Goal: Information Seeking & Learning: Learn about a topic

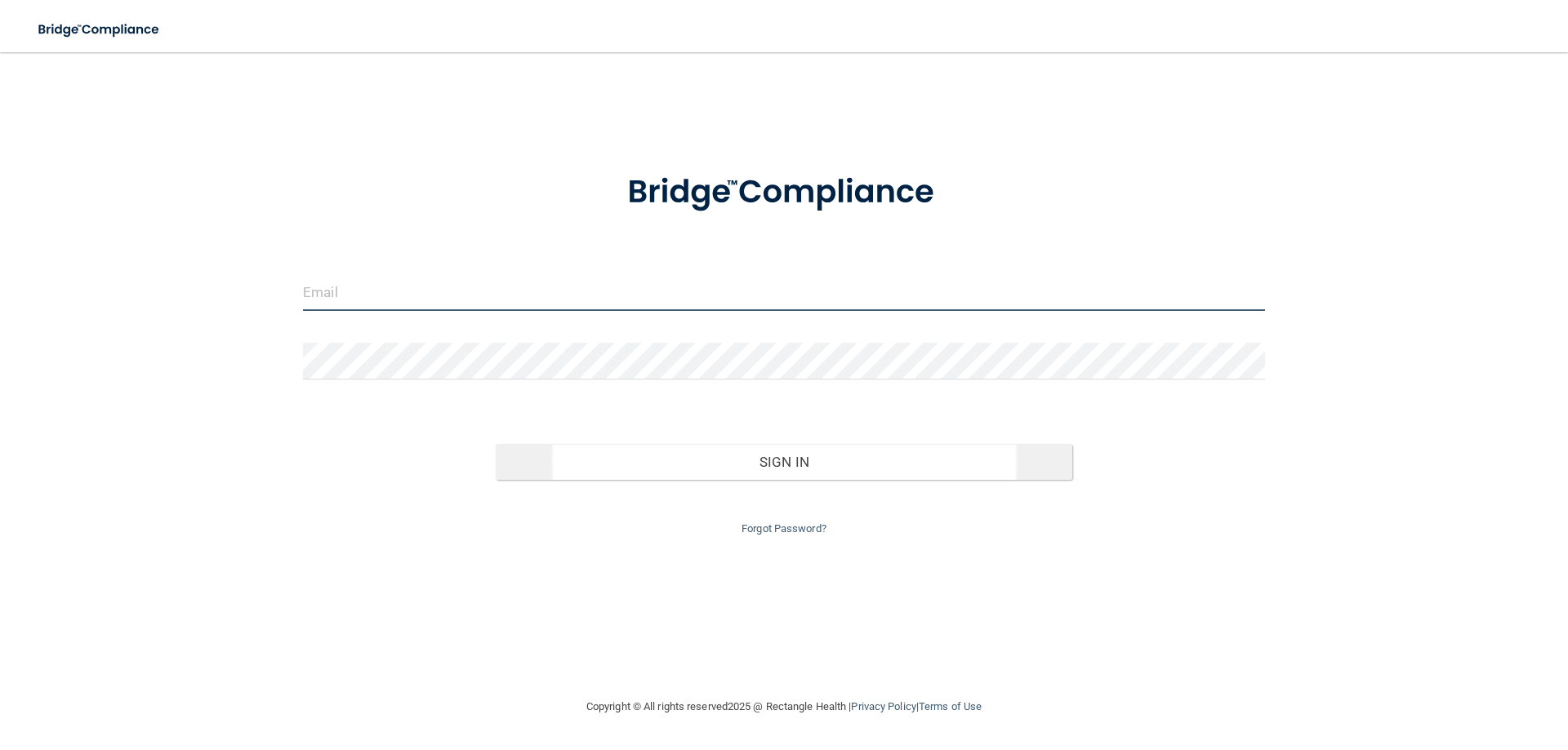
type input "gordonMdh2015@gmail.com"
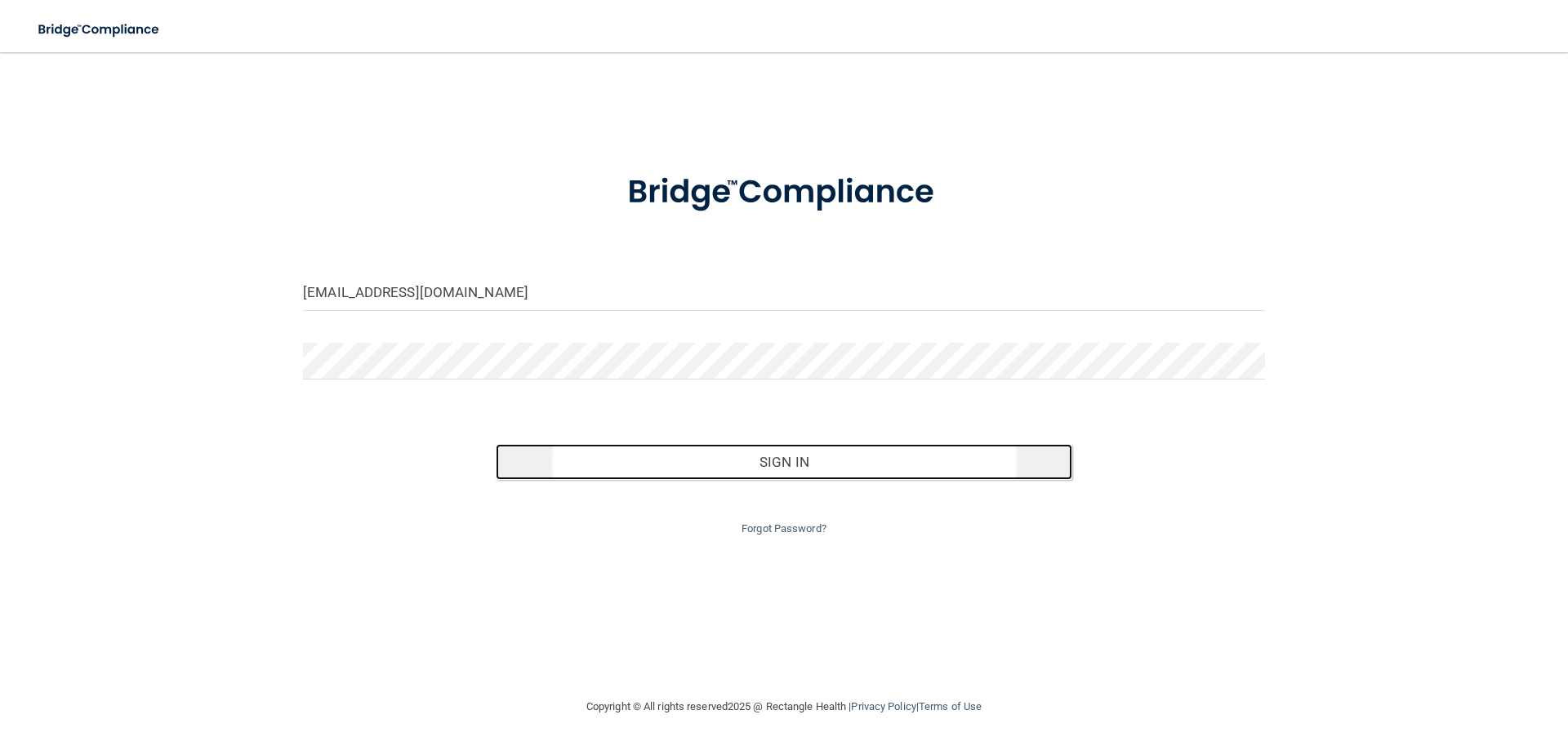
click at [774, 467] on button "Sign In" at bounding box center [784, 462] width 578 height 36
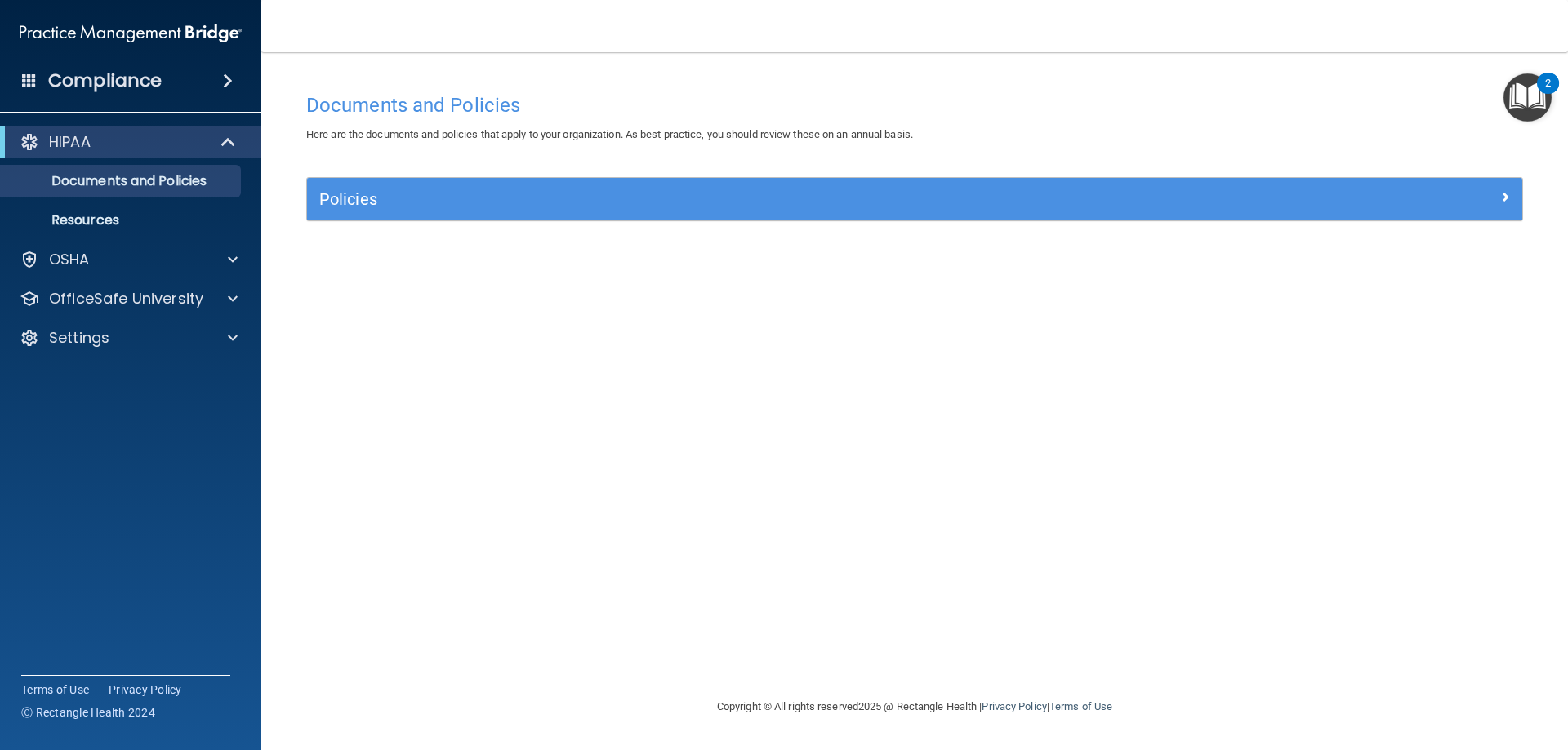
click at [1537, 96] on img "Open Resource Center, 2 new notifications" at bounding box center [1527, 98] width 48 height 48
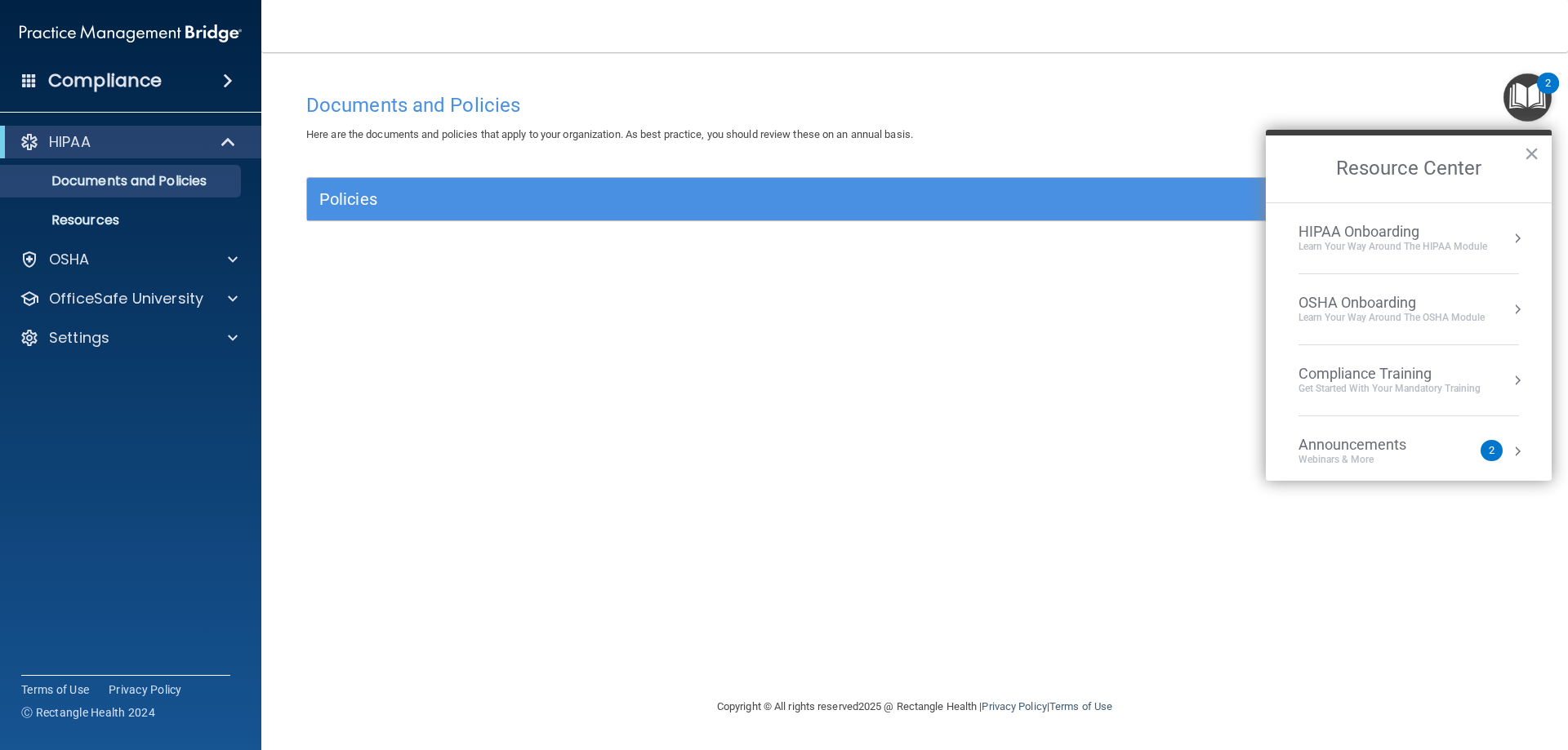
click at [659, 66] on main "Documents and Policies Here are the documents and policies that apply to your o…" at bounding box center [914, 401] width 1307 height 698
click at [90, 180] on p "Documents and Policies" at bounding box center [121, 181] width 223 height 16
click at [1538, 156] on button "×" at bounding box center [1532, 153] width 15 height 27
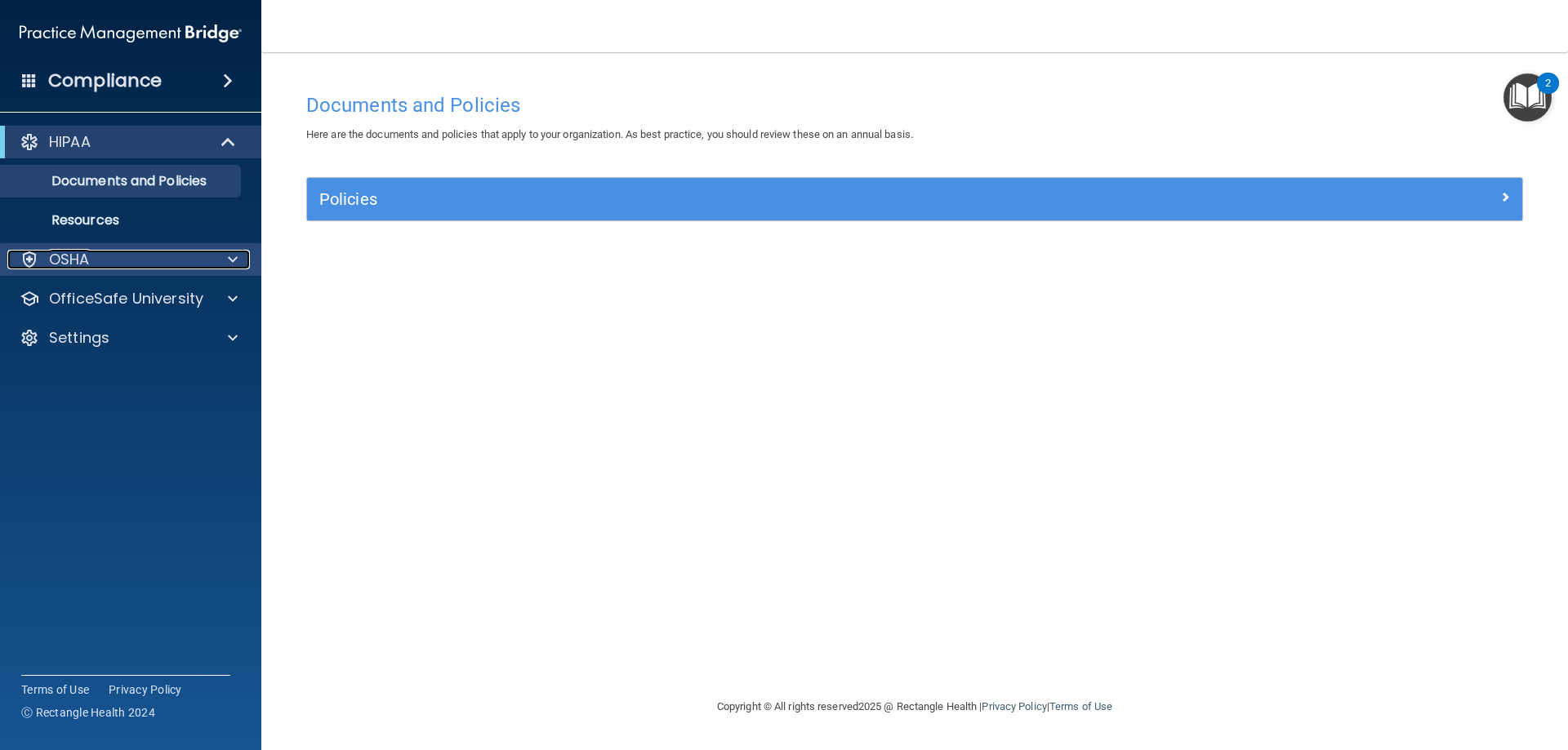
click at [87, 266] on div "OSHA" at bounding box center [109, 259] width 203 height 20
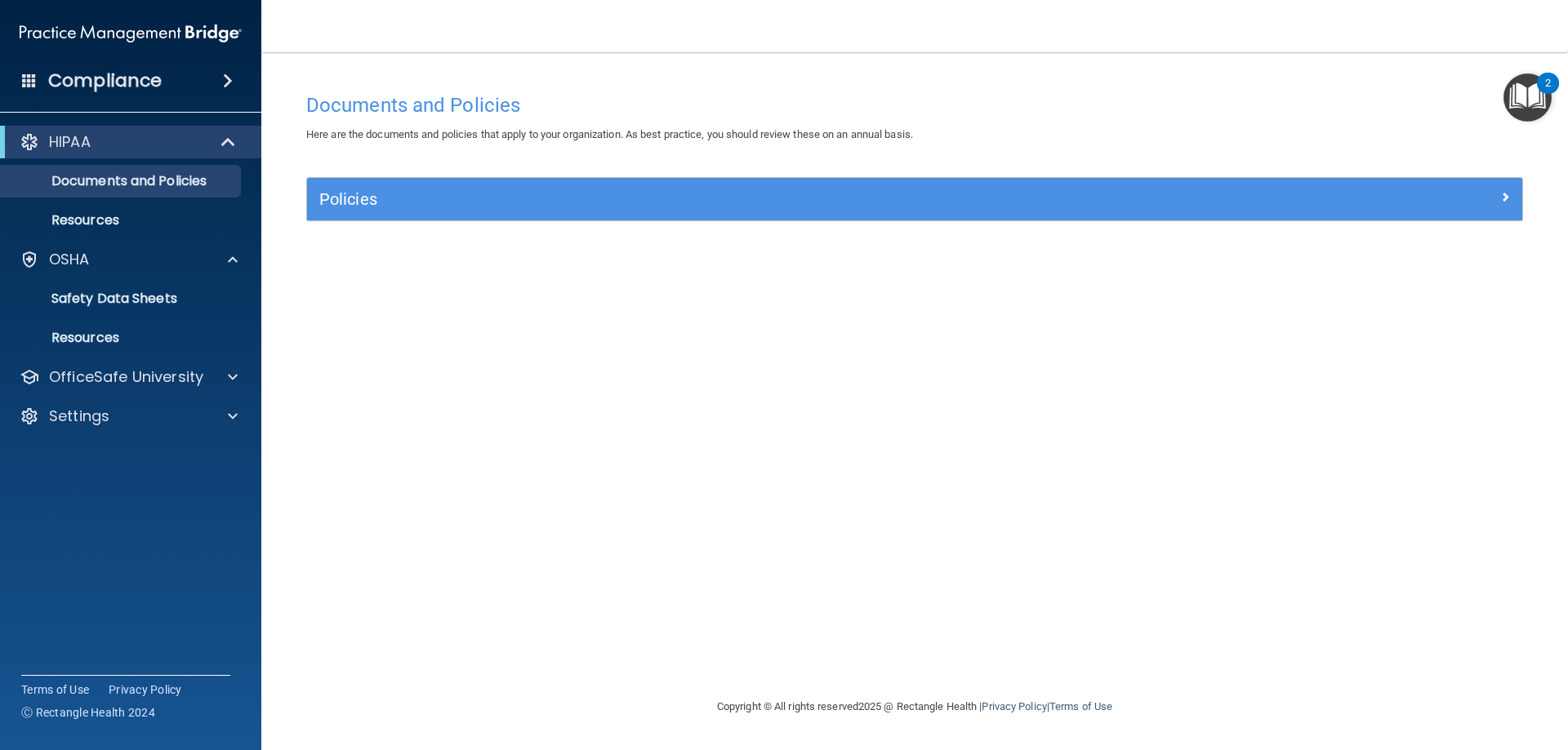
click at [223, 80] on span at bounding box center [227, 80] width 9 height 20
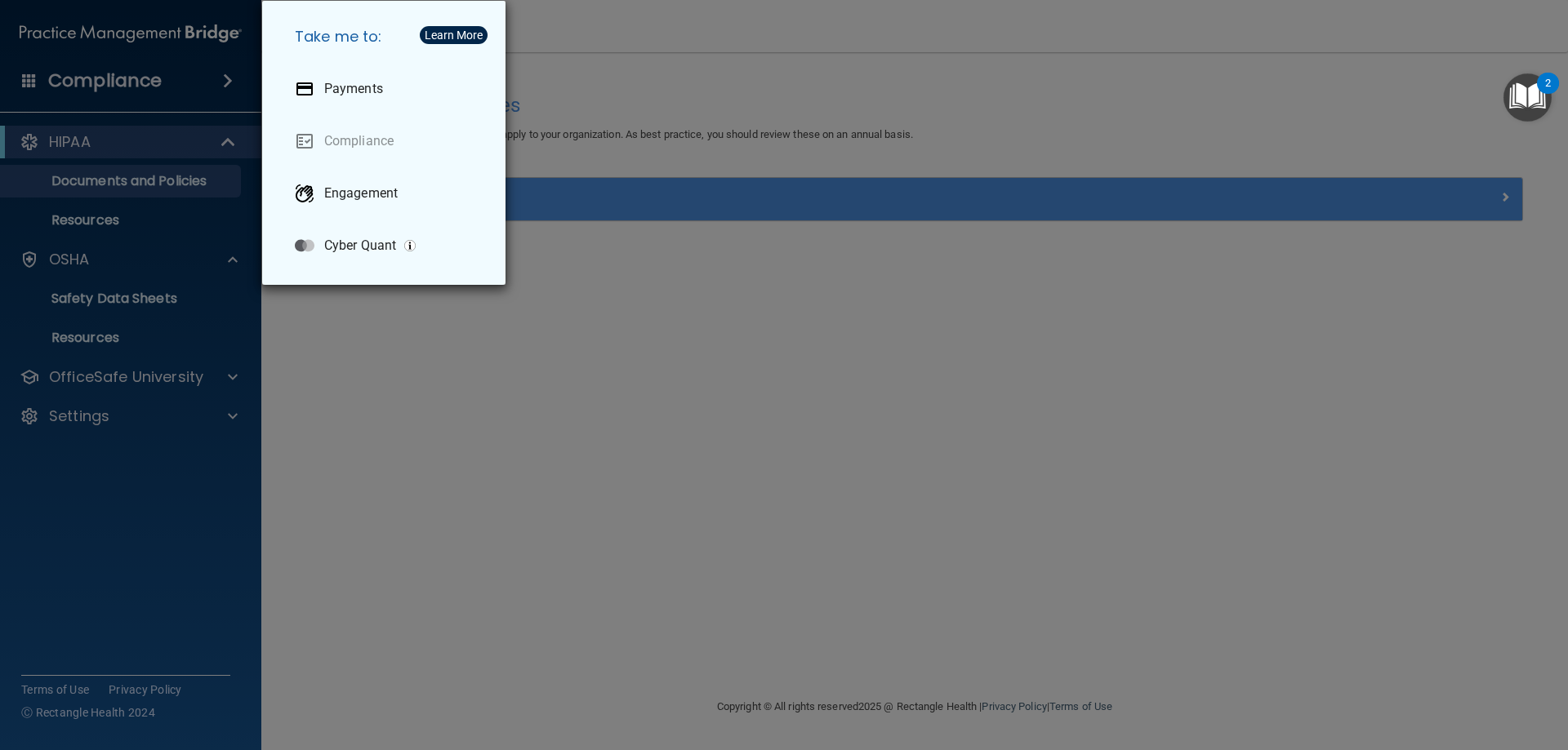
click at [173, 65] on div "Take me to: Payments Compliance Engagement Cyber Quant" at bounding box center [784, 375] width 1568 height 750
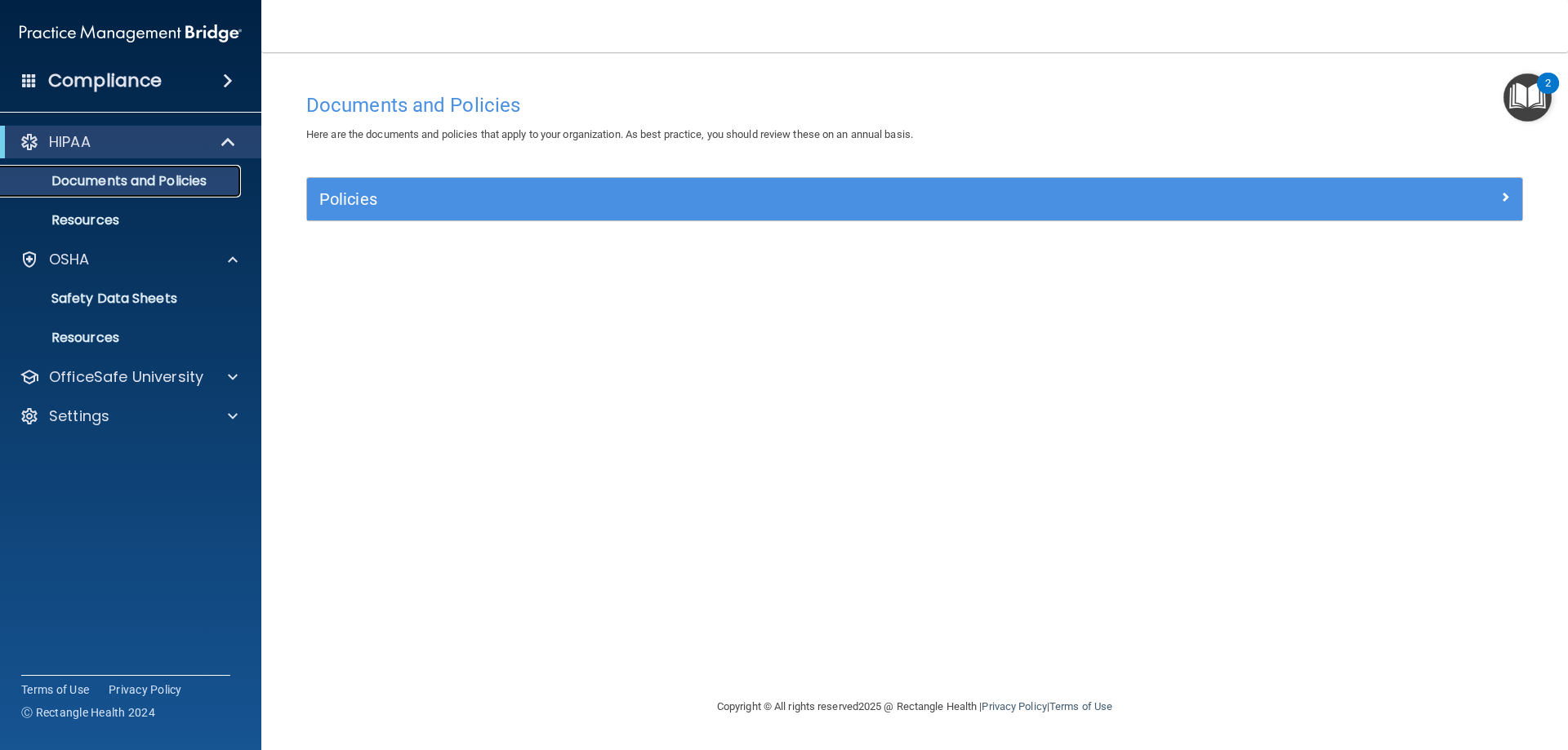
click at [134, 184] on p "Documents and Policies" at bounding box center [121, 181] width 223 height 16
click at [92, 265] on div "OSHA" at bounding box center [109, 259] width 203 height 20
click at [91, 170] on link "Documents and Policies" at bounding box center [113, 181] width 258 height 32
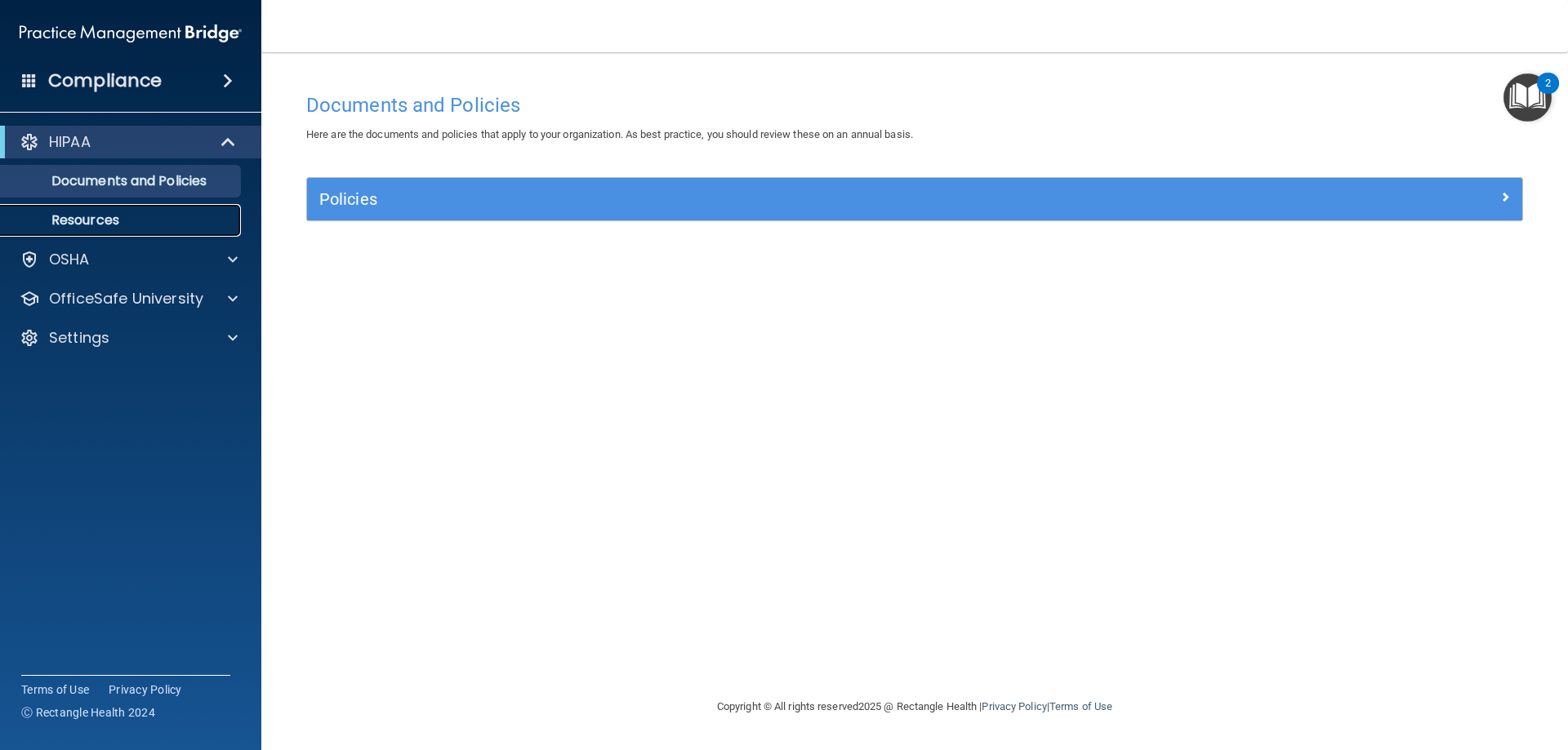
click at [105, 224] on p "Resources" at bounding box center [121, 220] width 223 height 16
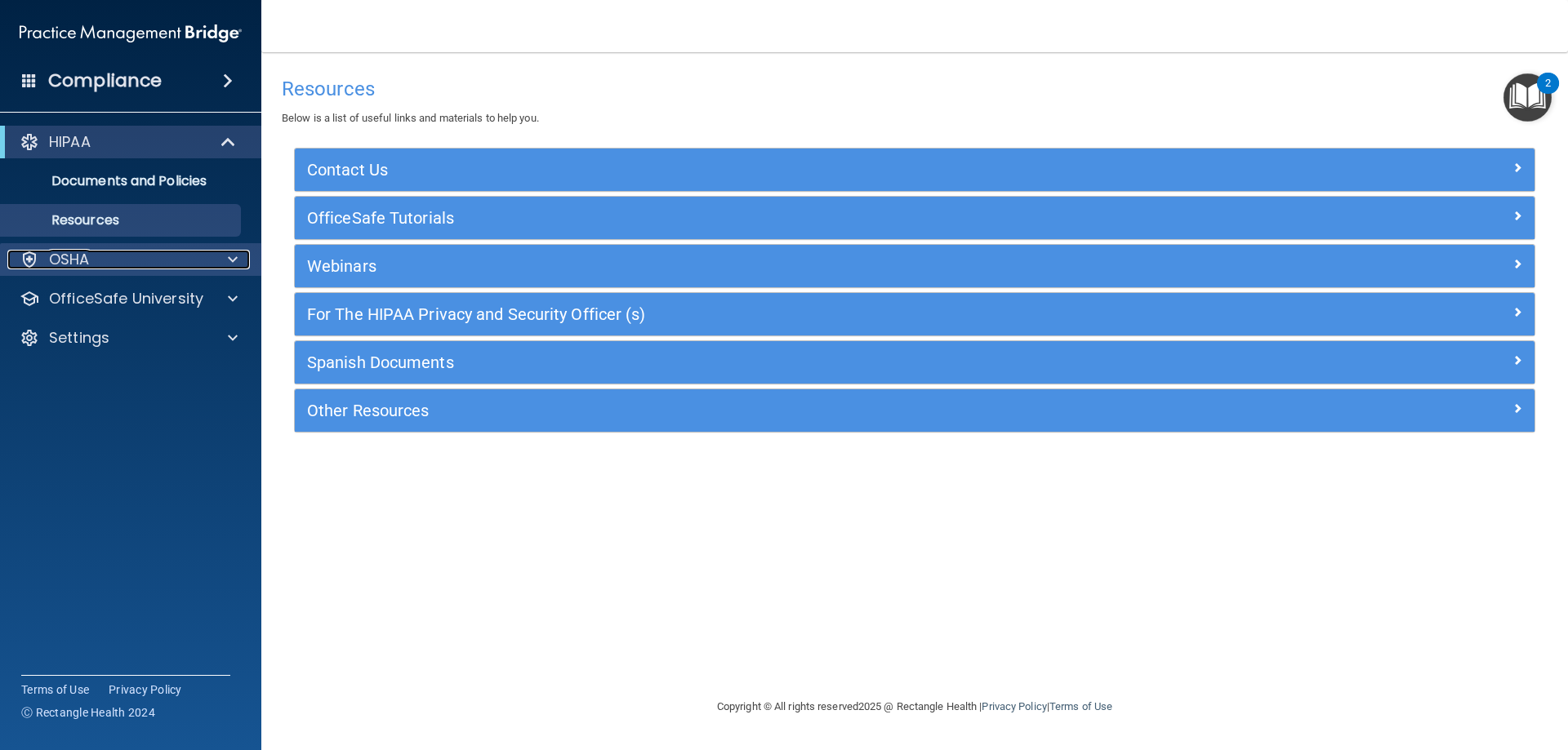
click at [77, 264] on p "OSHA" at bounding box center [69, 259] width 41 height 20
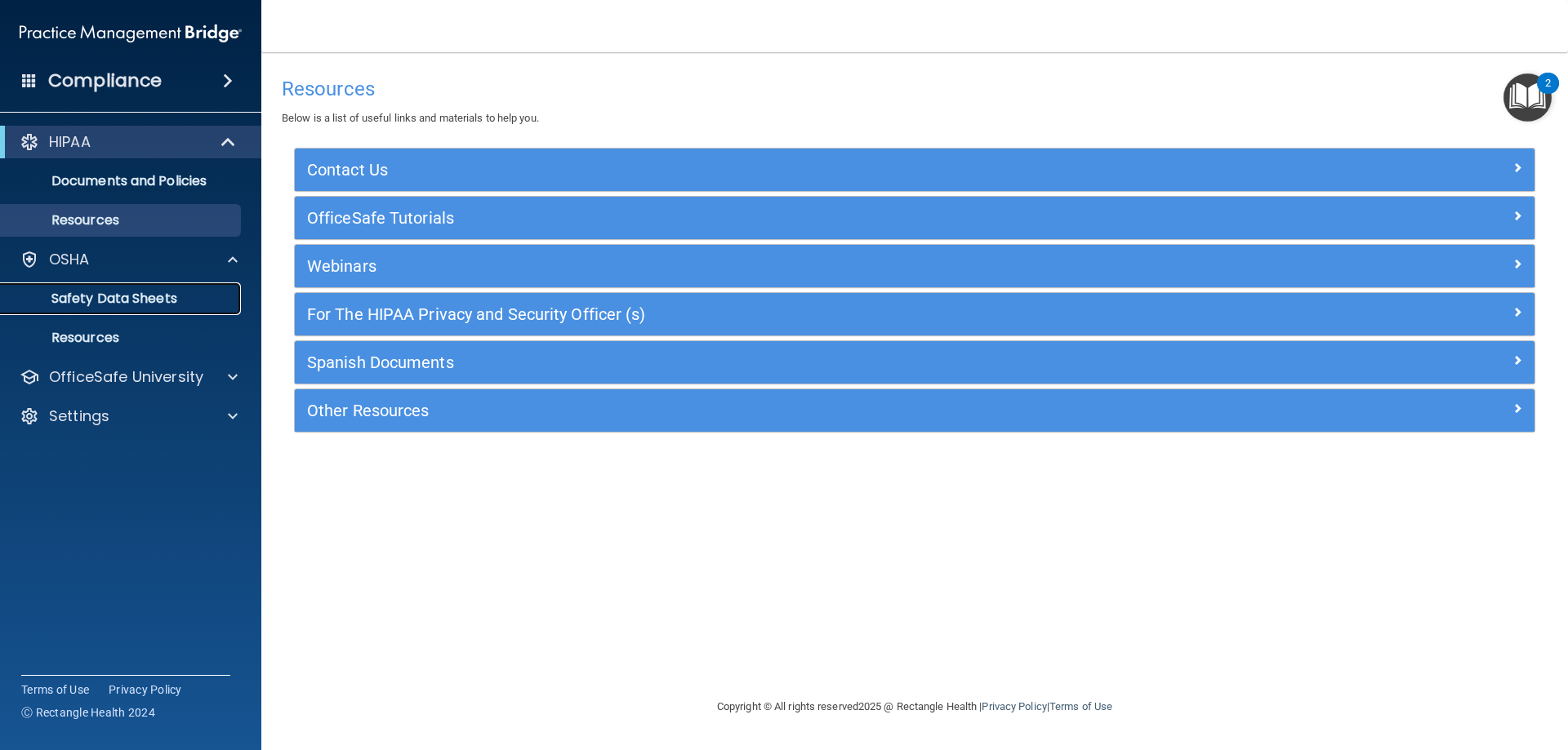
click at [90, 301] on p "Safety Data Sheets" at bounding box center [121, 298] width 223 height 16
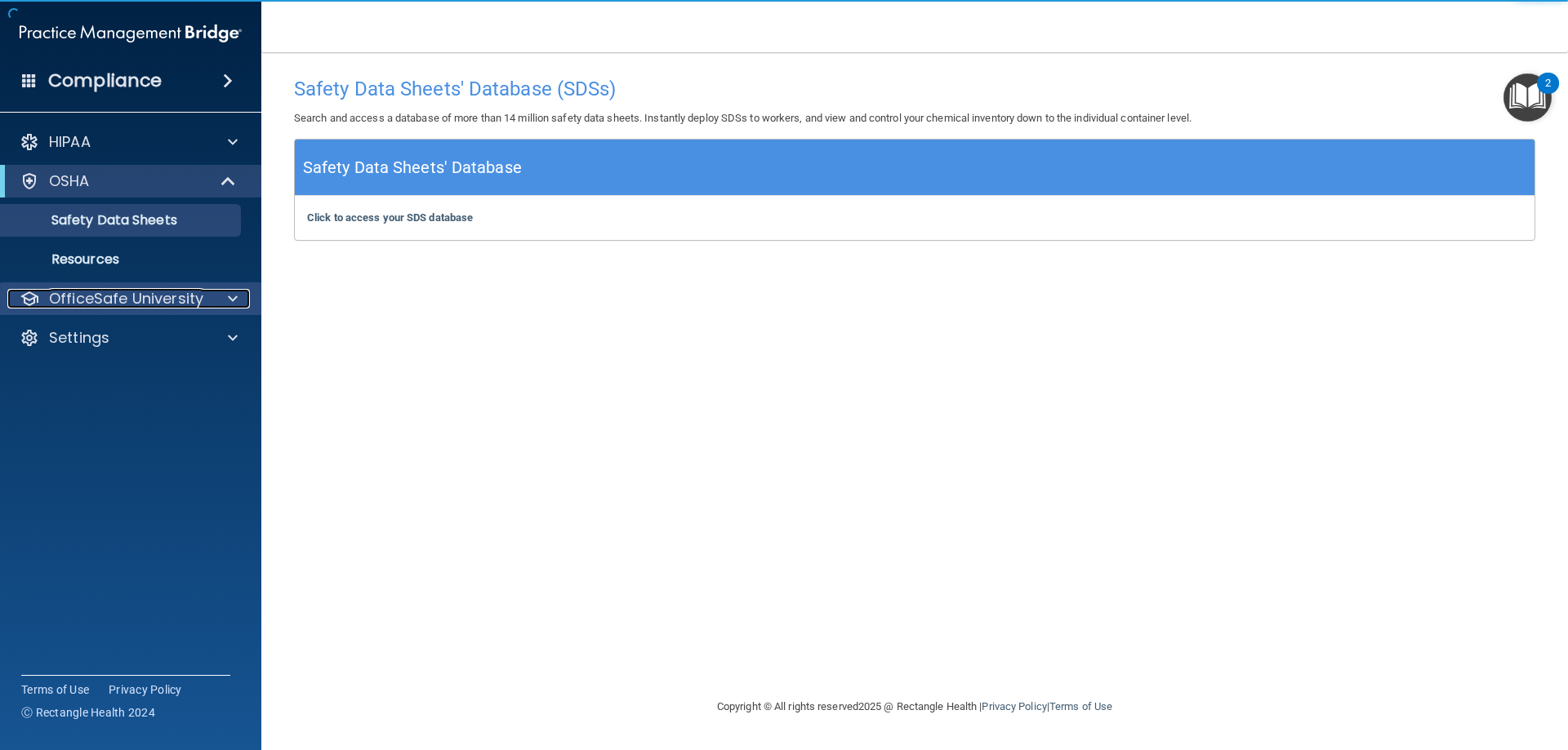
click at [84, 300] on p "OfficeSafe University" at bounding box center [126, 298] width 154 height 20
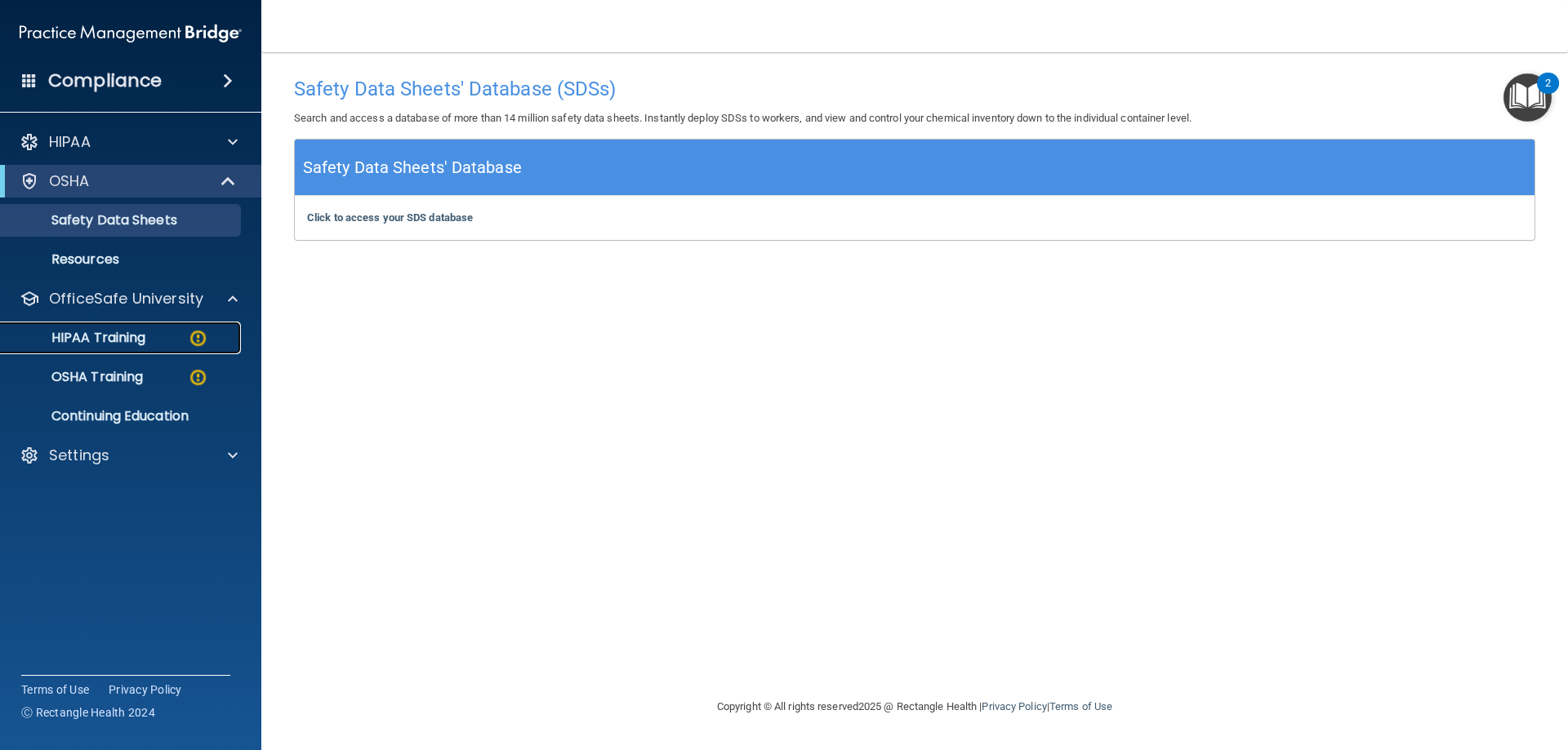
click at [116, 340] on p "HIPAA Training" at bounding box center [78, 337] width 135 height 16
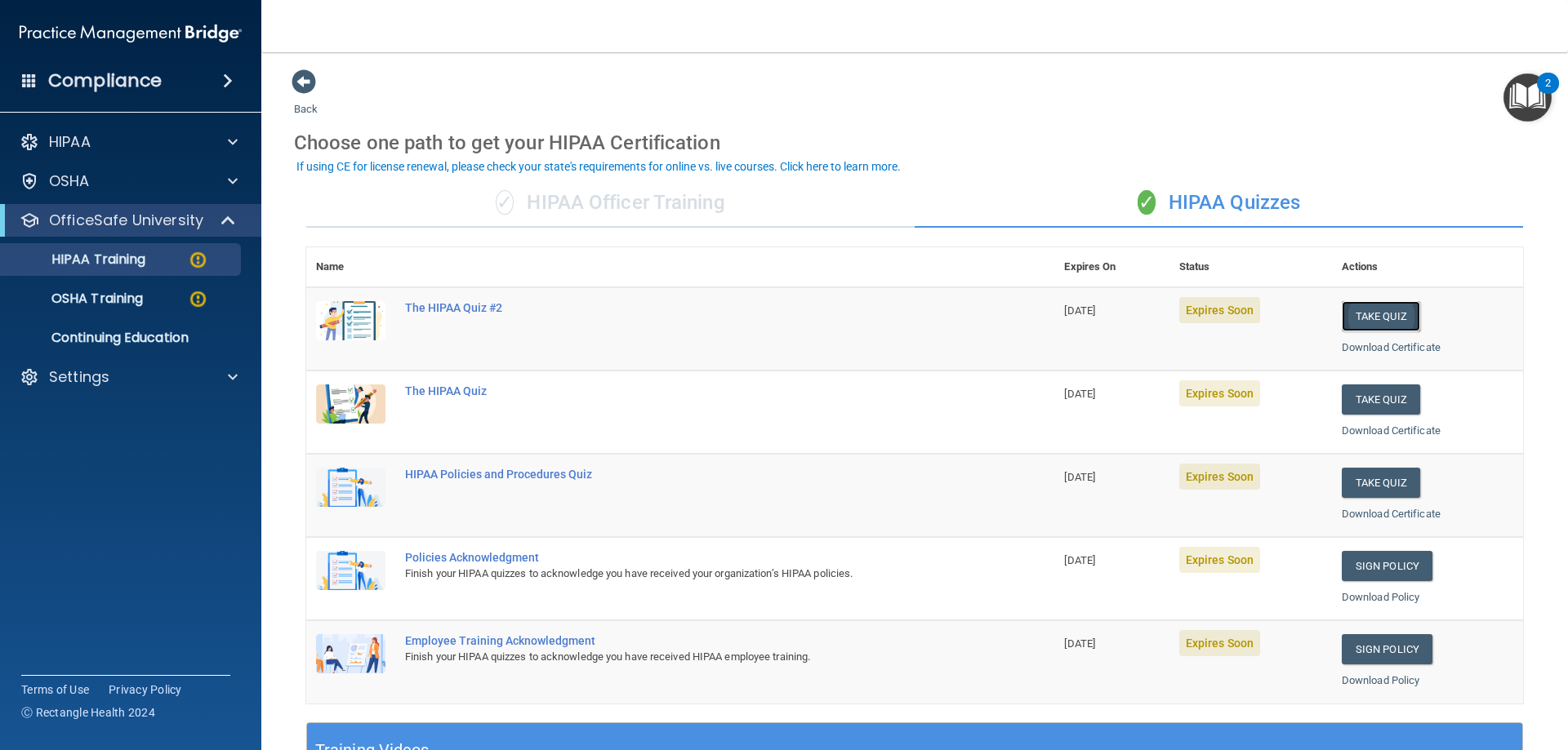
click at [1378, 311] on button "Take Quiz" at bounding box center [1380, 316] width 79 height 30
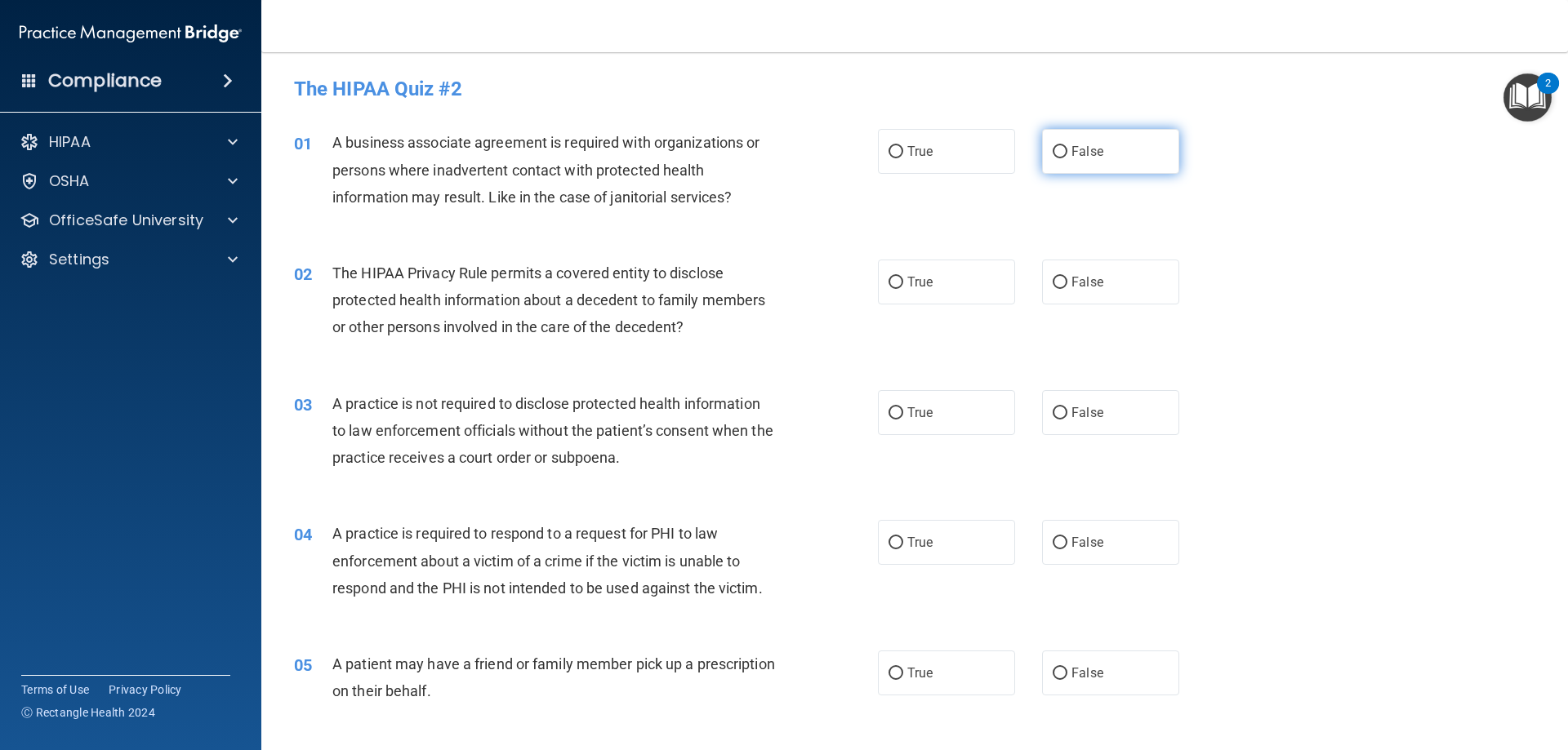
click at [1054, 148] on input "False" at bounding box center [1060, 152] width 15 height 12
radio input "true"
click at [892, 149] on input "True" at bounding box center [896, 152] width 15 height 12
radio input "true"
radio input "false"
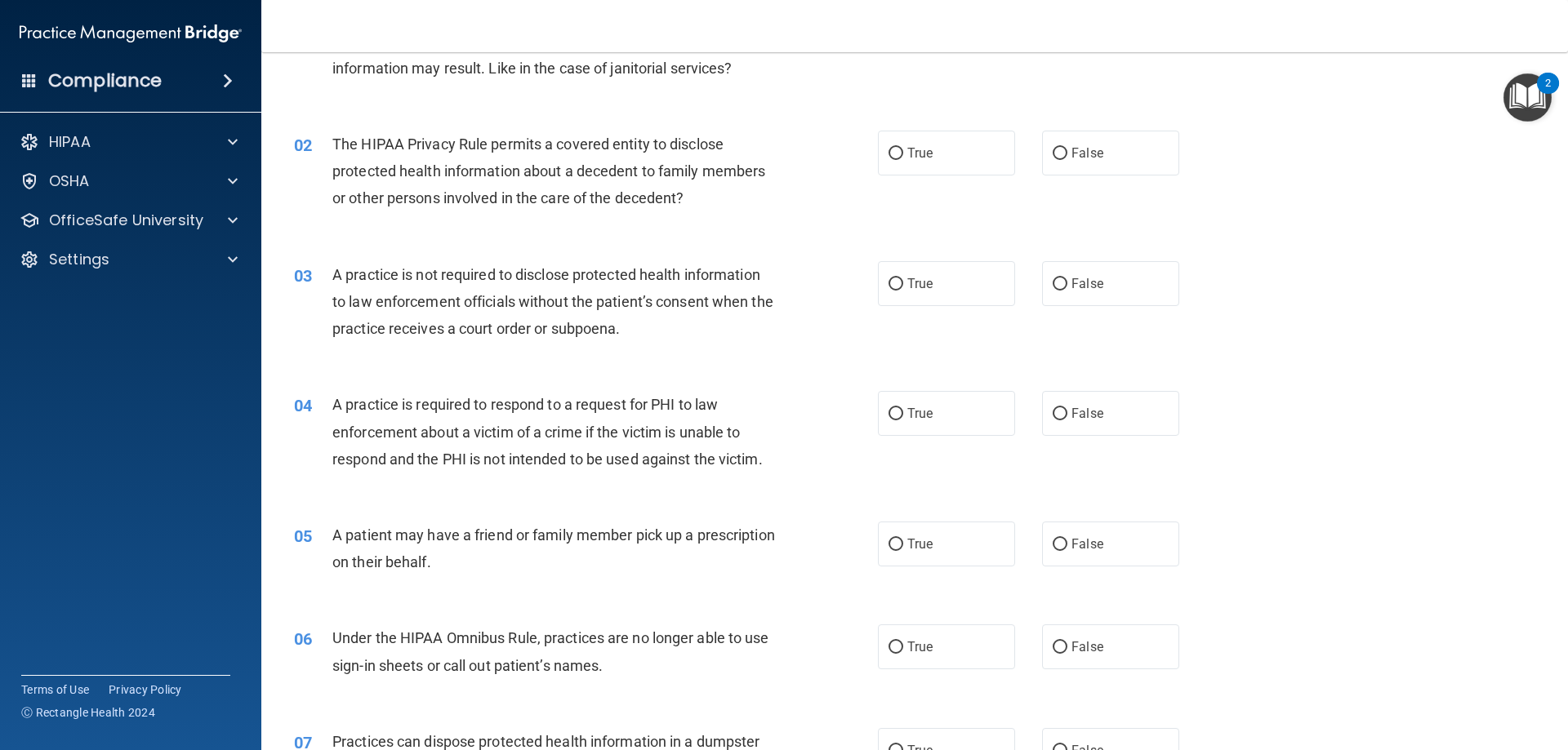
scroll to position [163, 0]
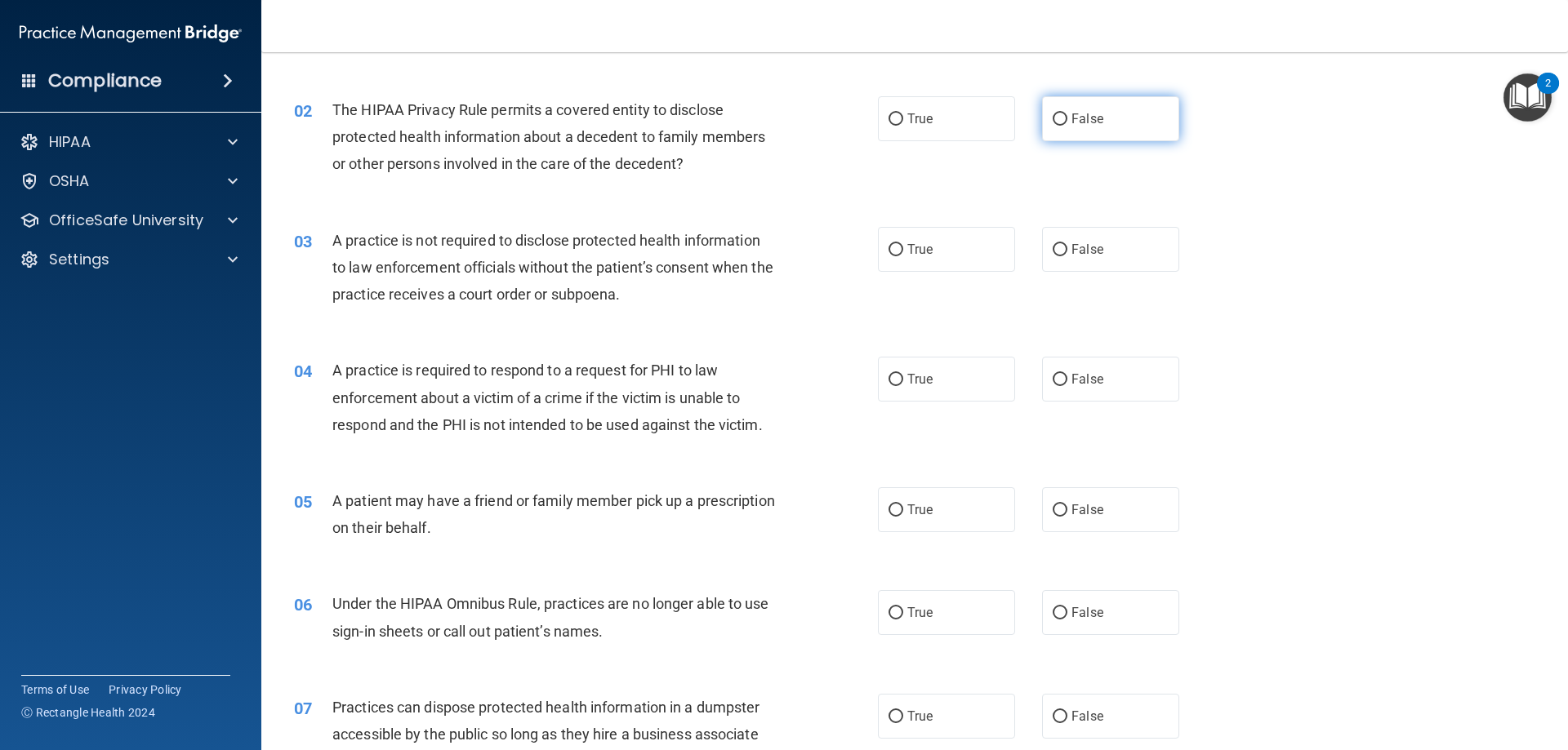
click at [1057, 119] on input "False" at bounding box center [1060, 119] width 15 height 12
radio input "true"
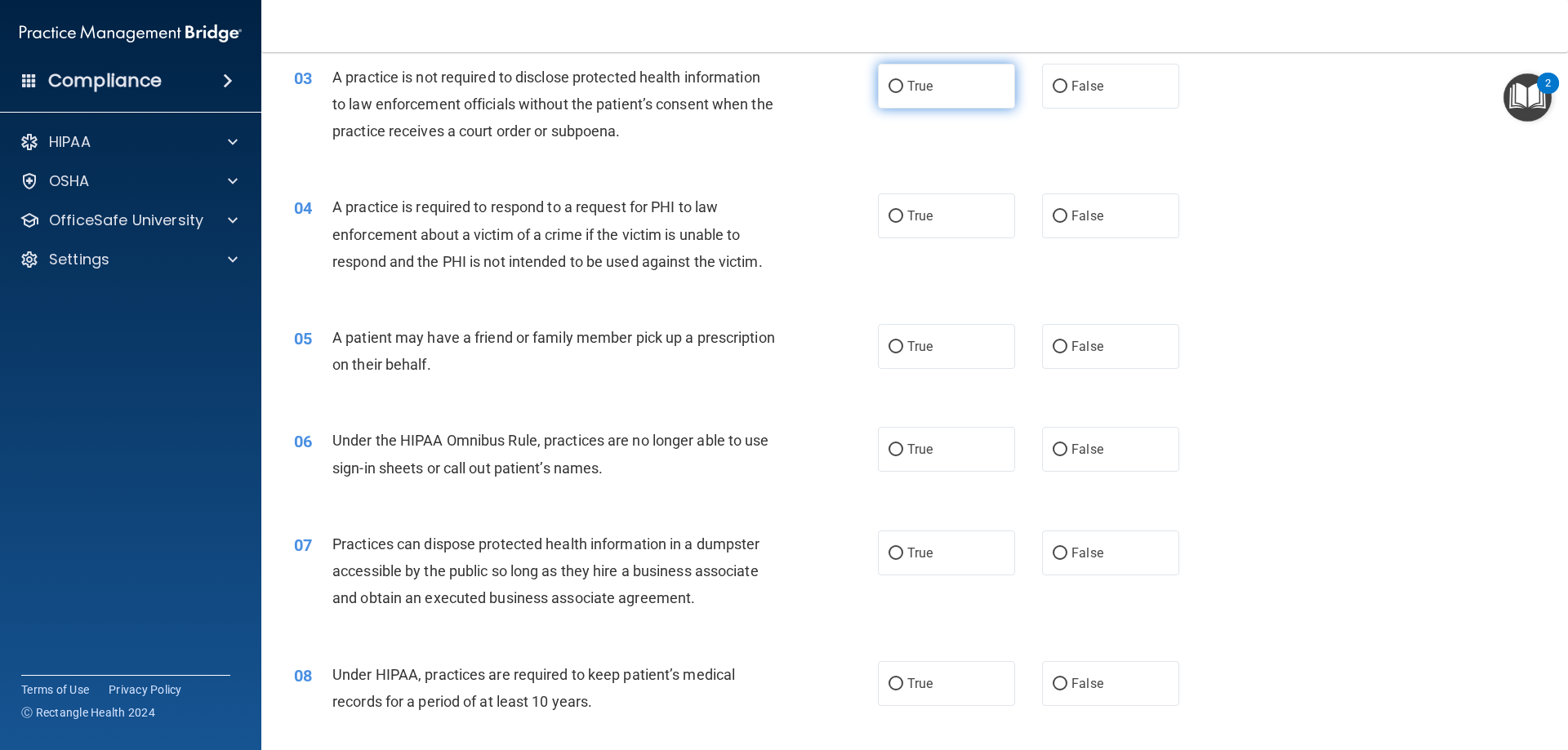
click at [889, 80] on input "True" at bounding box center [896, 86] width 15 height 12
radio input "true"
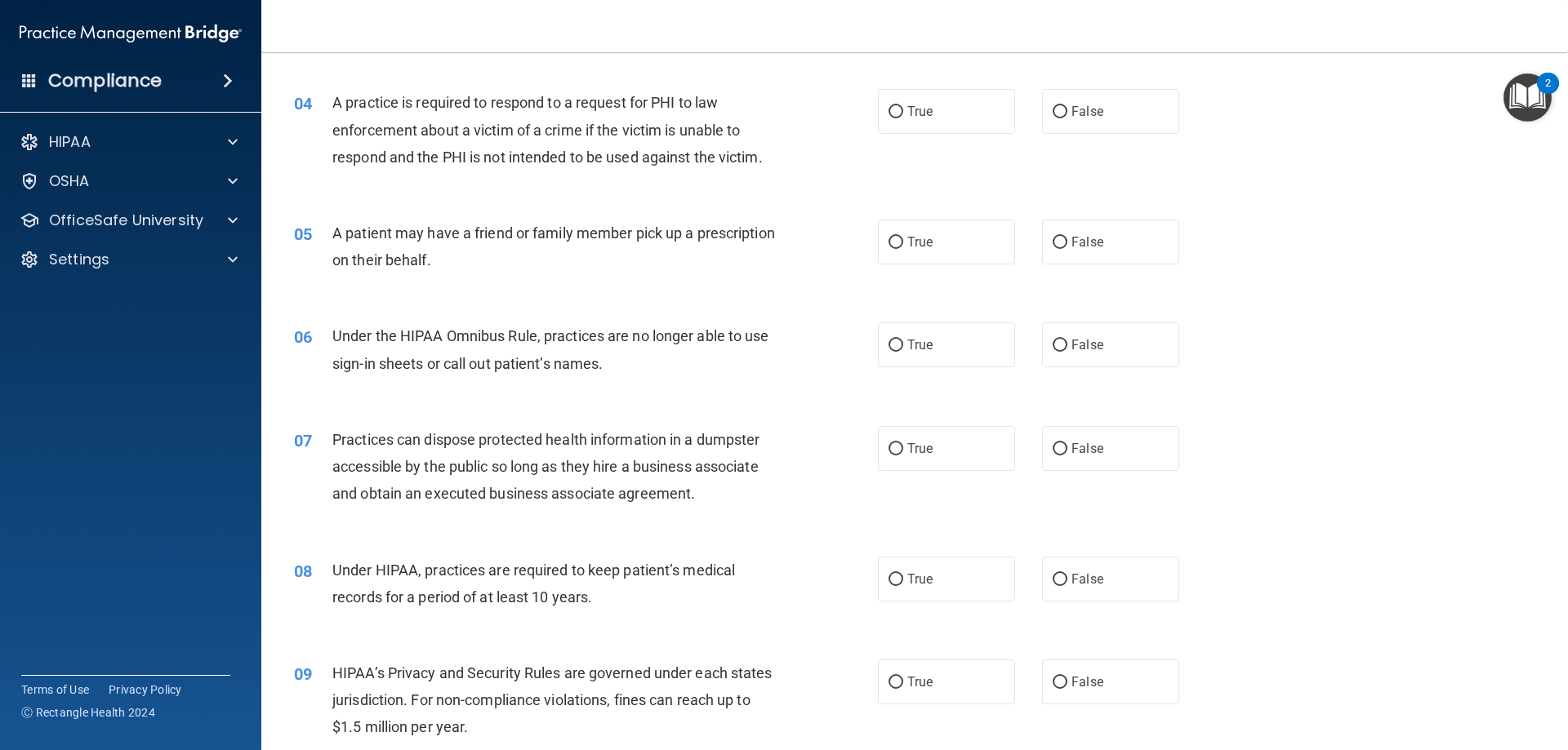
scroll to position [408, 0]
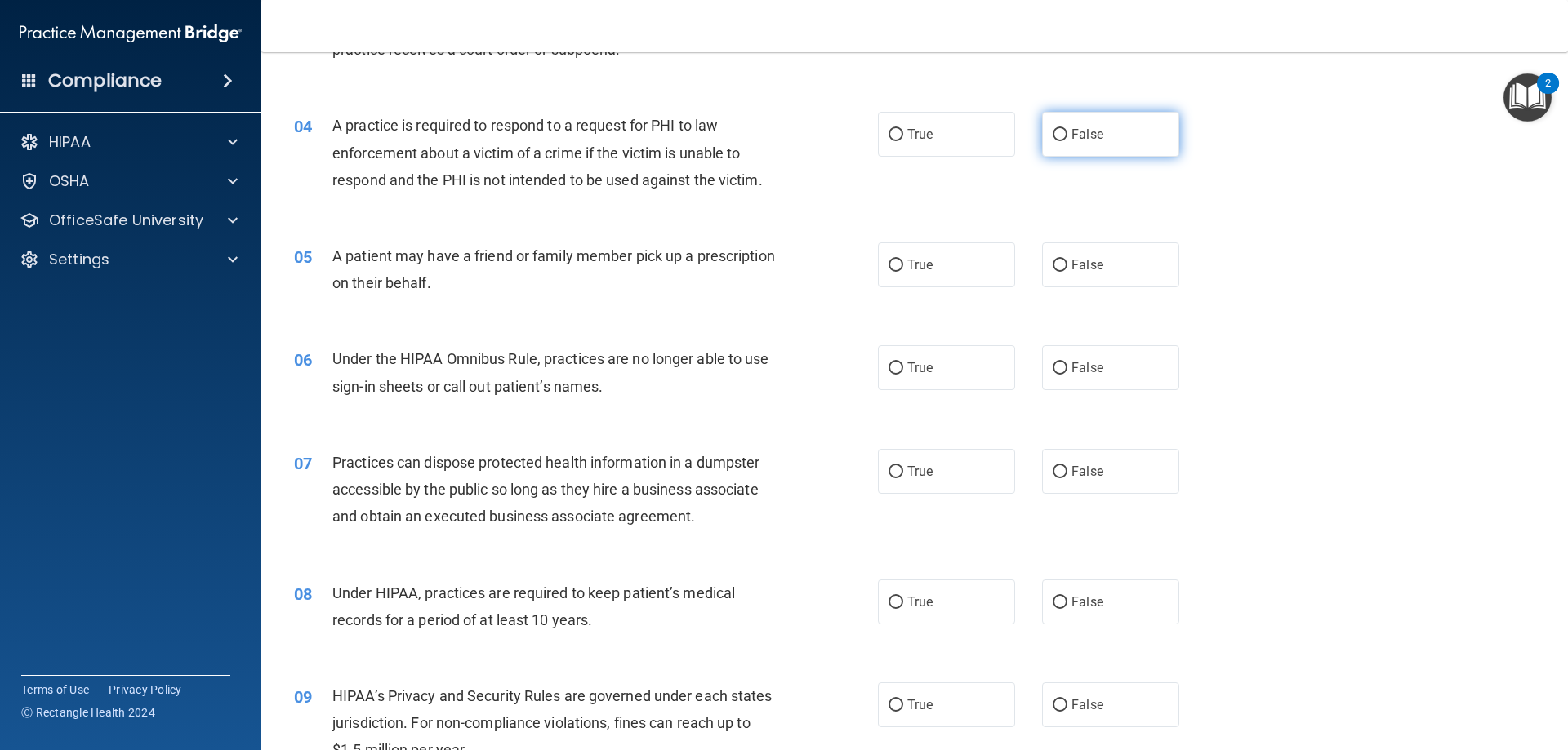
click at [1054, 139] on input "False" at bounding box center [1060, 134] width 15 height 12
radio input "true"
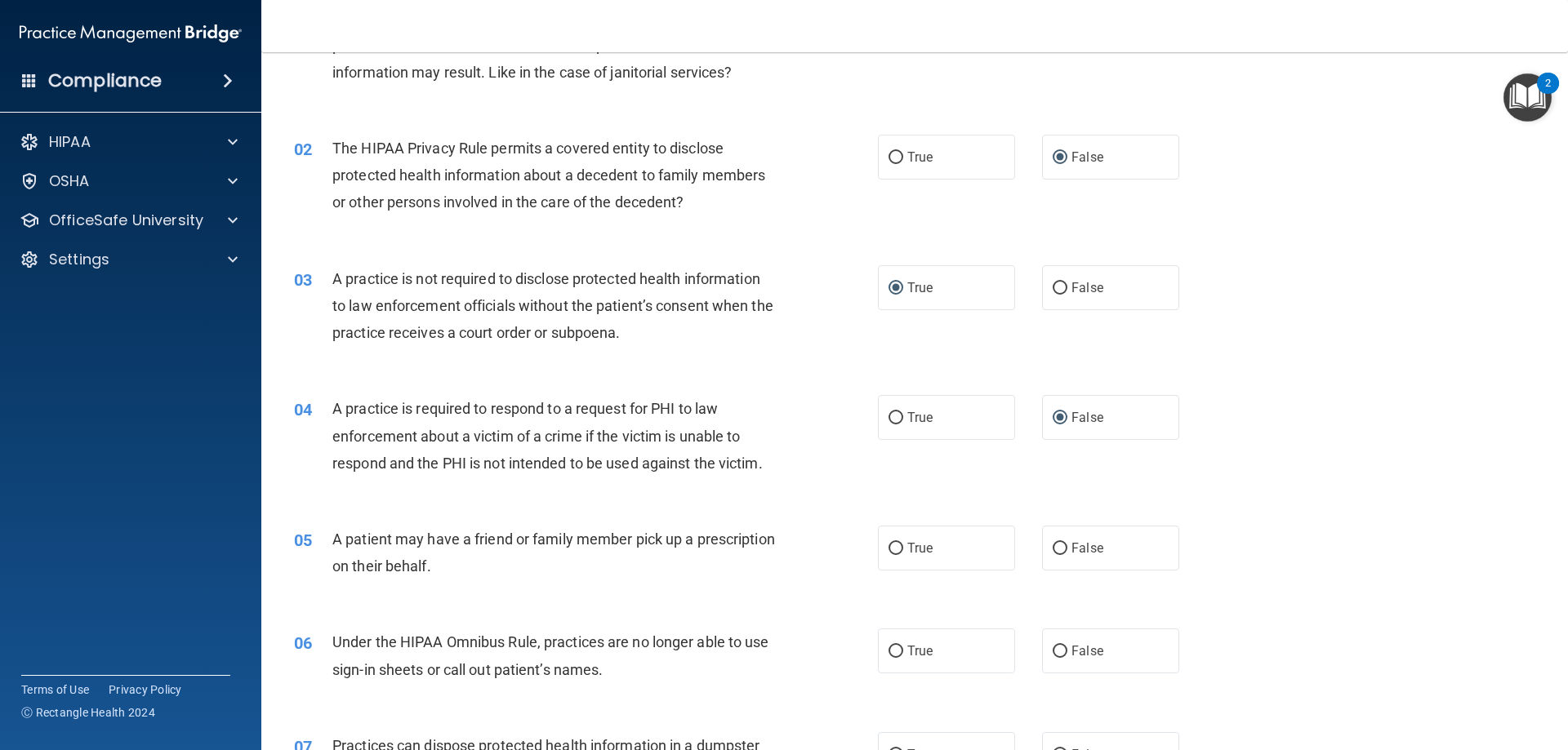
scroll to position [245, 0]
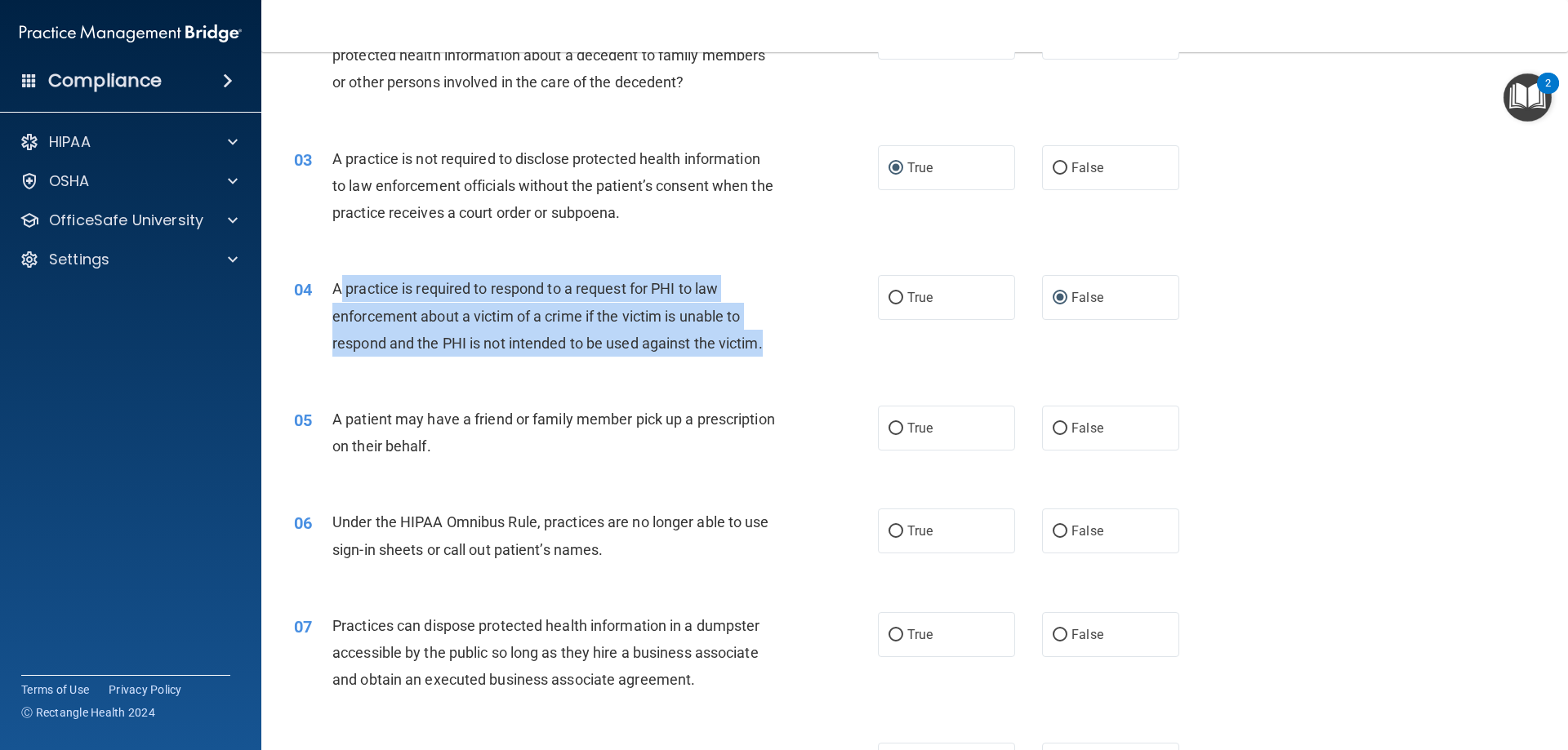
drag, startPoint x: 782, startPoint y: 339, endPoint x: 341, endPoint y: 279, distance: 445.1
click at [342, 277] on div "A practice is required to respond to a request for PHI to law enforcement about…" at bounding box center [561, 316] width 457 height 81
copy span "practice is required to respond to a request for PHI to law enforcement about a…"
click at [896, 294] on input "True" at bounding box center [896, 298] width 15 height 12
radio input "true"
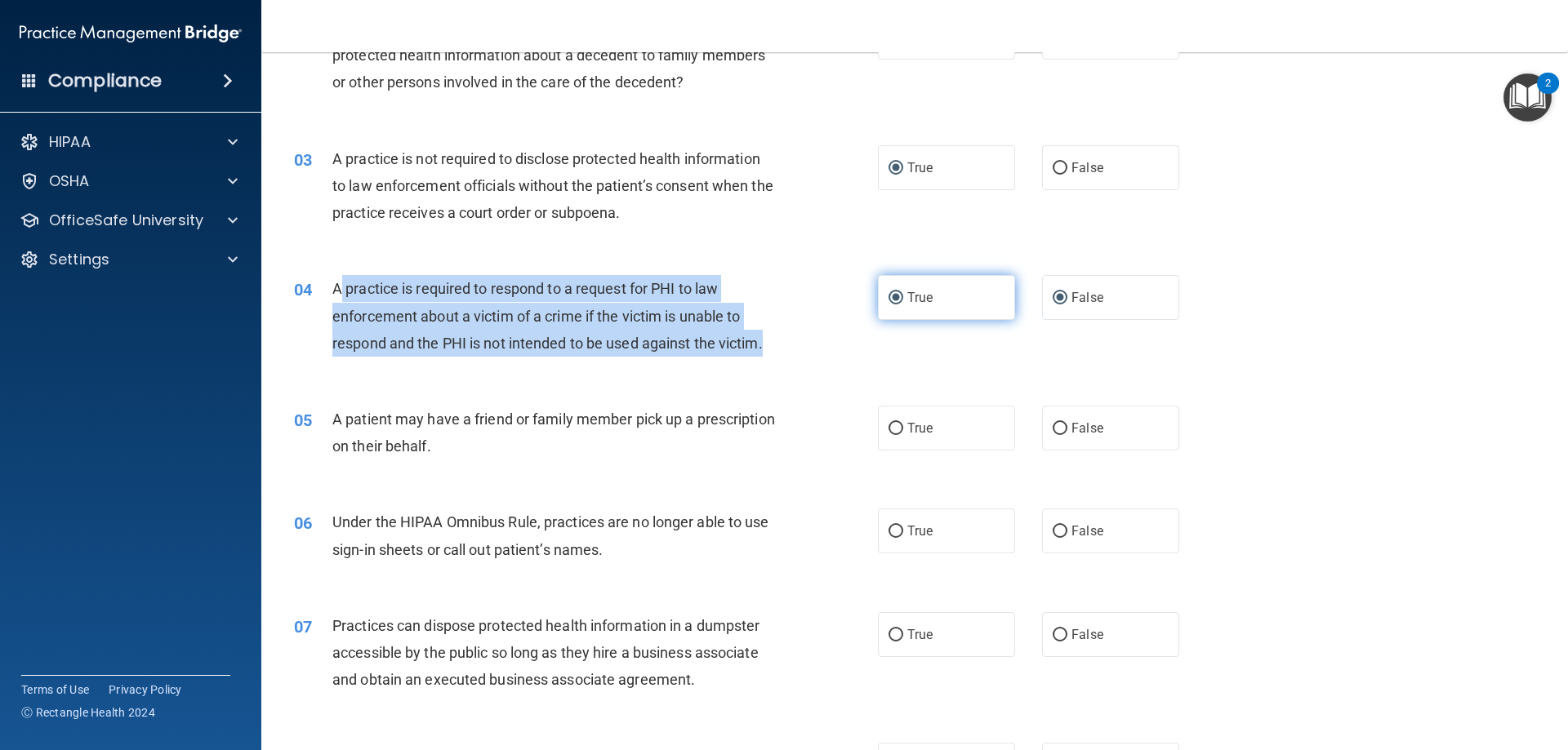
radio input "false"
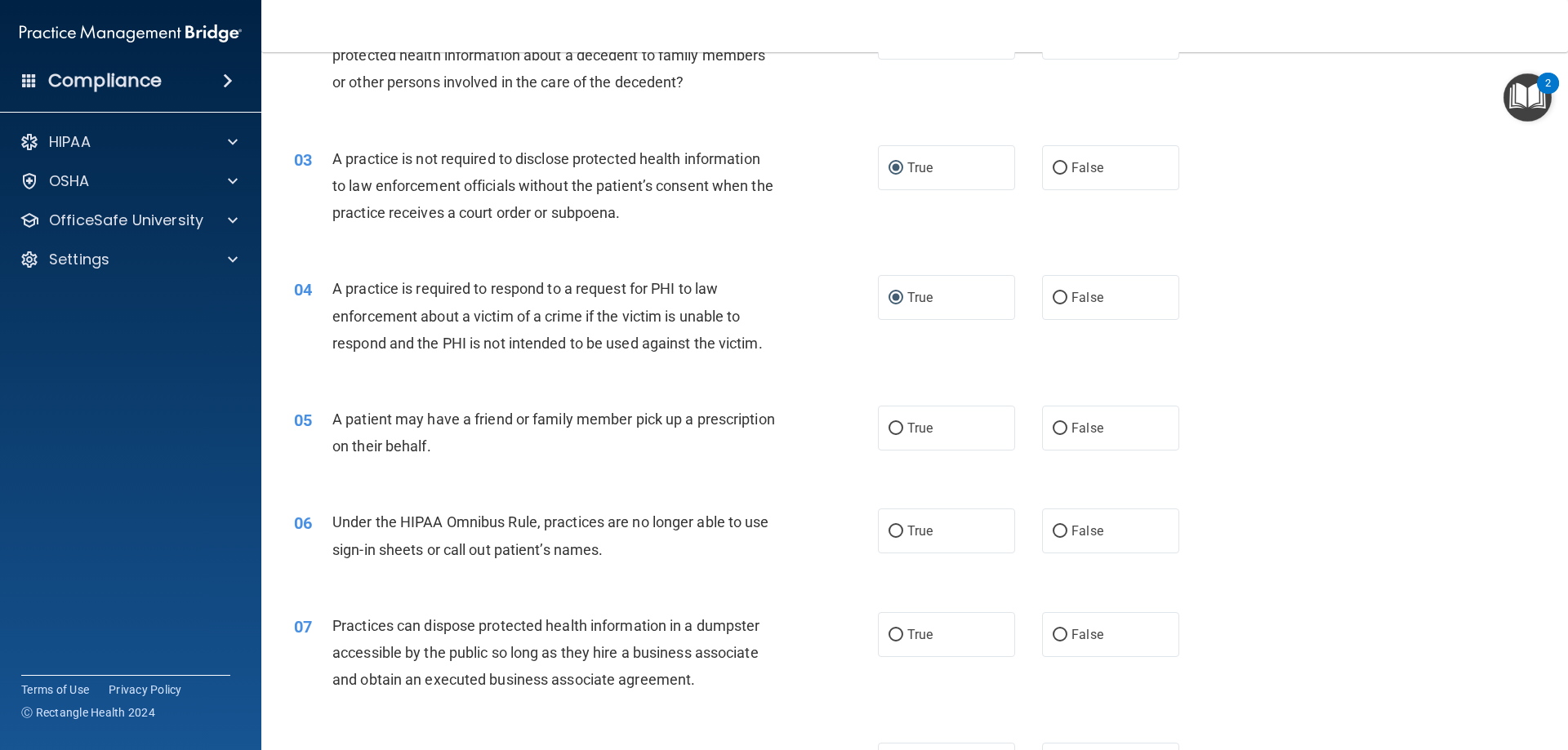
click at [920, 355] on div "04 A practice is required to respond to a request for PHI to law enforcement ab…" at bounding box center [914, 320] width 1266 height 131
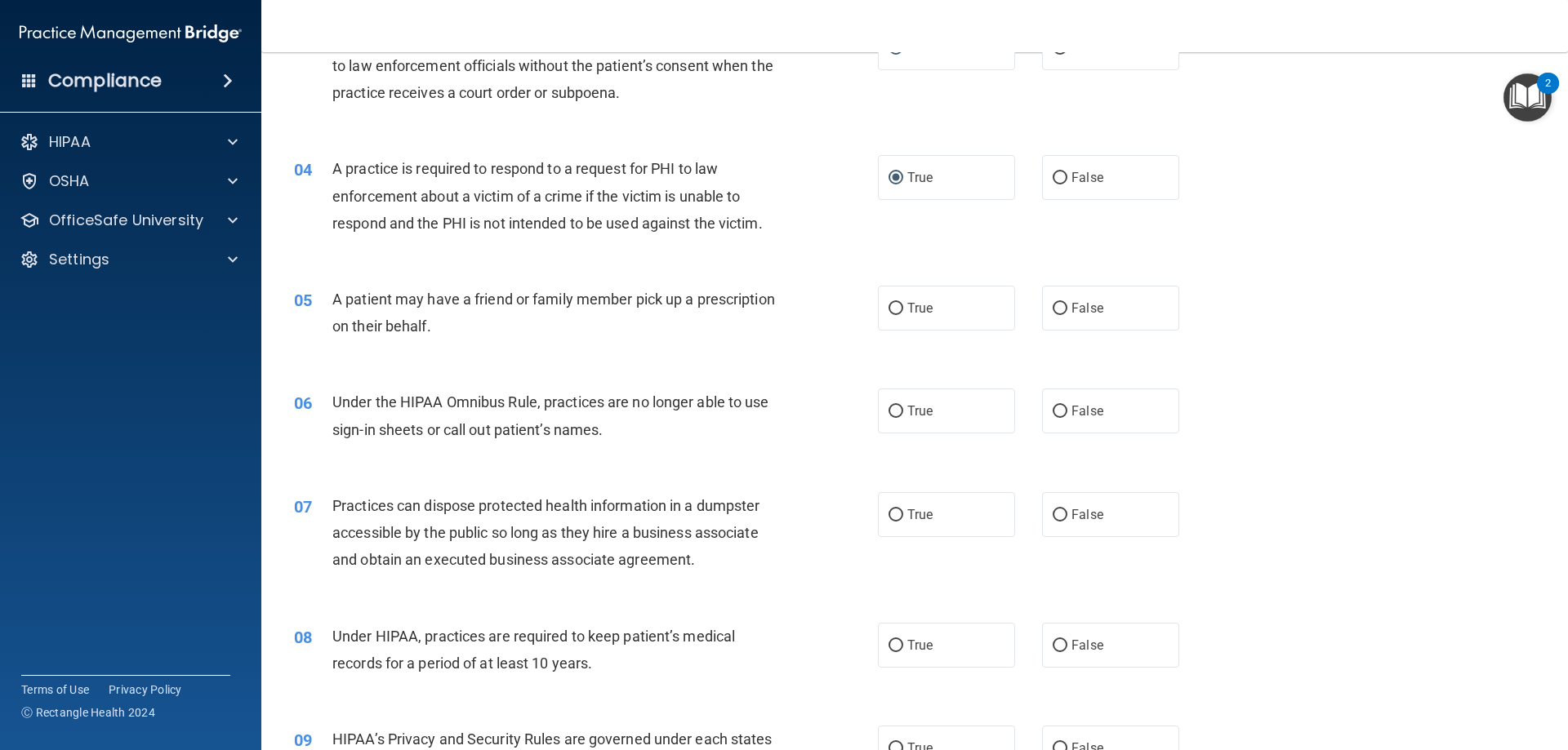
scroll to position [327, 0]
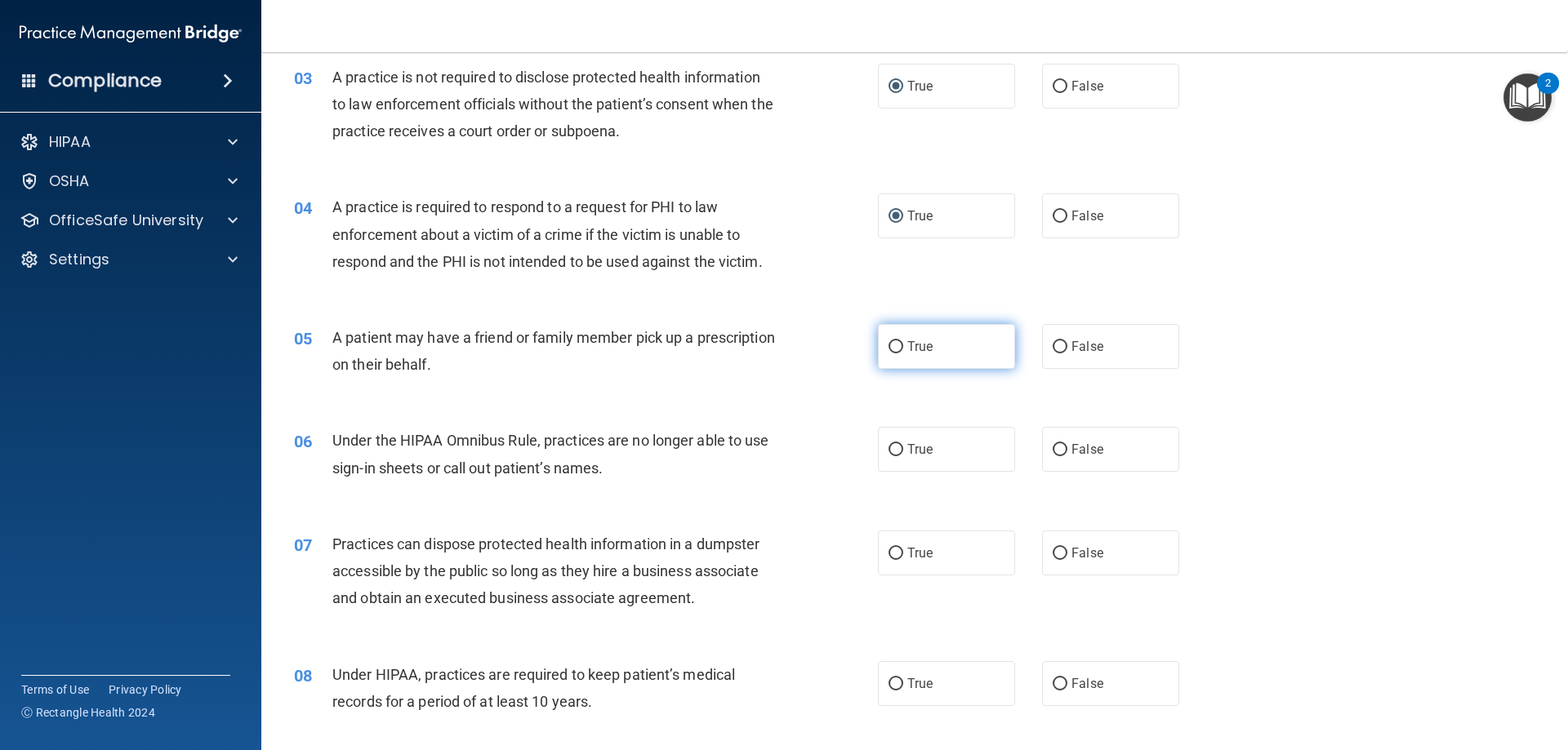
click at [884, 340] on label "True" at bounding box center [946, 346] width 137 height 45
click at [889, 341] on input "True" at bounding box center [896, 347] width 15 height 12
radio input "true"
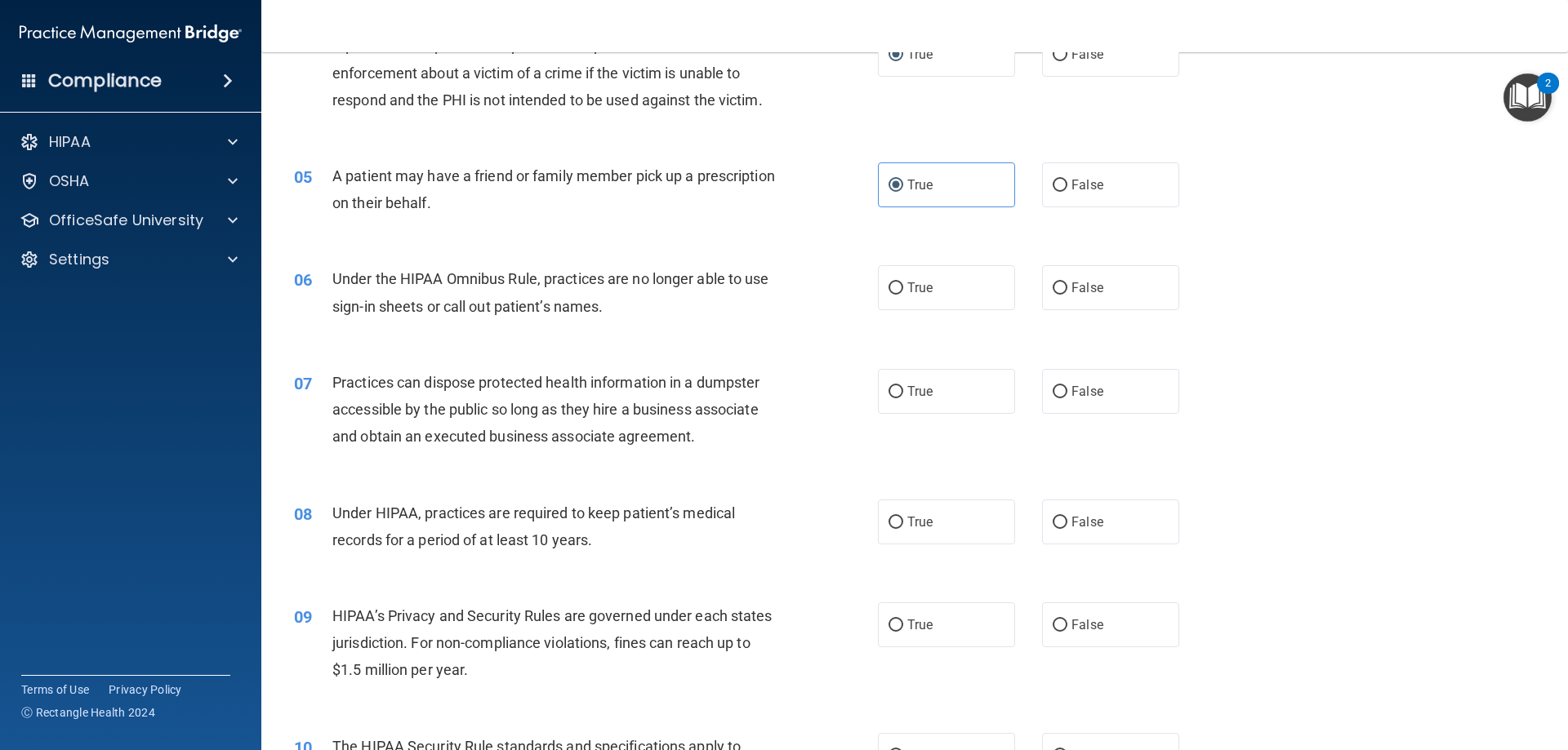
scroll to position [490, 0]
click at [891, 287] on input "True" at bounding box center [896, 287] width 15 height 12
radio input "true"
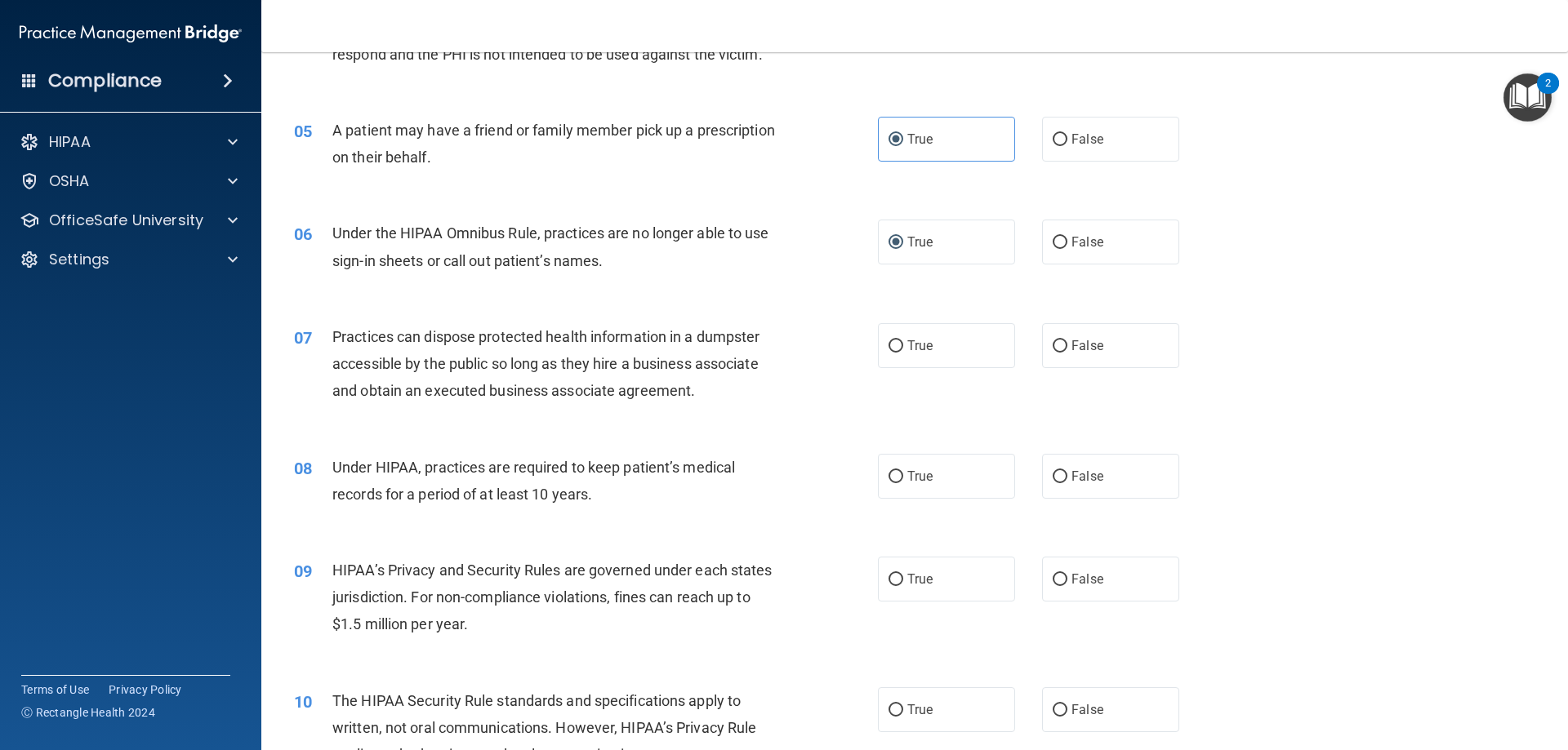
scroll to position [571, 0]
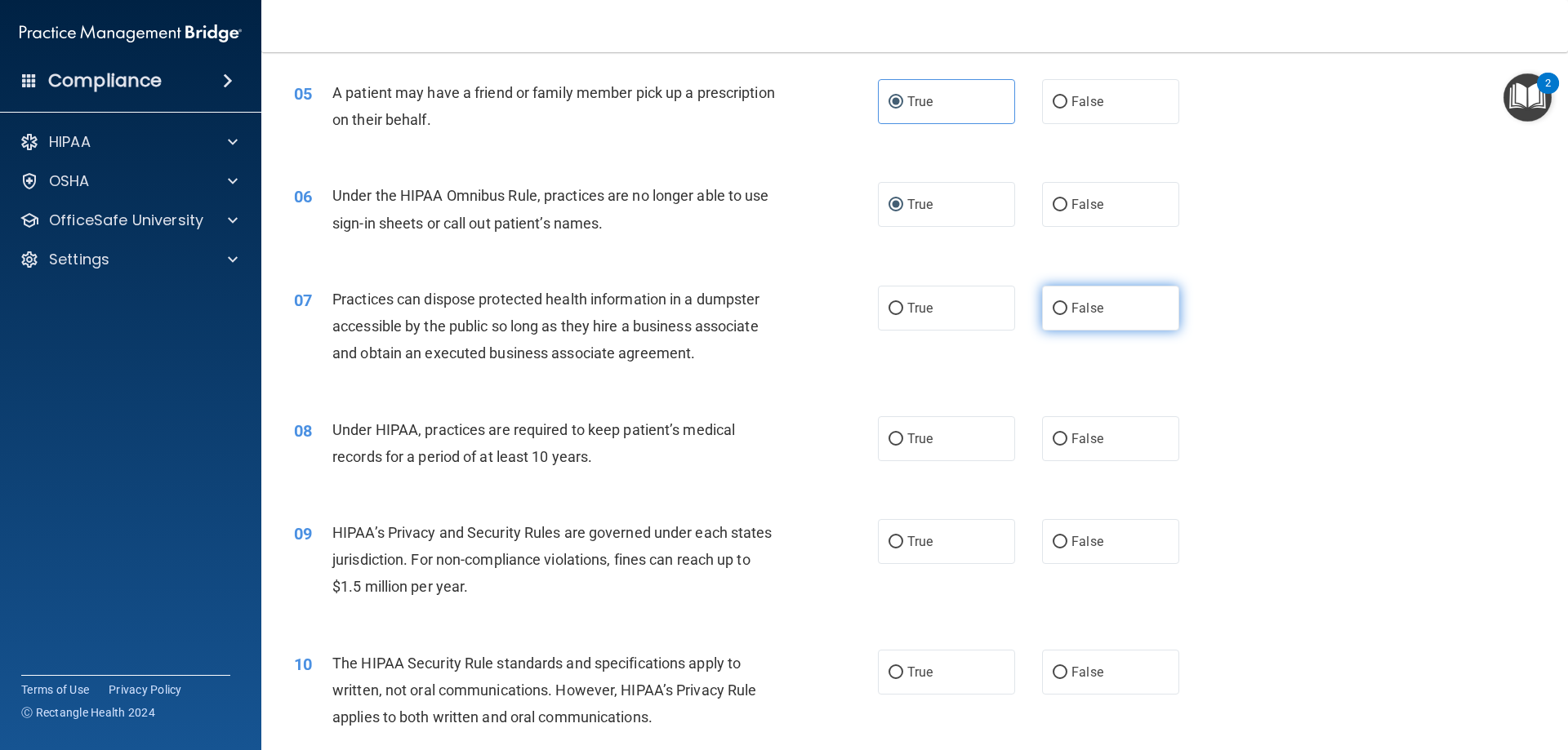
click at [1072, 312] on span "False" at bounding box center [1088, 308] width 32 height 15
click at [1067, 312] on input "False" at bounding box center [1060, 309] width 15 height 12
radio input "true"
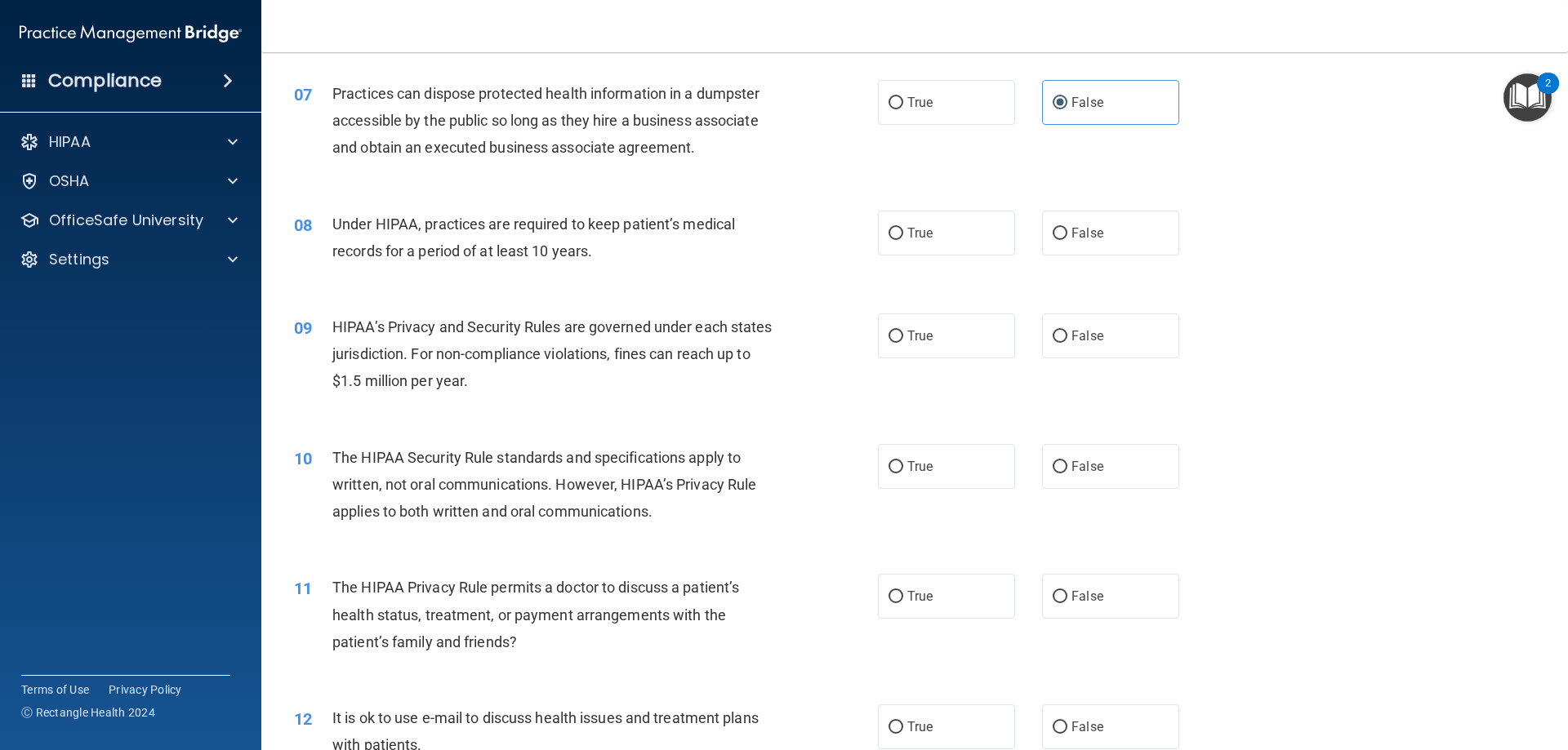
scroll to position [735, 0]
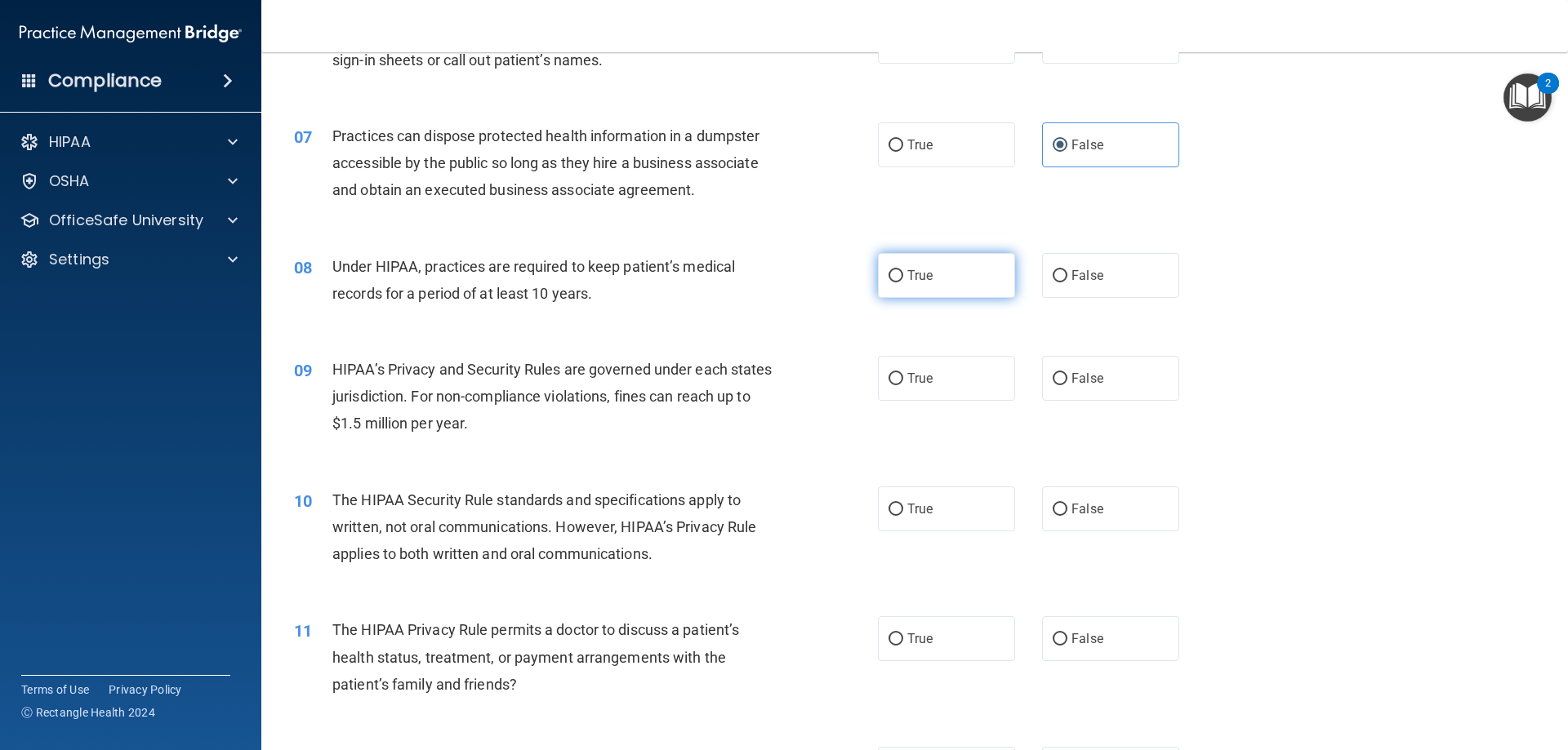
click at [929, 281] on label "True" at bounding box center [946, 275] width 137 height 45
click at [904, 281] on input "True" at bounding box center [896, 276] width 15 height 12
radio input "true"
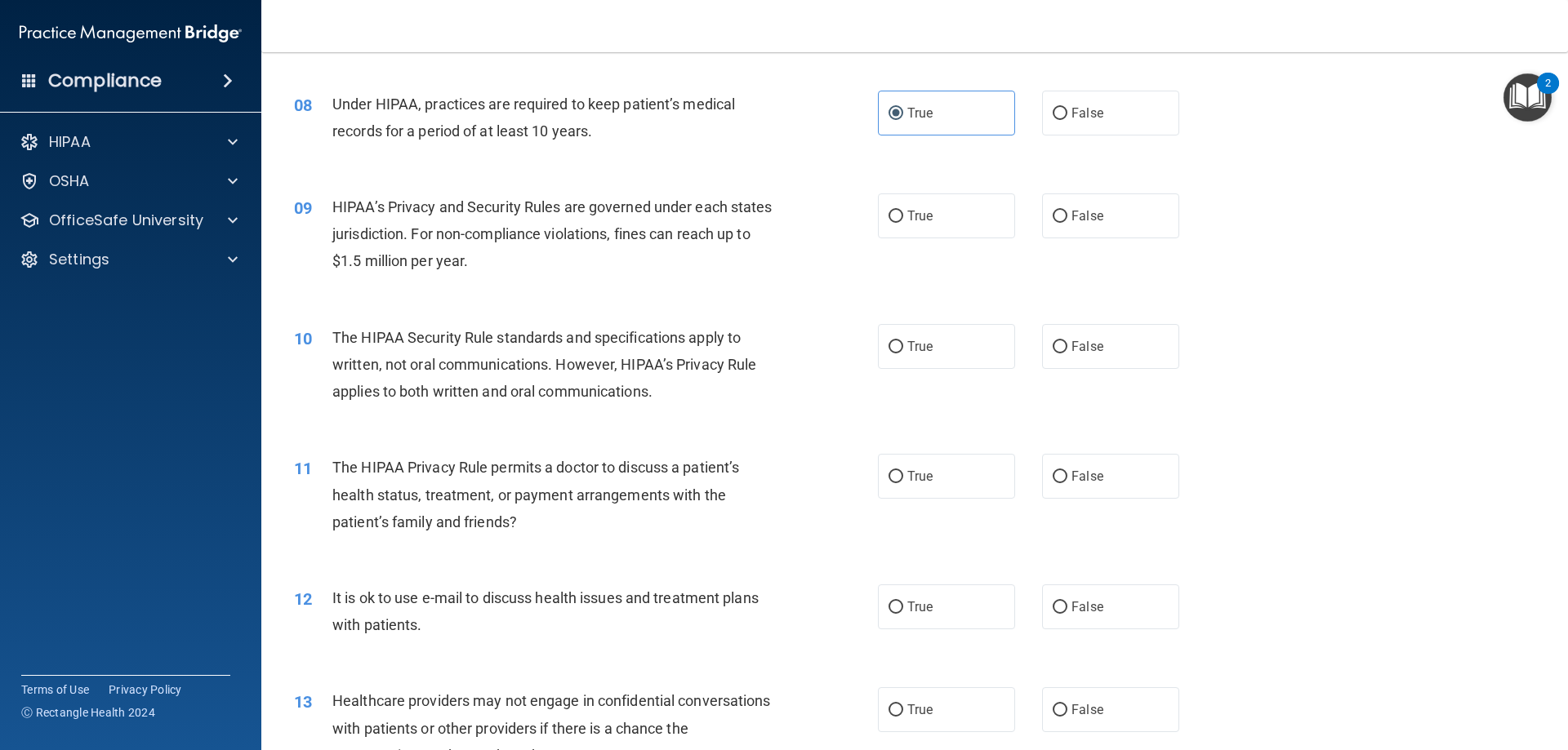
scroll to position [898, 0]
click at [933, 203] on label "True" at bounding box center [946, 214] width 137 height 45
click at [904, 210] on input "True" at bounding box center [896, 216] width 15 height 12
radio input "true"
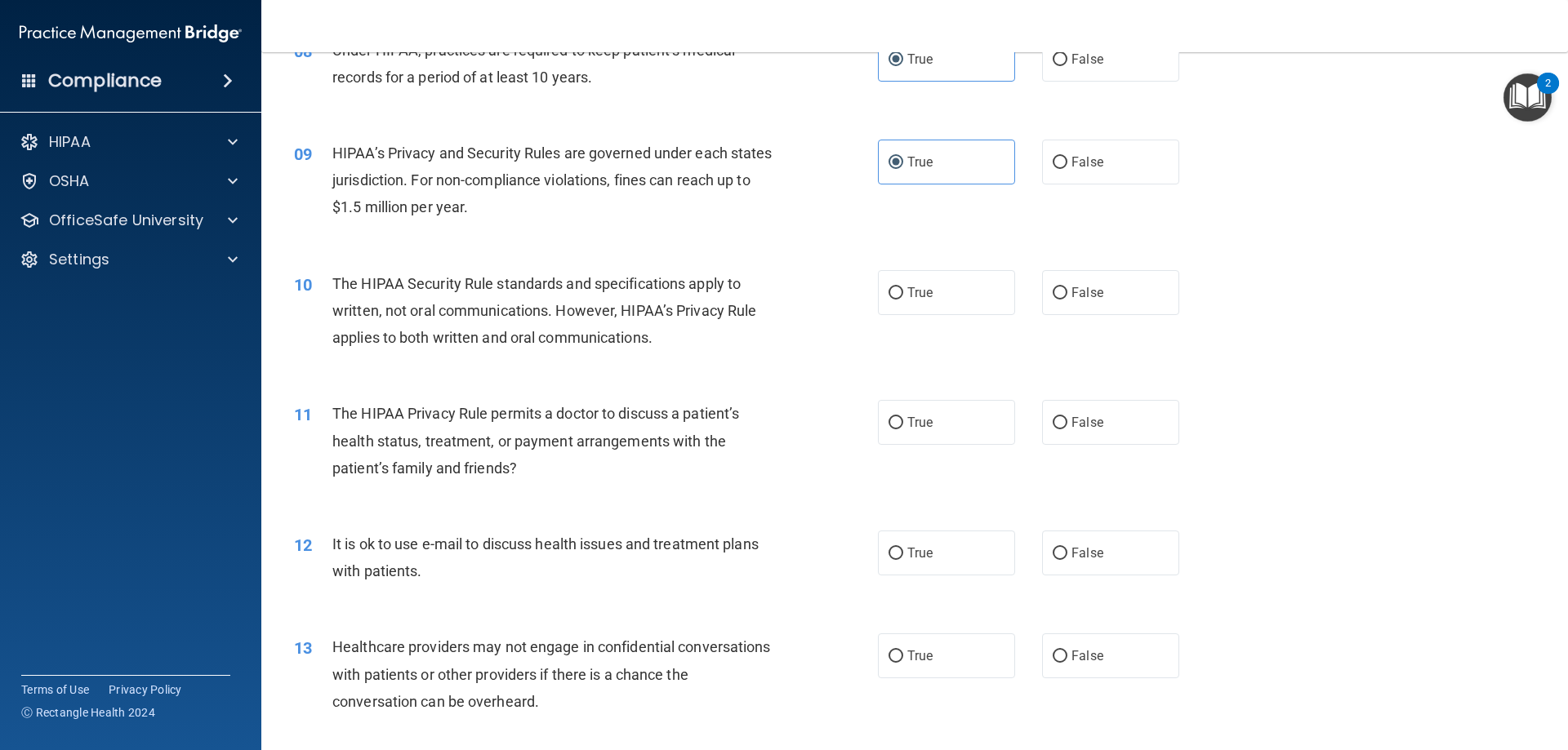
scroll to position [980, 0]
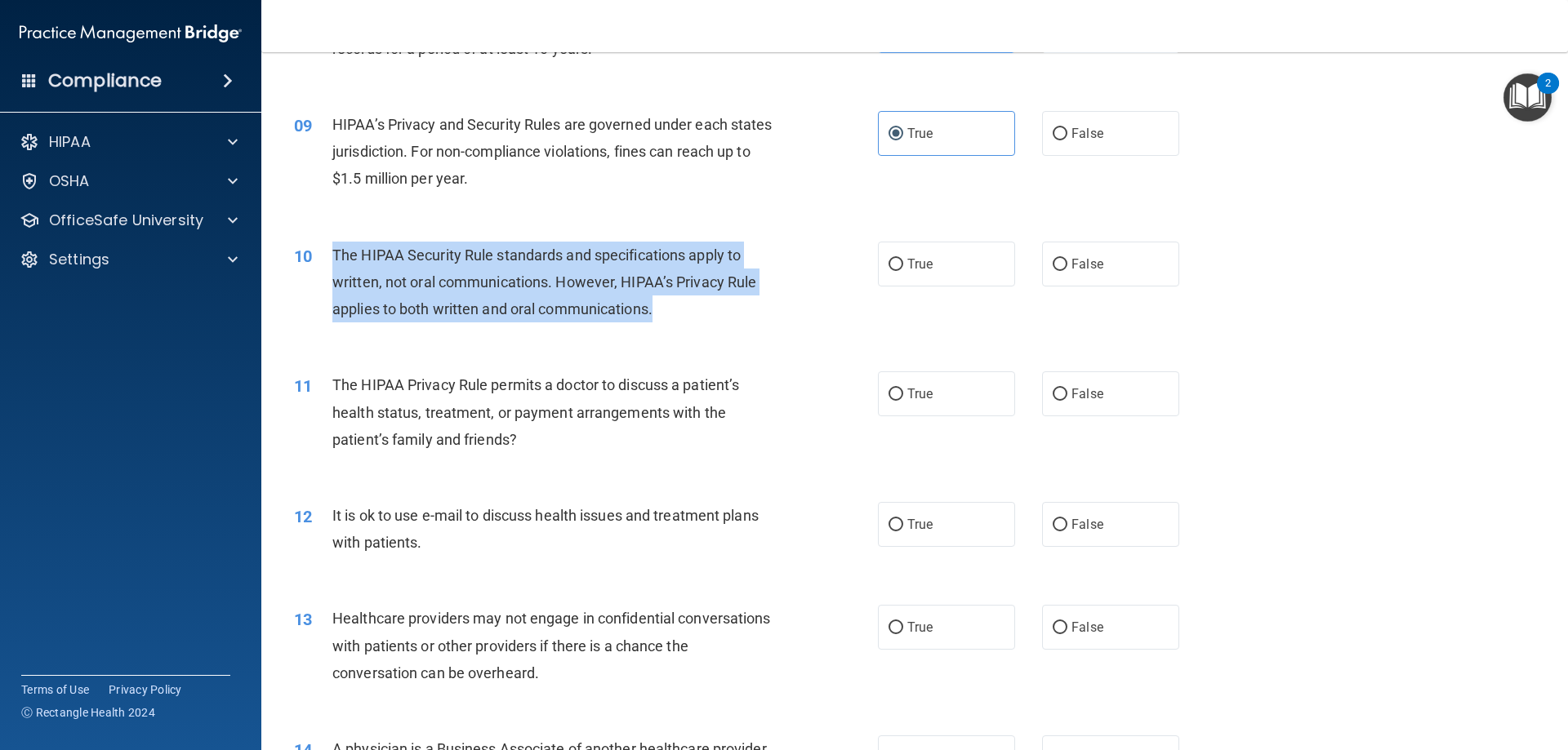
drag, startPoint x: 667, startPoint y: 310, endPoint x: 334, endPoint y: 254, distance: 337.7
click at [334, 254] on div "The HIPAA Security Rule standards and specifications apply to written, not oral…" at bounding box center [561, 282] width 457 height 81
copy span "The HIPAA Security Rule standards and specifications apply to written, not oral…"
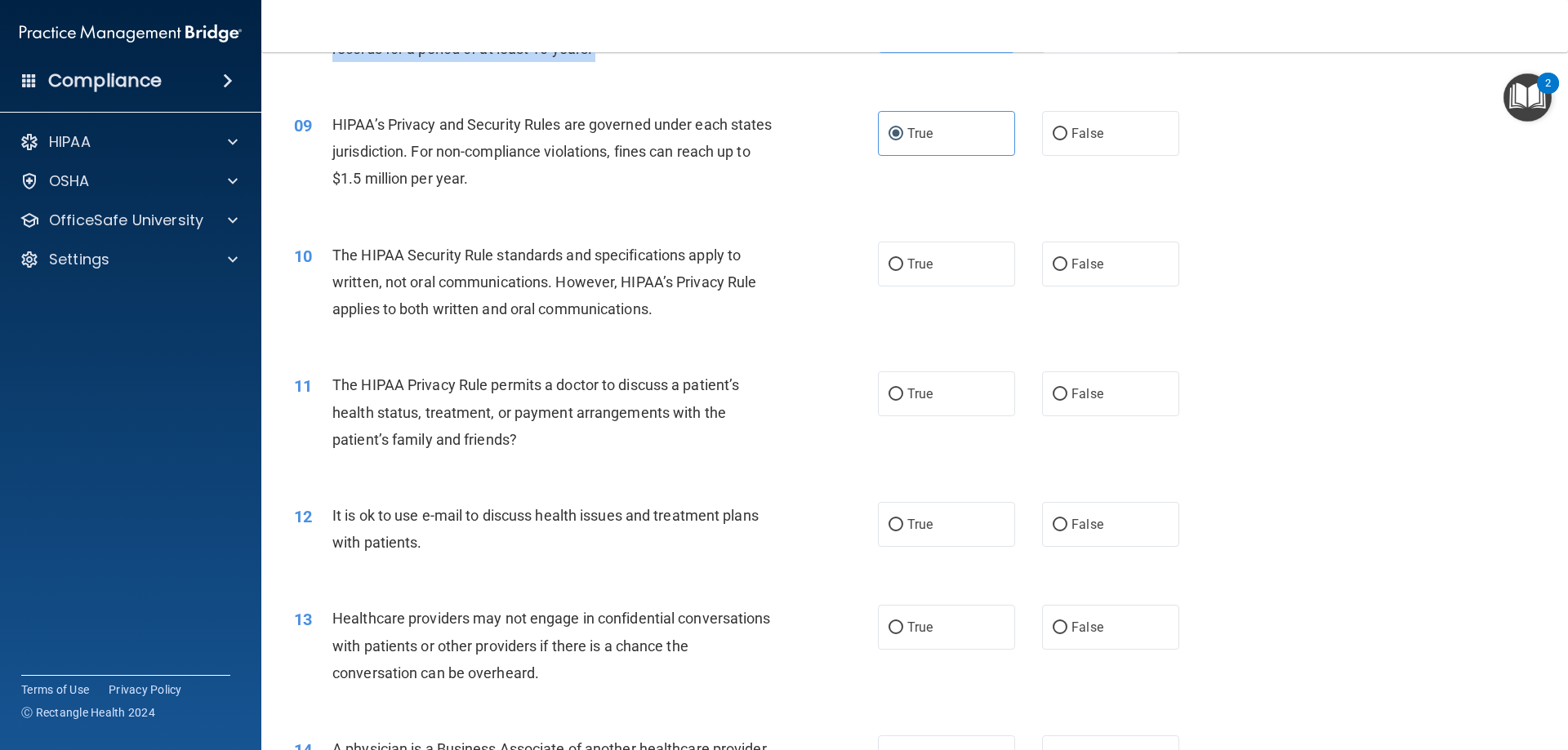
click at [958, 275] on label "True" at bounding box center [946, 263] width 137 height 45
click at [904, 271] on input "True" at bounding box center [896, 264] width 15 height 12
radio input "true"
click at [1144, 402] on label "False" at bounding box center [1110, 393] width 137 height 45
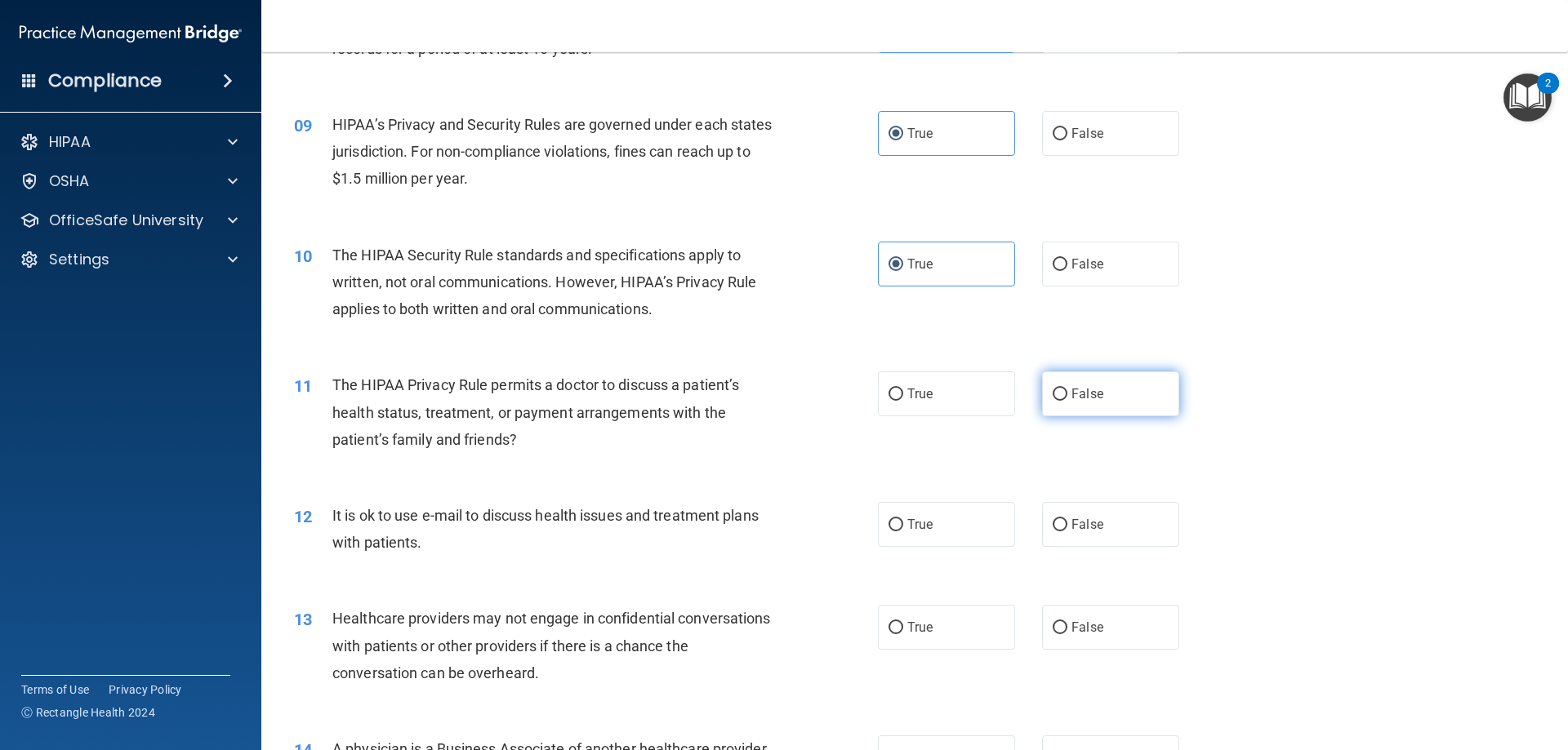
click at [1068, 401] on input "False" at bounding box center [1060, 394] width 15 height 12
radio input "true"
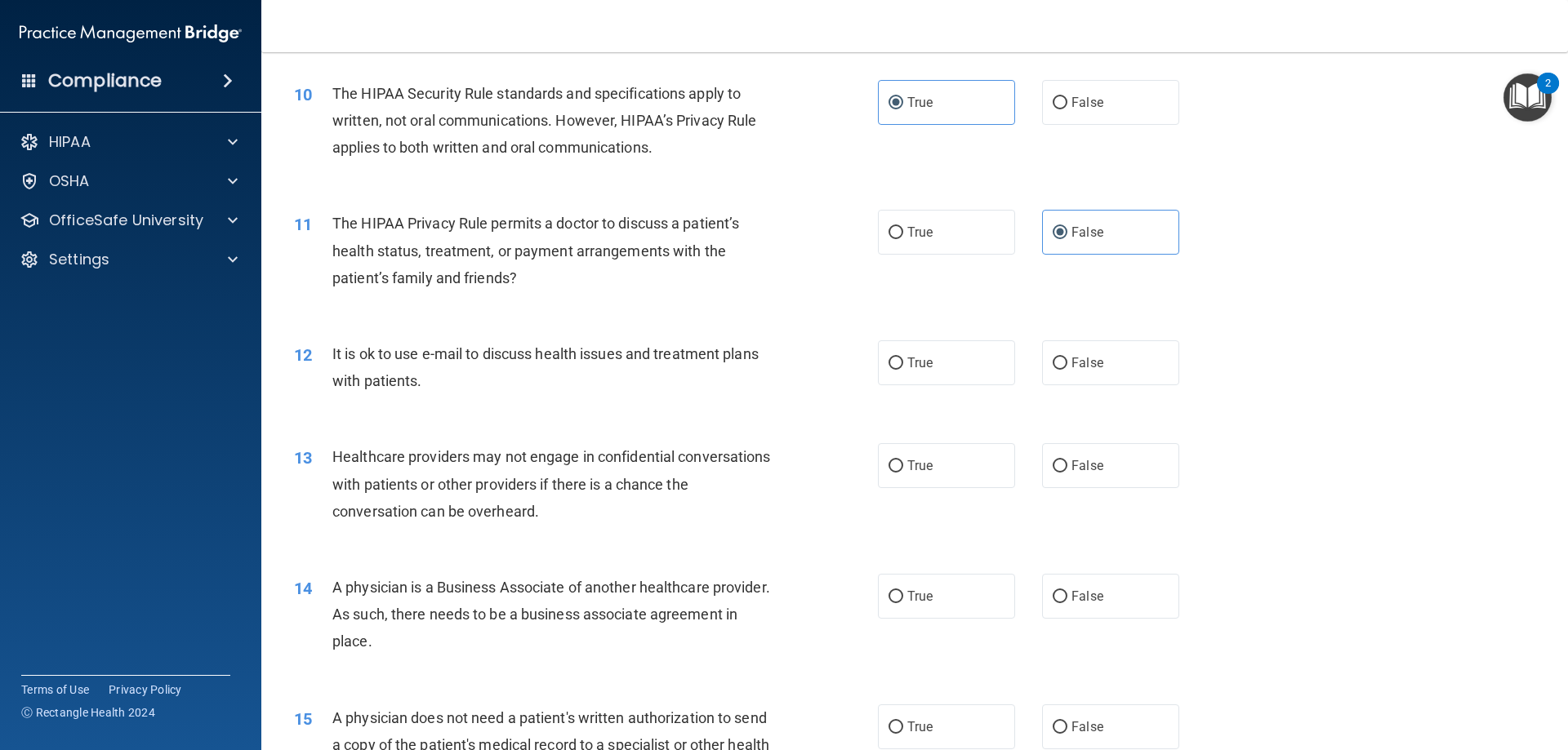
scroll to position [1143, 0]
click at [979, 364] on label "True" at bounding box center [946, 361] width 137 height 45
click at [904, 364] on input "True" at bounding box center [896, 362] width 15 height 12
radio input "true"
click at [750, 433] on div "13 Healthcare providers may not engage in confidential conversations with patie…" at bounding box center [914, 487] width 1266 height 131
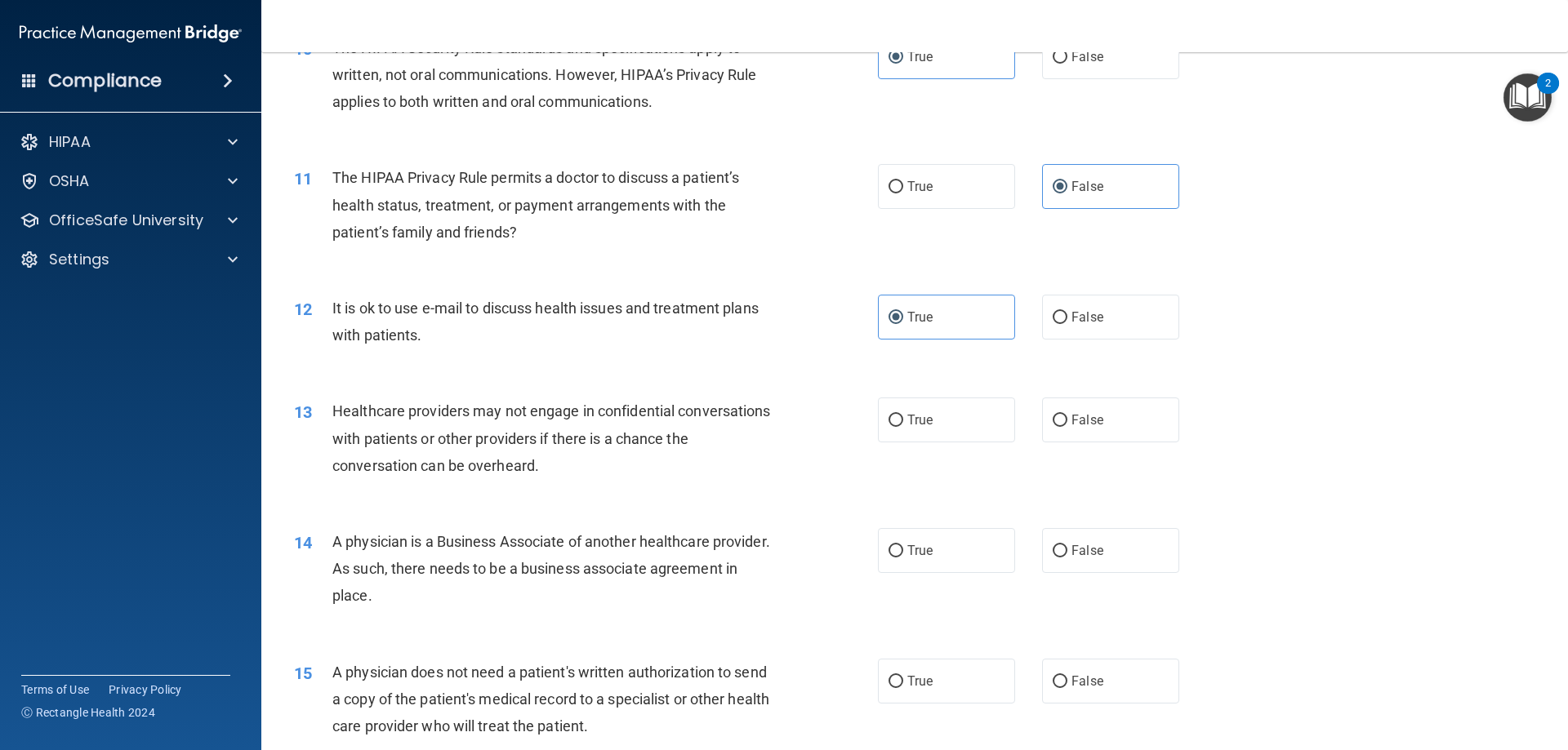
scroll to position [1306, 0]
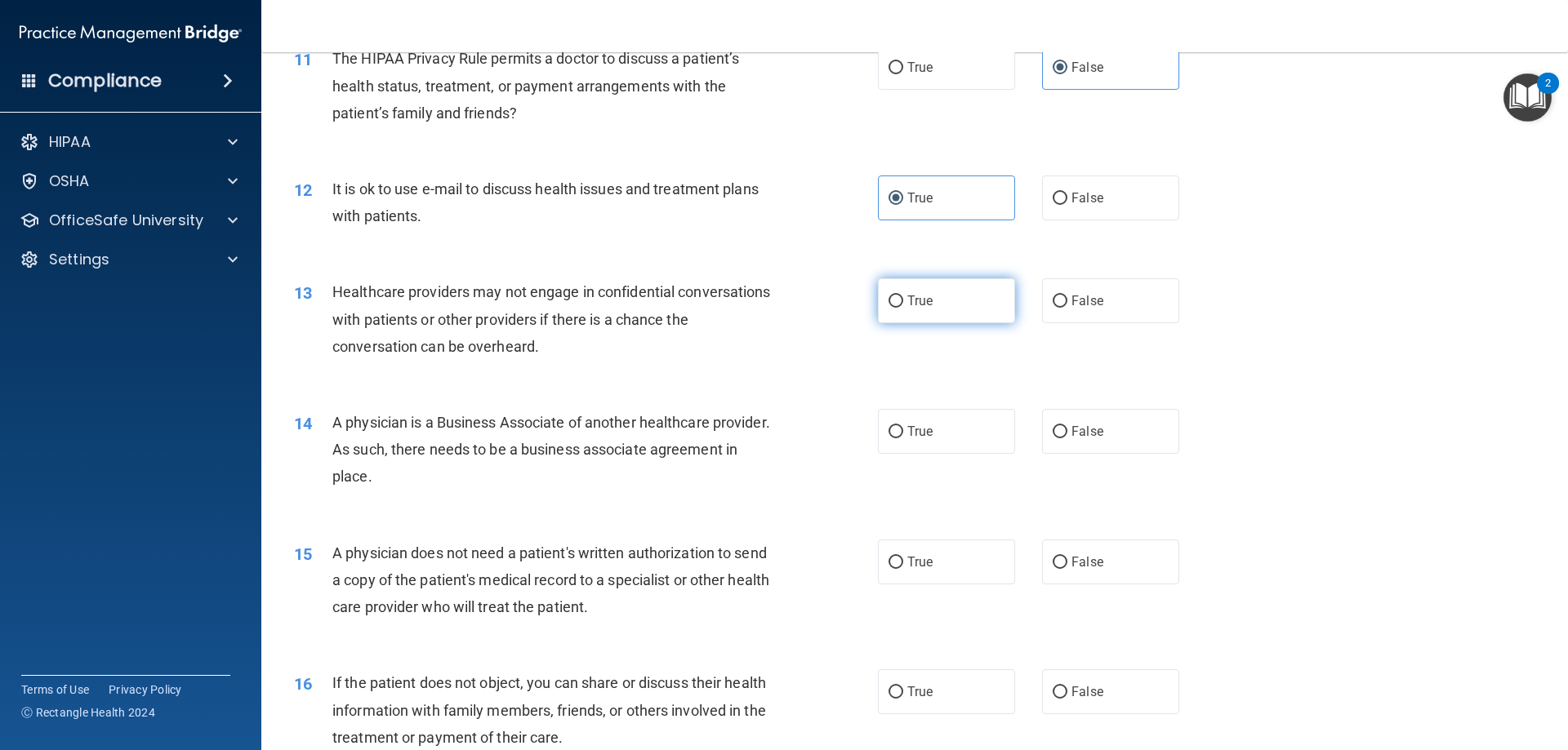
click at [890, 305] on input "True" at bounding box center [896, 301] width 15 height 12
radio input "true"
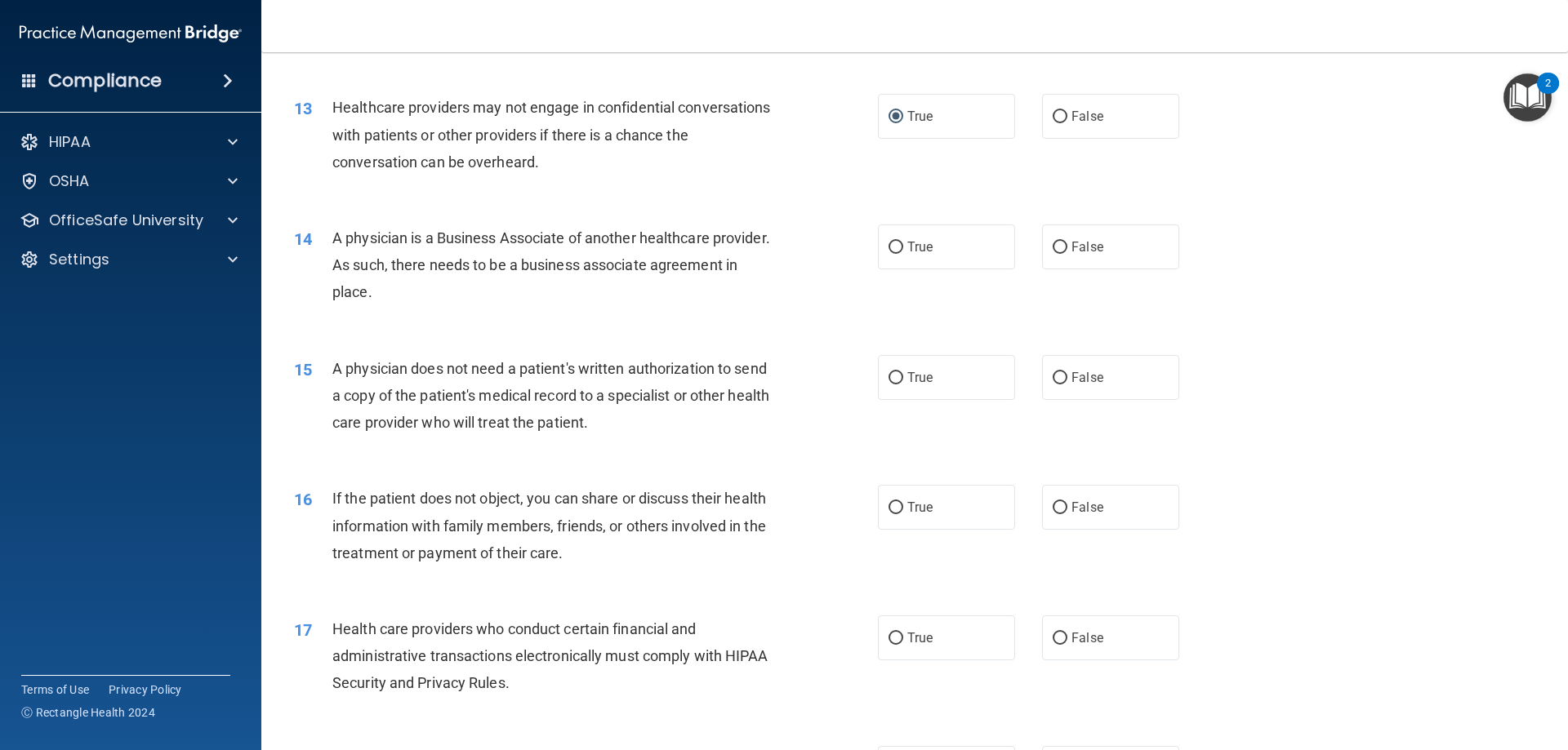
scroll to position [1551, 0]
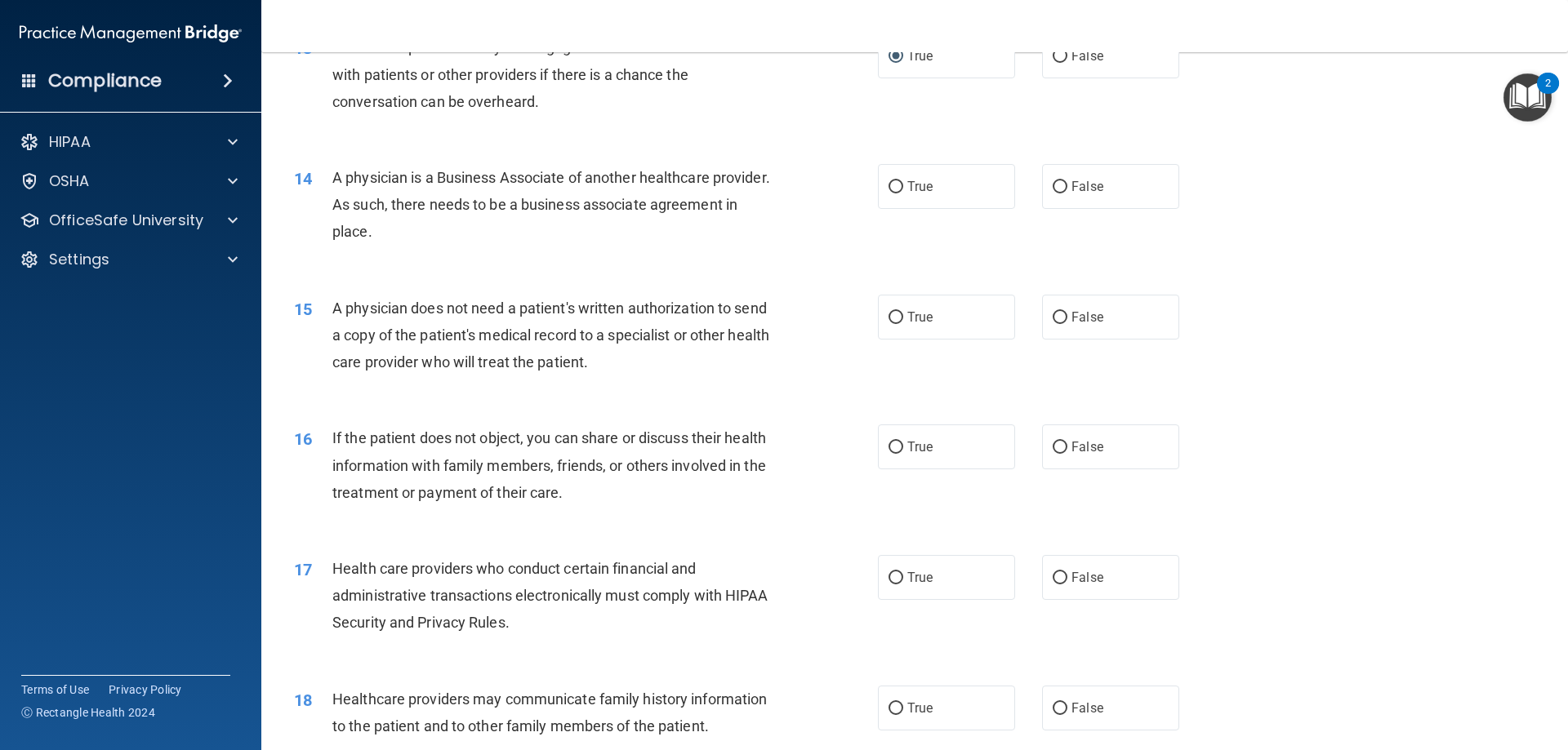
drag, startPoint x: 519, startPoint y: 239, endPoint x: 321, endPoint y: 175, distance: 208.1
click at [321, 175] on div "14 A physician is a Business Associate of another healthcare provider. As such,…" at bounding box center [586, 208] width 633 height 90
copy div "A physician is a Business Associate of another healthcare provider. As such, th…"
click at [923, 197] on label "True" at bounding box center [946, 186] width 137 height 45
click at [904, 193] on input "True" at bounding box center [896, 187] width 15 height 12
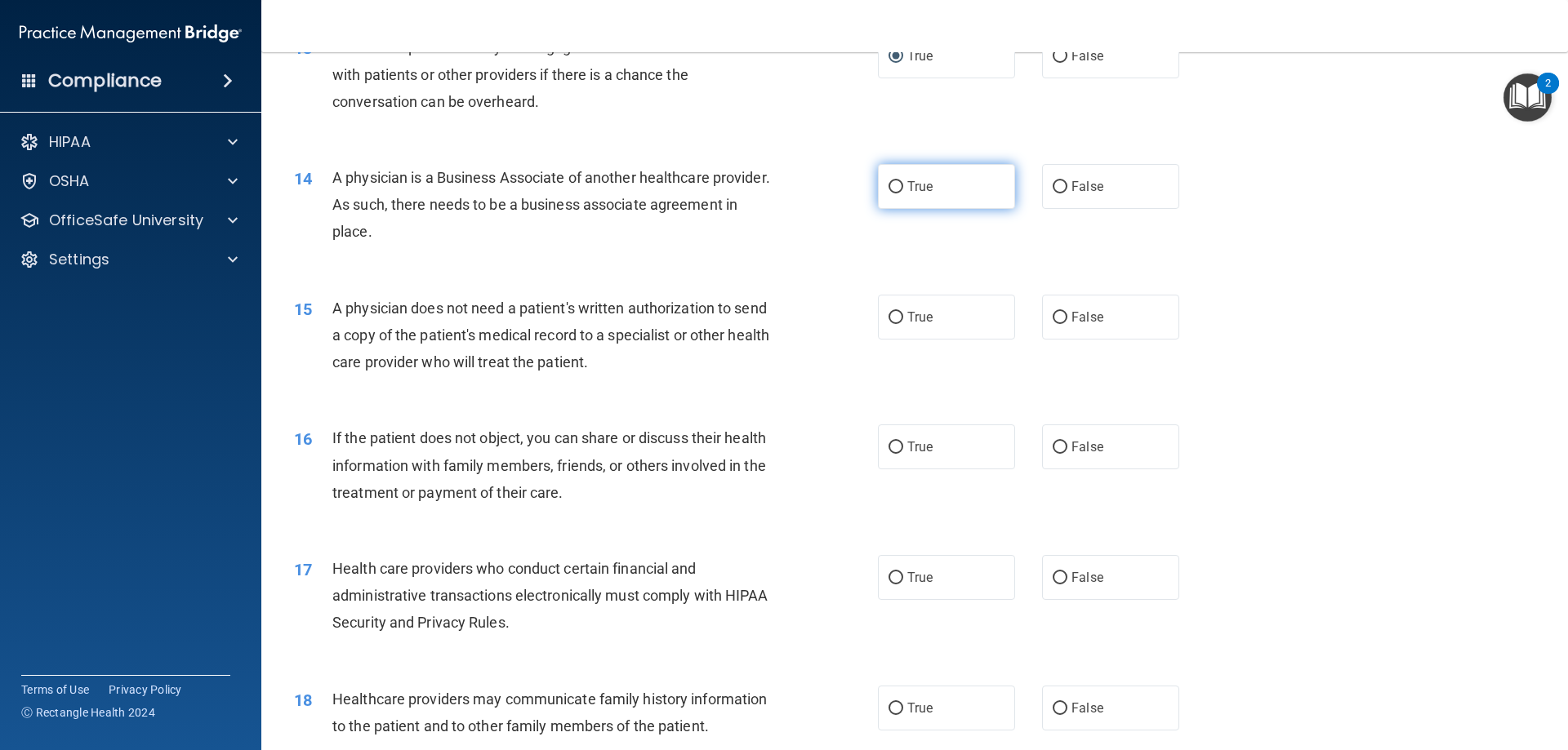
radio input "true"
click at [832, 290] on div "15 A physician does not need a patient's written authorization to send a copy o…" at bounding box center [914, 340] width 1266 height 131
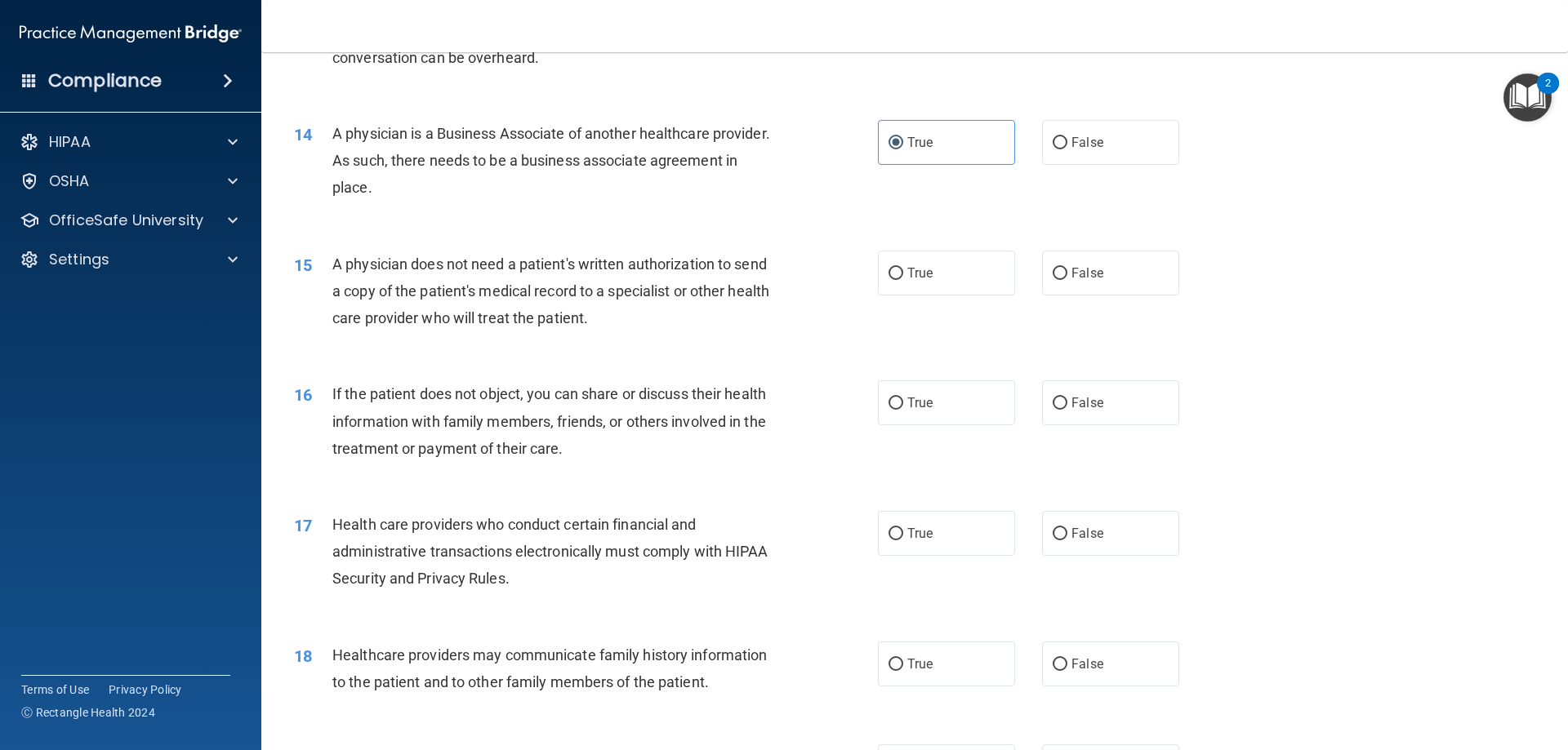
scroll to position [1633, 0]
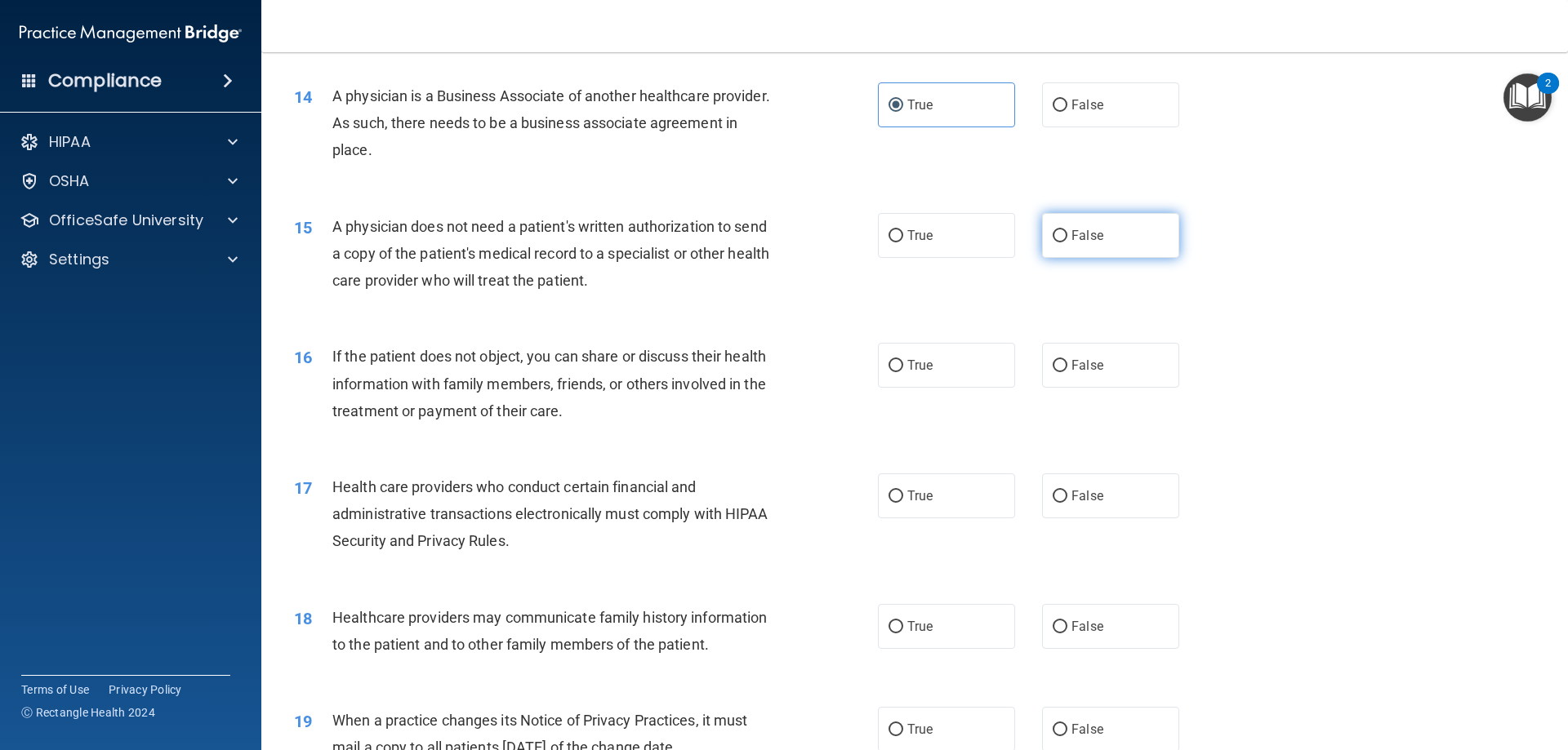
click at [1072, 232] on span "False" at bounding box center [1088, 236] width 32 height 15
click at [1068, 232] on input "False" at bounding box center [1060, 236] width 15 height 12
radio input "true"
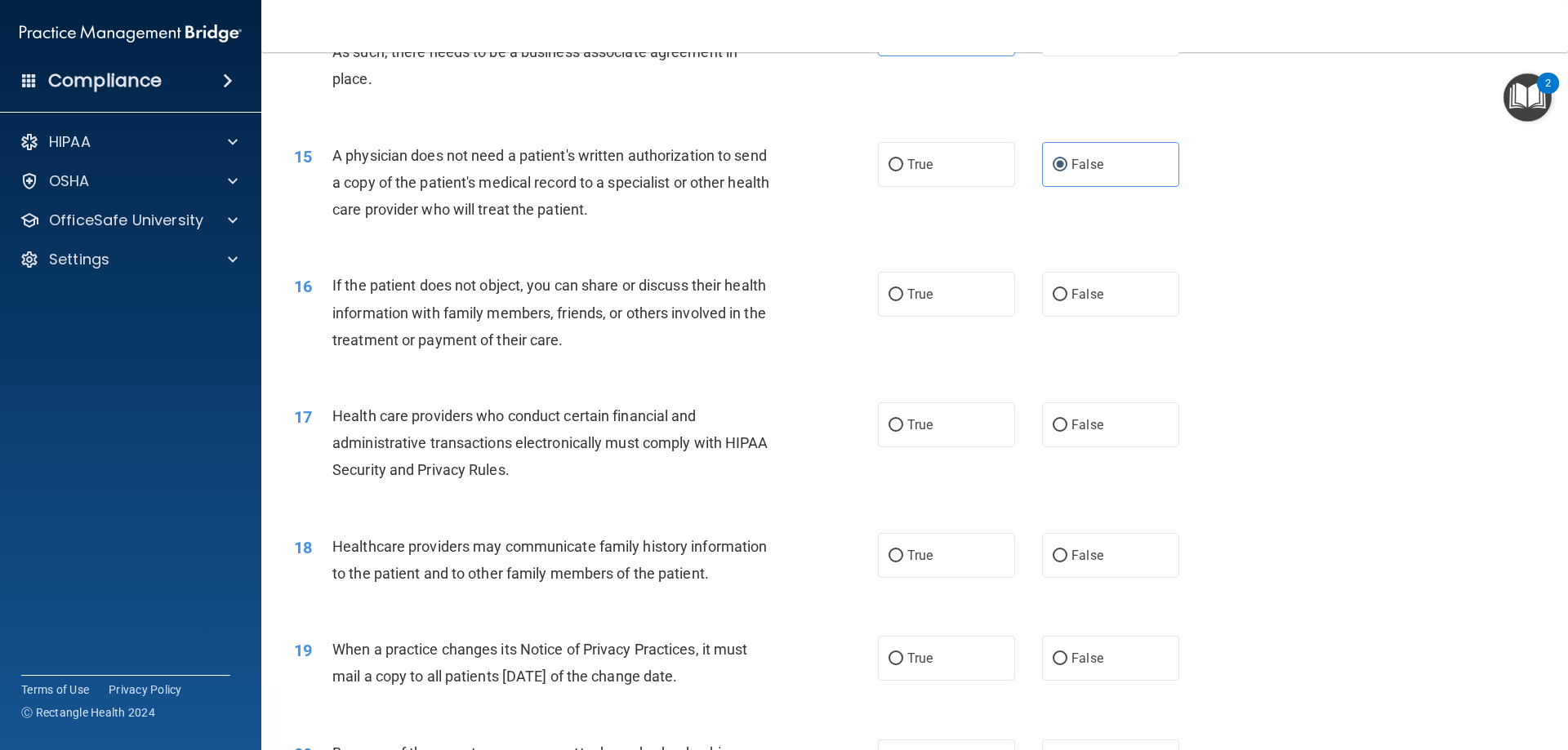
scroll to position [1796, 0]
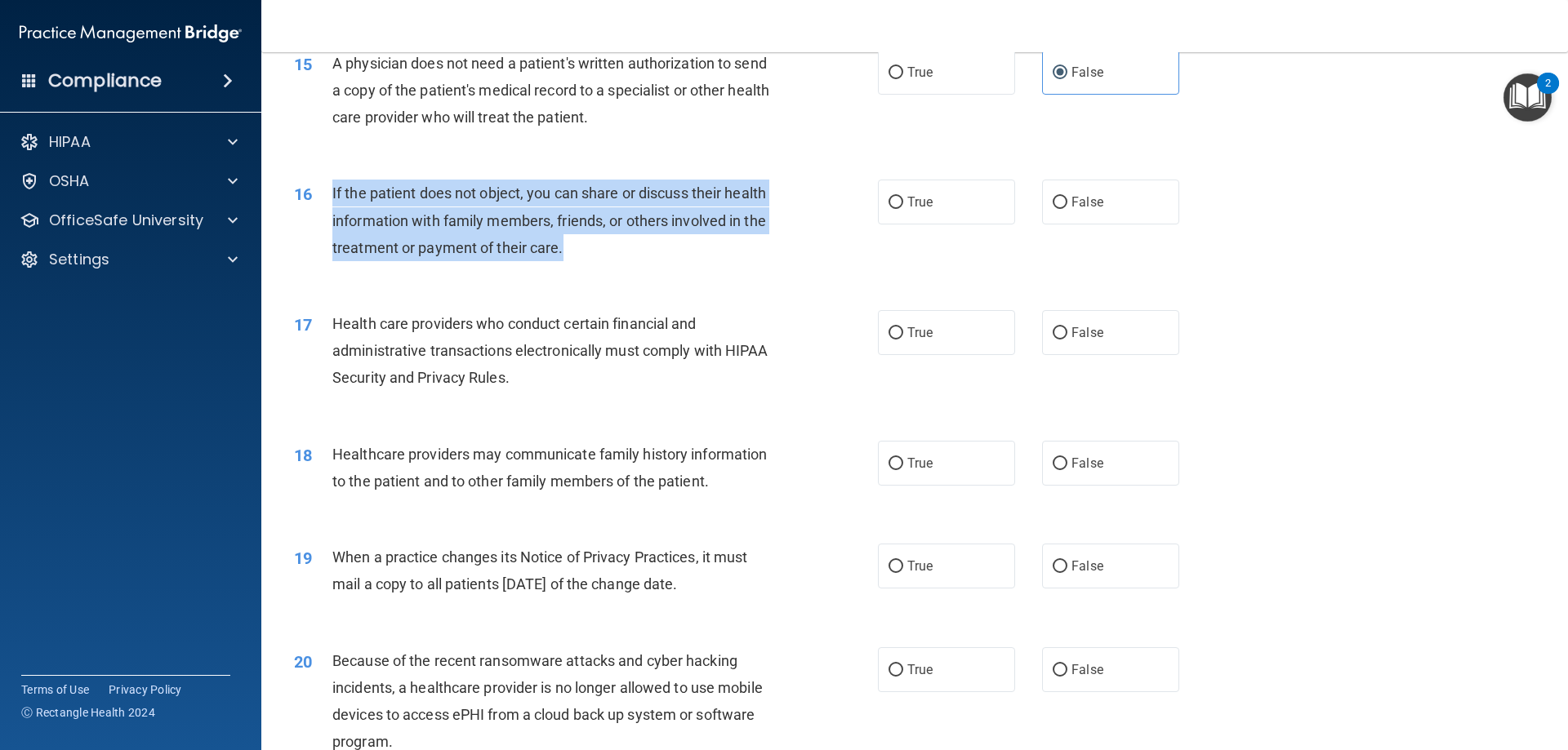
drag, startPoint x: 592, startPoint y: 255, endPoint x: 334, endPoint y: 181, distance: 268.4
click at [333, 187] on div "If the patient does not object, you can share or discuss their health informati…" at bounding box center [561, 221] width 457 height 81
copy span "If the patient does not object, you can share or discuss their health informati…"
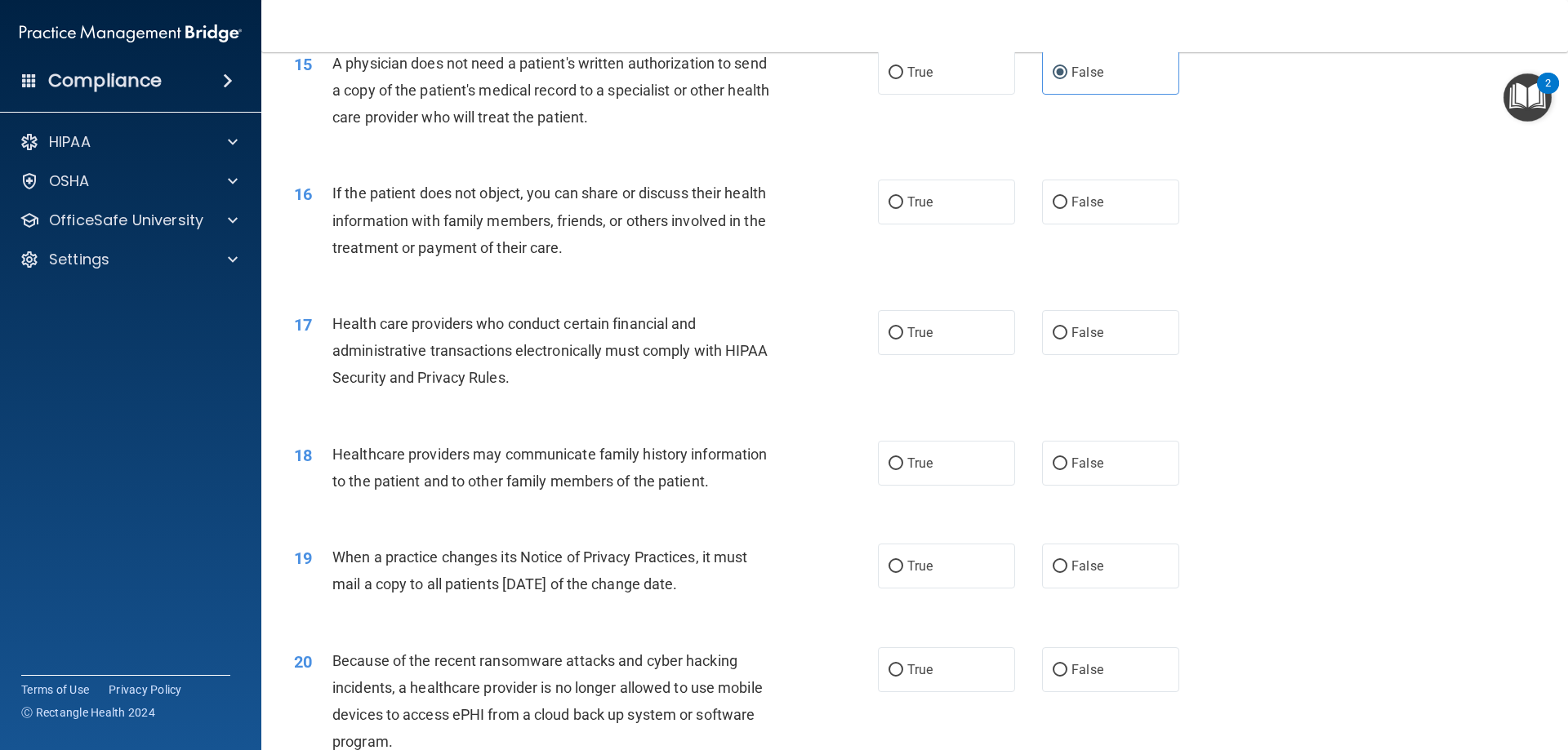
click at [1313, 299] on div "17 Health care providers who conduct certain financial and administrative trans…" at bounding box center [914, 355] width 1266 height 131
click at [956, 196] on label "True" at bounding box center [946, 202] width 137 height 45
click at [904, 197] on input "True" at bounding box center [896, 203] width 15 height 12
radio input "true"
click at [933, 328] on label "True" at bounding box center [946, 332] width 137 height 45
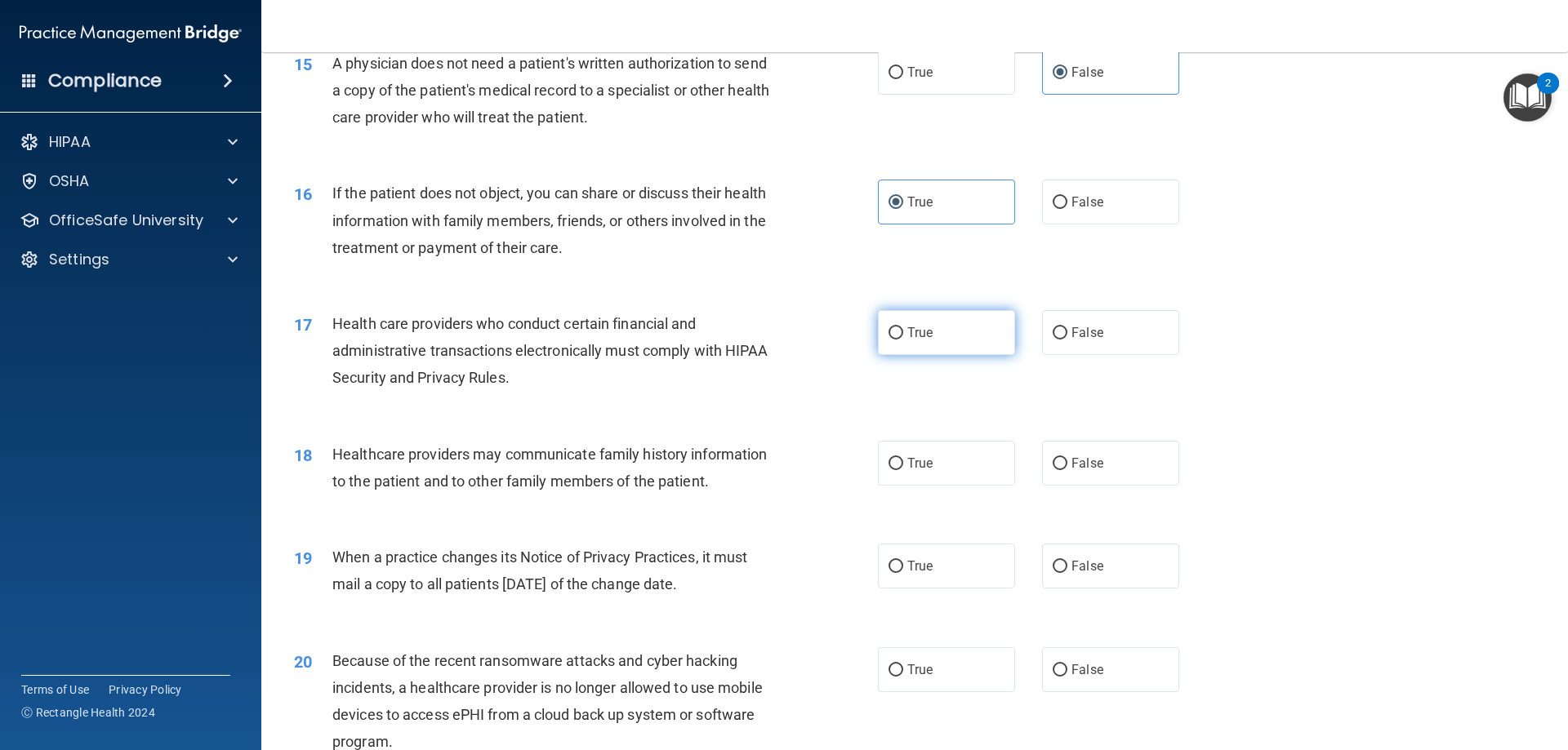
click at [904, 328] on input "True" at bounding box center [896, 333] width 15 height 12
radio input "true"
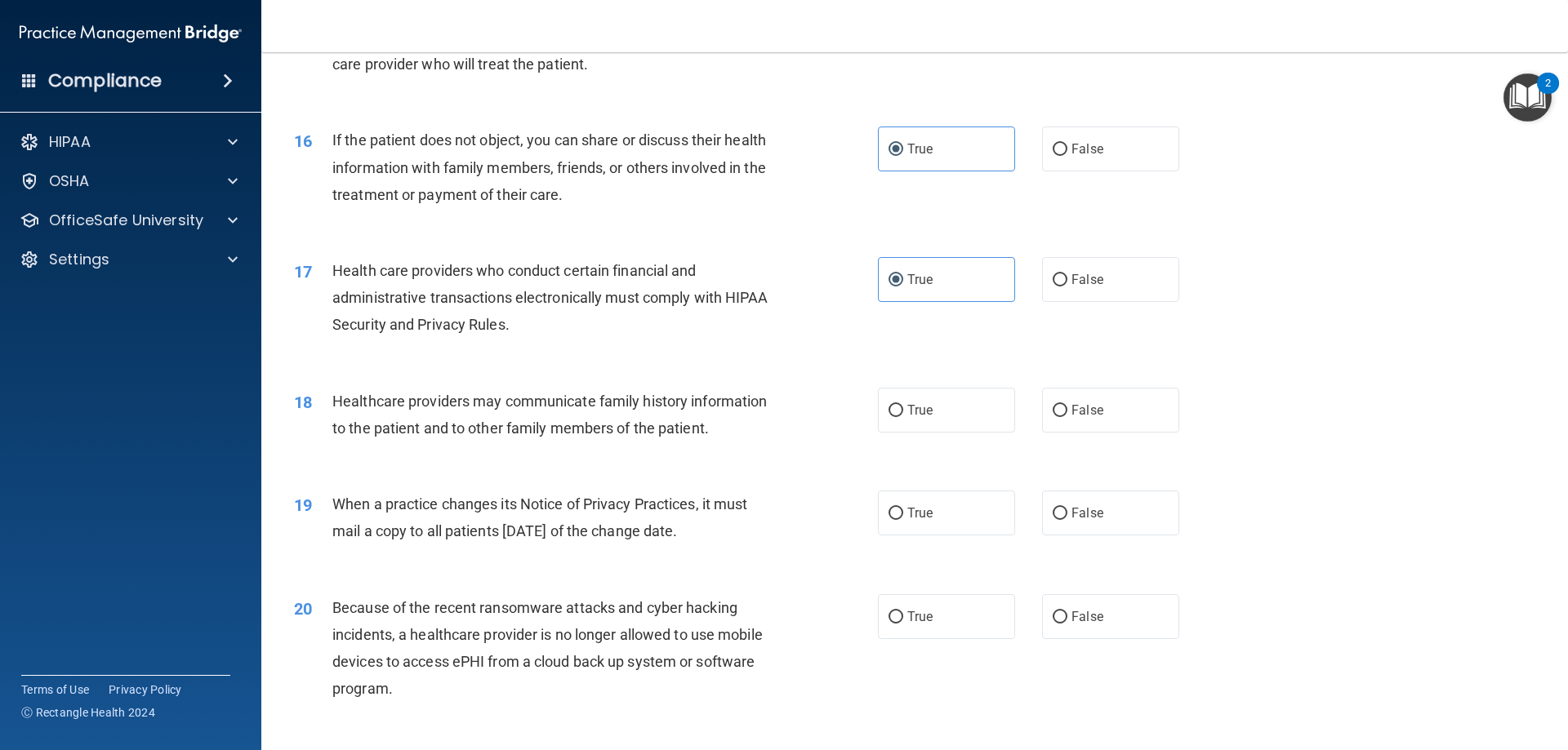
scroll to position [2041, 0]
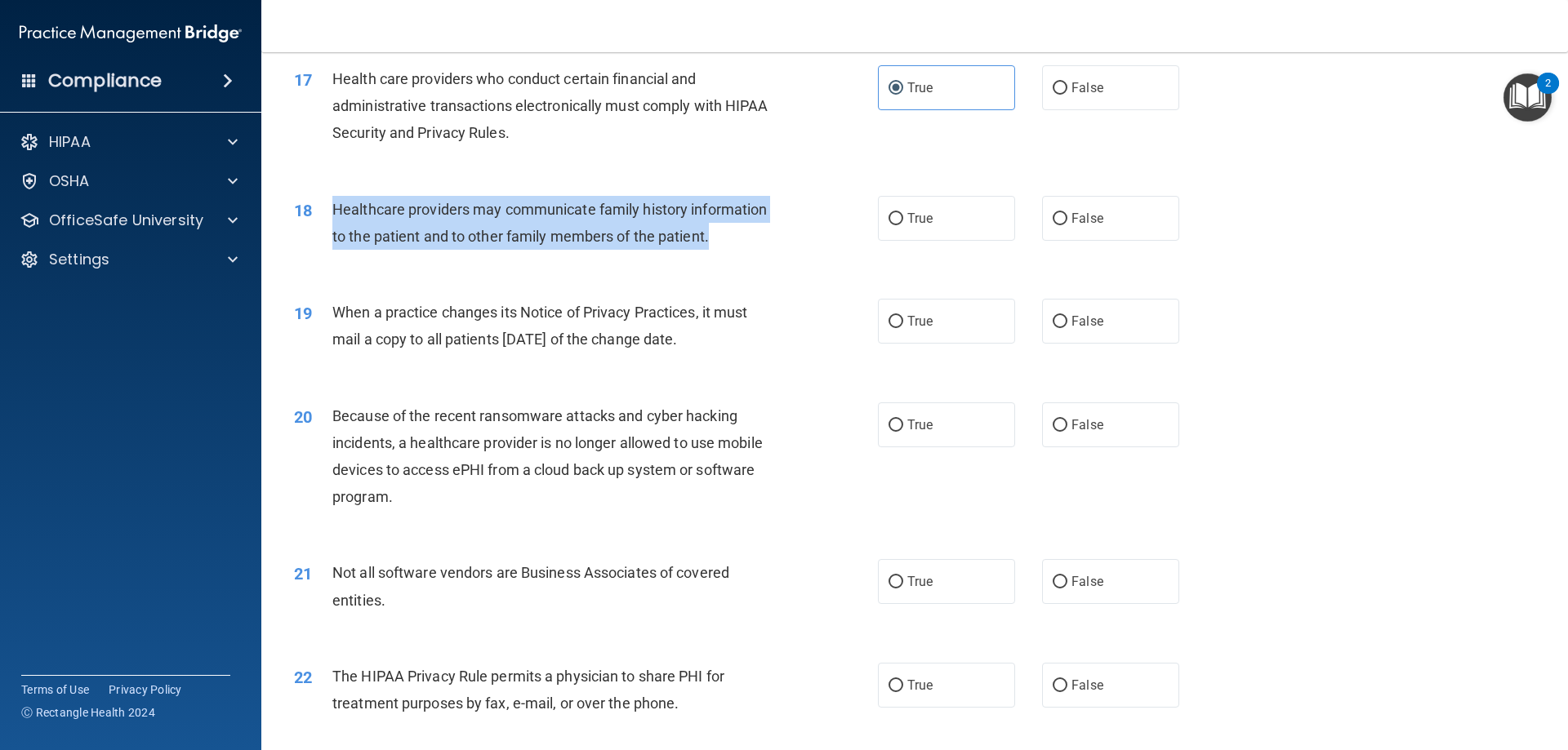
drag, startPoint x: 728, startPoint y: 241, endPoint x: 329, endPoint y: 210, distance: 400.2
click at [329, 210] on div "18 Healthcare providers may communicate family history information to the patie…" at bounding box center [586, 227] width 633 height 62
copy div "Healthcare providers may communicate family history information to the patient …"
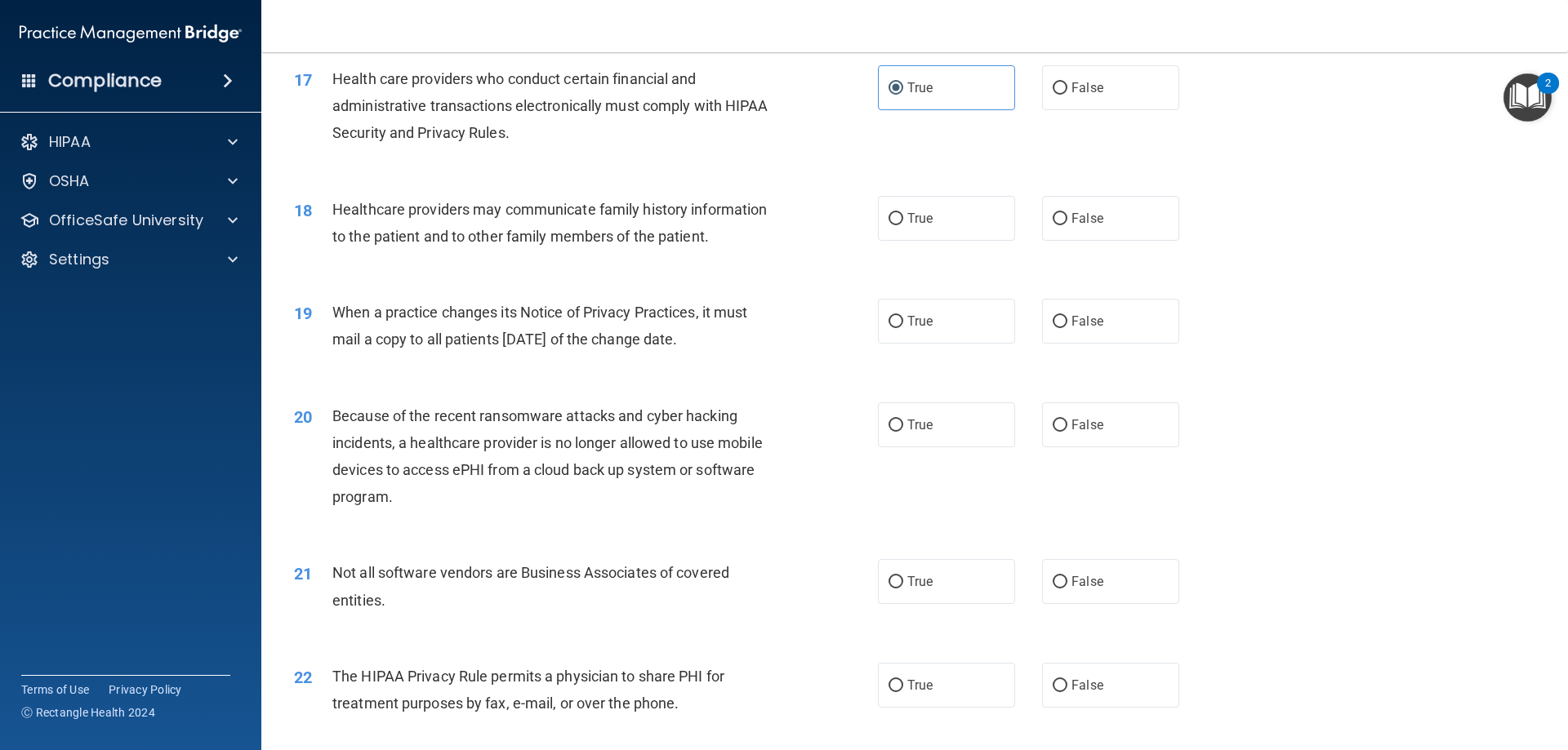
click at [856, 138] on div "17 Health care providers who conduct certain financial and administrative trans…" at bounding box center [586, 110] width 633 height 90
click at [946, 209] on label "True" at bounding box center [946, 218] width 137 height 45
click at [904, 213] on input "True" at bounding box center [896, 219] width 15 height 12
radio input "true"
click at [819, 376] on div "19 When a practice changes its Notice of Privacy Practices, it must mail a copy…" at bounding box center [914, 330] width 1266 height 103
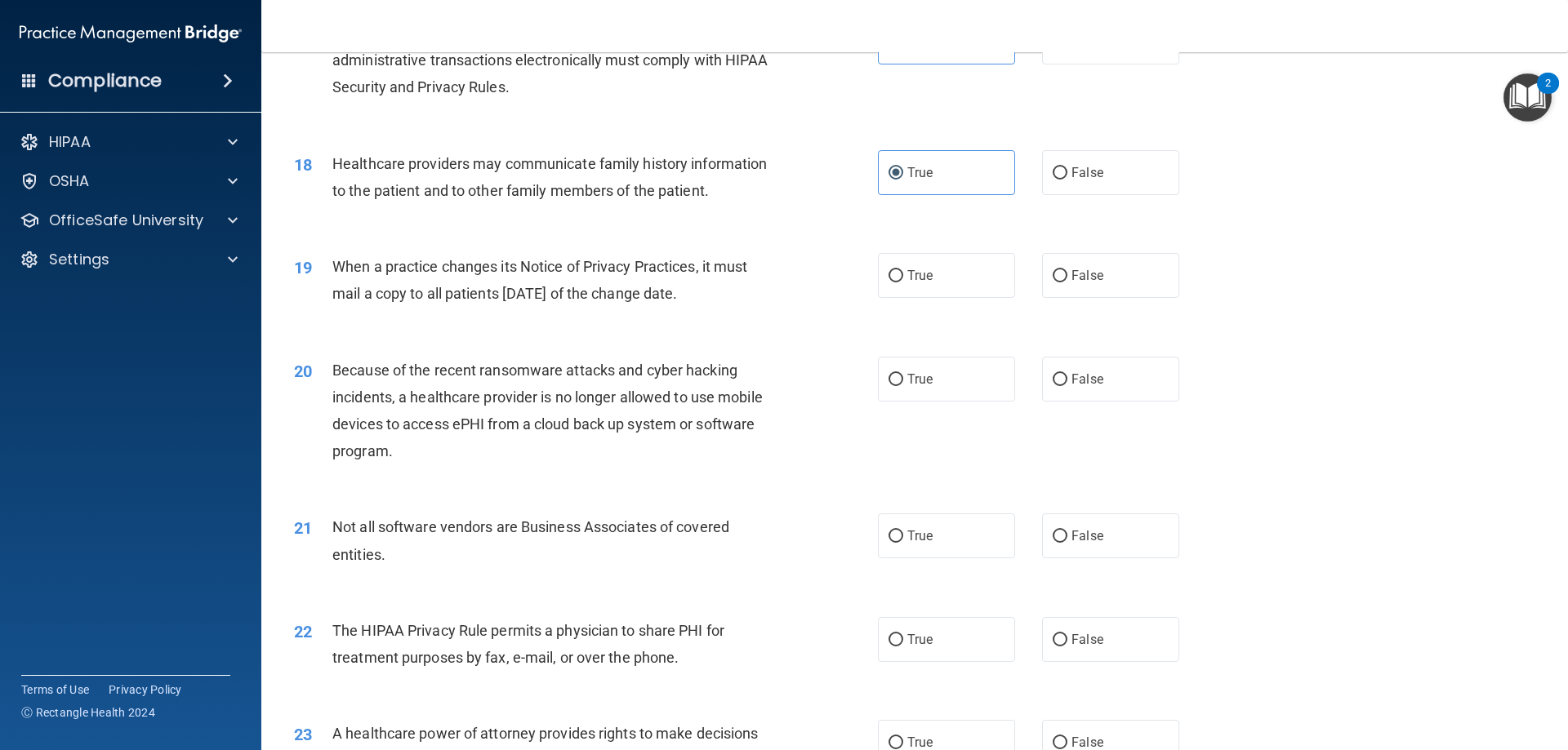
scroll to position [2123, 0]
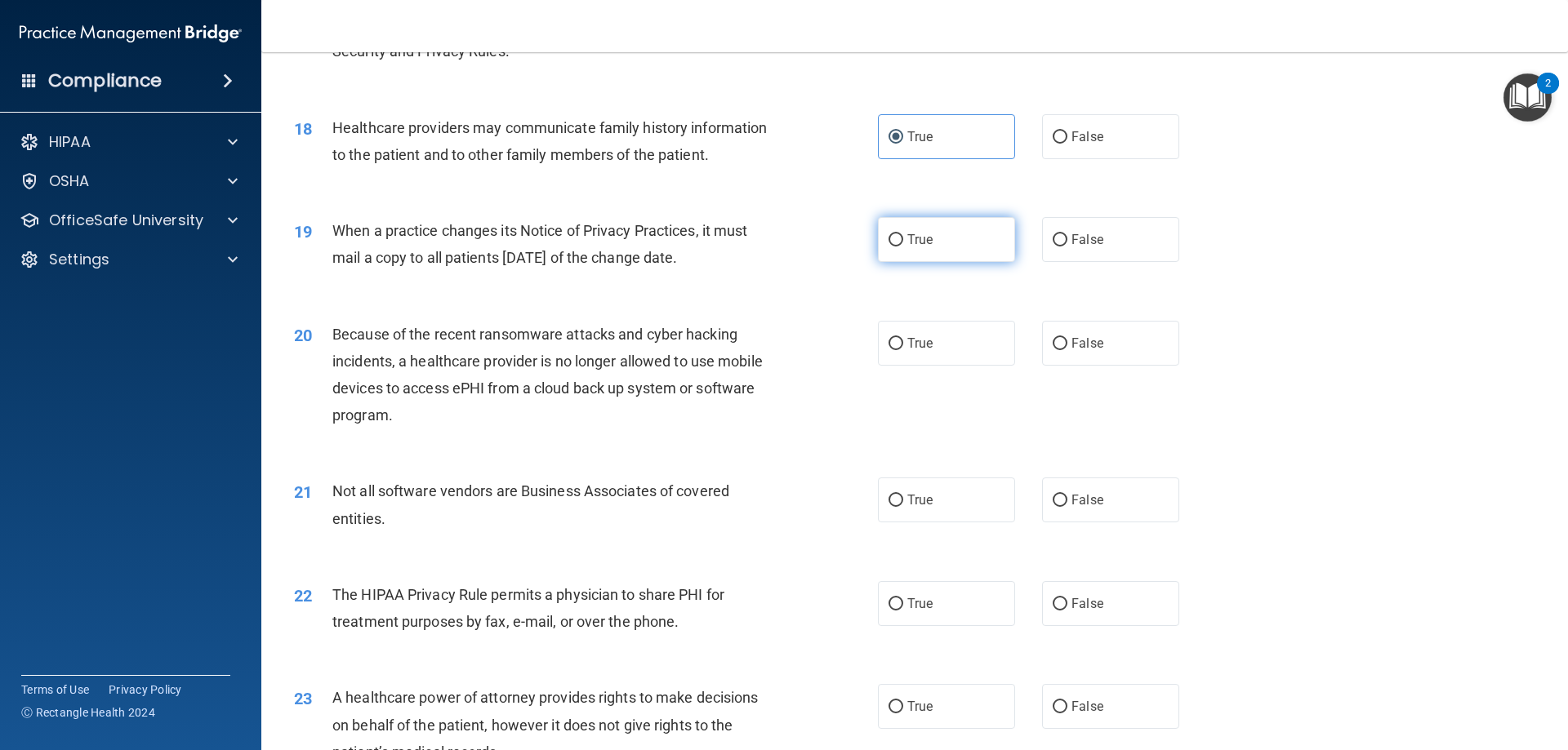
click at [912, 242] on span "True" at bounding box center [920, 240] width 26 height 15
click at [904, 242] on input "True" at bounding box center [896, 240] width 15 height 12
radio input "true"
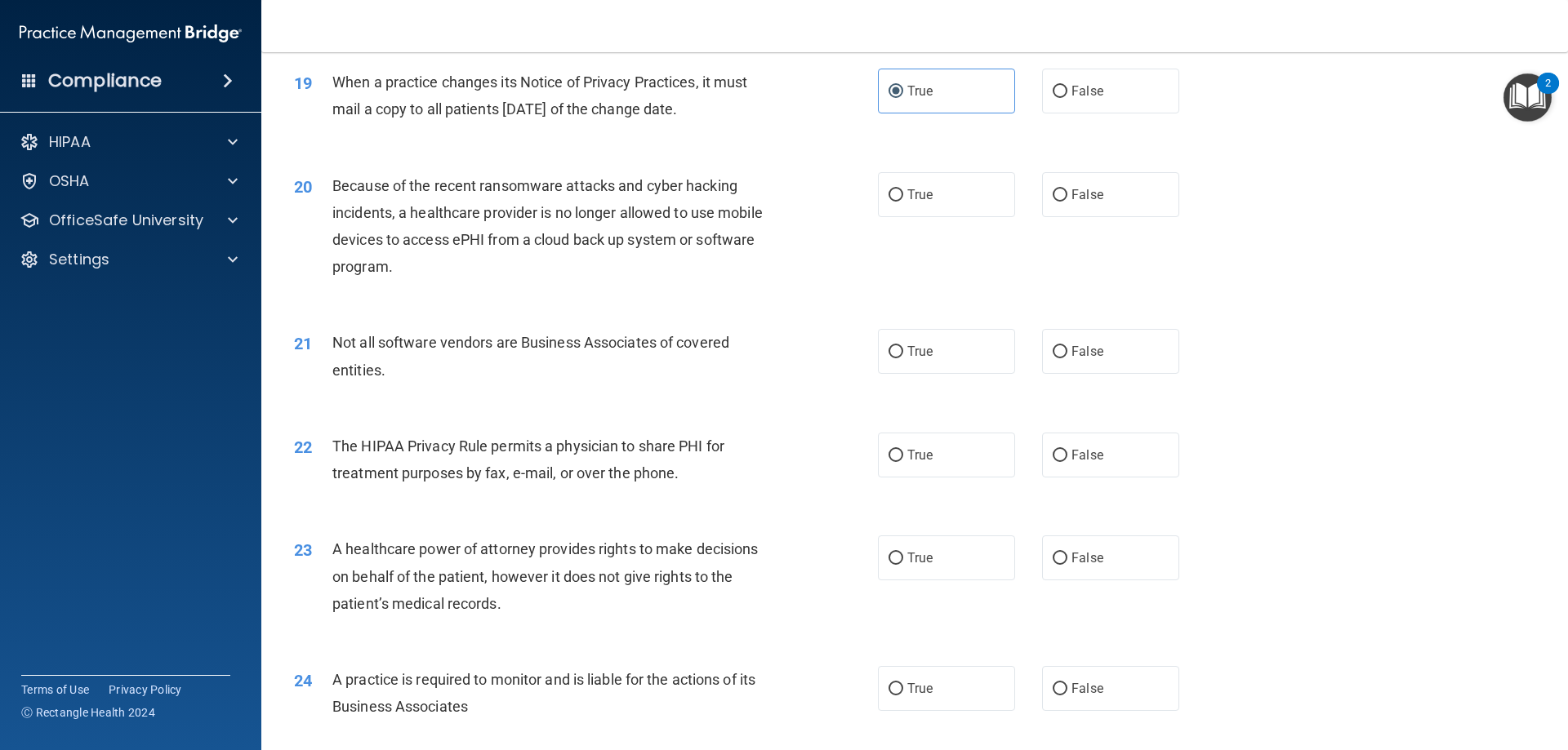
scroll to position [2286, 0]
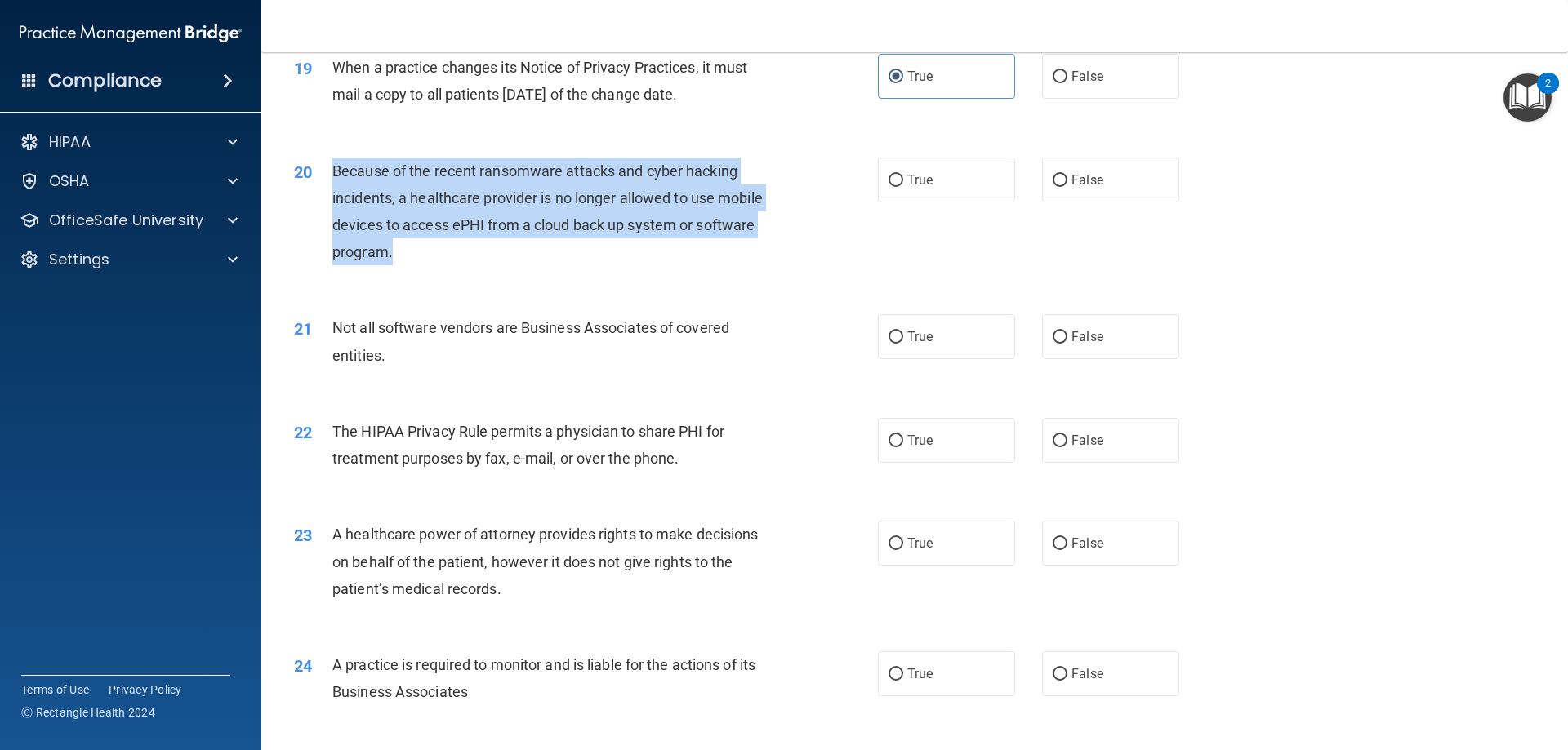
drag, startPoint x: 403, startPoint y: 252, endPoint x: 319, endPoint y: 169, distance: 118.1
click at [319, 169] on div "20 Because of the recent ransomware attacks and cyber hacking incidents, a heal…" at bounding box center [586, 215] width 633 height 116
copy div "Because of the recent ransomware attacks and cyber hacking incidents, a healthc…"
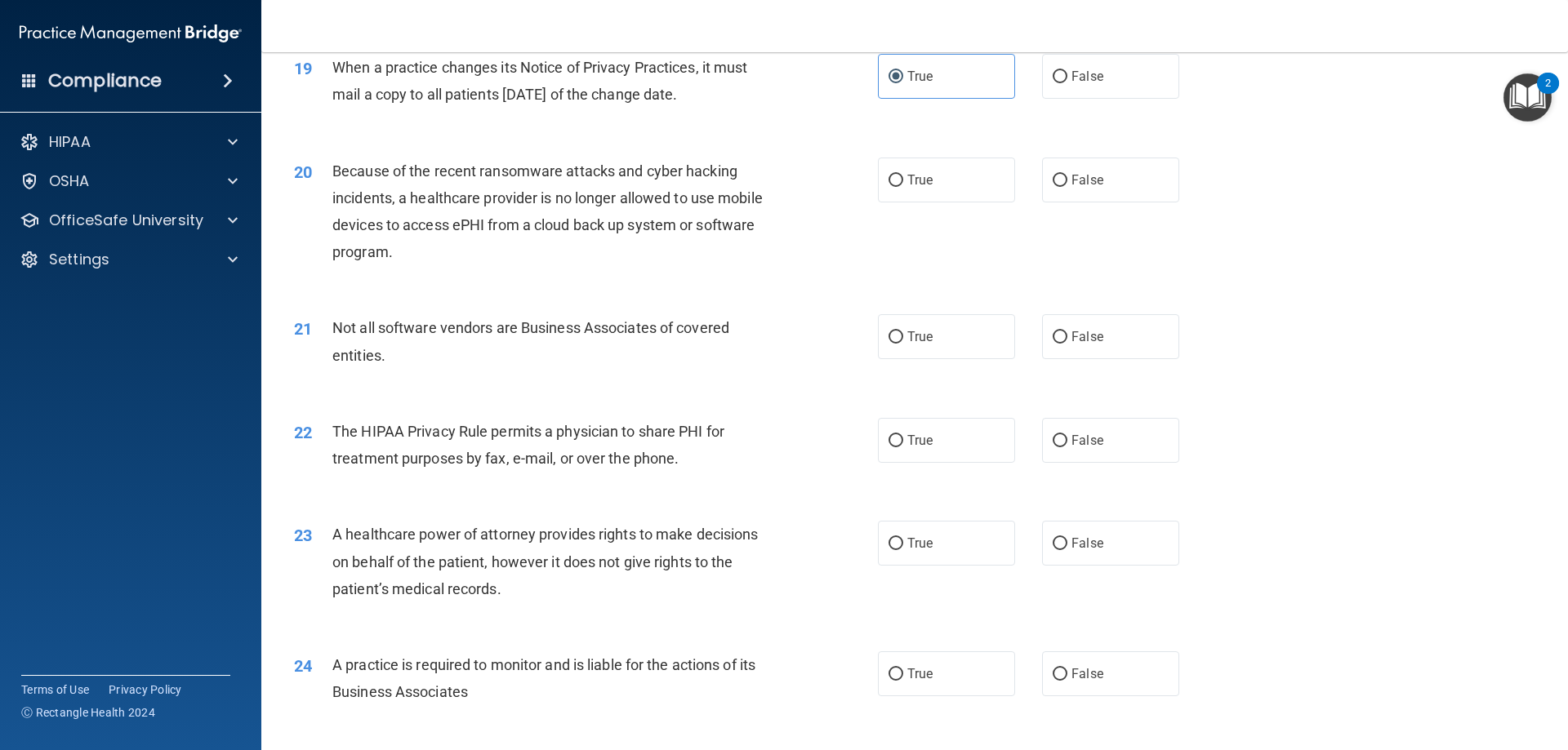
click at [820, 118] on div "19 When a practice changes its Notice of Privacy Practices, it must mail a copy…" at bounding box center [914, 84] width 1266 height 103
click at [1127, 172] on label "False" at bounding box center [1110, 179] width 137 height 45
click at [1068, 174] on input "False" at bounding box center [1060, 180] width 15 height 12
radio input "true"
click at [959, 336] on label "True" at bounding box center [946, 336] width 137 height 45
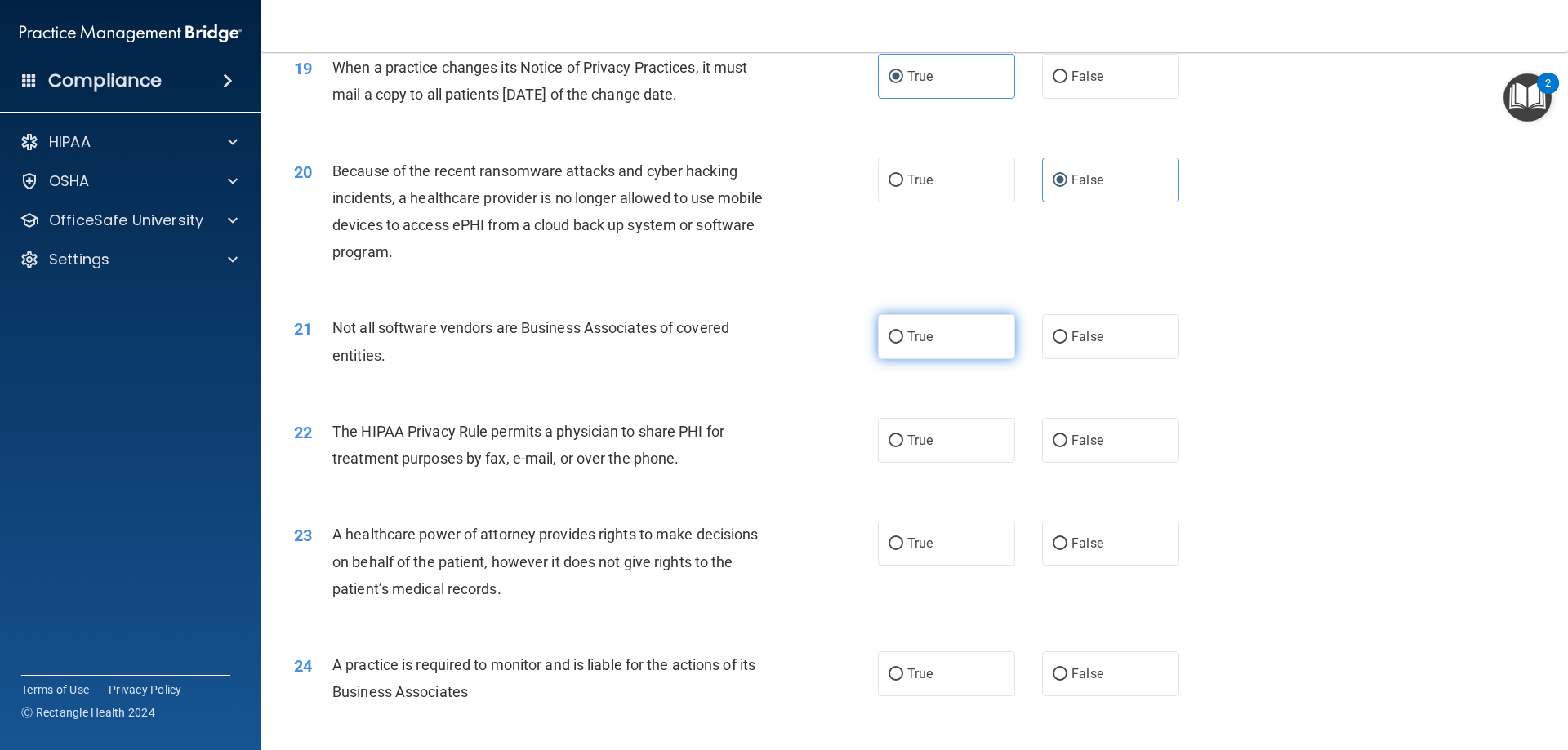
click at [904, 336] on input "True" at bounding box center [896, 337] width 15 height 12
radio input "true"
click at [669, 355] on div "Not all software vendors are Business Associates of covered entities." at bounding box center [561, 341] width 457 height 54
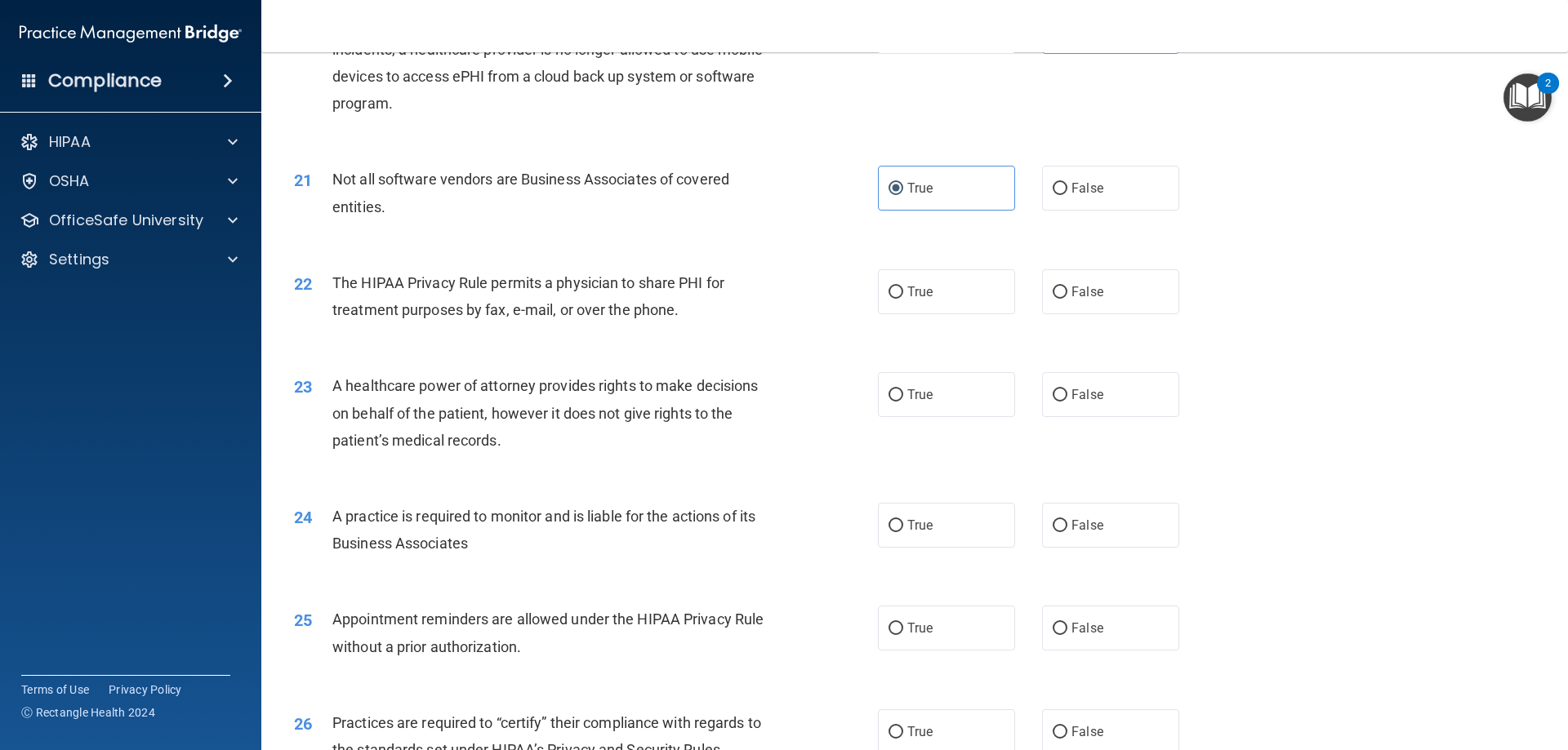
scroll to position [2449, 0]
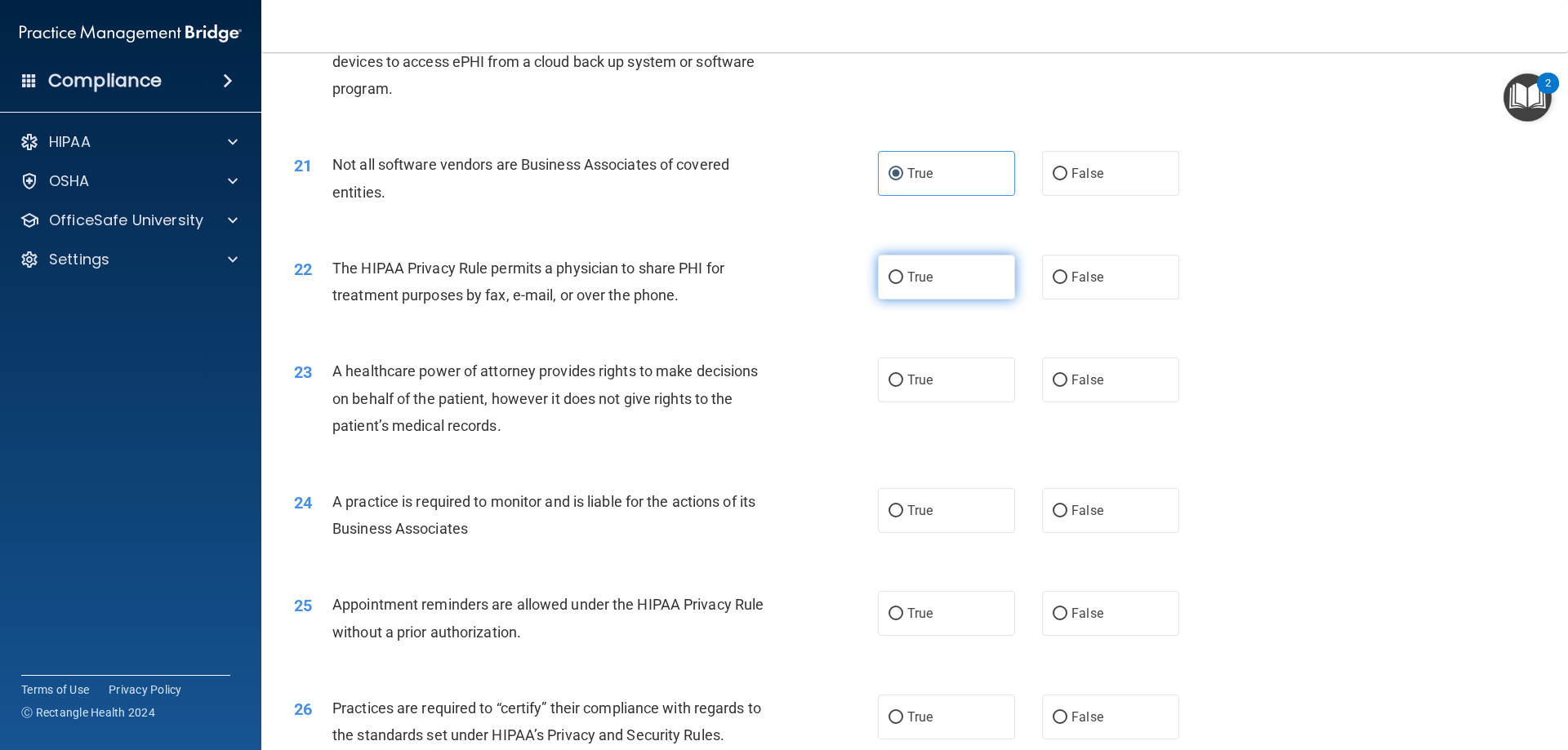
click at [950, 278] on label "True" at bounding box center [946, 277] width 137 height 45
click at [904, 278] on input "True" at bounding box center [896, 277] width 15 height 12
radio input "true"
click at [796, 386] on div "23 A healthcare power of attorney provides rights to make decisions on behalf o…" at bounding box center [586, 402] width 633 height 90
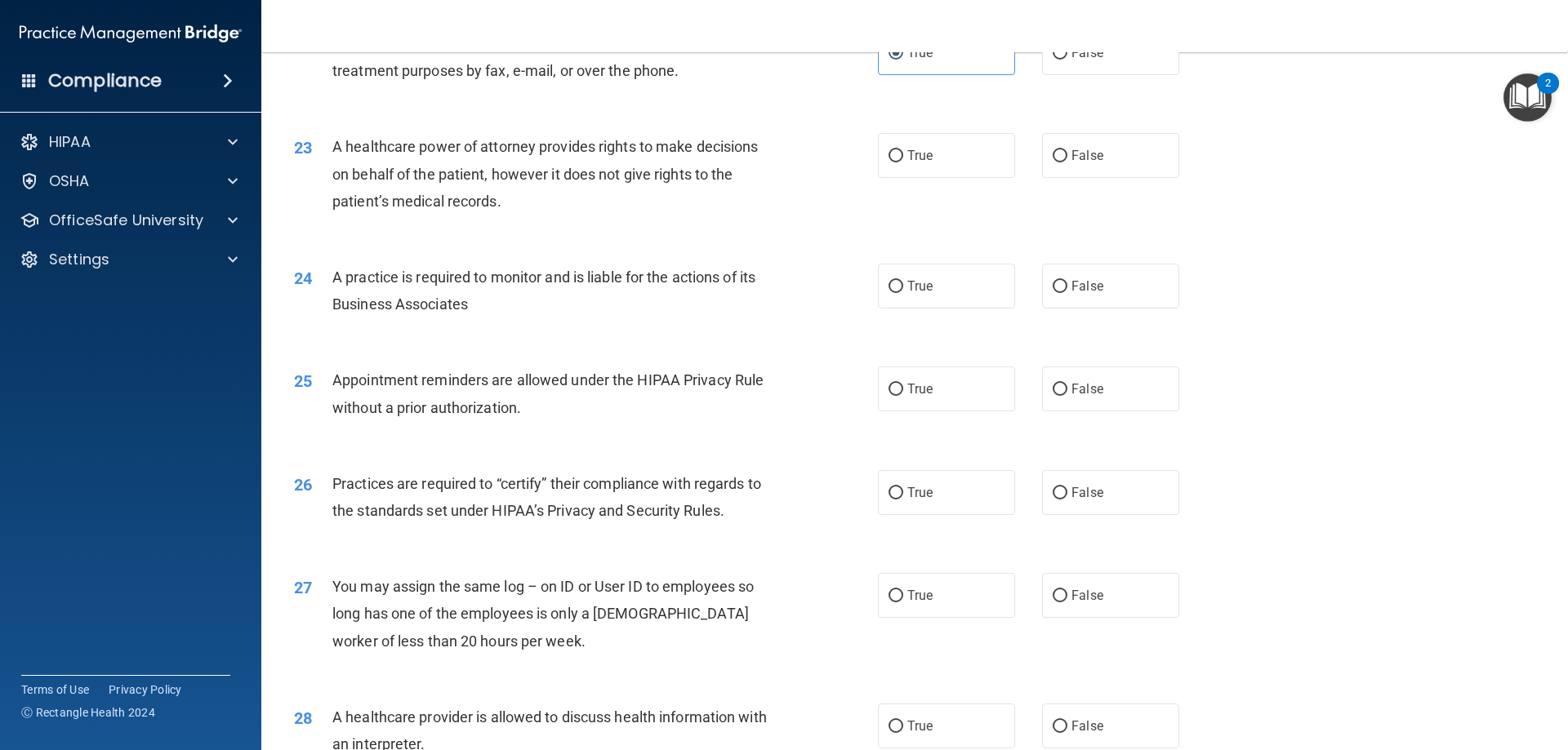
scroll to position [2694, 0]
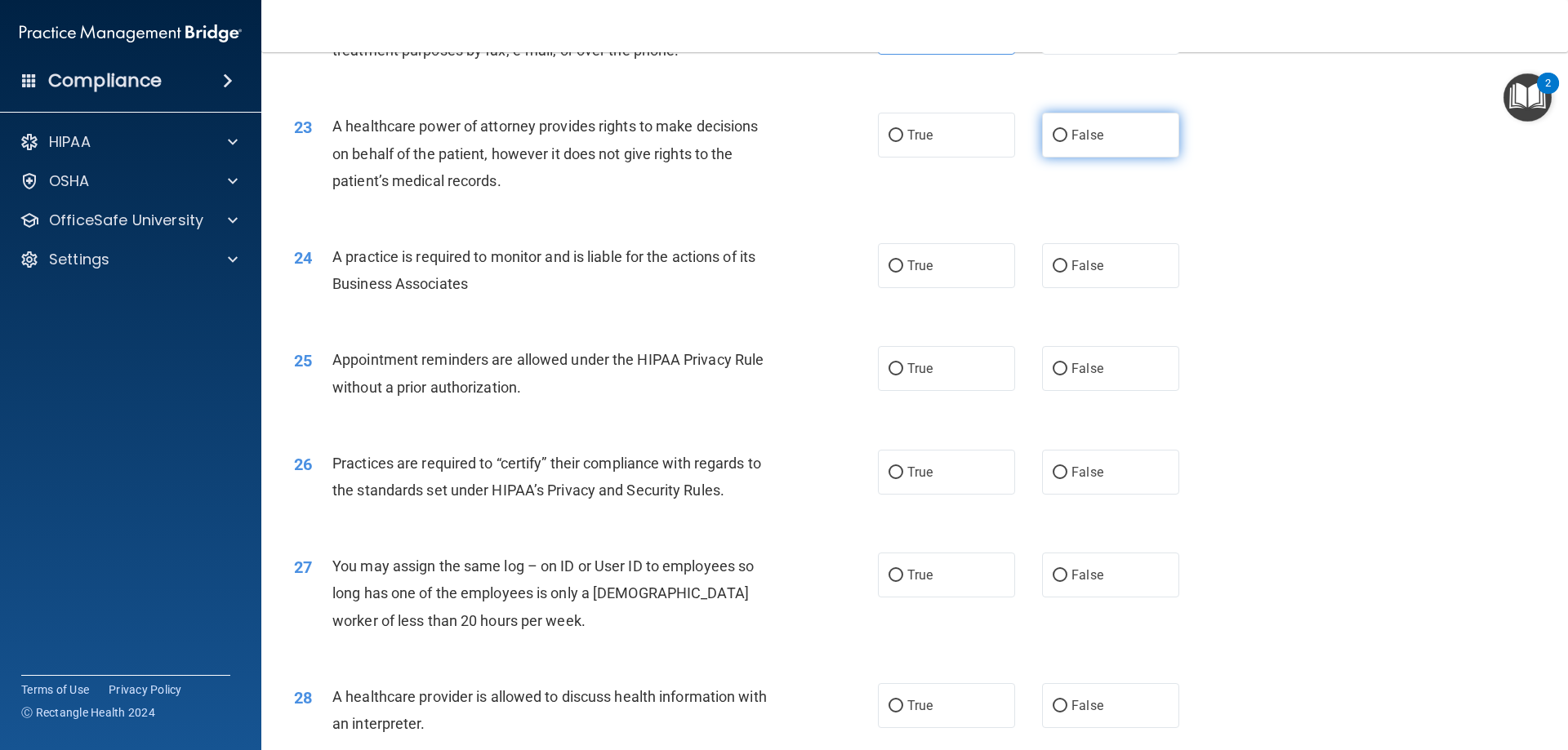
click at [1092, 134] on span "False" at bounding box center [1088, 134] width 32 height 15
click at [1068, 134] on input "False" at bounding box center [1060, 135] width 15 height 12
radio input "true"
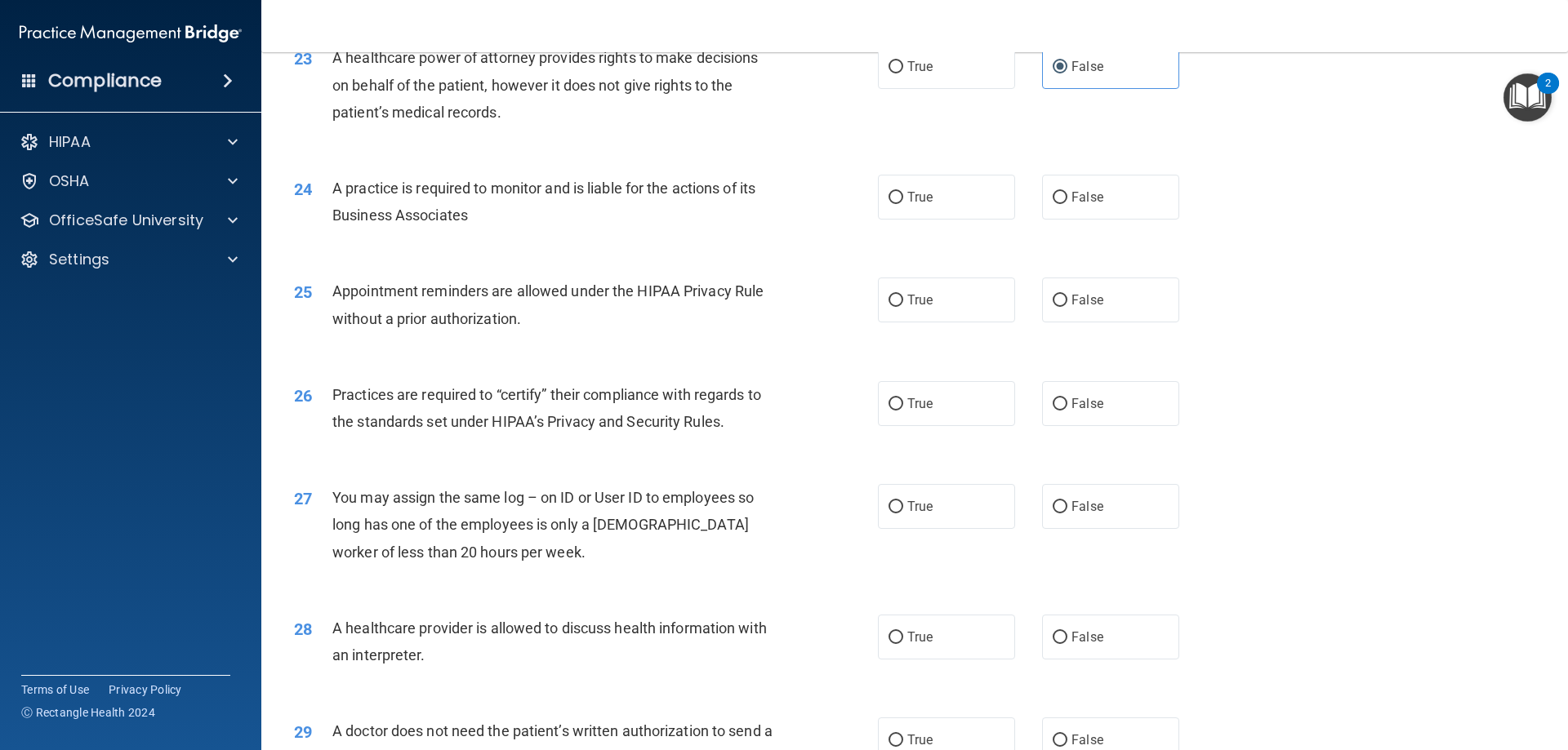
scroll to position [2857, 0]
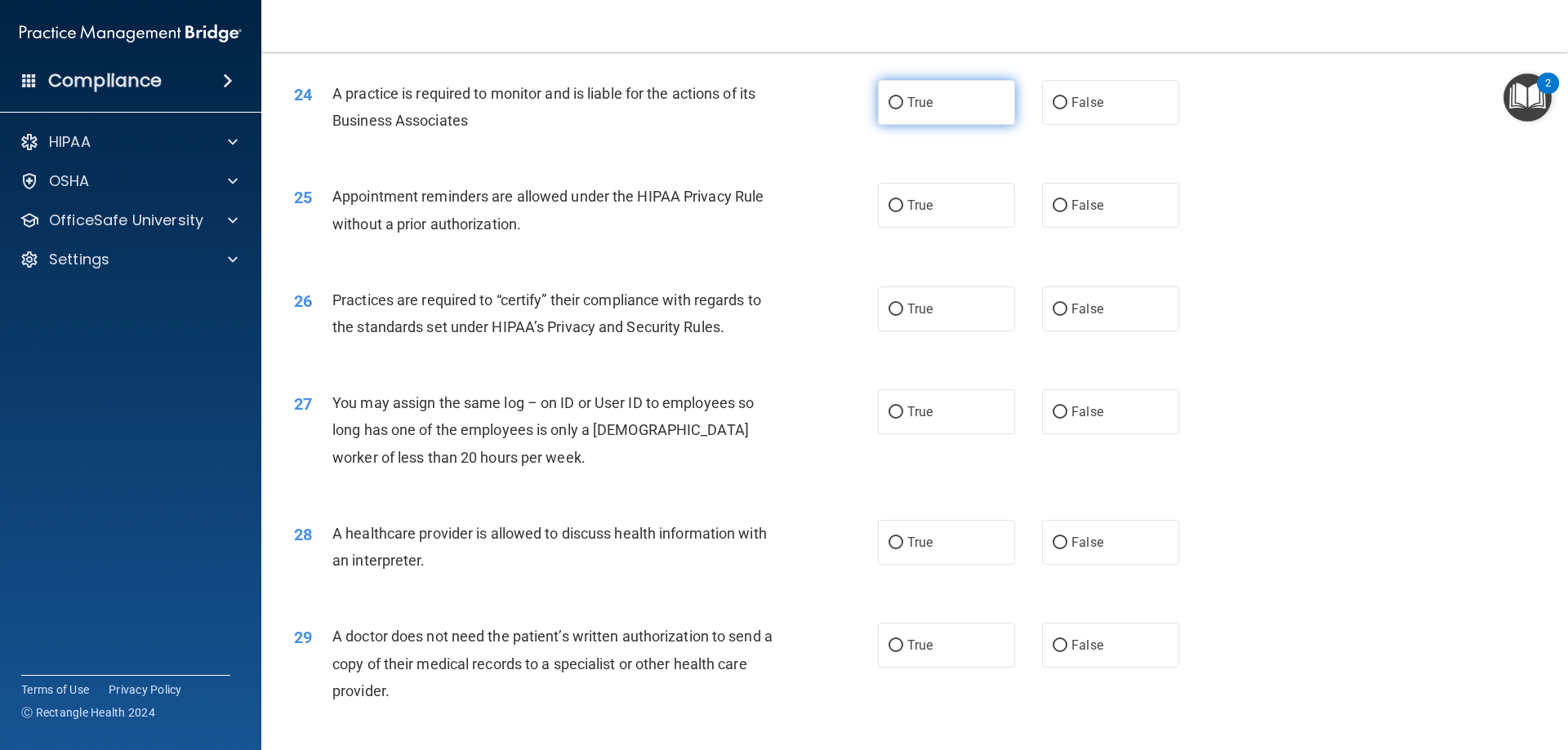
click at [966, 112] on label "True" at bounding box center [946, 101] width 137 height 45
click at [904, 110] on input "True" at bounding box center [896, 103] width 15 height 12
radio input "true"
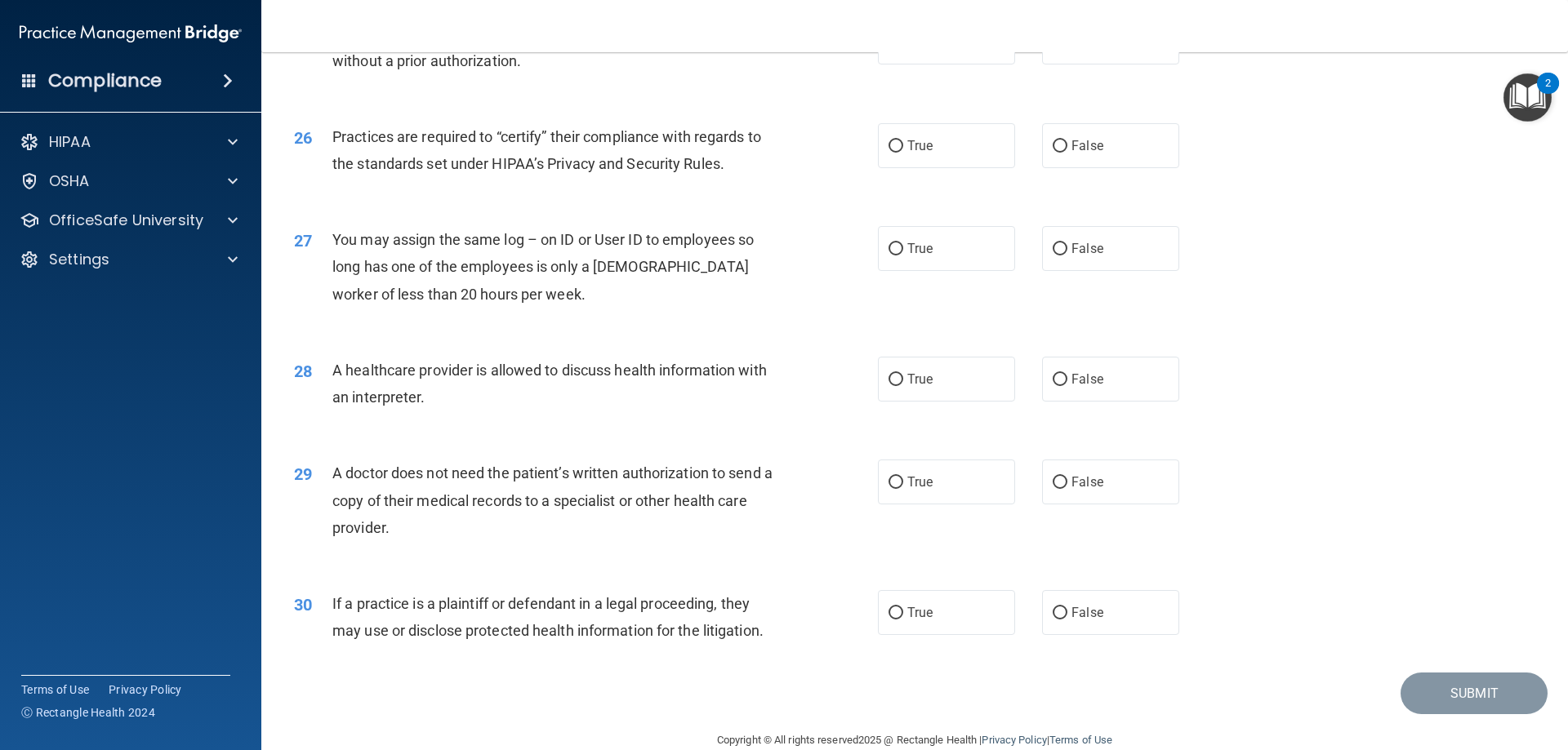
scroll to position [2939, 0]
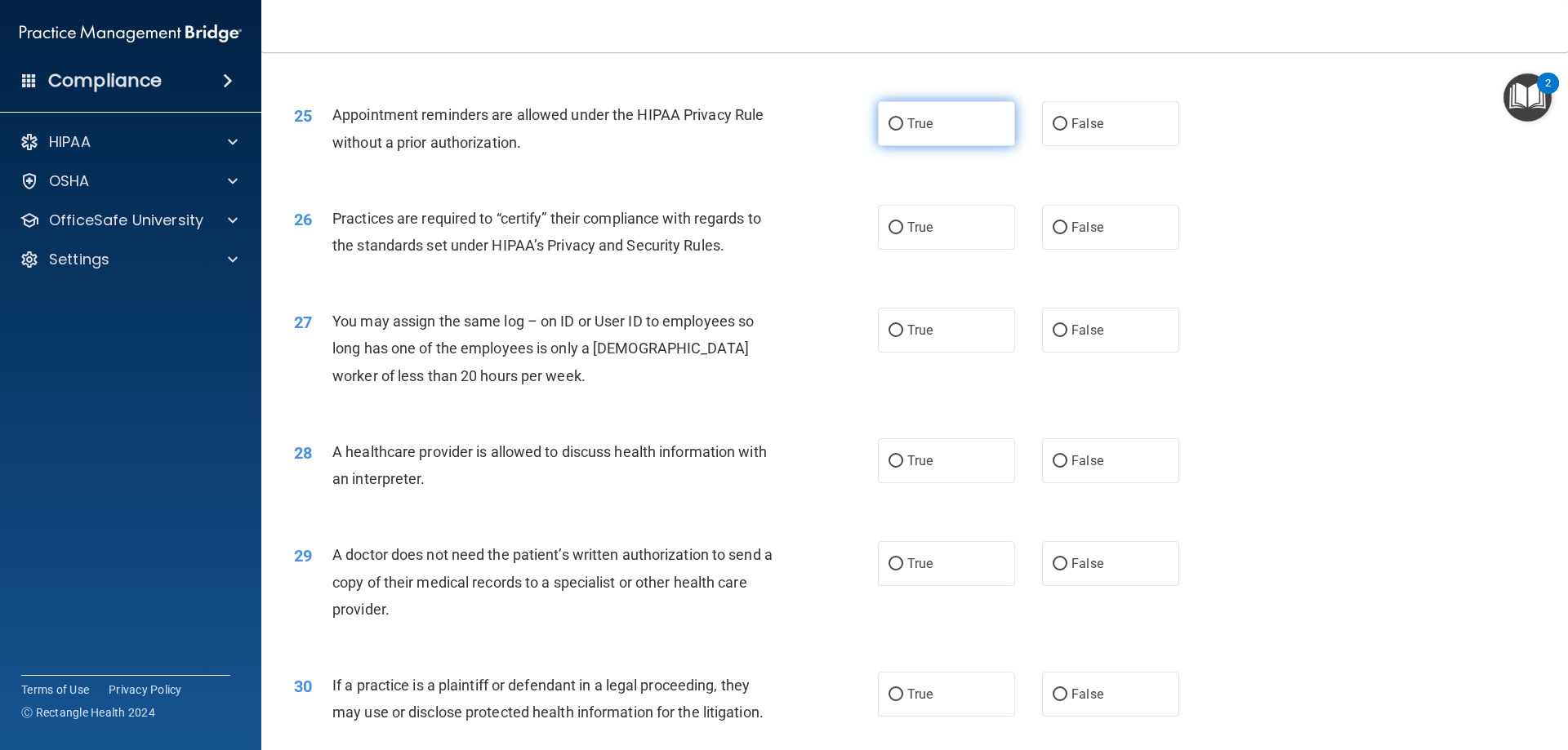
click at [944, 126] on label "True" at bounding box center [946, 123] width 137 height 45
click at [904, 126] on input "True" at bounding box center [896, 124] width 15 height 12
radio input "true"
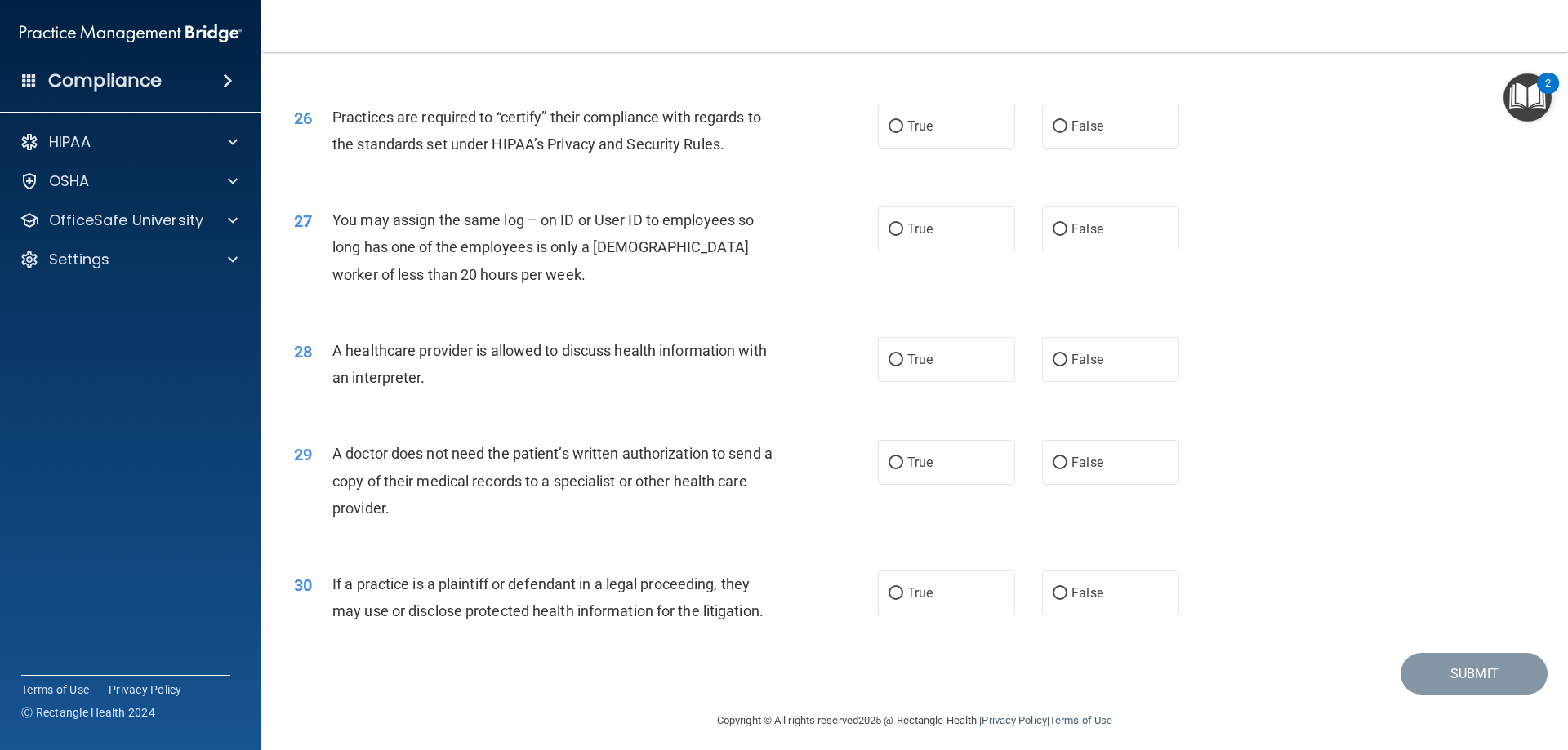
scroll to position [3050, 0]
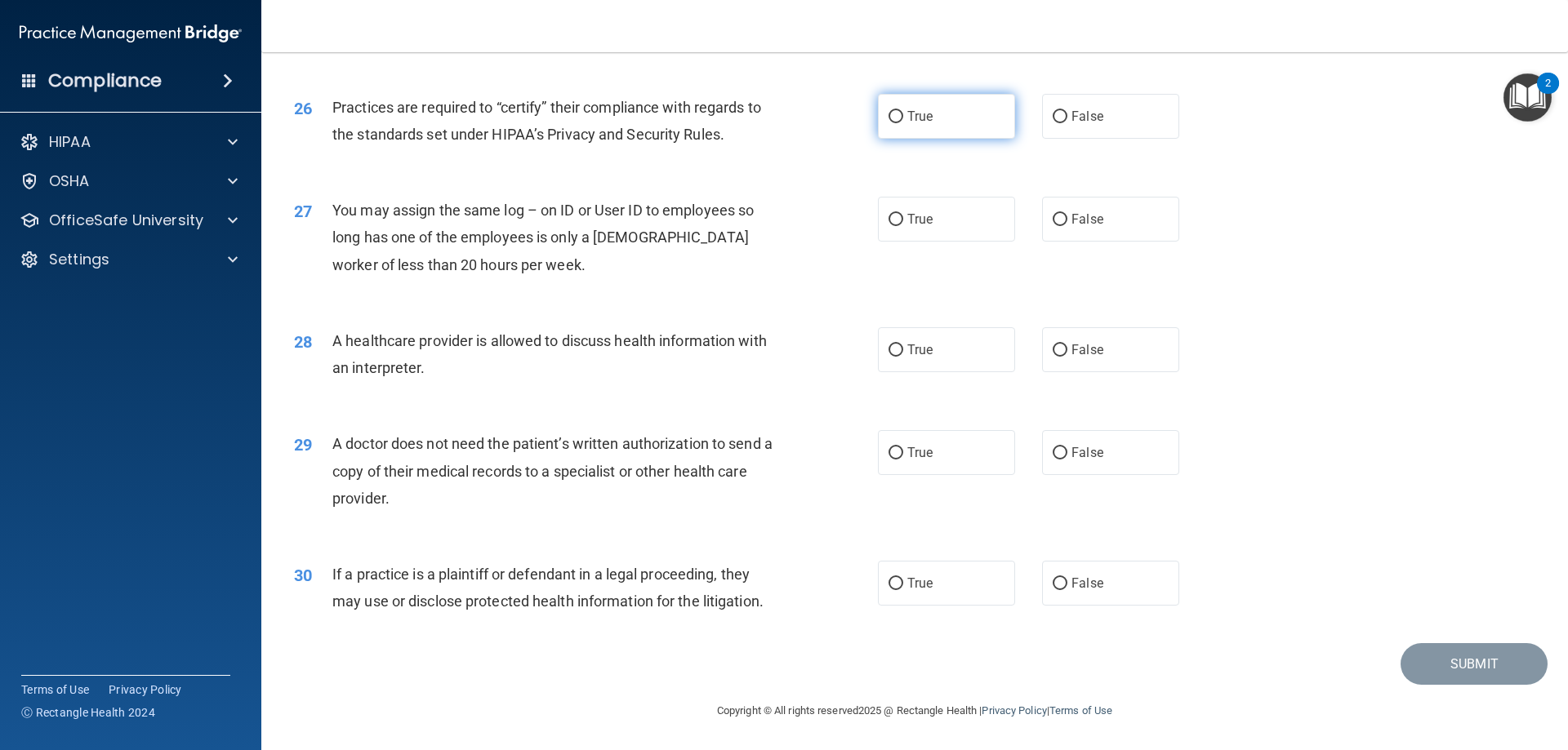
click at [948, 116] on label "True" at bounding box center [946, 116] width 137 height 45
click at [904, 116] on input "True" at bounding box center [896, 116] width 15 height 12
radio input "true"
click at [1111, 221] on label "False" at bounding box center [1110, 219] width 137 height 45
click at [1068, 221] on input "False" at bounding box center [1060, 220] width 15 height 12
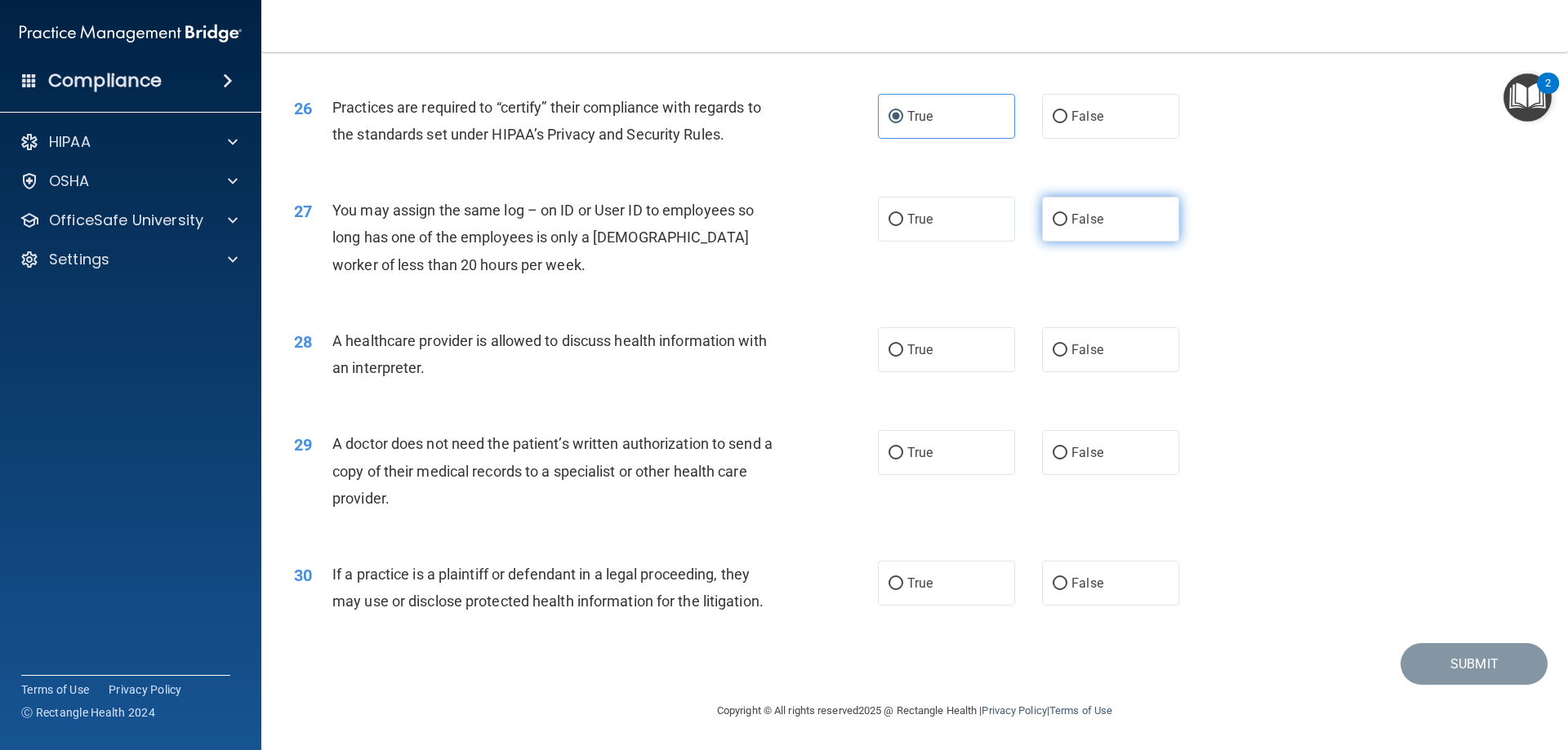
radio input "true"
click at [944, 348] on label "True" at bounding box center [946, 349] width 137 height 45
click at [904, 348] on input "True" at bounding box center [896, 350] width 15 height 12
radio input "true"
click at [1139, 459] on label "False" at bounding box center [1110, 452] width 137 height 45
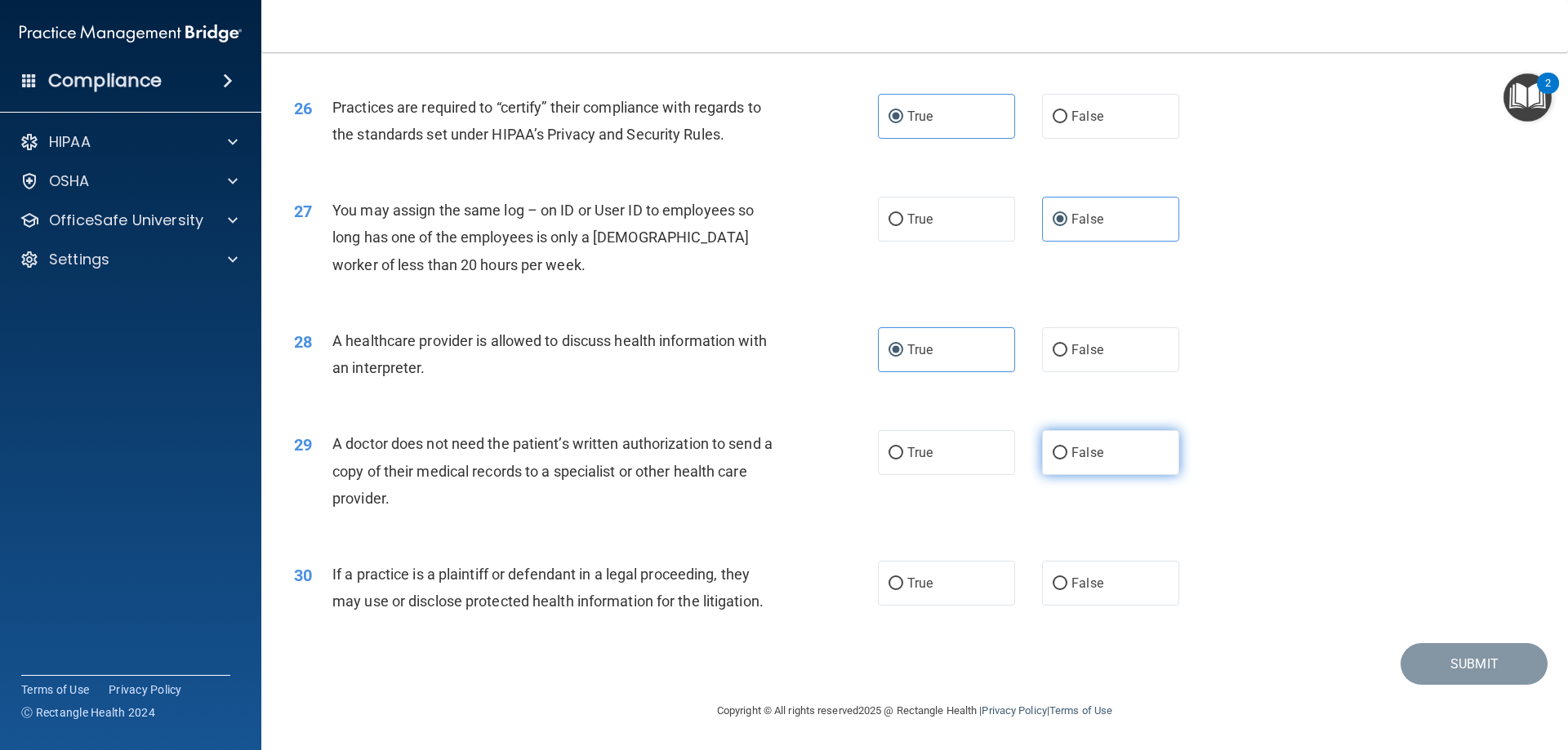
click at [1068, 459] on input "False" at bounding box center [1060, 453] width 15 height 12
radio input "true"
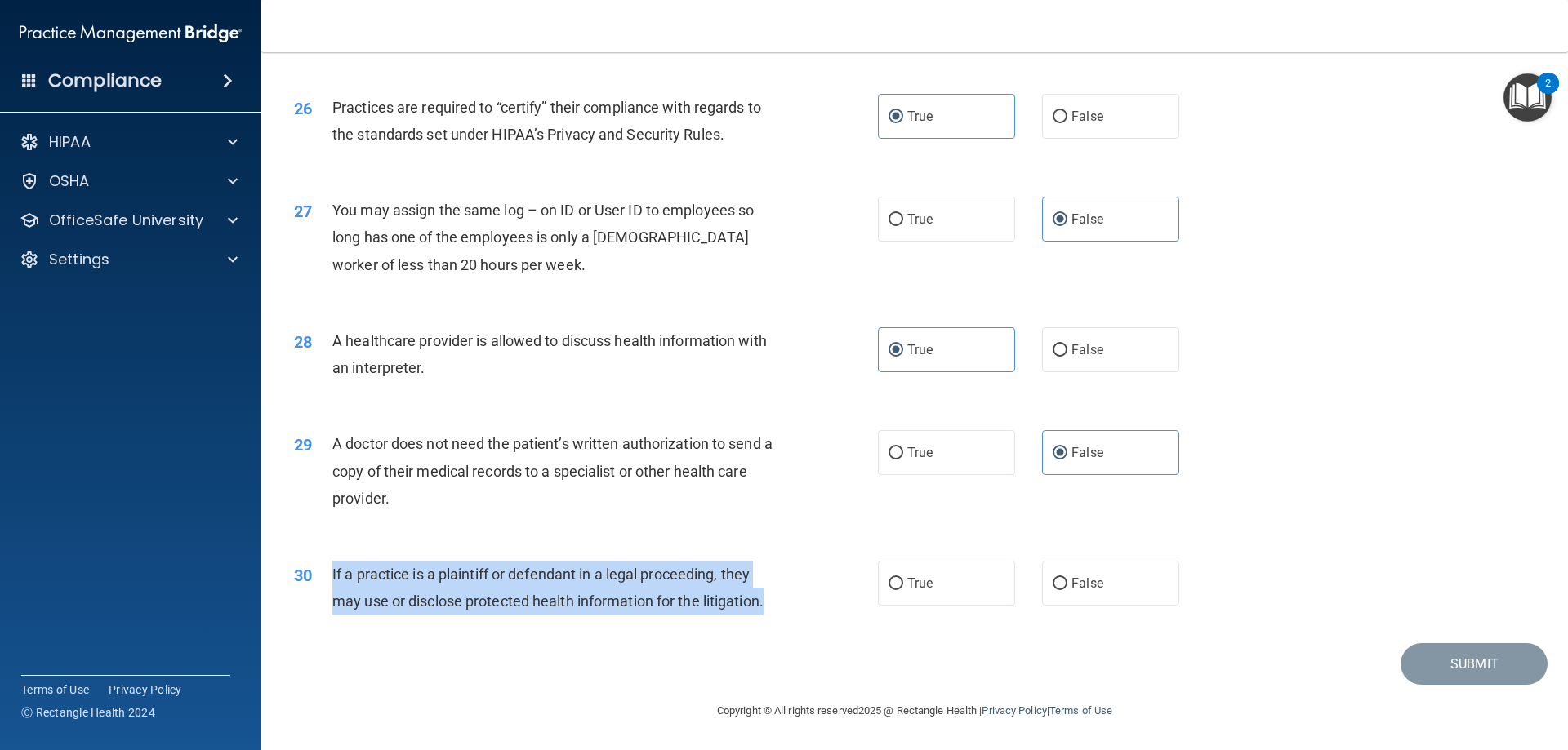
drag, startPoint x: 792, startPoint y: 595, endPoint x: 330, endPoint y: 567, distance: 462.8
click at [330, 567] on div "30 If a practice is a plaintiff or defendant in a legal proceeding, they may us…" at bounding box center [586, 592] width 633 height 62
copy div "If a practice is a plaintiff or defendant in a legal proceeding, they may use o…"
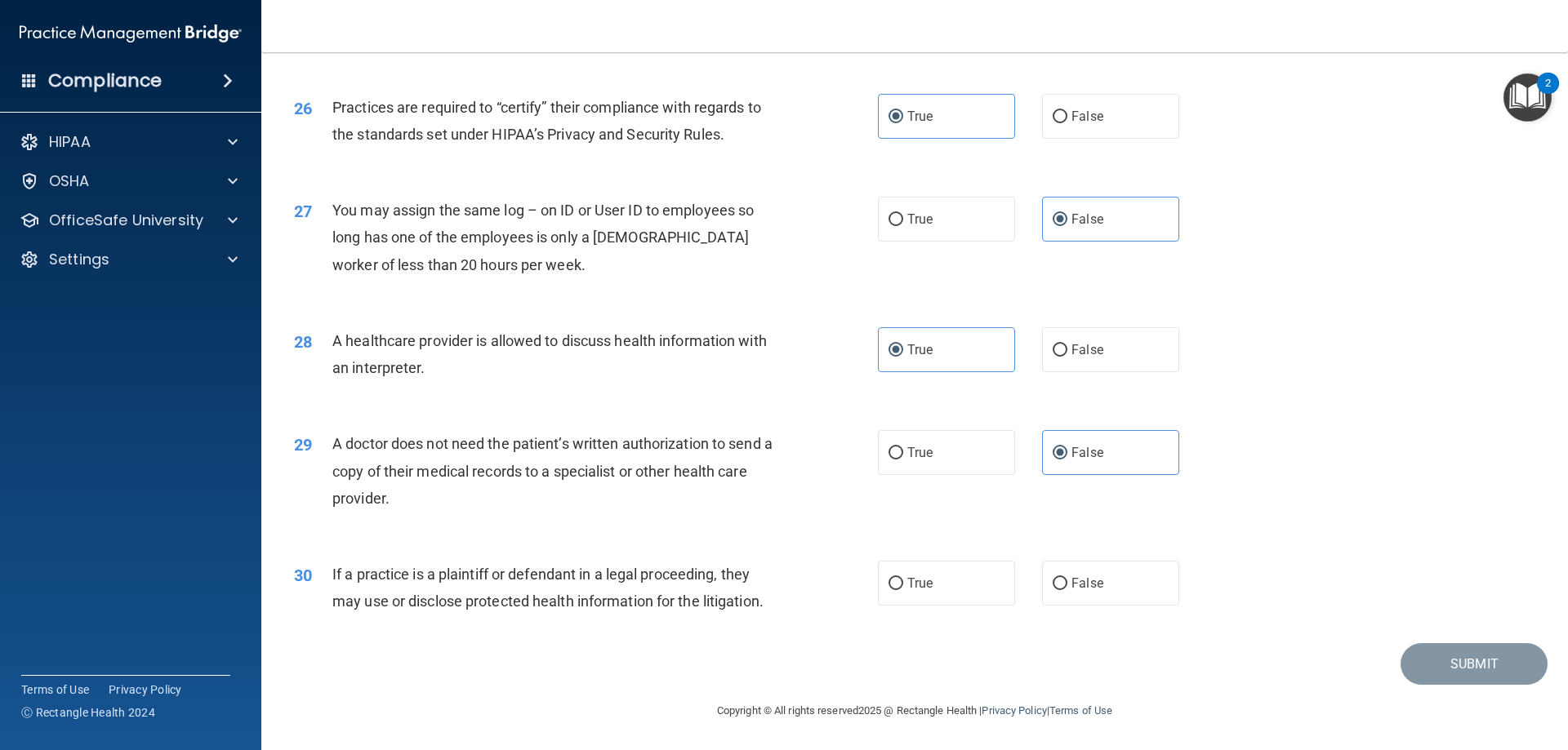
click at [1287, 179] on div "27 You may assign the same log – on ID or User ID to employees so long has one …" at bounding box center [914, 241] width 1266 height 131
click at [922, 583] on span "True" at bounding box center [920, 583] width 26 height 15
click at [904, 583] on input "True" at bounding box center [896, 583] width 15 height 12
radio input "true"
click at [1454, 667] on button "Submit" at bounding box center [1474, 664] width 147 height 42
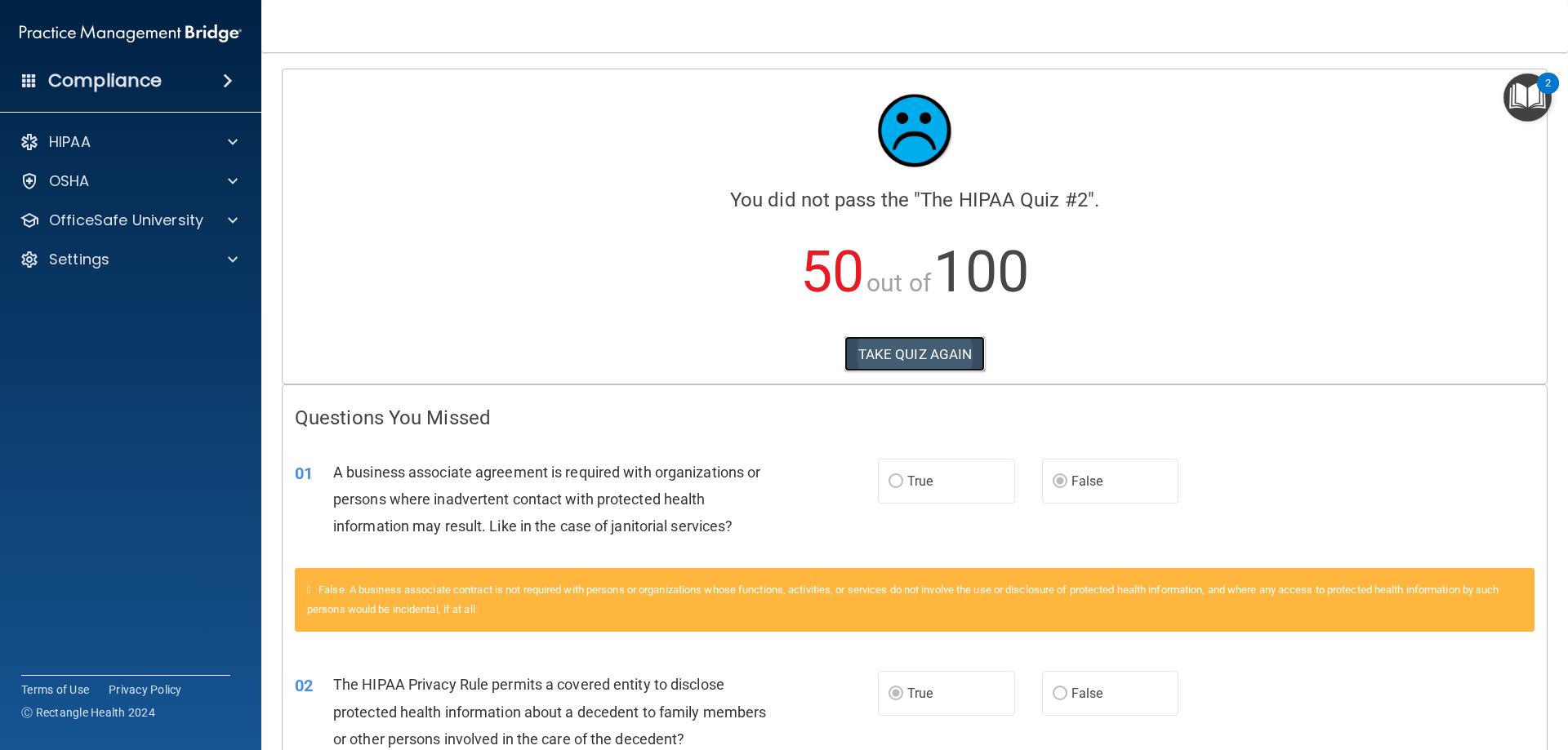
click at [946, 371] on button "TAKE QUIZ AGAIN" at bounding box center [914, 354] width 141 height 36
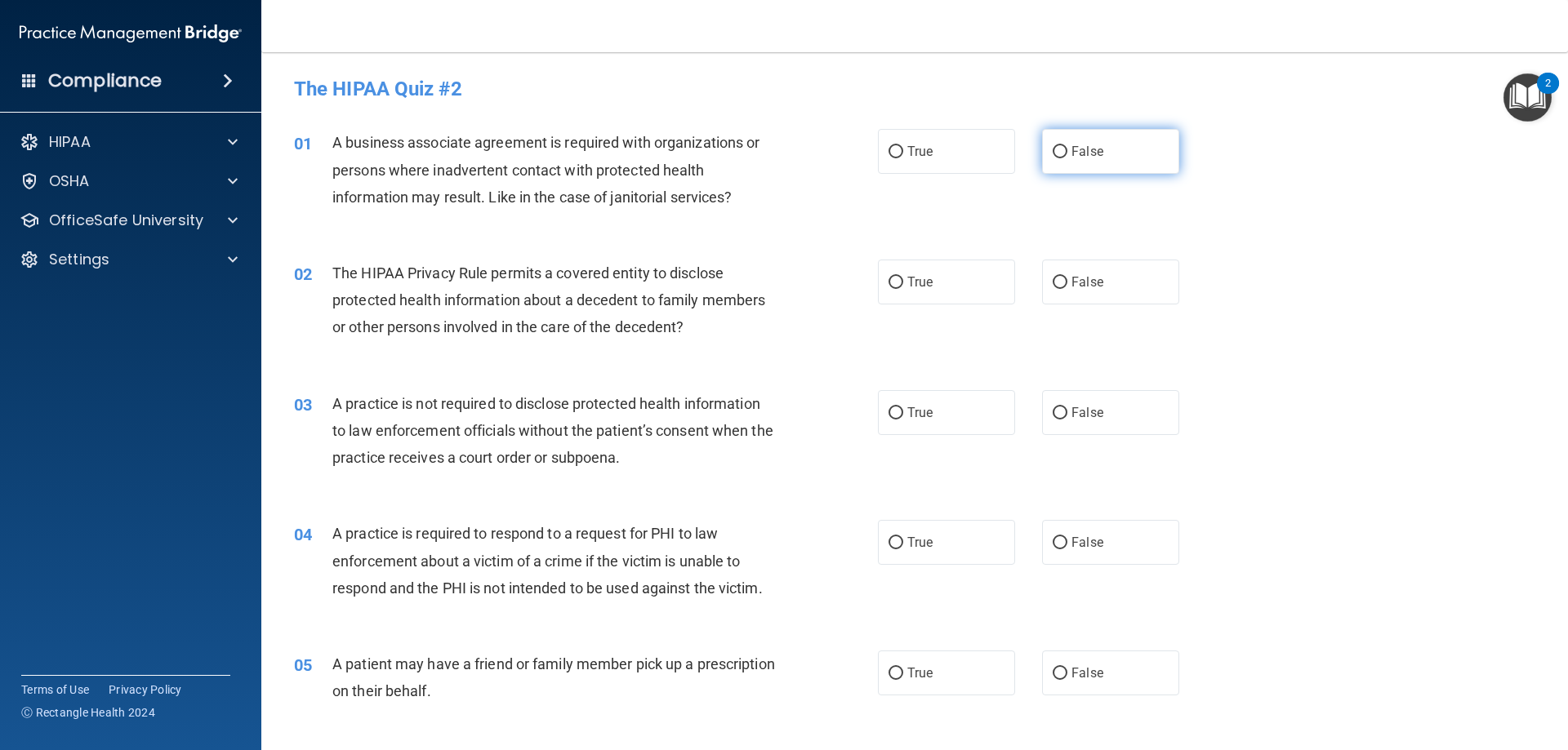
click at [1053, 151] on input "False" at bounding box center [1060, 152] width 15 height 12
radio input "true"
click at [892, 278] on input "True" at bounding box center [896, 282] width 15 height 12
radio input "true"
click at [1053, 407] on input "False" at bounding box center [1060, 413] width 15 height 12
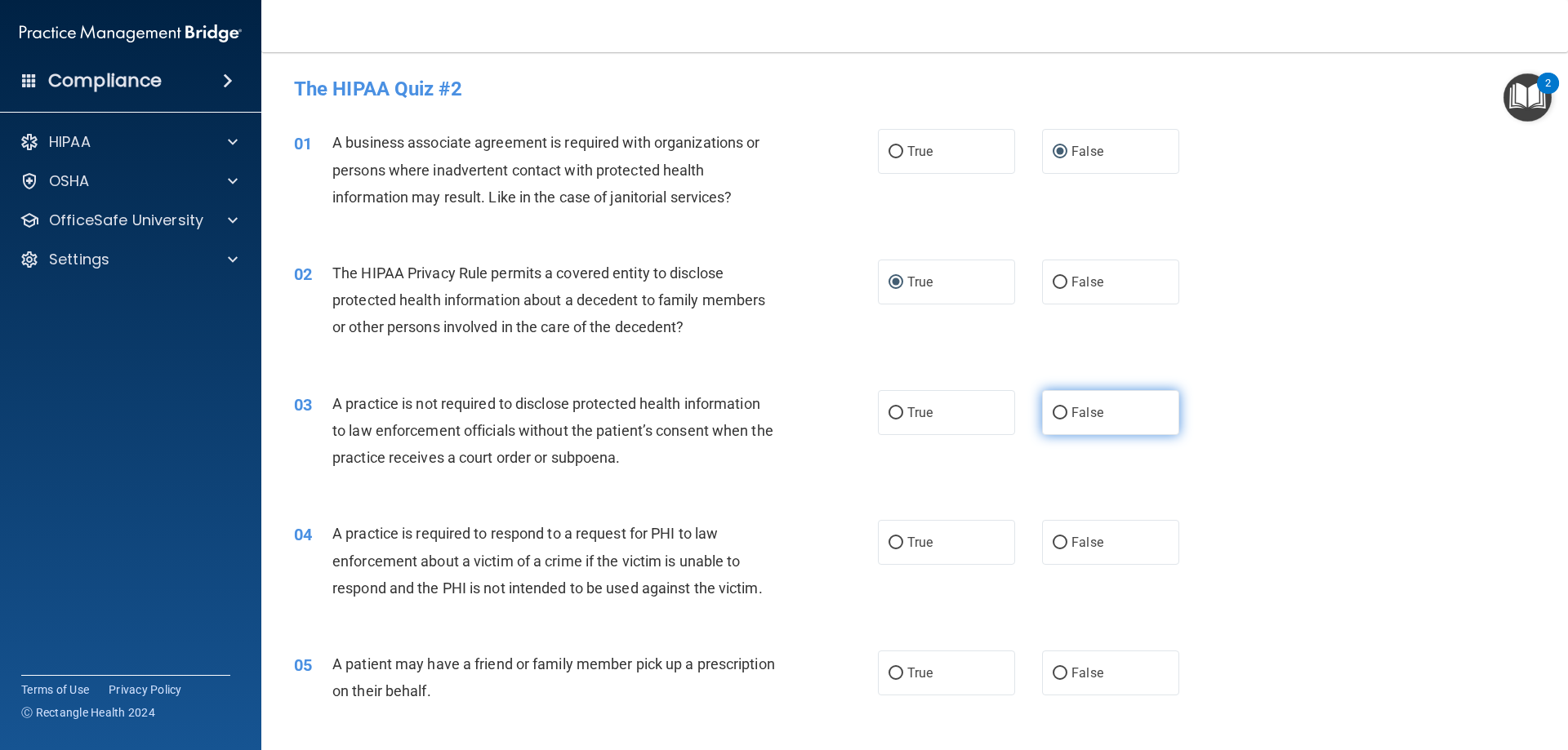
radio input "true"
click at [1235, 415] on div "03 A practice is not required to disclose protected health information to law e…" at bounding box center [914, 436] width 1266 height 131
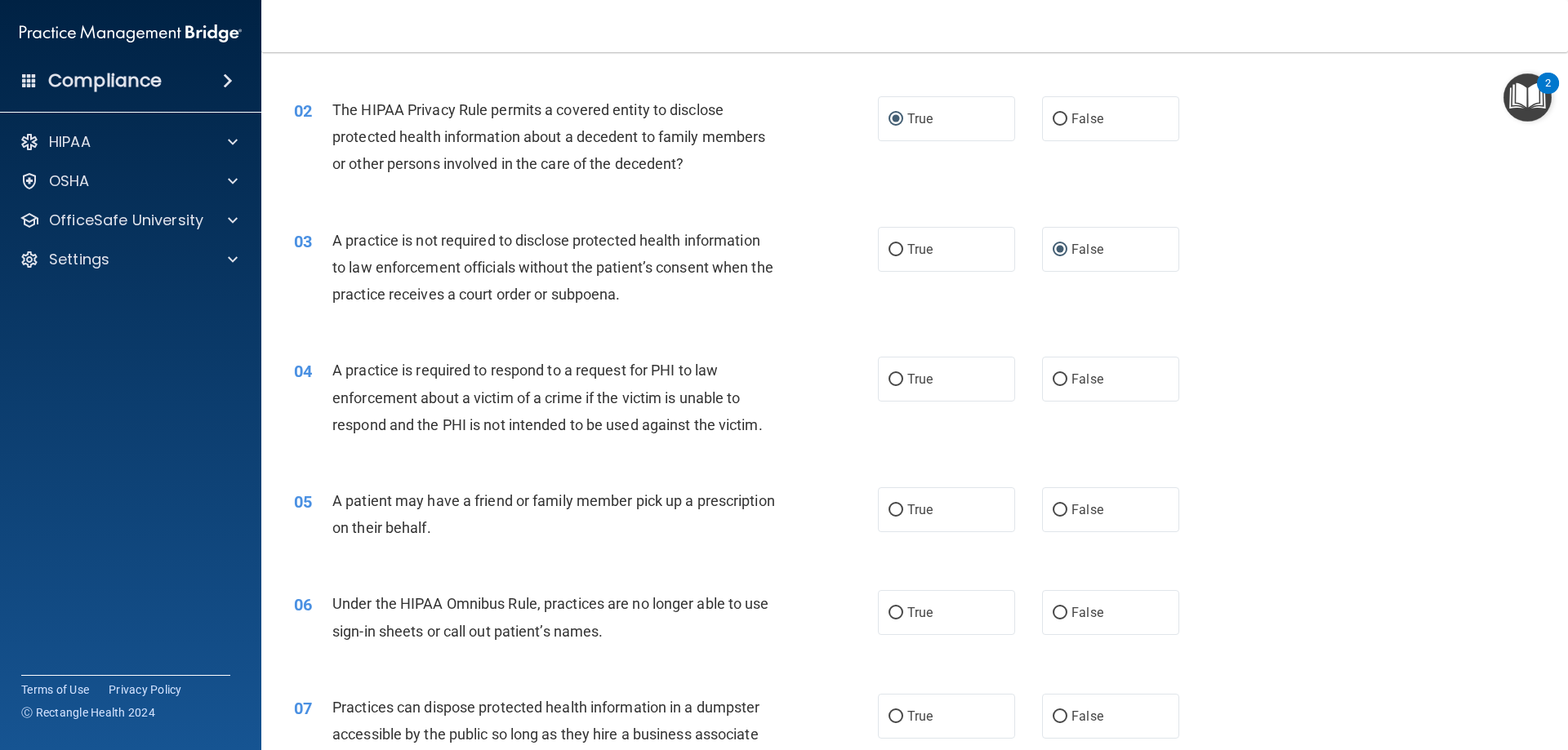
scroll to position [245, 0]
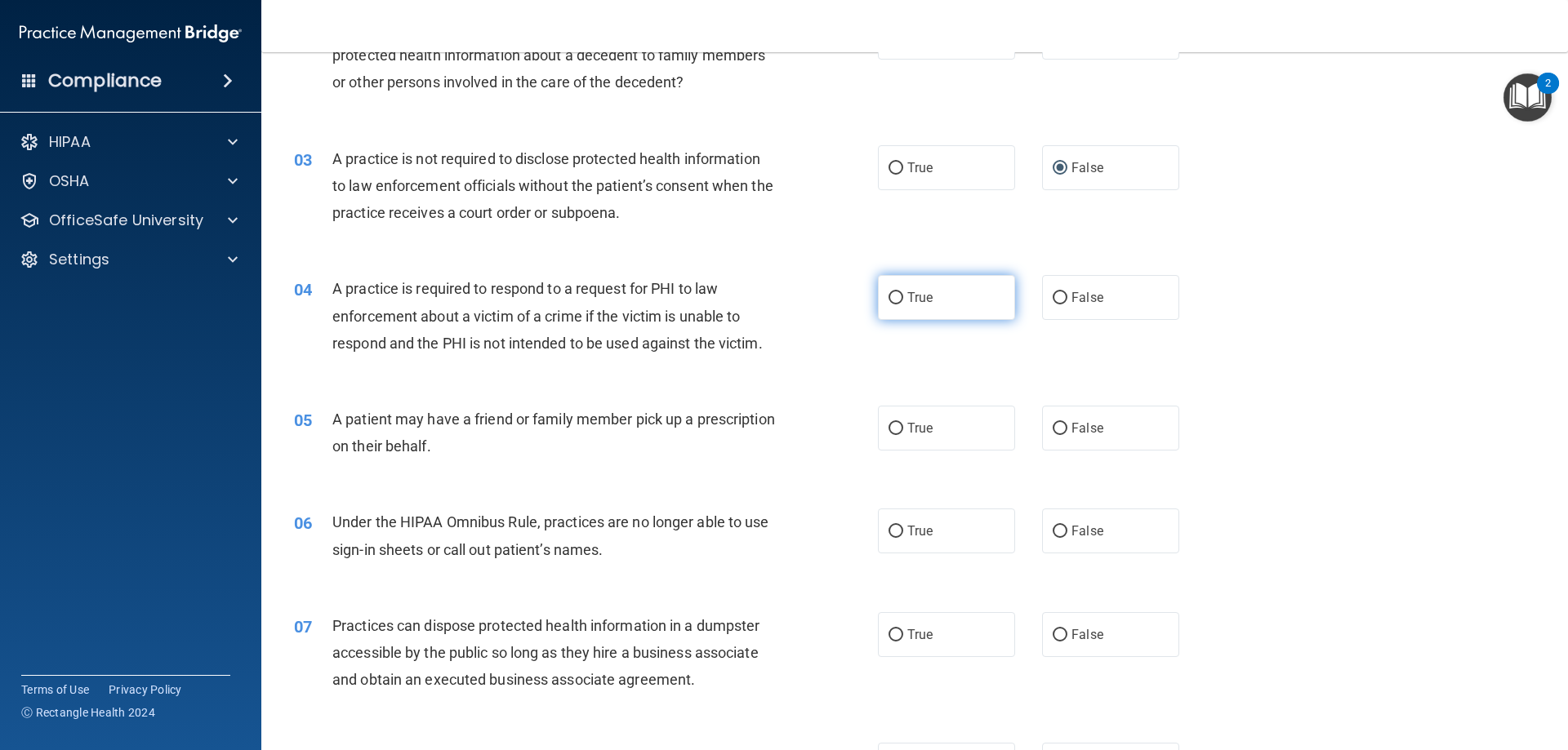
click at [897, 297] on input "True" at bounding box center [896, 298] width 15 height 12
radio input "true"
click at [900, 346] on div "04 A practice is required to respond to a request for PHI to law enforcement ab…" at bounding box center [914, 320] width 1266 height 131
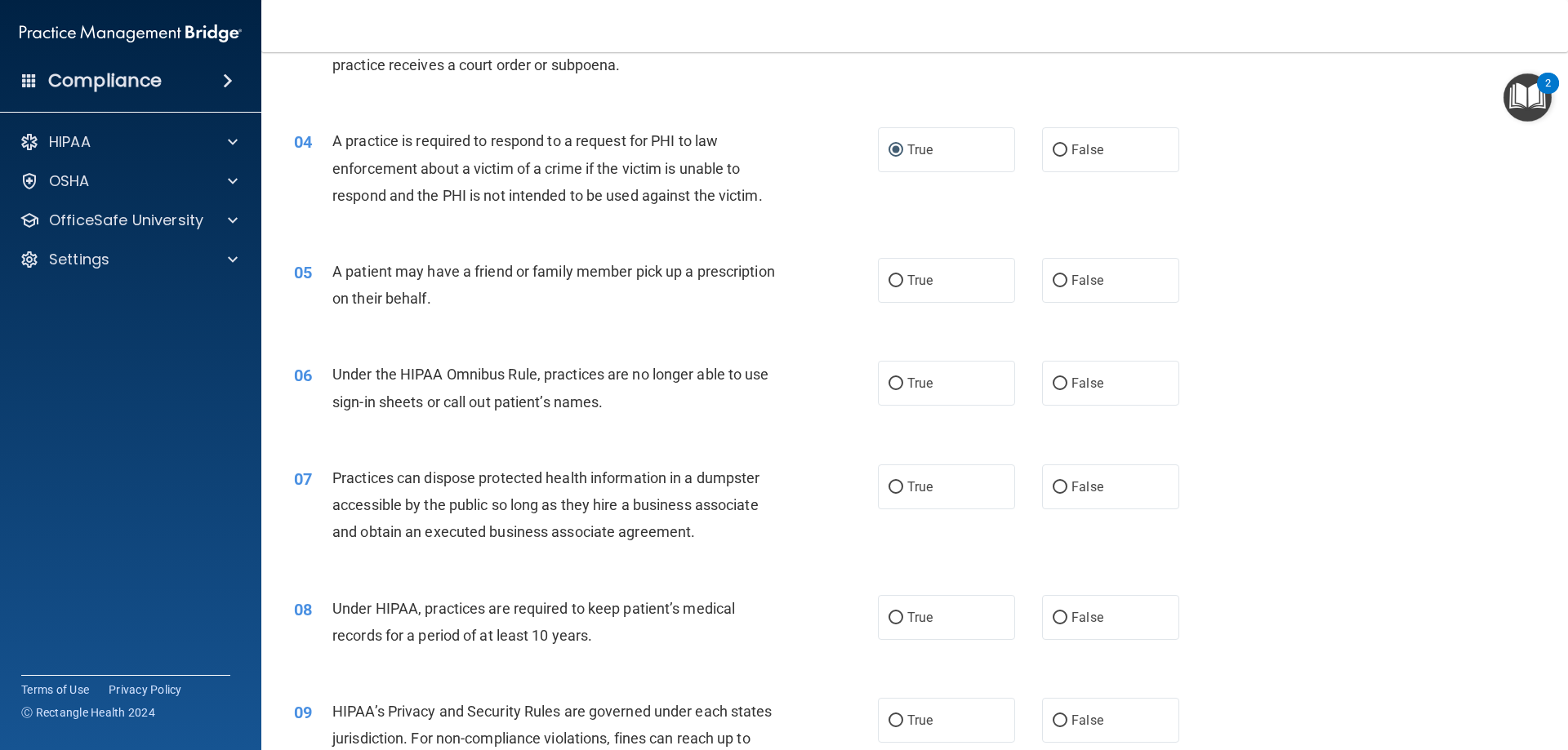
scroll to position [408, 0]
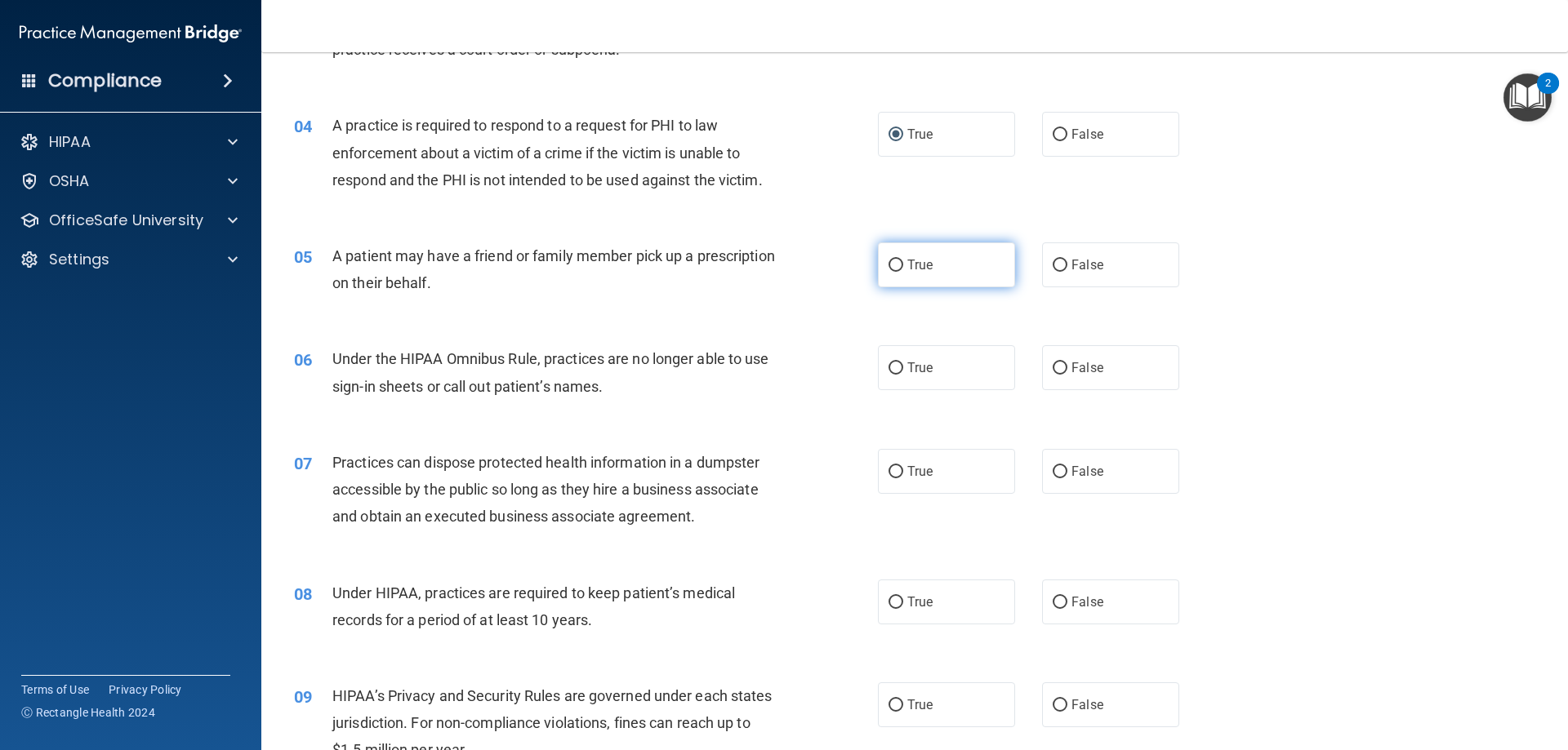
click at [910, 264] on span "True" at bounding box center [920, 265] width 26 height 15
click at [904, 264] on input "True" at bounding box center [896, 265] width 15 height 12
radio input "true"
click at [738, 348] on div "Under the HIPAA Omnibus Rule, practices are no longer able to use sign-in sheet…" at bounding box center [561, 372] width 457 height 54
click at [1055, 370] on input "False" at bounding box center [1060, 368] width 15 height 12
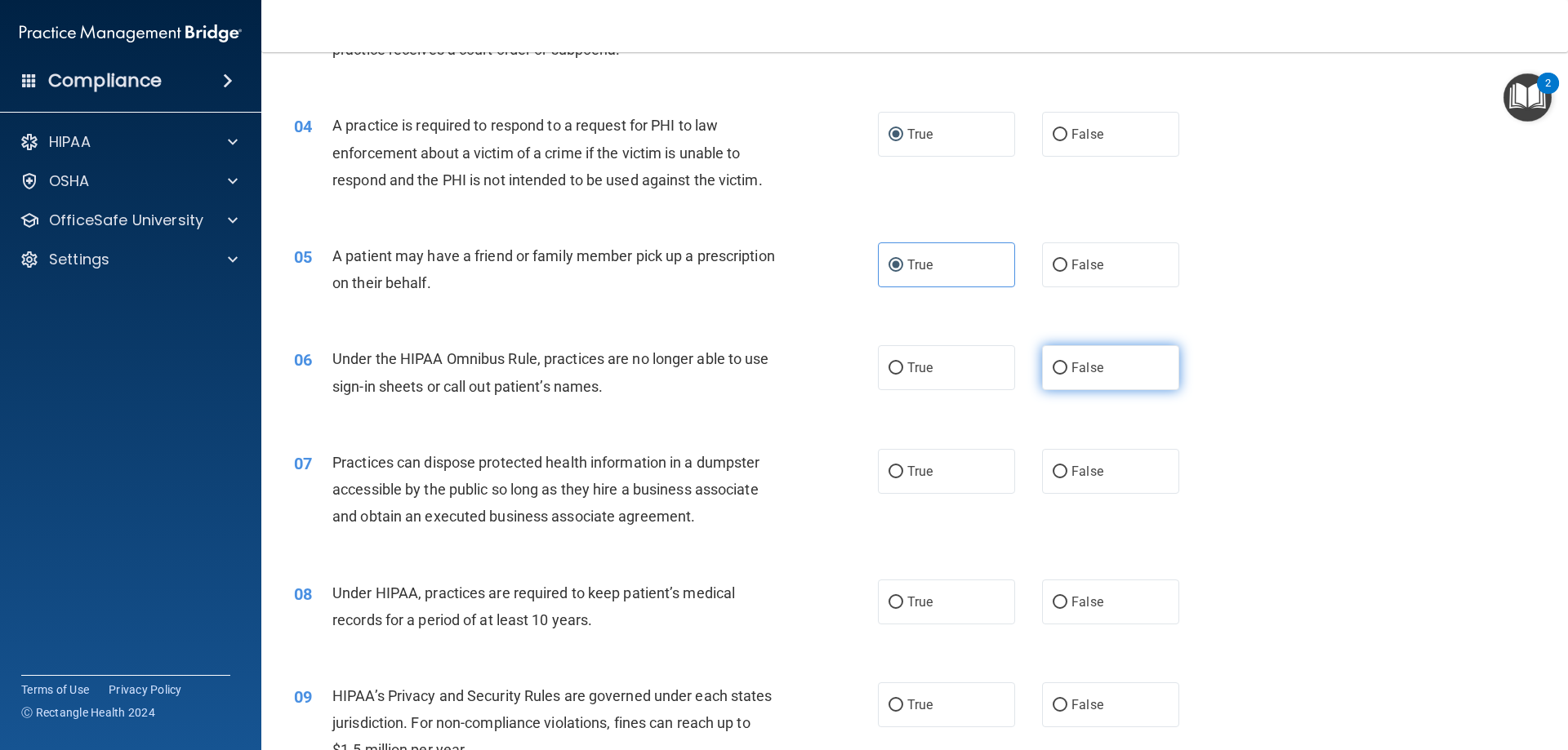
radio input "true"
click at [711, 420] on div "06 Under the HIPAA Omnibus Rule, practices are no longer able to use sign-in sh…" at bounding box center [914, 376] width 1266 height 103
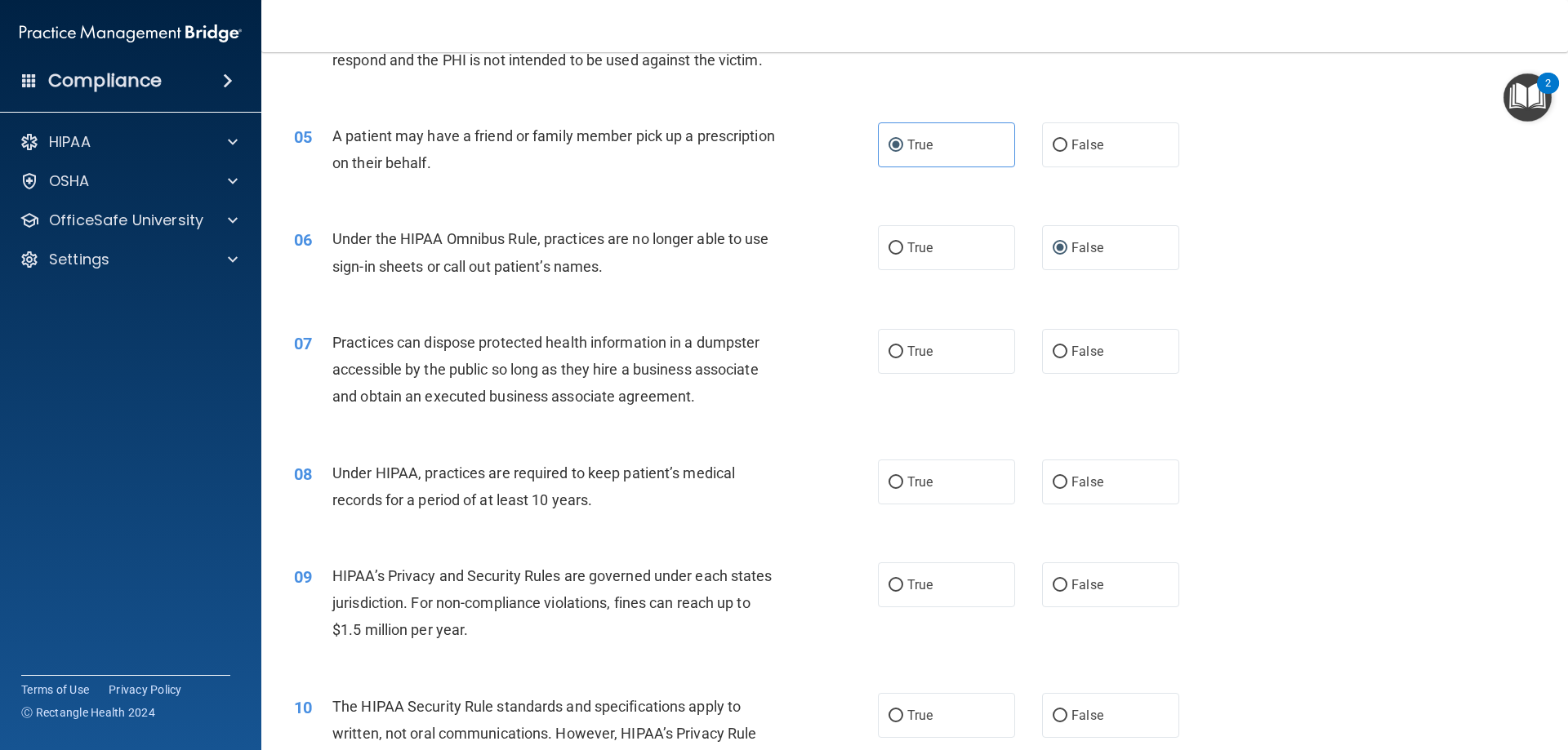
scroll to position [571, 0]
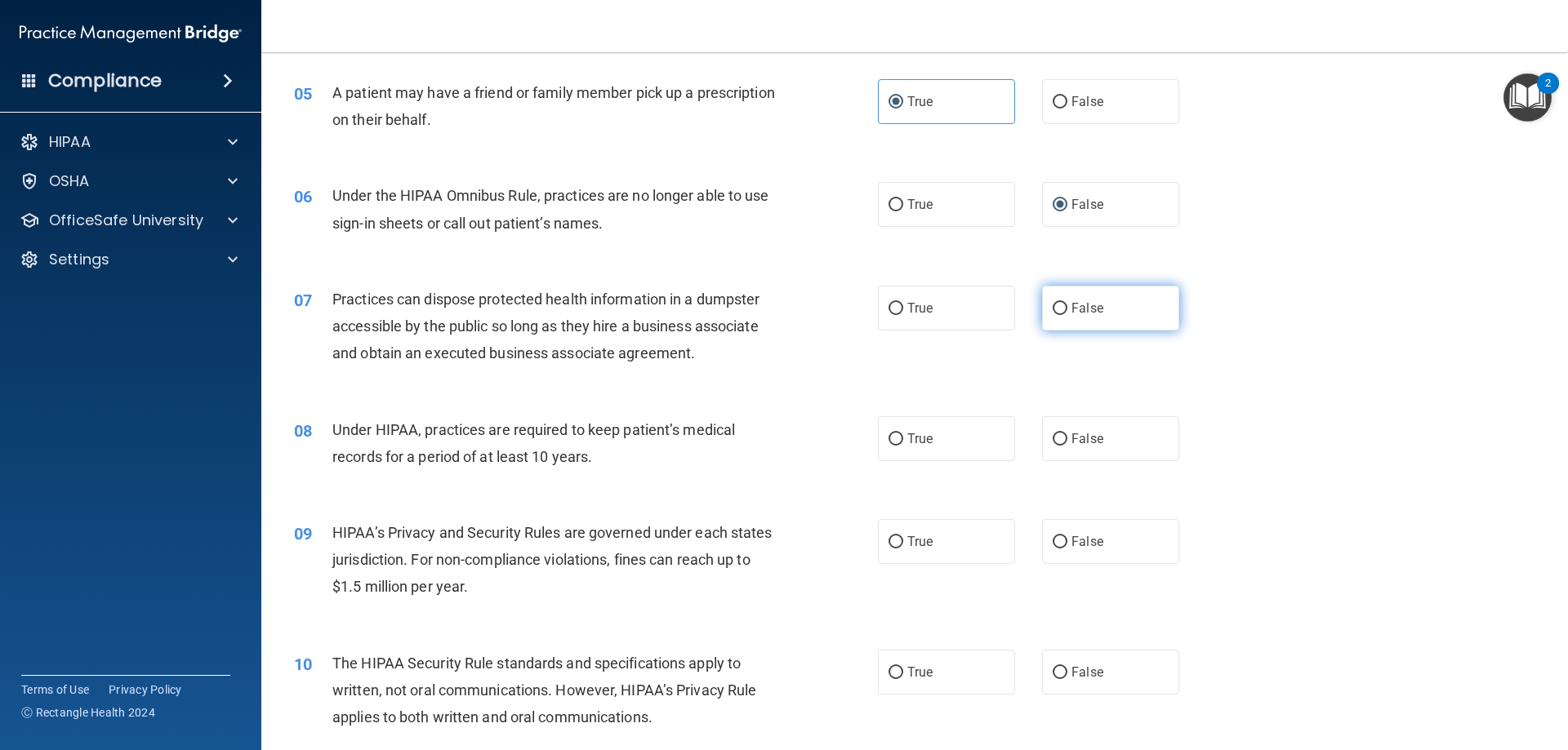
click at [1072, 312] on span "False" at bounding box center [1088, 308] width 32 height 15
click at [1068, 312] on input "False" at bounding box center [1060, 309] width 15 height 12
radio input "true"
click at [785, 430] on div "08 Under HIPAA, practices are required to keep patient’s medical records for a …" at bounding box center [586, 448] width 633 height 62
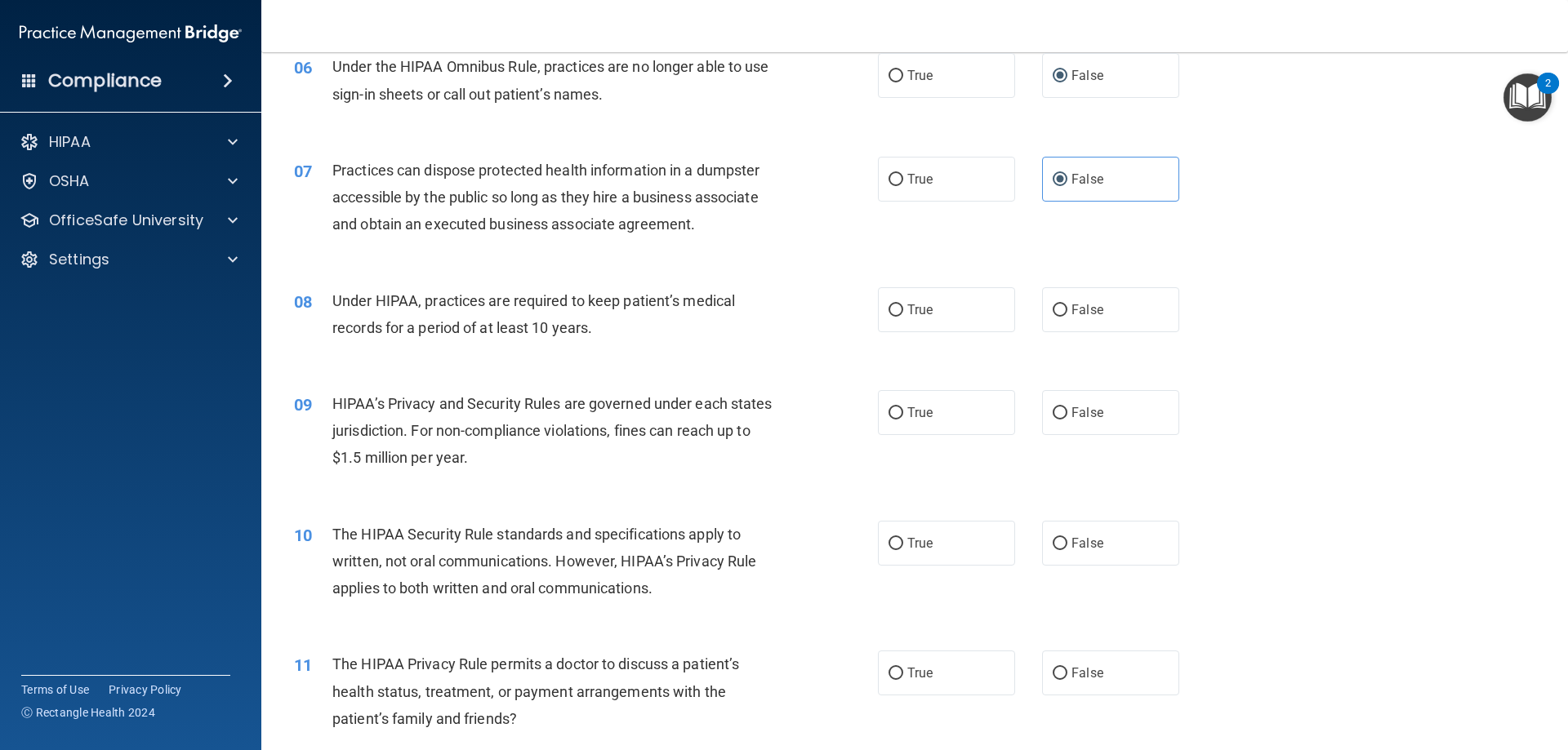
scroll to position [735, 0]
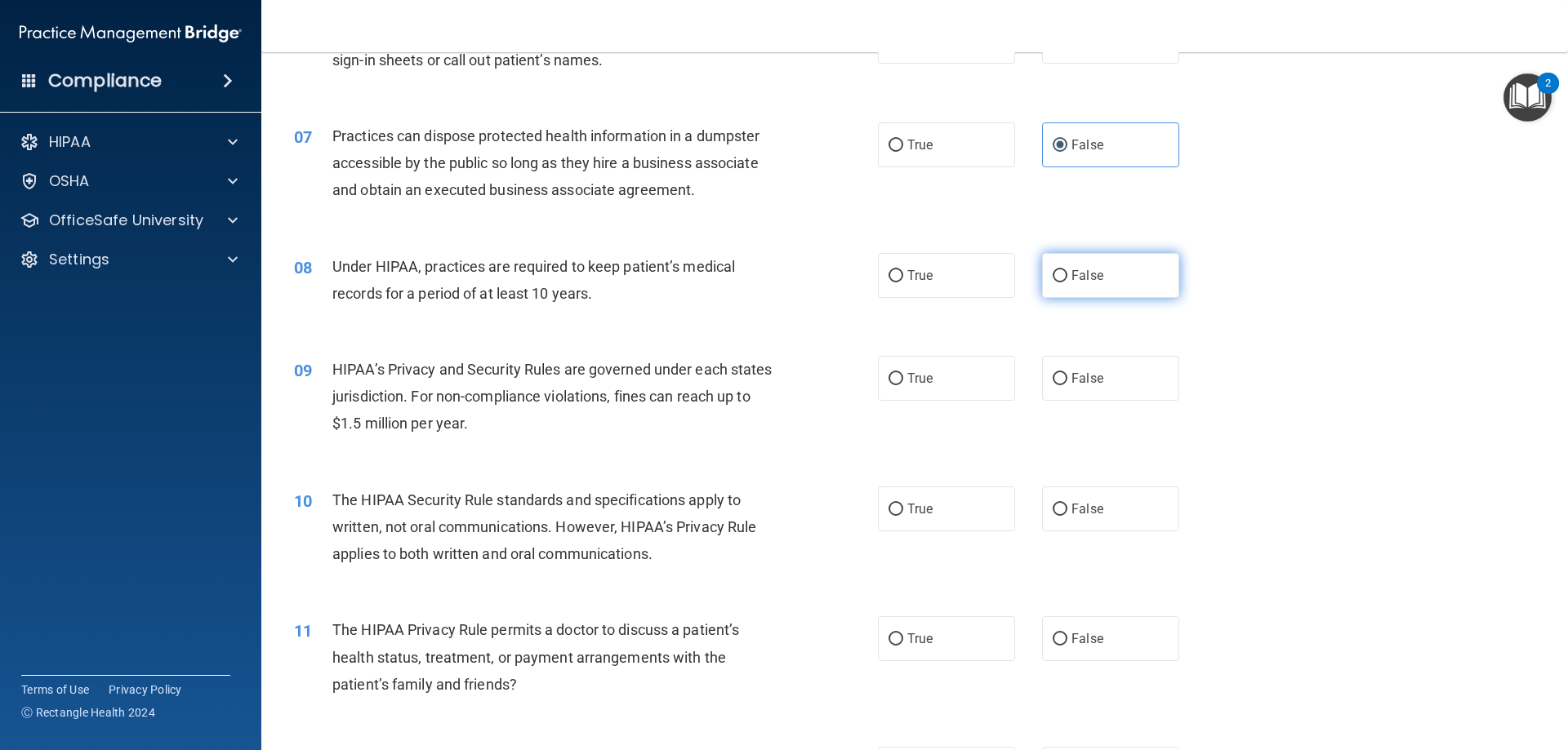
click at [1072, 277] on span "False" at bounding box center [1088, 276] width 32 height 15
click at [1068, 277] on input "False" at bounding box center [1060, 276] width 15 height 12
radio input "true"
click at [1087, 382] on span "False" at bounding box center [1088, 378] width 32 height 15
click at [1068, 382] on input "False" at bounding box center [1060, 379] width 15 height 12
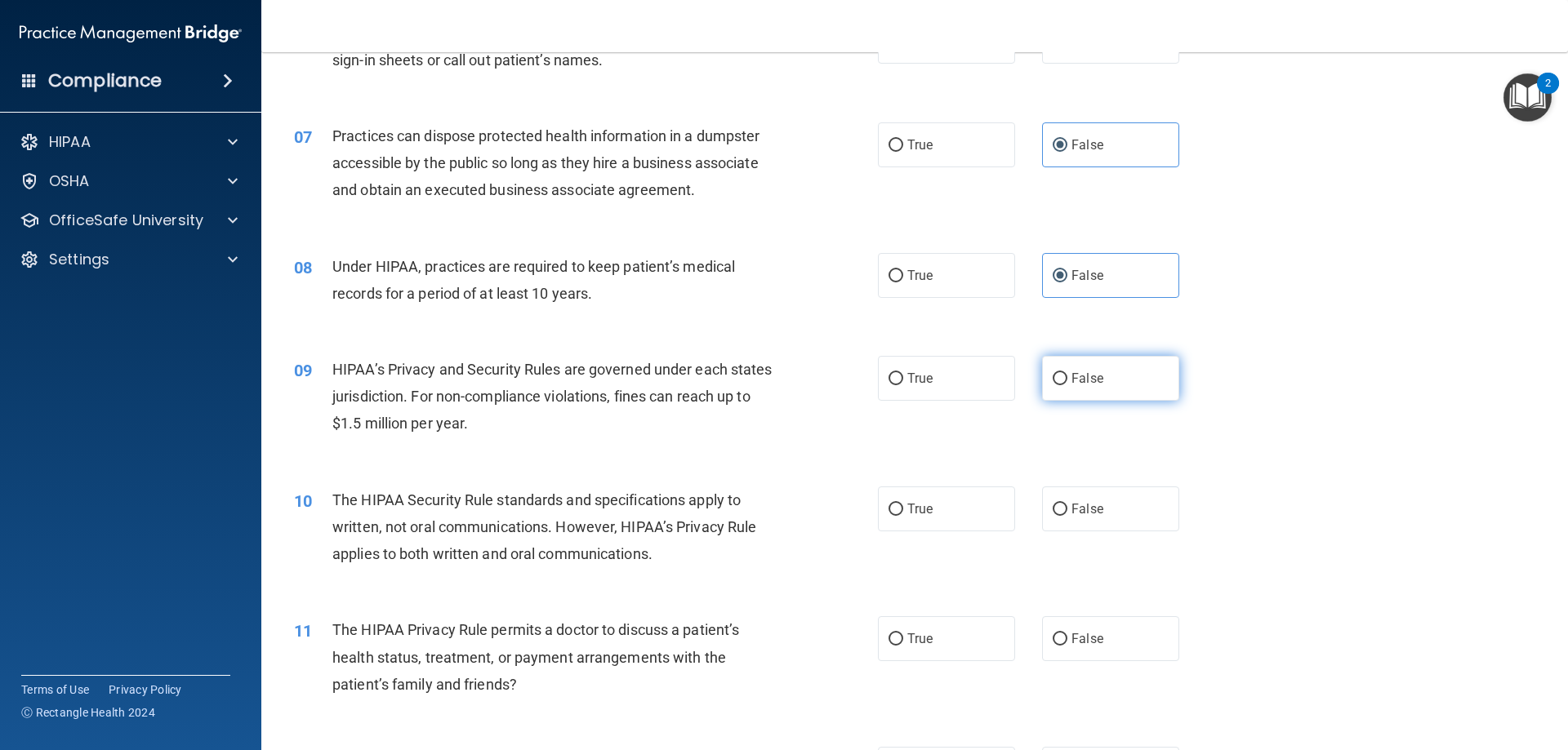
radio input "true"
click at [724, 448] on div "09 HIPAA’s Privacy and Security Rules are governed under each states jurisdicti…" at bounding box center [914, 401] width 1266 height 131
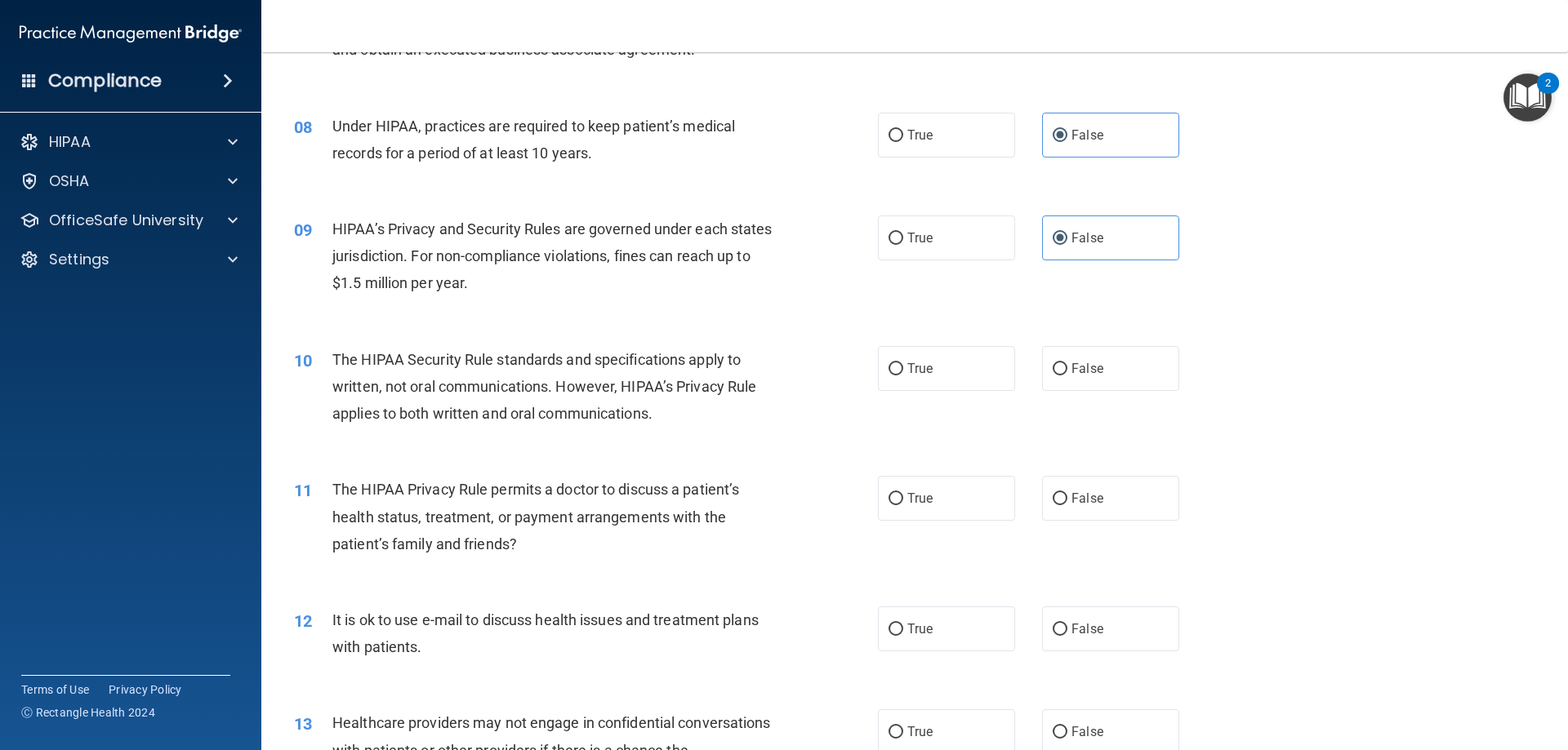
scroll to position [898, 0]
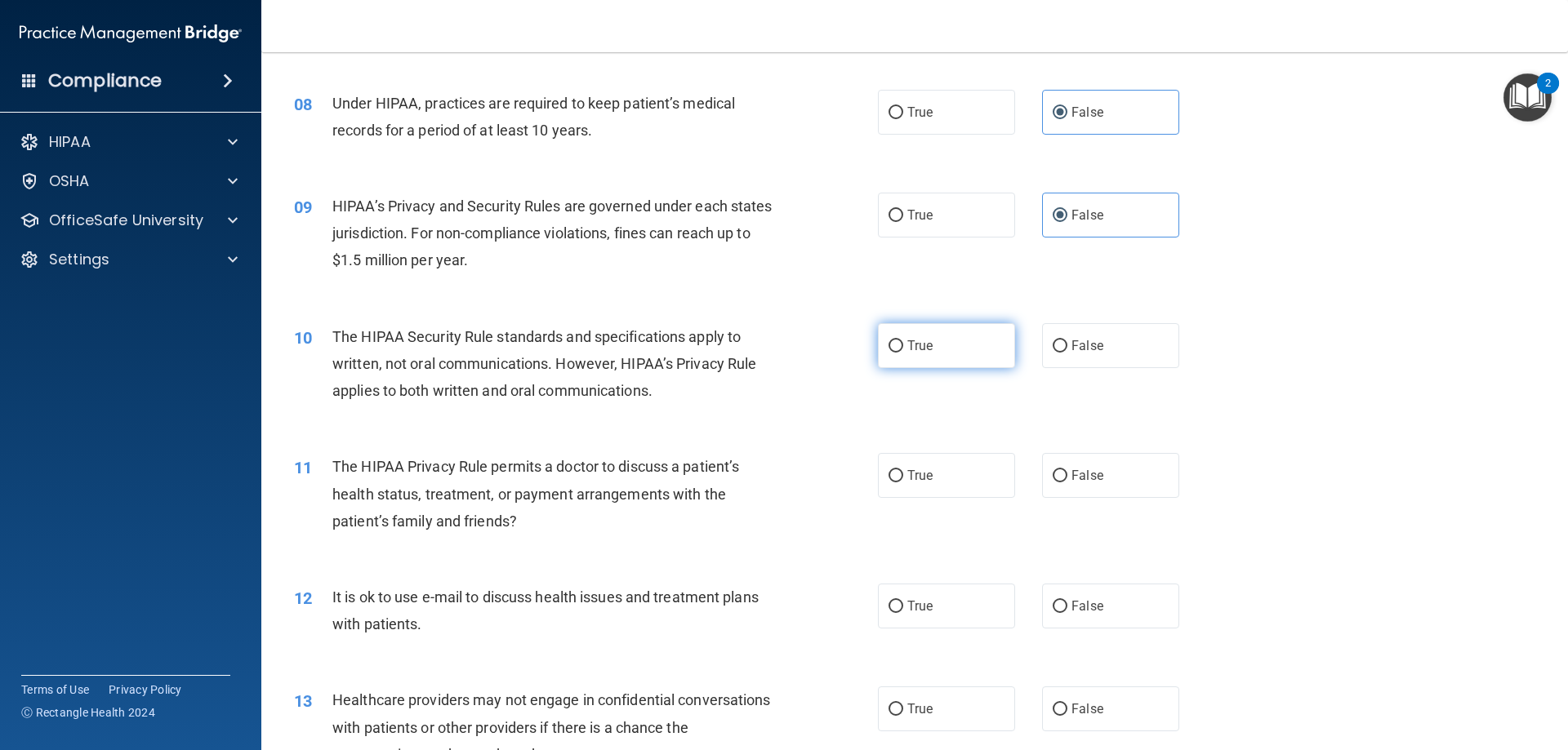
click at [915, 342] on span "True" at bounding box center [920, 346] width 26 height 15
click at [904, 342] on input "True" at bounding box center [896, 347] width 15 height 12
radio input "true"
click at [778, 390] on div "The HIPAA Security Rule standards and specifications apply to written, not oral…" at bounding box center [561, 364] width 457 height 81
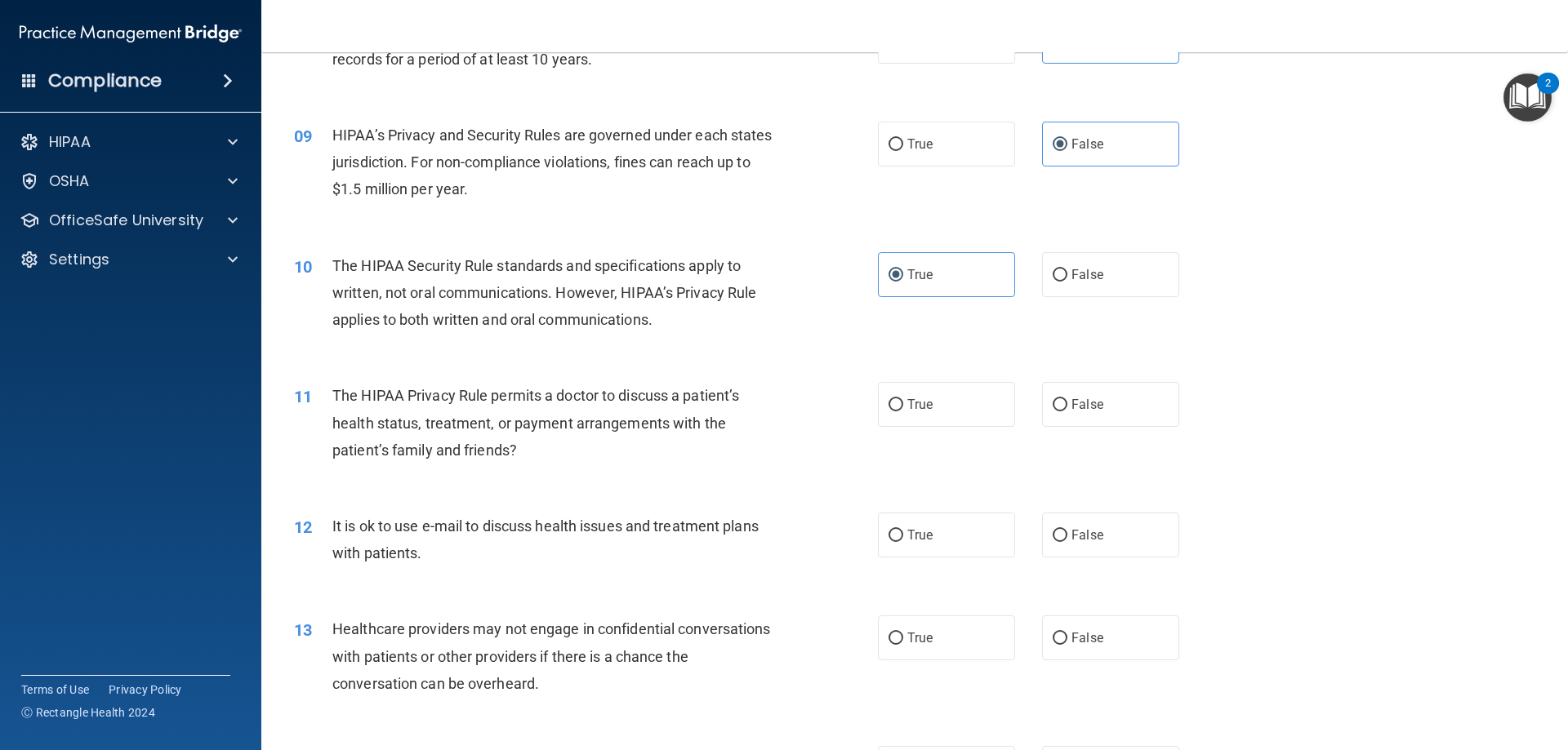
scroll to position [1062, 0]
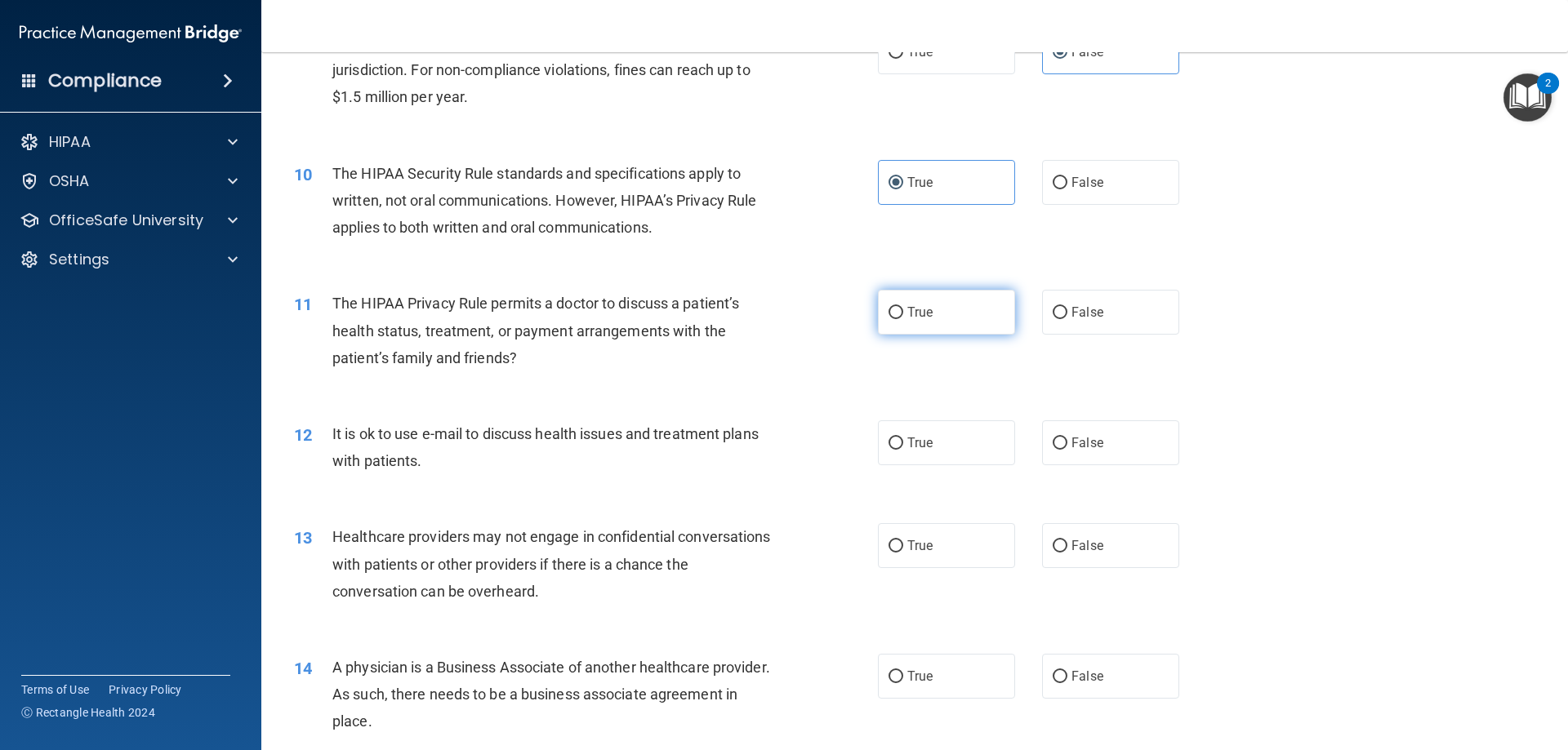
click at [933, 311] on label "True" at bounding box center [946, 312] width 137 height 45
click at [904, 311] on input "True" at bounding box center [896, 312] width 15 height 12
radio input "true"
click at [751, 425] on span "It is ok to use e-mail to discuss health issues and treatment plans with patien…" at bounding box center [546, 447] width 426 height 45
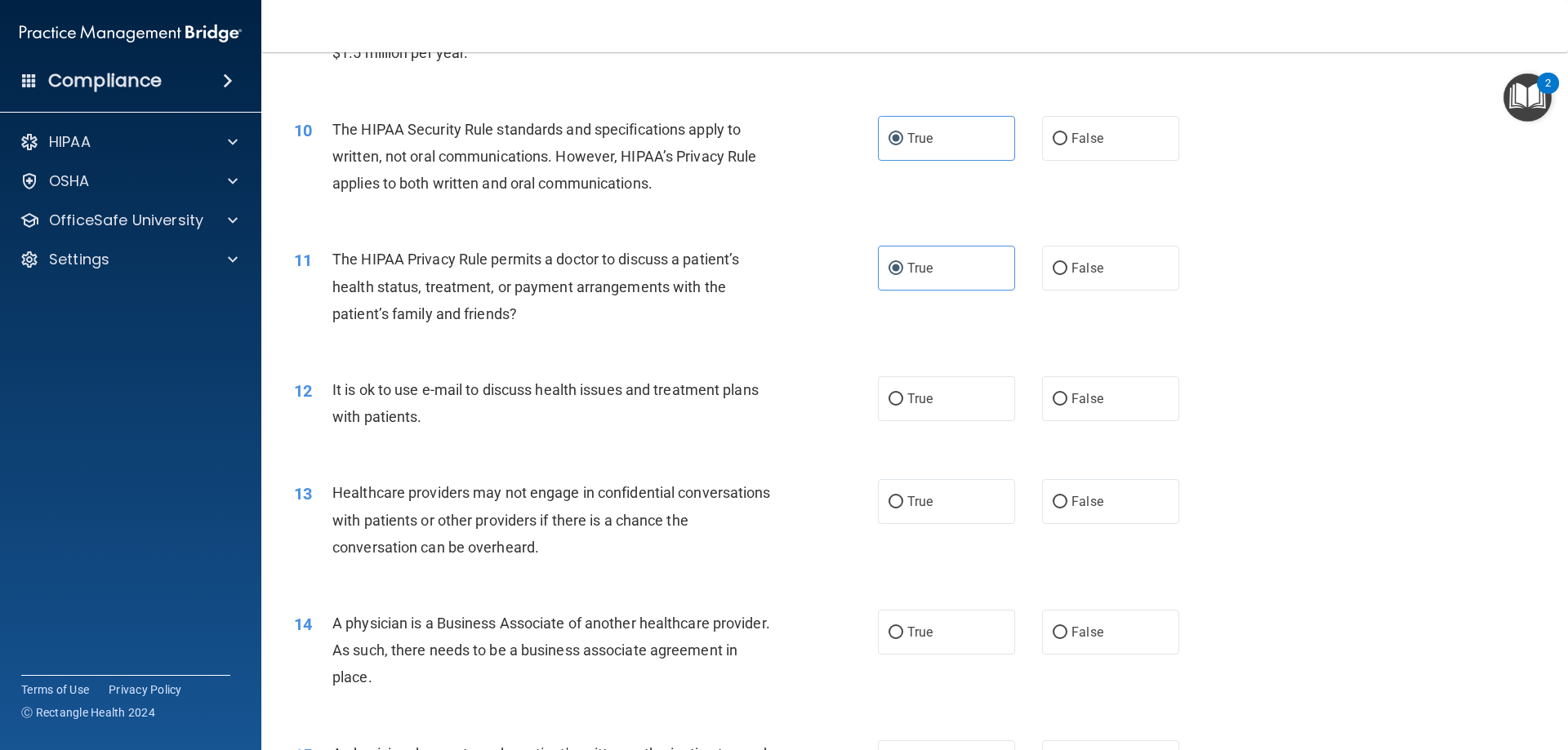
scroll to position [1143, 0]
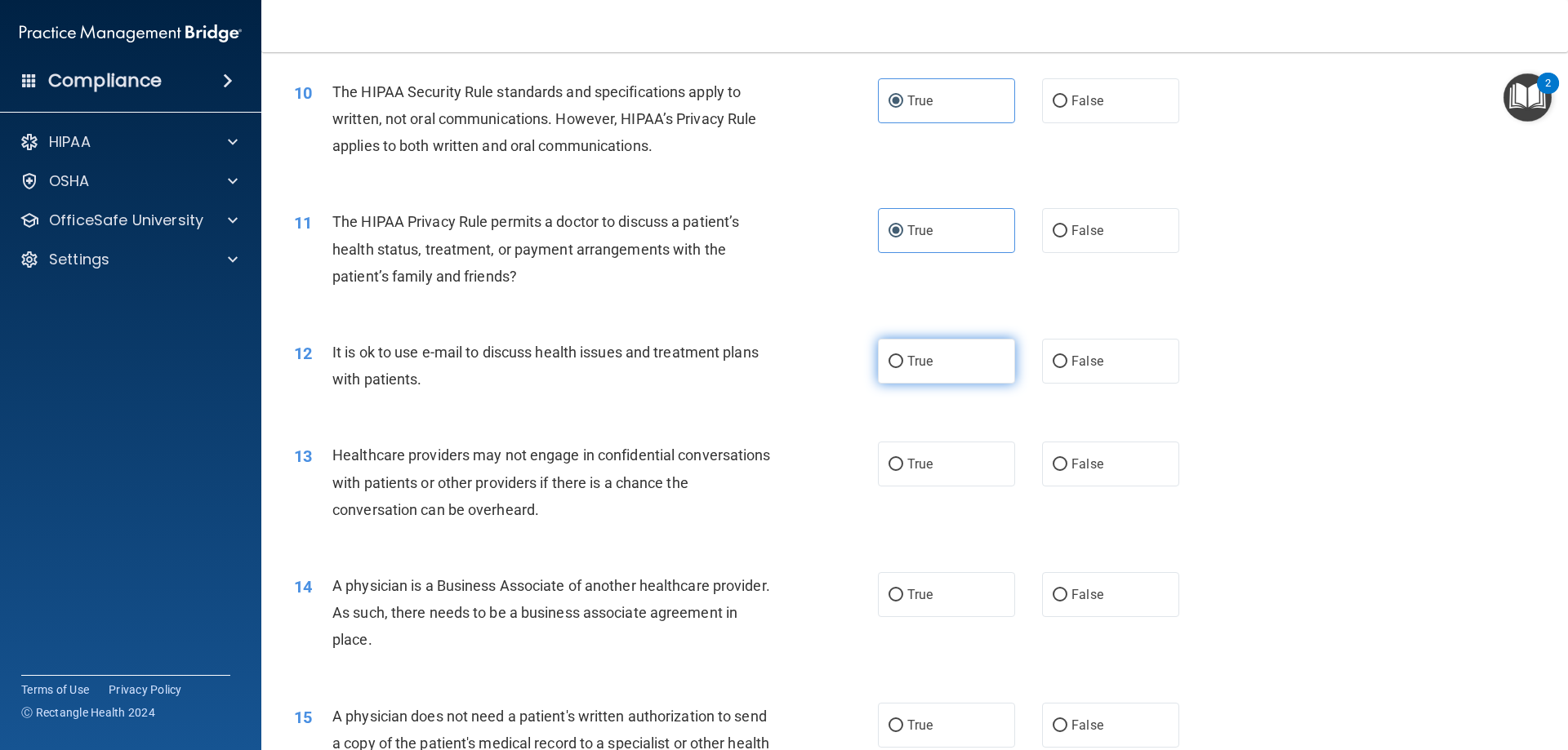
click at [951, 356] on label "True" at bounding box center [946, 361] width 137 height 45
click at [904, 356] on input "True" at bounding box center [896, 362] width 15 height 12
radio input "true"
click at [711, 423] on div "13 Healthcare providers may not engage in confidential conversations with patie…" at bounding box center [914, 487] width 1266 height 131
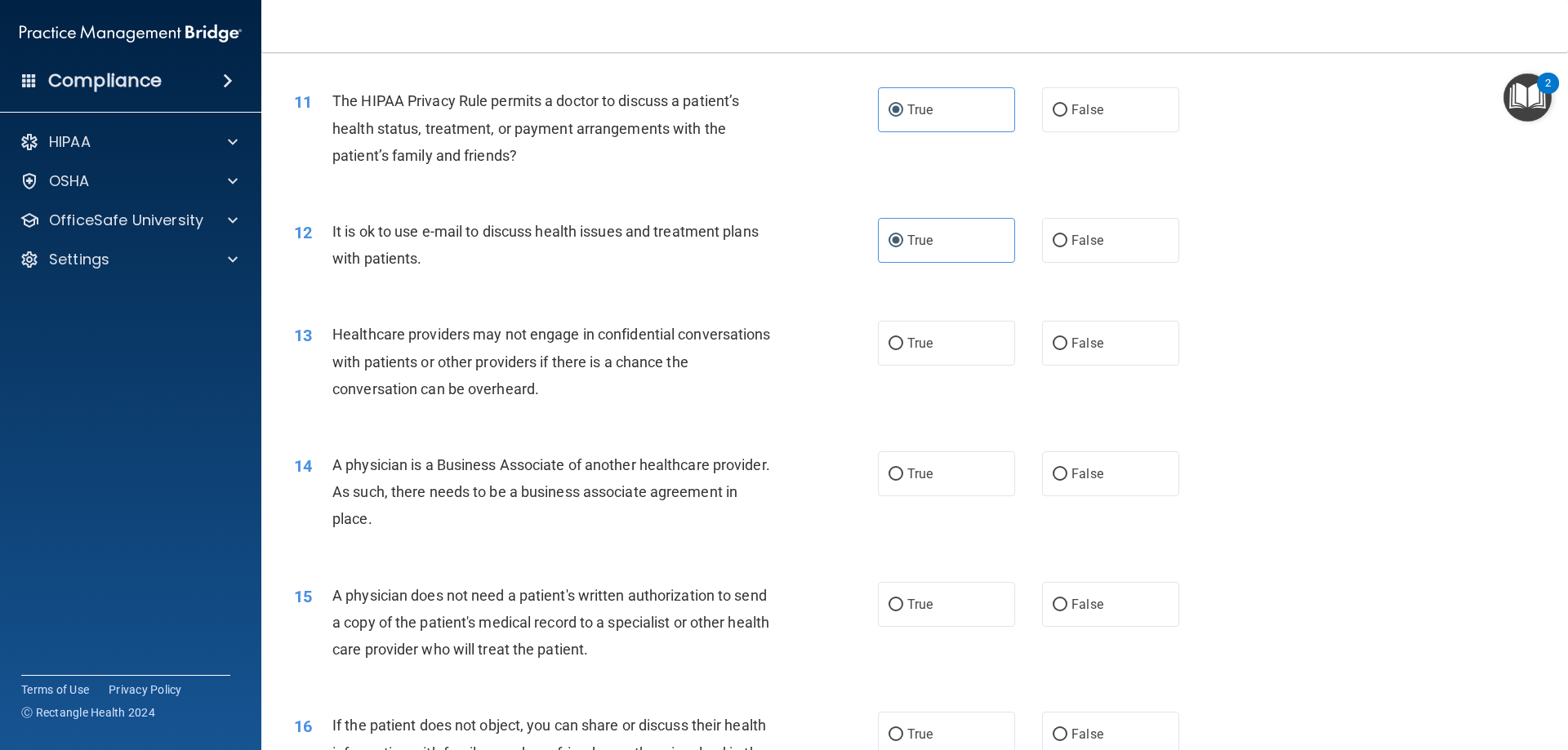
scroll to position [1306, 0]
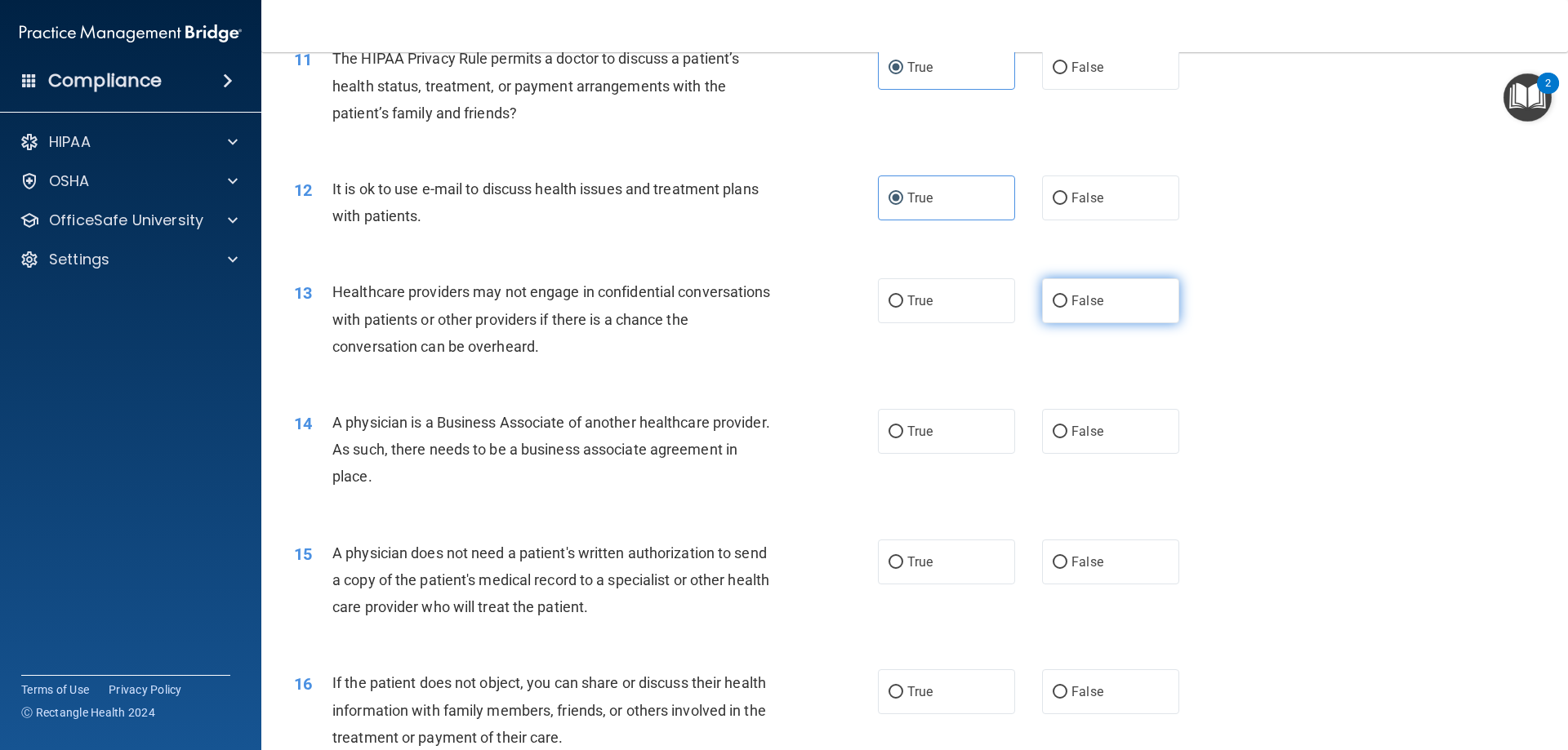
click at [1072, 312] on label "False" at bounding box center [1110, 300] width 137 height 45
click at [1068, 308] on input "False" at bounding box center [1060, 301] width 15 height 12
radio input "true"
click at [717, 449] on div "A physician is a Business Associate of another healthcare provider. As such, th…" at bounding box center [561, 450] width 457 height 81
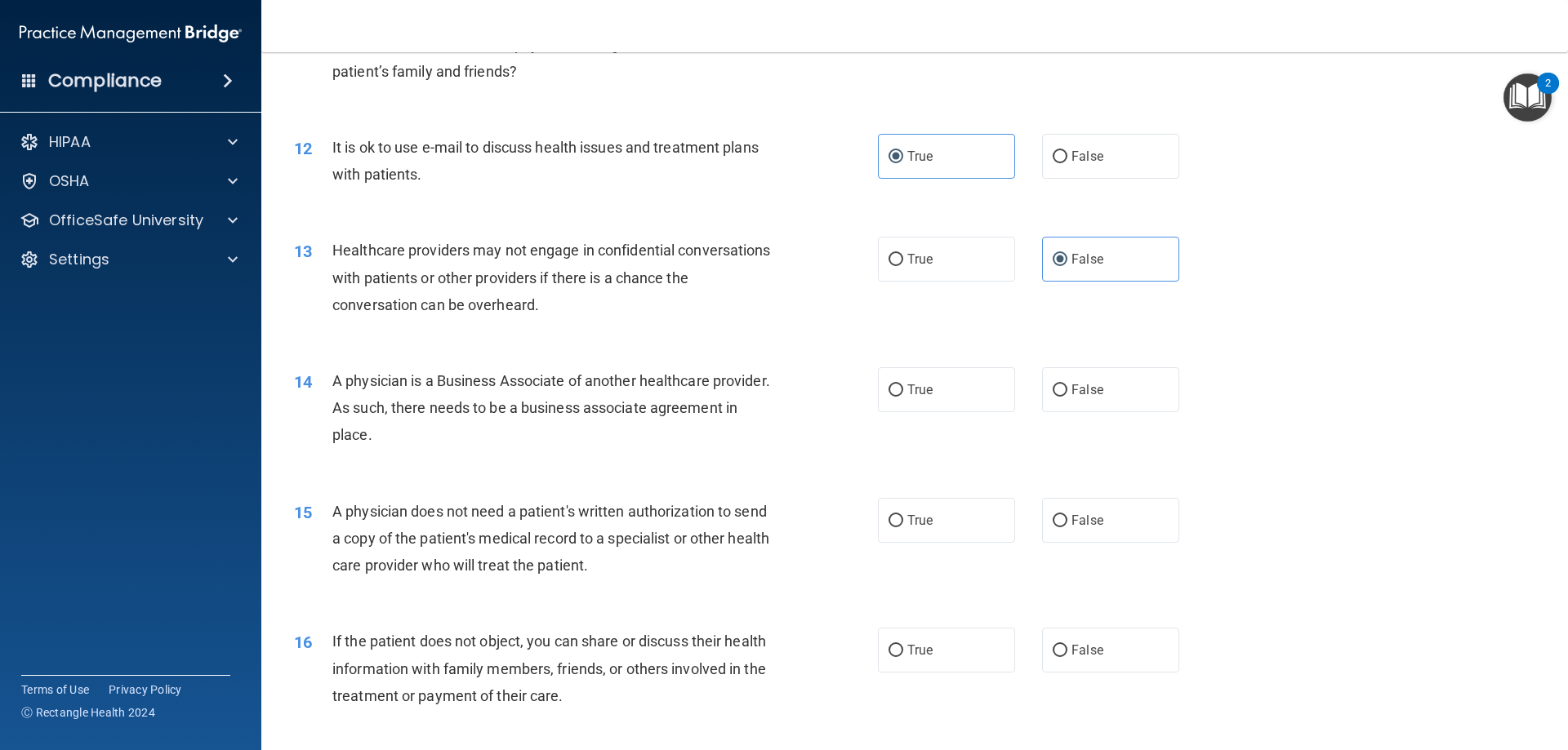
scroll to position [1388, 0]
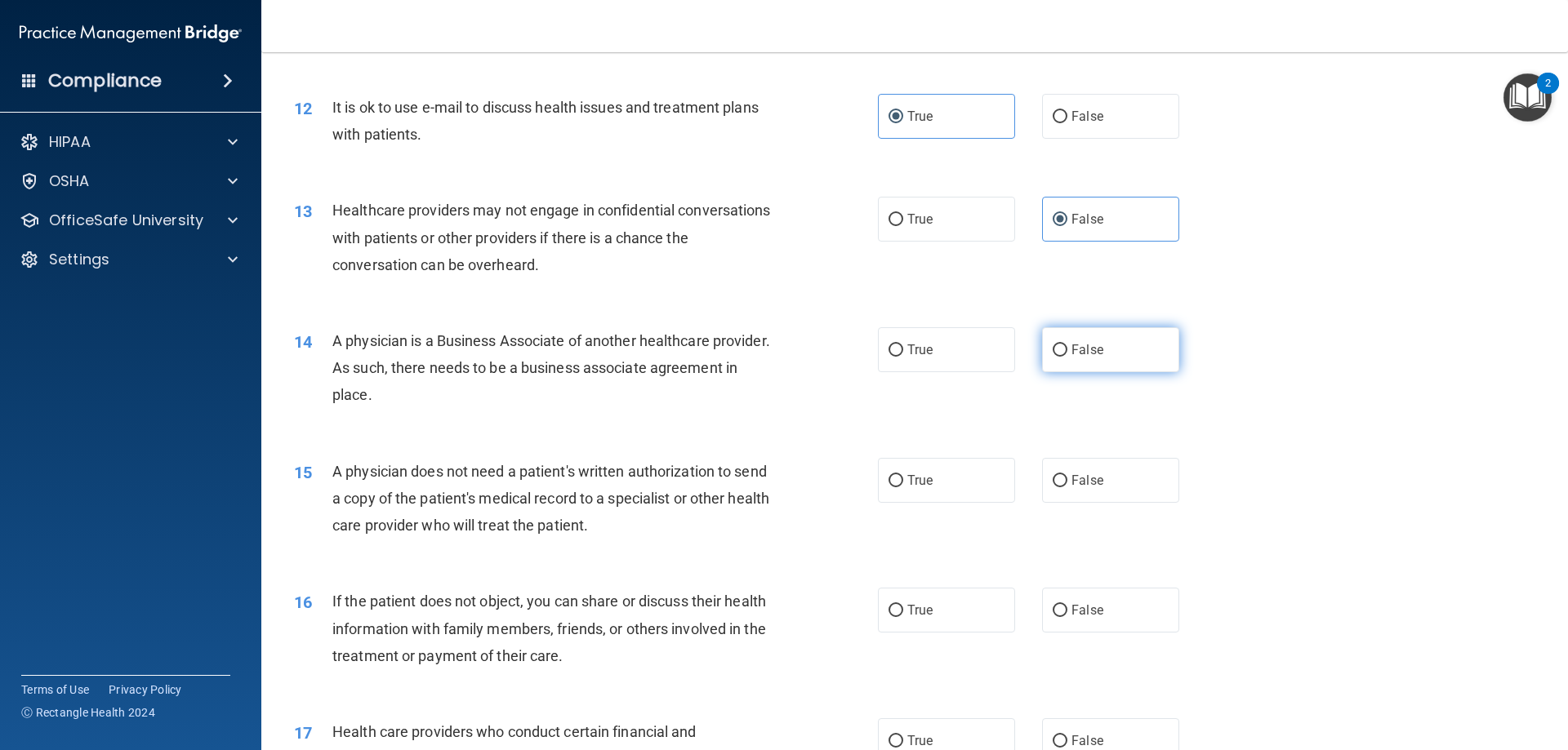
click at [1090, 353] on span "False" at bounding box center [1088, 349] width 32 height 15
click at [1068, 353] on input "False" at bounding box center [1060, 350] width 15 height 12
radio input "true"
click at [767, 427] on div "14 A physician is a Business Associate of another healthcare provider. As such,…" at bounding box center [914, 372] width 1266 height 131
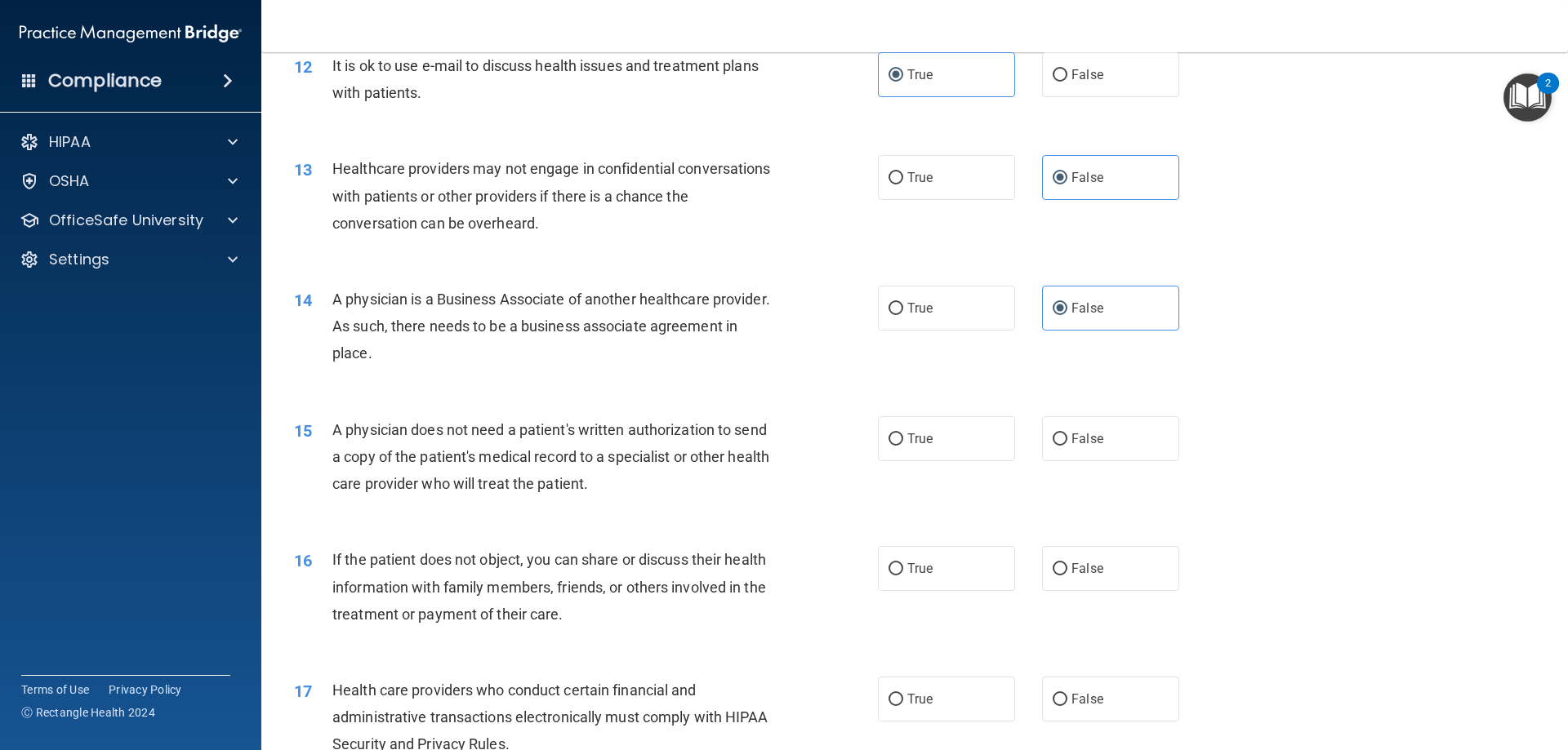
scroll to position [1470, 0]
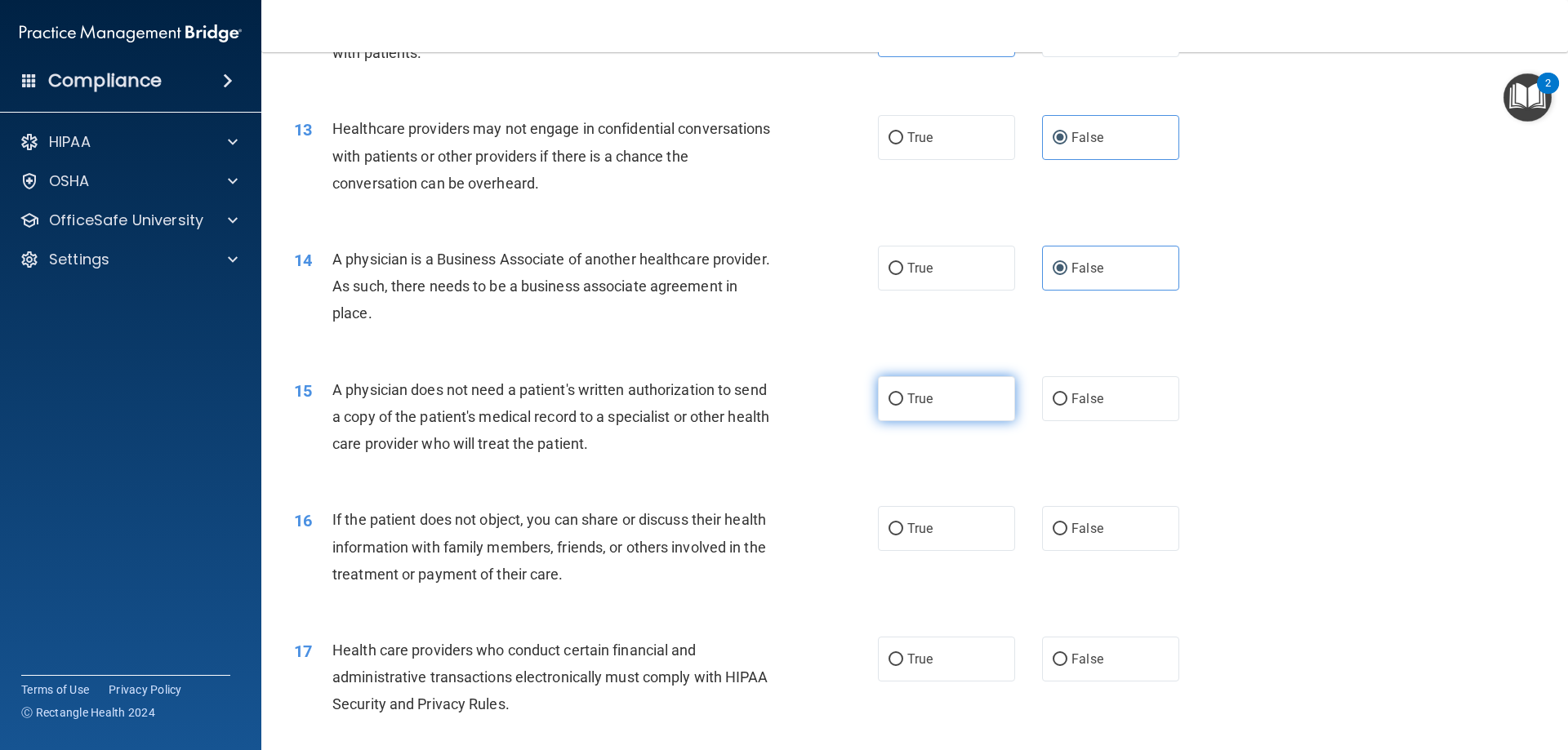
drag, startPoint x: 960, startPoint y: 406, endPoint x: 933, endPoint y: 403, distance: 27.2
click at [960, 405] on label "True" at bounding box center [946, 398] width 137 height 45
click at [904, 405] on input "True" at bounding box center [896, 400] width 15 height 12
radio input "true"
click at [791, 482] on div "15 A physician does not need a patient's written authorization to send a copy o…" at bounding box center [914, 421] width 1266 height 131
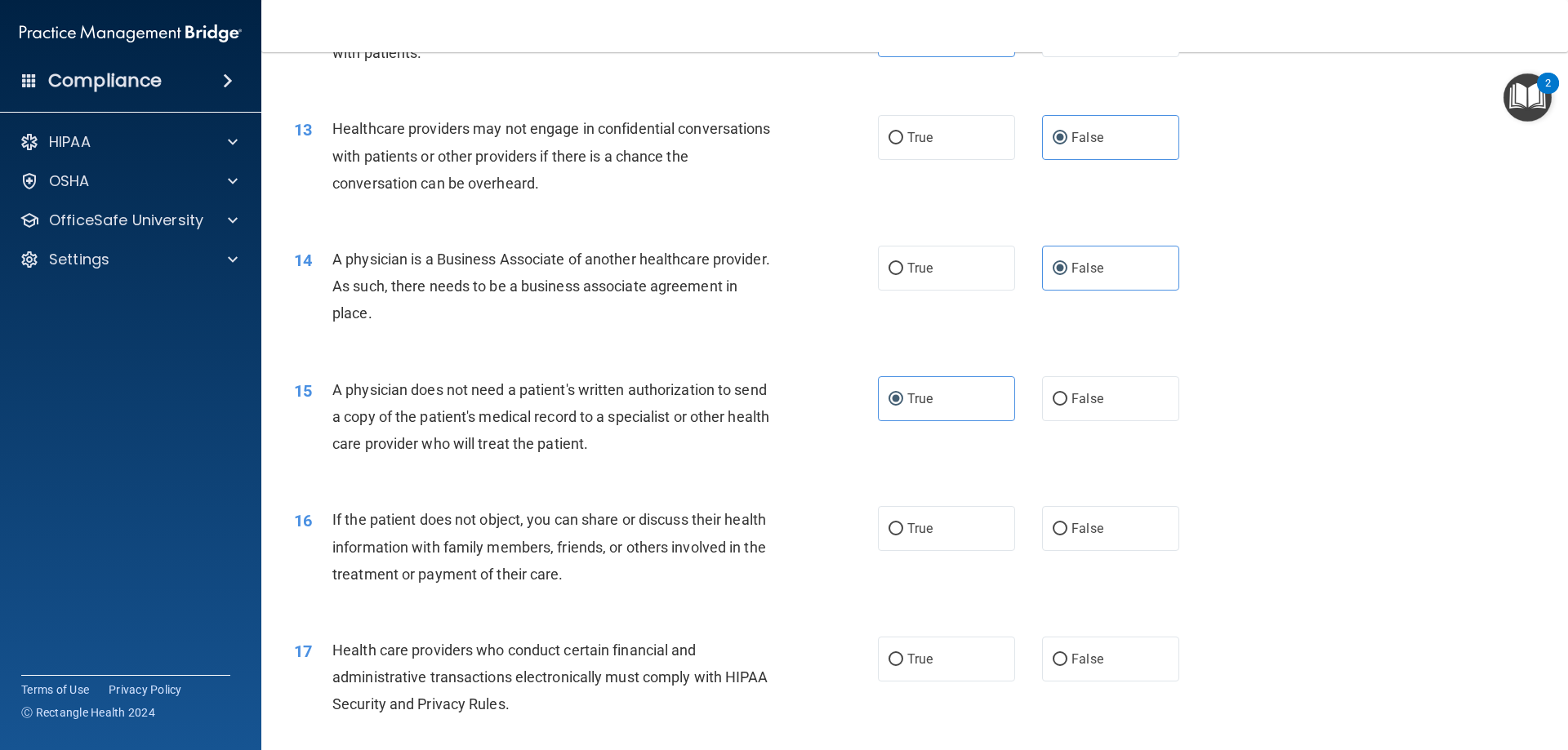
scroll to position [1551, 0]
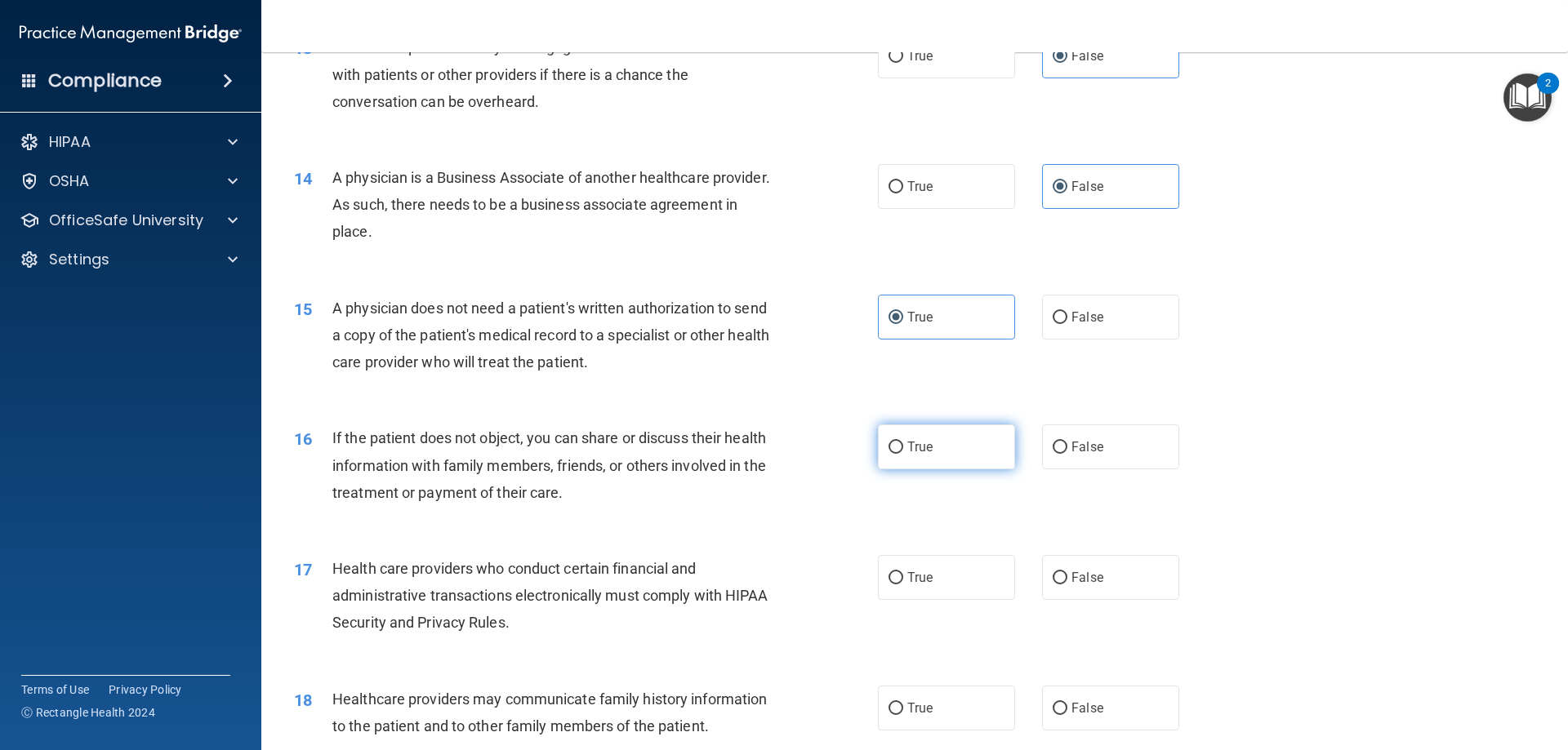
click at [910, 440] on span "True" at bounding box center [920, 447] width 26 height 15
click at [904, 441] on input "True" at bounding box center [896, 447] width 15 height 12
radio input "true"
click at [720, 464] on span "If the patient does not object, you can share or discuss their health informati…" at bounding box center [550, 464] width 434 height 71
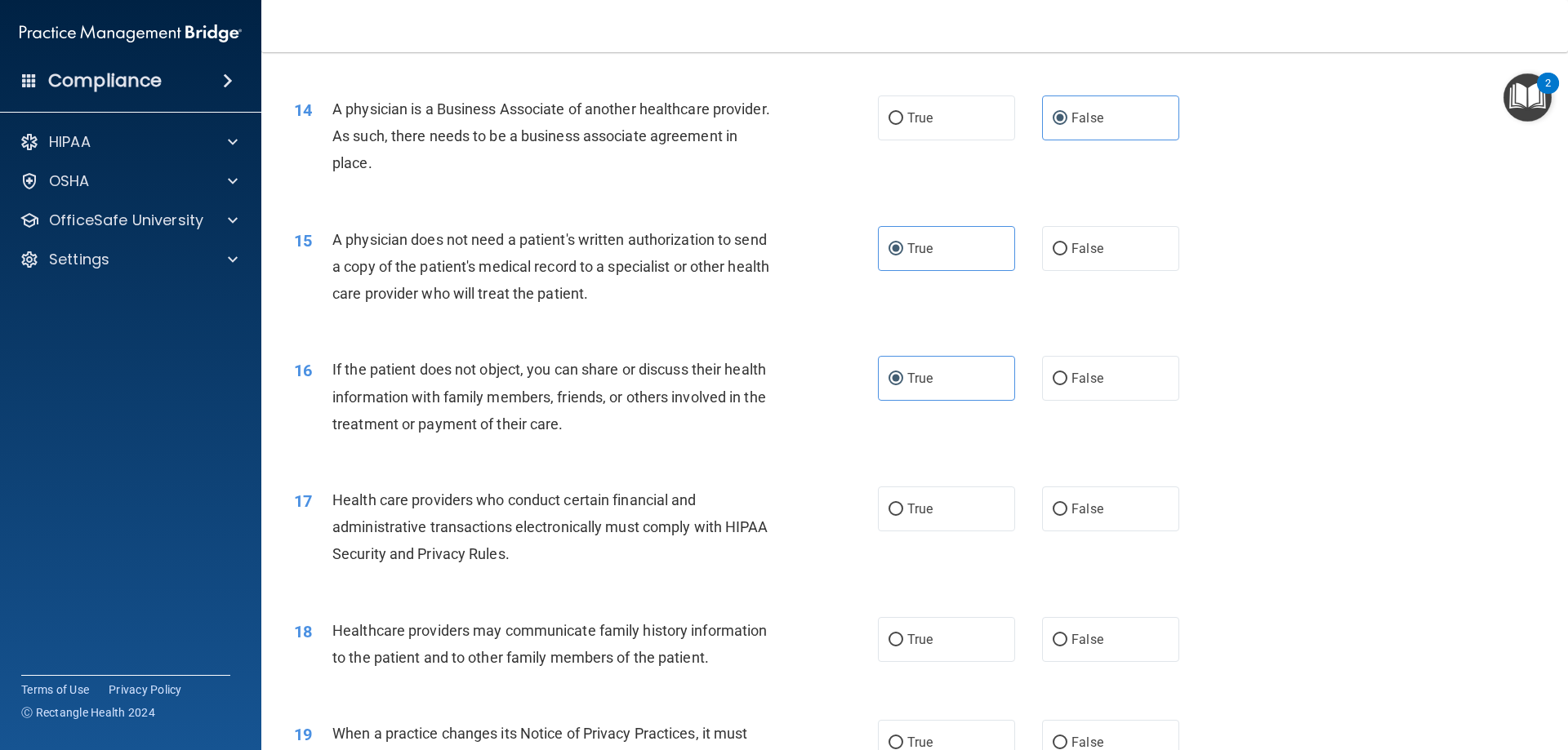
scroll to position [1714, 0]
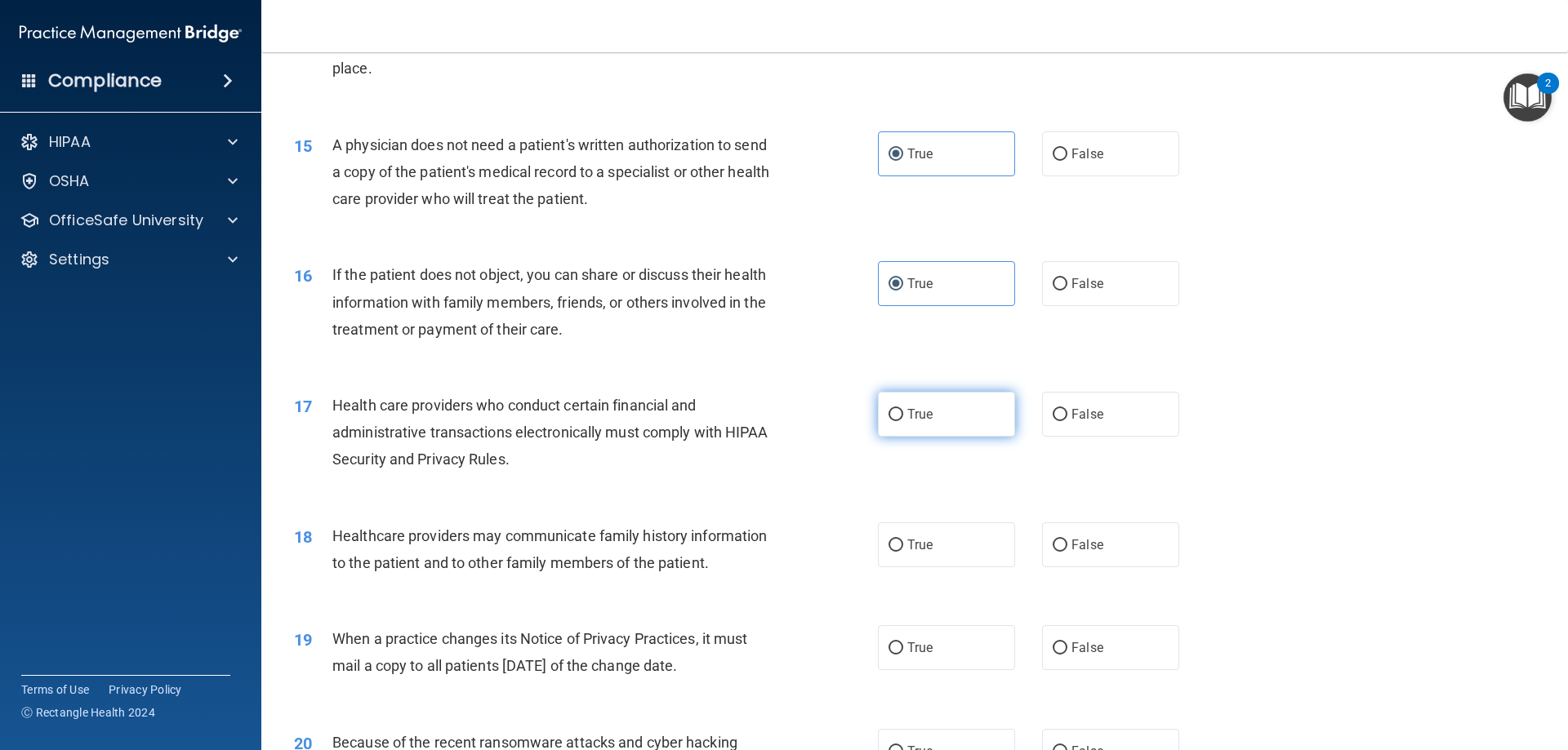
click at [915, 412] on span "True" at bounding box center [920, 414] width 26 height 15
click at [904, 412] on input "True" at bounding box center [896, 415] width 15 height 12
radio input "true"
click at [737, 519] on div "18 Healthcare providers may communicate family history information to the patie…" at bounding box center [914, 553] width 1266 height 103
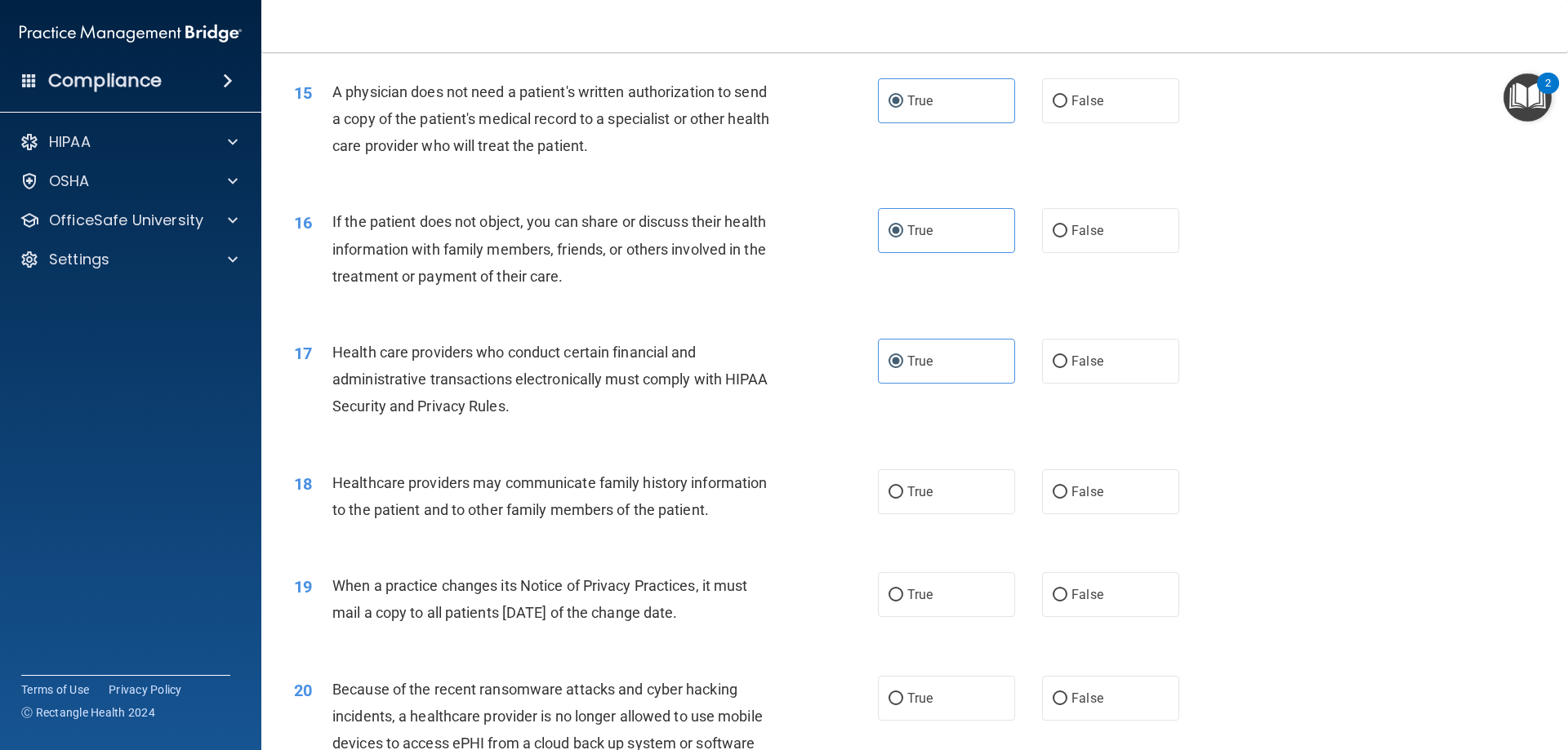
scroll to position [1878, 0]
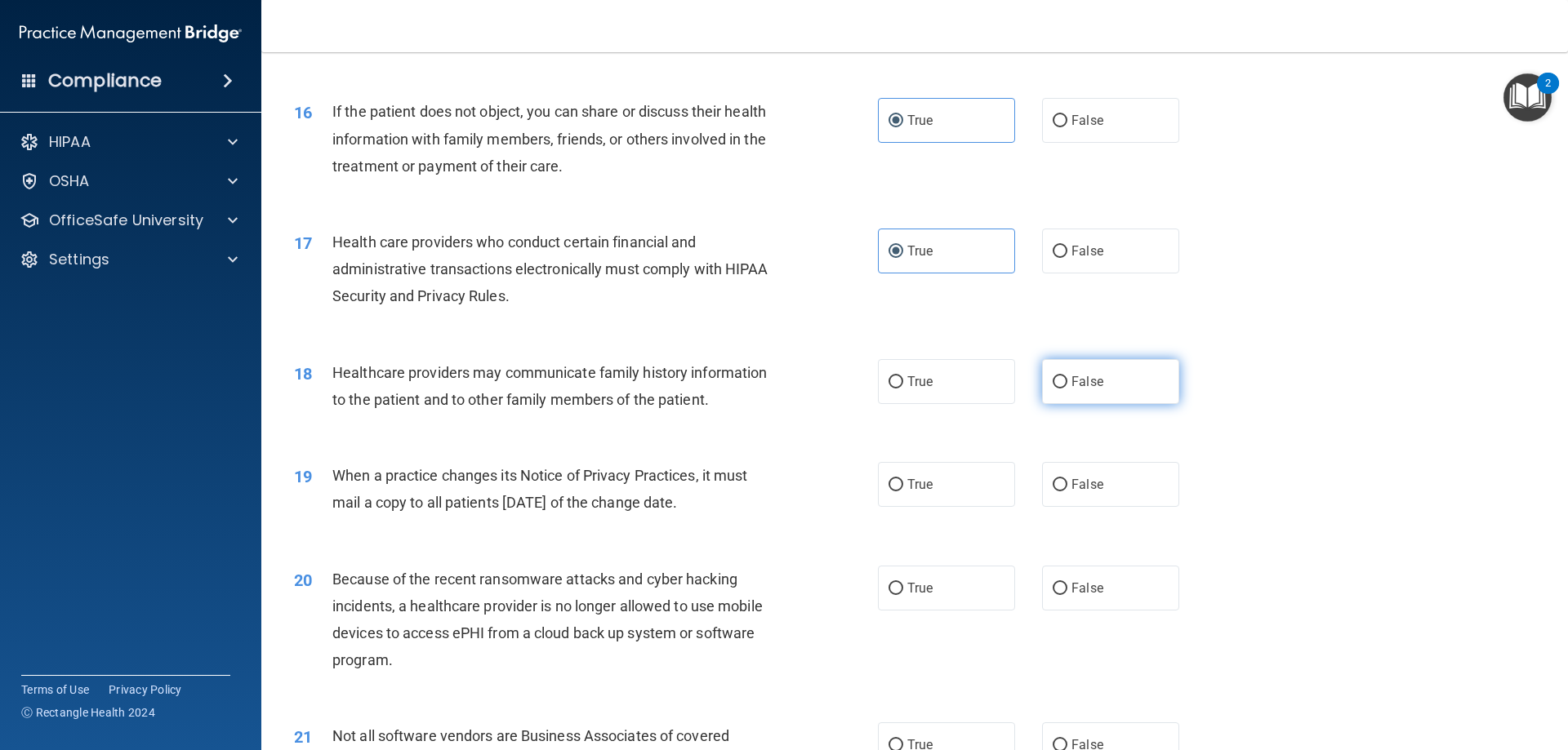
click at [1072, 382] on span "False" at bounding box center [1088, 382] width 32 height 15
click at [1064, 382] on input "False" at bounding box center [1060, 382] width 15 height 12
radio input "true"
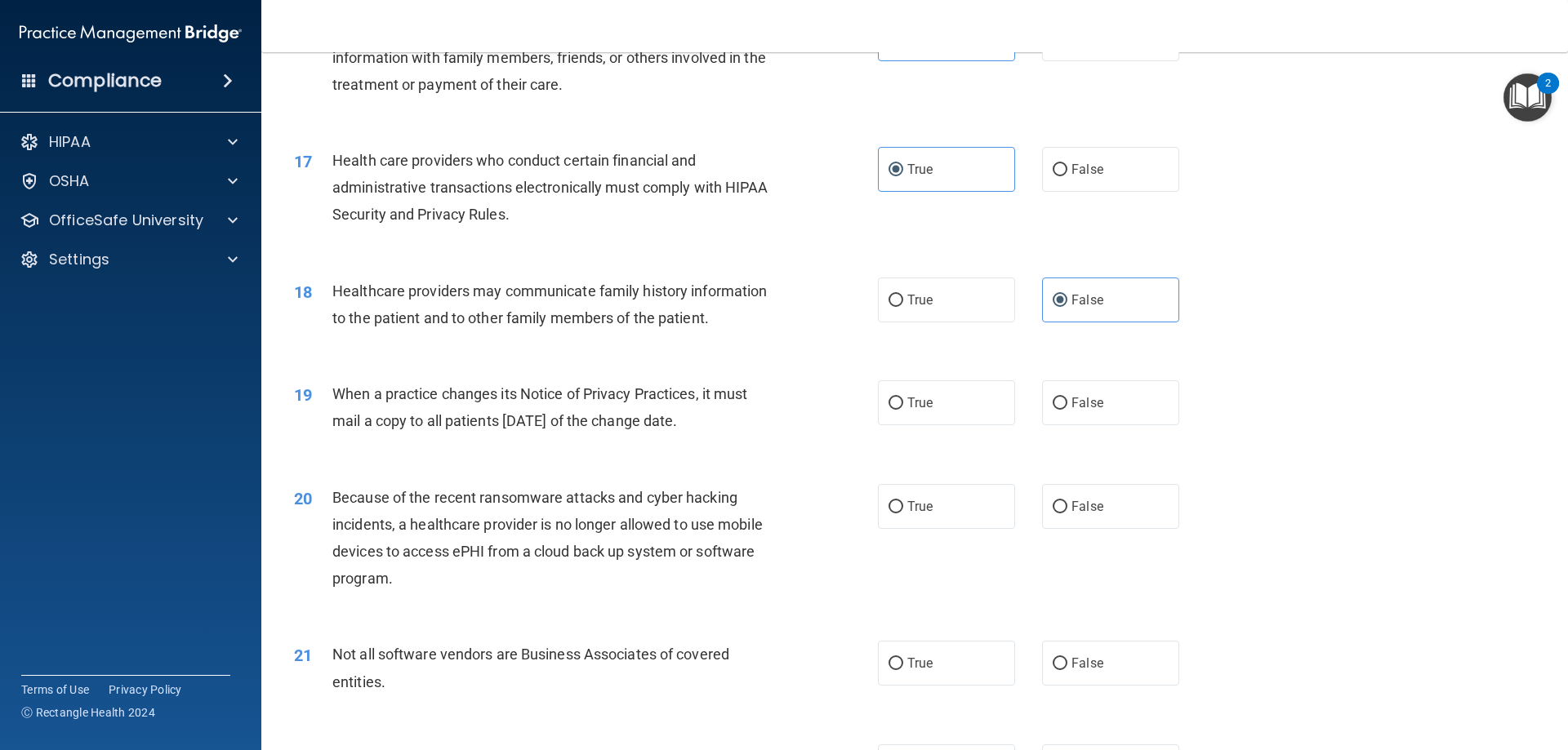
scroll to position [2041, 0]
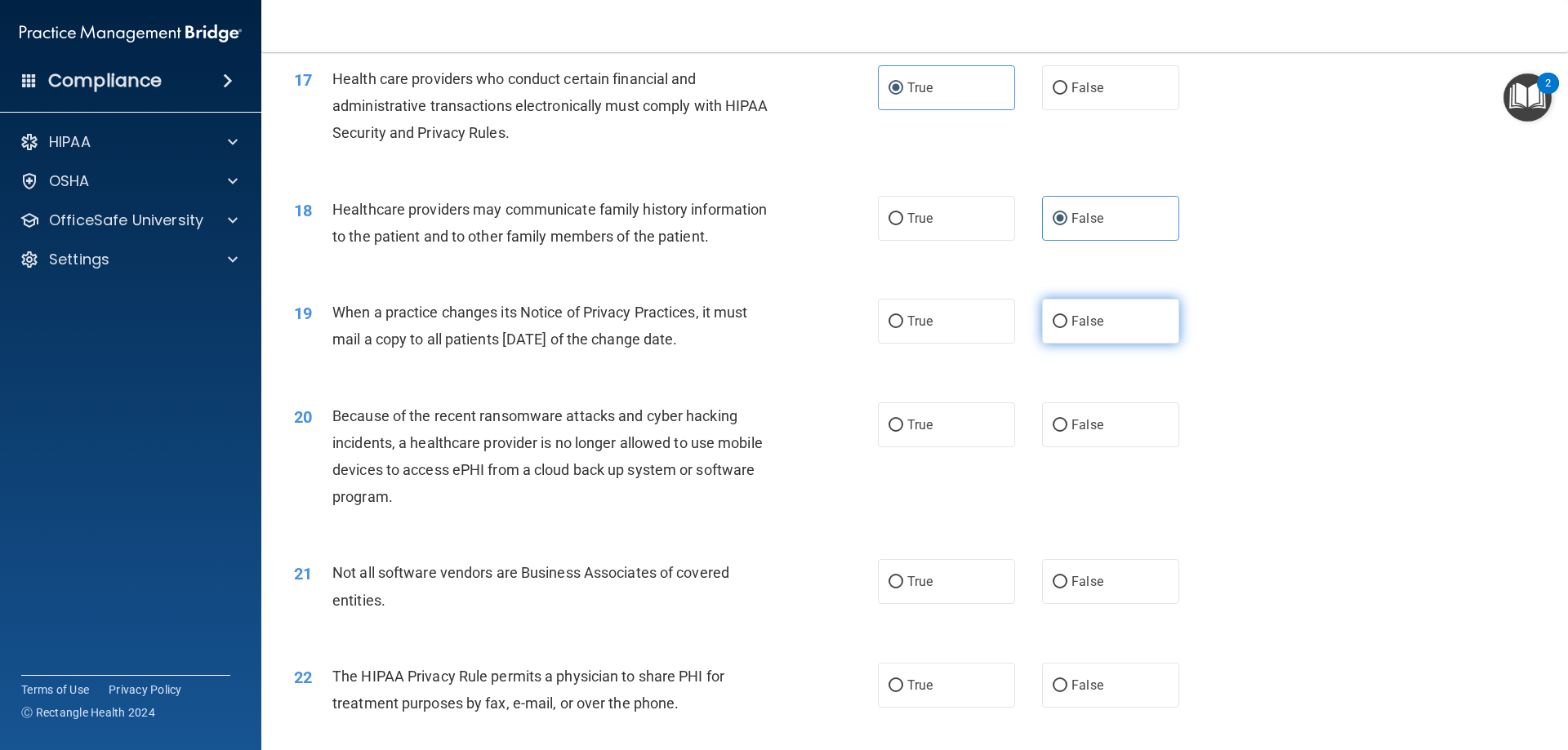
click at [1089, 329] on label "False" at bounding box center [1110, 321] width 137 height 45
click at [1068, 329] on input "False" at bounding box center [1060, 322] width 15 height 12
radio input "true"
click at [691, 448] on span "Because of the recent ransomware attacks and cyber hacking incidents, a healthc…" at bounding box center [548, 456] width 430 height 98
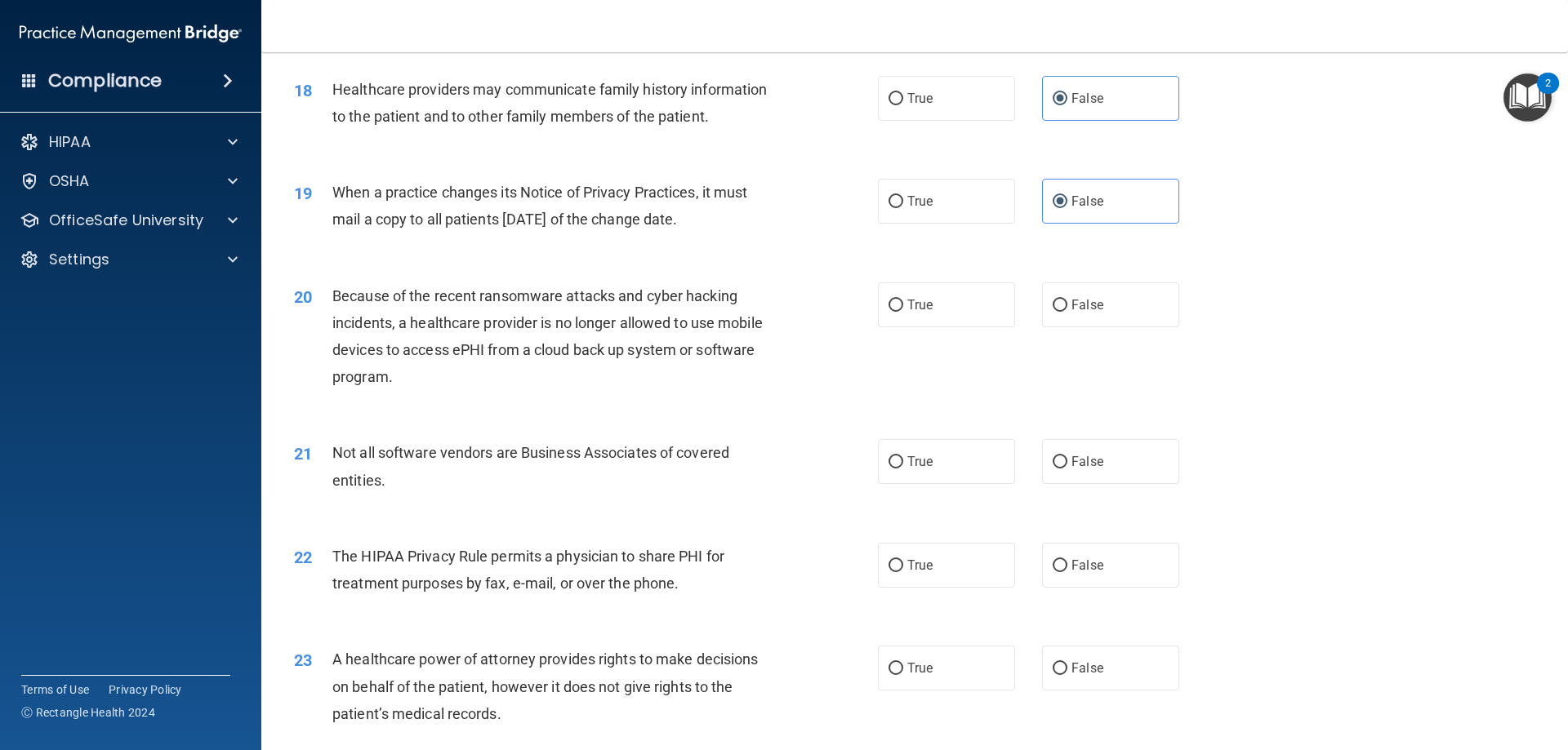
scroll to position [2205, 0]
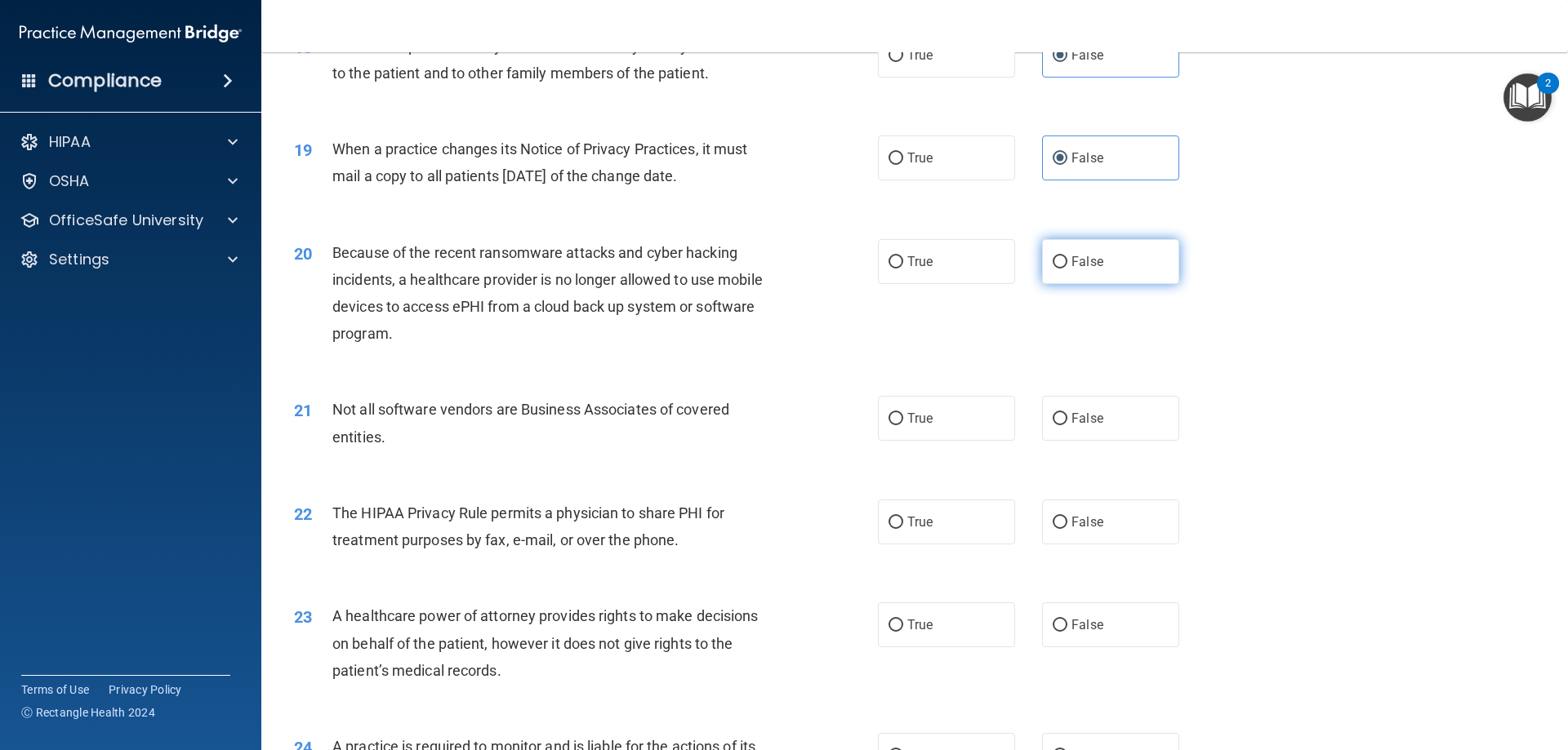
click at [1114, 257] on label "False" at bounding box center [1110, 261] width 137 height 45
click at [1068, 257] on input "False" at bounding box center [1060, 262] width 15 height 12
radio input "true"
click at [751, 448] on div "Not all software vendors are Business Associates of covered entities." at bounding box center [561, 422] width 457 height 54
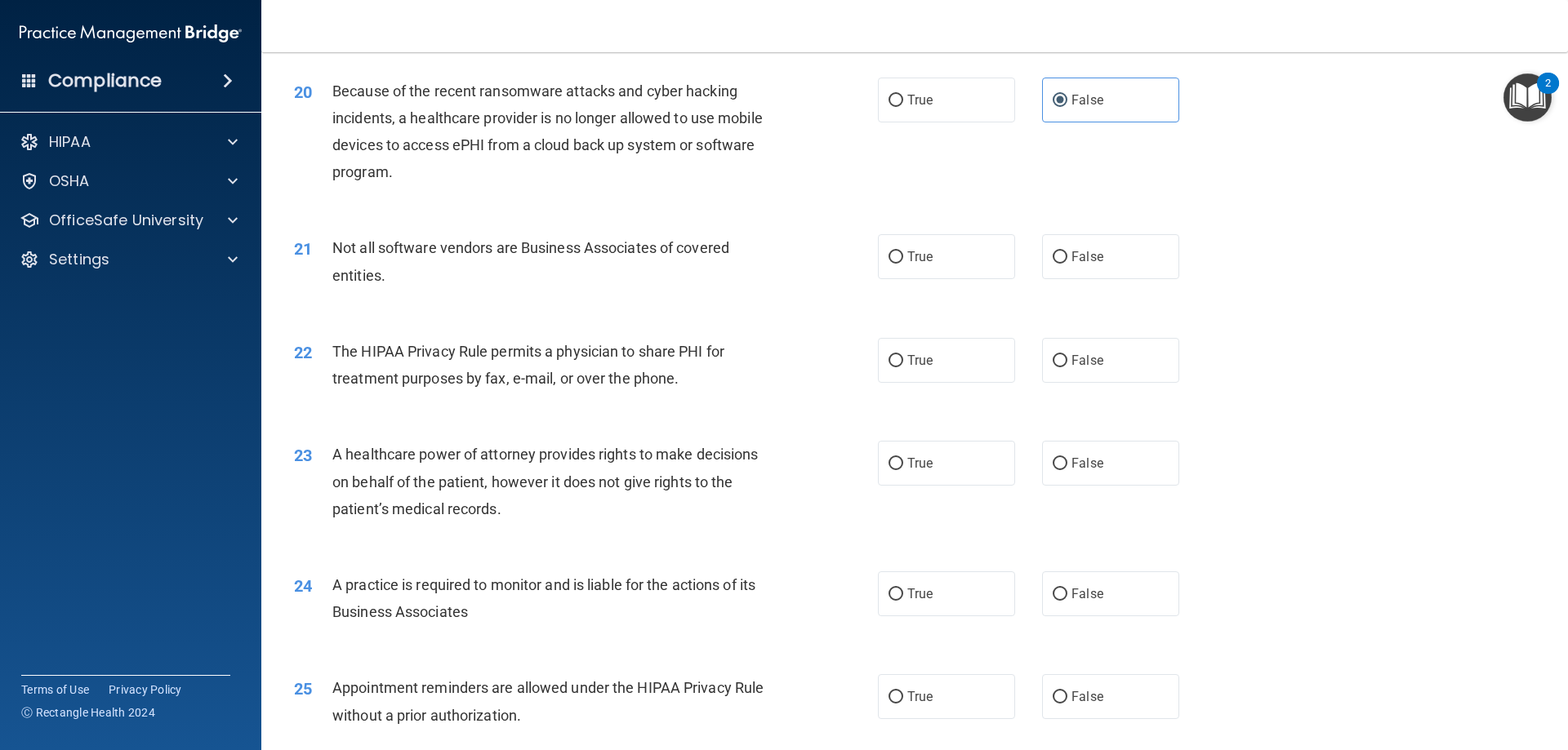
scroll to position [2367, 0]
click at [946, 251] on label "True" at bounding box center [946, 255] width 137 height 45
click at [904, 251] on input "True" at bounding box center [896, 256] width 15 height 12
radio input "true"
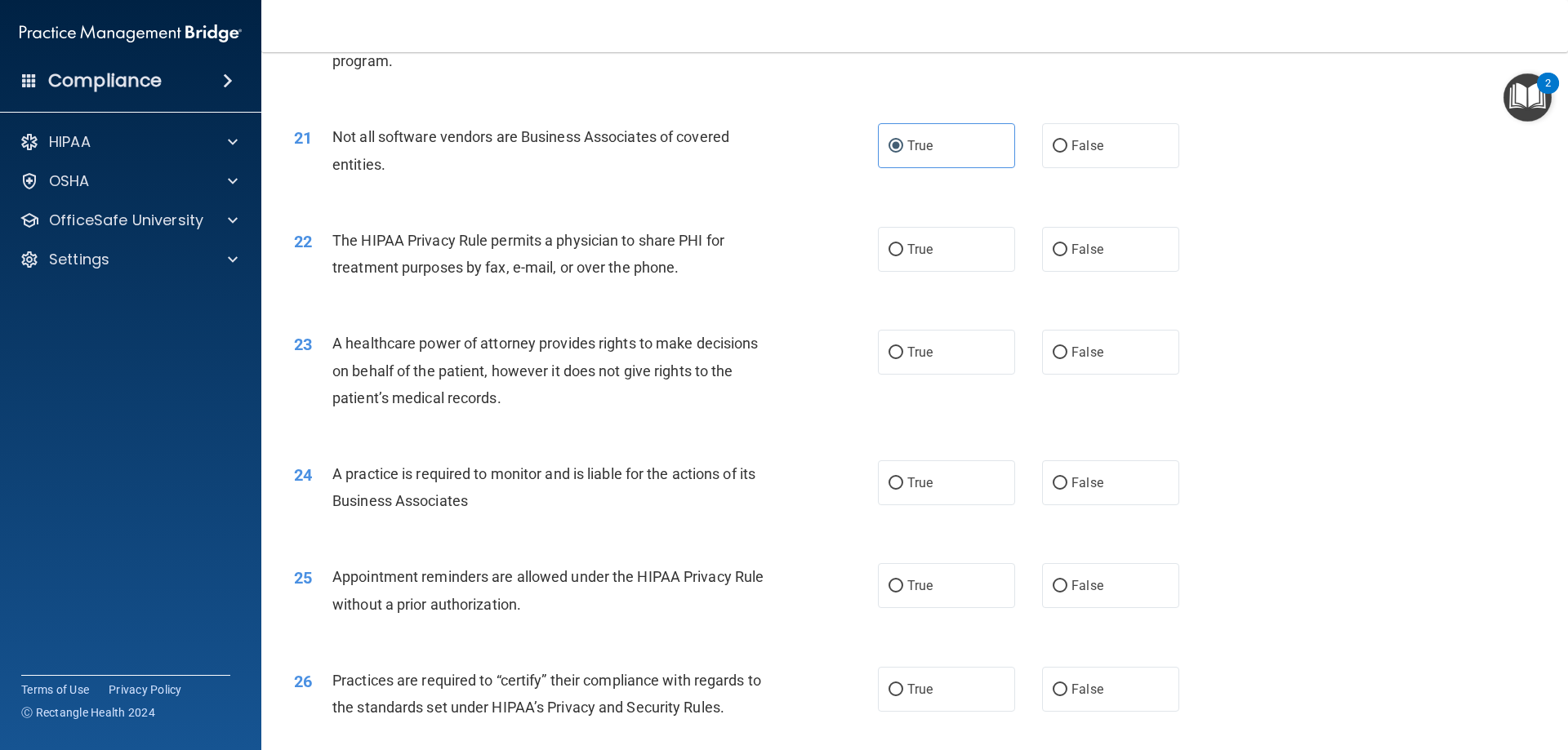
scroll to position [2531, 0]
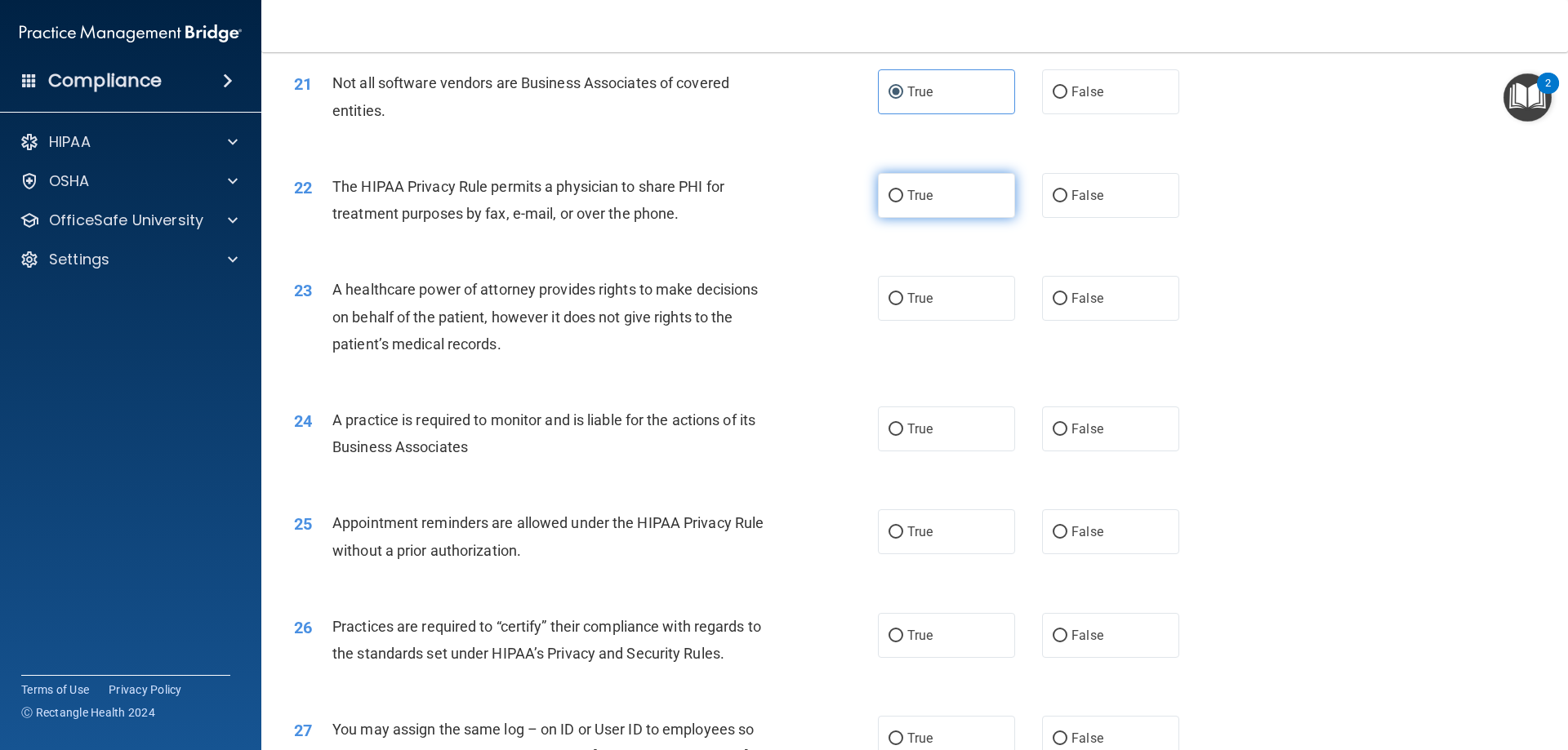
click at [935, 188] on label "True" at bounding box center [946, 195] width 137 height 45
click at [904, 190] on input "True" at bounding box center [896, 196] width 15 height 12
radio input "true"
click at [722, 314] on span "A healthcare power of attorney provides rights to make decisions on behalf of t…" at bounding box center [545, 316] width 425 height 71
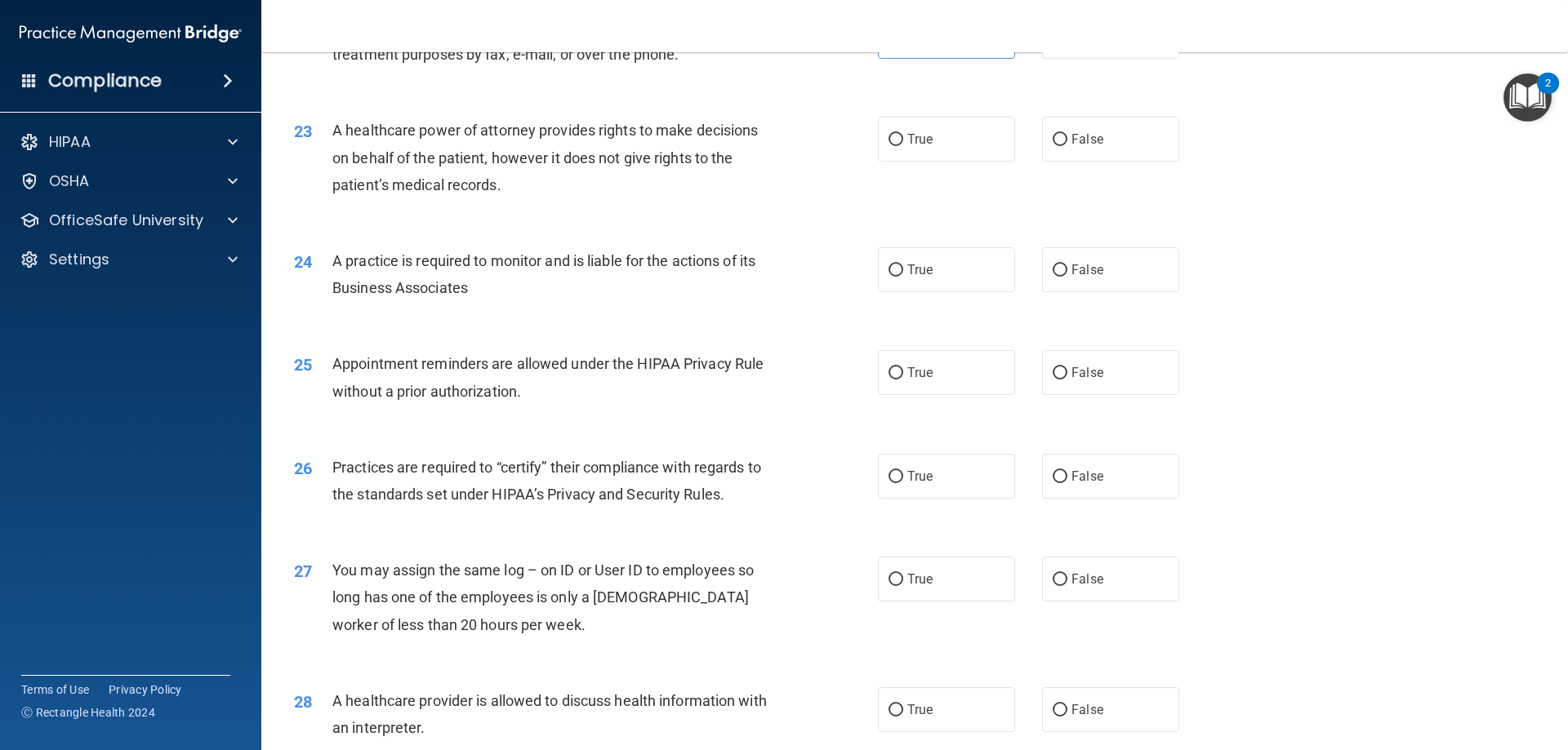
scroll to position [2694, 0]
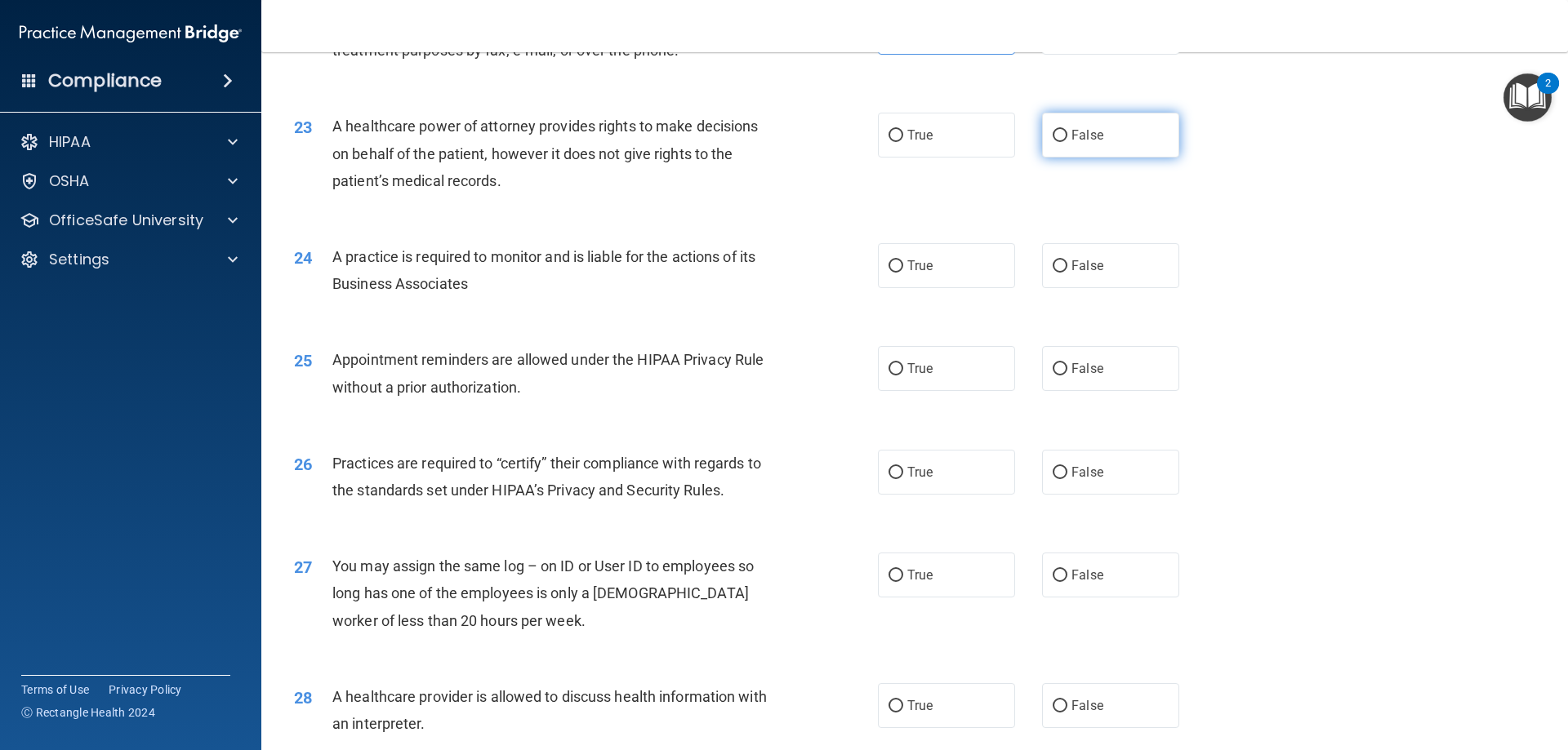
drag, startPoint x: 1066, startPoint y: 133, endPoint x: 1053, endPoint y: 129, distance: 13.6
click at [1072, 131] on span "False" at bounding box center [1088, 134] width 32 height 15
click at [1064, 131] on input "False" at bounding box center [1060, 135] width 15 height 12
radio input "true"
click at [1078, 254] on label "False" at bounding box center [1110, 265] width 137 height 45
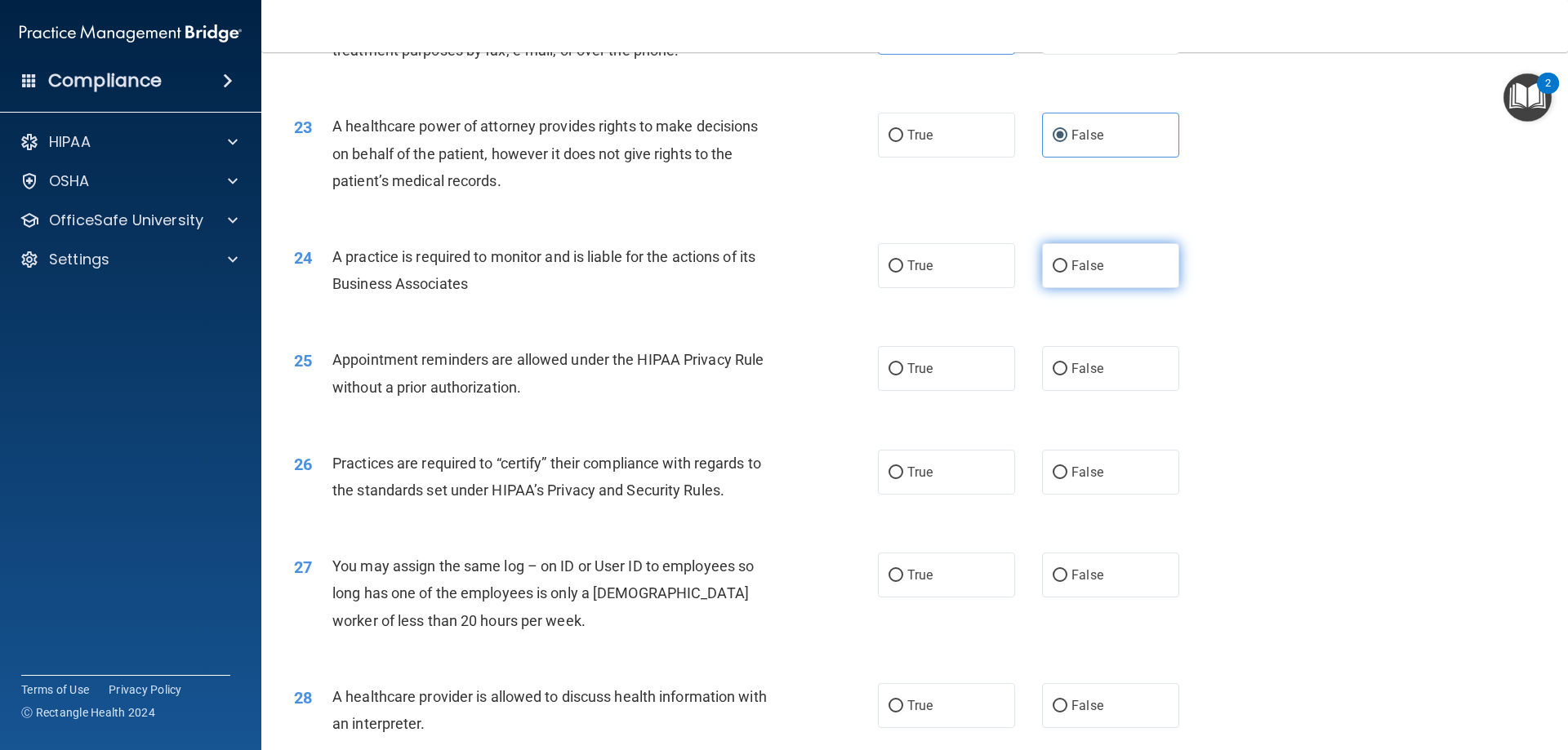
click at [1068, 260] on input "False" at bounding box center [1060, 266] width 15 height 12
radio input "true"
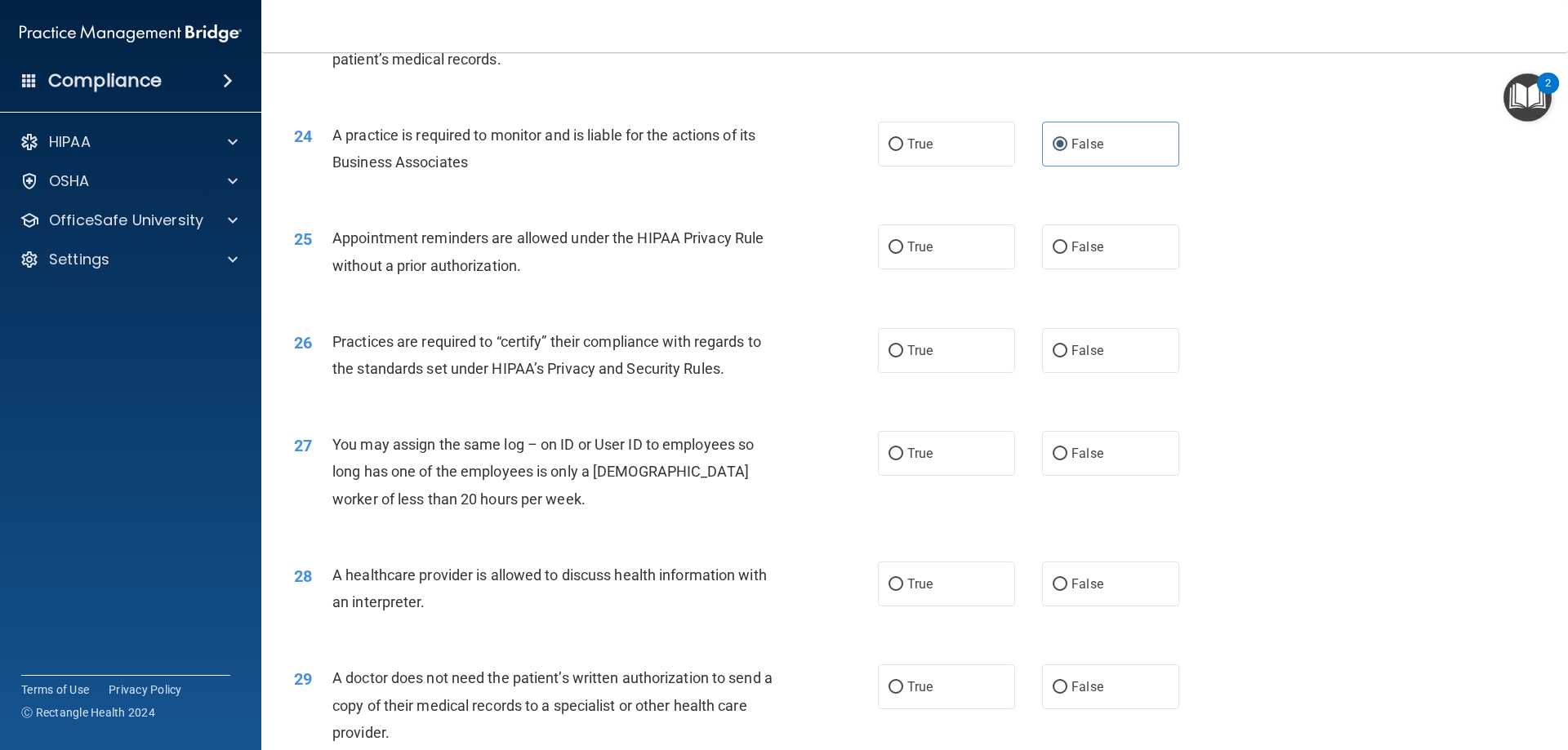
scroll to position [2857, 0]
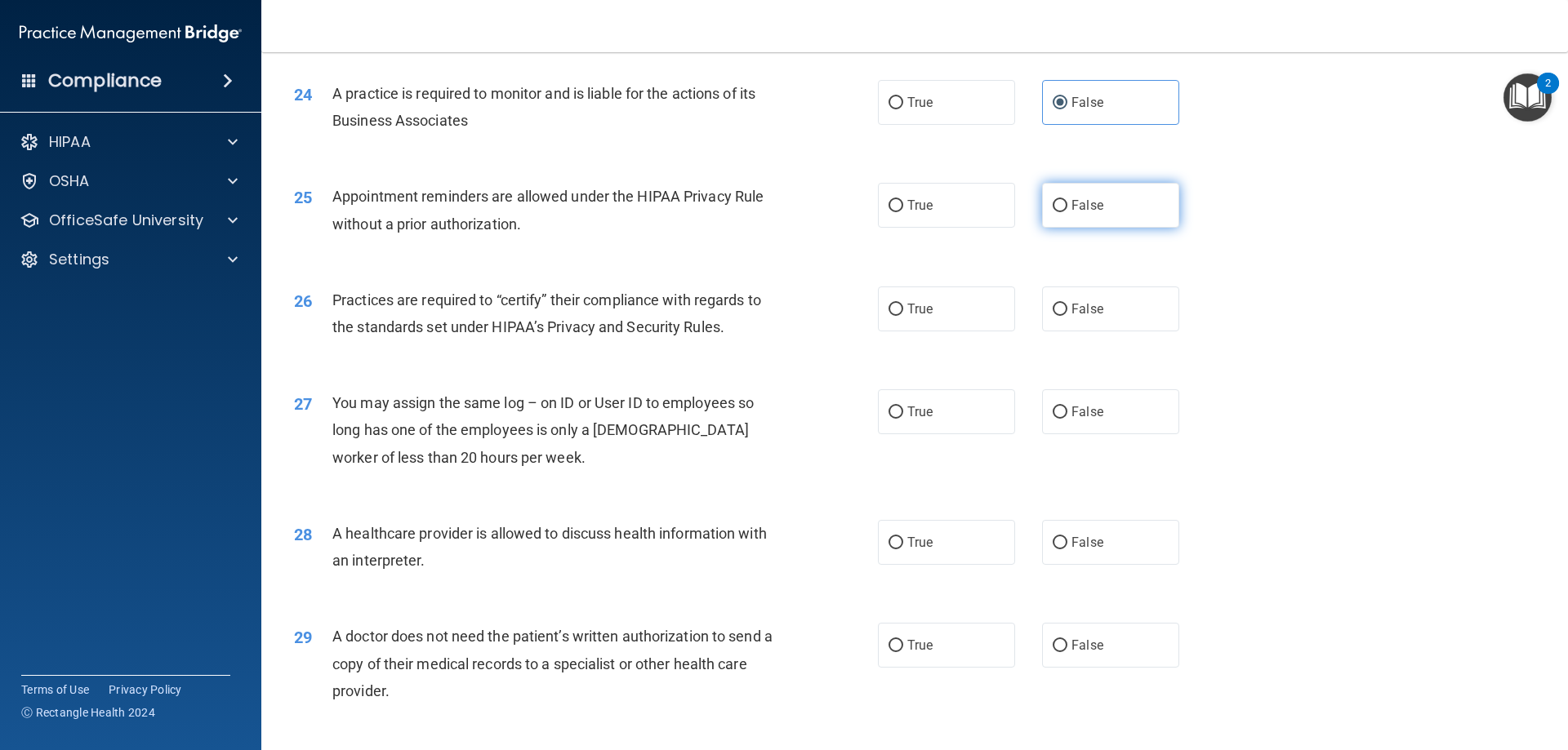
click at [1082, 195] on label "False" at bounding box center [1110, 205] width 137 height 45
click at [1068, 200] on input "False" at bounding box center [1060, 205] width 15 height 12
radio input "true"
click at [746, 295] on span "Practices are required to “certify” their compliance with regards to the standa…" at bounding box center [547, 313] width 429 height 45
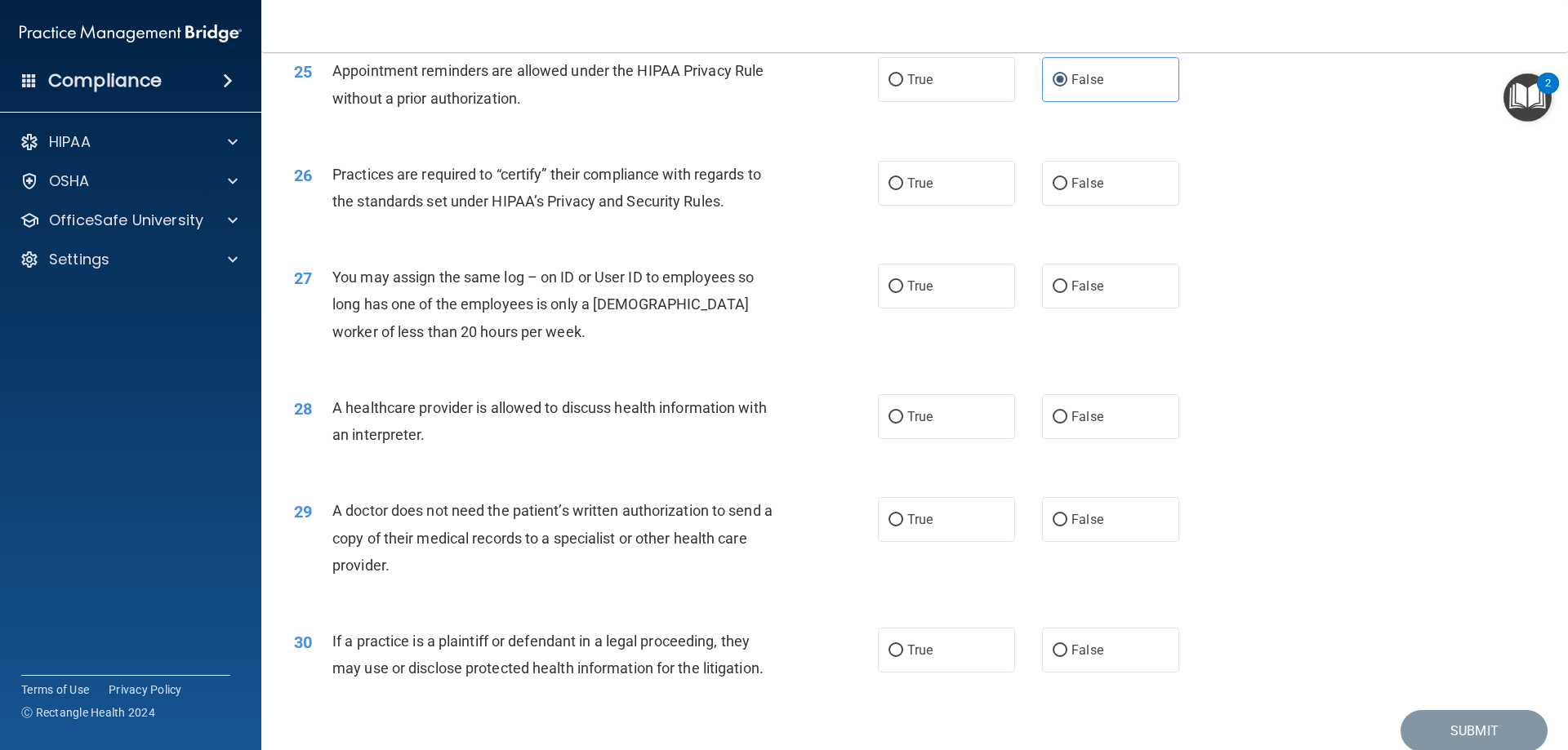
scroll to position [3021, 0]
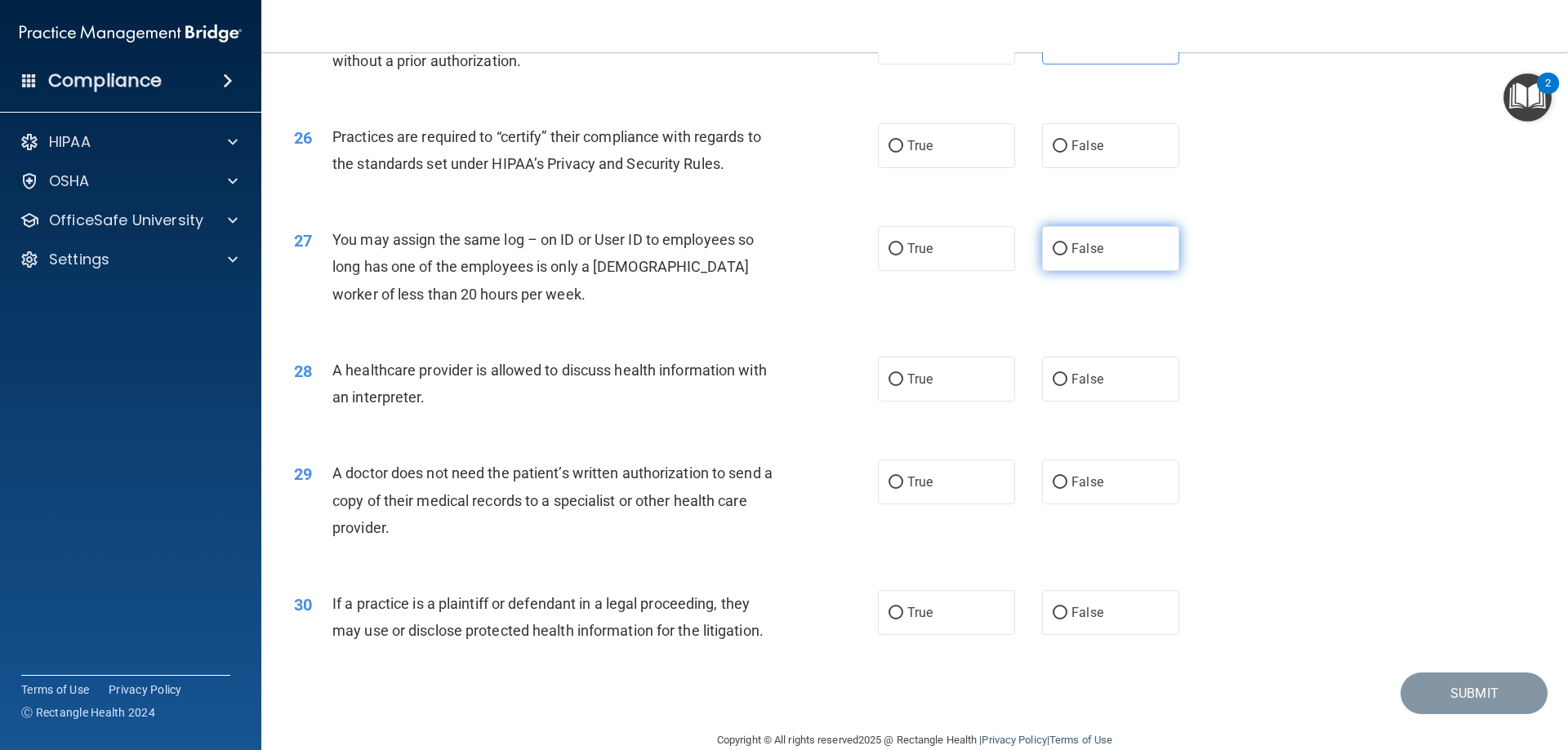
click at [1084, 243] on span "False" at bounding box center [1088, 248] width 32 height 15
click at [1068, 243] on input "False" at bounding box center [1060, 249] width 15 height 12
radio input "true"
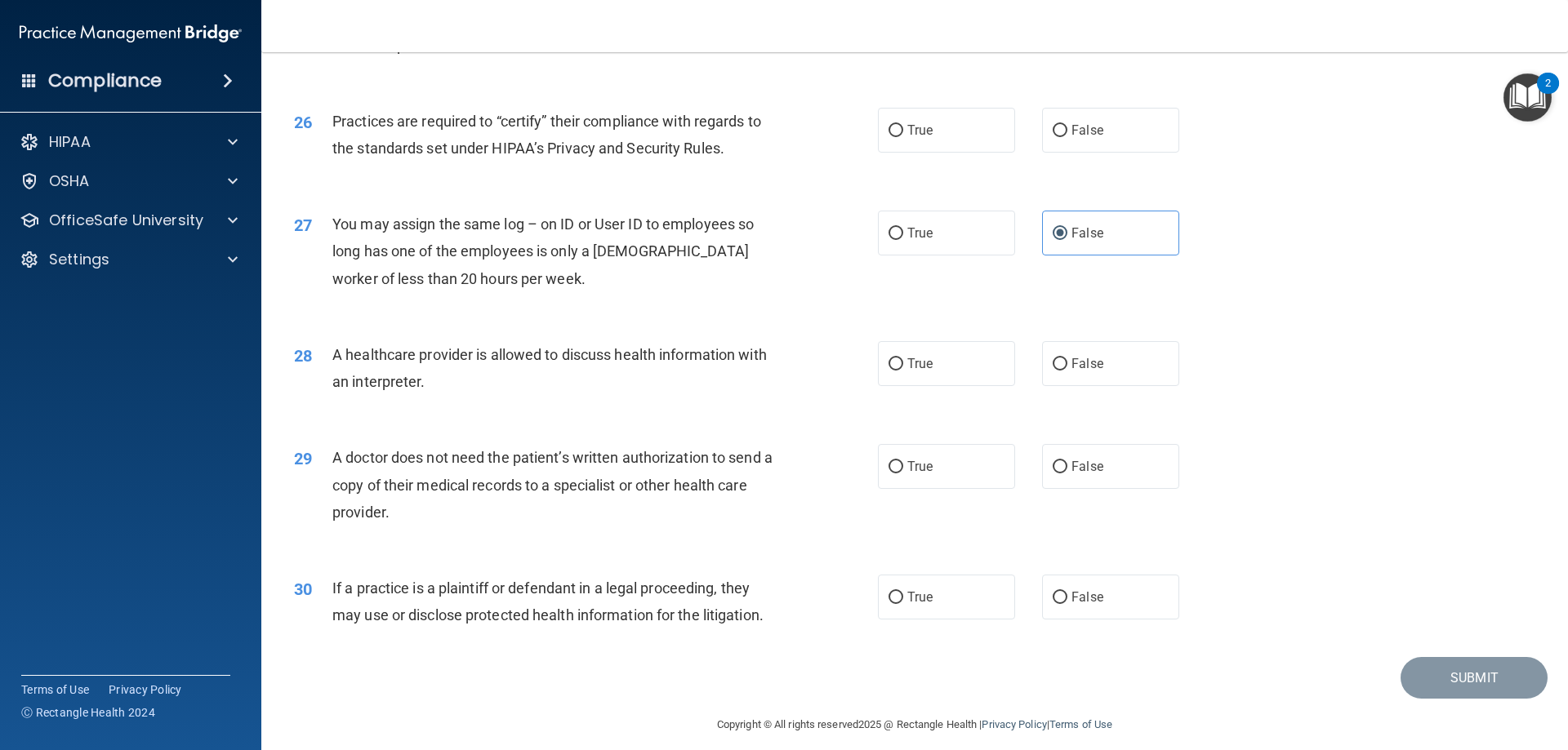
scroll to position [3050, 0]
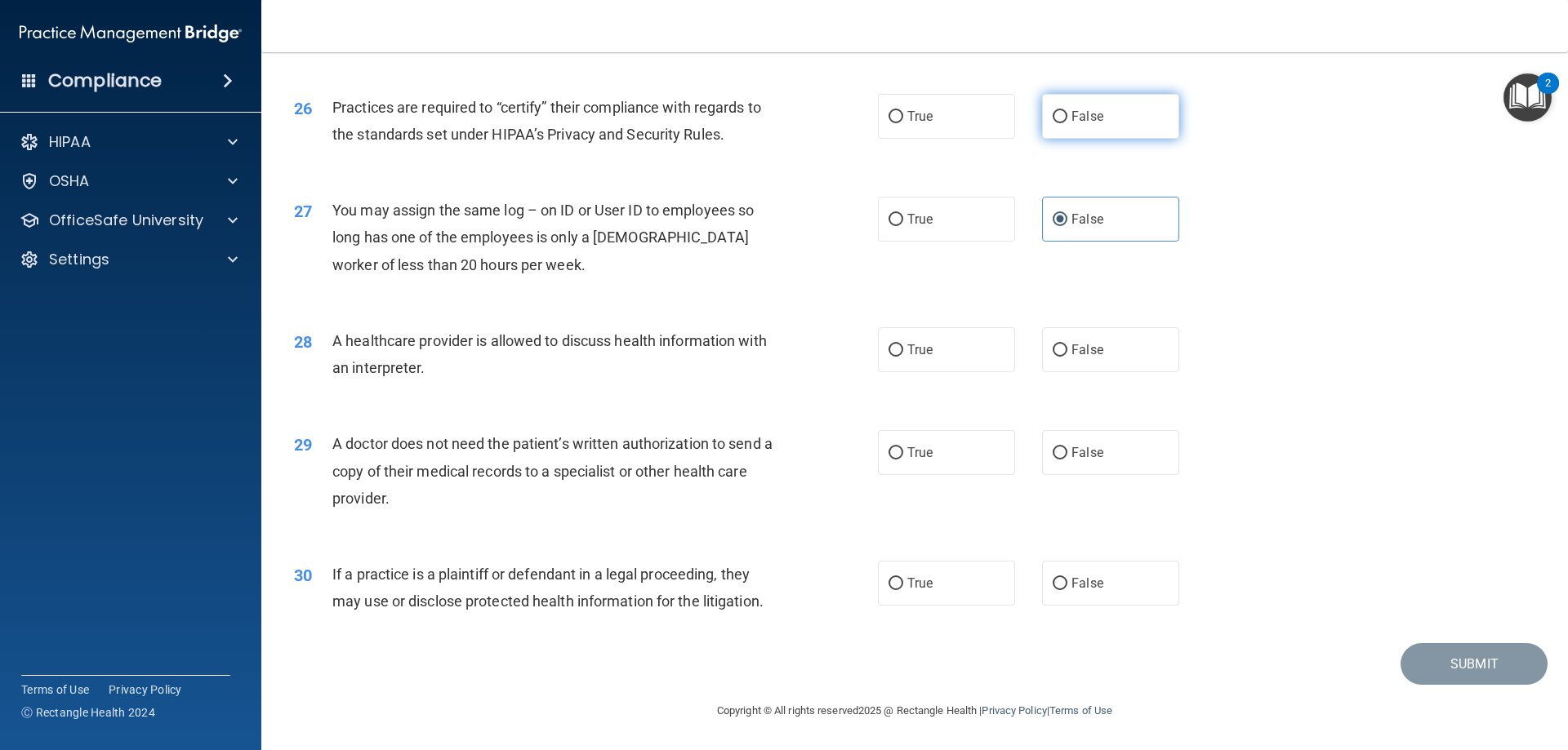
click at [1072, 113] on span "False" at bounding box center [1088, 116] width 32 height 15
click at [1068, 113] on input "False" at bounding box center [1060, 116] width 15 height 12
radio input "true"
click at [921, 343] on span "True" at bounding box center [920, 349] width 26 height 15
click at [904, 345] on input "True" at bounding box center [896, 350] width 15 height 12
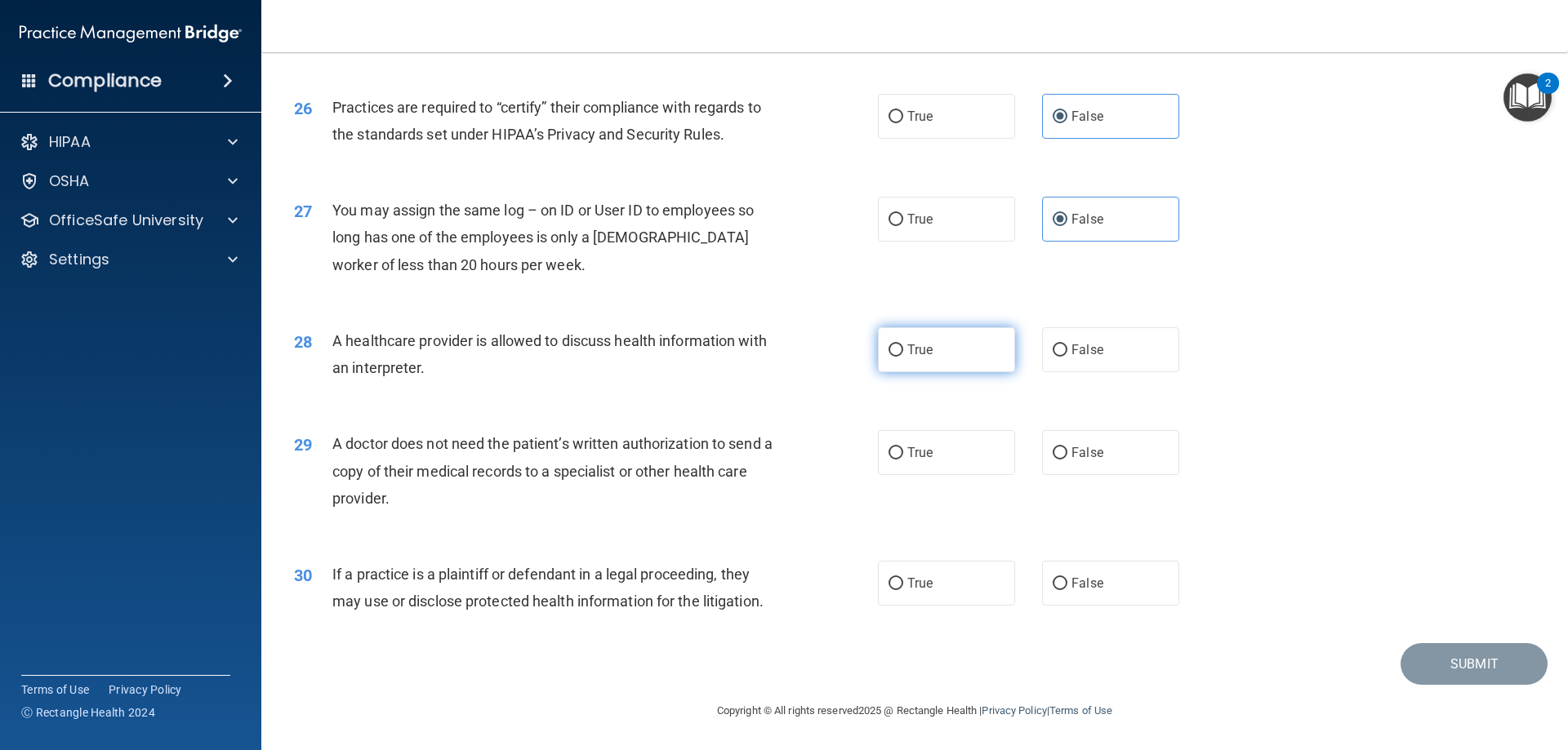
radio input "true"
click at [957, 459] on label "True" at bounding box center [946, 452] width 137 height 45
click at [904, 459] on input "True" at bounding box center [896, 453] width 15 height 12
radio input "true"
click at [933, 581] on label "True" at bounding box center [946, 582] width 137 height 45
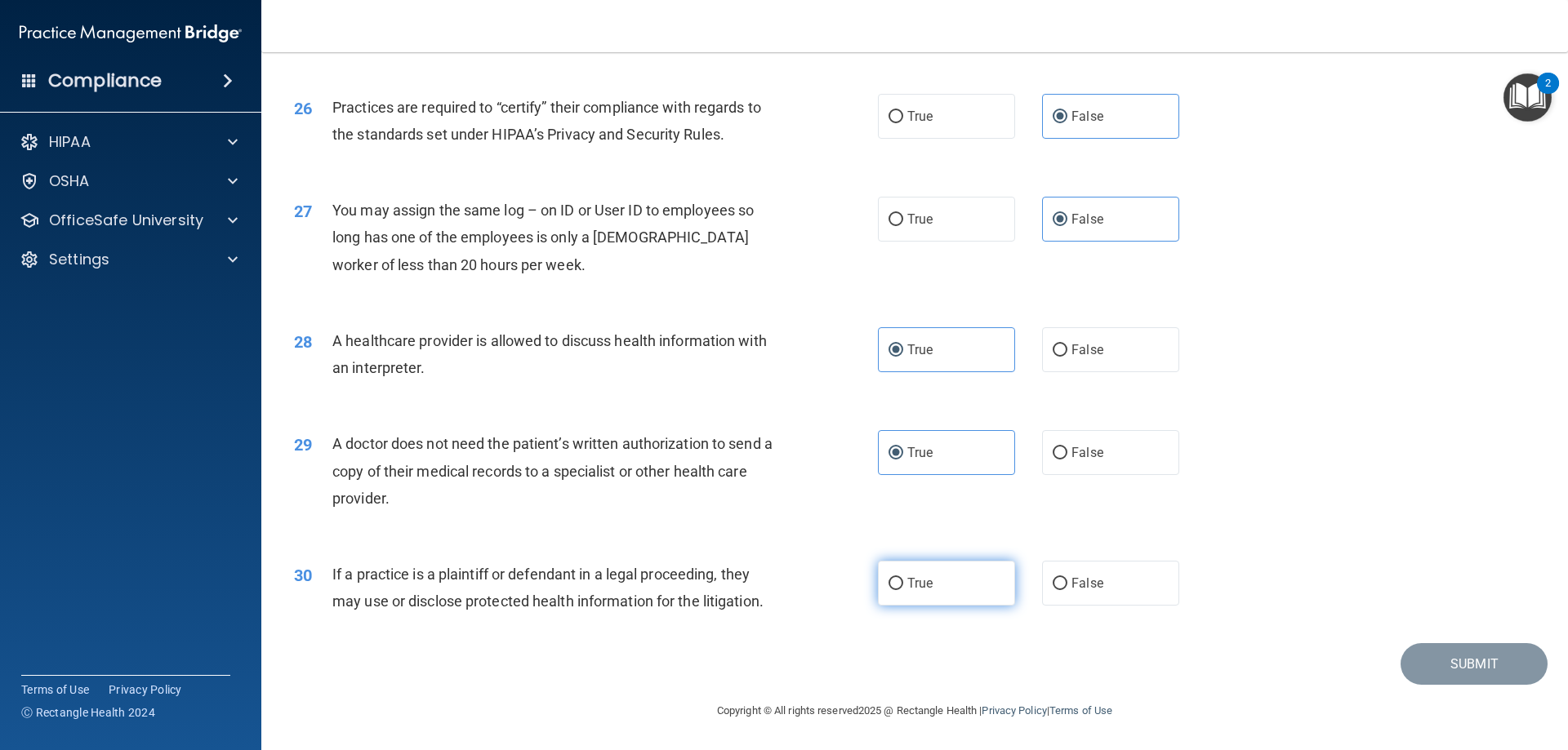
click at [904, 581] on input "True" at bounding box center [896, 583] width 15 height 12
radio input "true"
click at [1416, 661] on button "Submit" at bounding box center [1474, 664] width 147 height 42
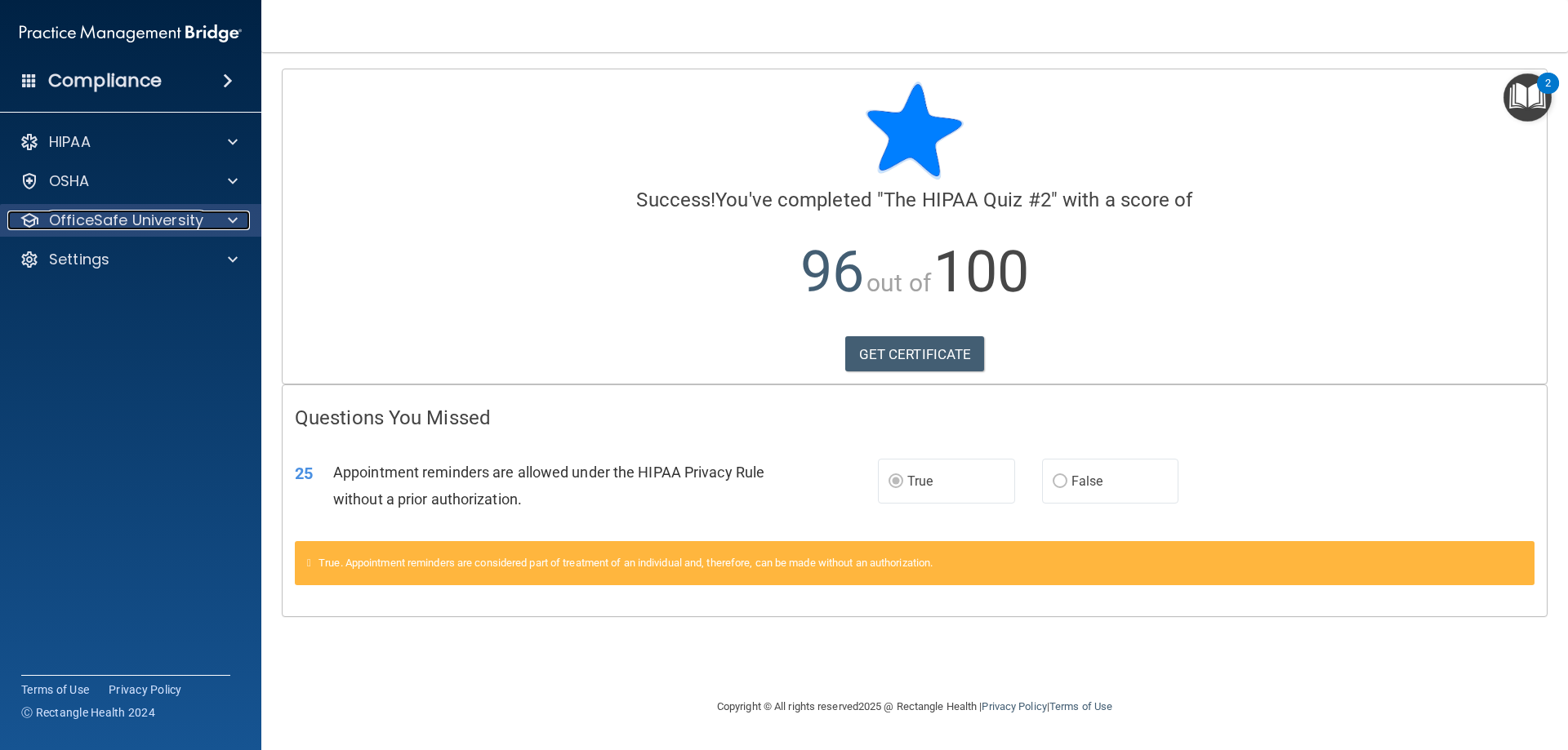
click at [230, 210] on span at bounding box center [233, 220] width 9 height 20
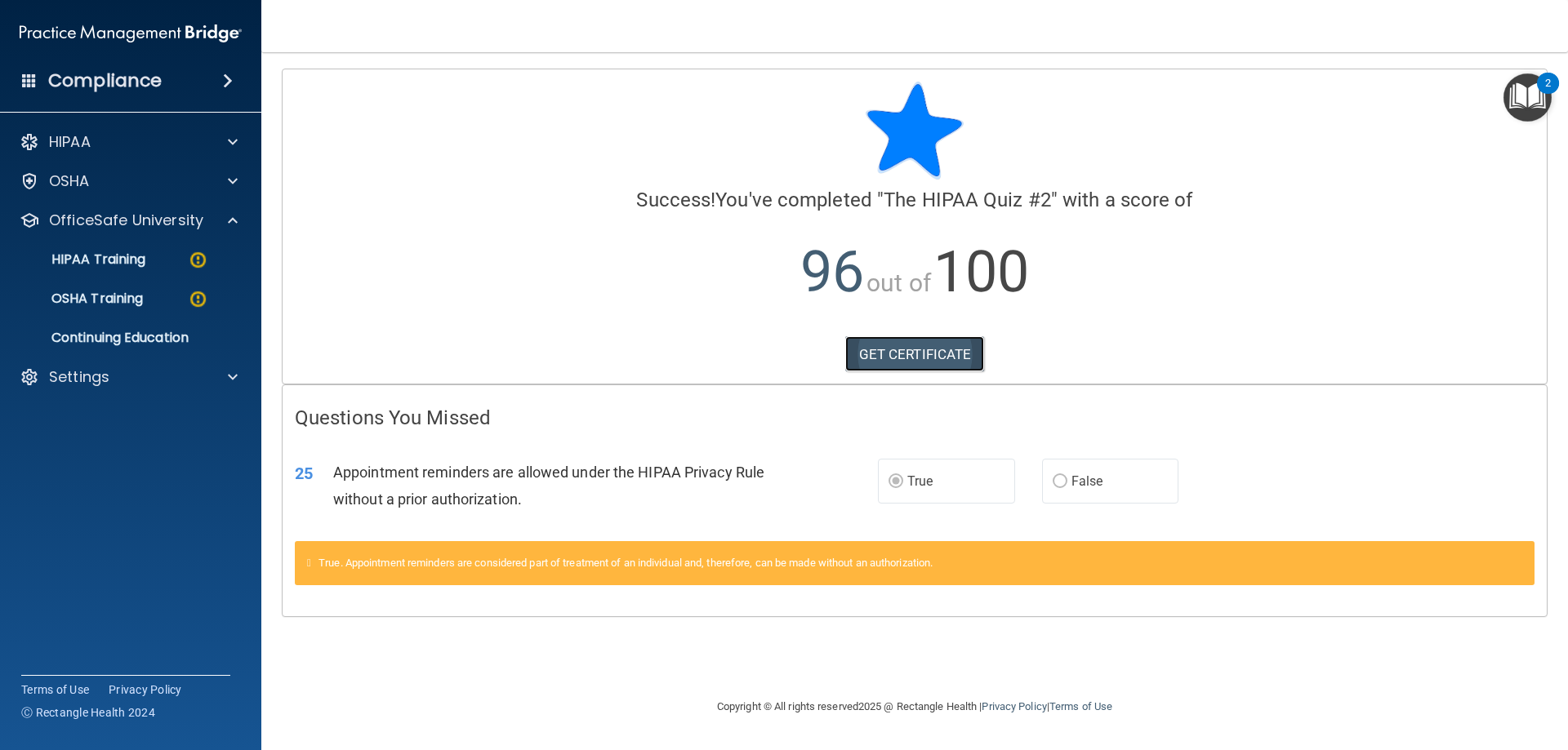
click at [939, 364] on link "GET CERTIFICATE" at bounding box center [914, 354] width 139 height 36
click at [174, 258] on div "HIPAA Training" at bounding box center [121, 259] width 223 height 16
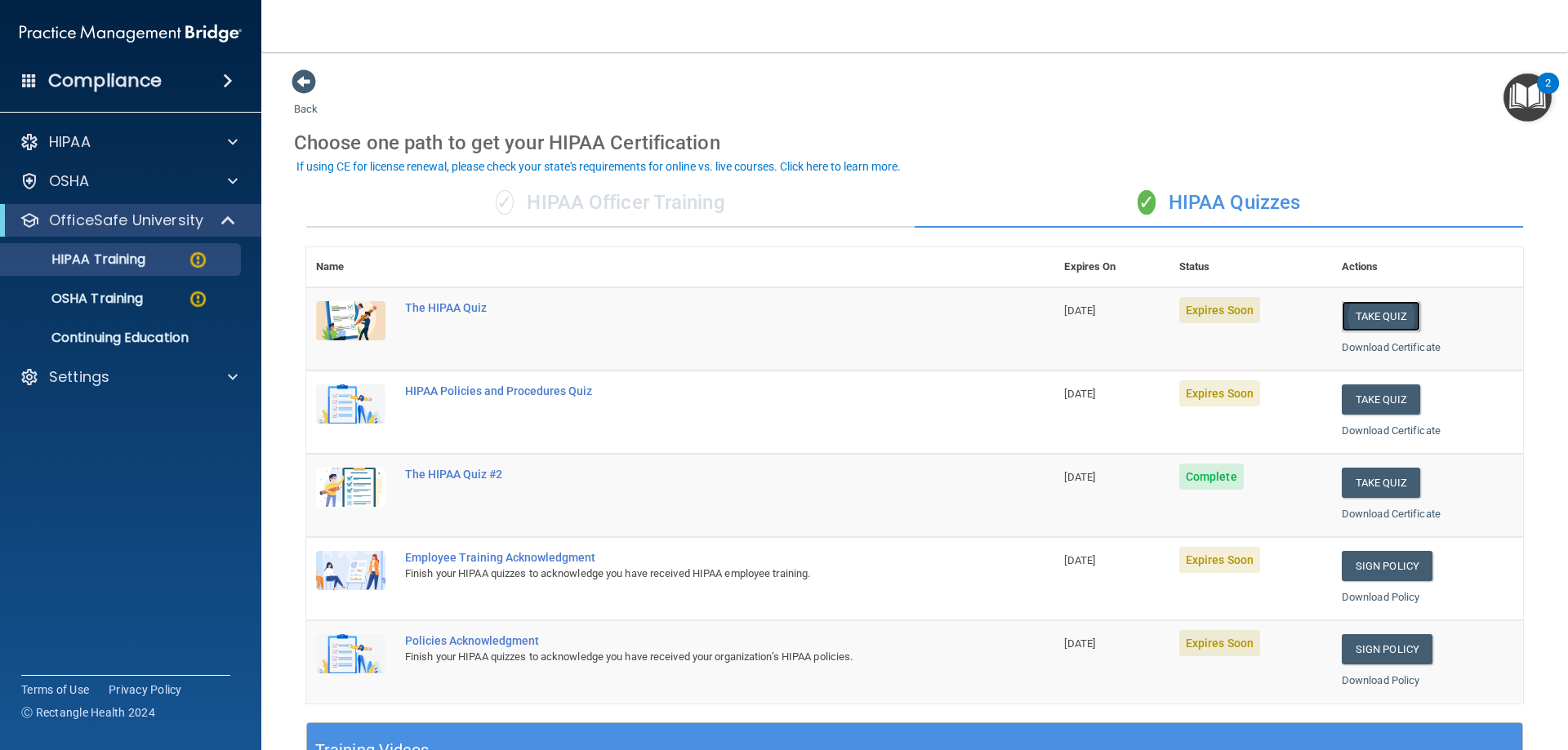
click at [1373, 311] on button "Take Quiz" at bounding box center [1380, 316] width 79 height 30
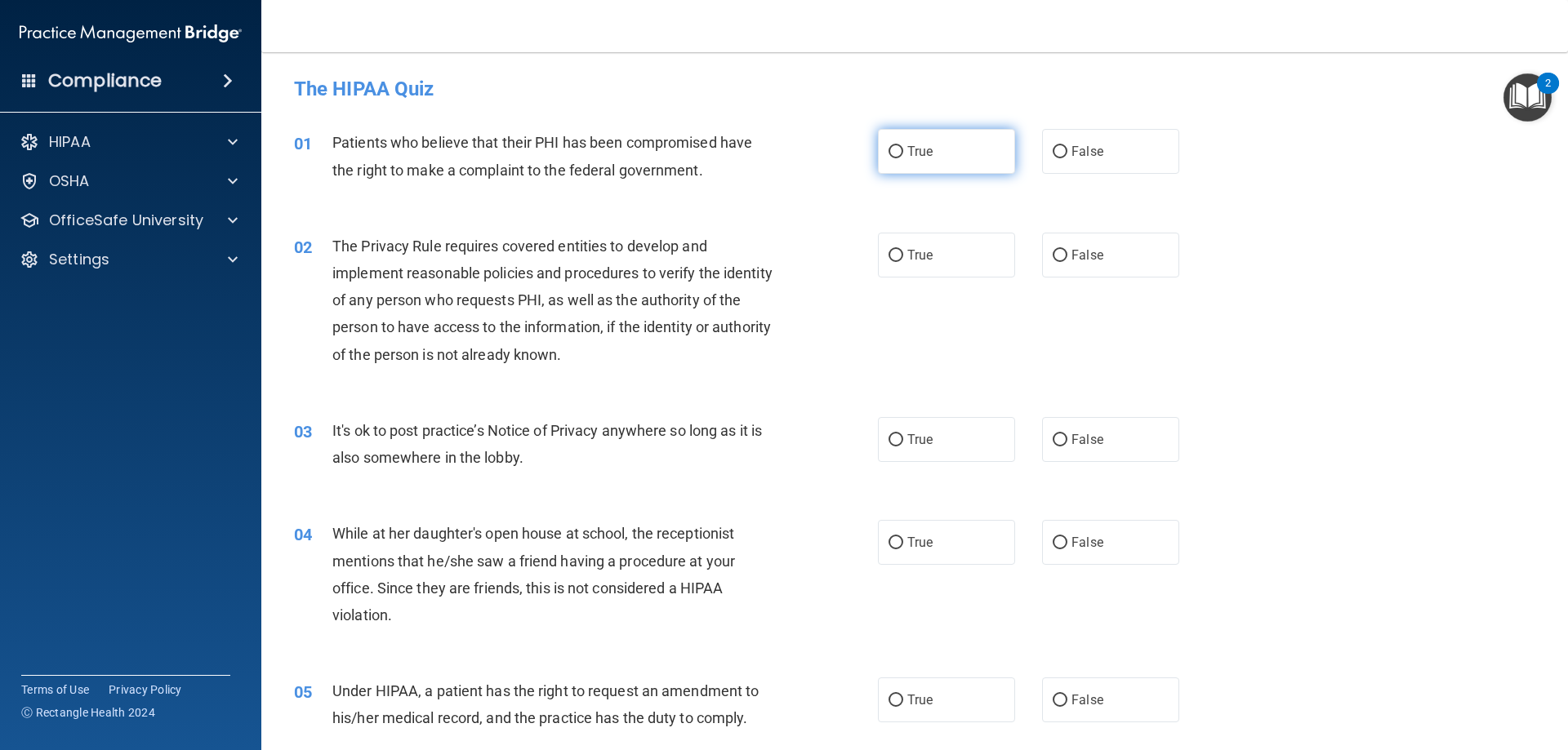
click at [893, 161] on label "True" at bounding box center [946, 151] width 137 height 45
click at [893, 158] on input "True" at bounding box center [896, 152] width 15 height 12
radio input "true"
click at [910, 254] on span "True" at bounding box center [920, 255] width 26 height 15
click at [904, 254] on input "True" at bounding box center [896, 256] width 15 height 12
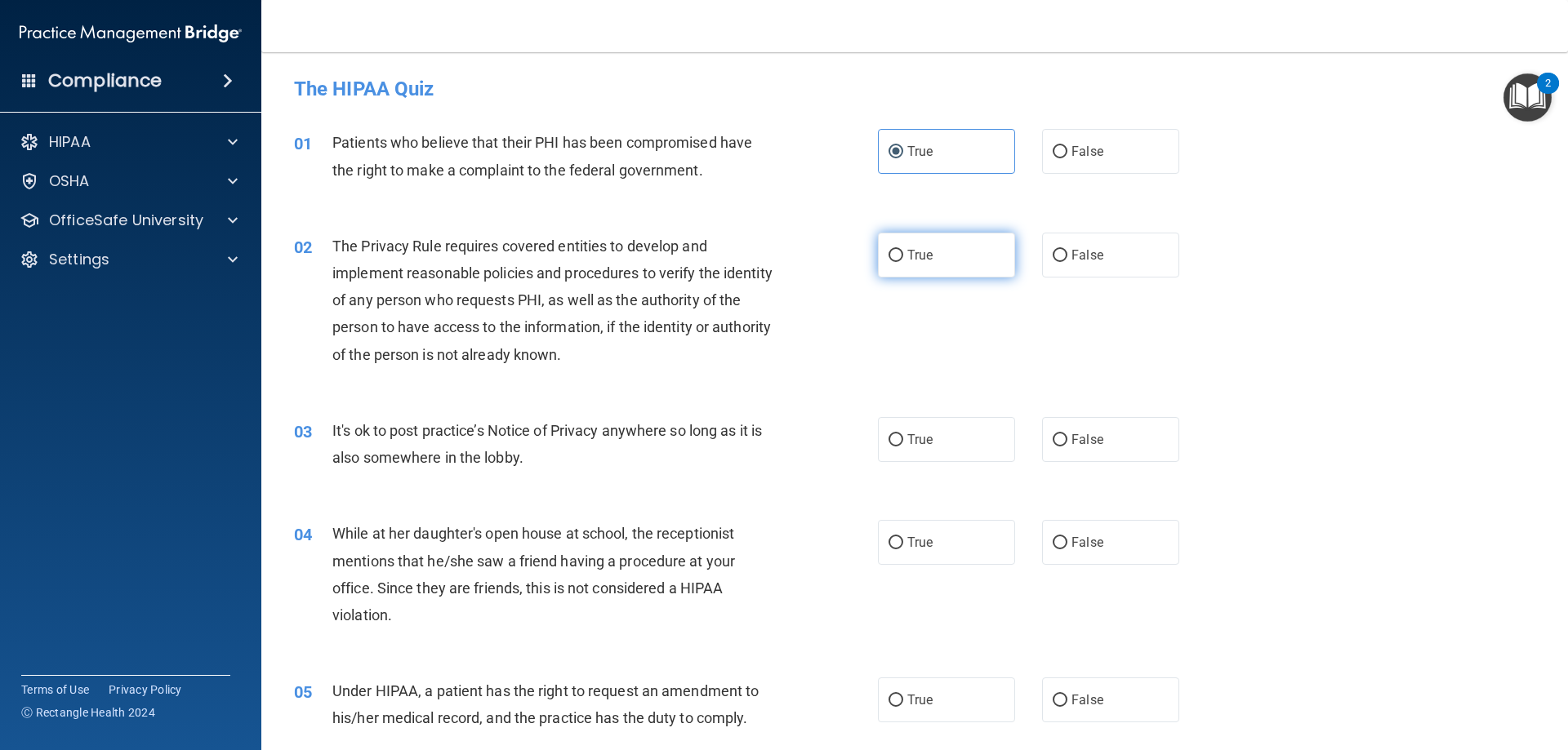
radio input "true"
click at [841, 358] on div "02 The Privacy Rule requires covered entities to develop and implement reasonab…" at bounding box center [586, 305] width 633 height 144
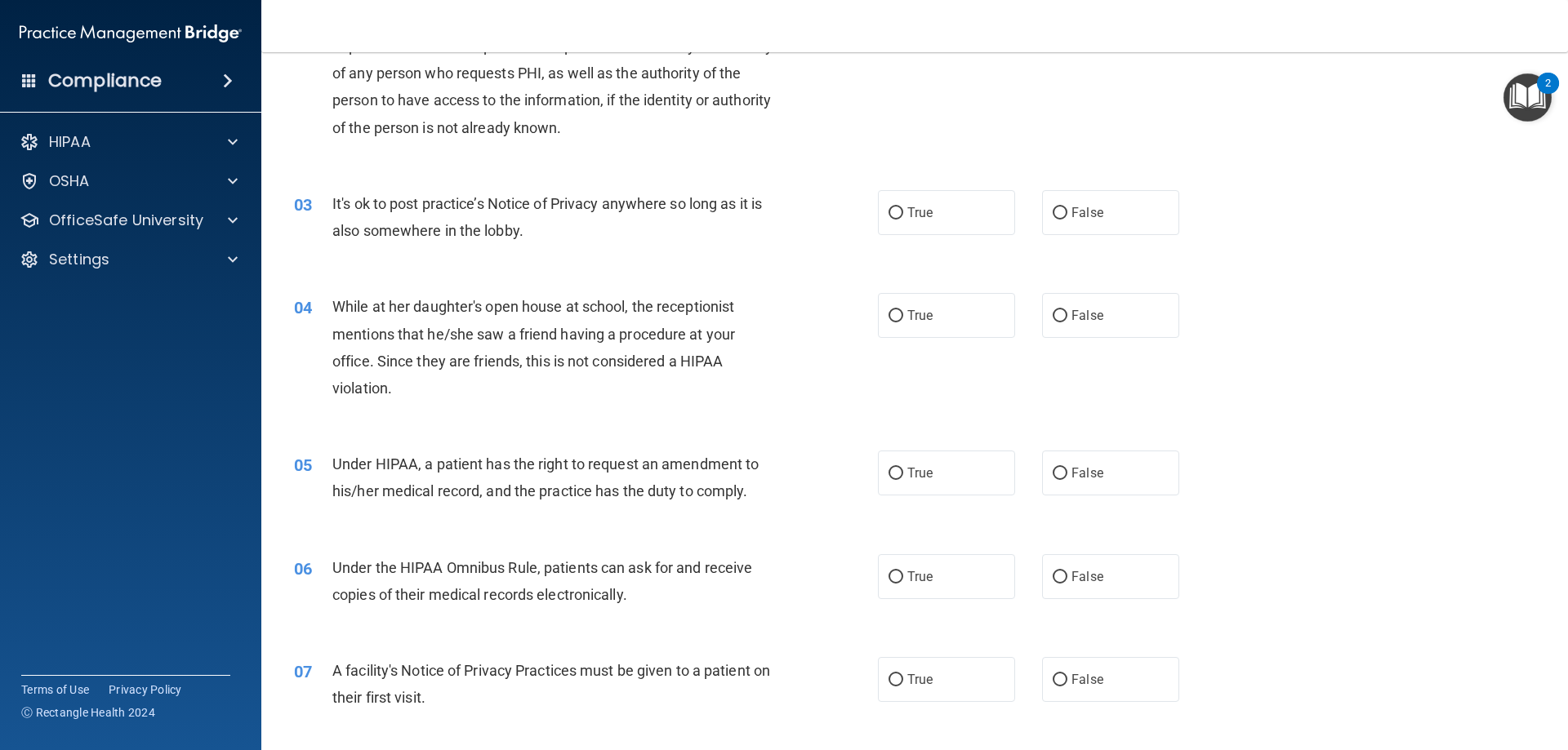
scroll to position [245, 0]
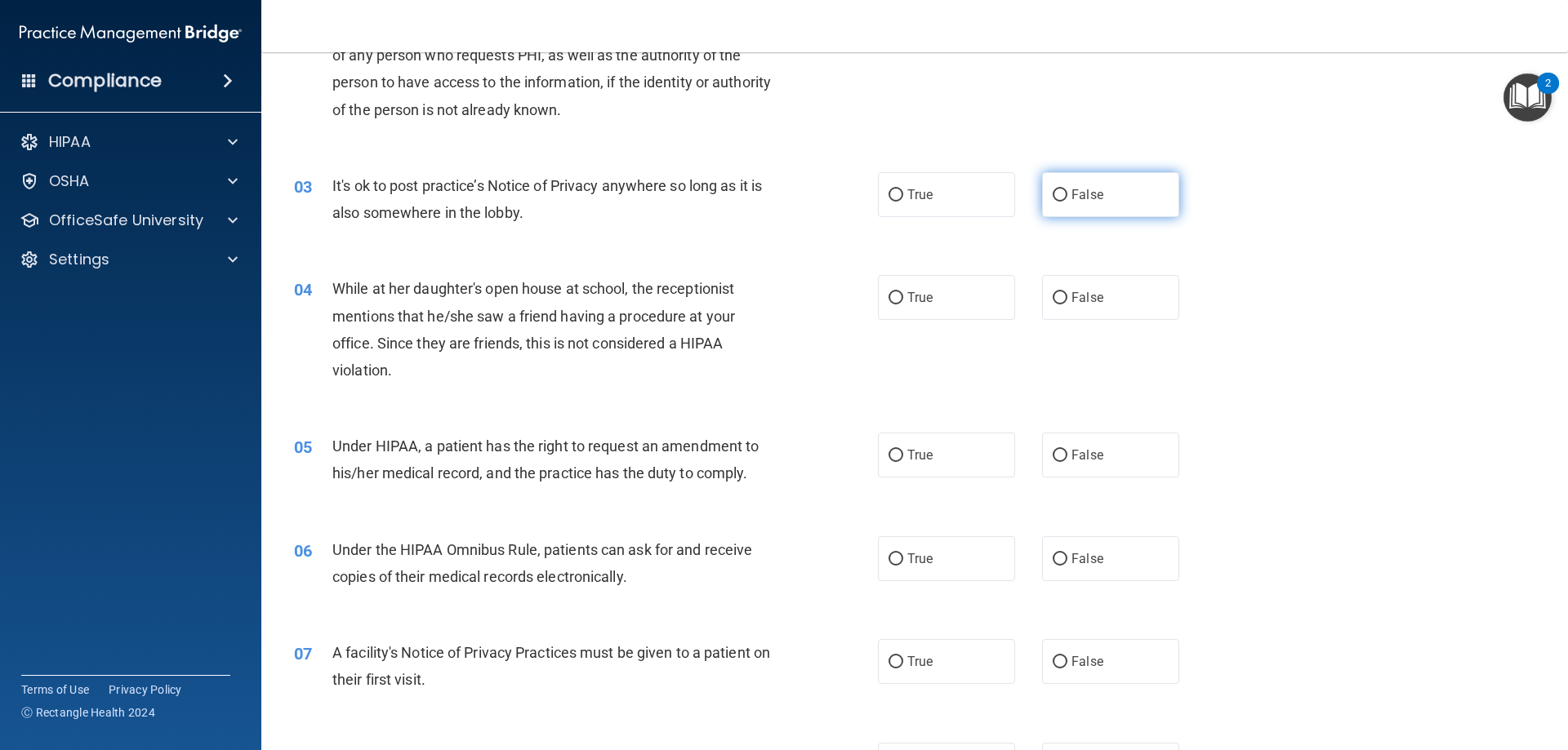
click at [1072, 197] on span "False" at bounding box center [1088, 194] width 32 height 15
click at [1068, 197] on input "False" at bounding box center [1060, 195] width 15 height 12
radio input "true"
click at [937, 298] on label "True" at bounding box center [946, 297] width 137 height 45
click at [904, 298] on input "True" at bounding box center [896, 298] width 15 height 12
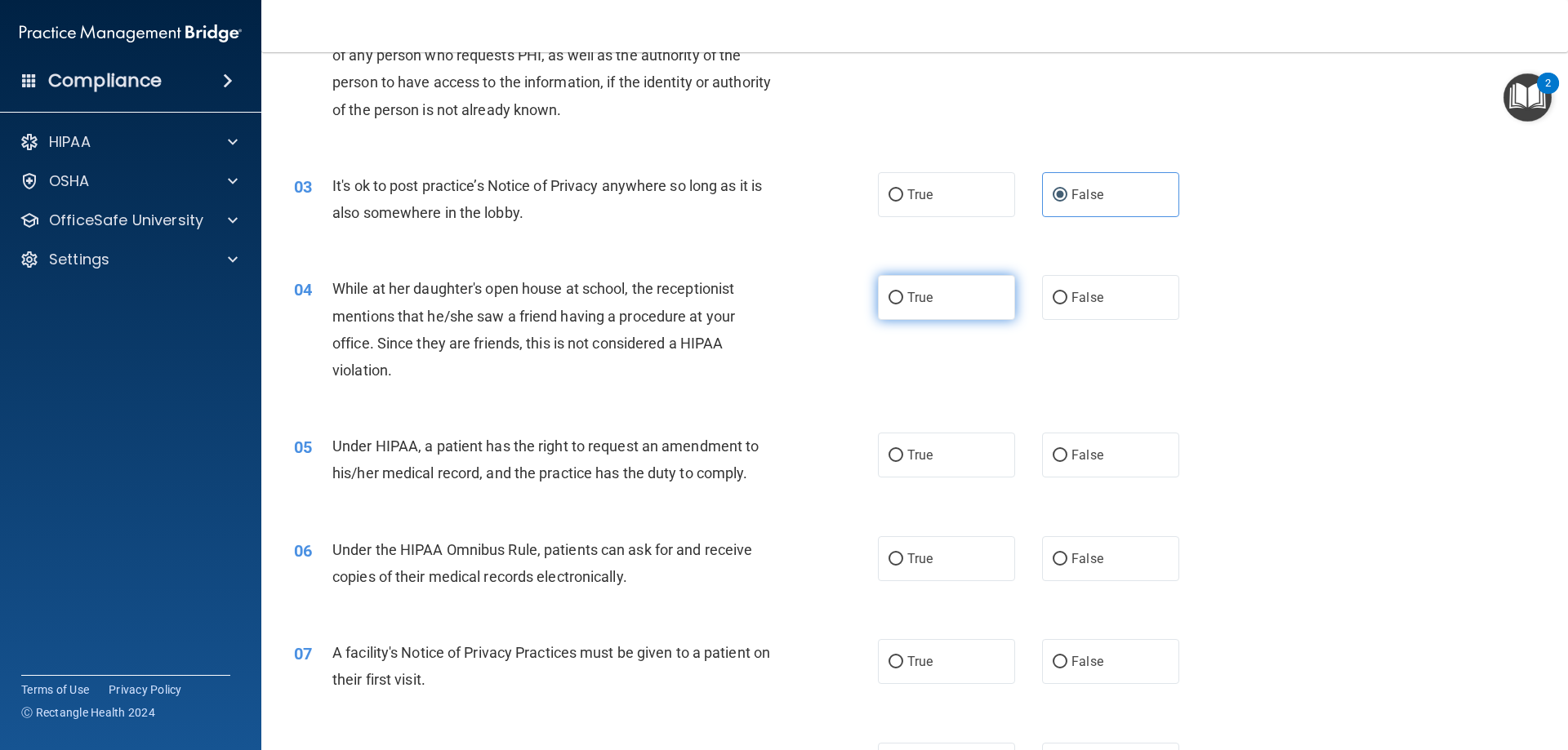
radio input "true"
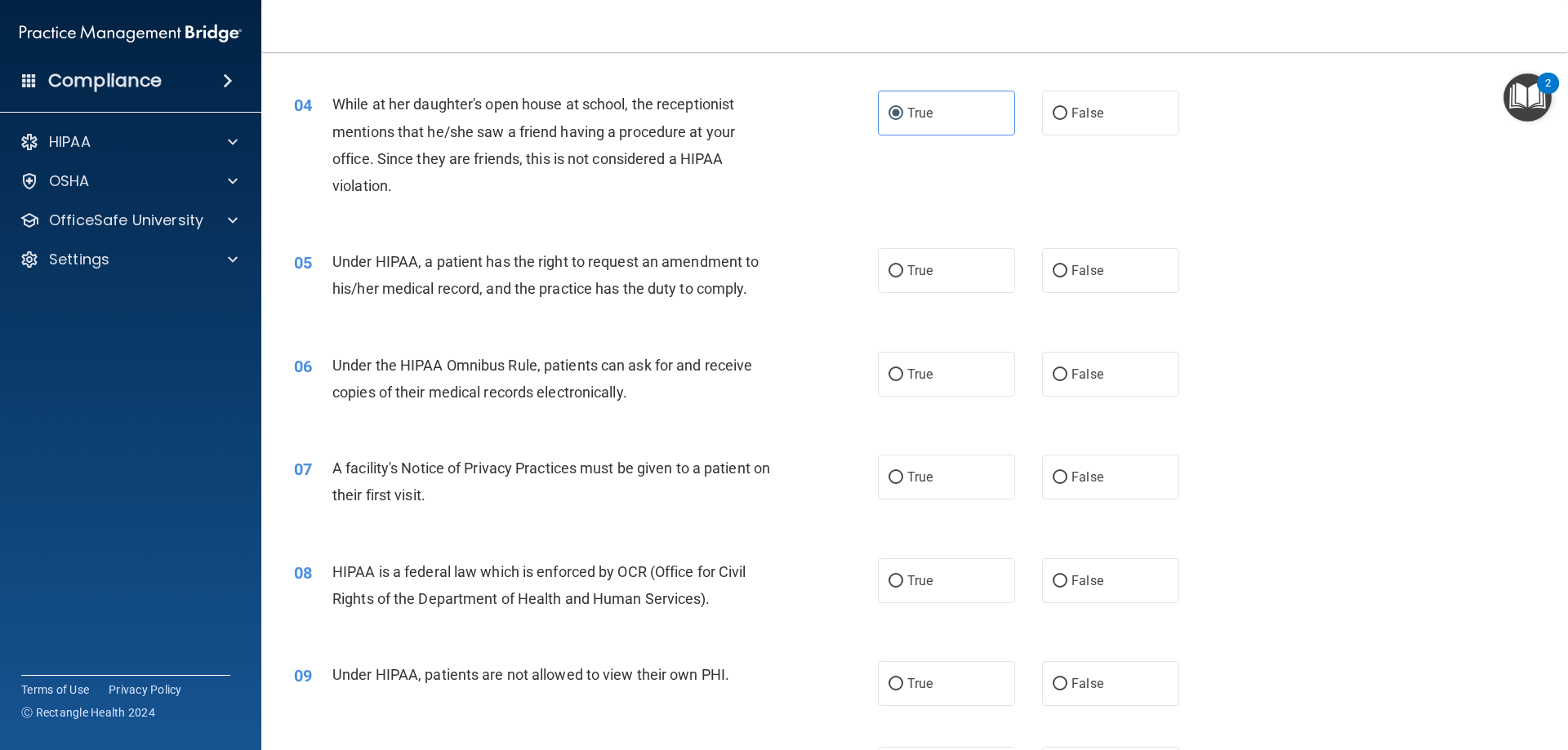
scroll to position [490, 0]
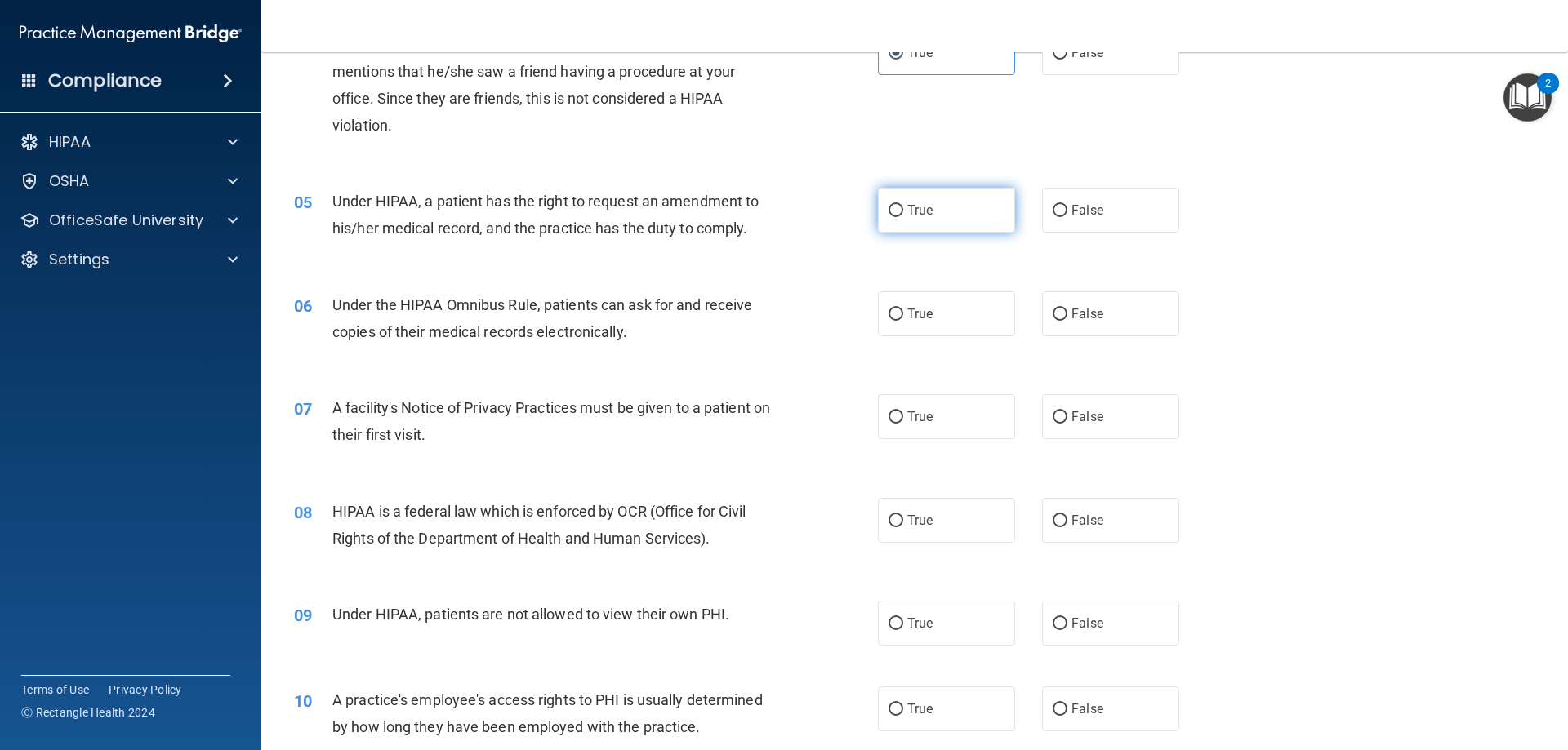
click at [961, 203] on label "True" at bounding box center [946, 209] width 137 height 45
click at [904, 205] on input "True" at bounding box center [896, 210] width 15 height 12
radio input "true"
click at [752, 330] on div "Under the HIPAA Omnibus Rule, patients can ask for and receive copies of their …" at bounding box center [561, 318] width 457 height 54
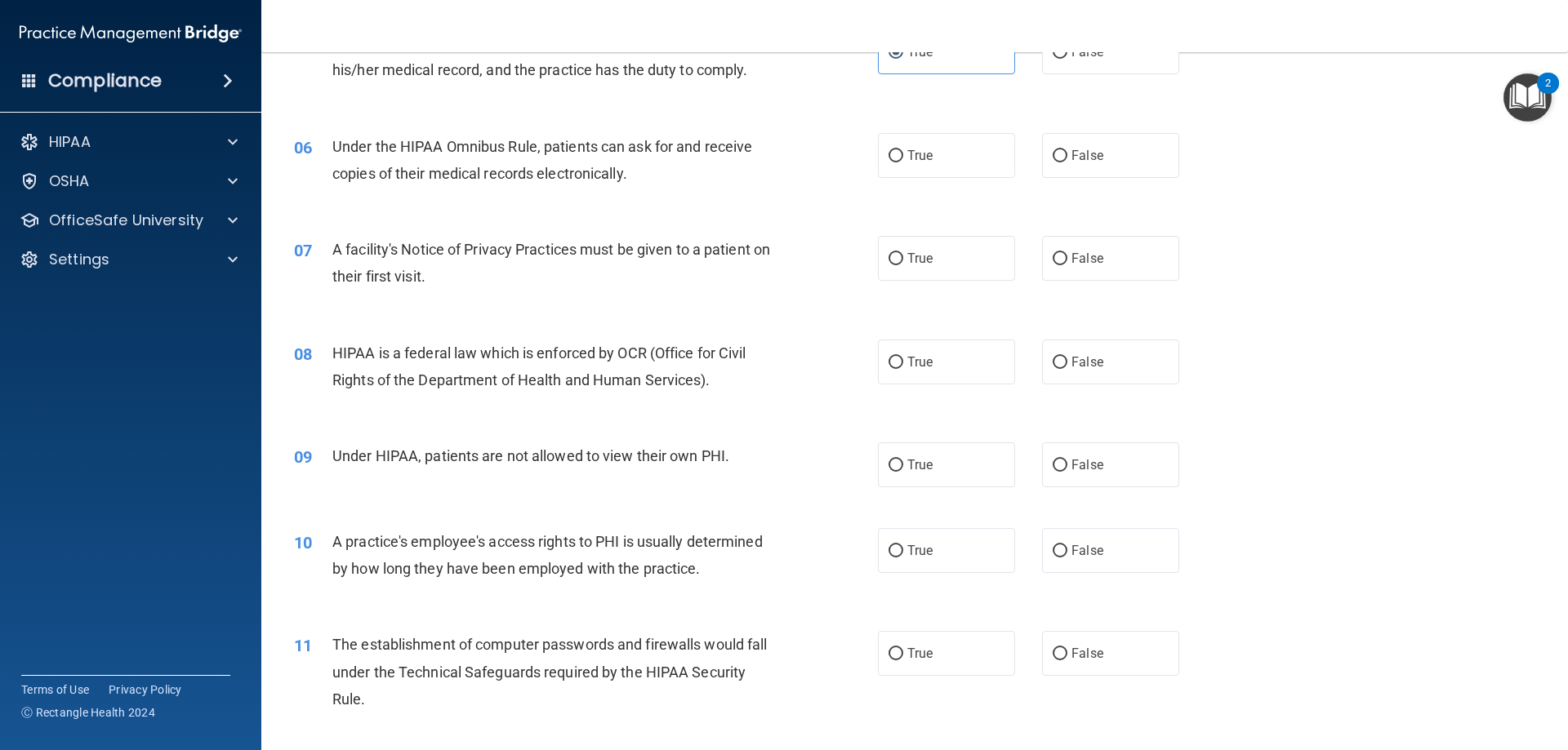
scroll to position [653, 0]
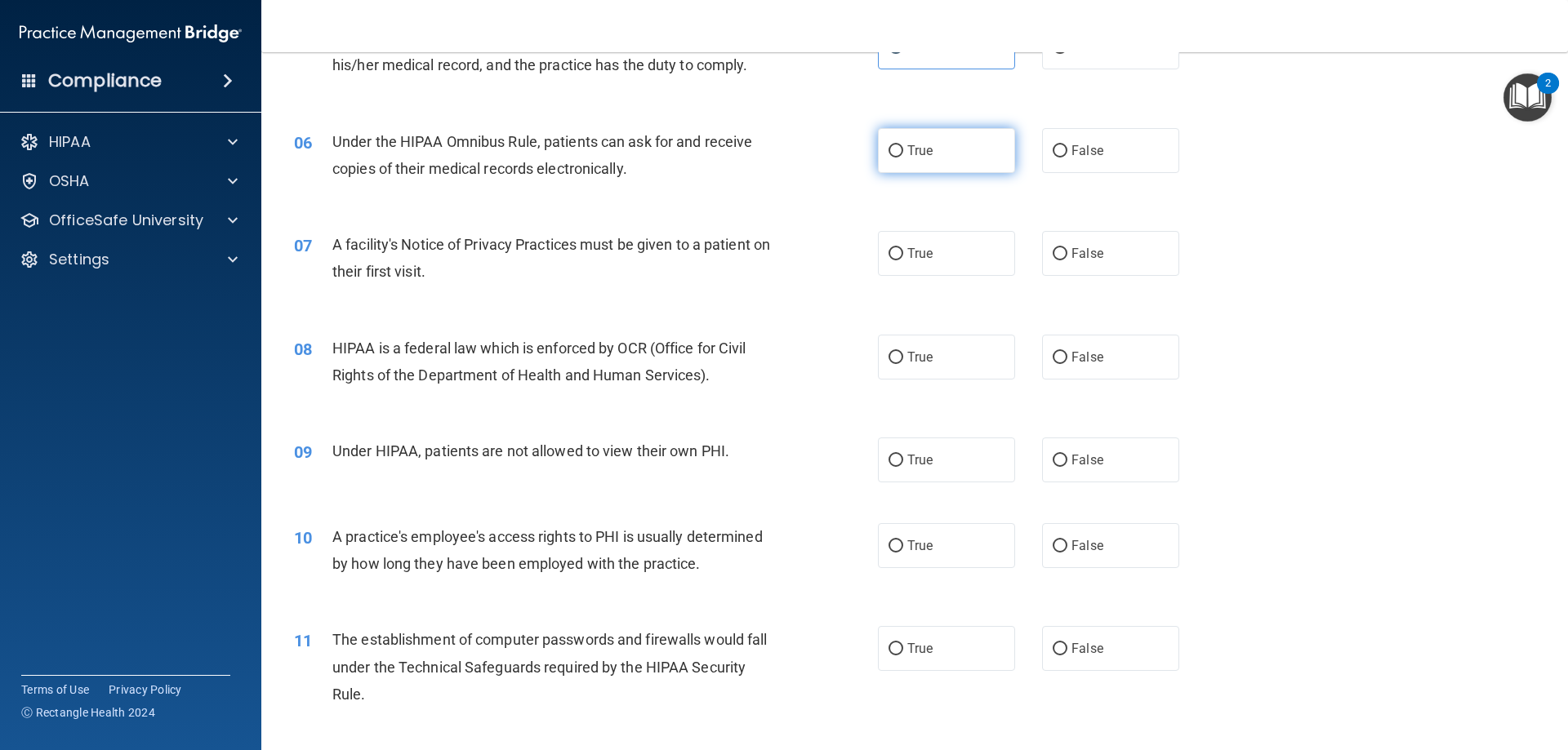
click at [930, 144] on label "True" at bounding box center [946, 150] width 137 height 45
click at [904, 145] on input "True" at bounding box center [896, 151] width 15 height 12
radio input "true"
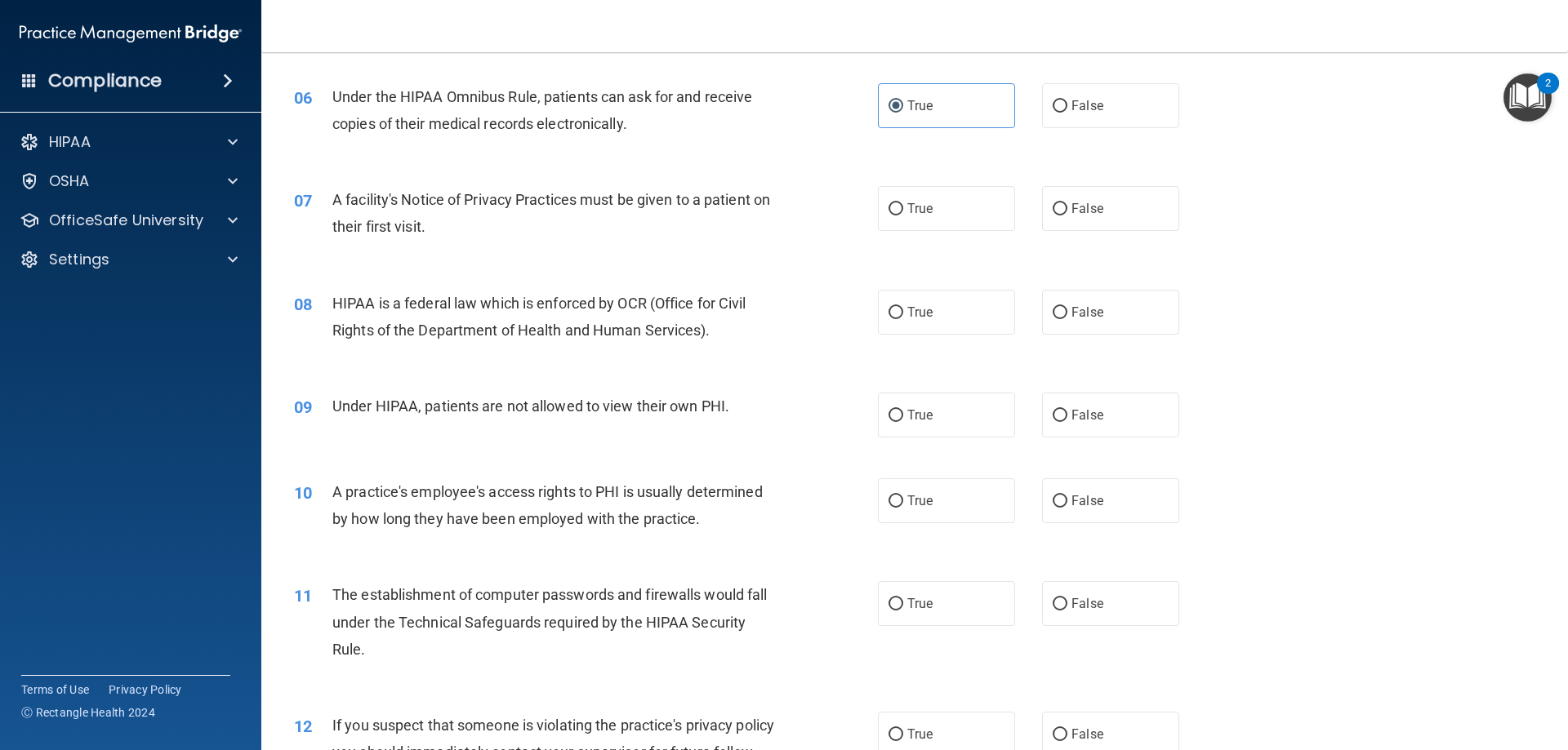
scroll to position [735, 0]
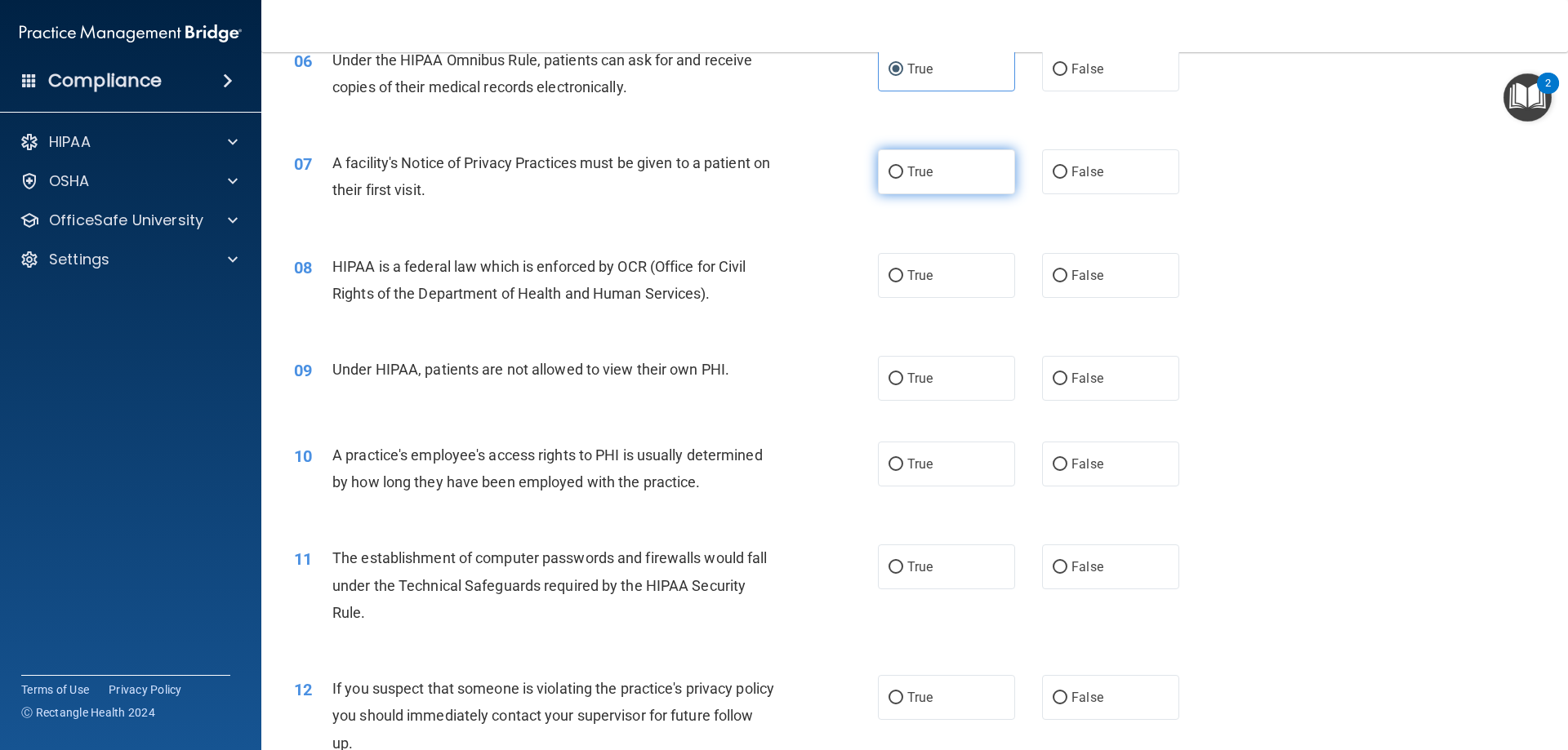
click at [951, 169] on label "True" at bounding box center [946, 171] width 137 height 45
click at [904, 169] on input "True" at bounding box center [896, 172] width 15 height 12
radio input "true"
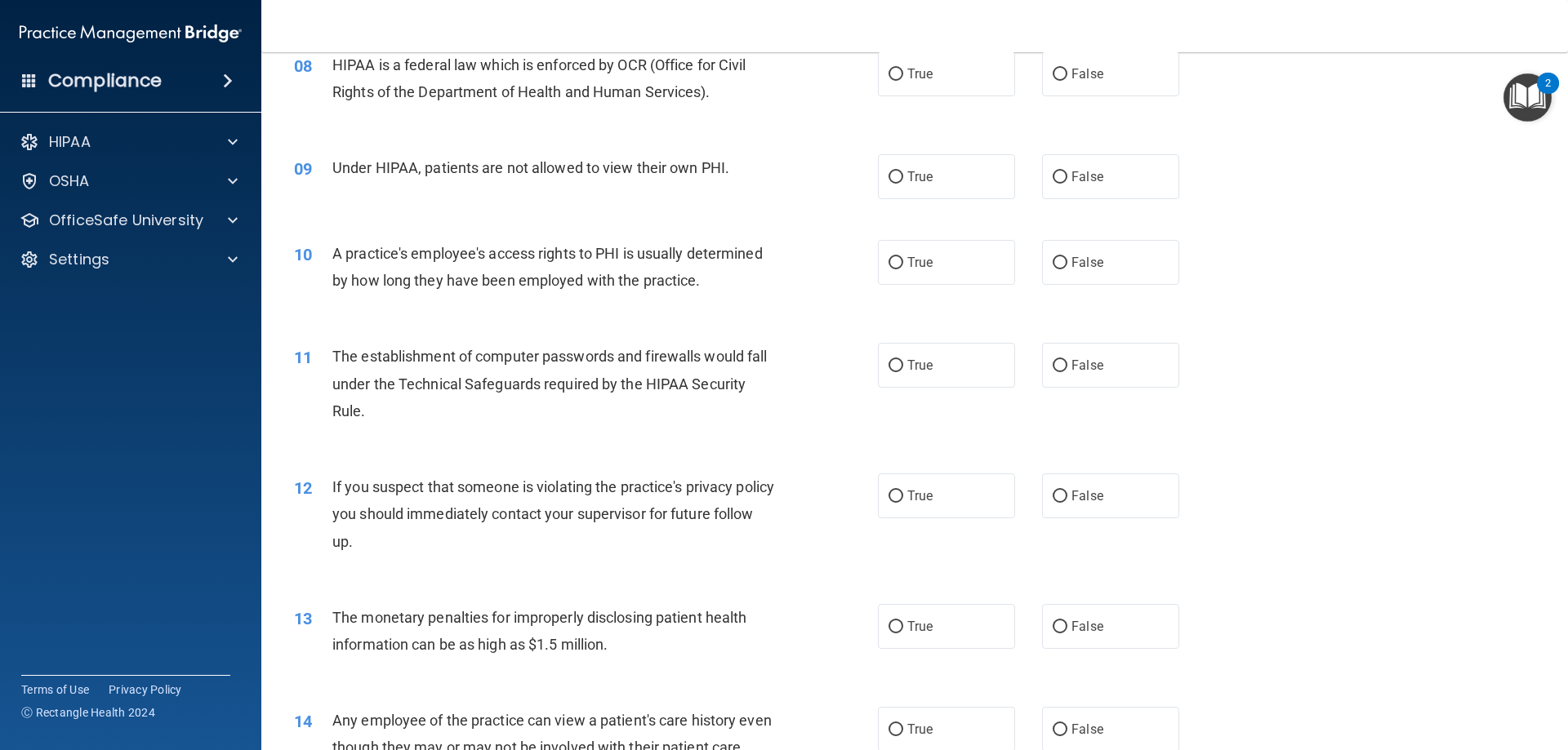
scroll to position [898, 0]
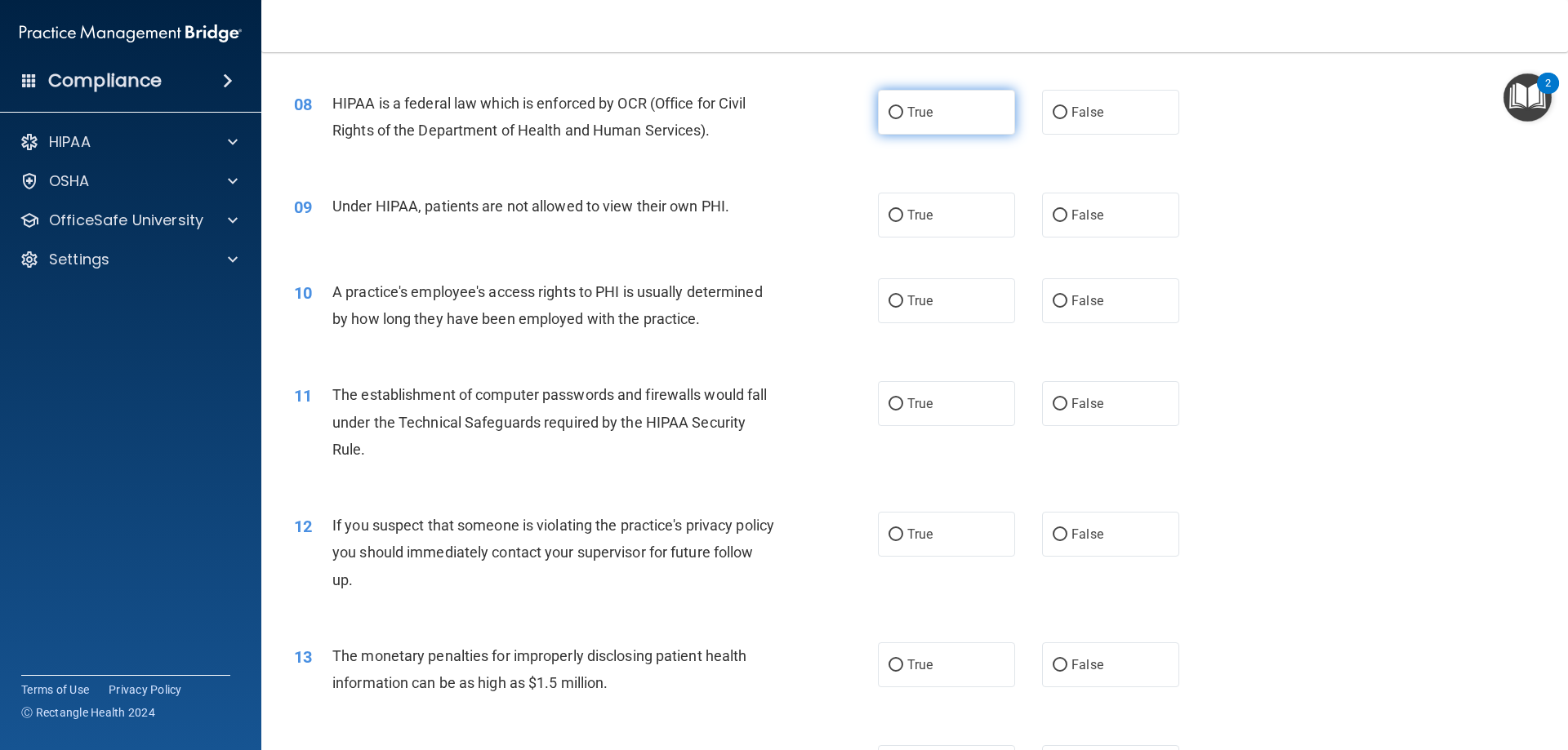
click at [949, 110] on label "True" at bounding box center [946, 112] width 137 height 45
click at [904, 110] on input "True" at bounding box center [896, 113] width 15 height 12
radio input "true"
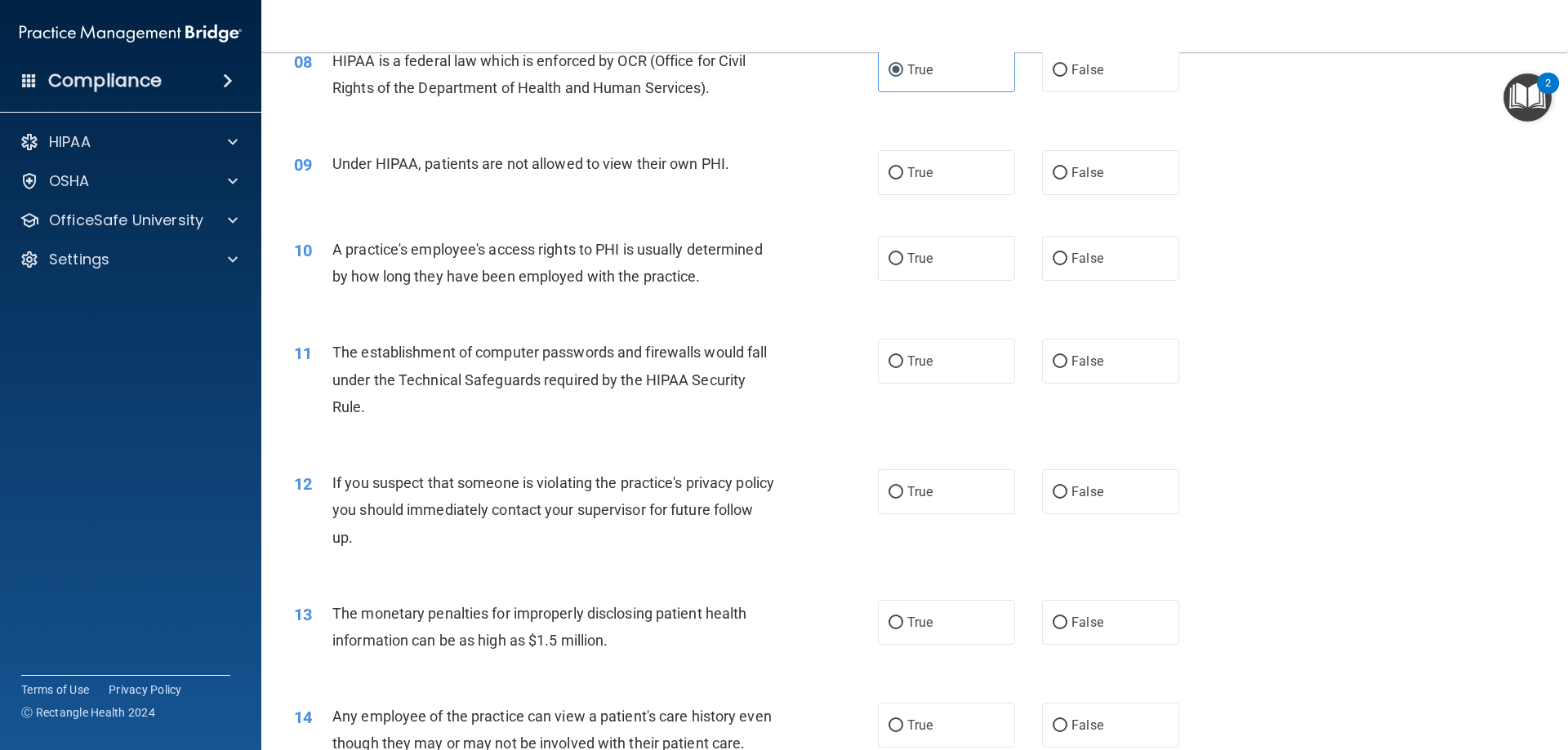
scroll to position [980, 0]
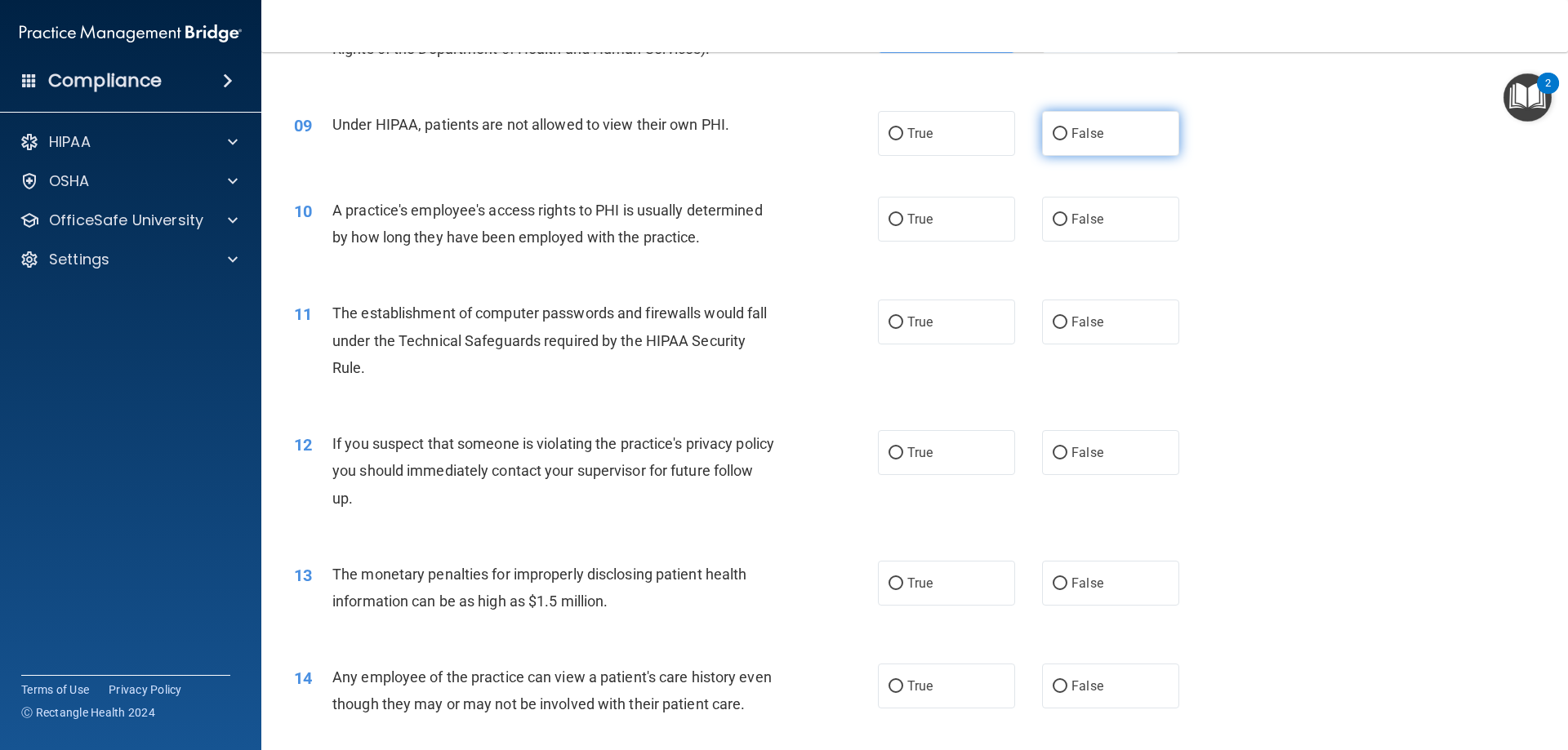
click at [1095, 134] on label "False" at bounding box center [1110, 133] width 137 height 45
click at [1068, 134] on input "False" at bounding box center [1060, 134] width 15 height 12
radio input "true"
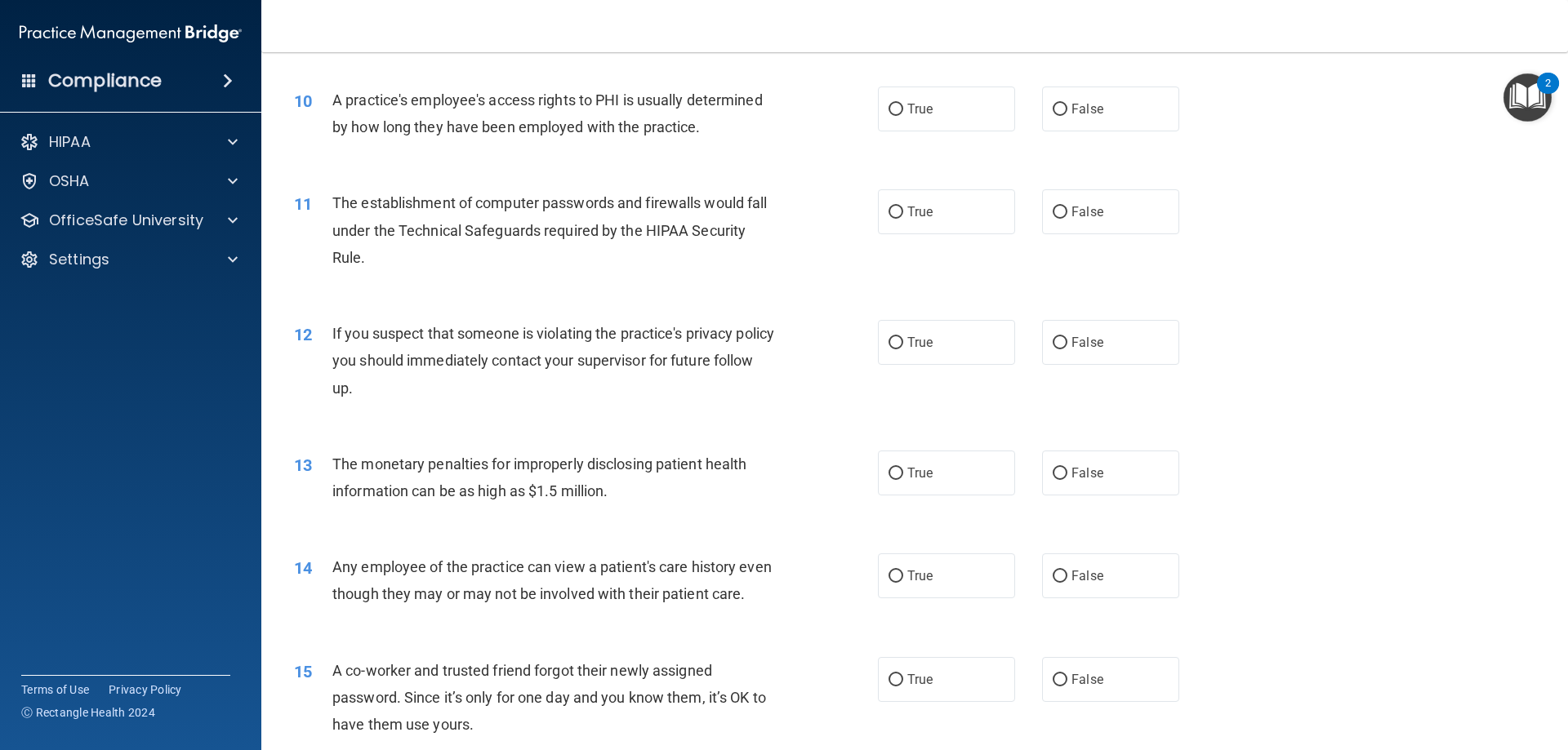
scroll to position [1062, 0]
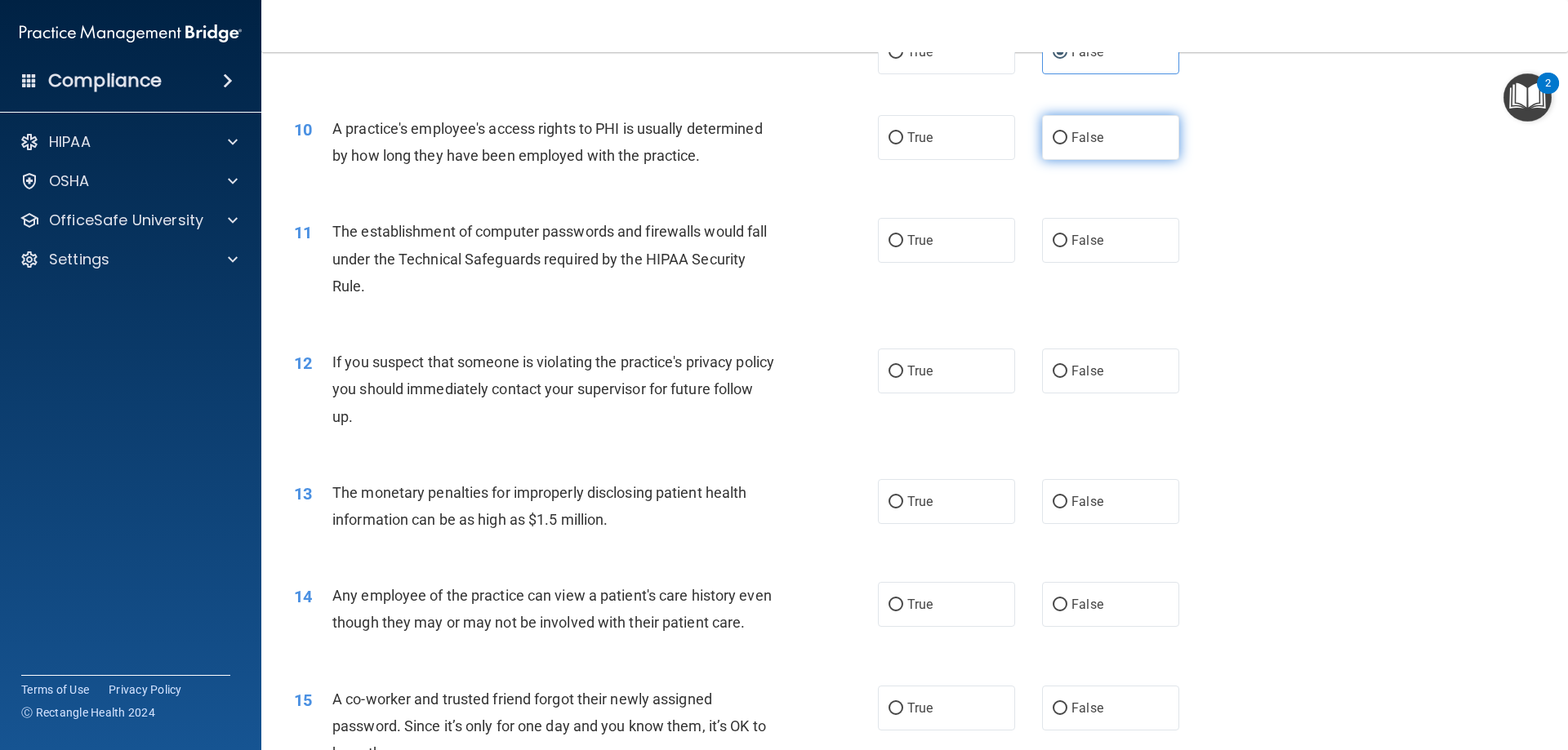
click at [1123, 141] on label "False" at bounding box center [1110, 137] width 137 height 45
click at [1068, 141] on input "False" at bounding box center [1060, 138] width 15 height 12
radio input "true"
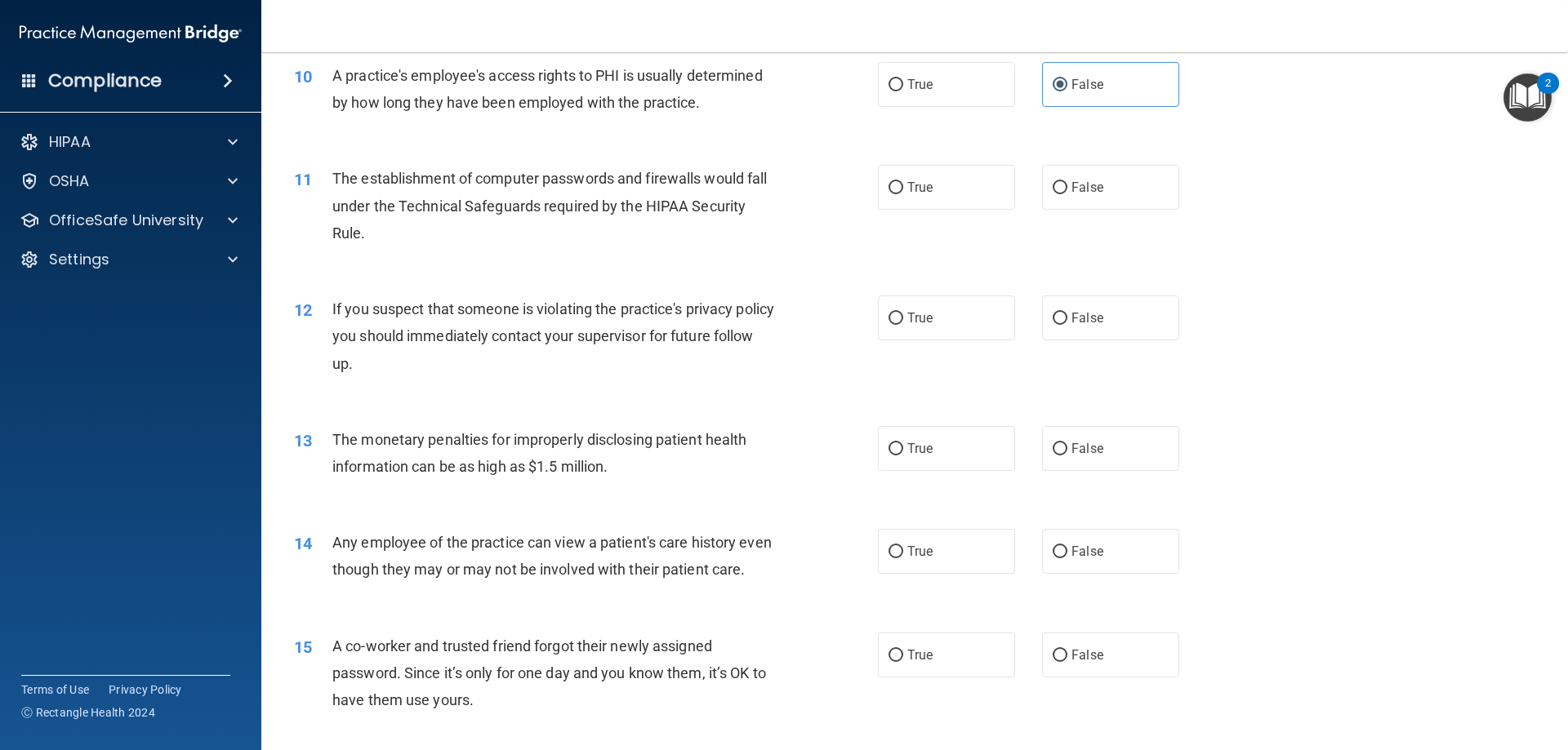
scroll to position [1143, 0]
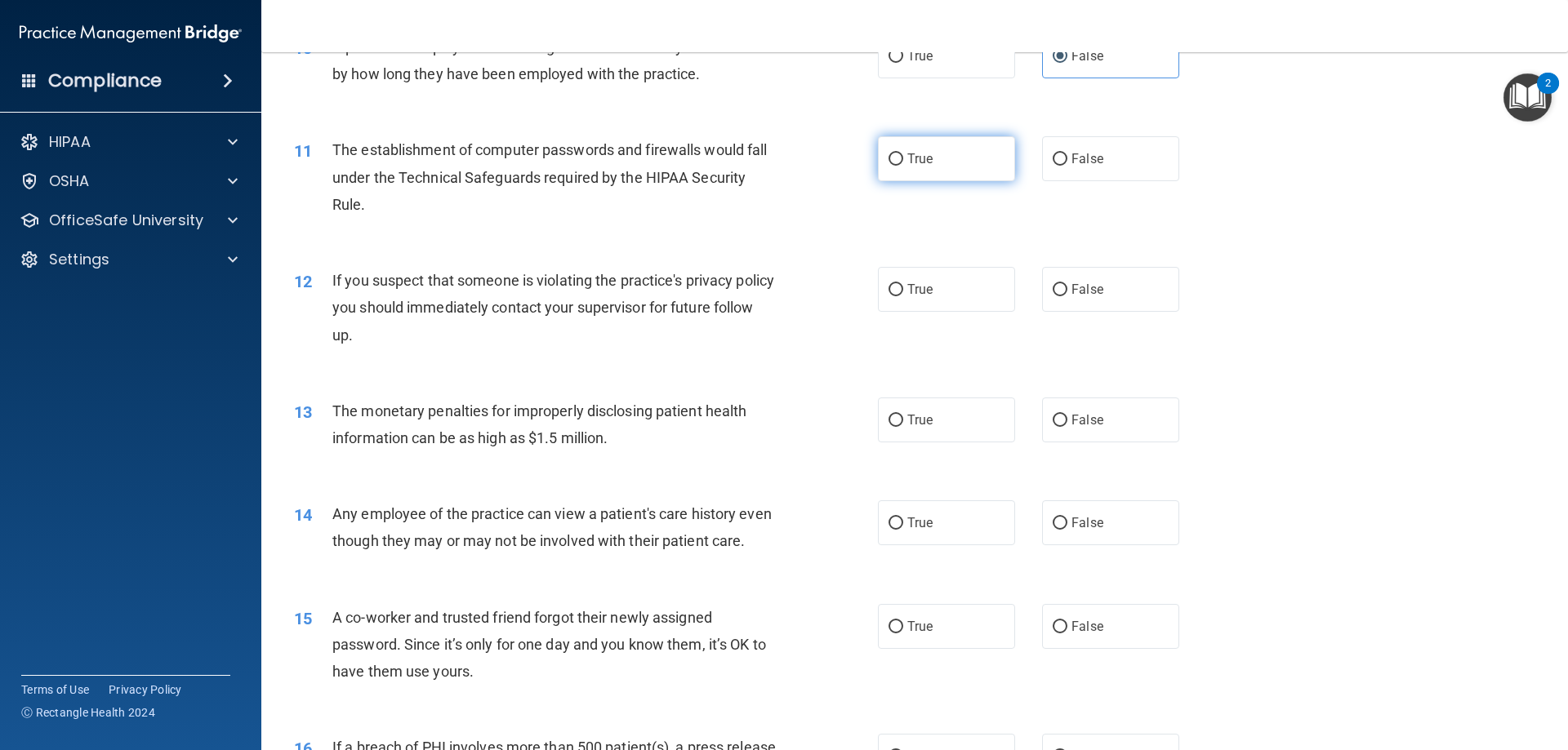
click at [919, 148] on label "True" at bounding box center [946, 158] width 137 height 45
click at [904, 153] on input "True" at bounding box center [896, 159] width 15 height 12
radio input "true"
click at [936, 290] on label "True" at bounding box center [946, 289] width 137 height 45
click at [904, 290] on input "True" at bounding box center [896, 290] width 15 height 12
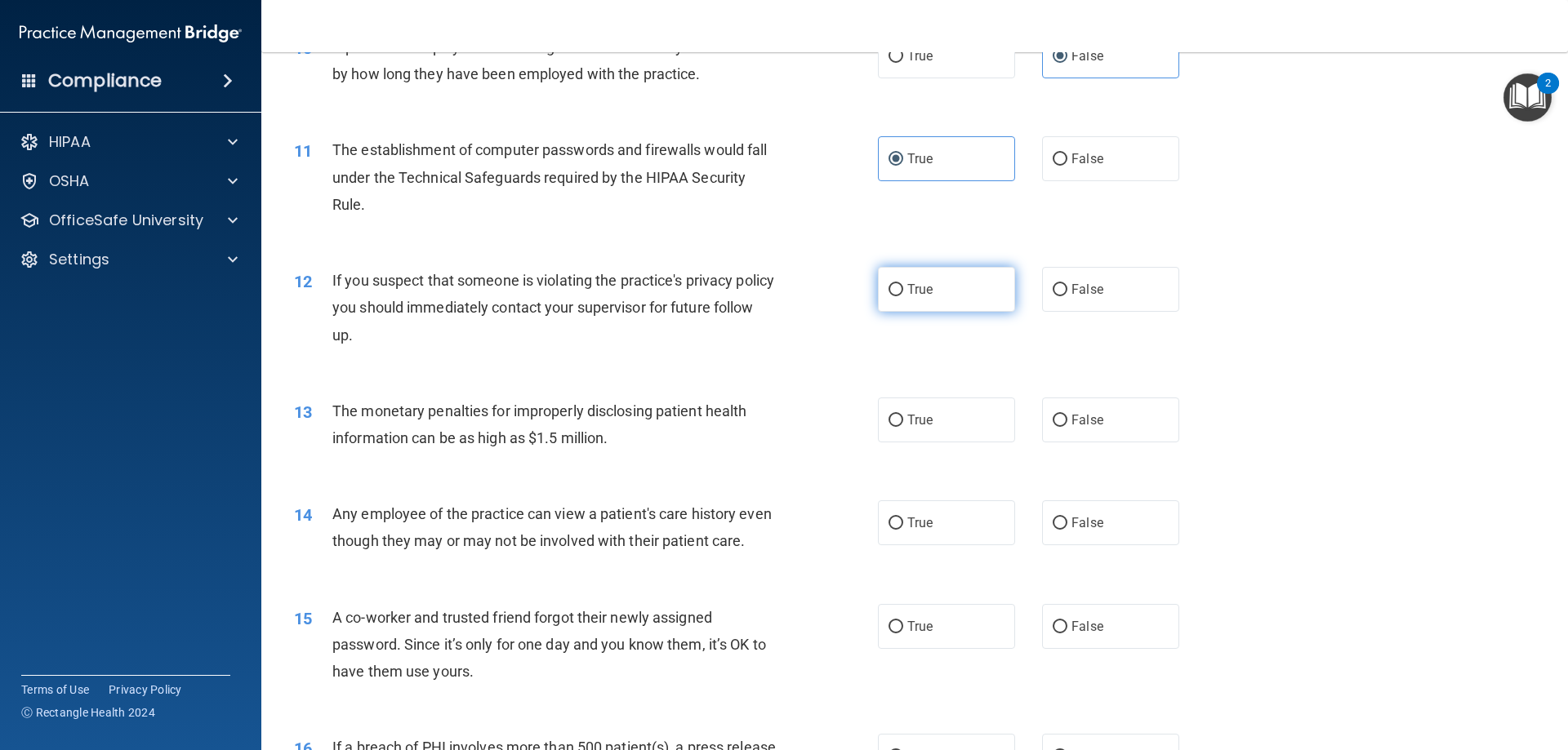
radio input "true"
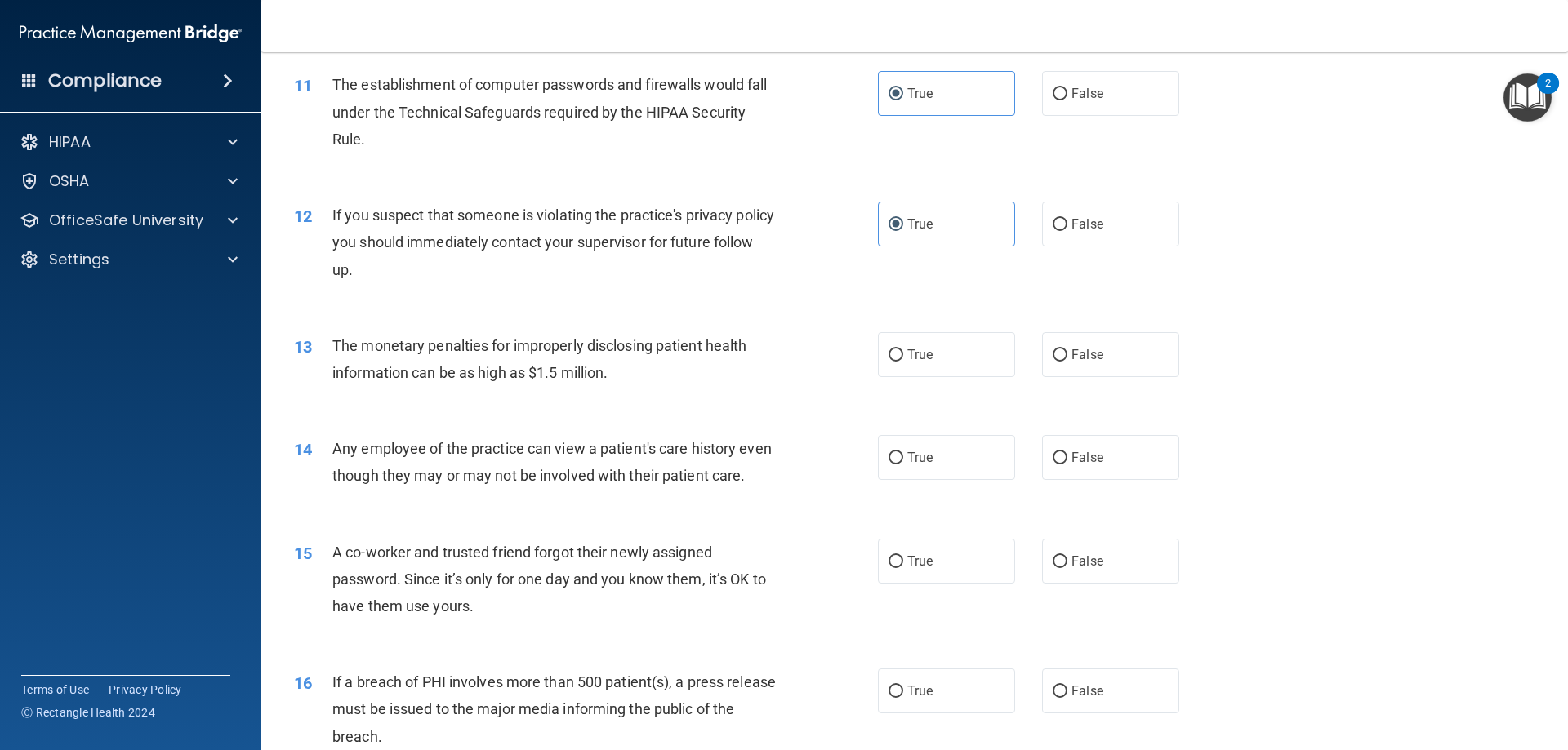
scroll to position [1306, 0]
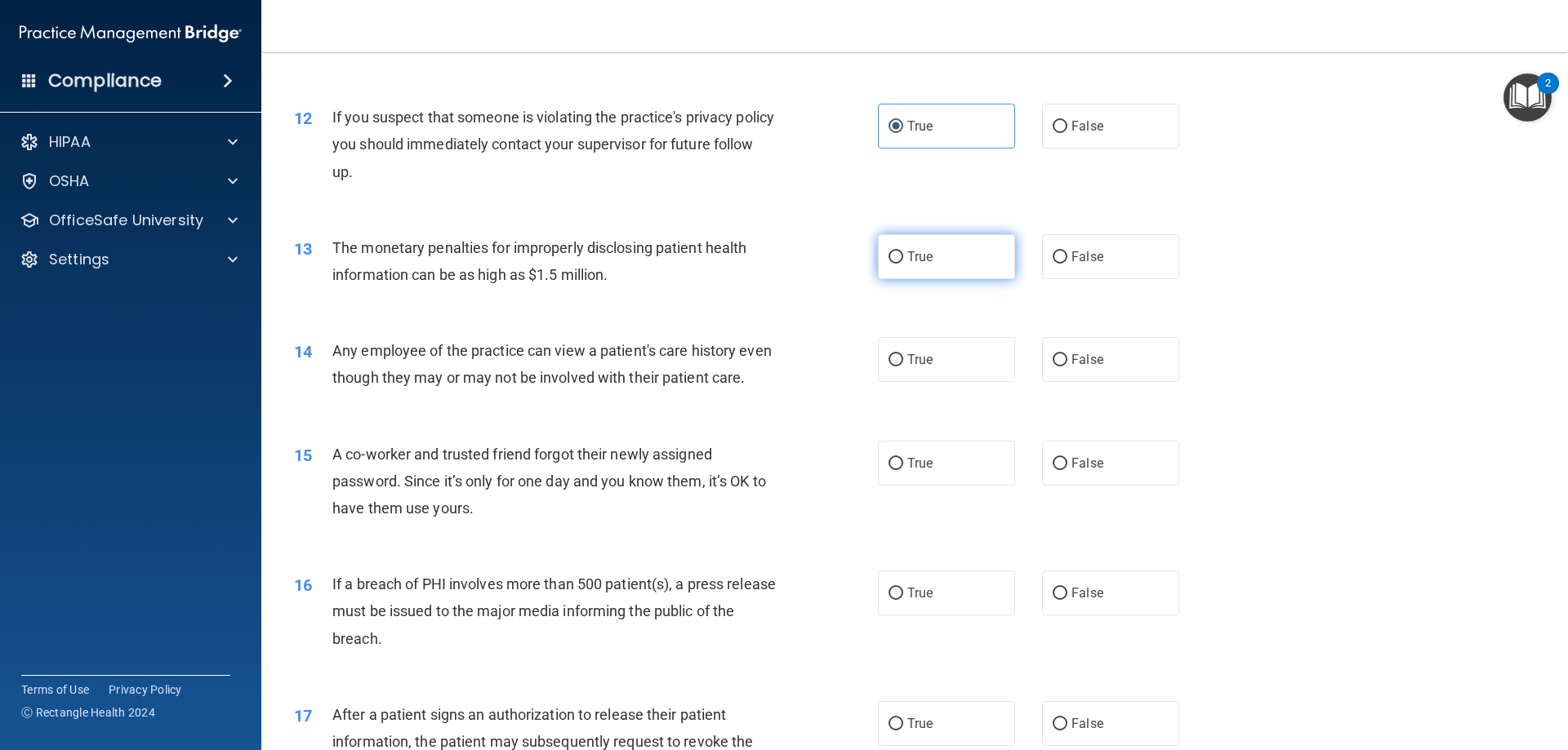
click at [901, 268] on label "True" at bounding box center [946, 256] width 137 height 45
click at [901, 263] on input "True" at bounding box center [896, 258] width 15 height 12
radio input "true"
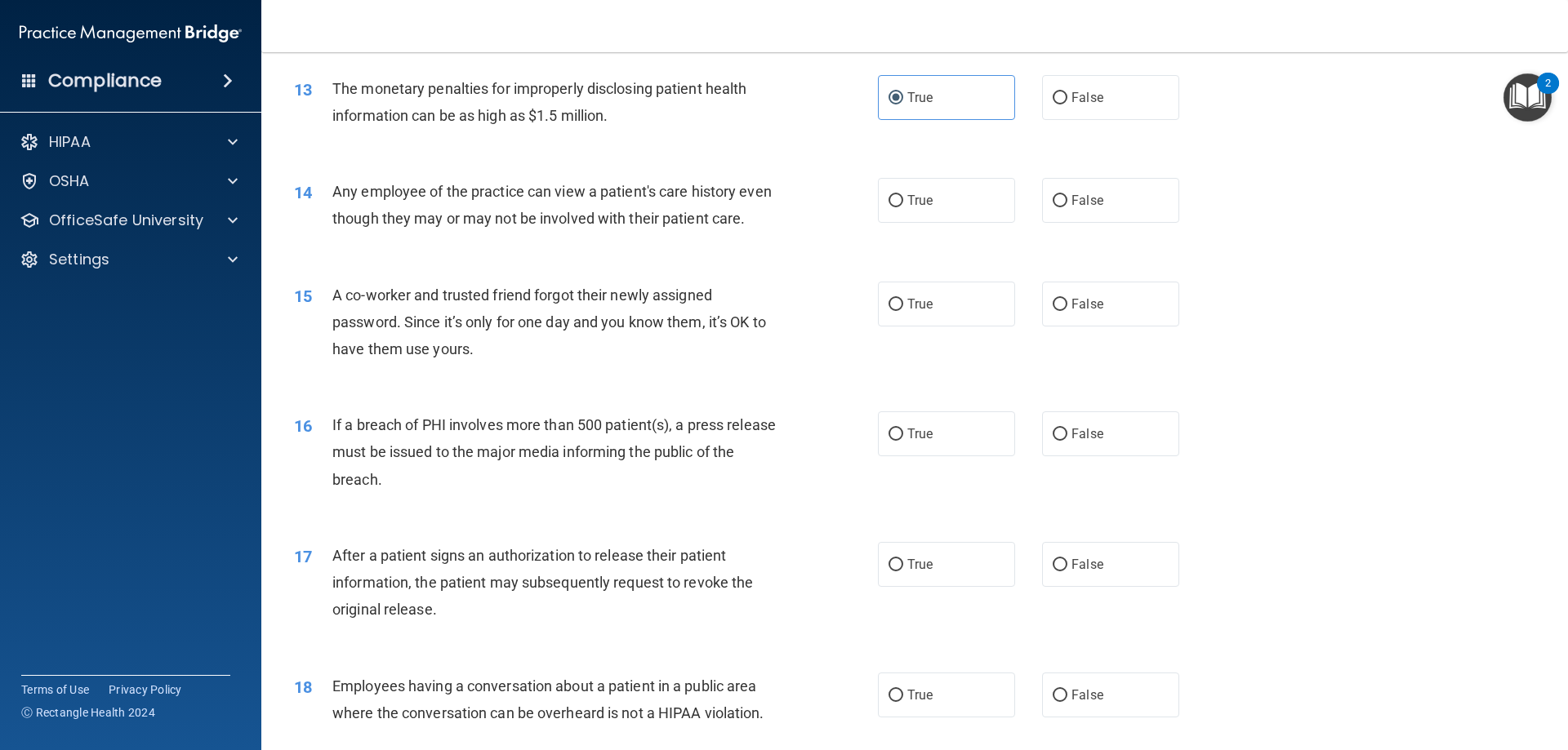
scroll to position [1470, 0]
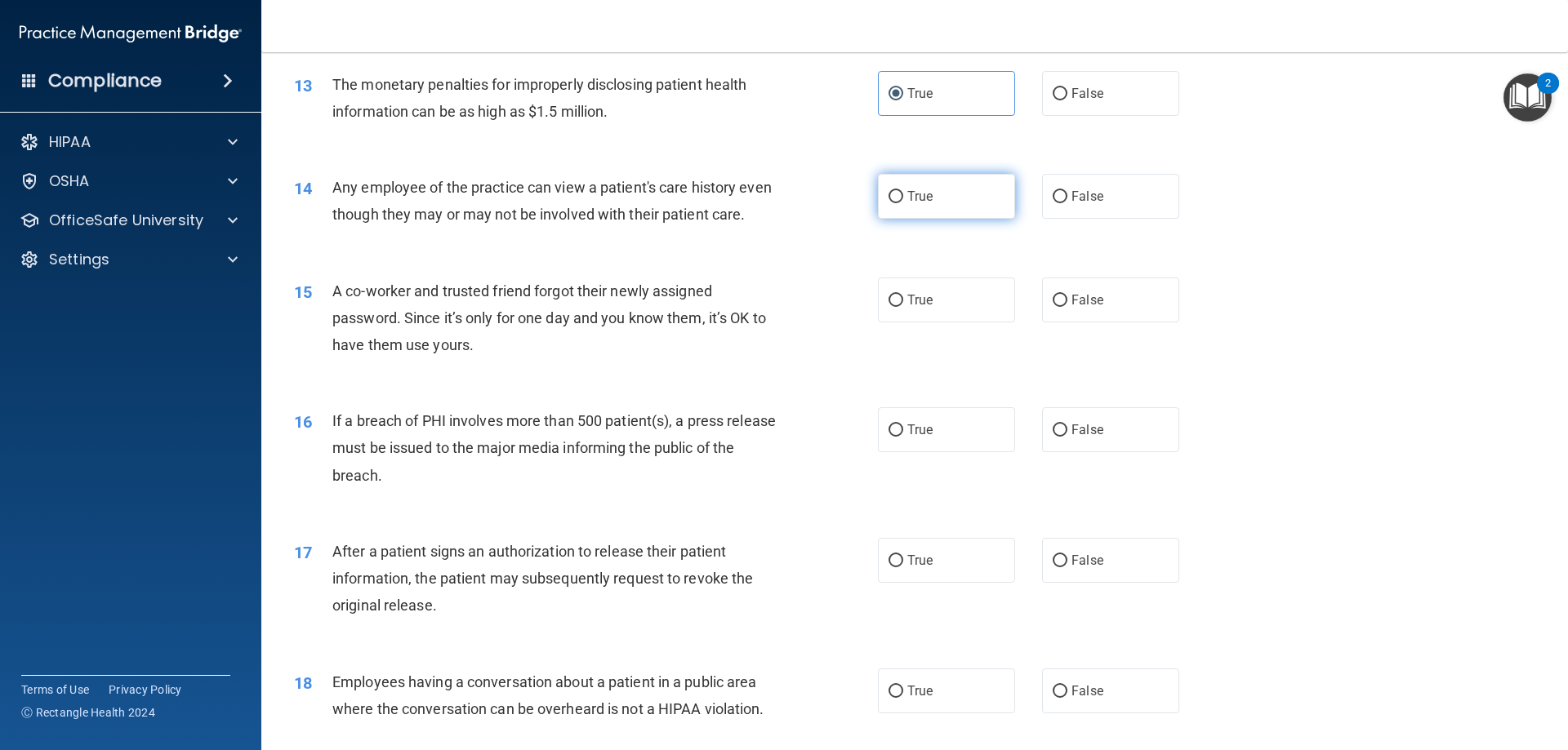
click at [946, 198] on label "True" at bounding box center [946, 196] width 137 height 45
click at [904, 198] on input "True" at bounding box center [896, 197] width 15 height 12
radio input "true"
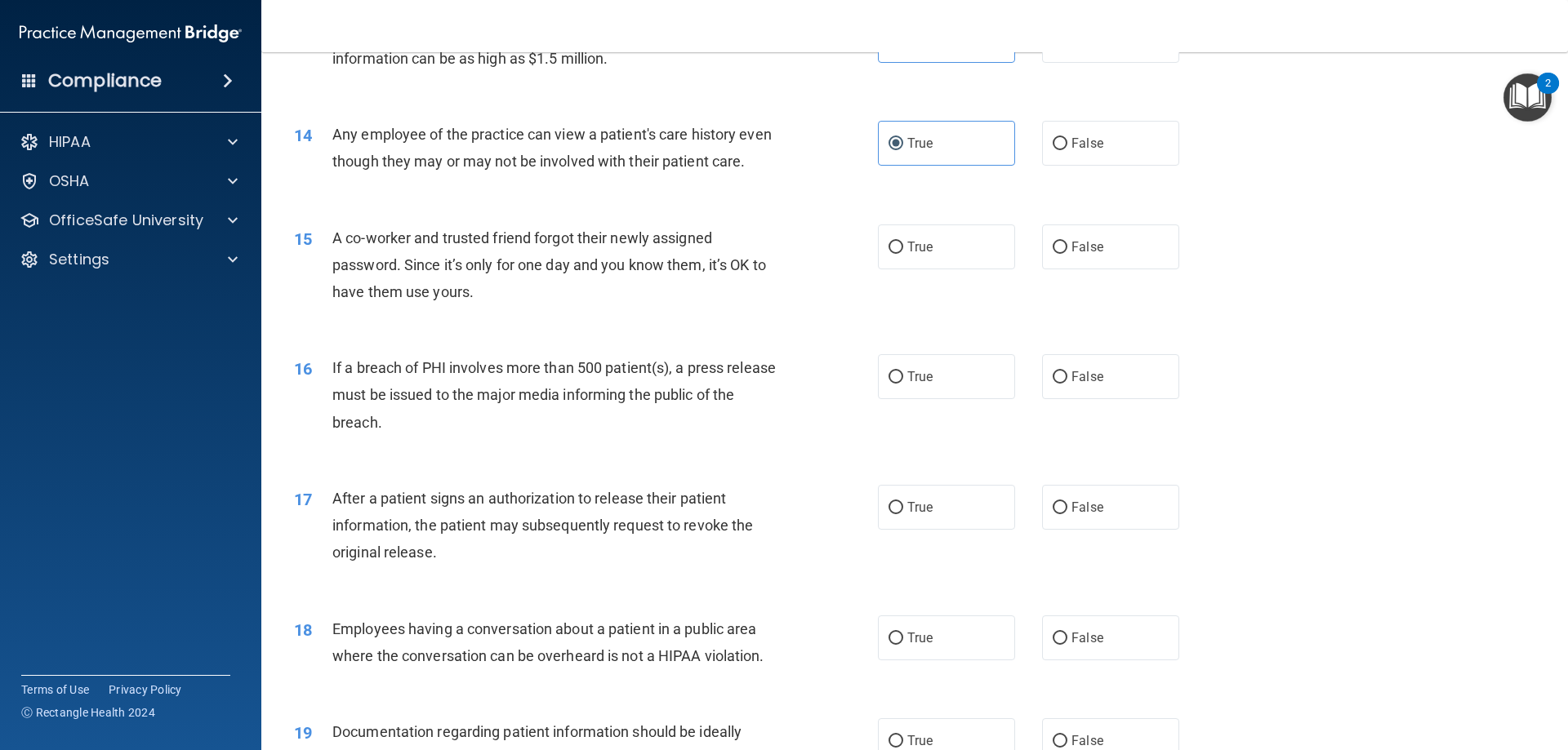
scroll to position [1551, 0]
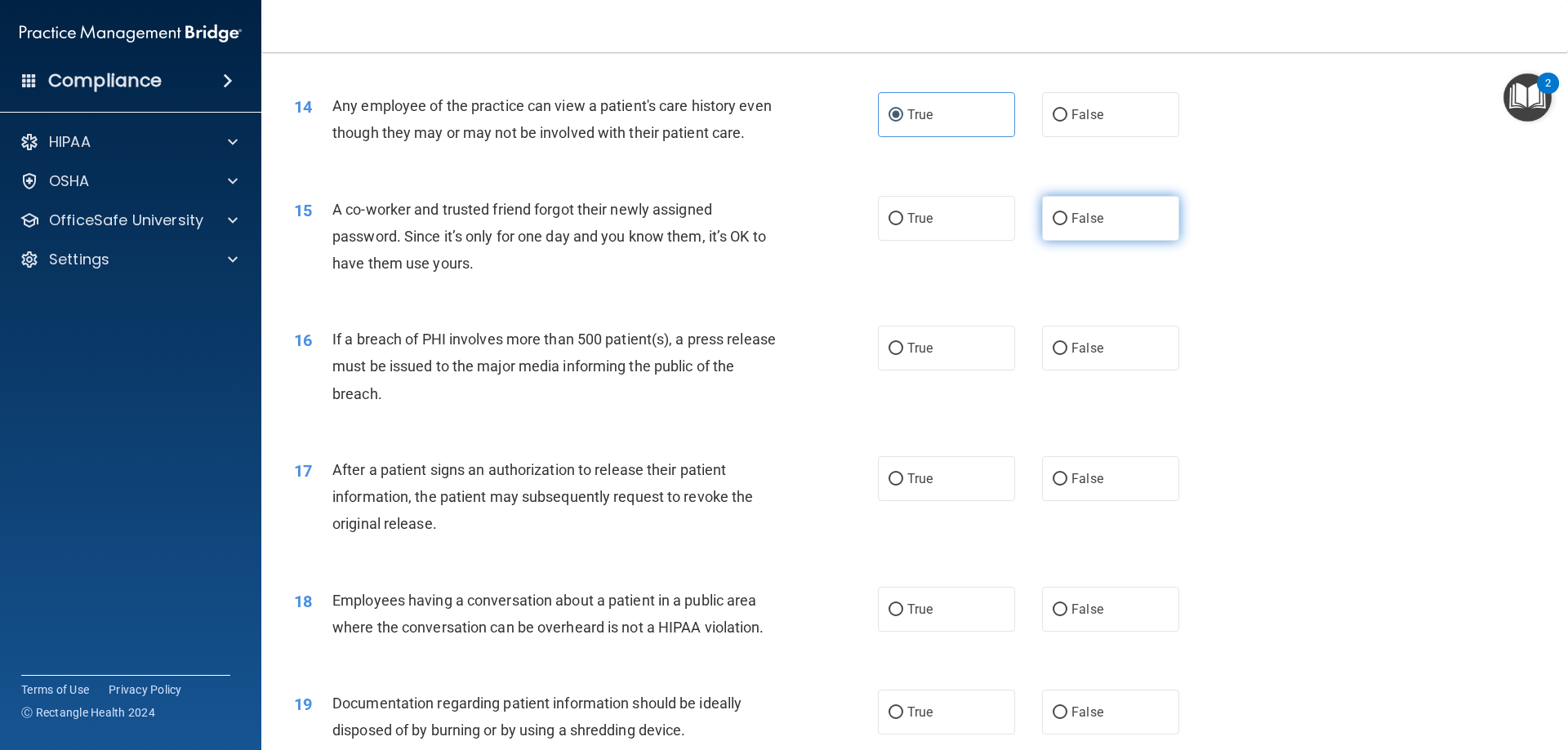
click at [1097, 241] on label "False" at bounding box center [1110, 218] width 137 height 45
click at [1068, 225] on input "False" at bounding box center [1060, 219] width 15 height 12
radio input "true"
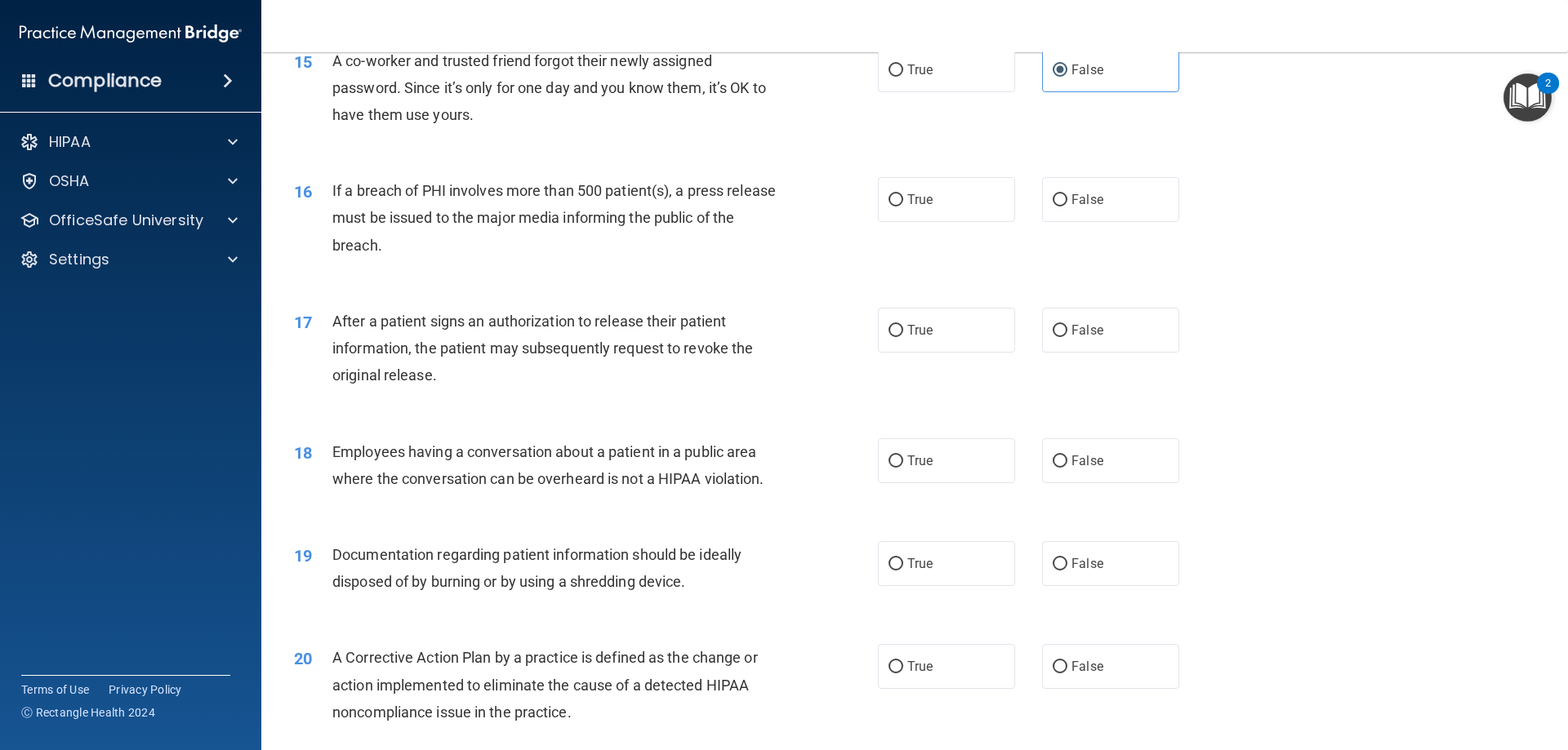
scroll to position [1714, 0]
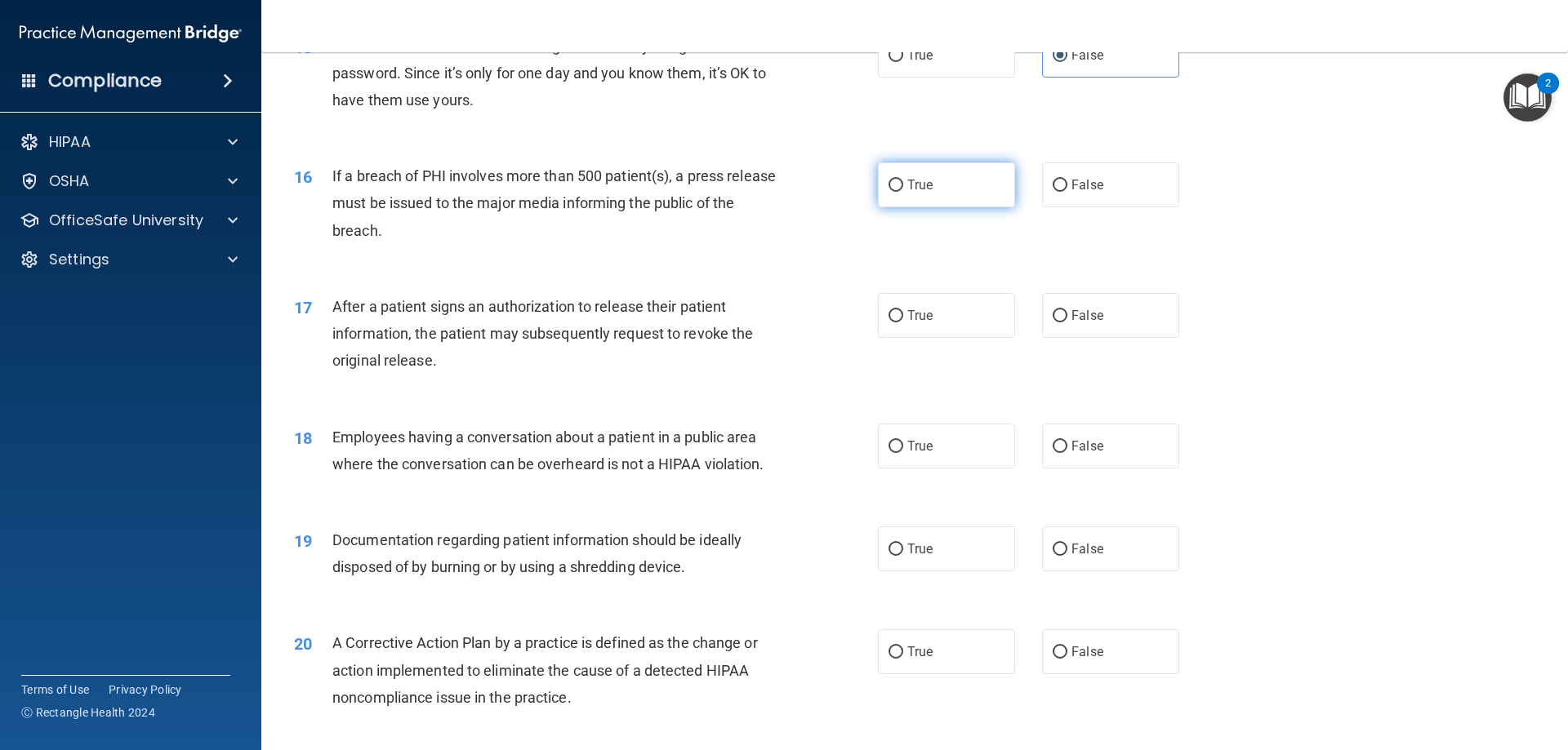
drag, startPoint x: 910, startPoint y: 216, endPoint x: 893, endPoint y: 223, distance: 18.4
click at [910, 192] on span "True" at bounding box center [920, 185] width 26 height 15
click at [904, 192] on input "True" at bounding box center [896, 186] width 15 height 12
radio input "true"
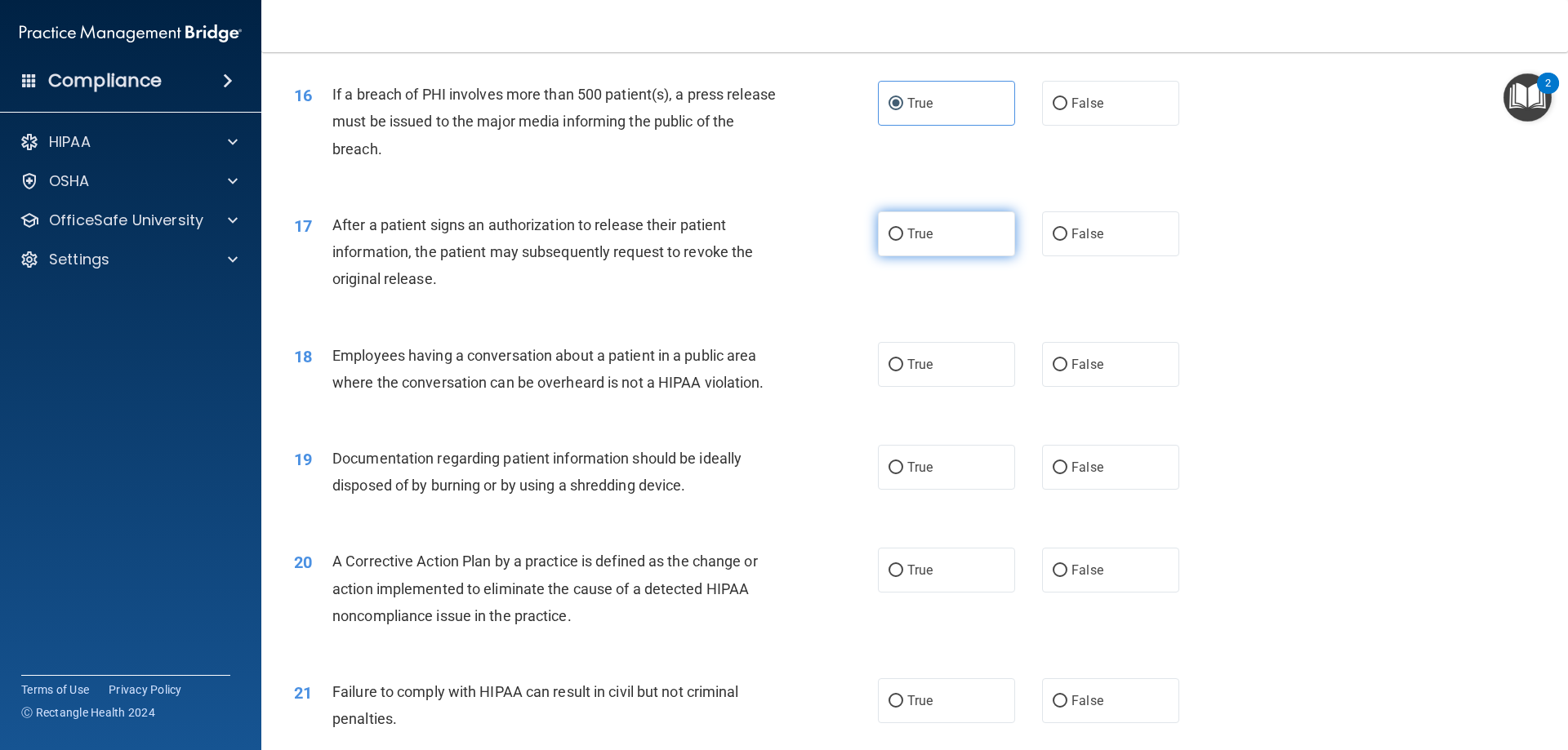
click at [915, 241] on span "True" at bounding box center [920, 234] width 26 height 15
click at [904, 241] on input "True" at bounding box center [896, 234] width 15 height 12
radio input "true"
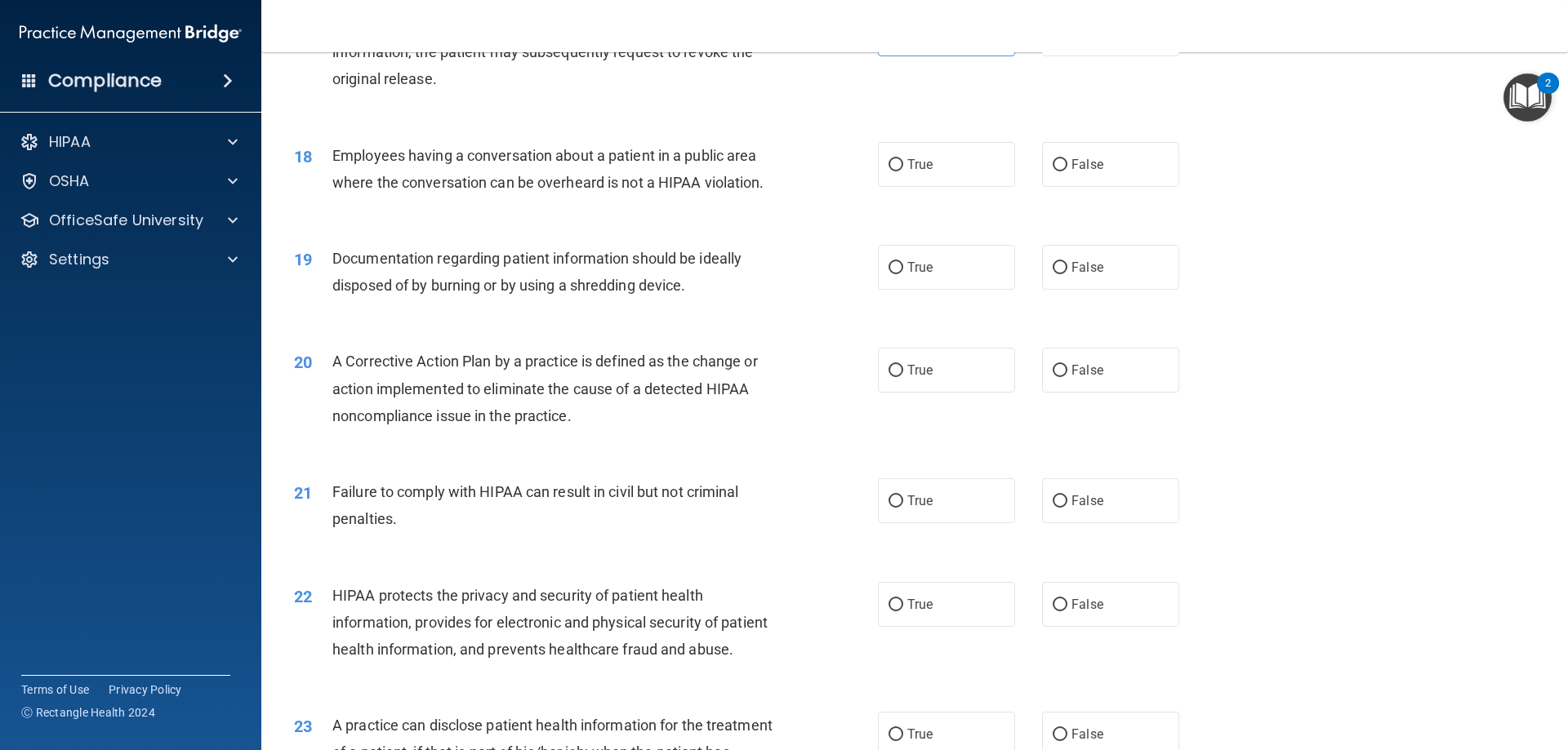
scroll to position [1959, 0]
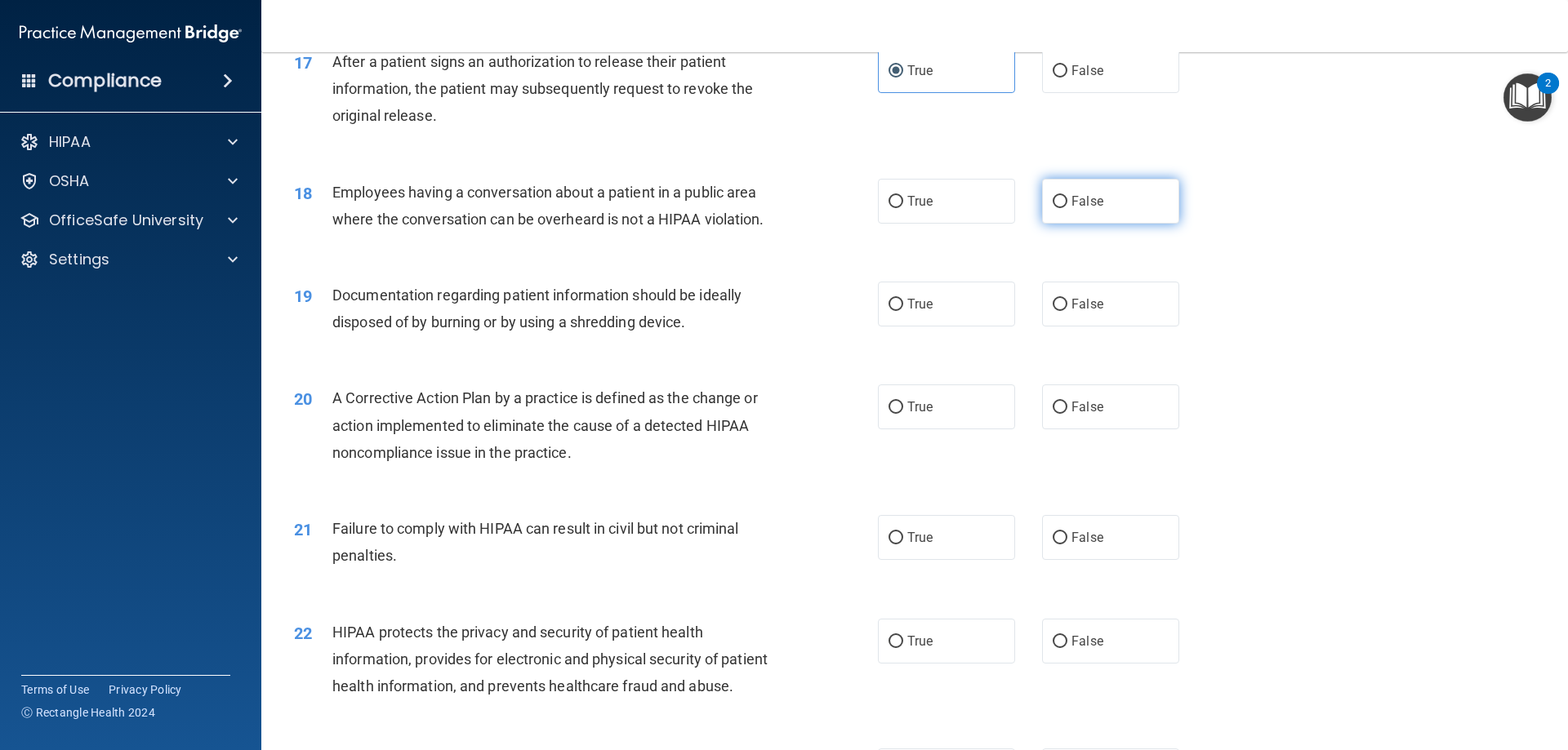
click at [1101, 223] on label "False" at bounding box center [1110, 201] width 137 height 45
click at [1068, 208] on input "False" at bounding box center [1060, 202] width 15 height 12
radio input "true"
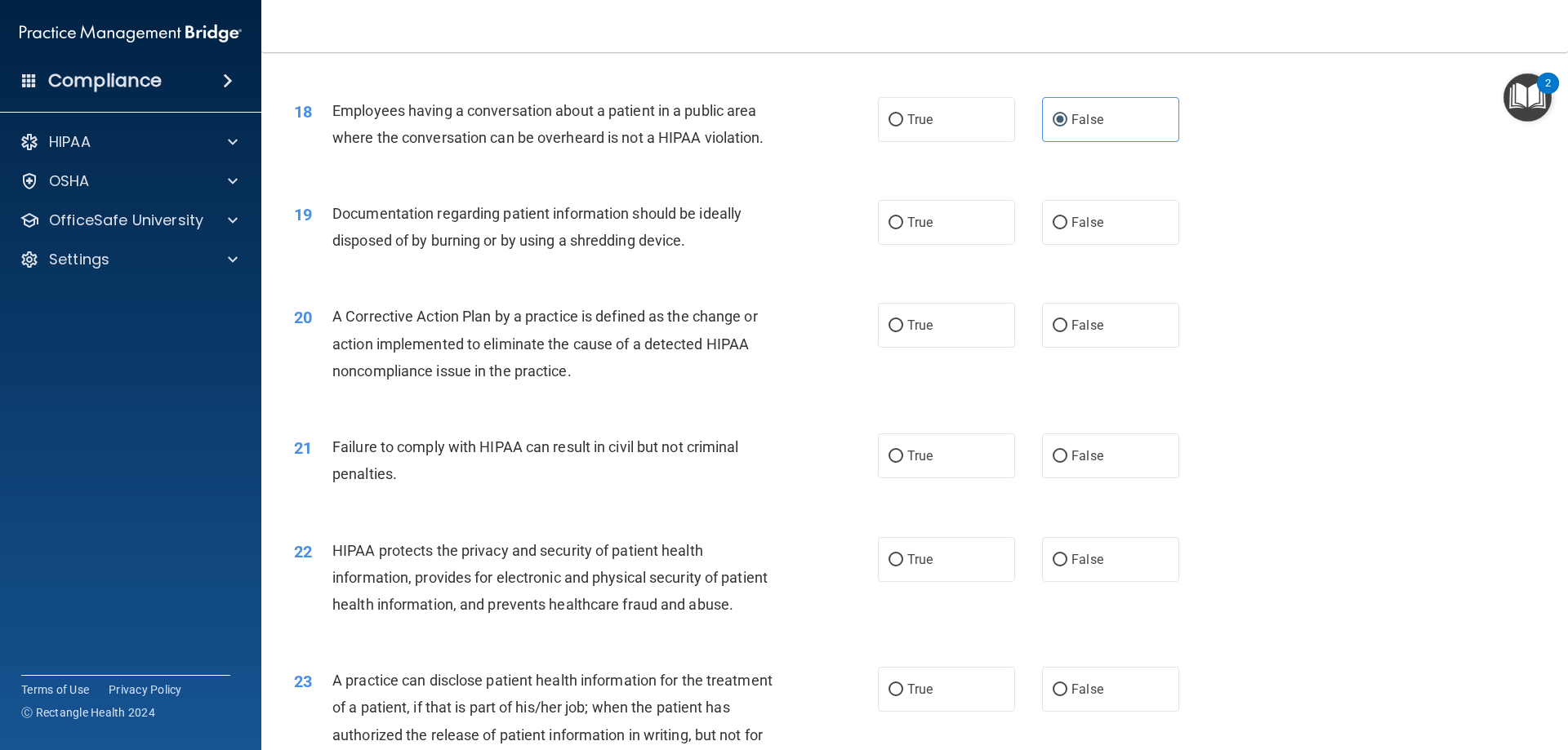
scroll to position [2123, 0]
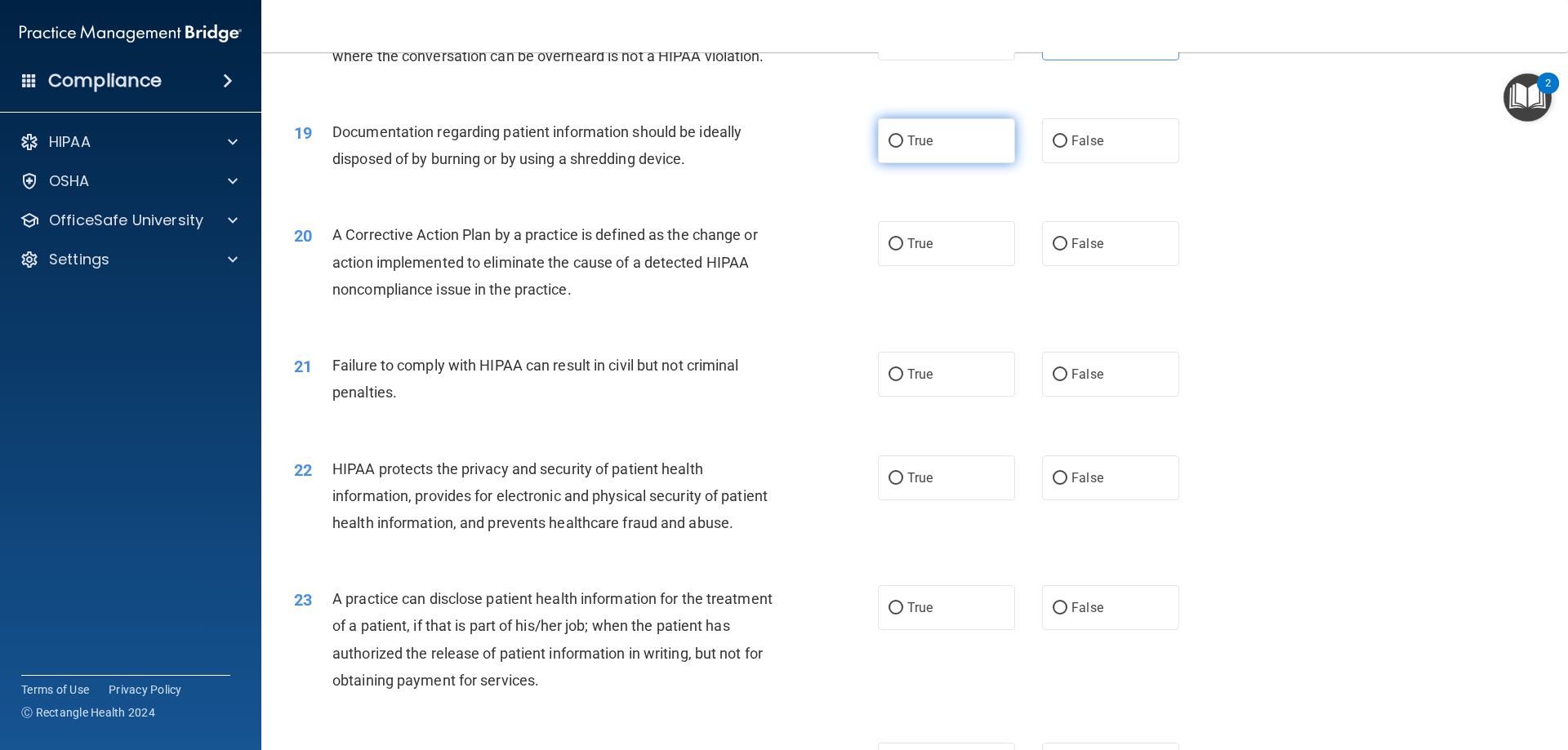
click at [956, 163] on label "True" at bounding box center [946, 140] width 137 height 45
click at [904, 148] on input "True" at bounding box center [896, 141] width 15 height 12
radio input "true"
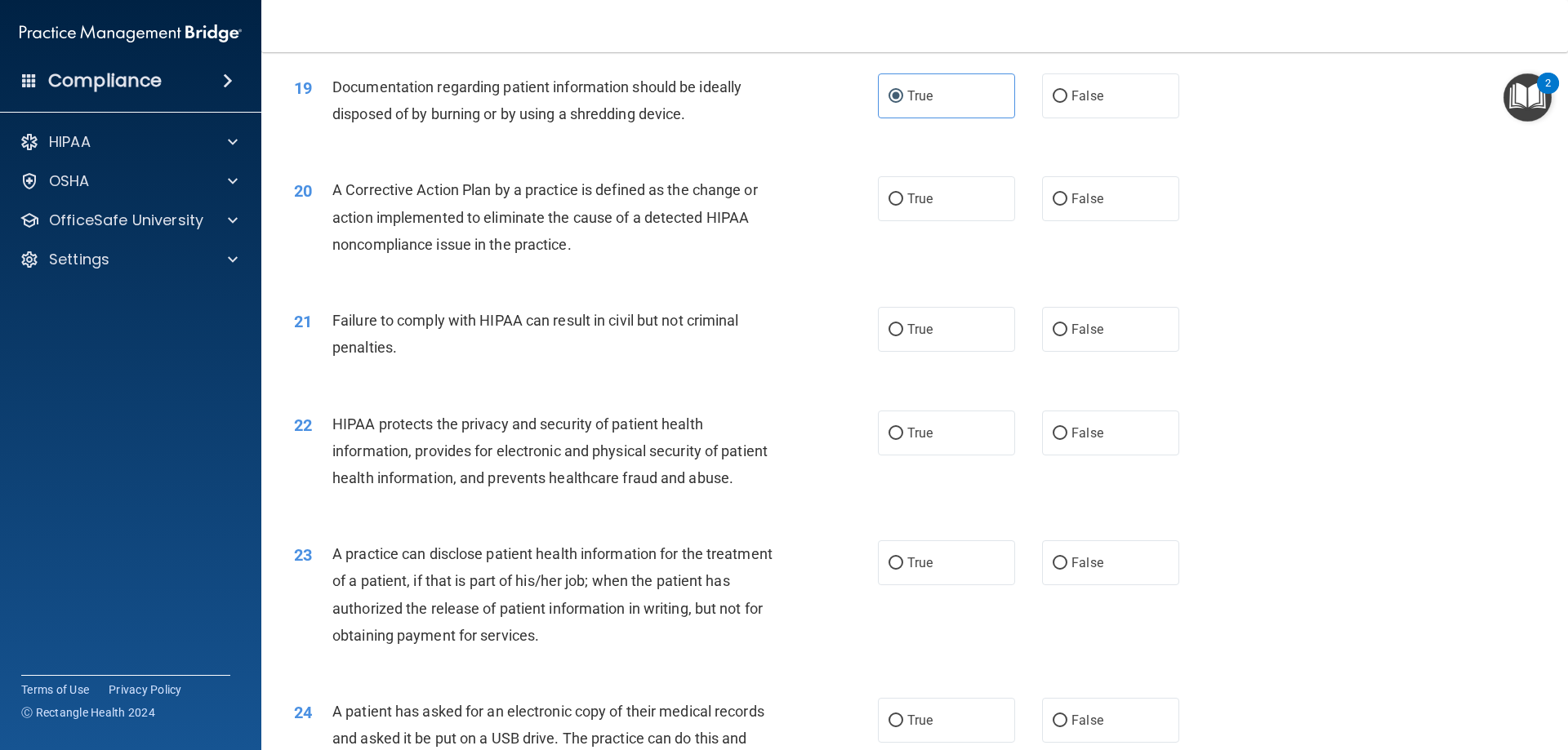
scroll to position [2205, 0]
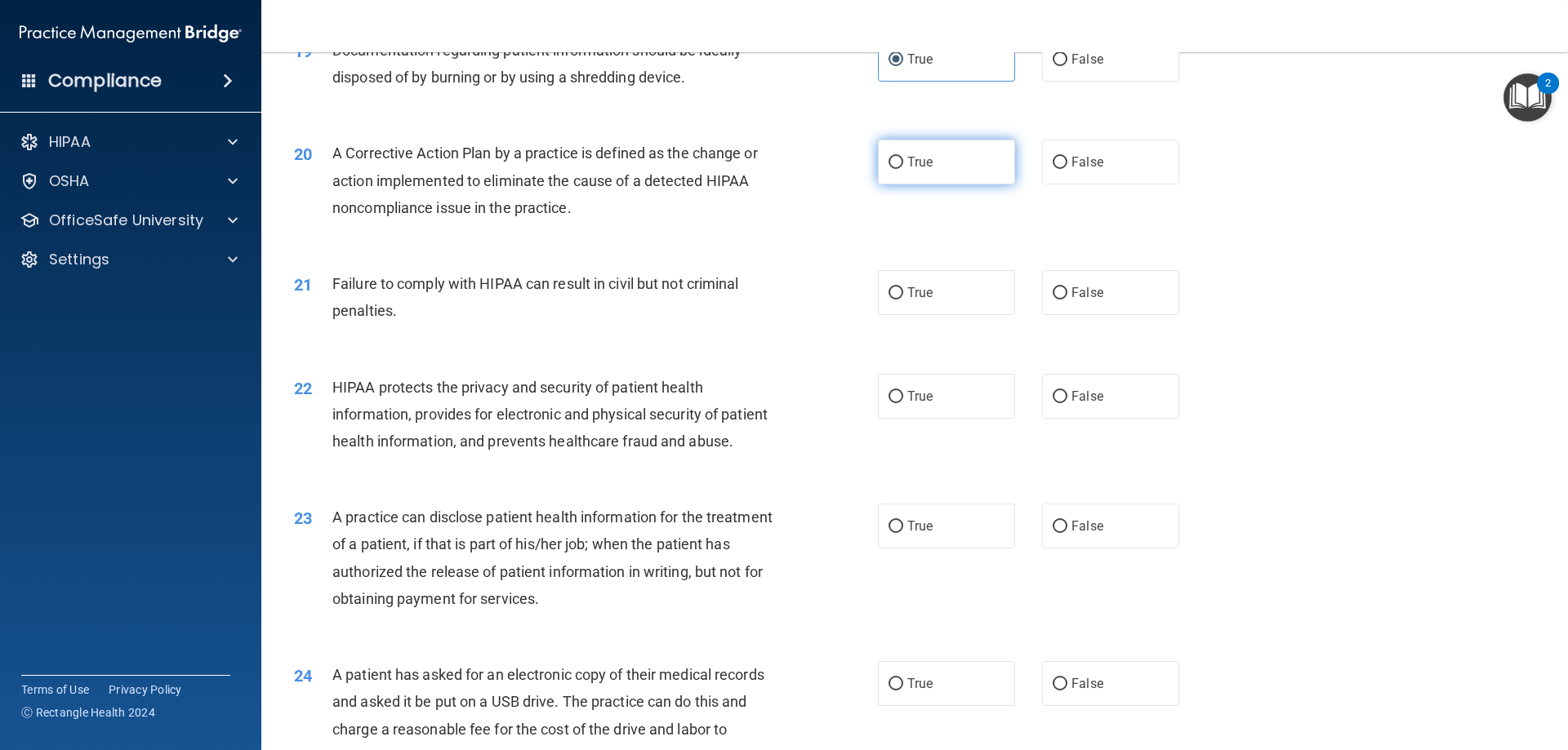
click at [908, 170] on span "True" at bounding box center [920, 162] width 26 height 15
click at [904, 169] on input "True" at bounding box center [896, 163] width 15 height 12
radio input "true"
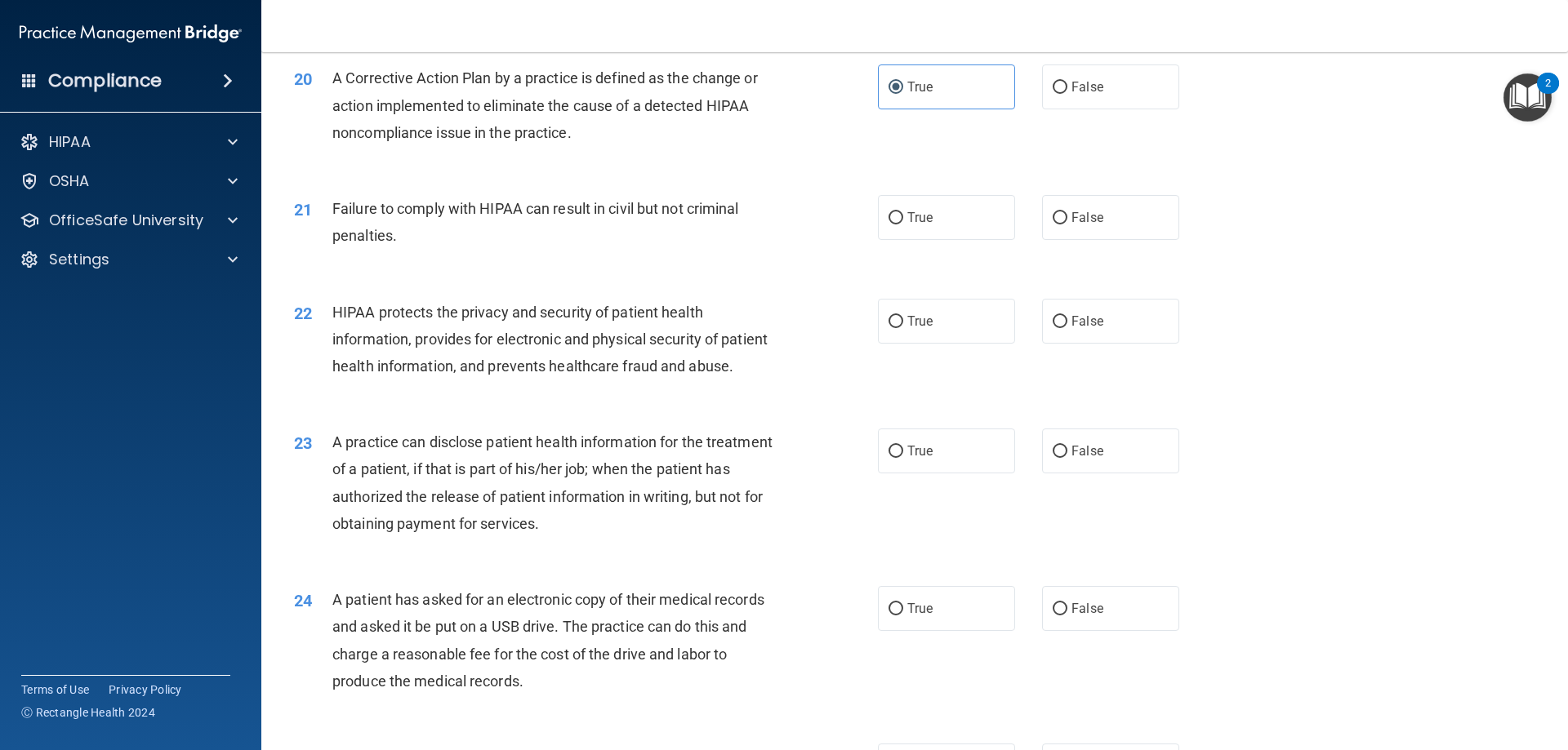
scroll to position [2367, 0]
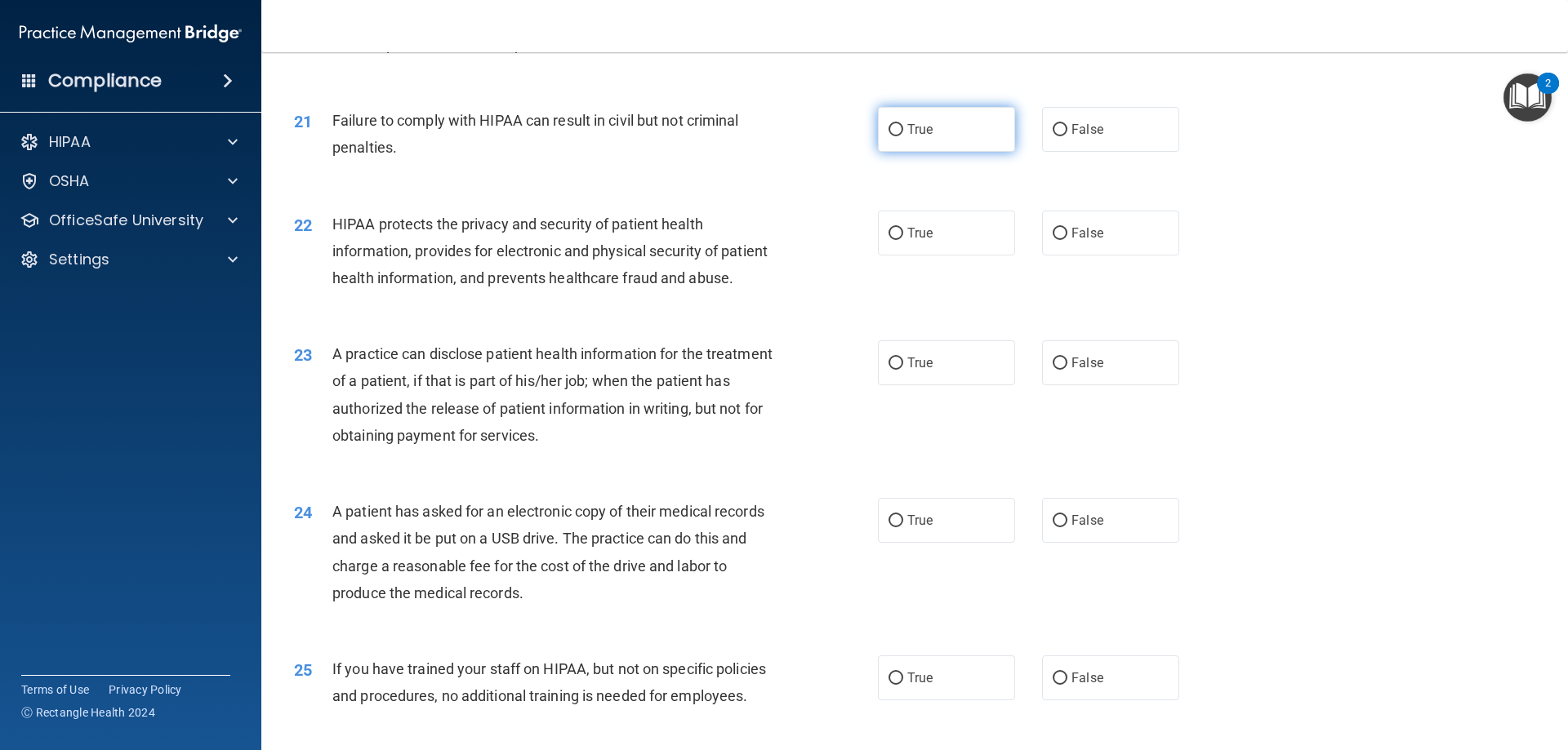
click at [952, 152] on label "True" at bounding box center [946, 129] width 137 height 45
click at [904, 136] on input "True" at bounding box center [896, 130] width 15 height 12
radio input "true"
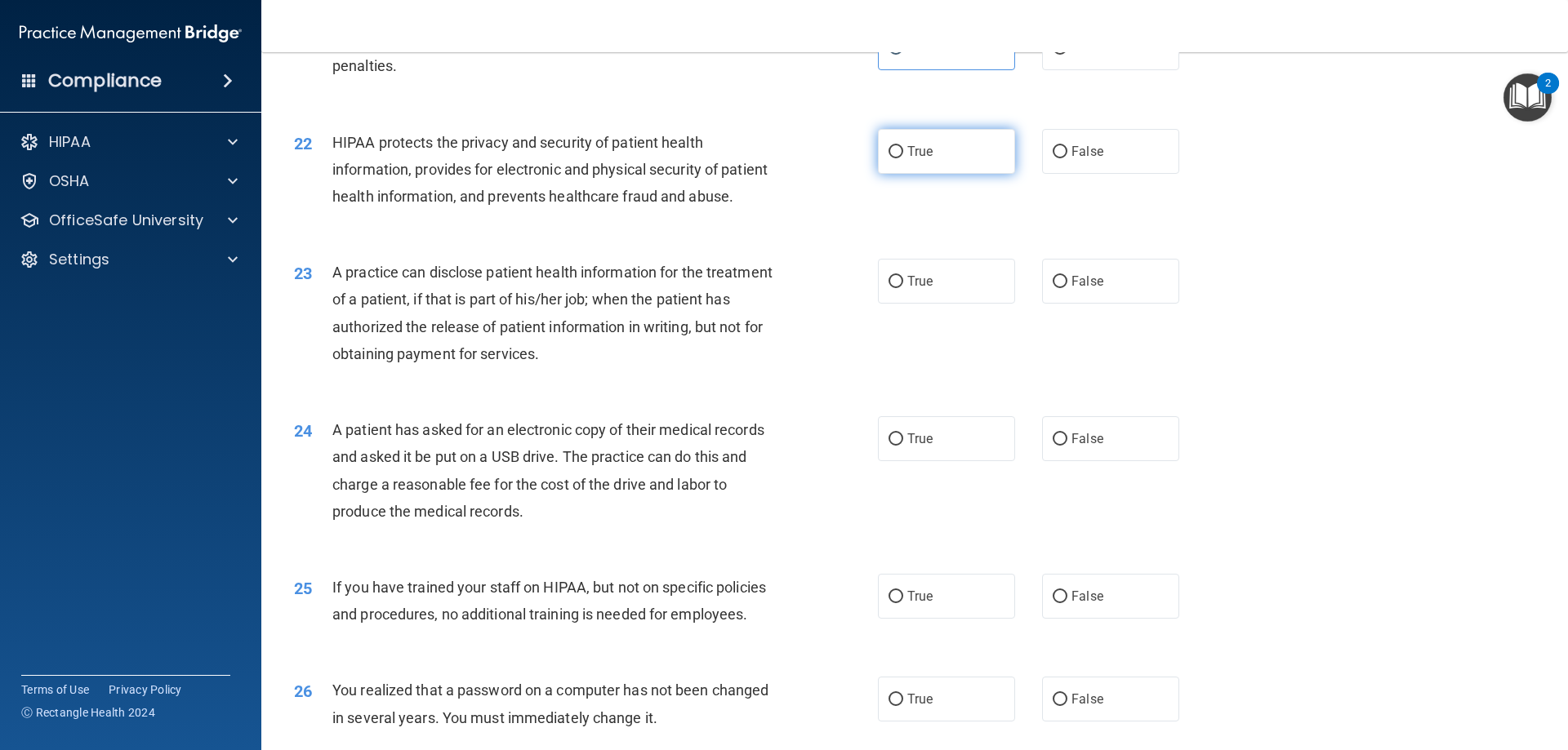
click at [914, 159] on span "True" at bounding box center [920, 152] width 26 height 15
click at [904, 158] on input "True" at bounding box center [896, 152] width 15 height 12
radio input "true"
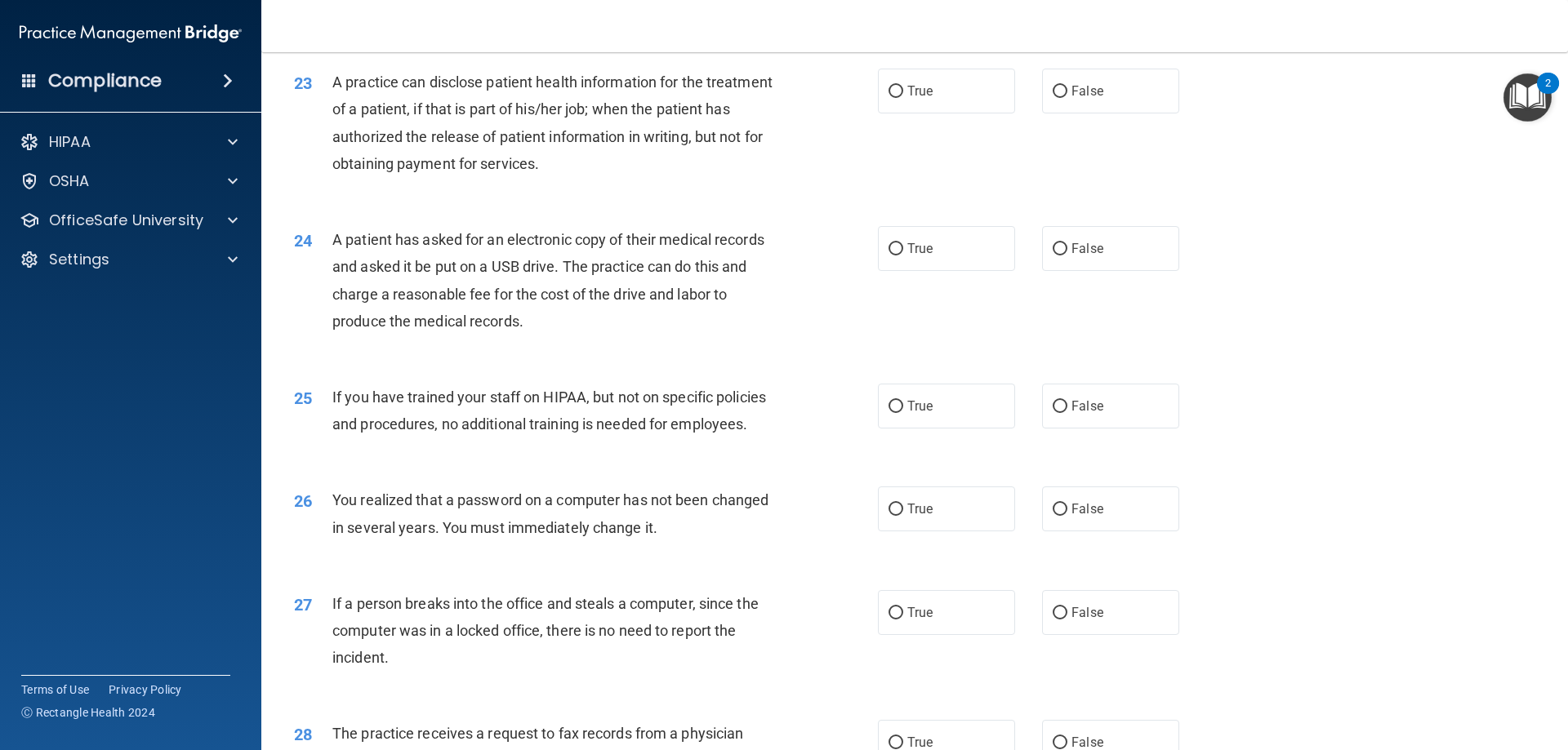
scroll to position [2694, 0]
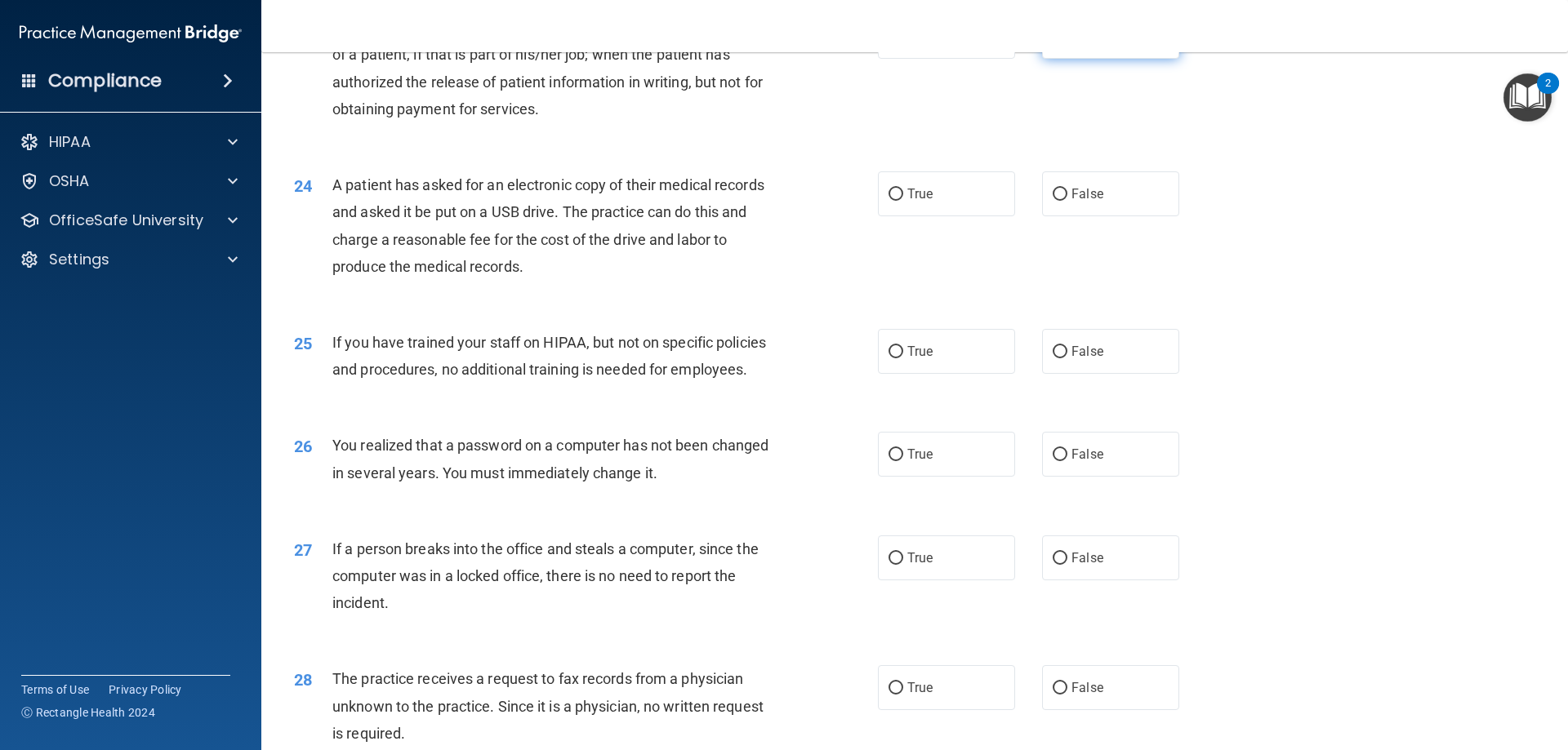
click at [1072, 45] on span "False" at bounding box center [1088, 36] width 32 height 15
click at [1068, 44] on input "False" at bounding box center [1060, 37] width 15 height 12
radio input "true"
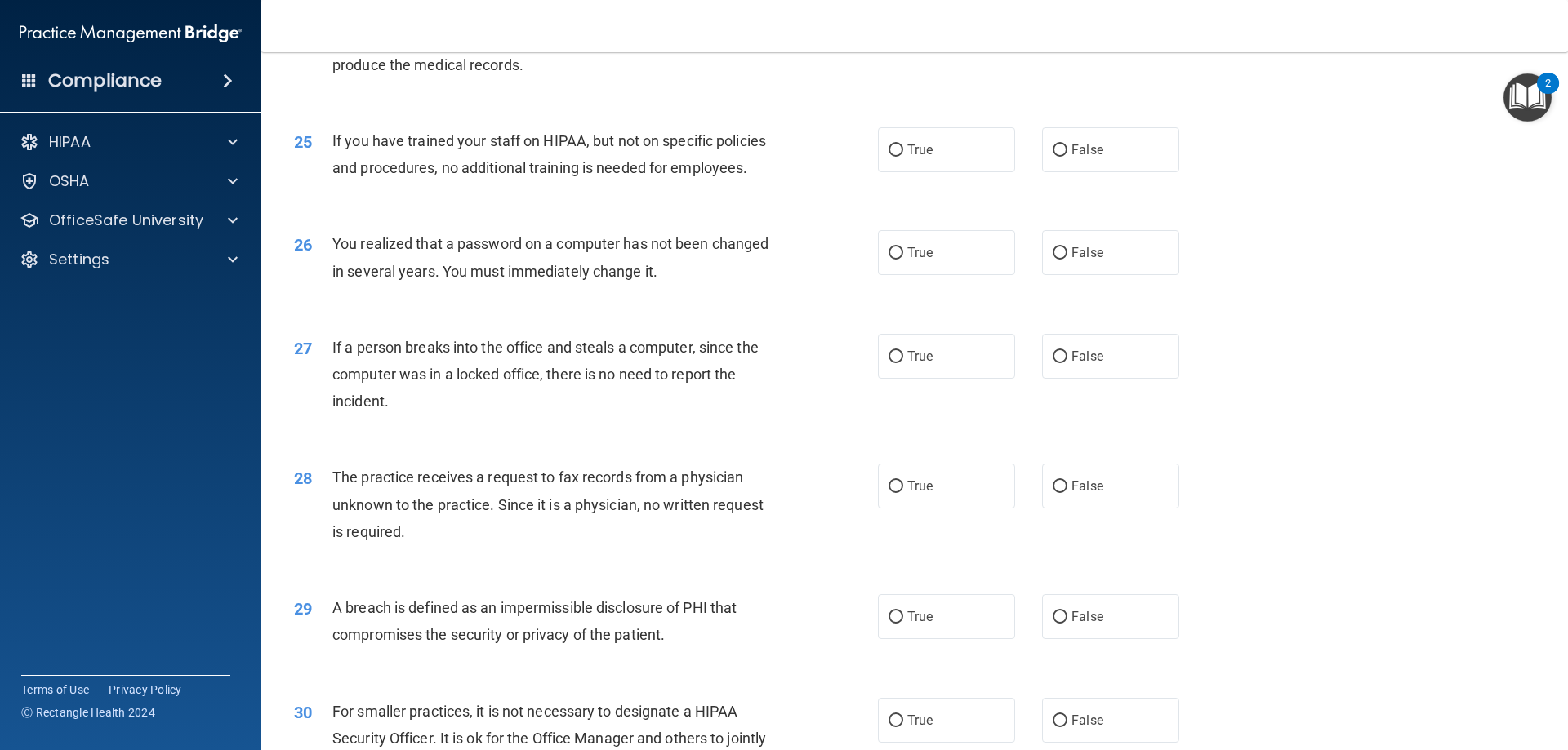
scroll to position [2857, 0]
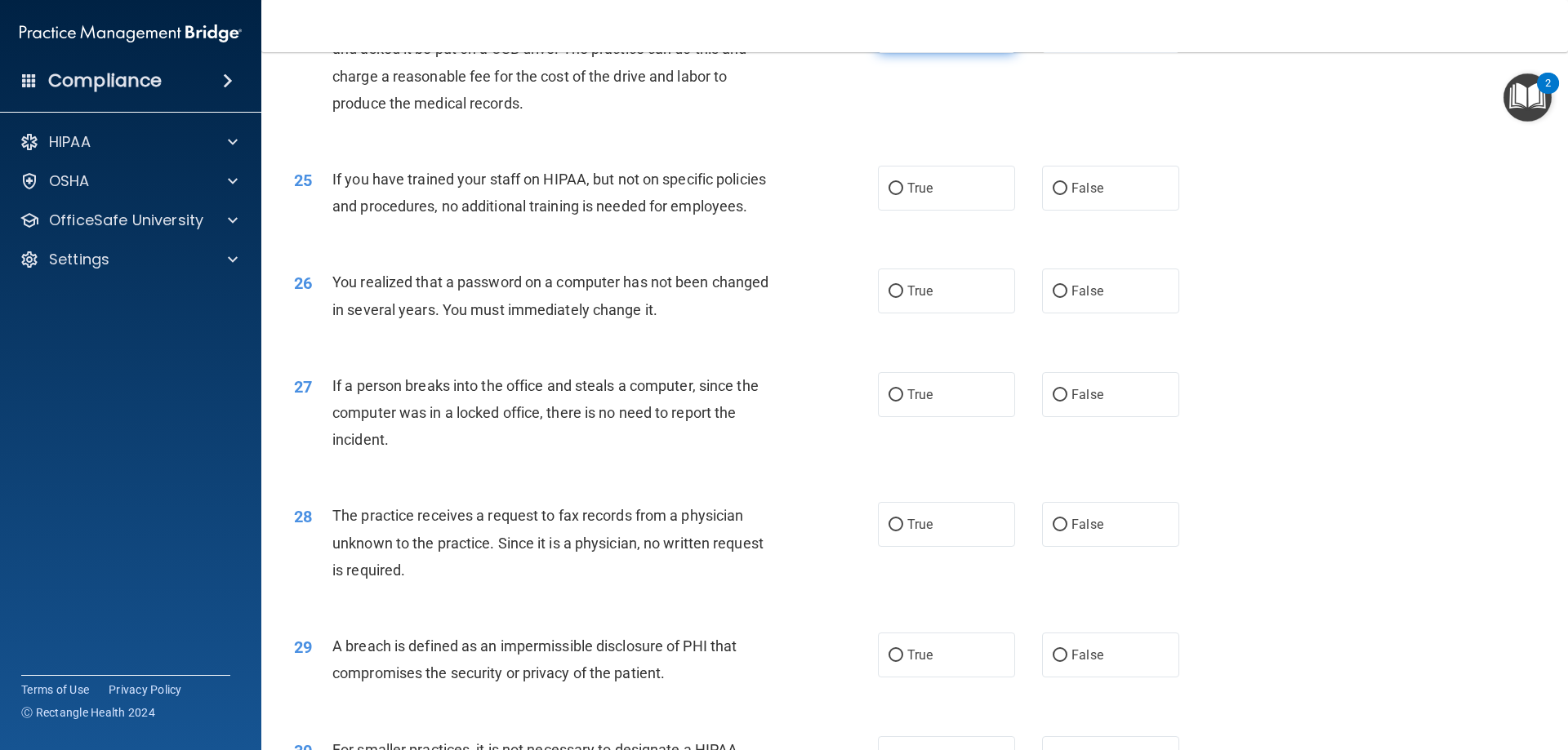
click at [974, 53] on label "True" at bounding box center [946, 30] width 137 height 45
click at [904, 38] on input "True" at bounding box center [896, 31] width 15 height 12
radio input "true"
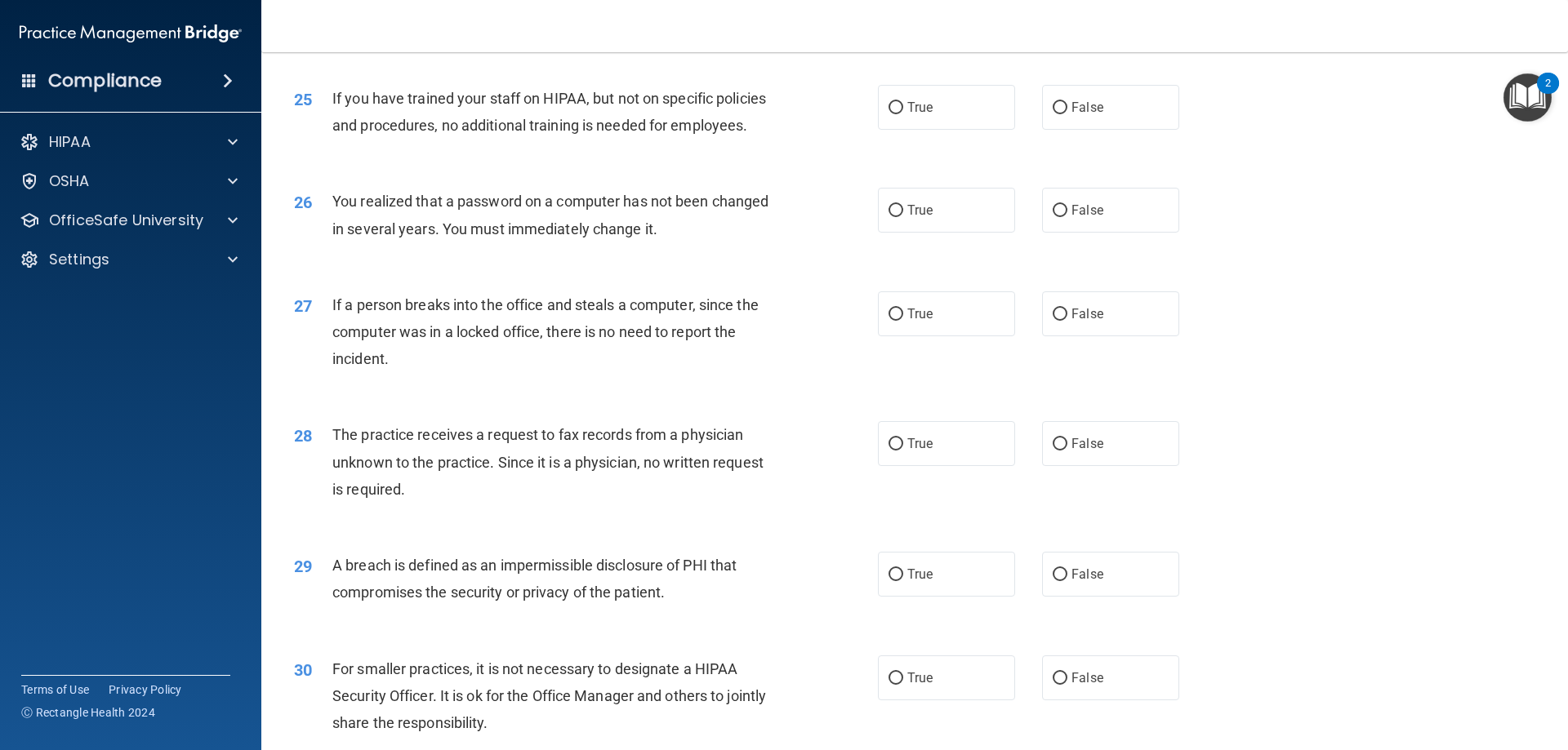
scroll to position [2939, 0]
click at [942, 129] on label "True" at bounding box center [946, 106] width 137 height 45
click at [904, 114] on input "True" at bounding box center [896, 107] width 15 height 12
radio input "true"
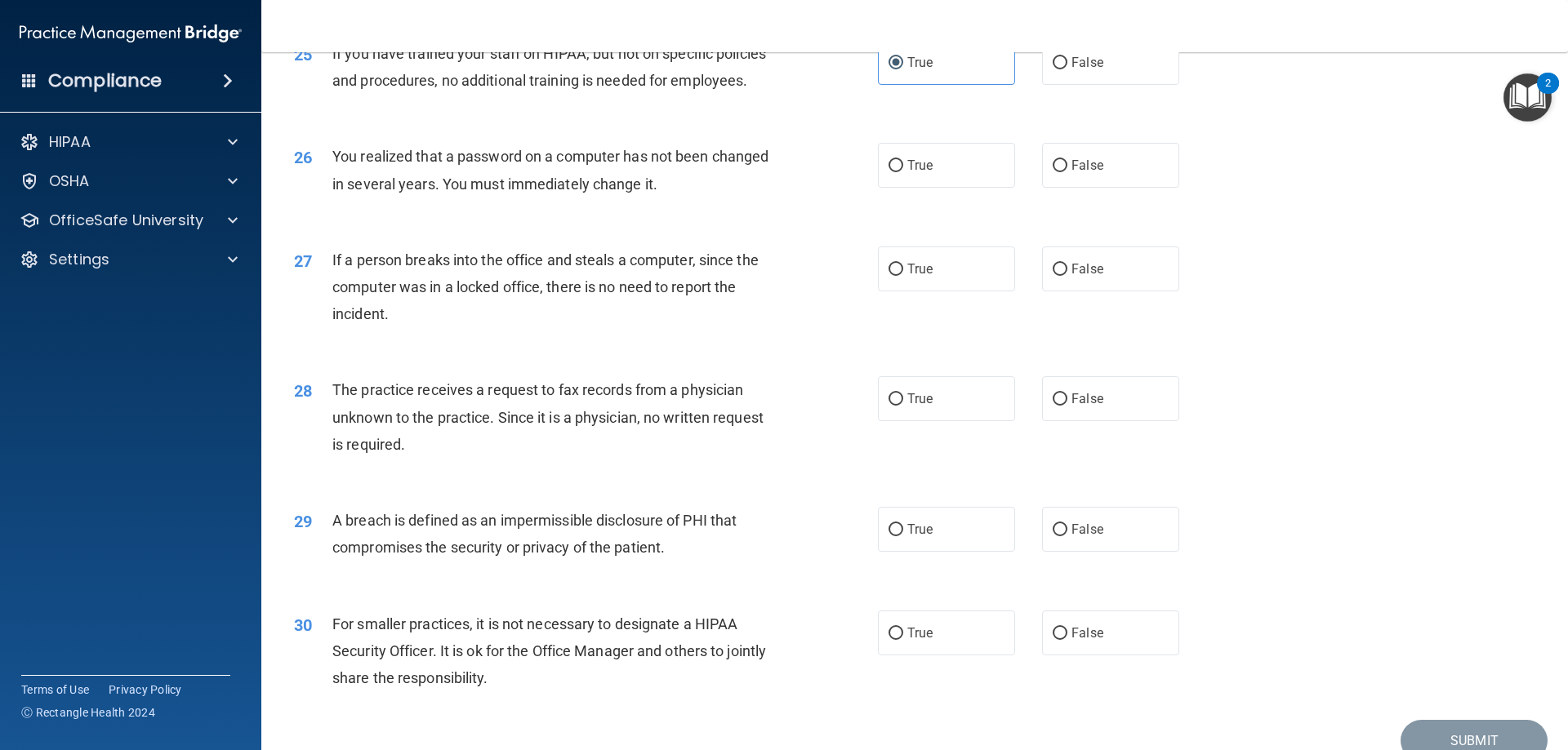
scroll to position [3021, 0]
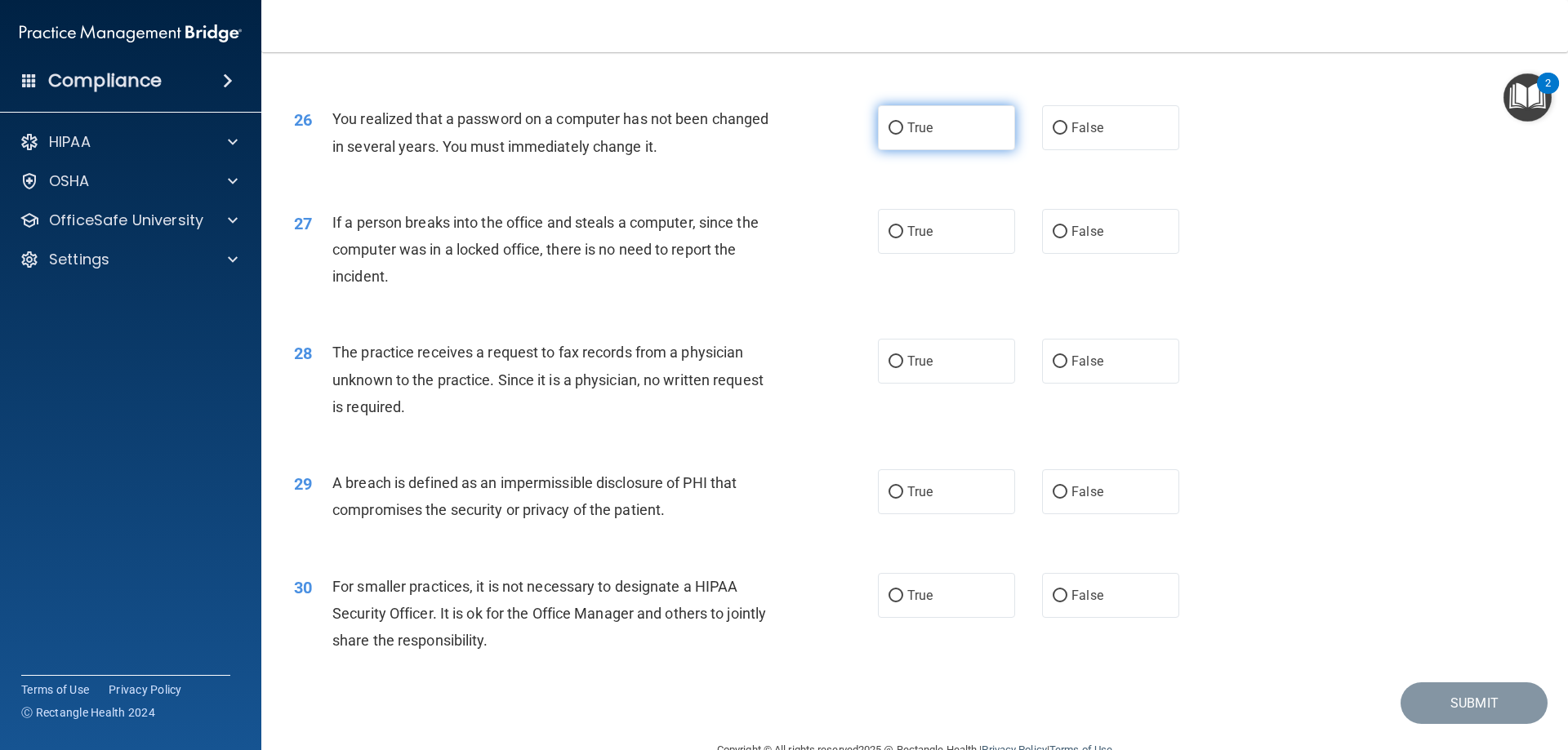
click at [915, 135] on span "True" at bounding box center [920, 128] width 26 height 15
click at [904, 134] on input "True" at bounding box center [896, 128] width 15 height 12
radio input "true"
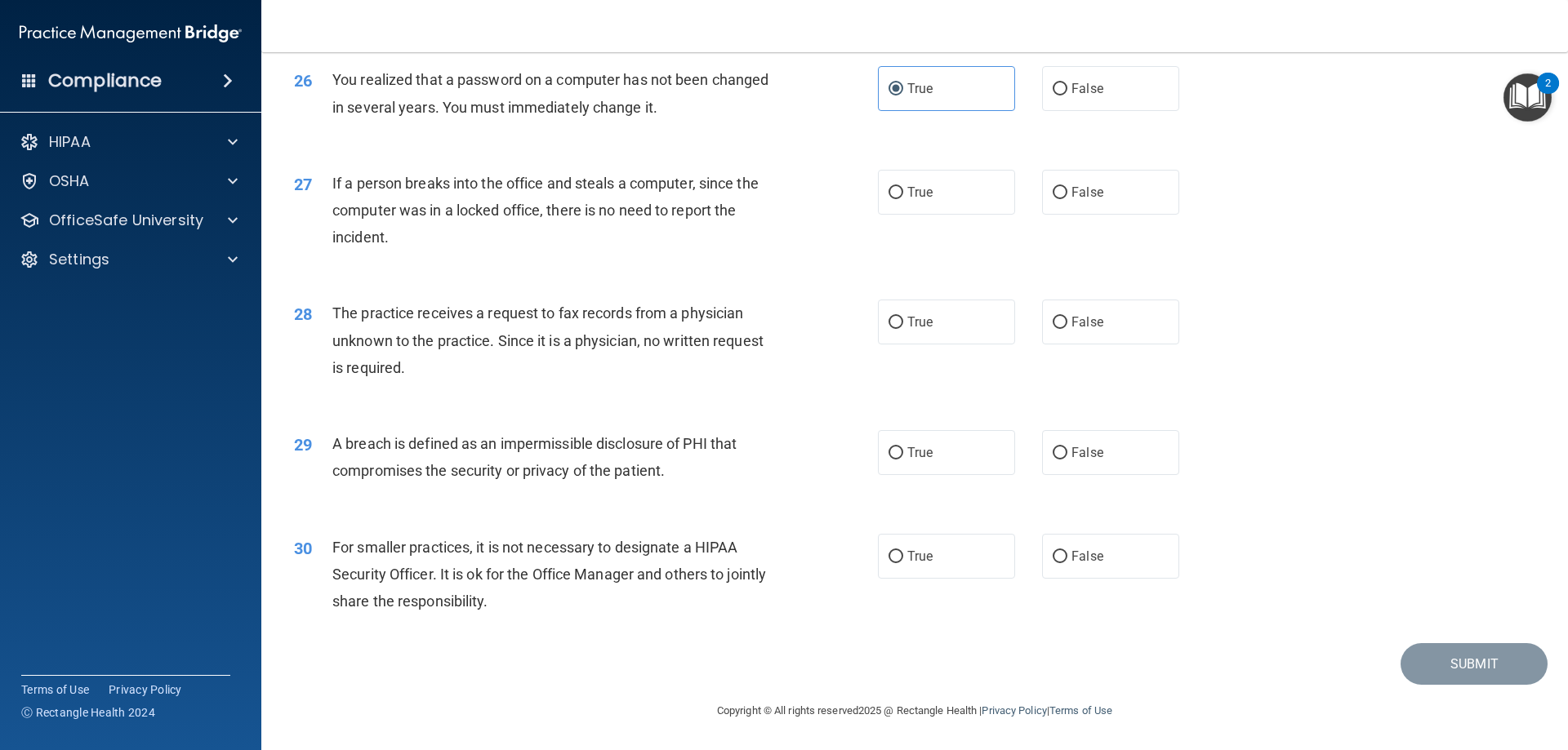
scroll to position [3114, 0]
click at [1089, 193] on span "False" at bounding box center [1088, 192] width 32 height 15
click at [1068, 193] on input "False" at bounding box center [1060, 192] width 15 height 12
radio input "true"
click at [1062, 334] on label "False" at bounding box center [1110, 321] width 137 height 45
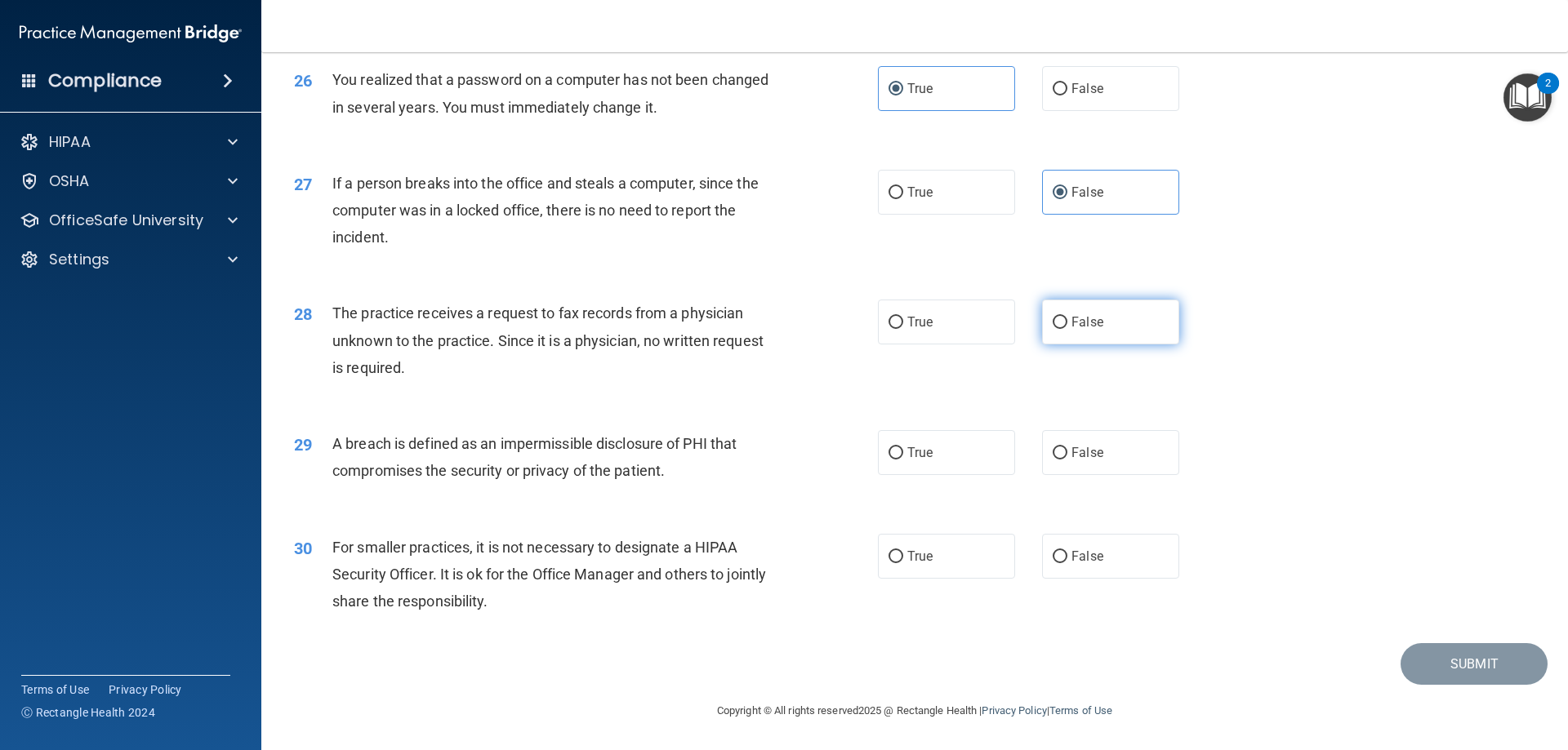
click at [1062, 329] on input "False" at bounding box center [1060, 323] width 15 height 12
radio input "true"
click at [954, 450] on label "True" at bounding box center [946, 452] width 137 height 45
click at [904, 450] on input "True" at bounding box center [896, 453] width 15 height 12
radio input "true"
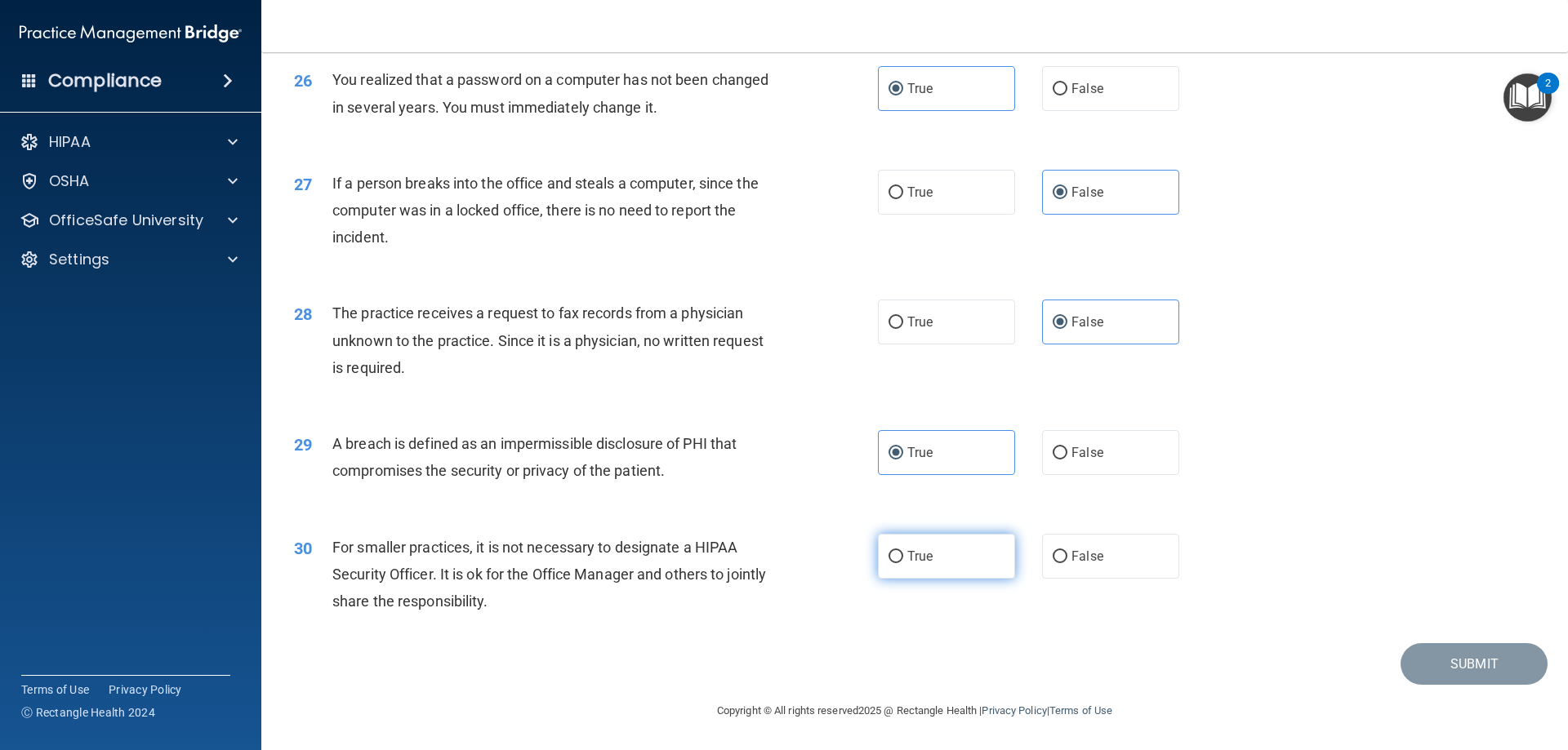
click at [957, 549] on label "True" at bounding box center [946, 556] width 137 height 45
click at [904, 551] on input "True" at bounding box center [896, 557] width 15 height 12
radio input "true"
click at [1451, 652] on button "Submit" at bounding box center [1474, 664] width 147 height 42
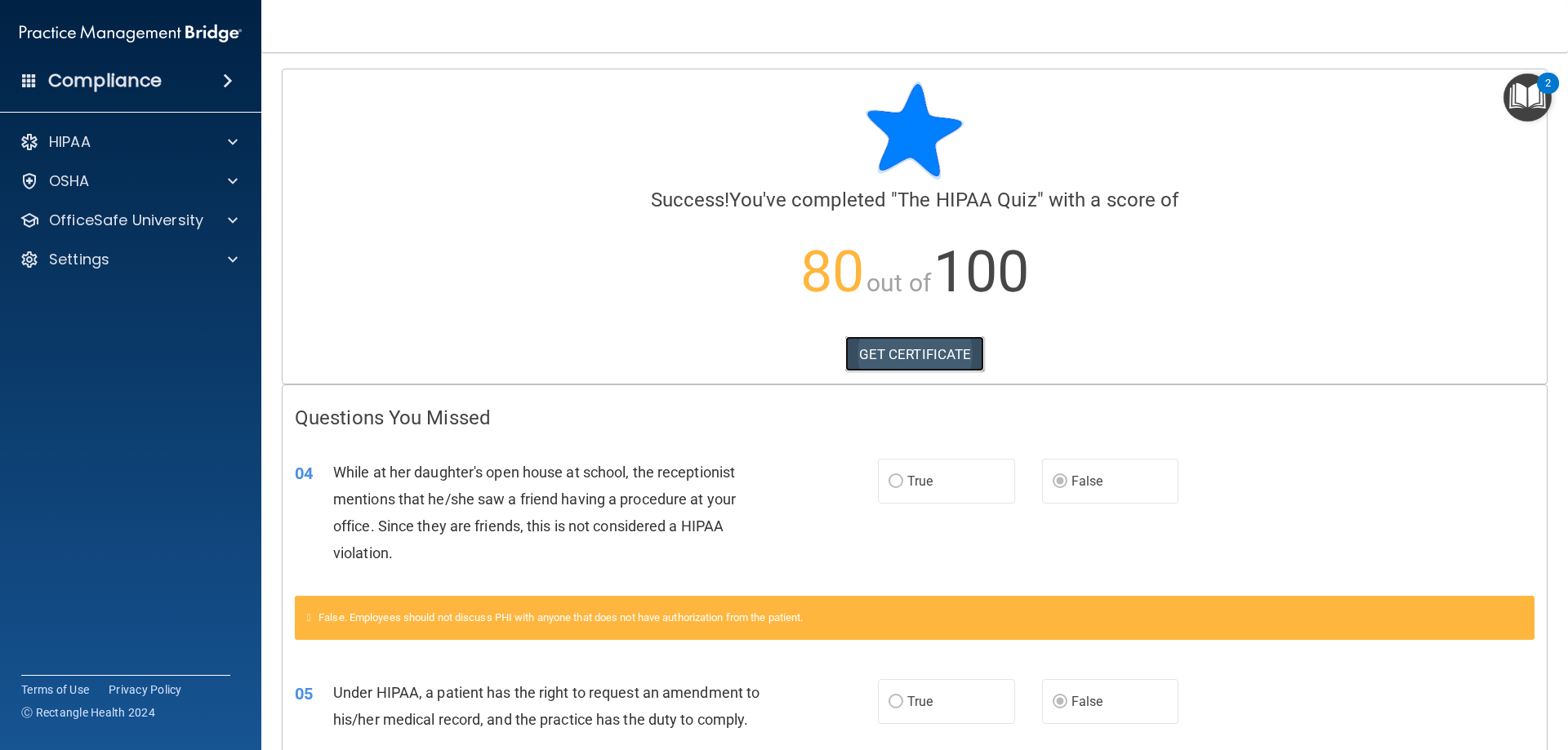
click at [932, 353] on link "GET CERTIFICATE" at bounding box center [914, 354] width 139 height 36
click at [235, 132] on div "HIPAA" at bounding box center [131, 142] width 262 height 32
click at [234, 135] on span at bounding box center [233, 142] width 9 height 20
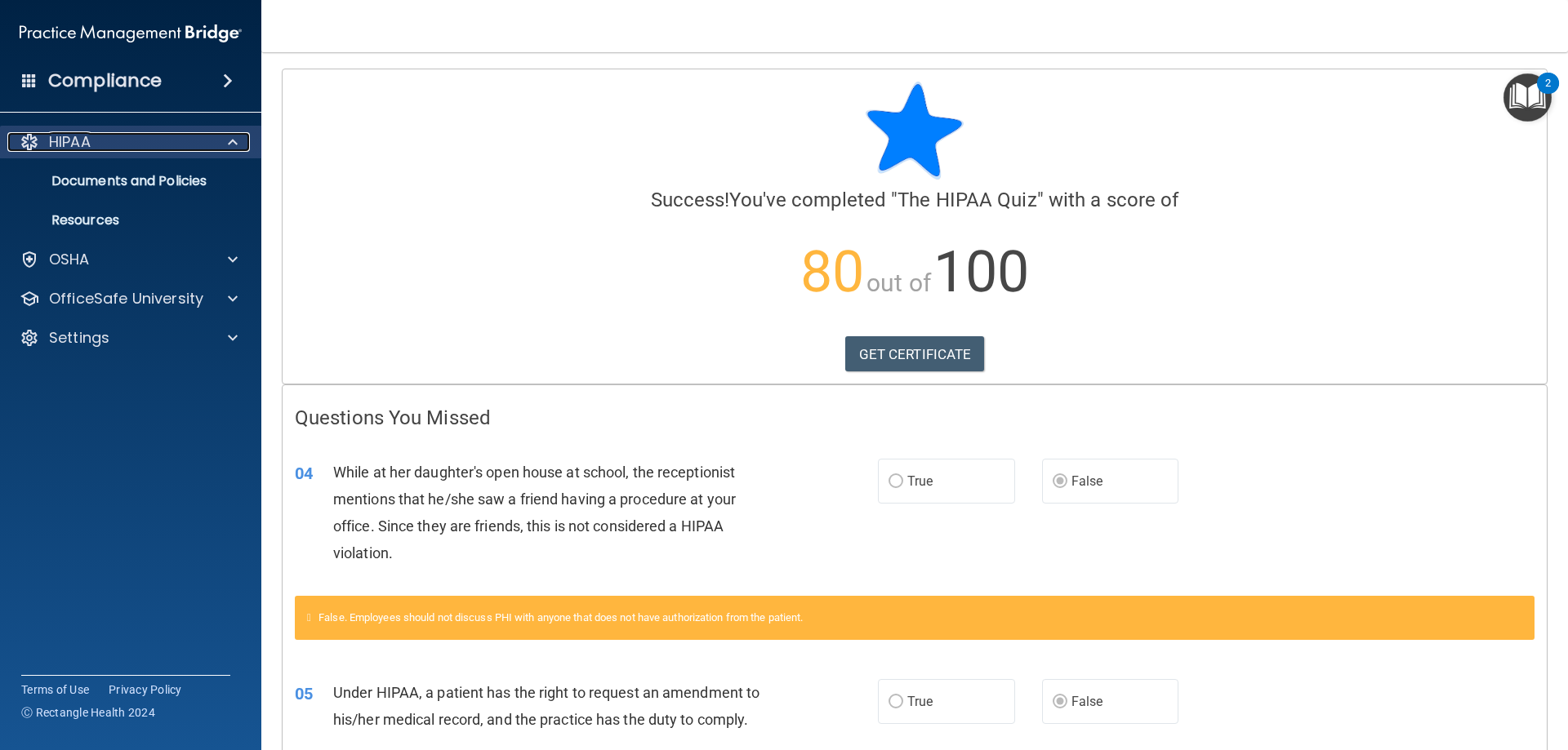
click at [98, 136] on div "HIPAA" at bounding box center [109, 142] width 203 height 20
click at [96, 136] on div "HIPAA" at bounding box center [109, 142] width 203 height 20
click at [110, 173] on p "Documents and Policies" at bounding box center [121, 181] width 223 height 16
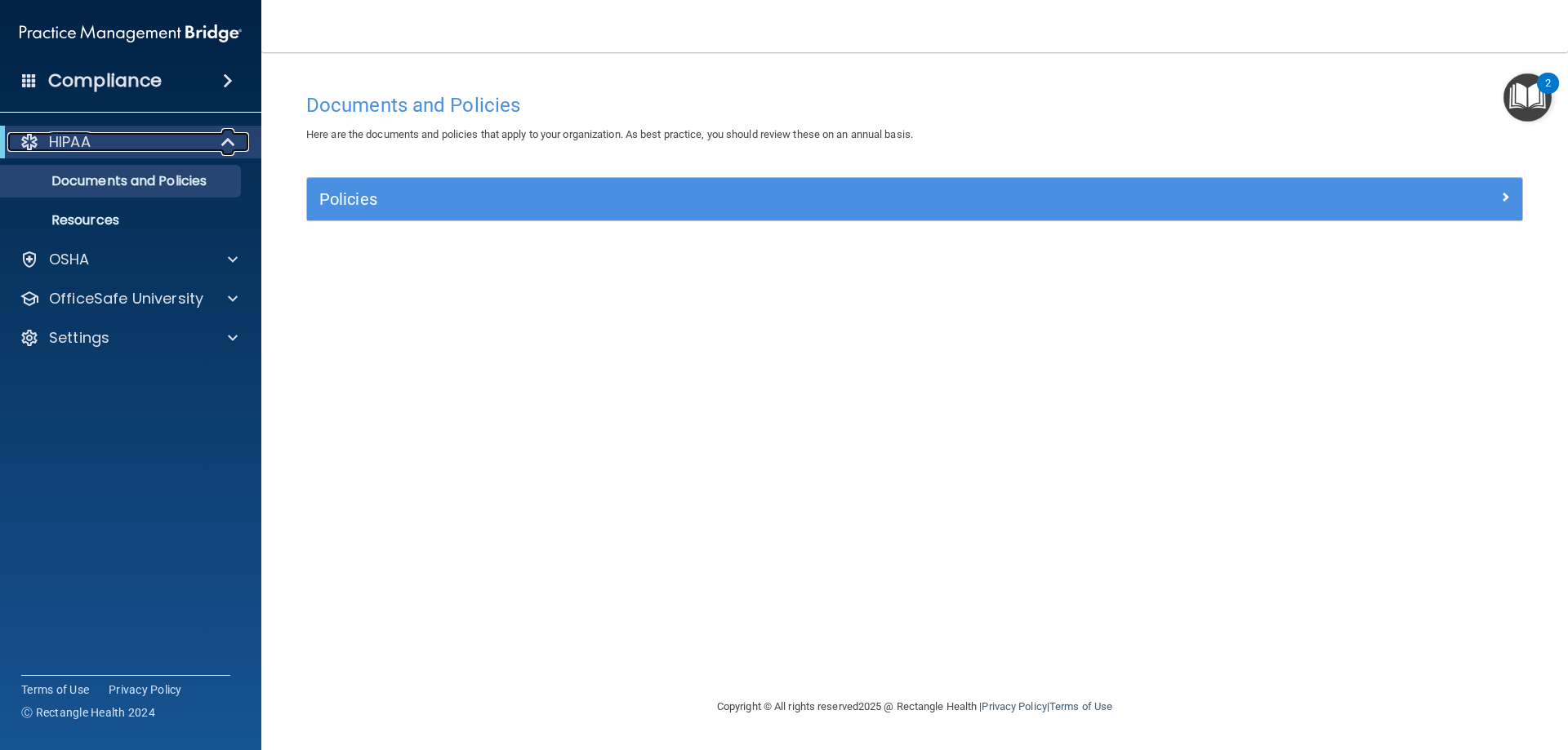
click at [73, 139] on p "HIPAA" at bounding box center [70, 142] width 42 height 20
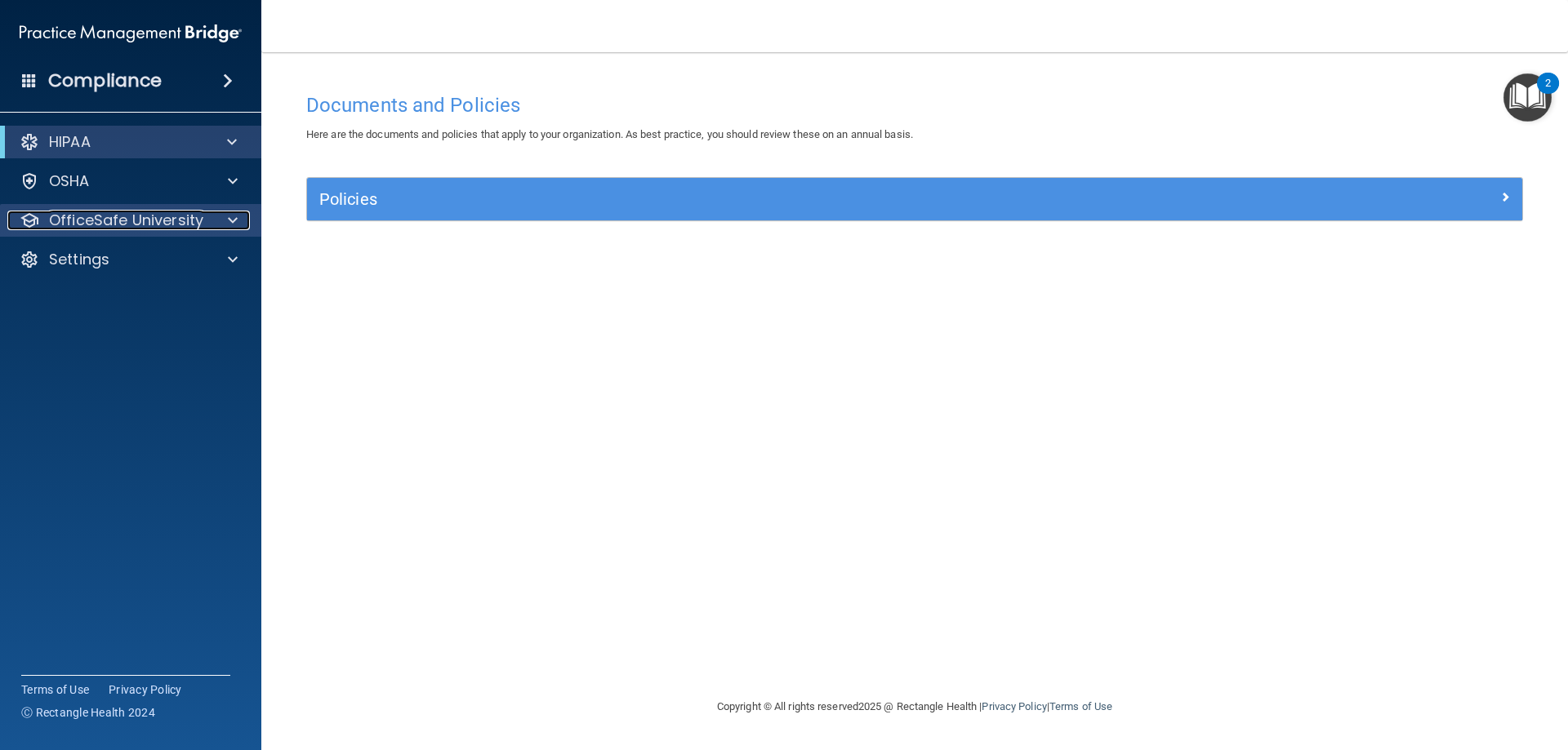
click at [110, 225] on p "OfficeSafe University" at bounding box center [126, 220] width 154 height 20
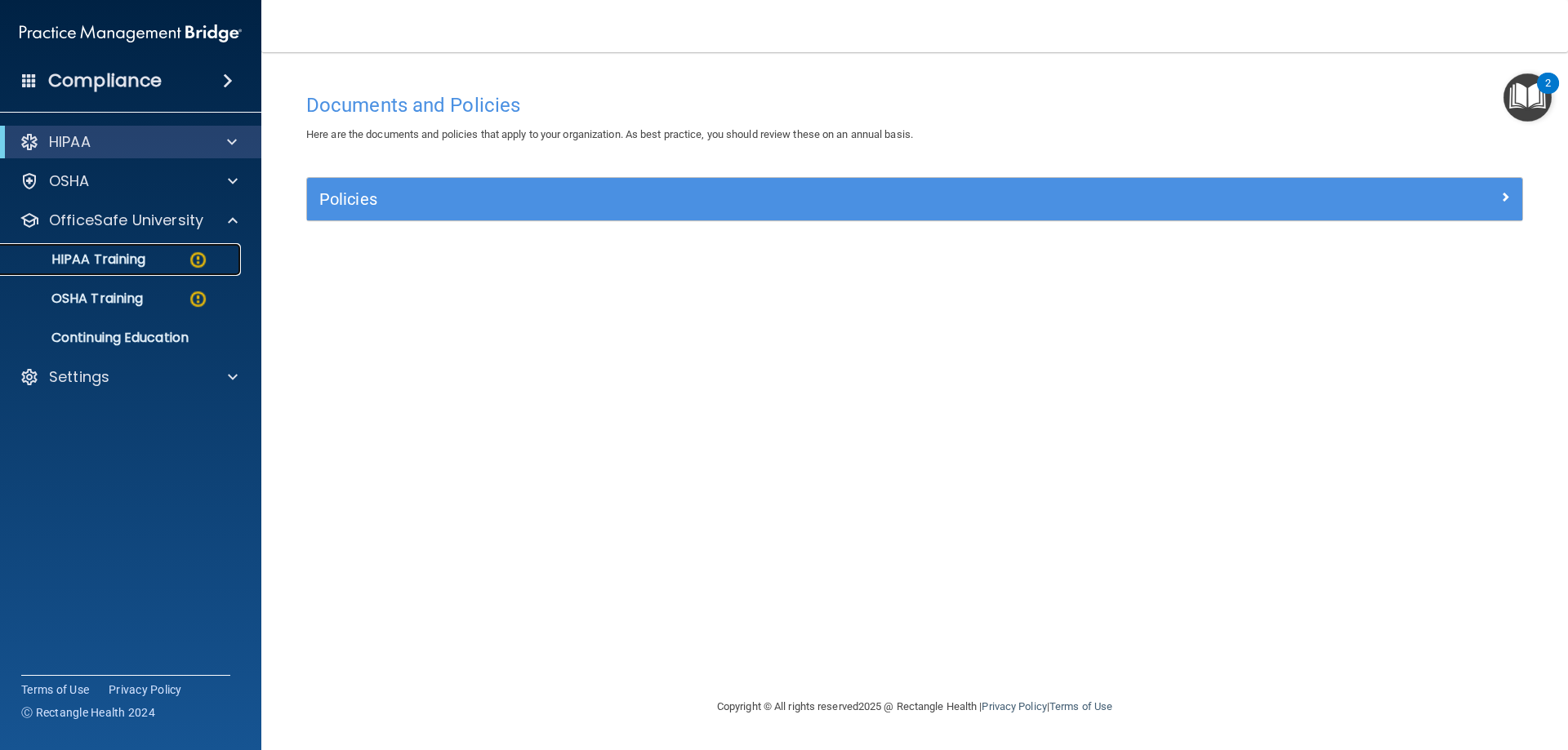
click at [196, 258] on img at bounding box center [198, 260] width 21 height 21
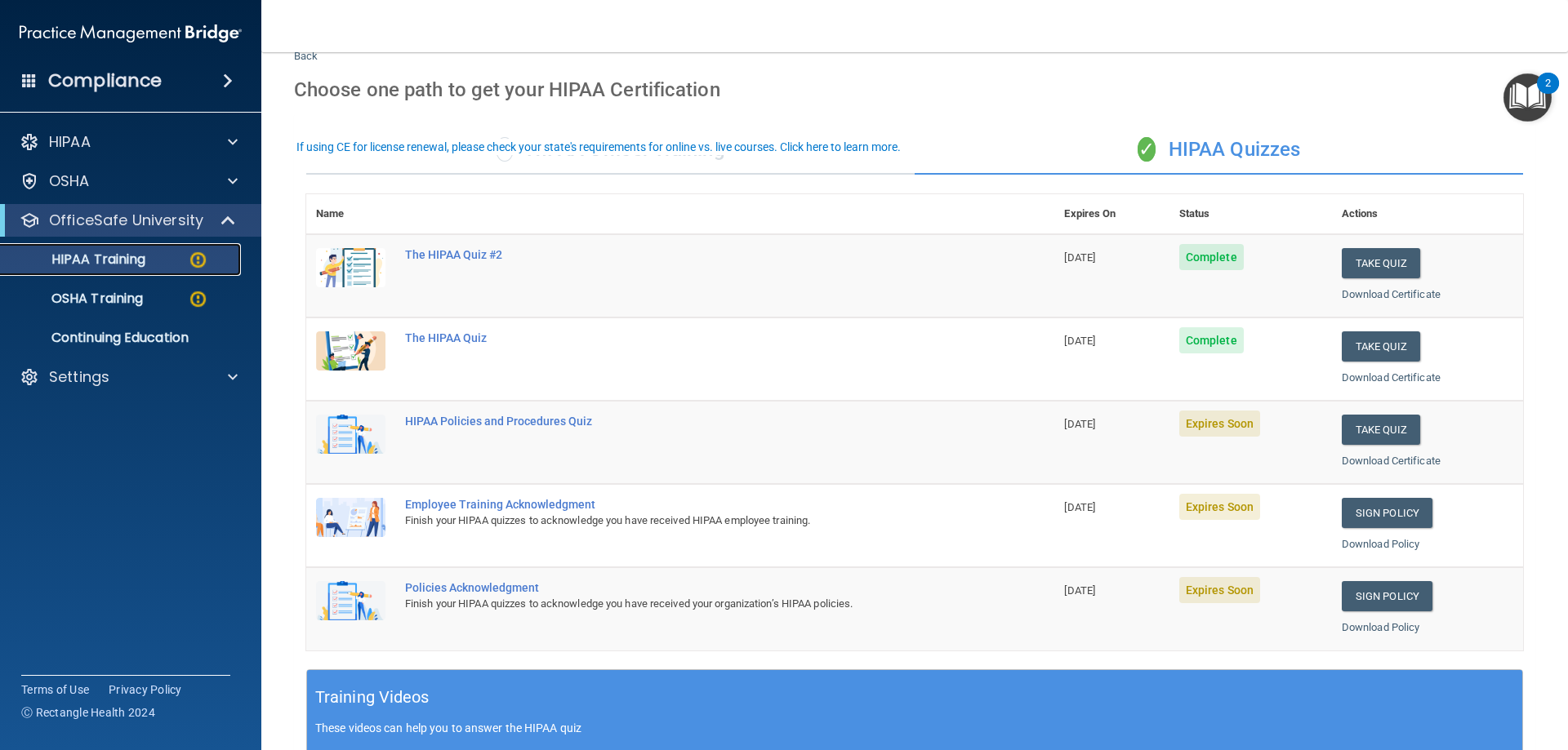
scroll to position [81, 0]
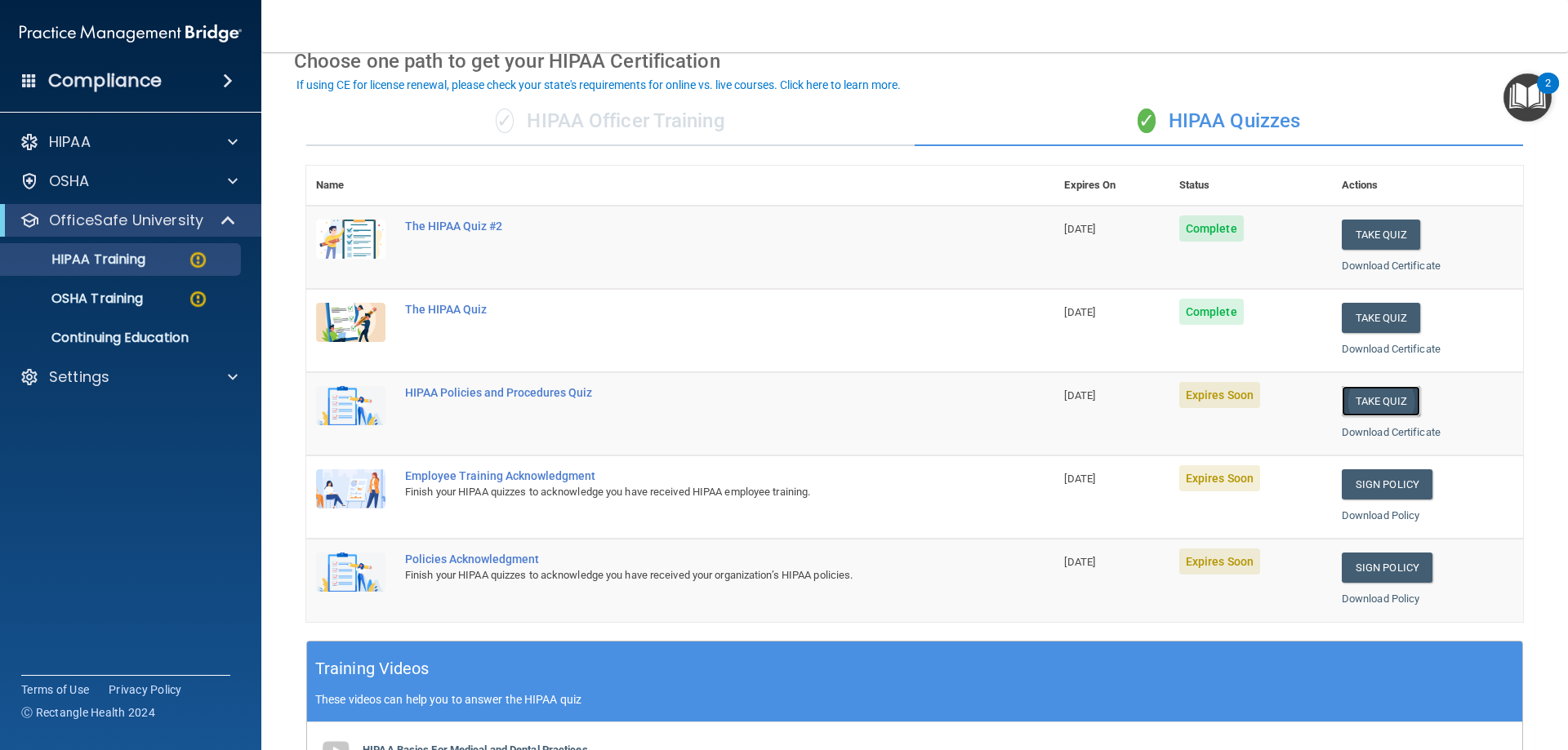
click at [1384, 395] on button "Take Quiz" at bounding box center [1380, 402] width 79 height 30
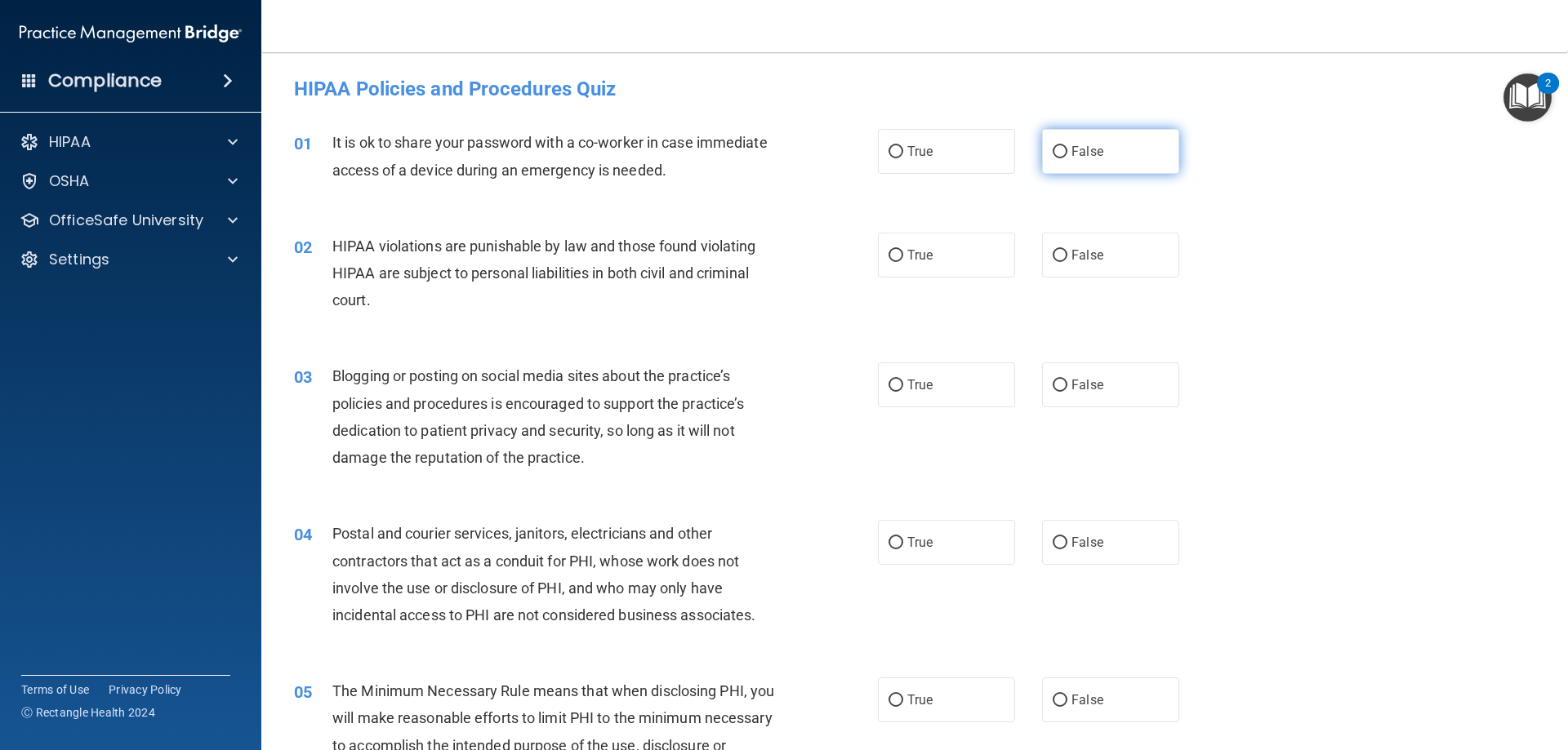
click at [1117, 159] on label "False" at bounding box center [1110, 151] width 137 height 45
click at [1068, 158] on input "False" at bounding box center [1060, 152] width 15 height 12
radio input "true"
click at [929, 253] on label "True" at bounding box center [946, 255] width 137 height 45
click at [904, 253] on input "True" at bounding box center [896, 256] width 15 height 12
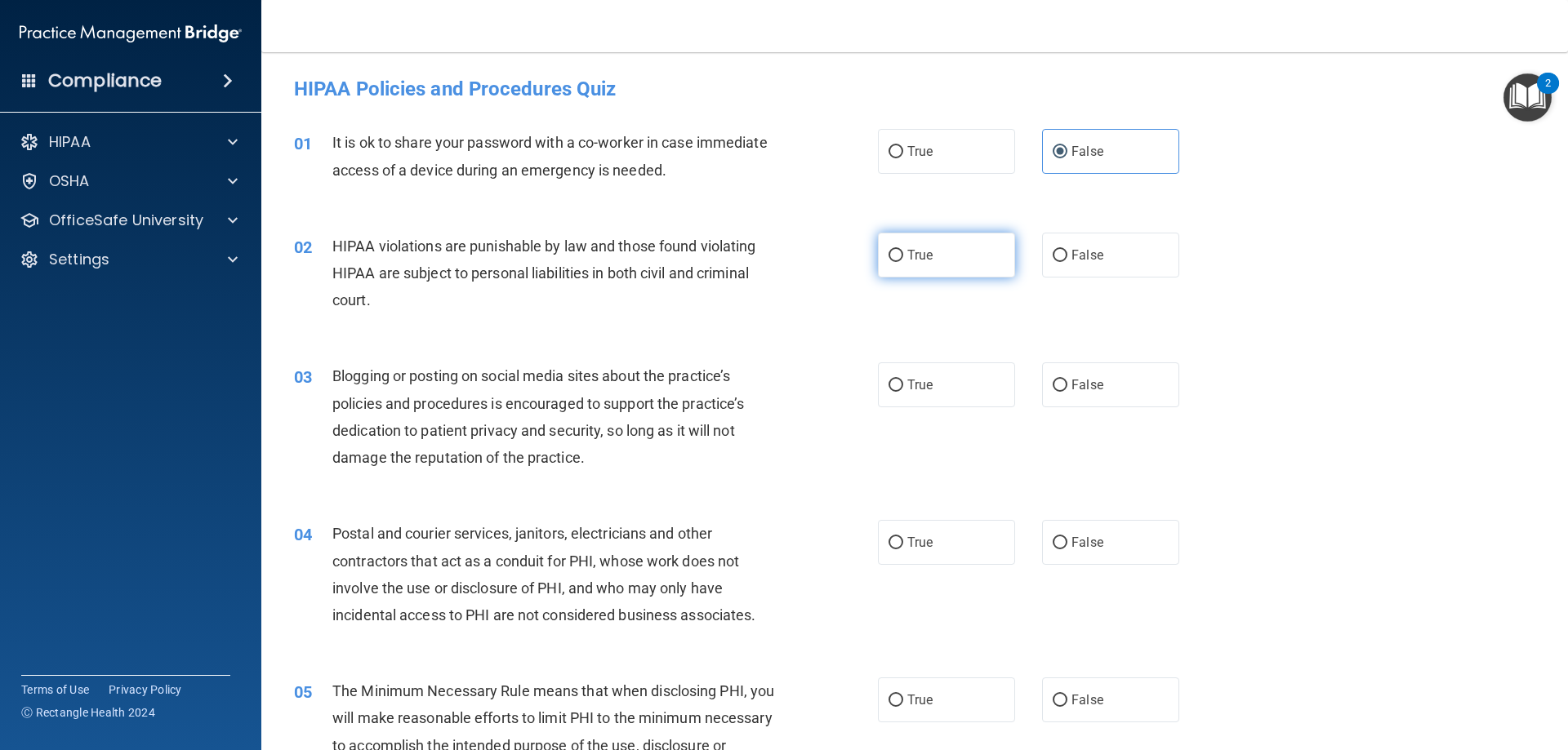
radio input "true"
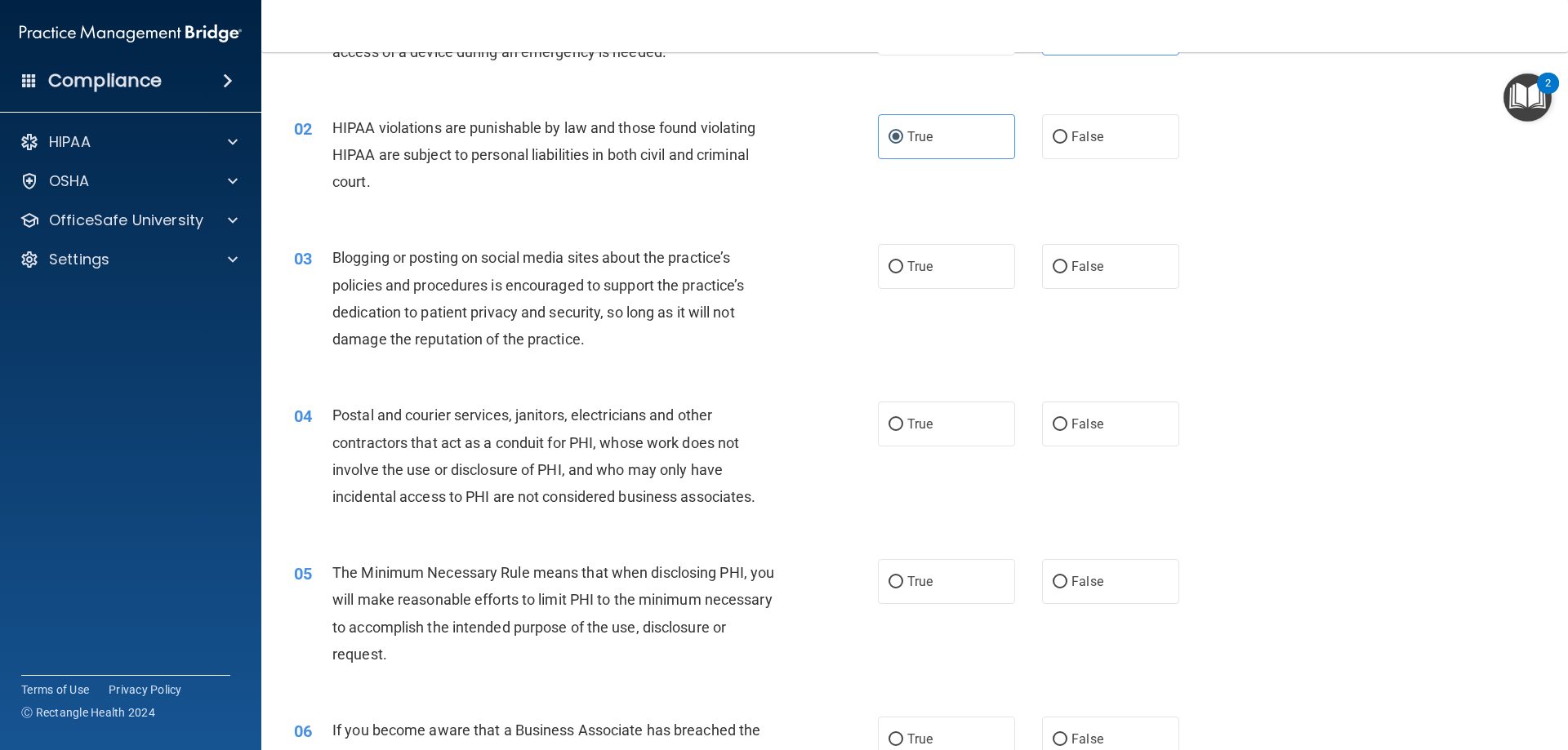
scroll to position [163, 0]
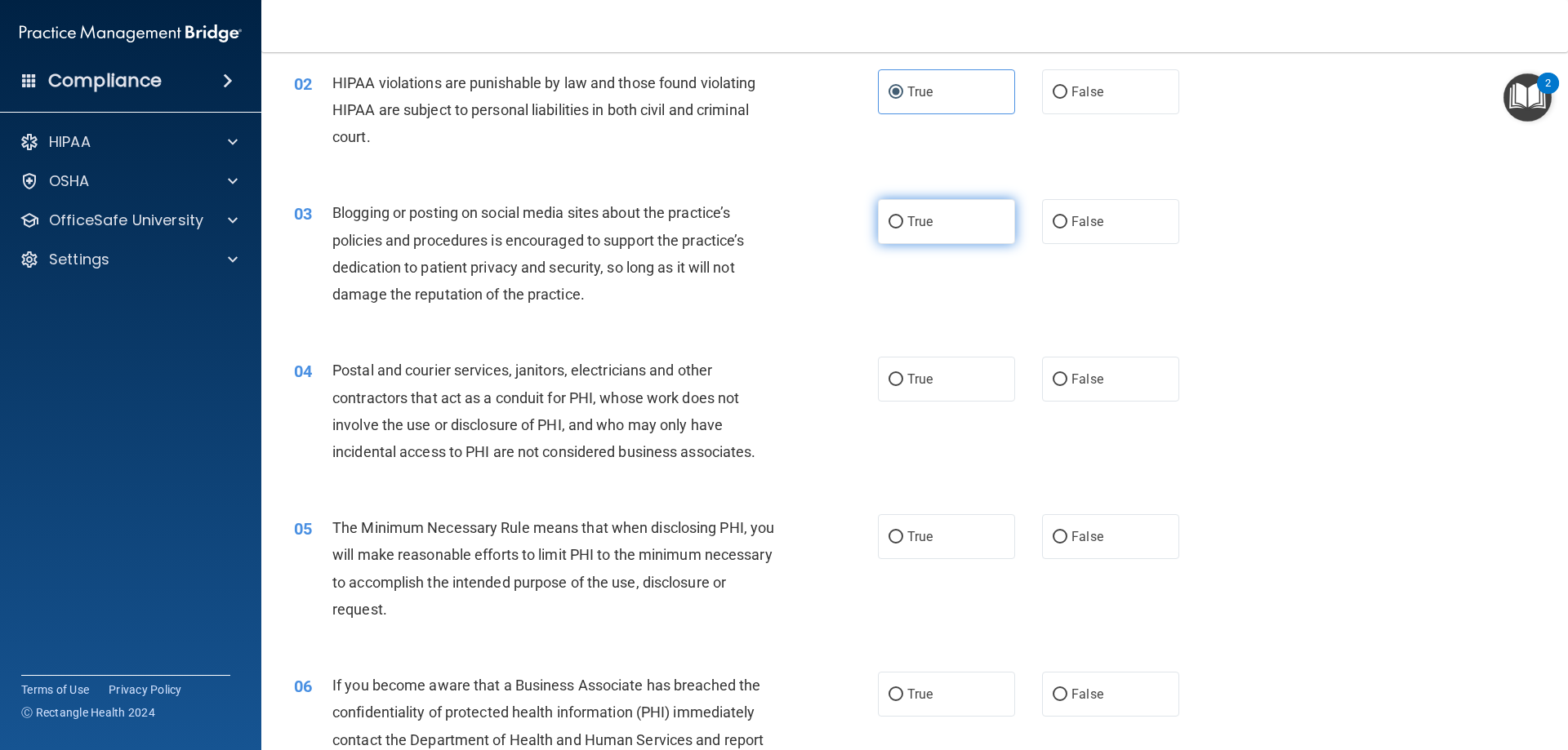
drag, startPoint x: 955, startPoint y: 216, endPoint x: 940, endPoint y: 219, distance: 15.3
click at [952, 216] on label "True" at bounding box center [946, 221] width 137 height 45
click at [904, 216] on input "True" at bounding box center [896, 222] width 15 height 12
radio input "true"
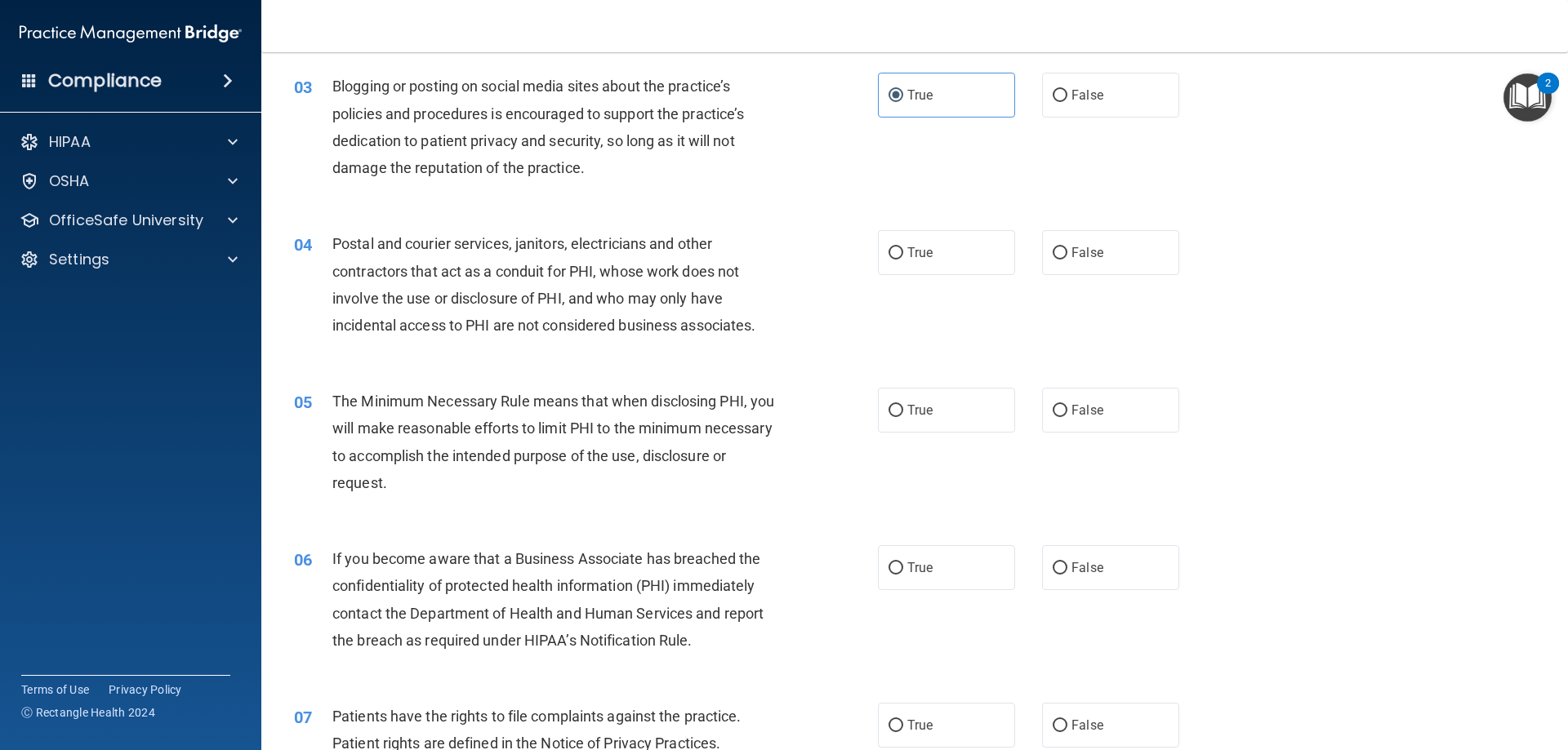
scroll to position [245, 0]
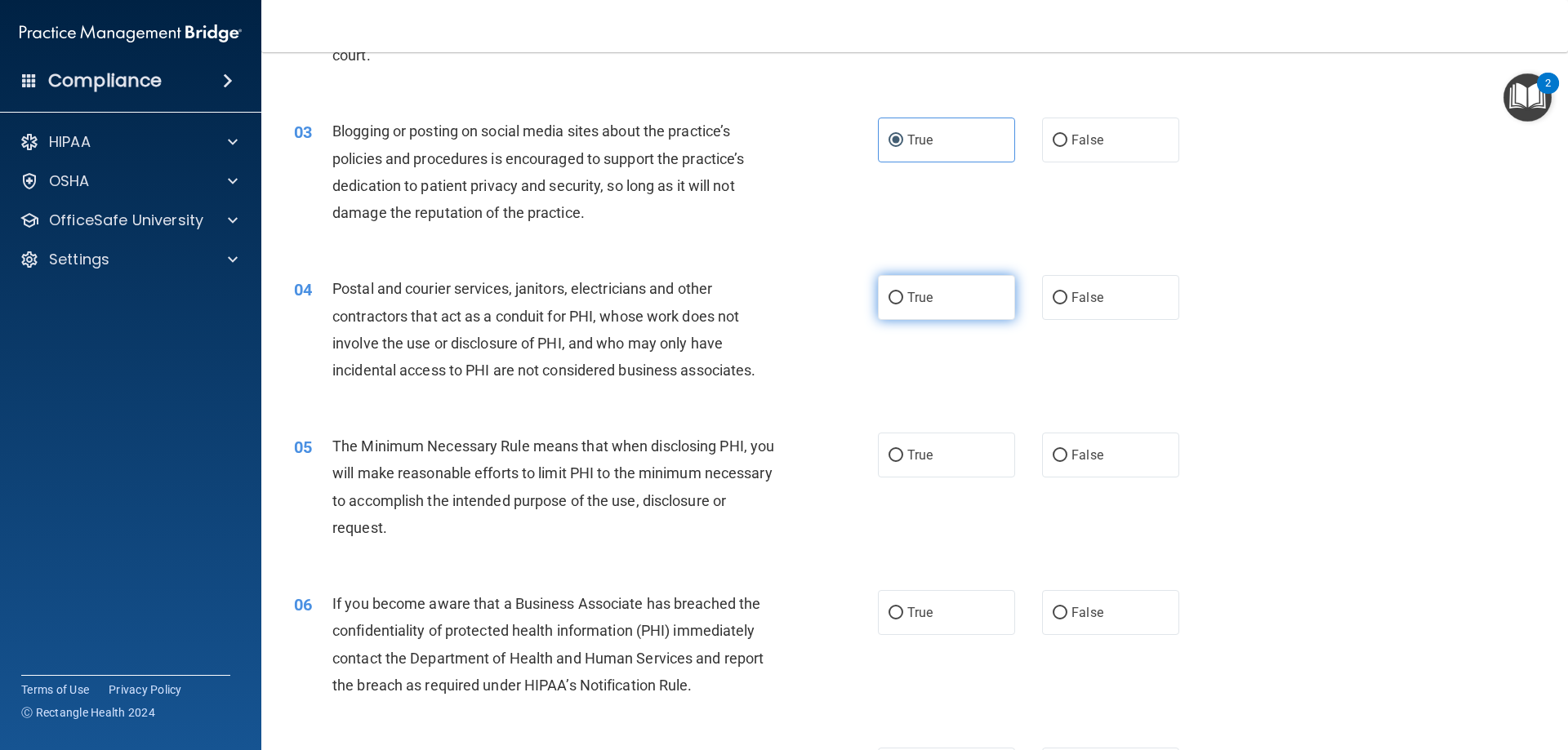
drag, startPoint x: 943, startPoint y: 307, endPoint x: 910, endPoint y: 309, distance: 33.1
click at [937, 307] on label "True" at bounding box center [946, 297] width 137 height 45
click at [904, 305] on input "True" at bounding box center [896, 298] width 15 height 12
radio input "true"
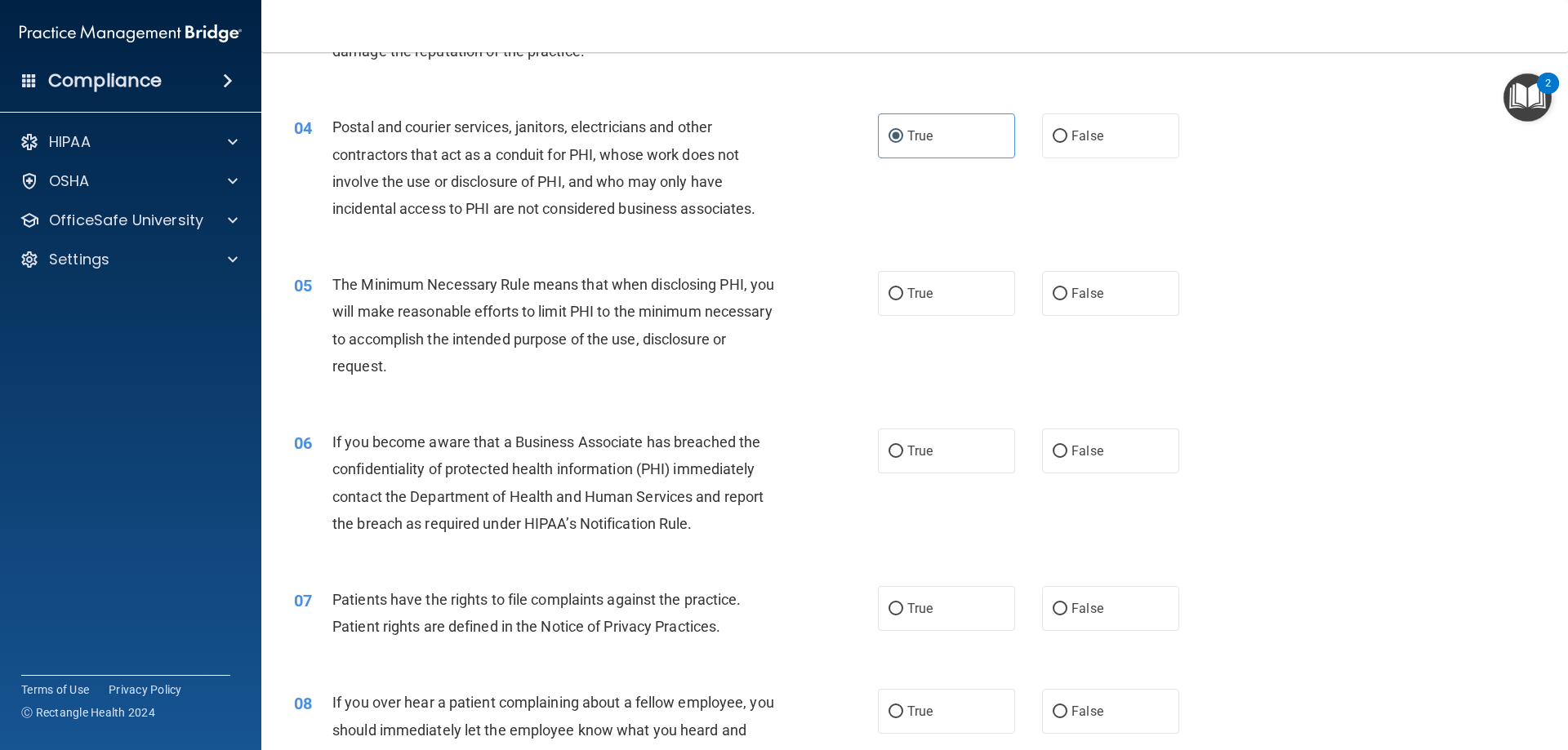
scroll to position [408, 0]
click at [952, 287] on label "True" at bounding box center [946, 292] width 137 height 45
click at [904, 287] on input "True" at bounding box center [896, 293] width 15 height 12
radio input "true"
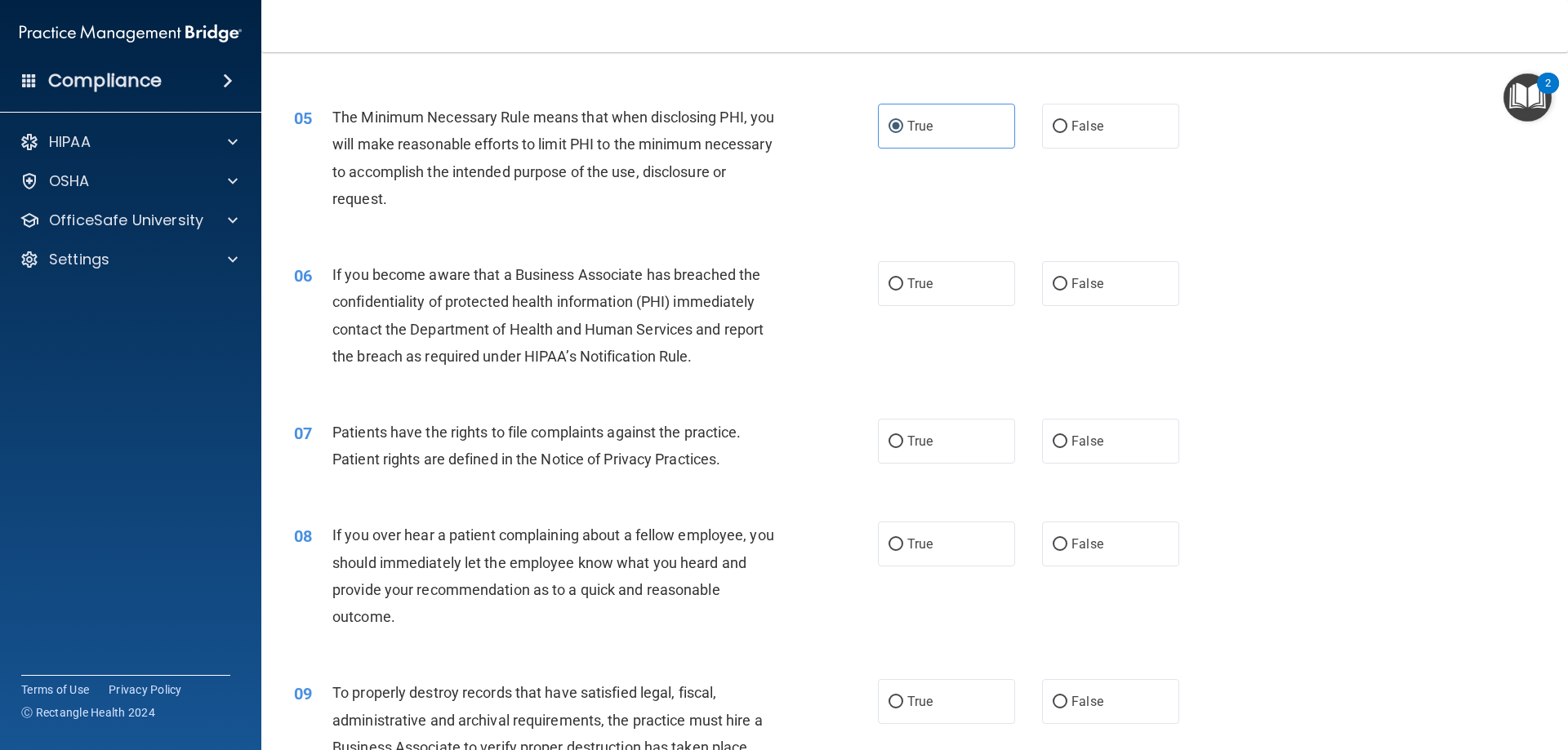
scroll to position [653, 0]
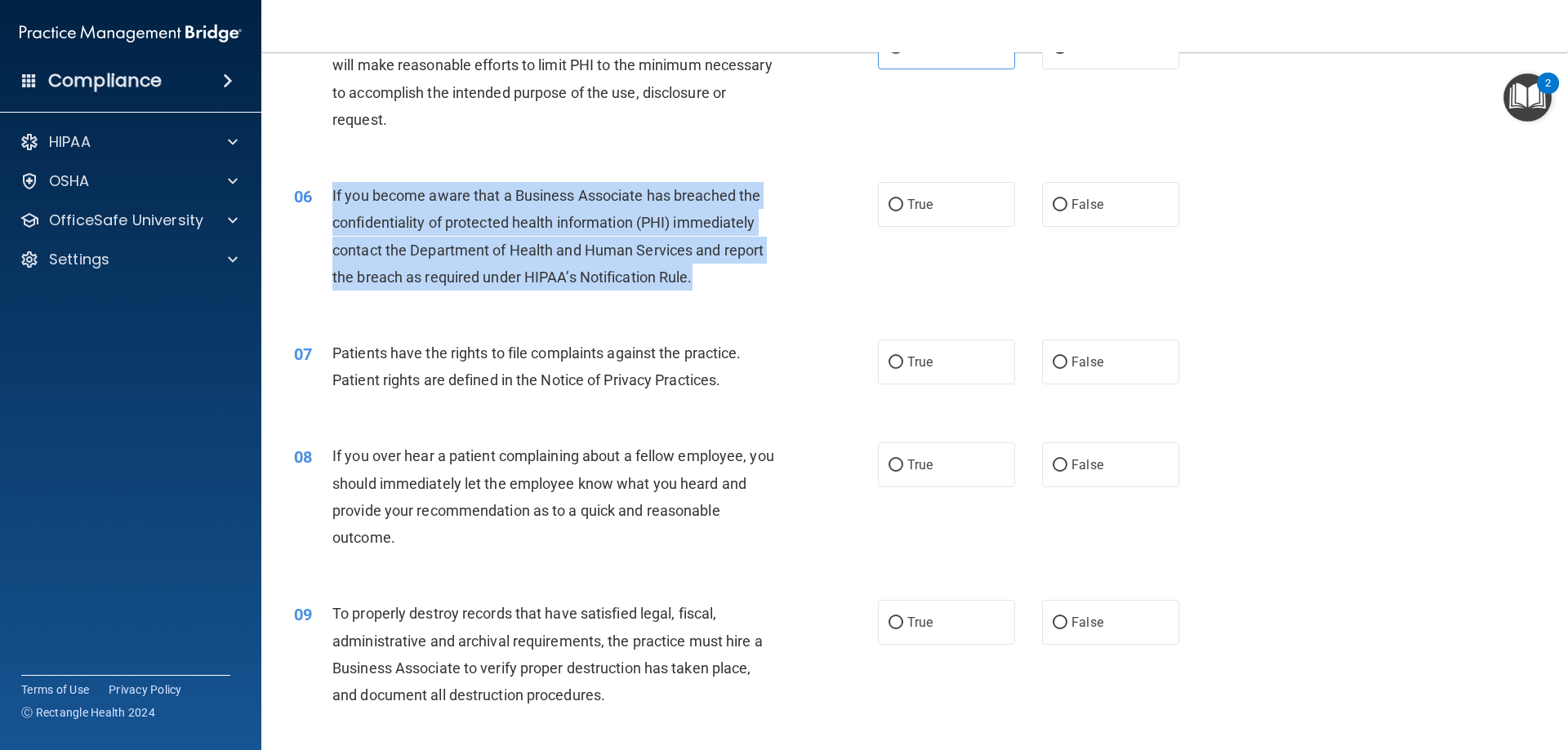
drag, startPoint x: 678, startPoint y: 268, endPoint x: 332, endPoint y: 187, distance: 355.4
click at [333, 187] on div "If you become aware that a Business Associate has breached the confidentiality …" at bounding box center [561, 236] width 457 height 109
copy span "If you become aware that a Business Associate has breached the confidentiality …"
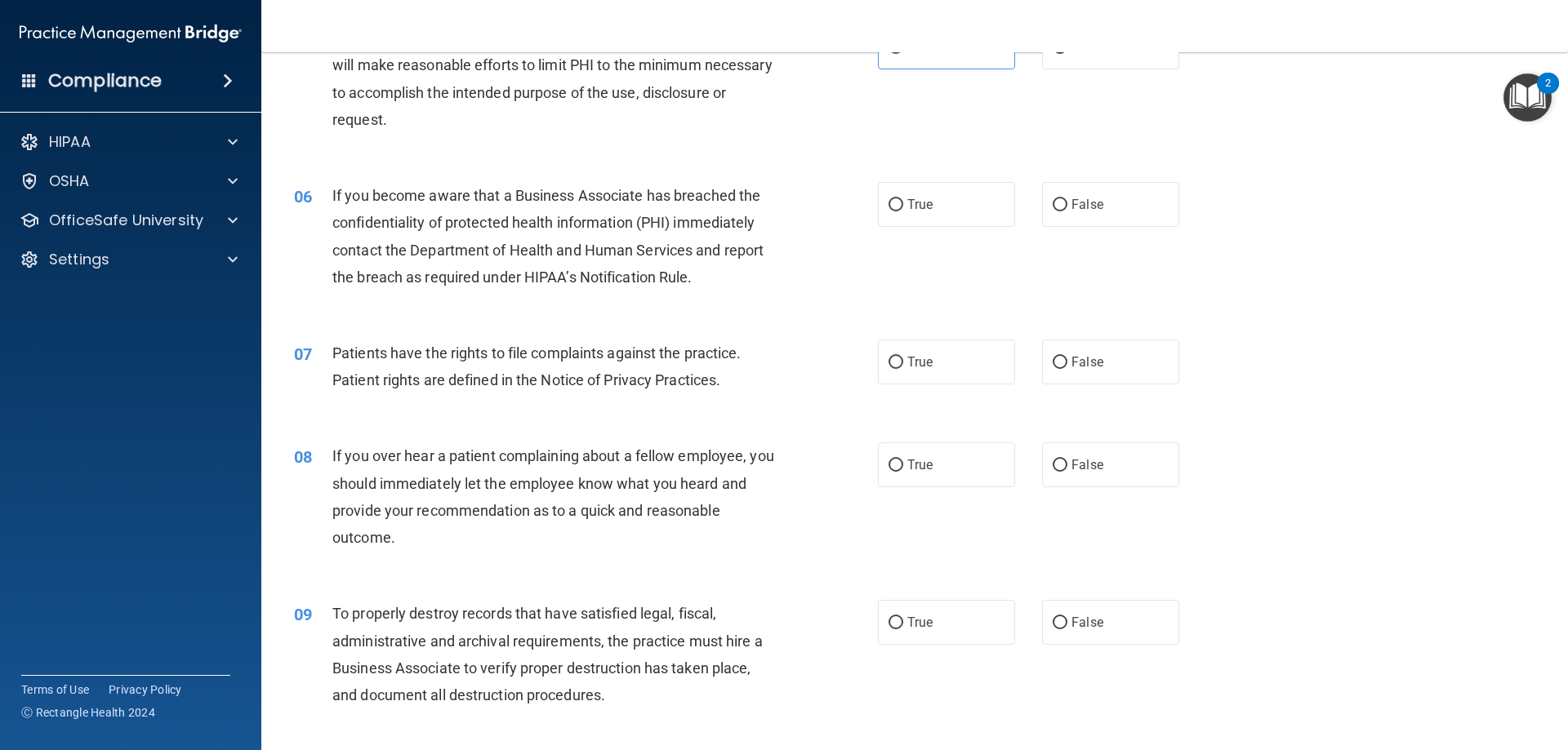
click at [764, 100] on div "The Minimum Necessary Rule means that when disclosing PHI, you will make reason…" at bounding box center [561, 79] width 457 height 109
click at [912, 202] on span "True" at bounding box center [920, 205] width 26 height 15
click at [904, 202] on input "True" at bounding box center [896, 205] width 15 height 12
radio input "true"
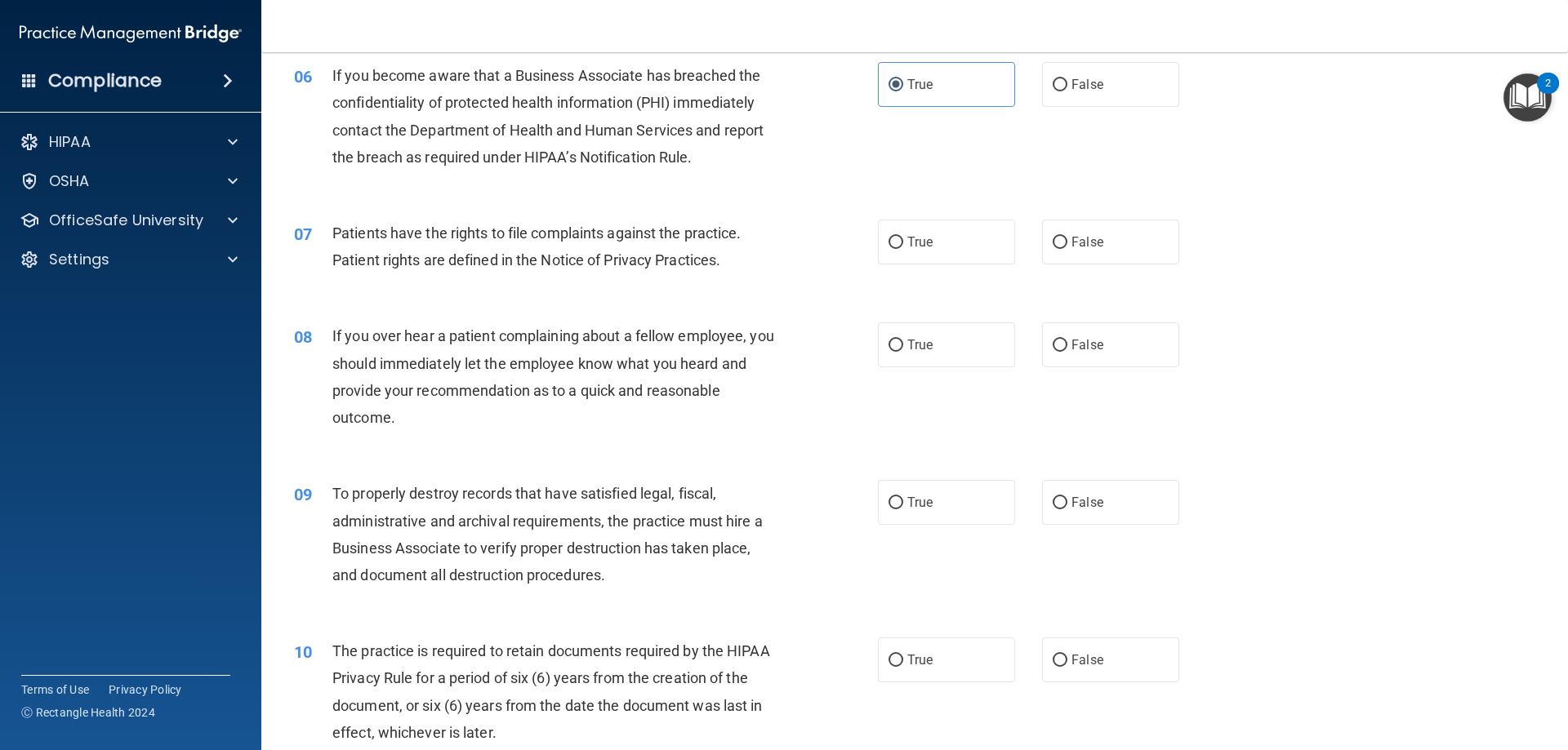
scroll to position [816, 0]
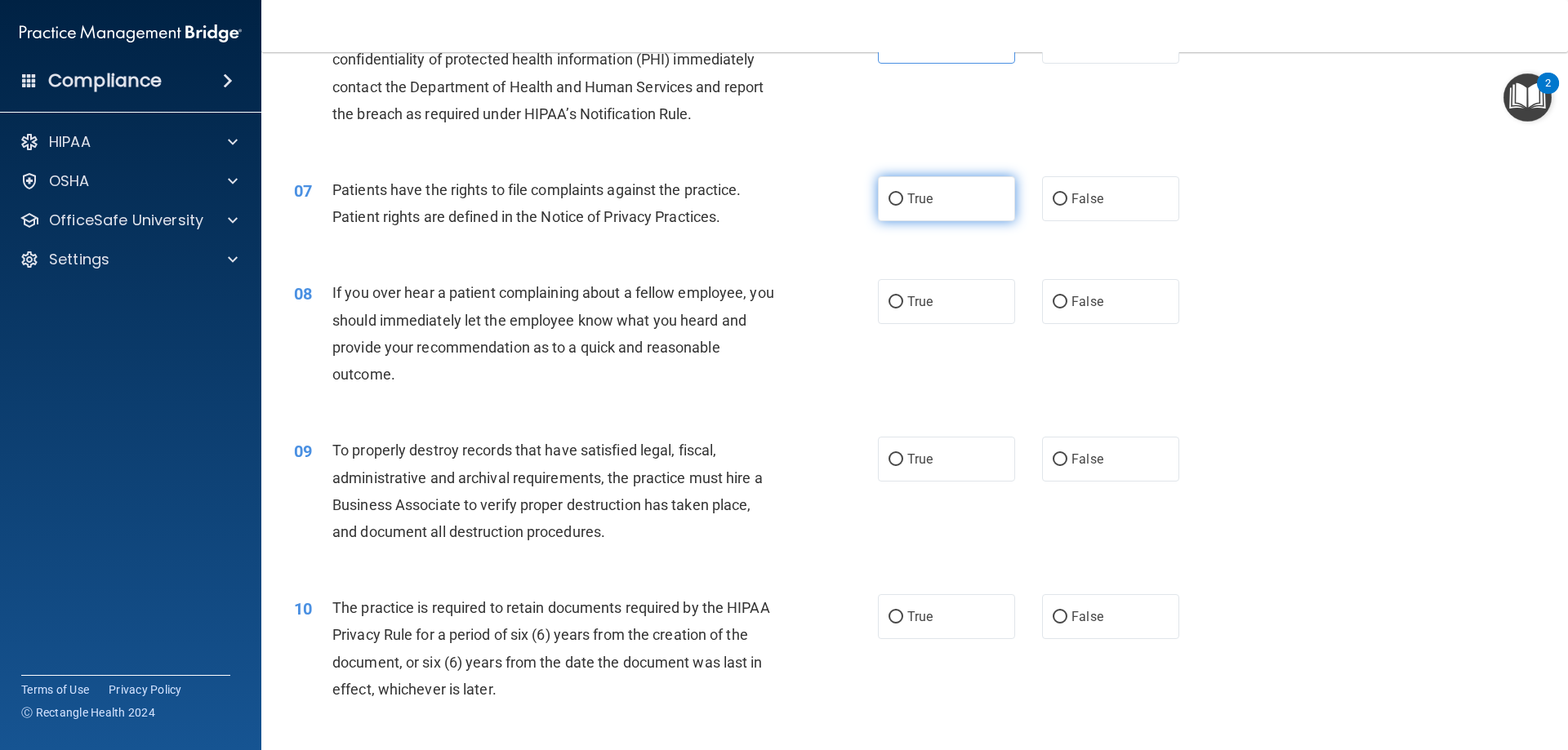
click at [967, 187] on label "True" at bounding box center [946, 198] width 137 height 45
click at [904, 193] on input "True" at bounding box center [896, 199] width 15 height 12
radio input "true"
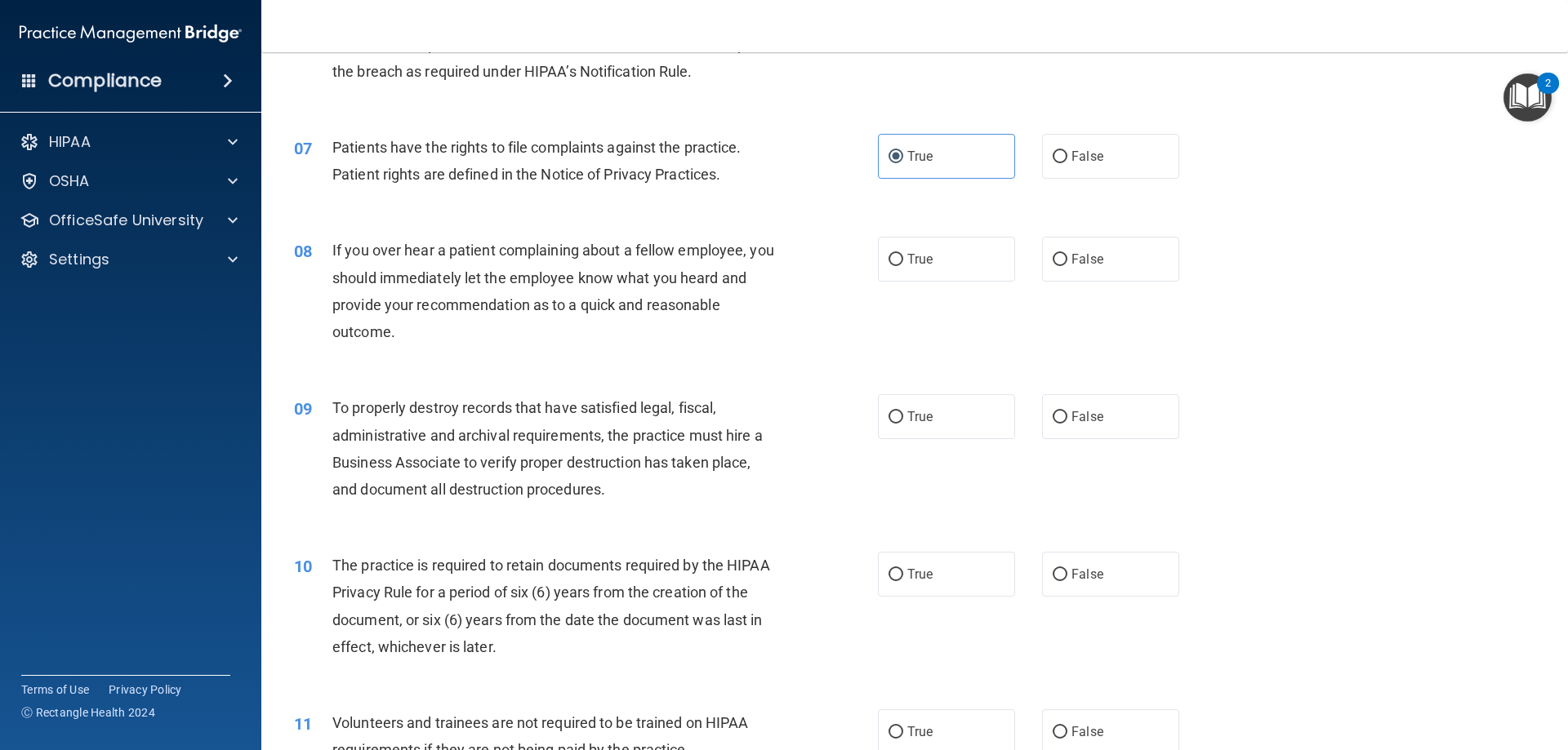
scroll to position [898, 0]
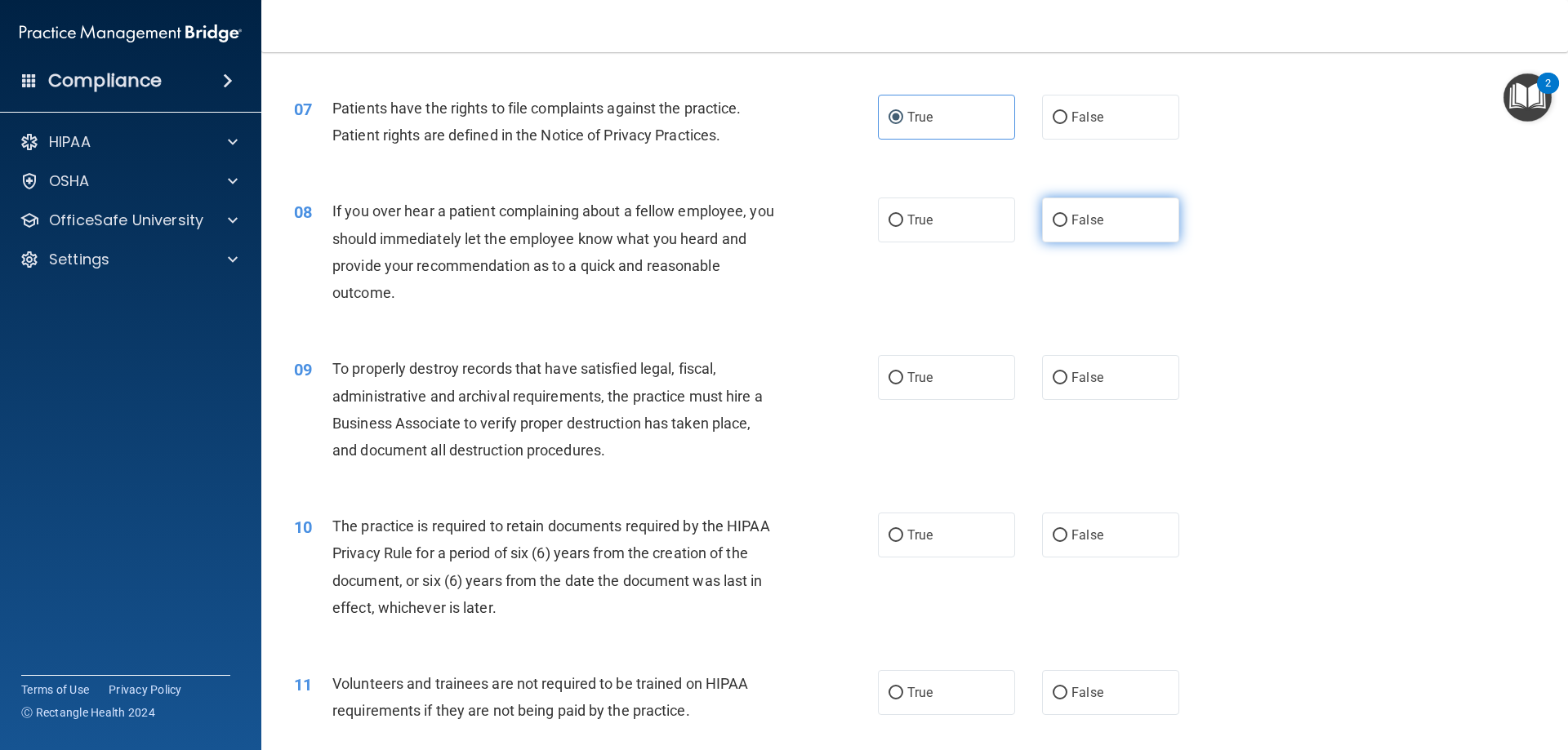
click at [1119, 214] on label "False" at bounding box center [1110, 220] width 137 height 45
click at [1068, 215] on input "False" at bounding box center [1060, 221] width 15 height 12
radio input "true"
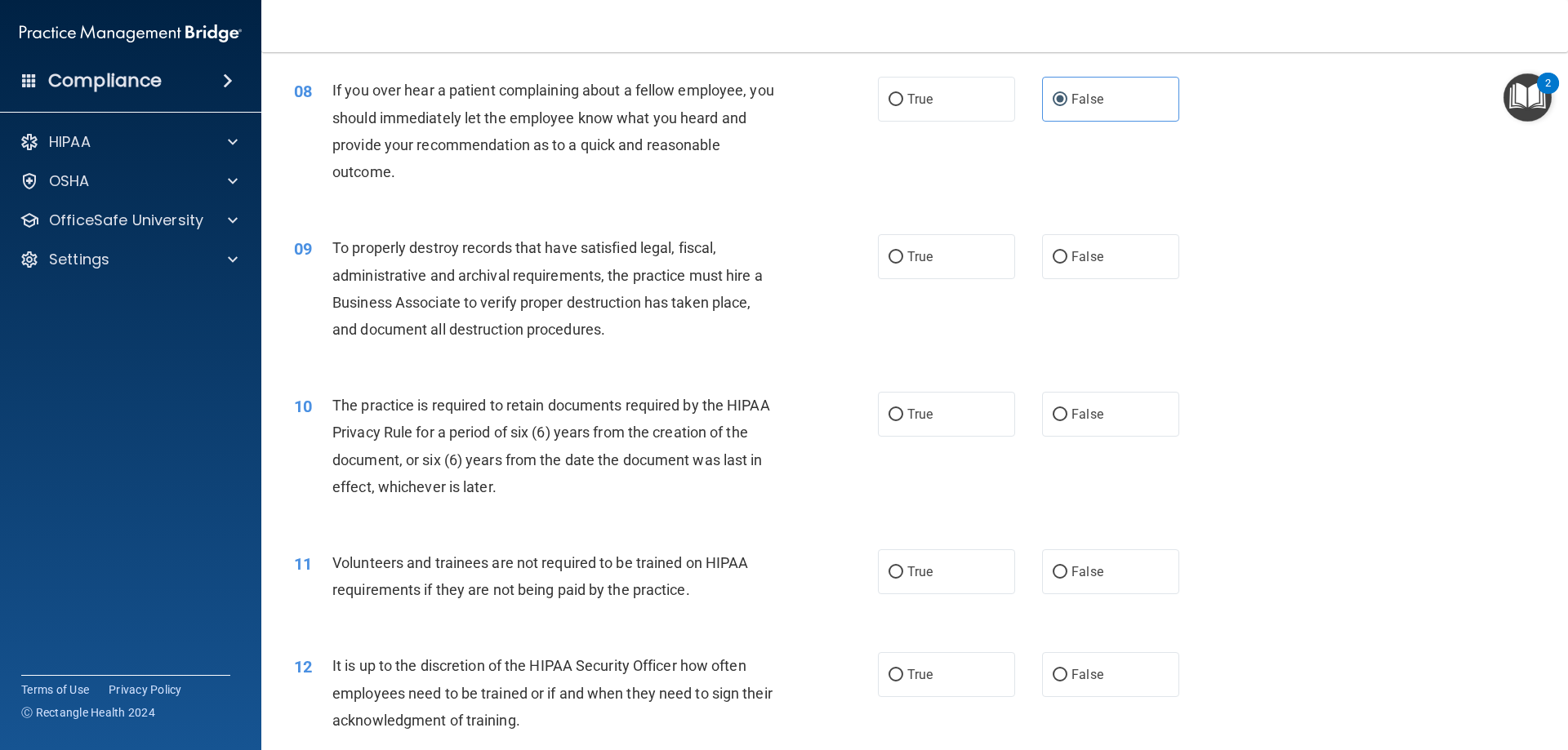
scroll to position [1062, 0]
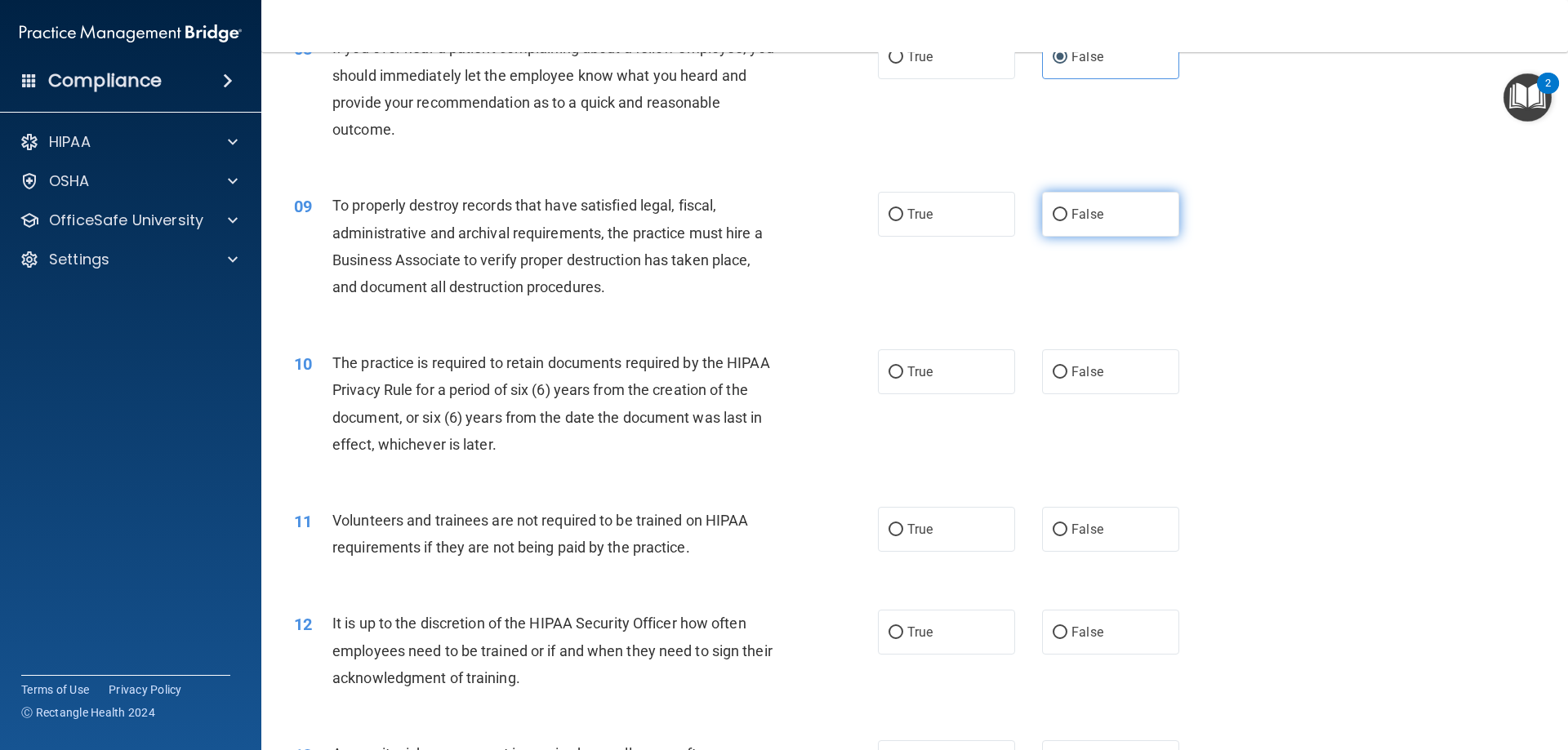
click at [1122, 221] on label "False" at bounding box center [1110, 214] width 137 height 45
click at [1068, 221] on input "False" at bounding box center [1060, 215] width 15 height 12
radio input "true"
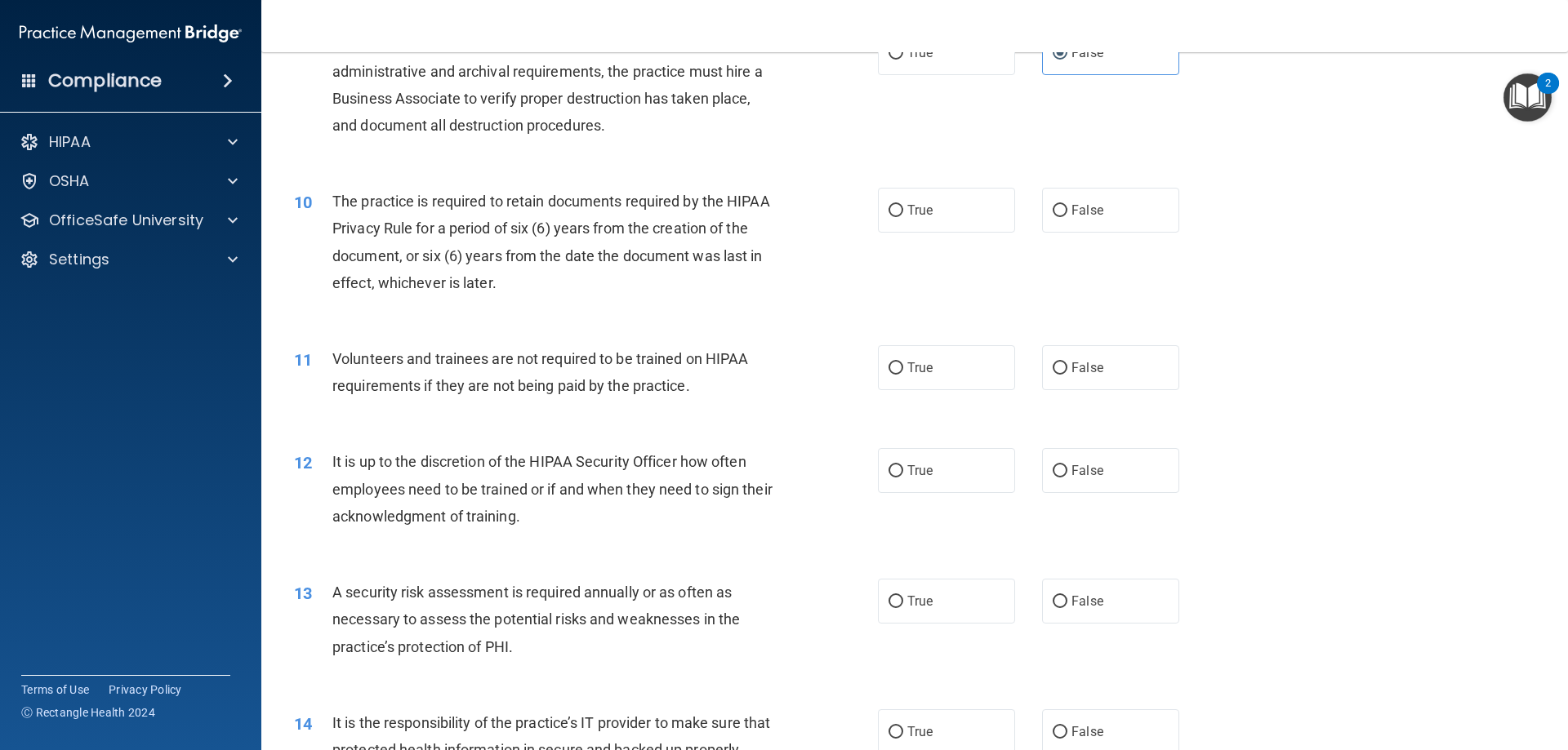
scroll to position [1224, 0]
click at [1104, 210] on label "False" at bounding box center [1110, 208] width 137 height 45
click at [1068, 210] on input "False" at bounding box center [1060, 209] width 15 height 12
radio input "true"
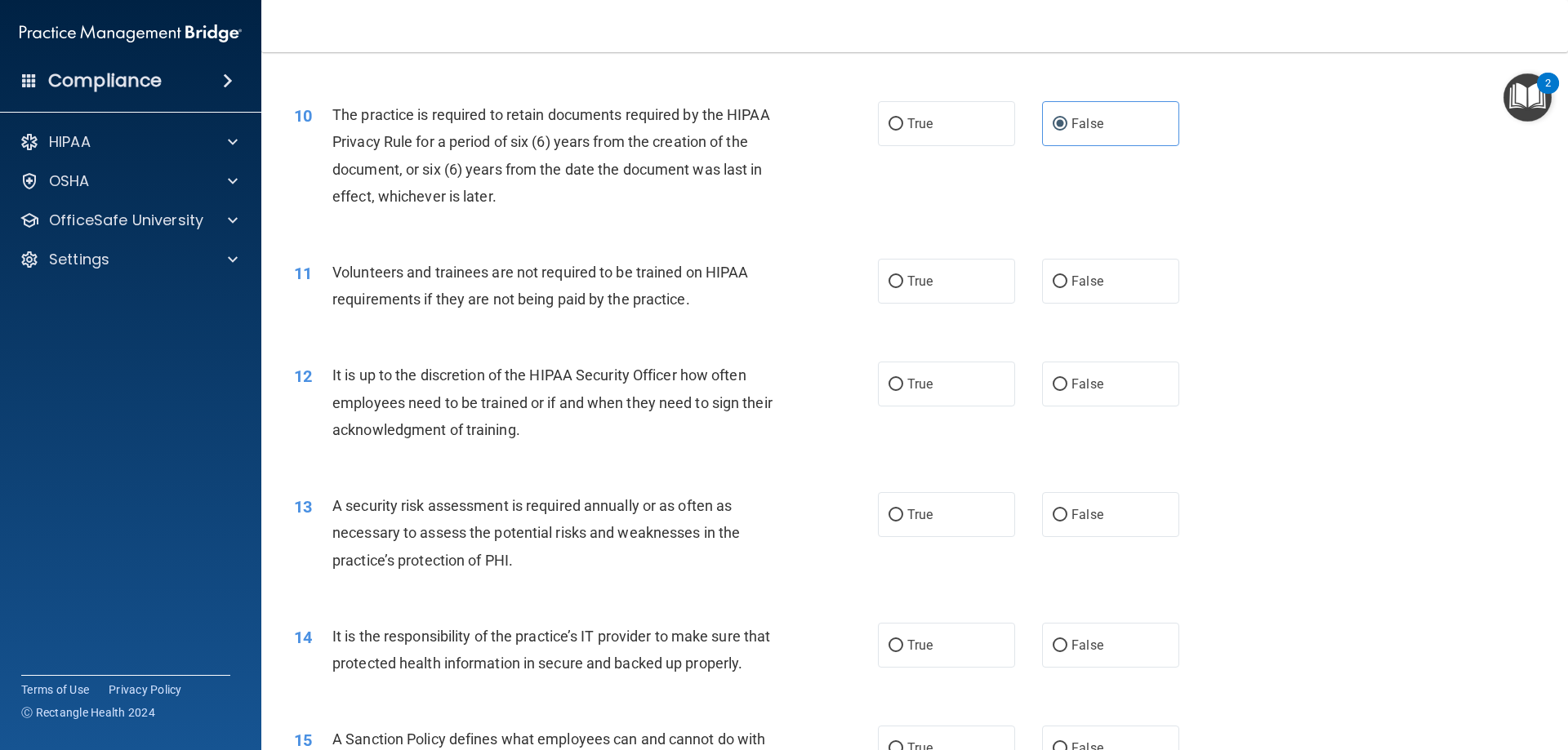
scroll to position [1306, 0]
click at [1120, 282] on label "False" at bounding box center [1110, 284] width 137 height 45
click at [1068, 282] on input "False" at bounding box center [1060, 285] width 15 height 12
radio input "true"
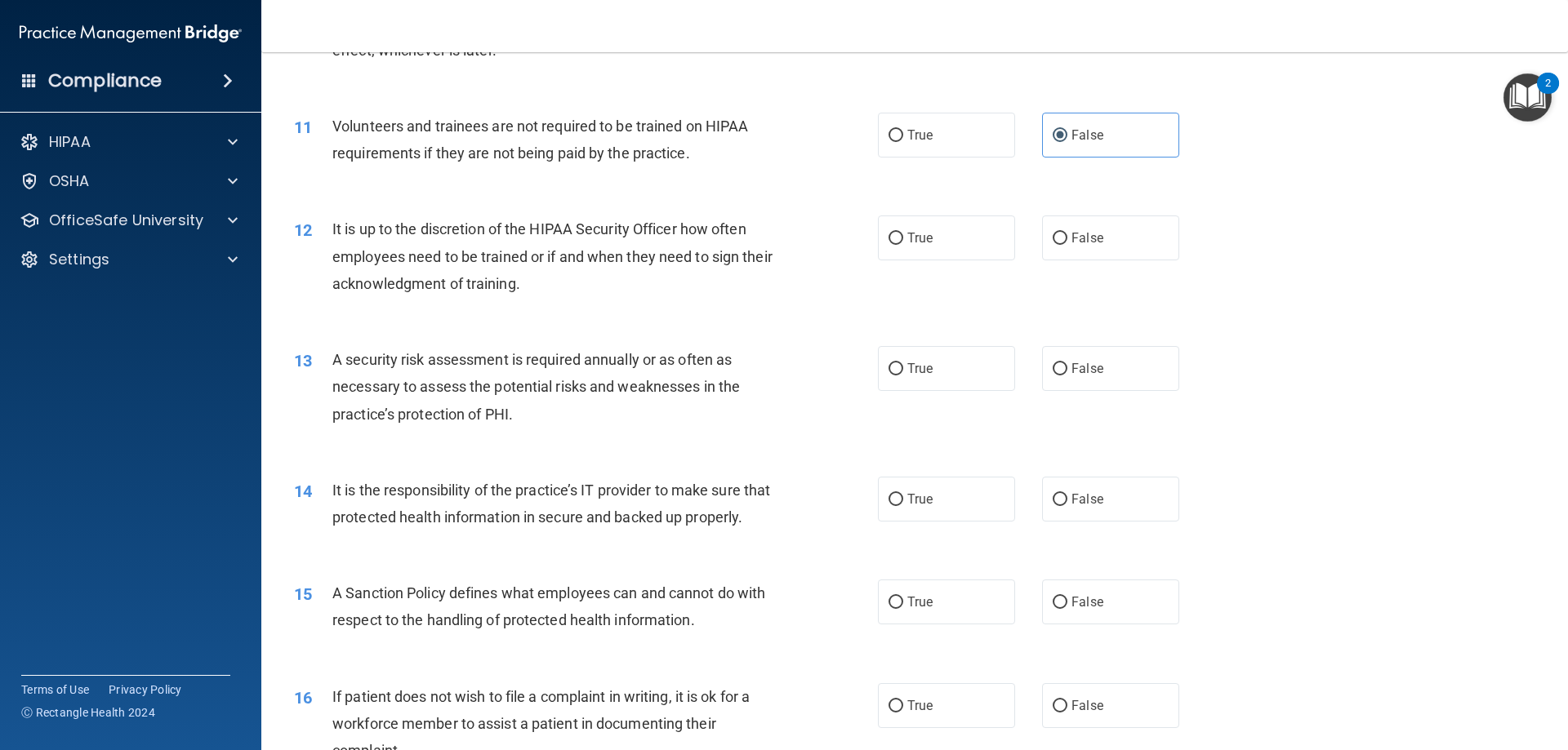
scroll to position [1470, 0]
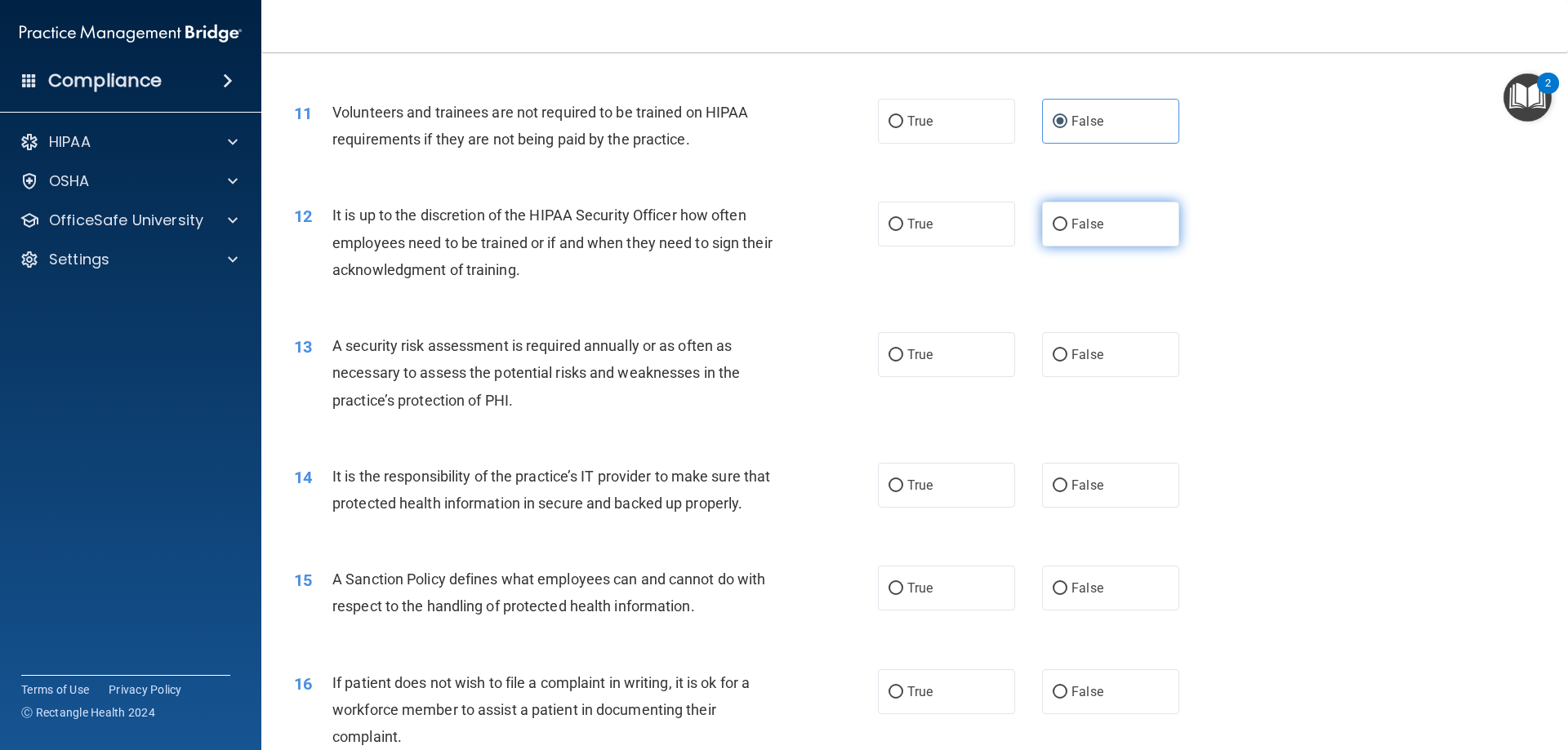
click at [1138, 211] on label "False" at bounding box center [1110, 223] width 137 height 45
click at [1068, 219] on input "False" at bounding box center [1060, 224] width 15 height 12
radio input "true"
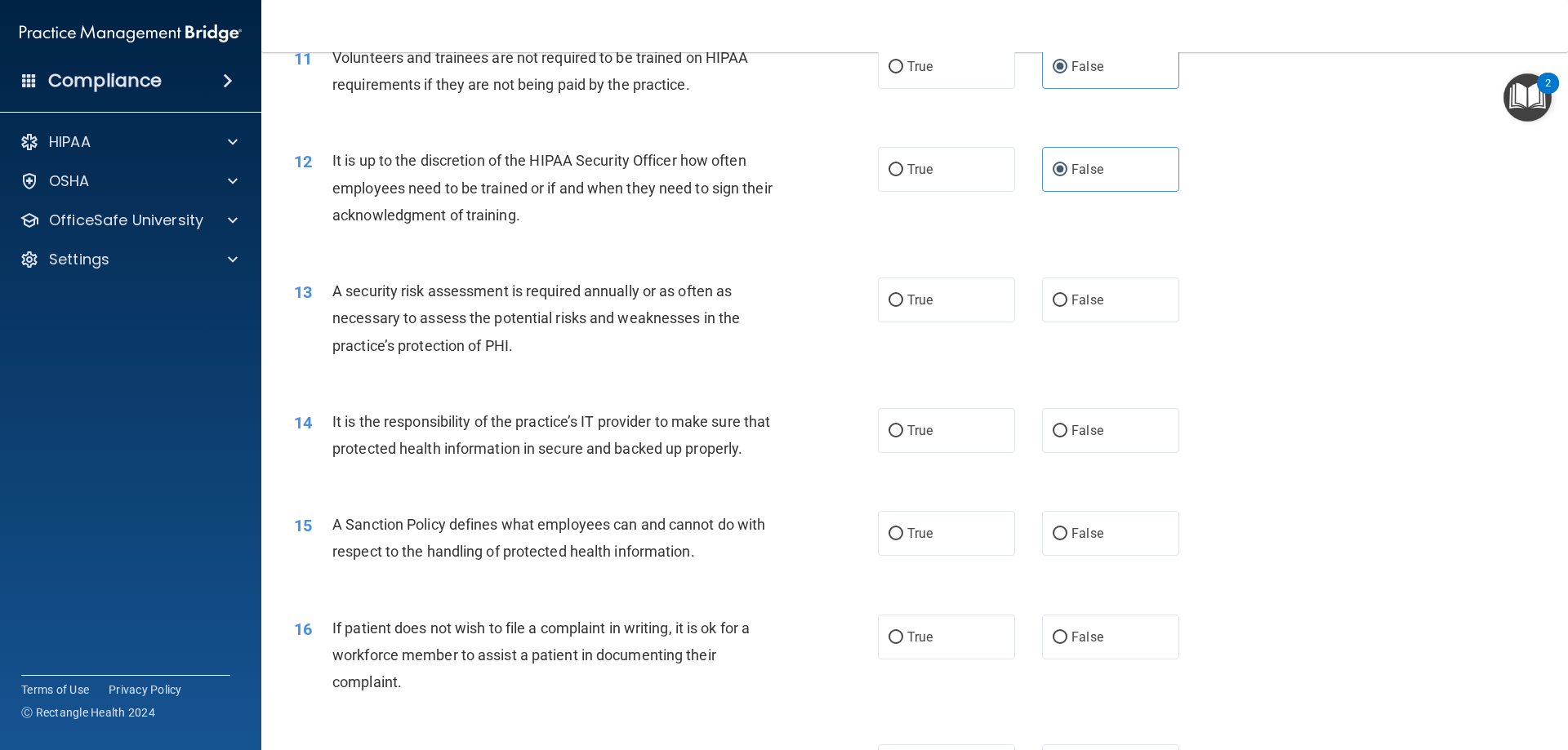
scroll to position [1633, 0]
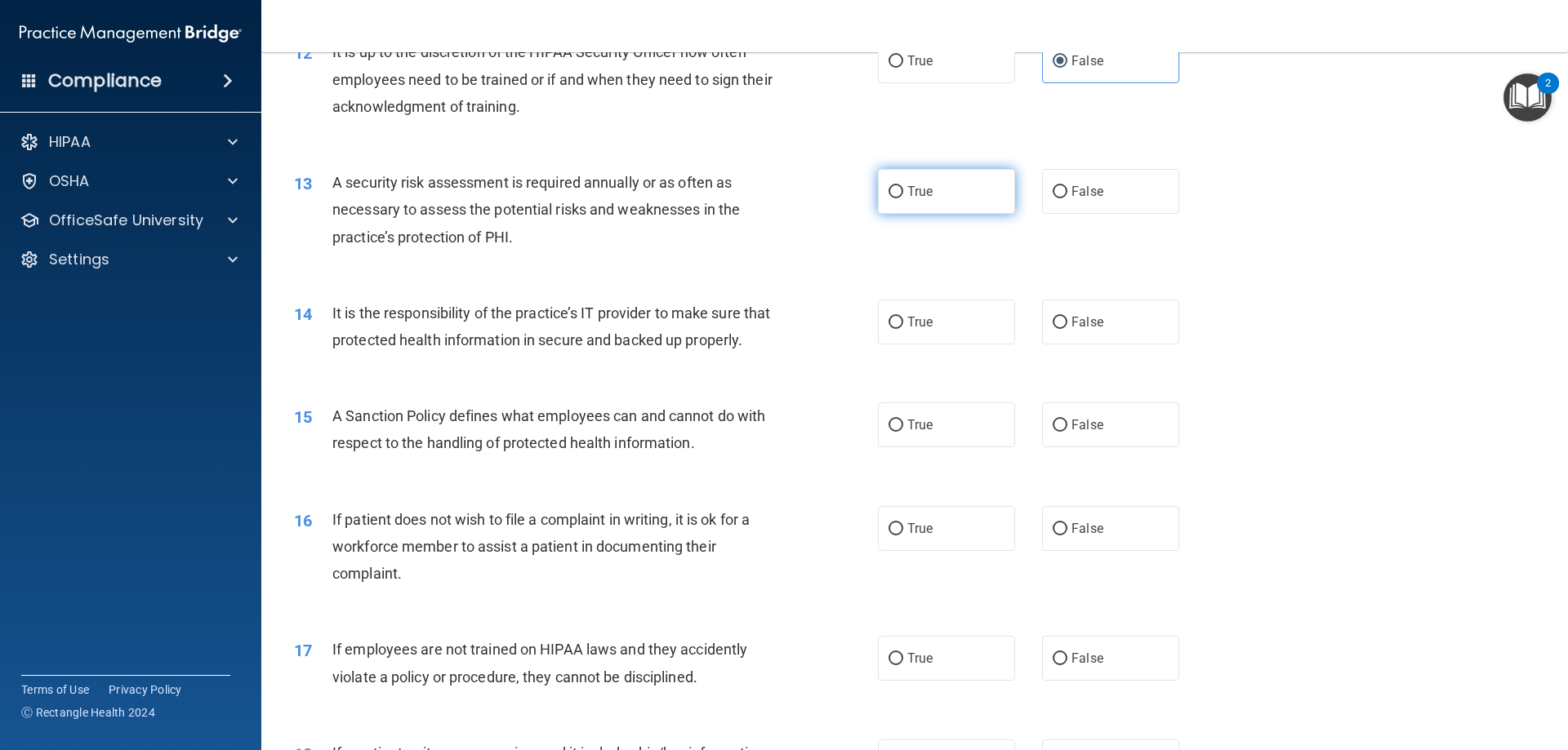
click at [982, 189] on label "True" at bounding box center [946, 190] width 137 height 45
click at [904, 189] on input "True" at bounding box center [896, 192] width 15 height 12
radio input "true"
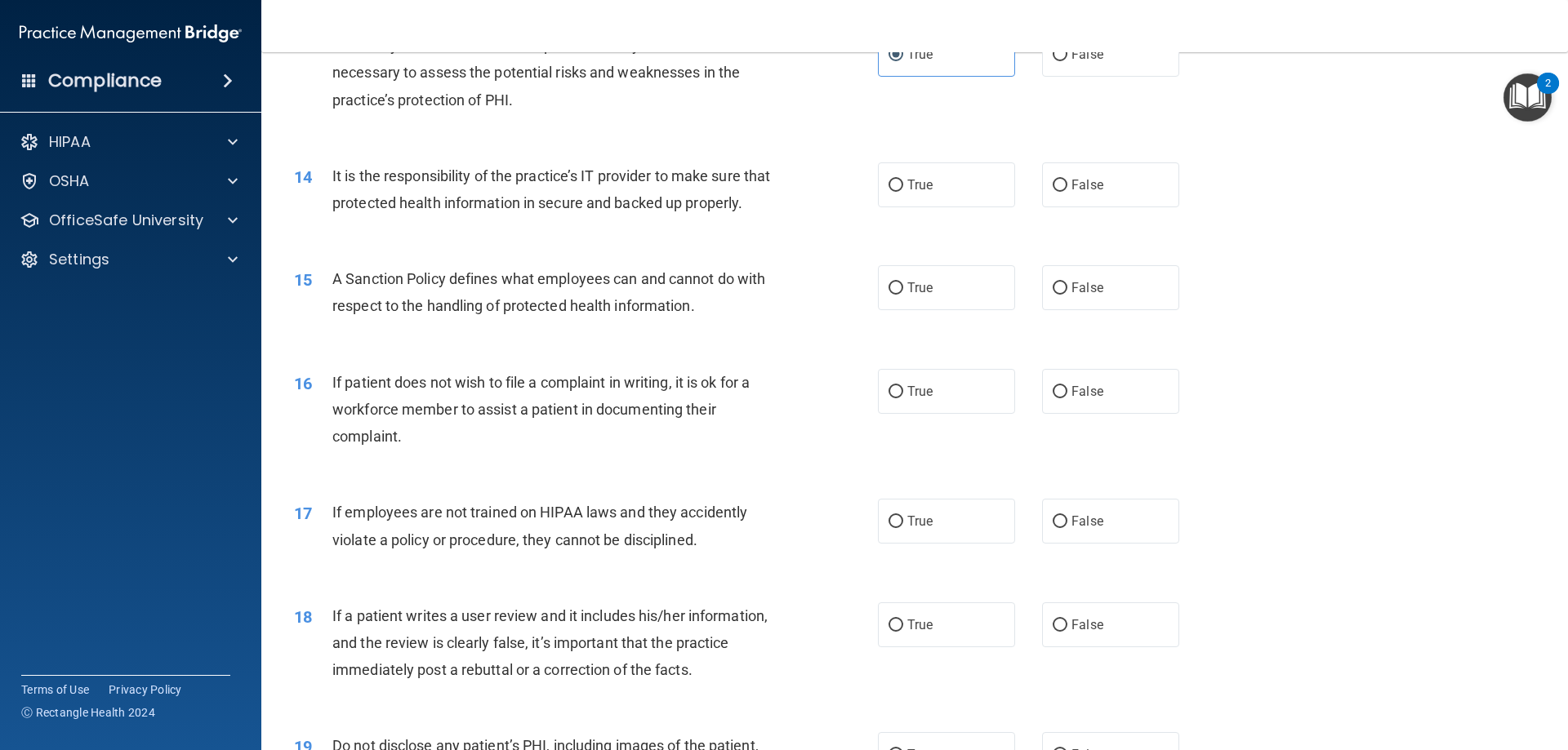
scroll to position [1796, 0]
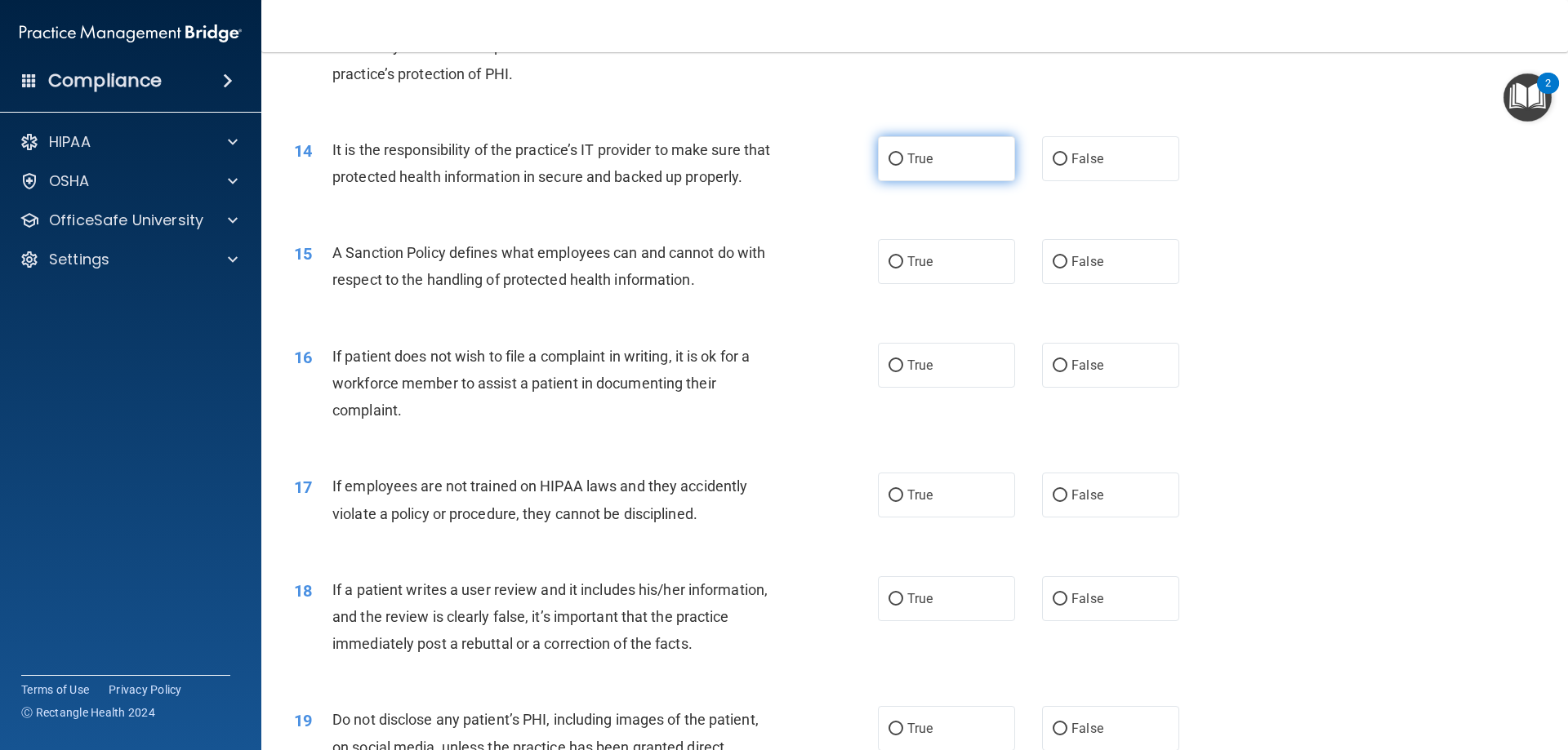
click at [946, 161] on label "True" at bounding box center [946, 158] width 137 height 45
click at [904, 161] on input "True" at bounding box center [896, 159] width 15 height 12
radio input "true"
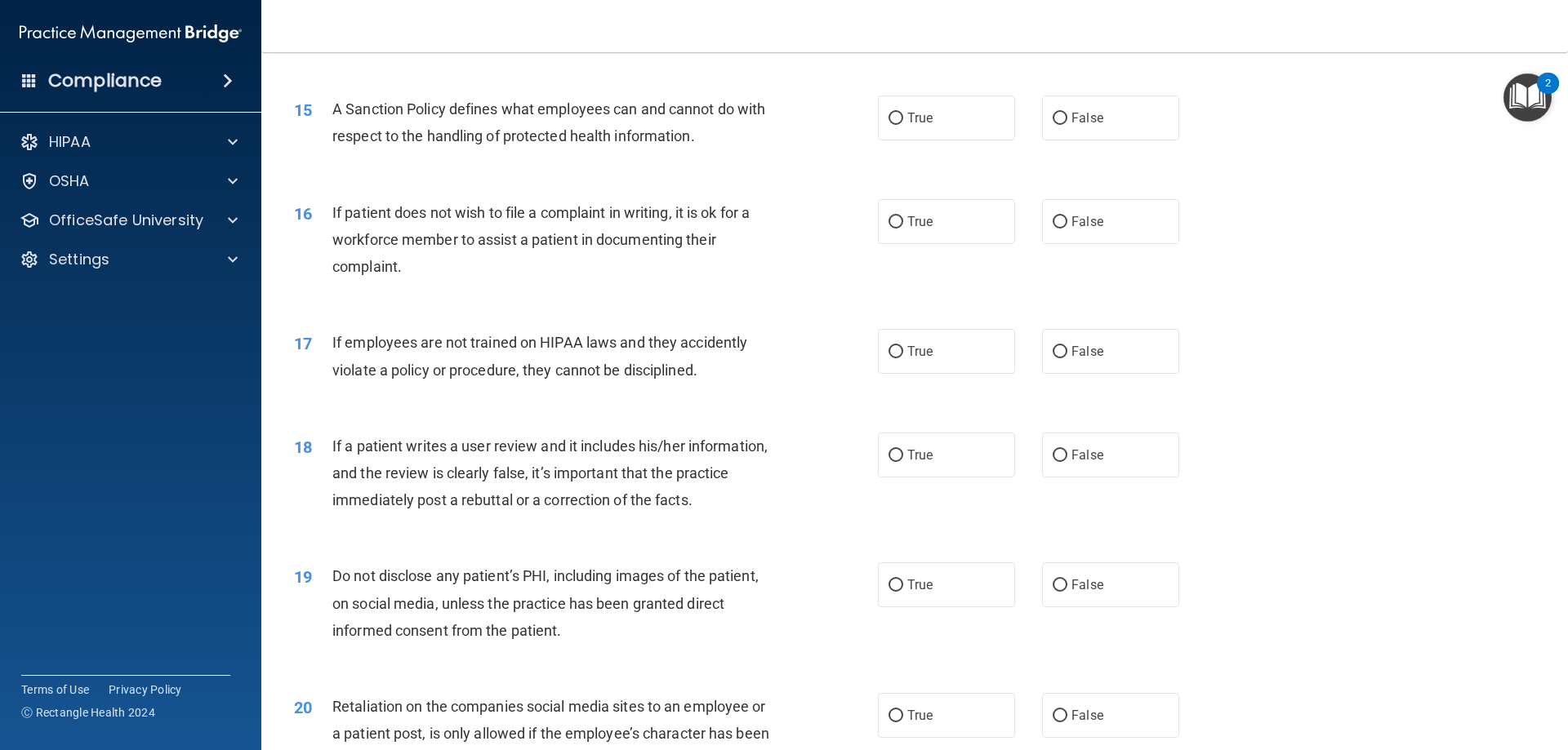
scroll to position [1959, 0]
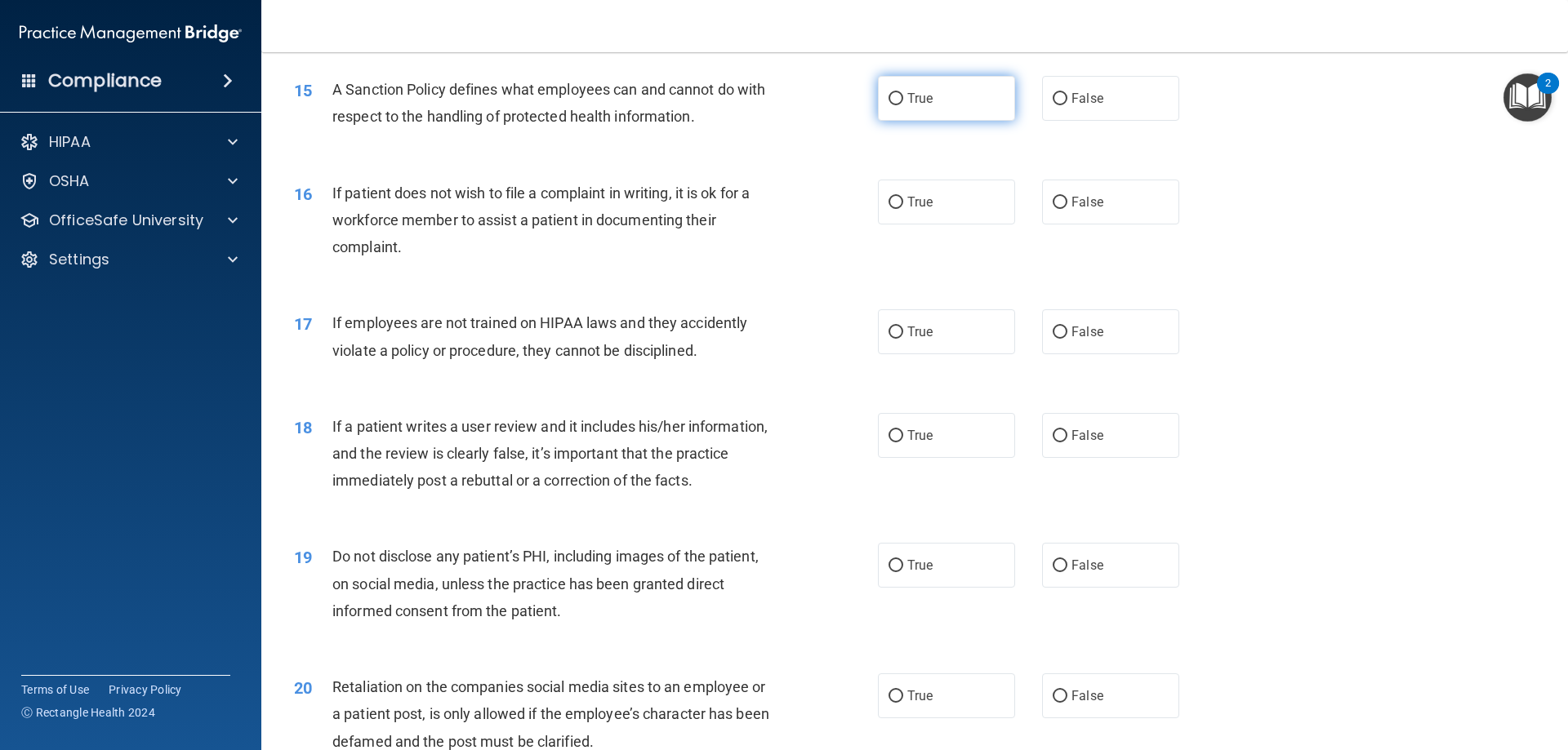
click at [908, 106] on span "True" at bounding box center [920, 98] width 26 height 15
click at [904, 105] on input "True" at bounding box center [896, 98] width 15 height 12
radio input "true"
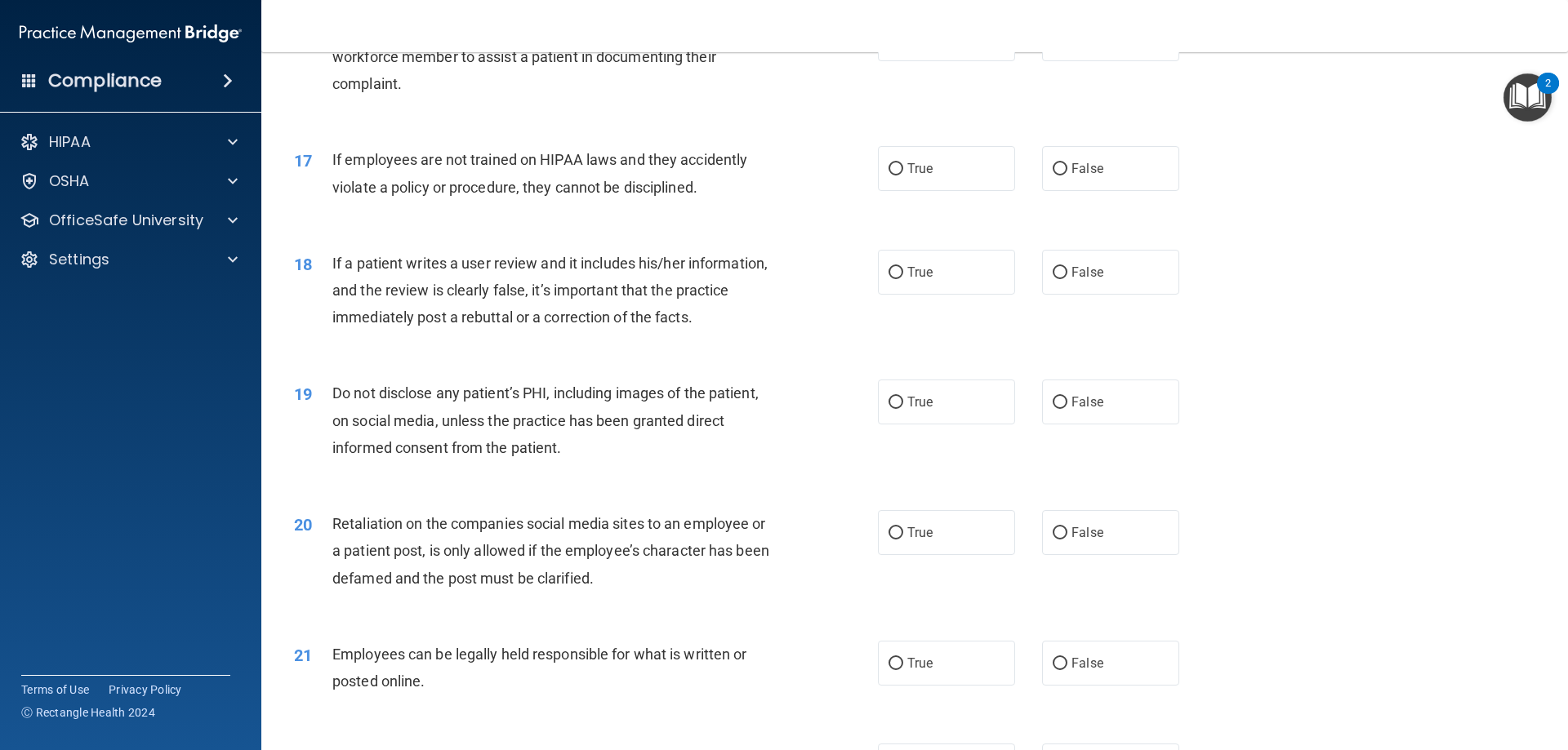
scroll to position [2041, 0]
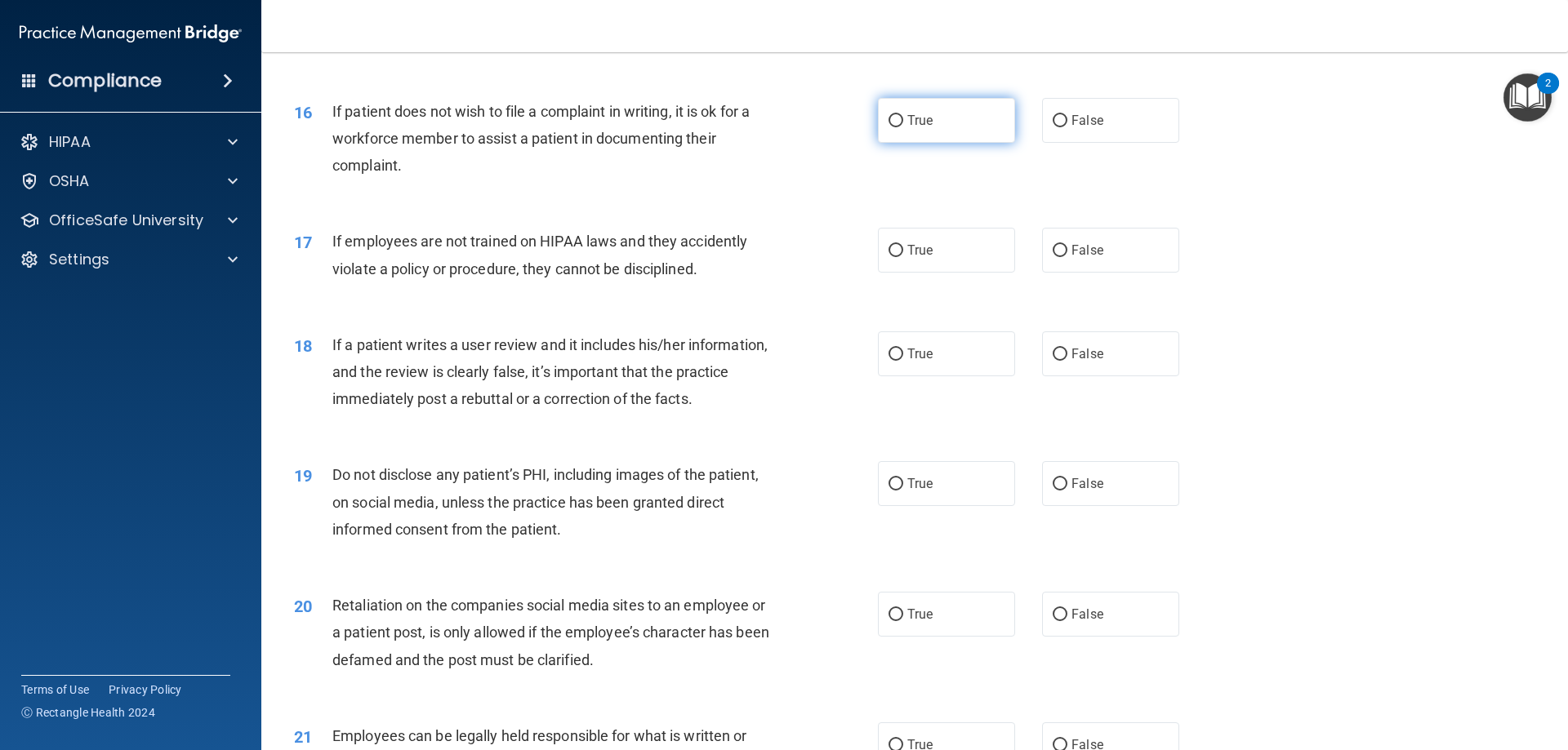
click at [967, 139] on label "True" at bounding box center [946, 119] width 137 height 45
click at [904, 127] on input "True" at bounding box center [896, 121] width 15 height 12
radio input "true"
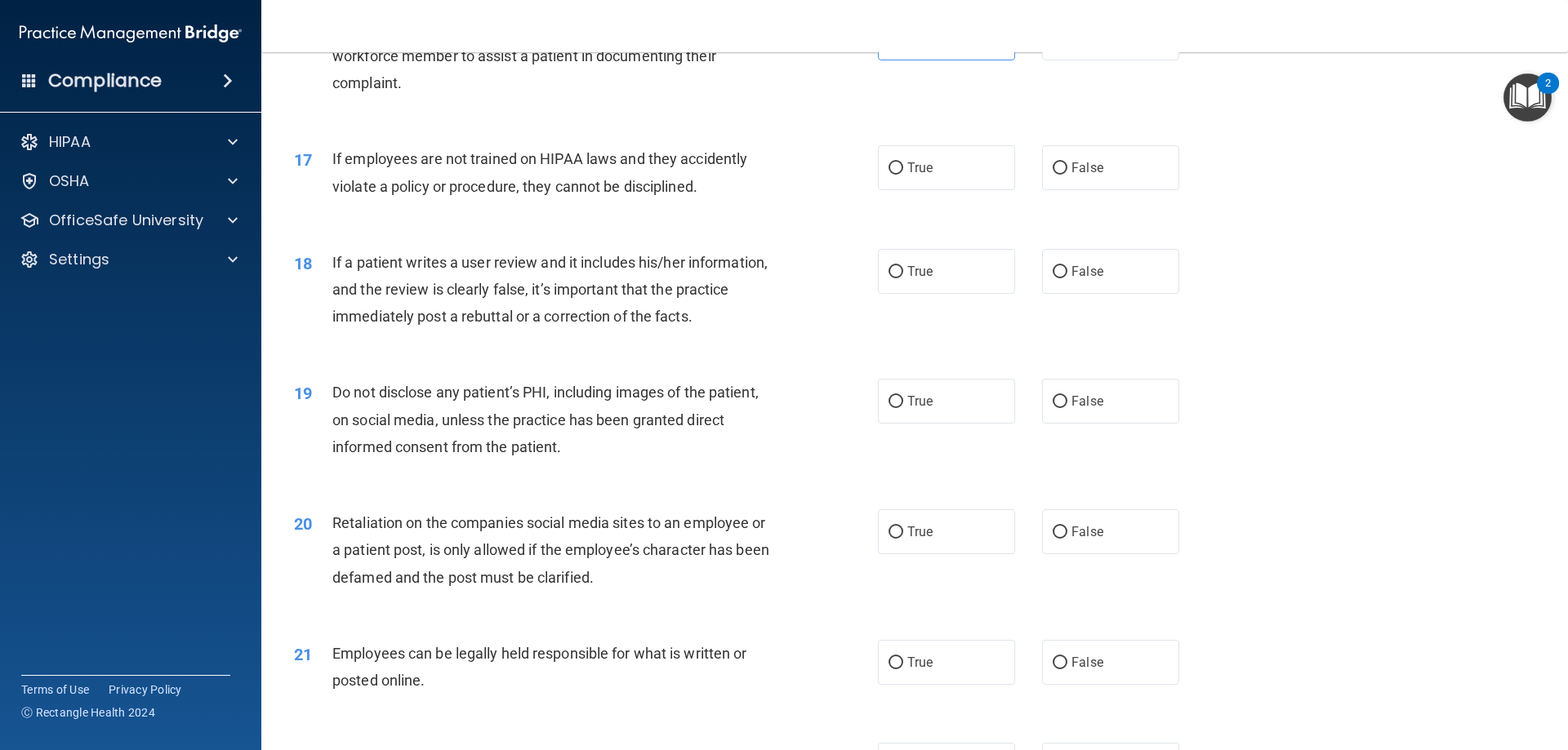
scroll to position [2123, 0]
click at [1075, 191] on label "False" at bounding box center [1110, 168] width 137 height 45
click at [1068, 175] on input "False" at bounding box center [1060, 169] width 15 height 12
radio input "true"
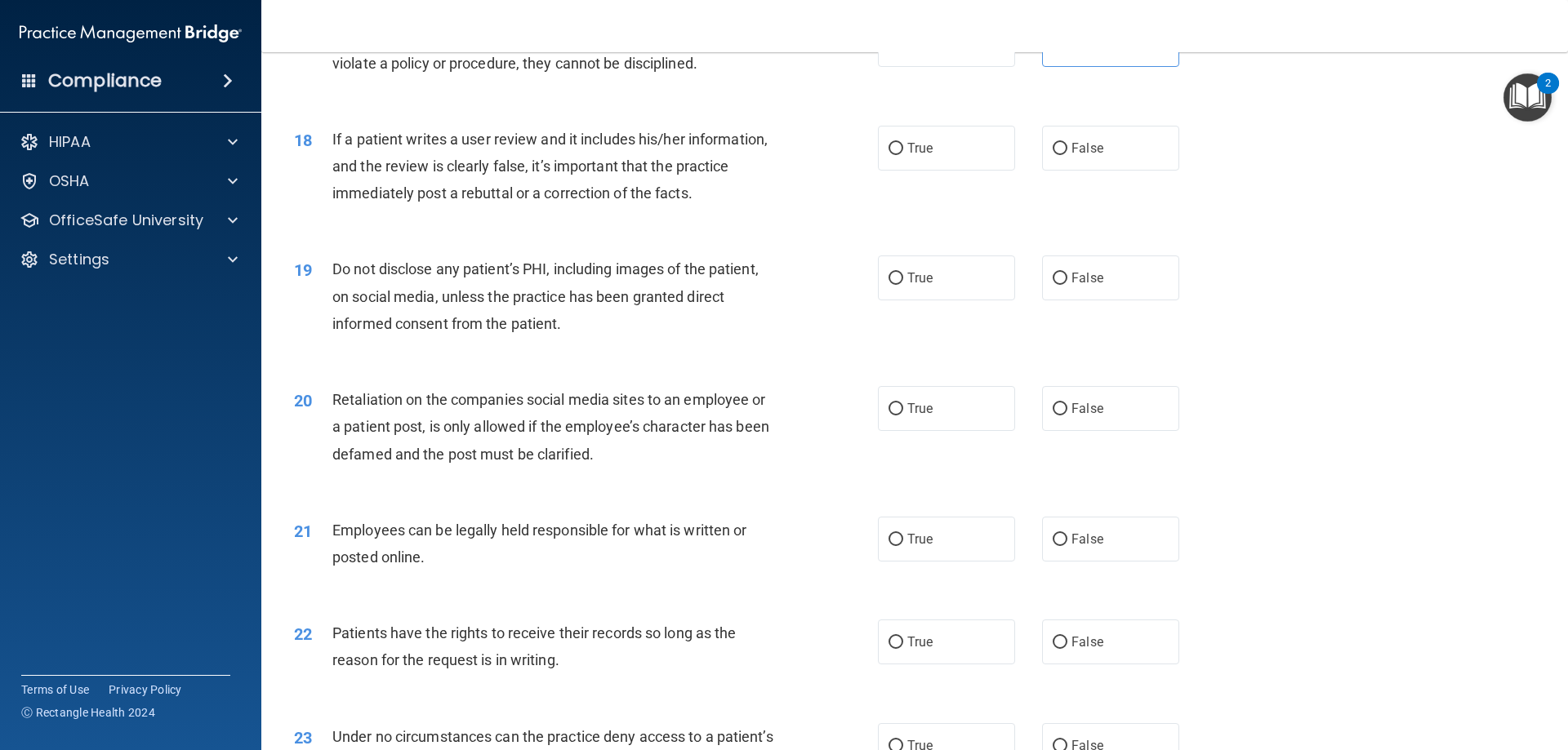
scroll to position [2286, 0]
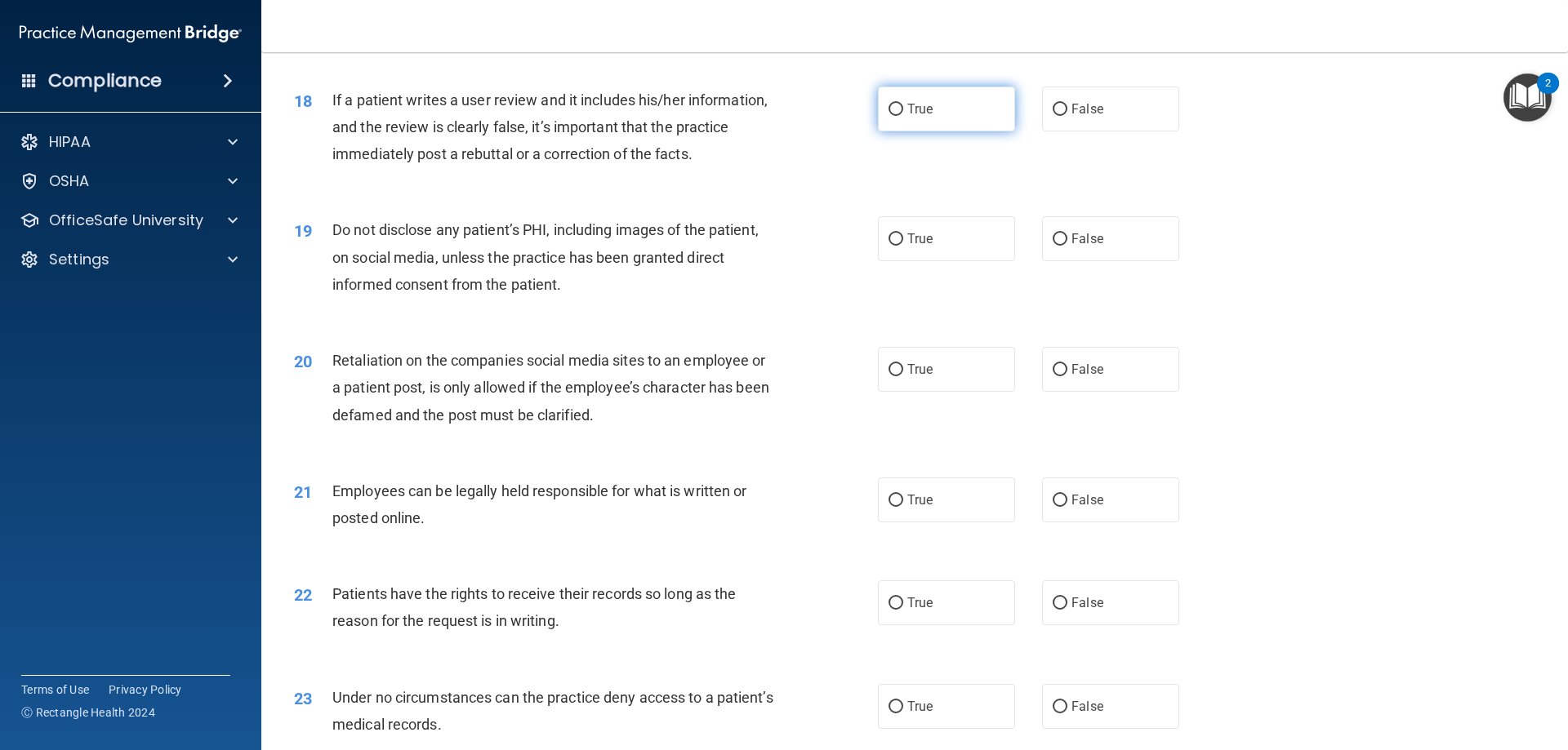
click at [946, 131] on label "True" at bounding box center [946, 108] width 137 height 45
click at [904, 116] on input "True" at bounding box center [896, 109] width 15 height 12
radio input "true"
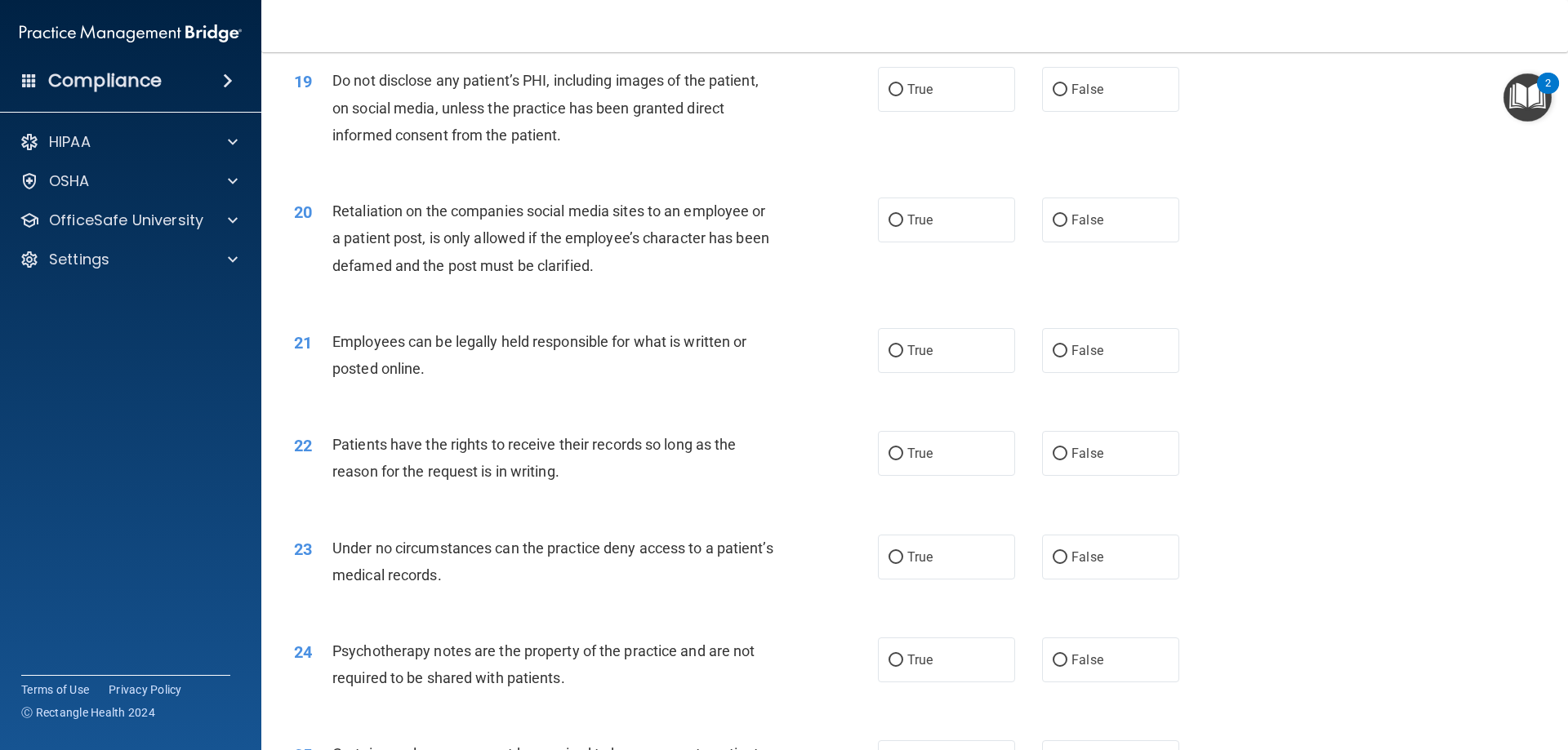
scroll to position [2449, 0]
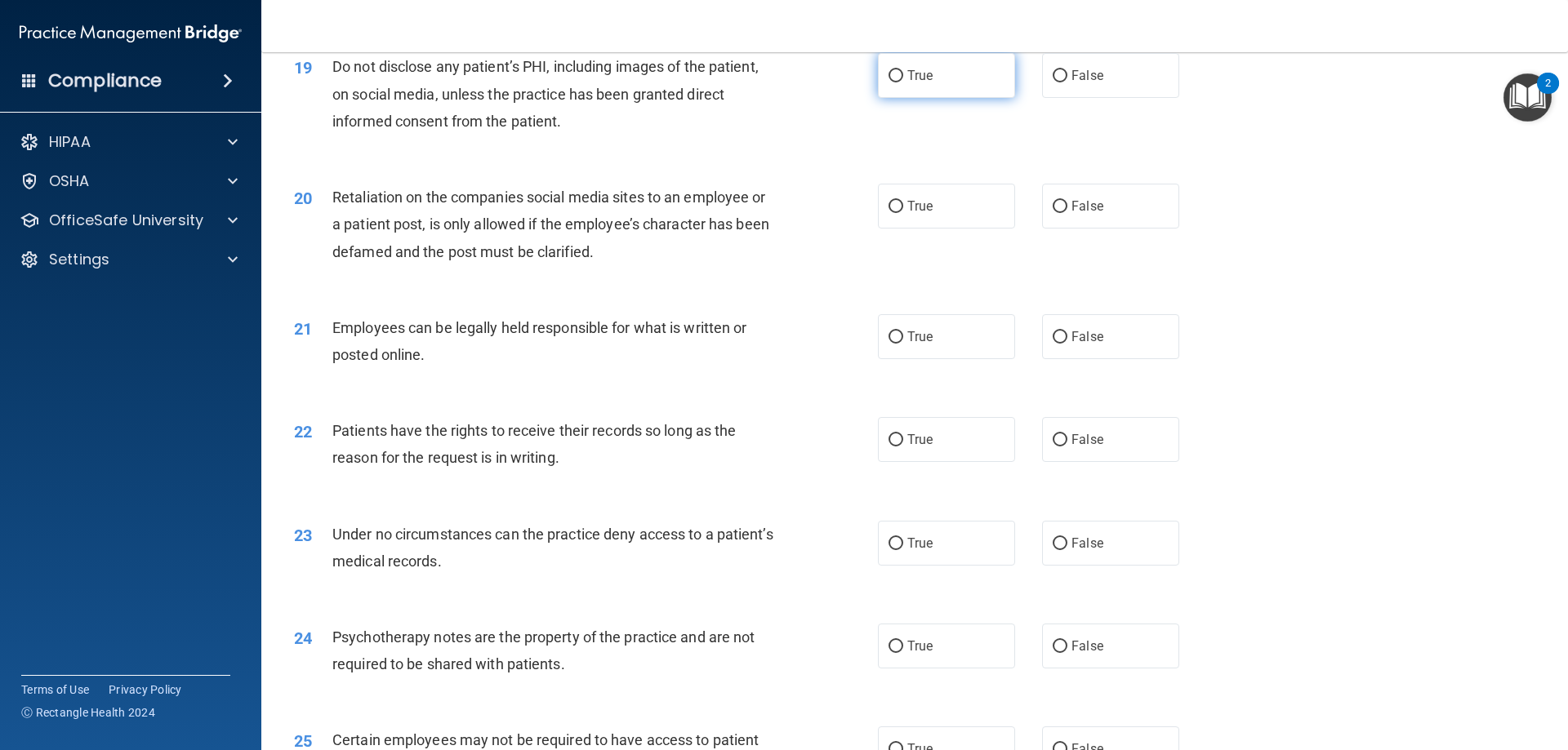
click at [971, 97] on label "True" at bounding box center [946, 75] width 137 height 45
click at [904, 82] on input "True" at bounding box center [896, 76] width 15 height 12
radio input "true"
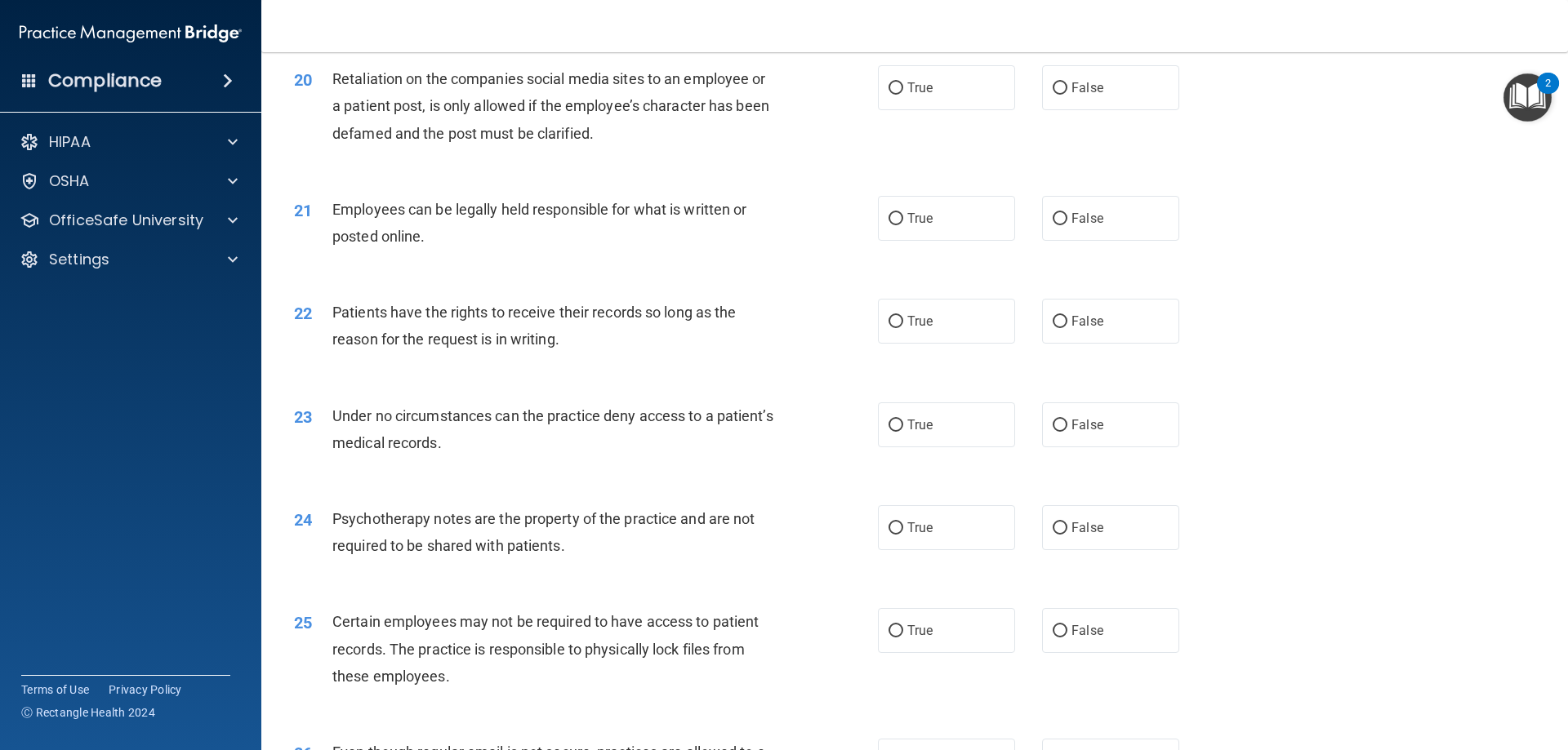
scroll to position [2531, 0]
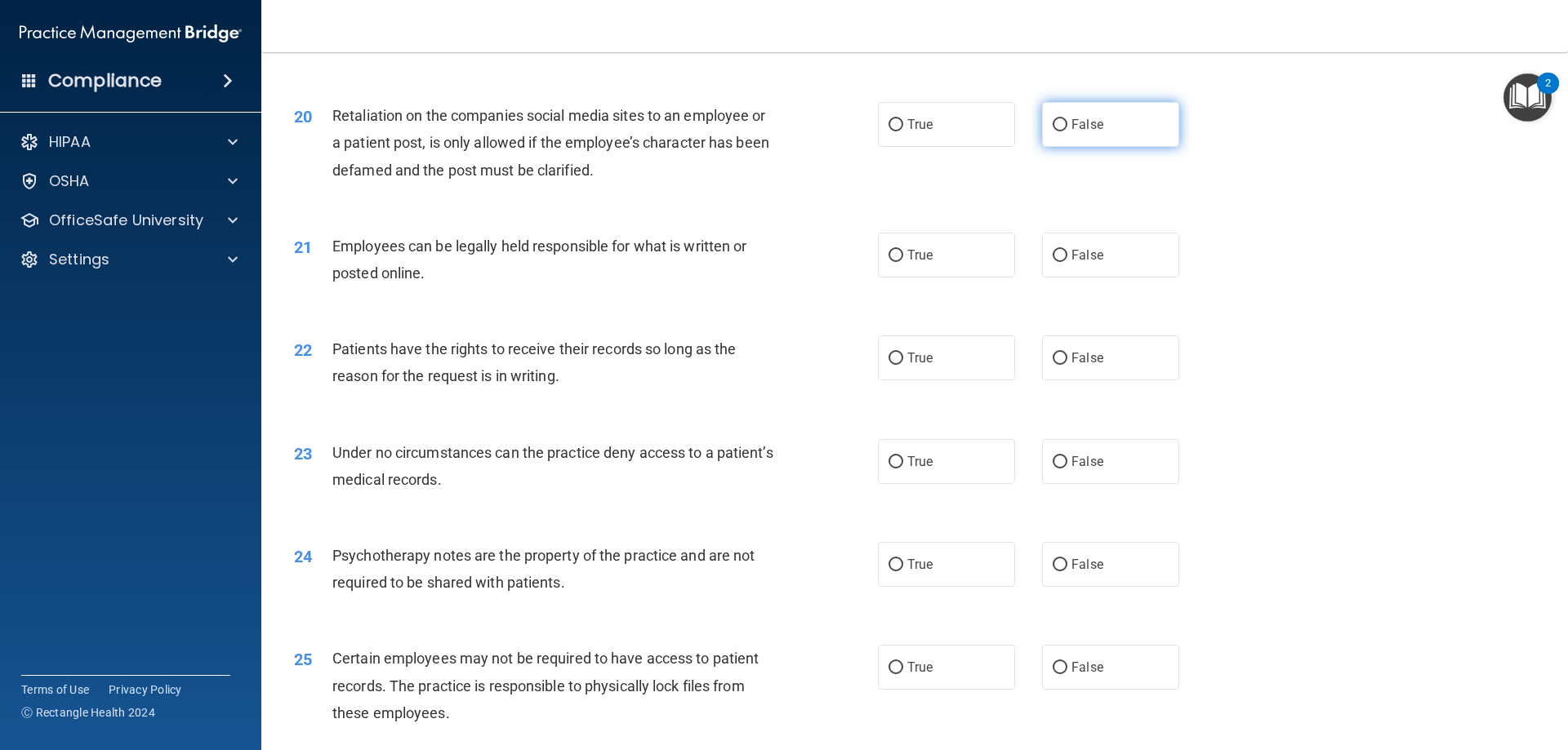
drag, startPoint x: 1142, startPoint y: 154, endPoint x: 1114, endPoint y: 165, distance: 30.1
click at [1142, 147] on label "False" at bounding box center [1110, 124] width 137 height 45
click at [1068, 132] on input "False" at bounding box center [1060, 125] width 15 height 12
radio input "true"
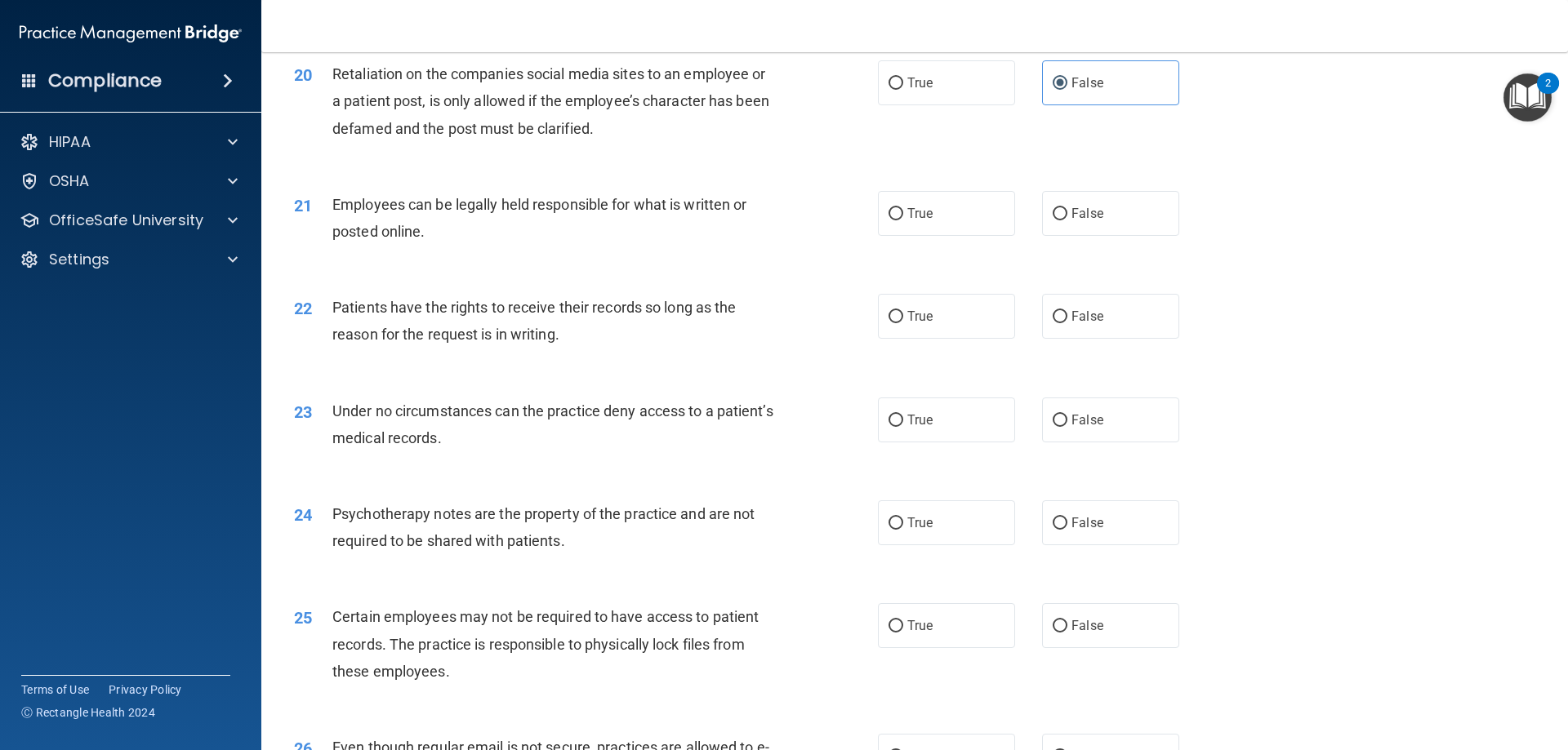
scroll to position [2613, 0]
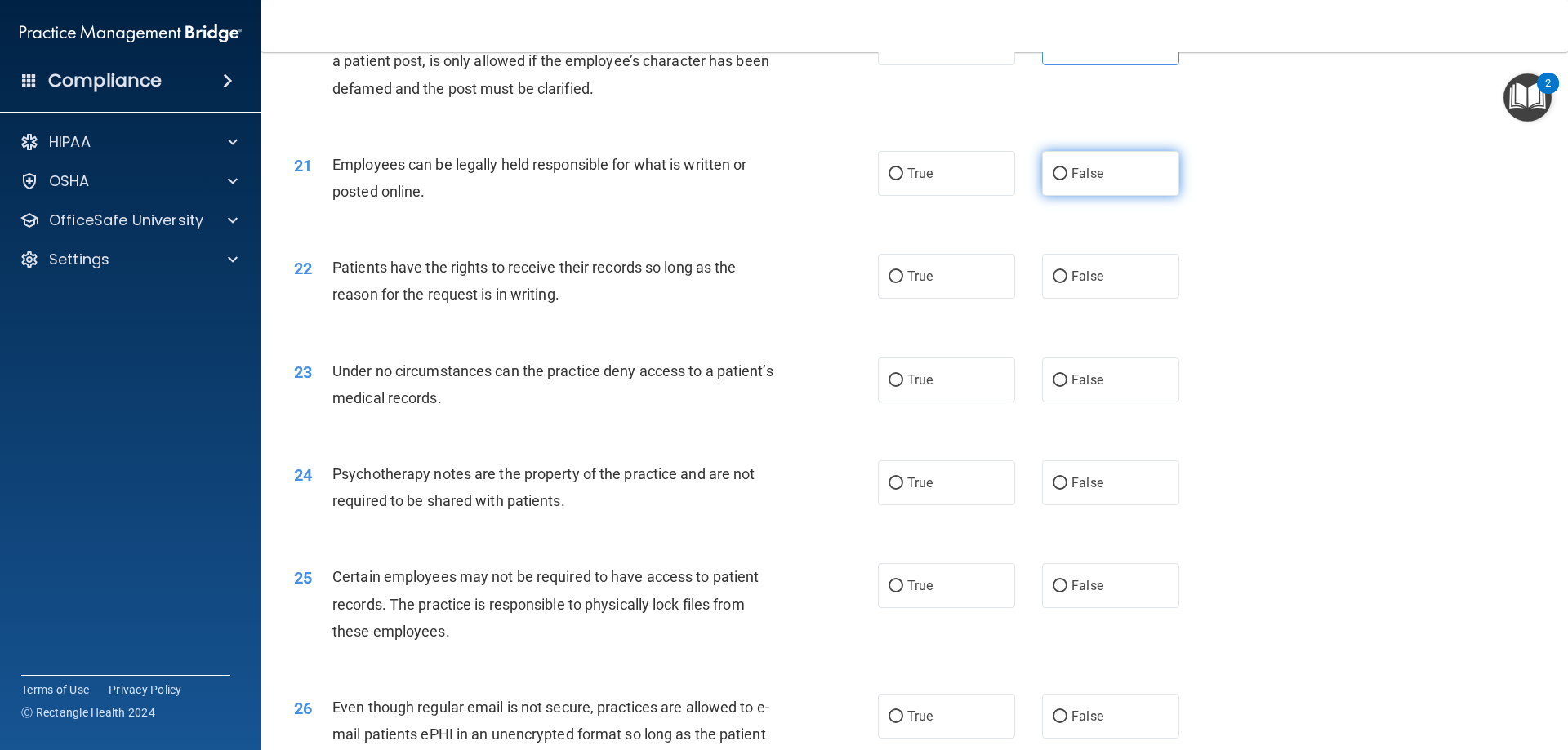
click at [1080, 187] on label "False" at bounding box center [1110, 172] width 137 height 45
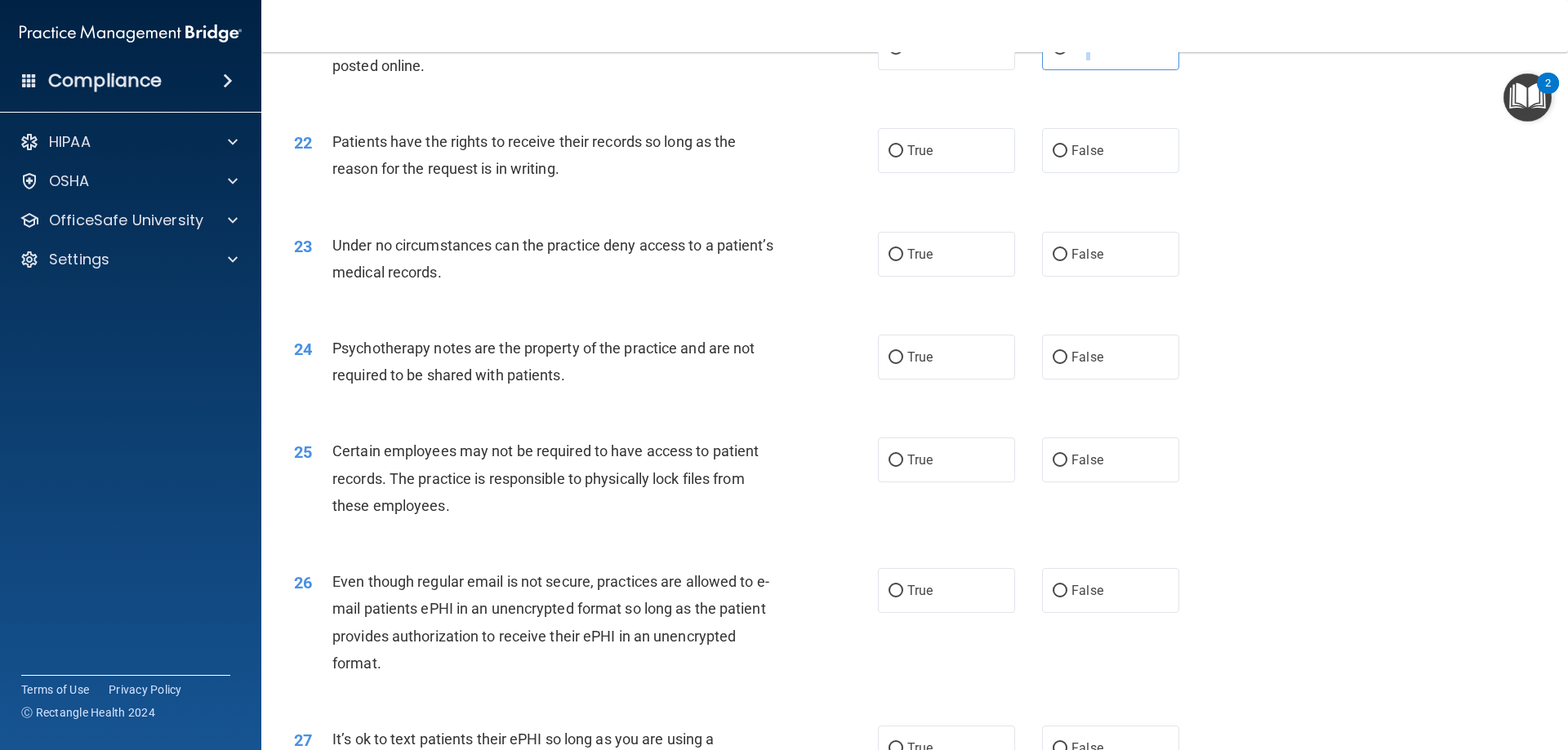
scroll to position [2776, 0]
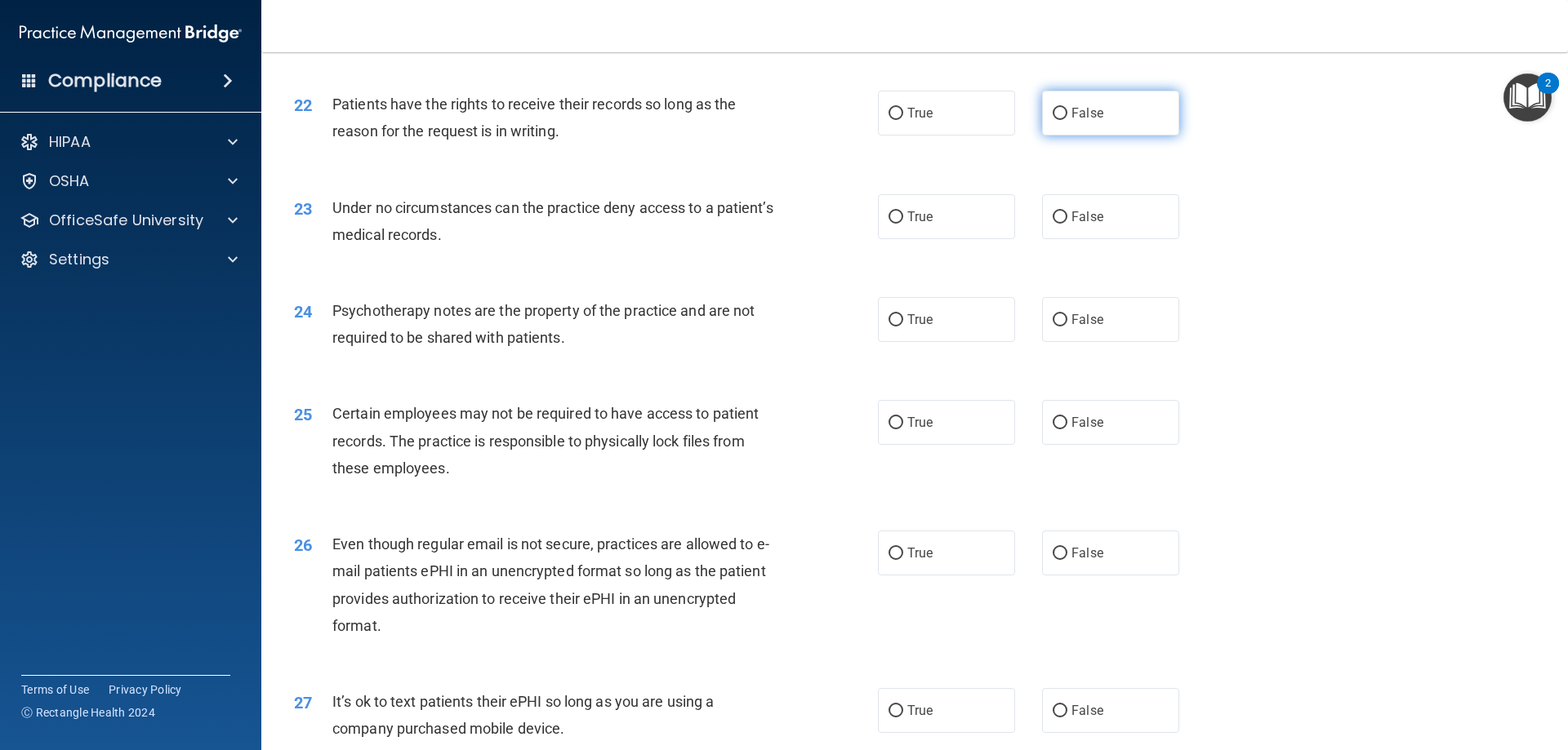
click at [1105, 135] on label "False" at bounding box center [1110, 113] width 137 height 45
click at [1068, 120] on input "False" at bounding box center [1060, 114] width 15 height 12
radio input "true"
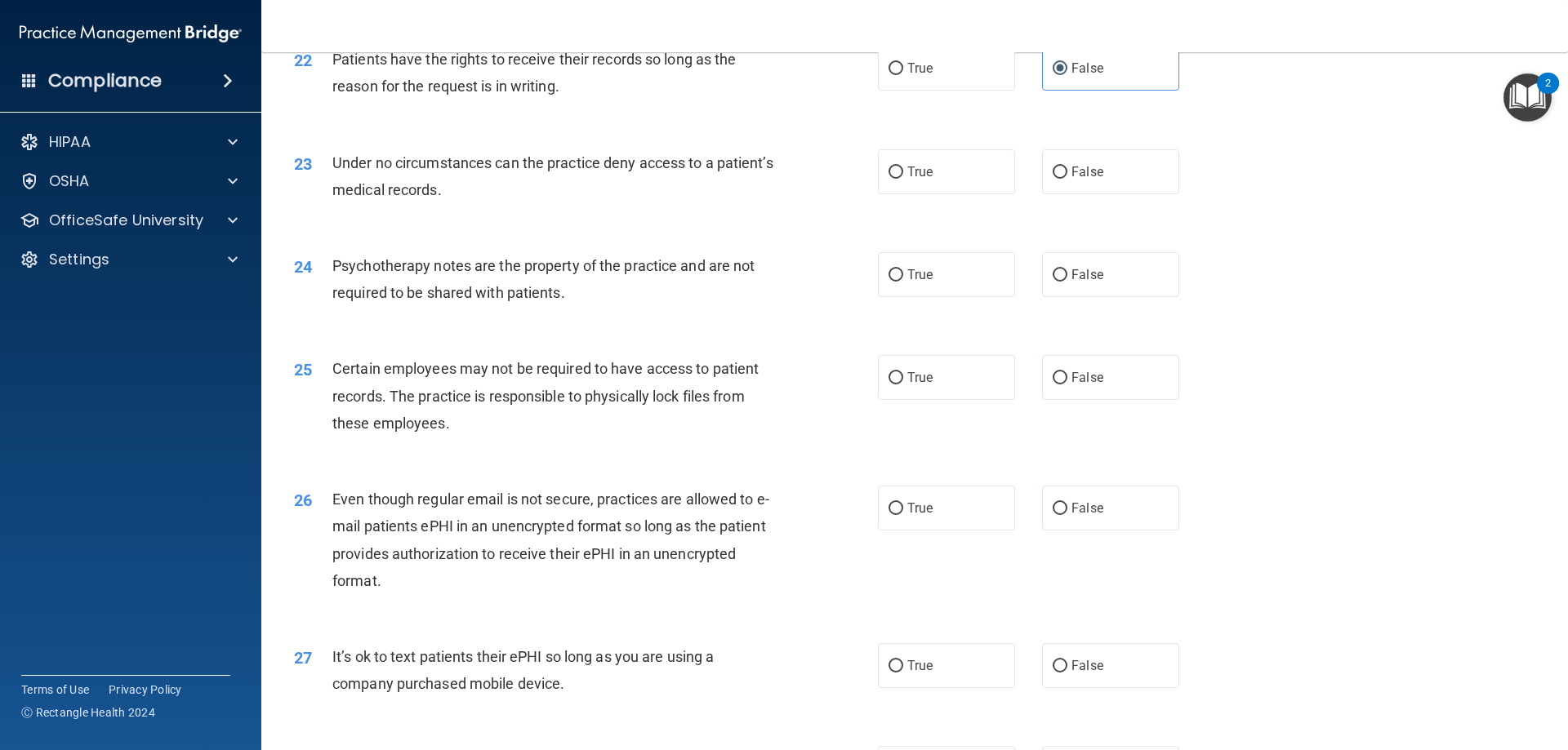
scroll to position [2857, 0]
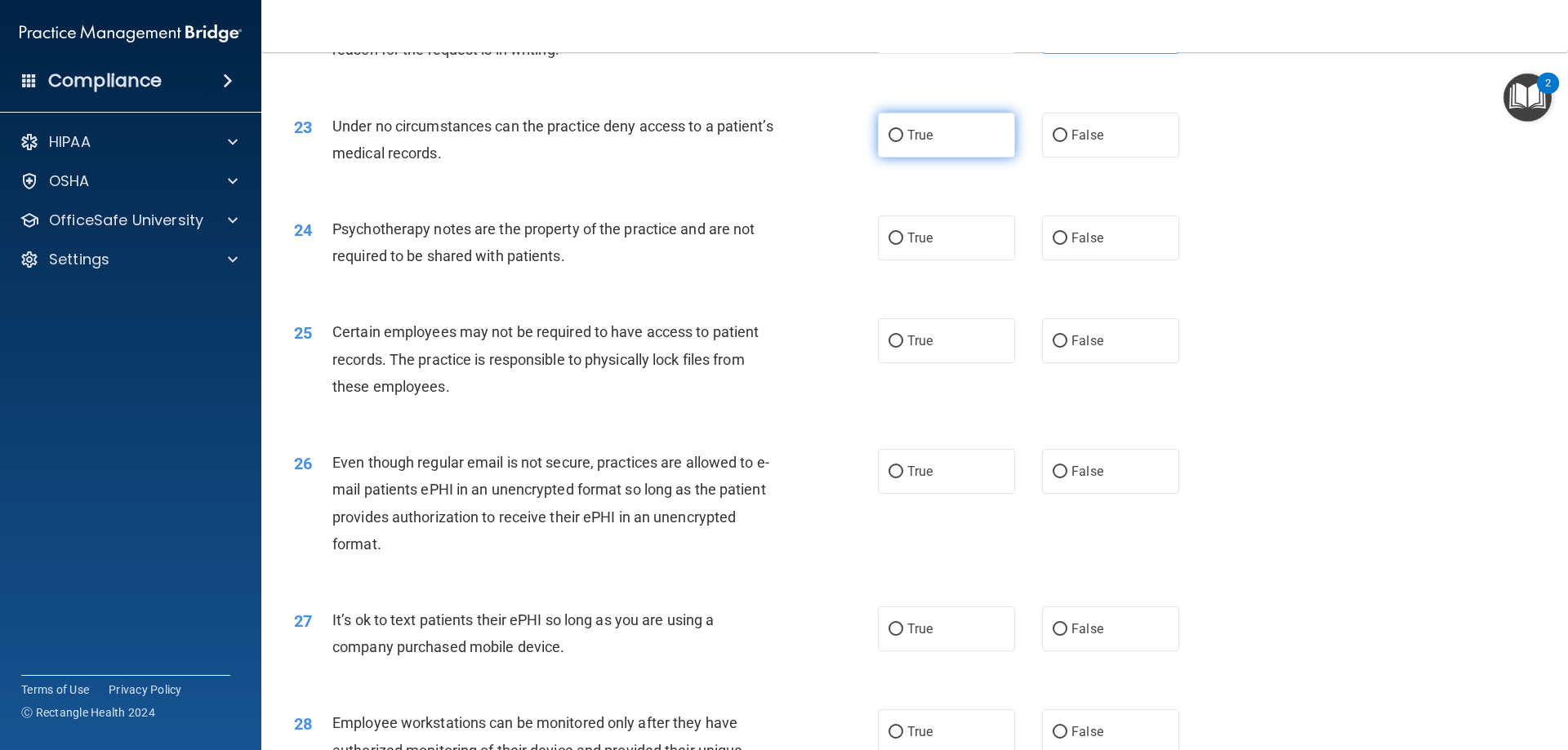
click at [964, 157] on label "True" at bounding box center [946, 134] width 137 height 45
click at [904, 142] on input "True" at bounding box center [896, 135] width 15 height 12
radio input "true"
click at [908, 246] on span "True" at bounding box center [920, 238] width 26 height 15
click at [904, 245] on input "True" at bounding box center [896, 239] width 15 height 12
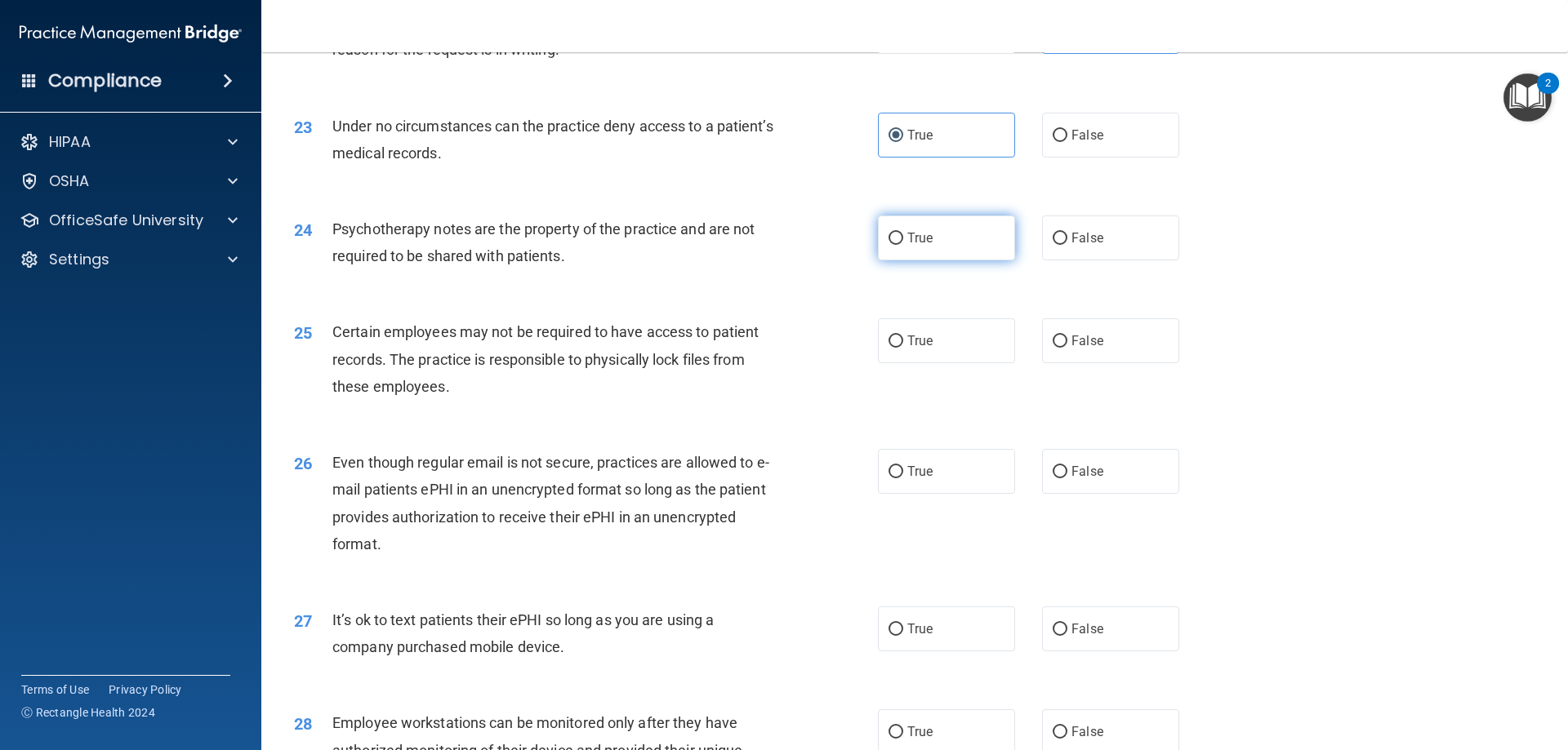
radio input "true"
click at [796, 384] on div "25 Certain employees may not be required to have access to patient records. The…" at bounding box center [586, 363] width 633 height 90
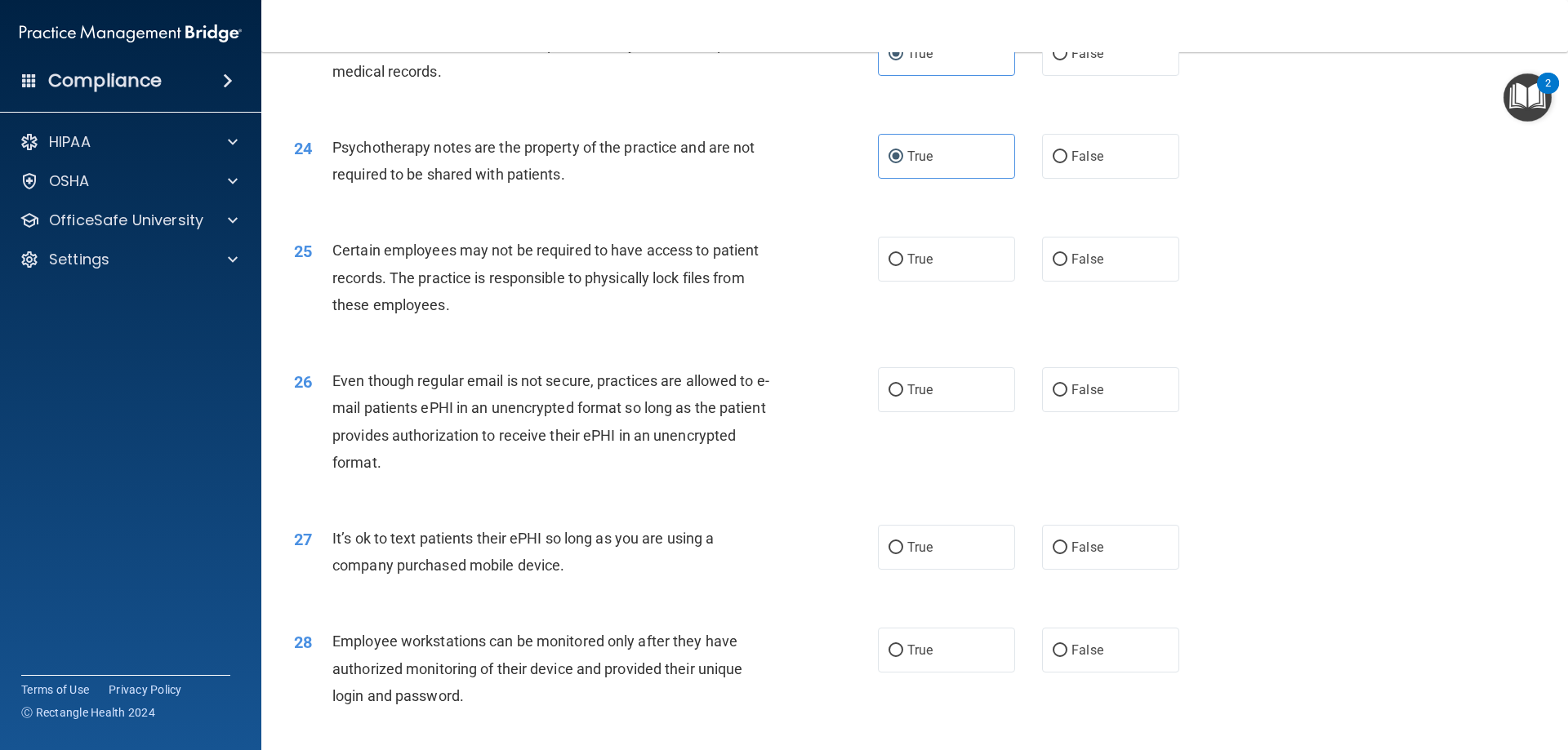
scroll to position [3021, 0]
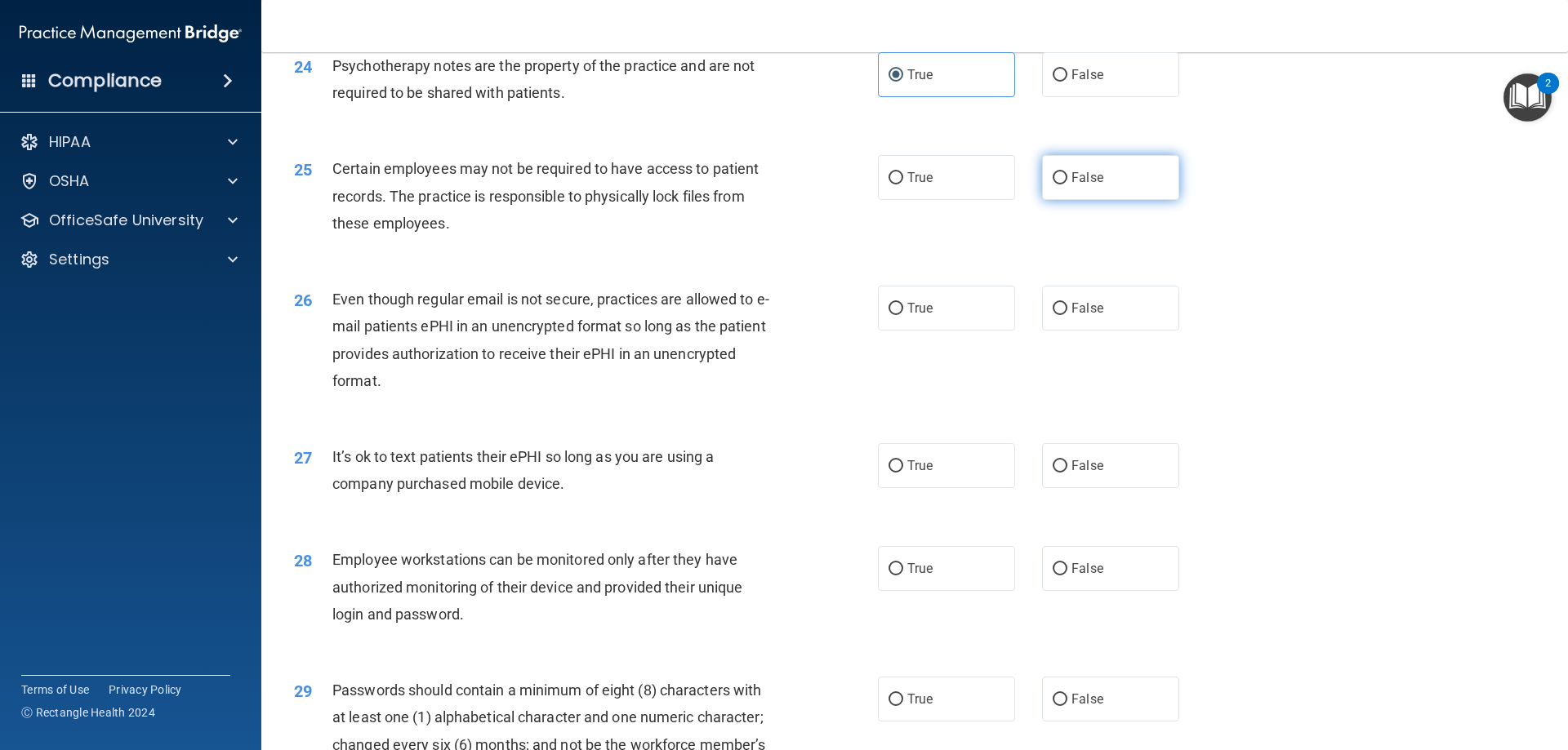
click at [1079, 186] on span "False" at bounding box center [1088, 177] width 32 height 15
click at [1068, 185] on input "False" at bounding box center [1060, 178] width 15 height 12
radio input "true"
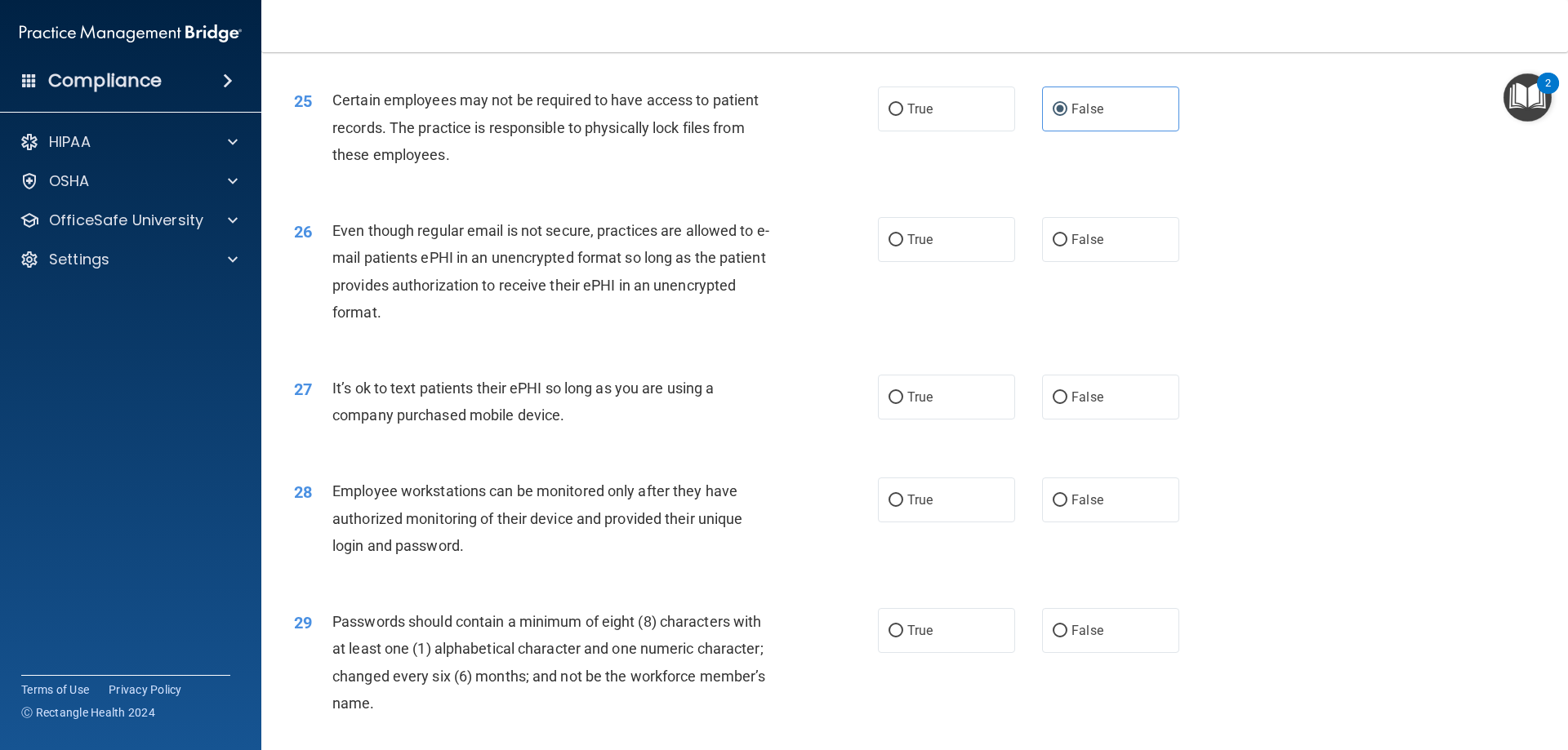
scroll to position [3184, 0]
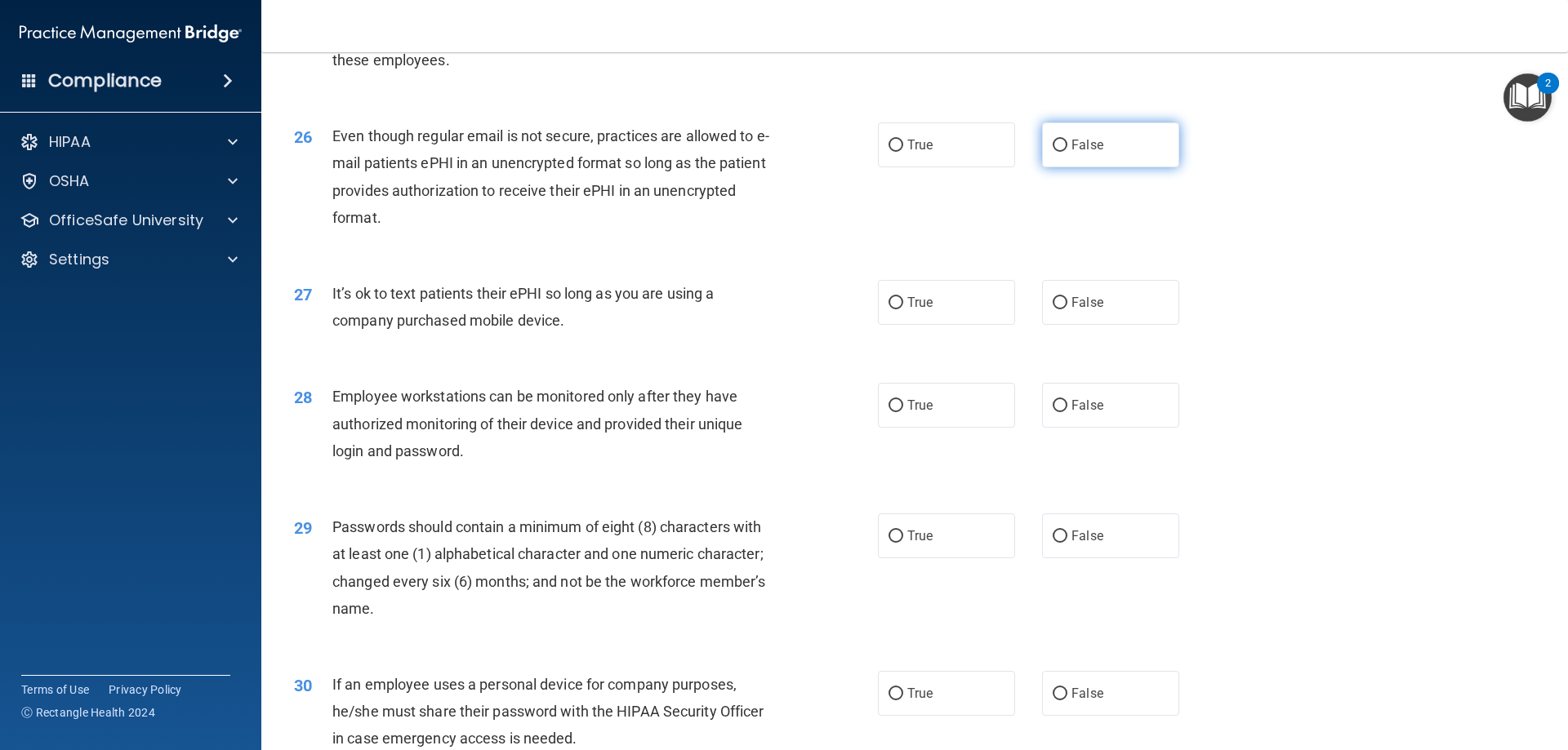
click at [1109, 158] on label "False" at bounding box center [1110, 144] width 137 height 45
click at [1068, 152] on input "False" at bounding box center [1060, 145] width 15 height 12
radio input "true"
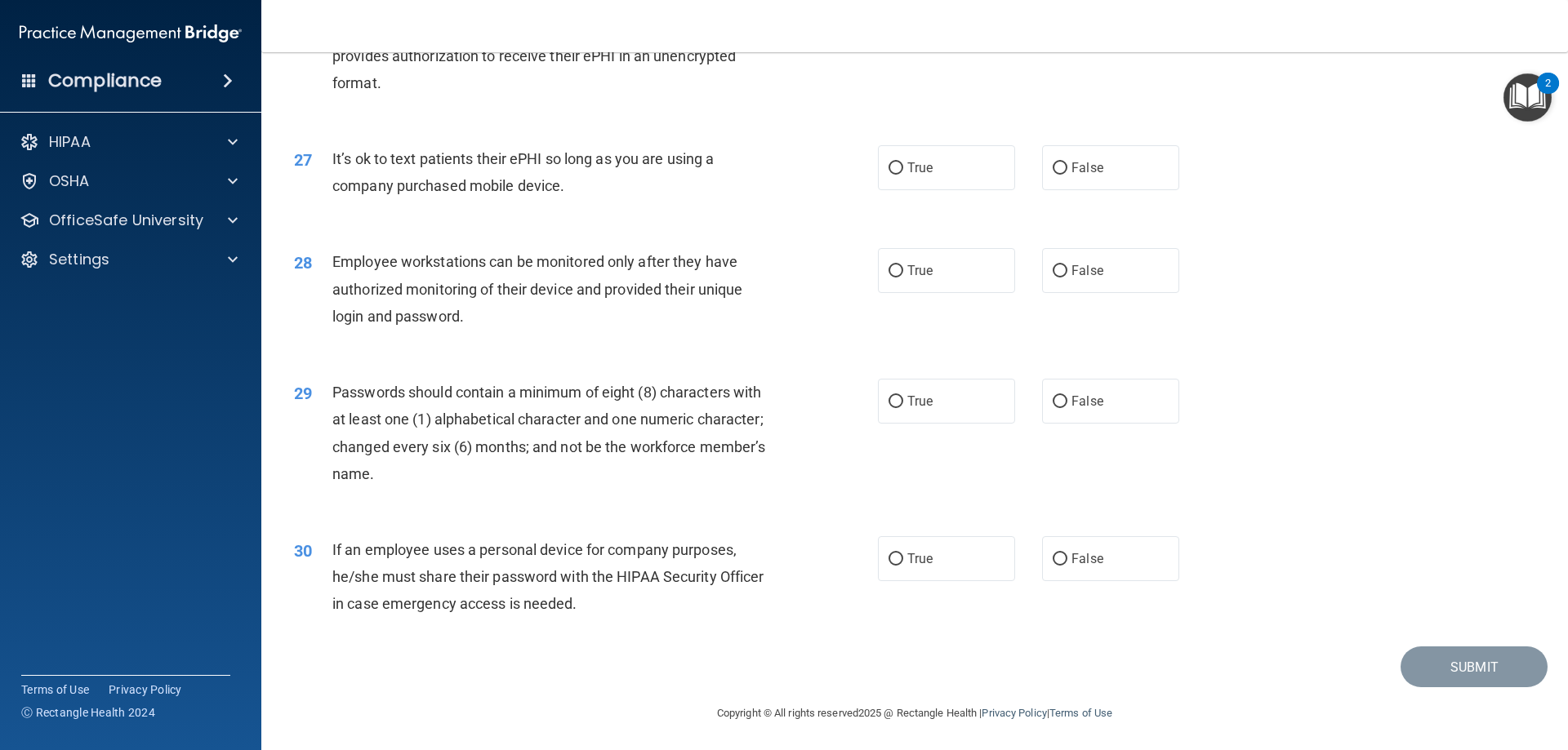
scroll to position [3348, 0]
click at [1123, 157] on label "False" at bounding box center [1110, 165] width 137 height 45
click at [1068, 160] on input "False" at bounding box center [1060, 166] width 15 height 12
radio input "true"
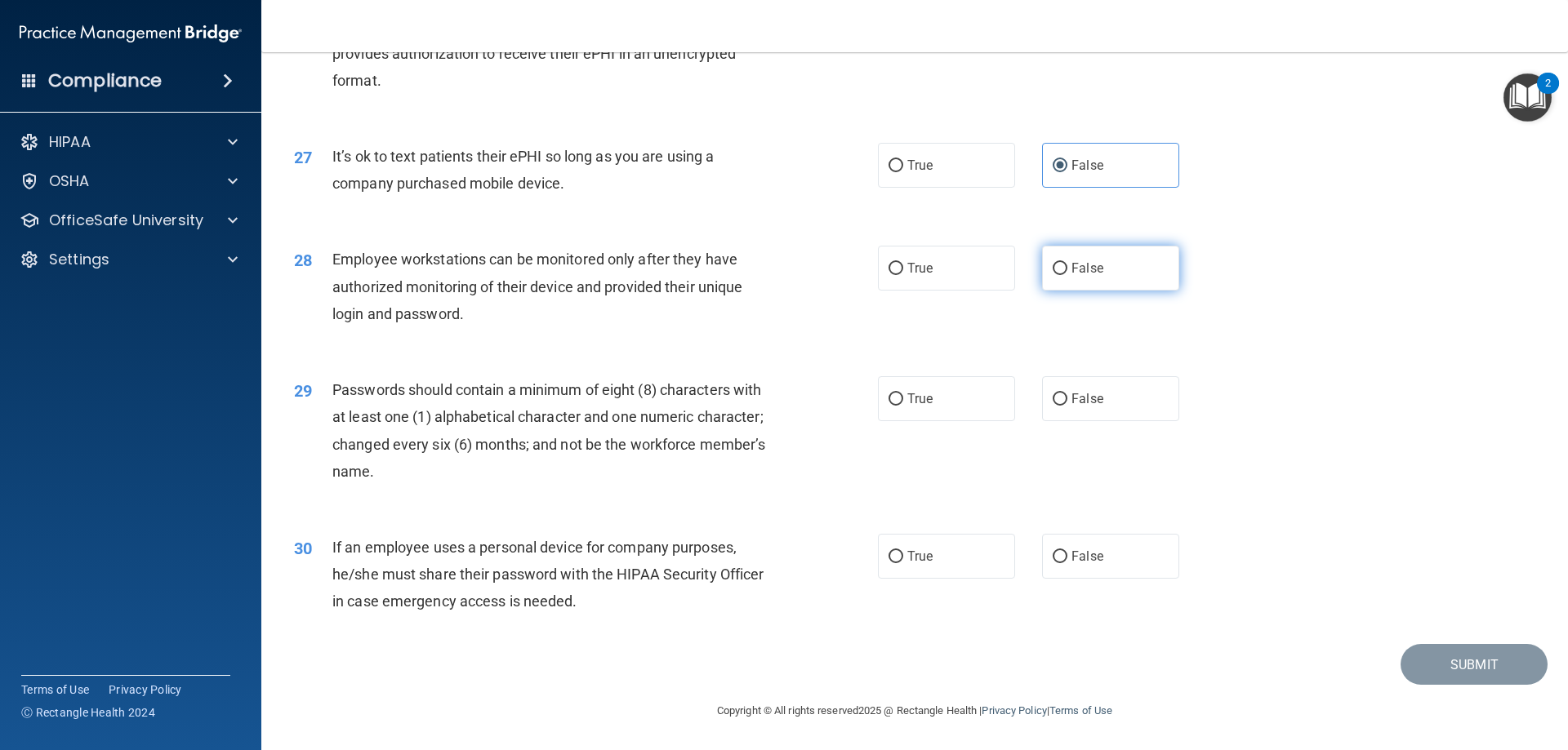
click at [1120, 280] on label "False" at bounding box center [1110, 268] width 137 height 45
click at [1068, 276] on input "False" at bounding box center [1060, 269] width 15 height 12
radio input "true"
click at [1076, 393] on span "False" at bounding box center [1088, 399] width 32 height 15
click at [1068, 394] on input "False" at bounding box center [1060, 400] width 15 height 12
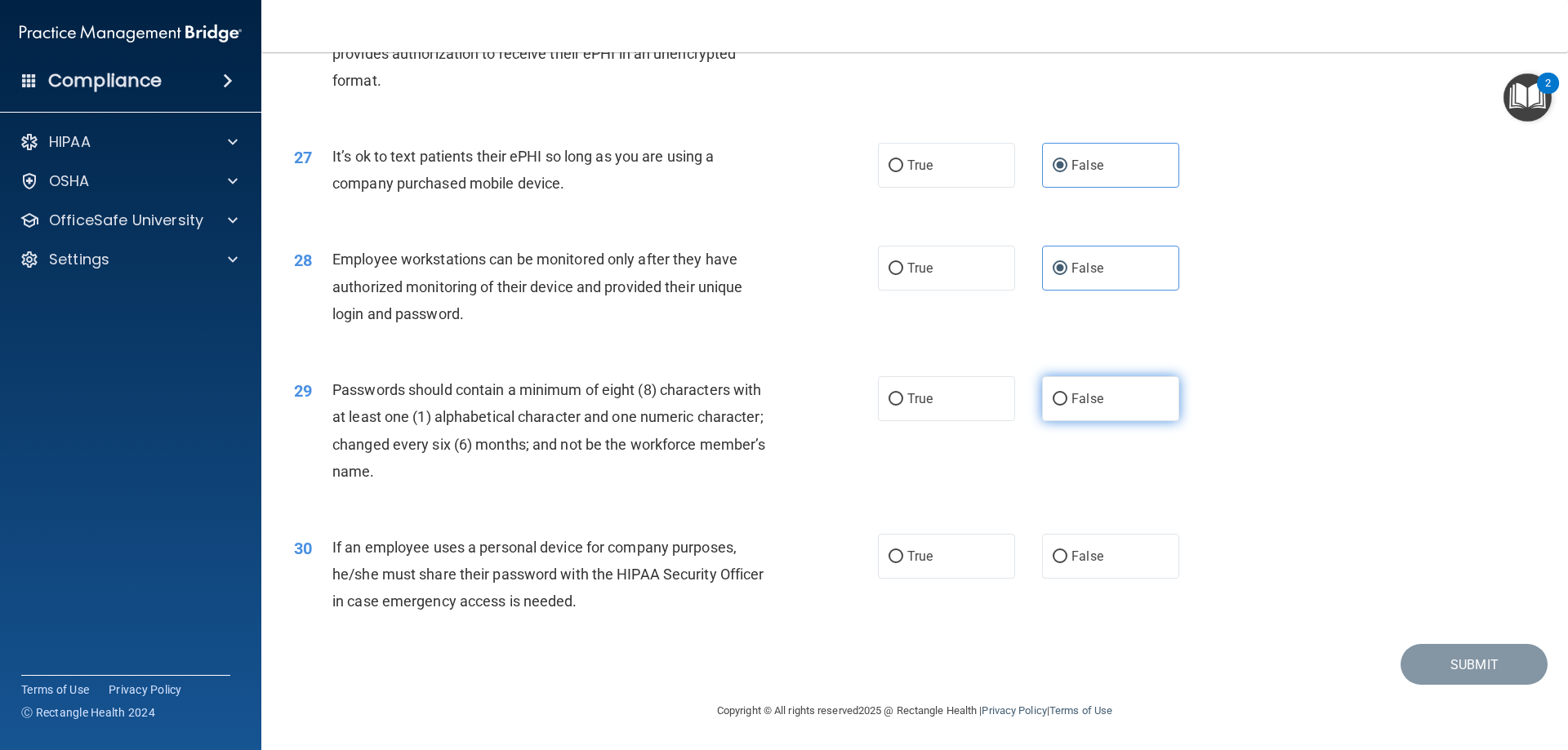
radio input "true"
click at [1083, 568] on label "False" at bounding box center [1110, 556] width 137 height 45
click at [1068, 563] on input "False" at bounding box center [1060, 557] width 15 height 12
radio input "true"
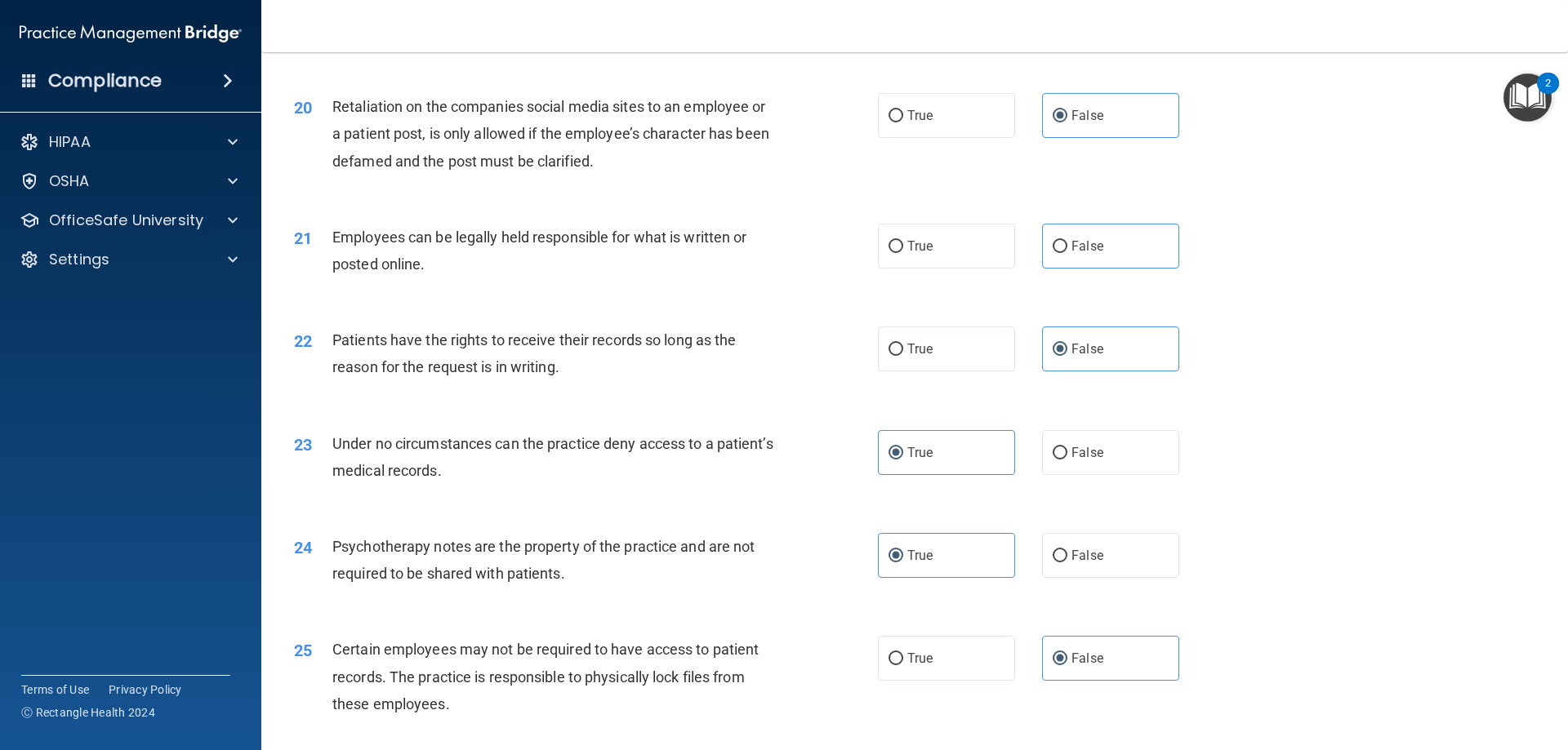
scroll to position [2531, 0]
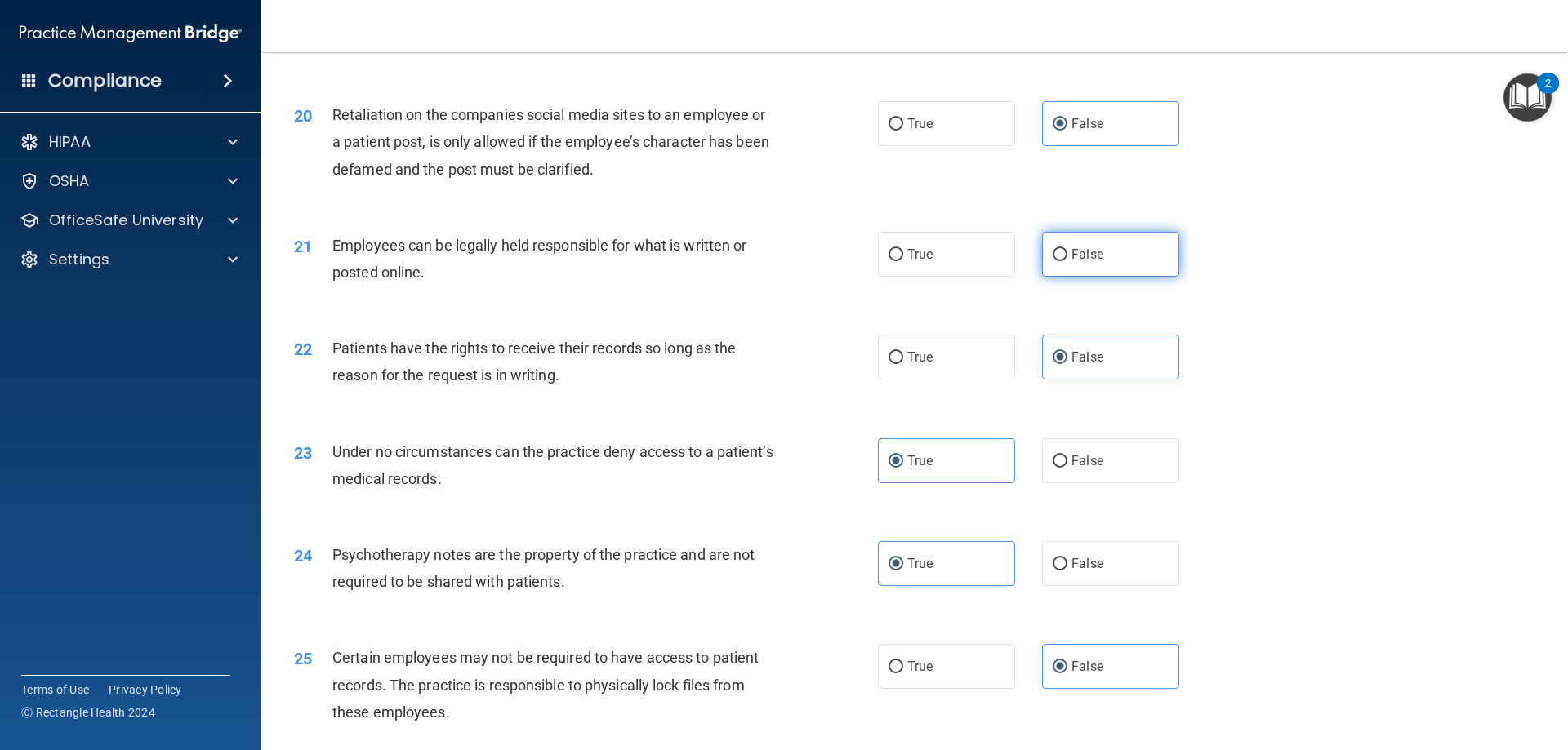
click at [1098, 277] on label "False" at bounding box center [1110, 254] width 137 height 45
click at [1068, 261] on input "False" at bounding box center [1060, 255] width 15 height 12
radio input "true"
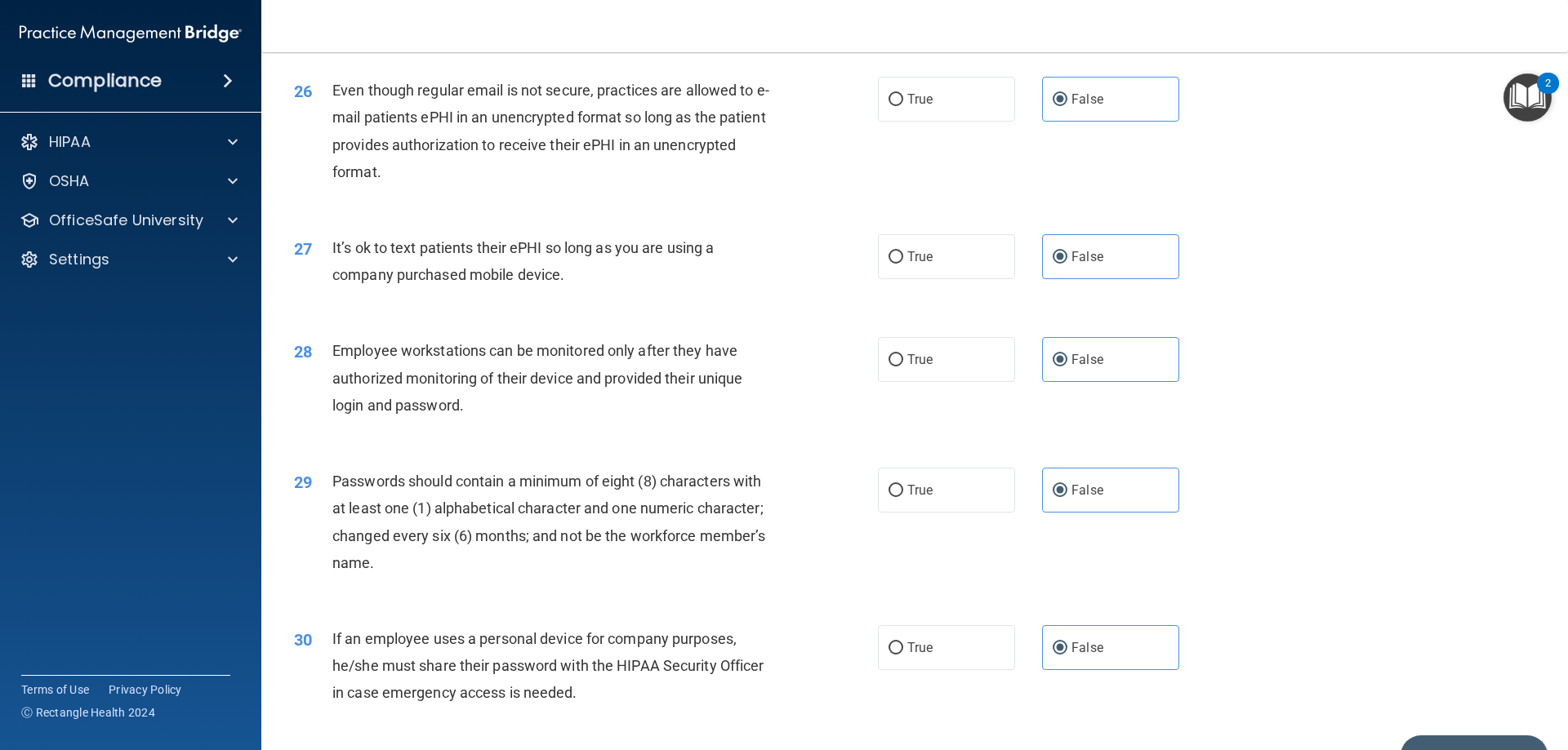
scroll to position [3348, 0]
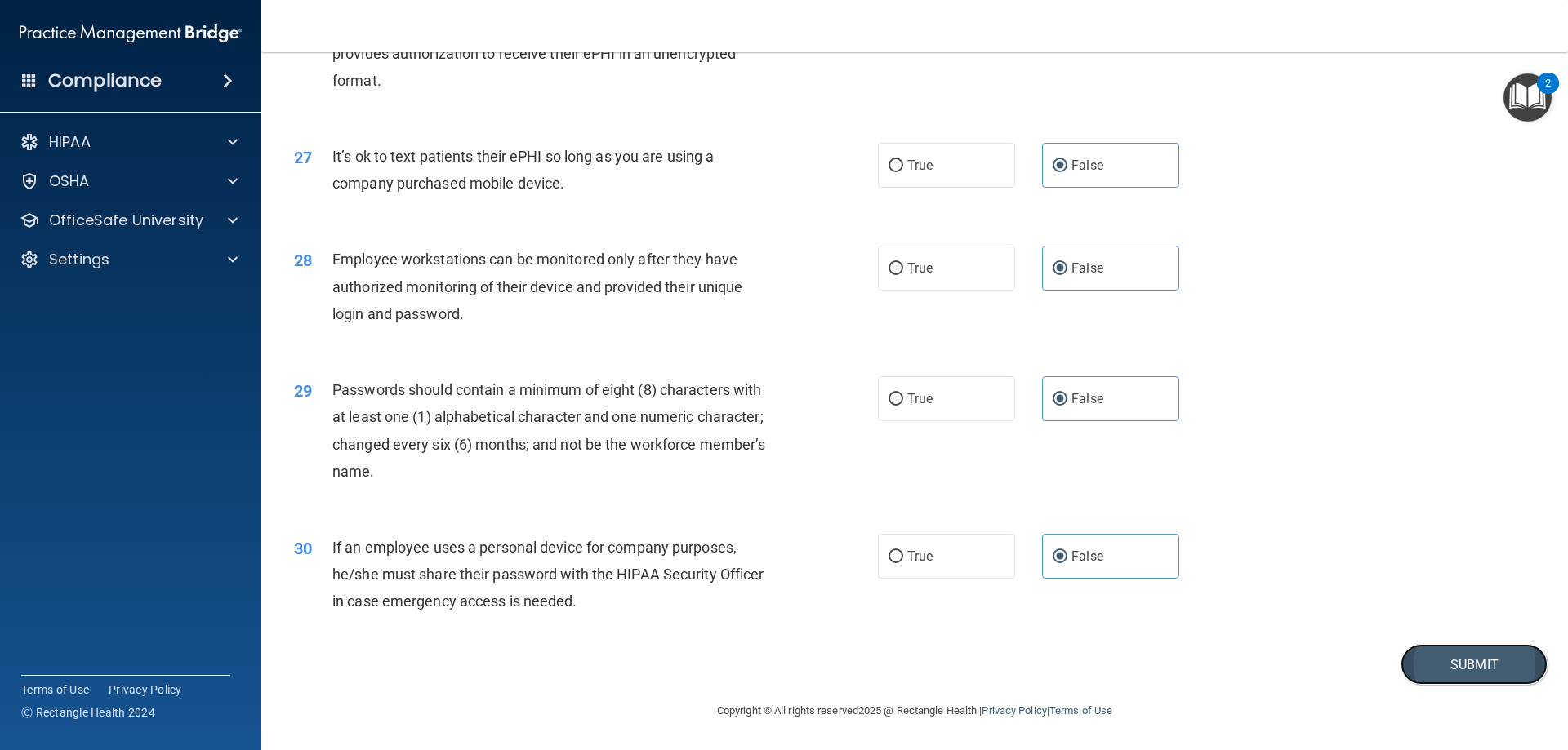
click at [1426, 659] on button "Submit" at bounding box center [1474, 665] width 147 height 42
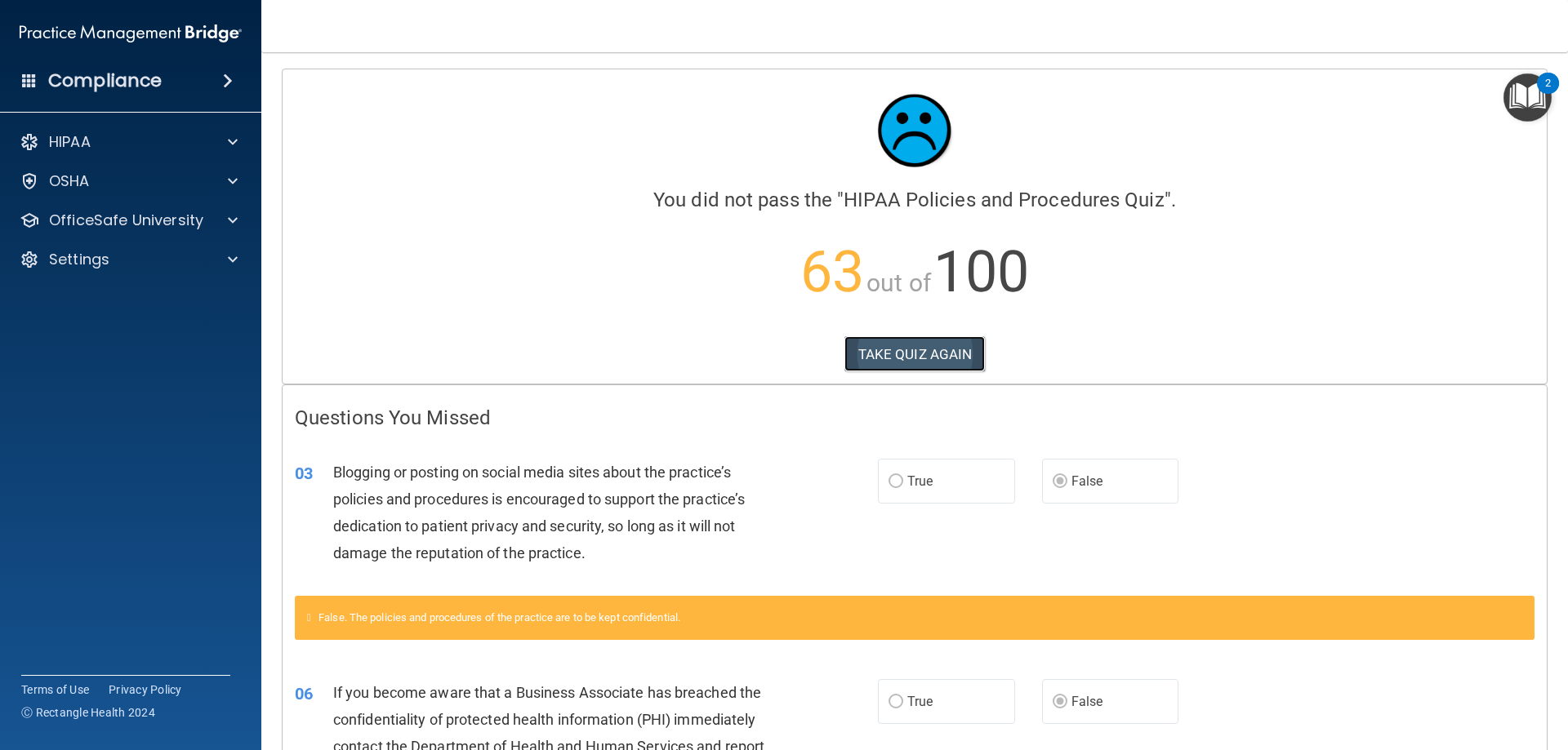
click at [897, 344] on button "TAKE QUIZ AGAIN" at bounding box center [914, 354] width 141 height 36
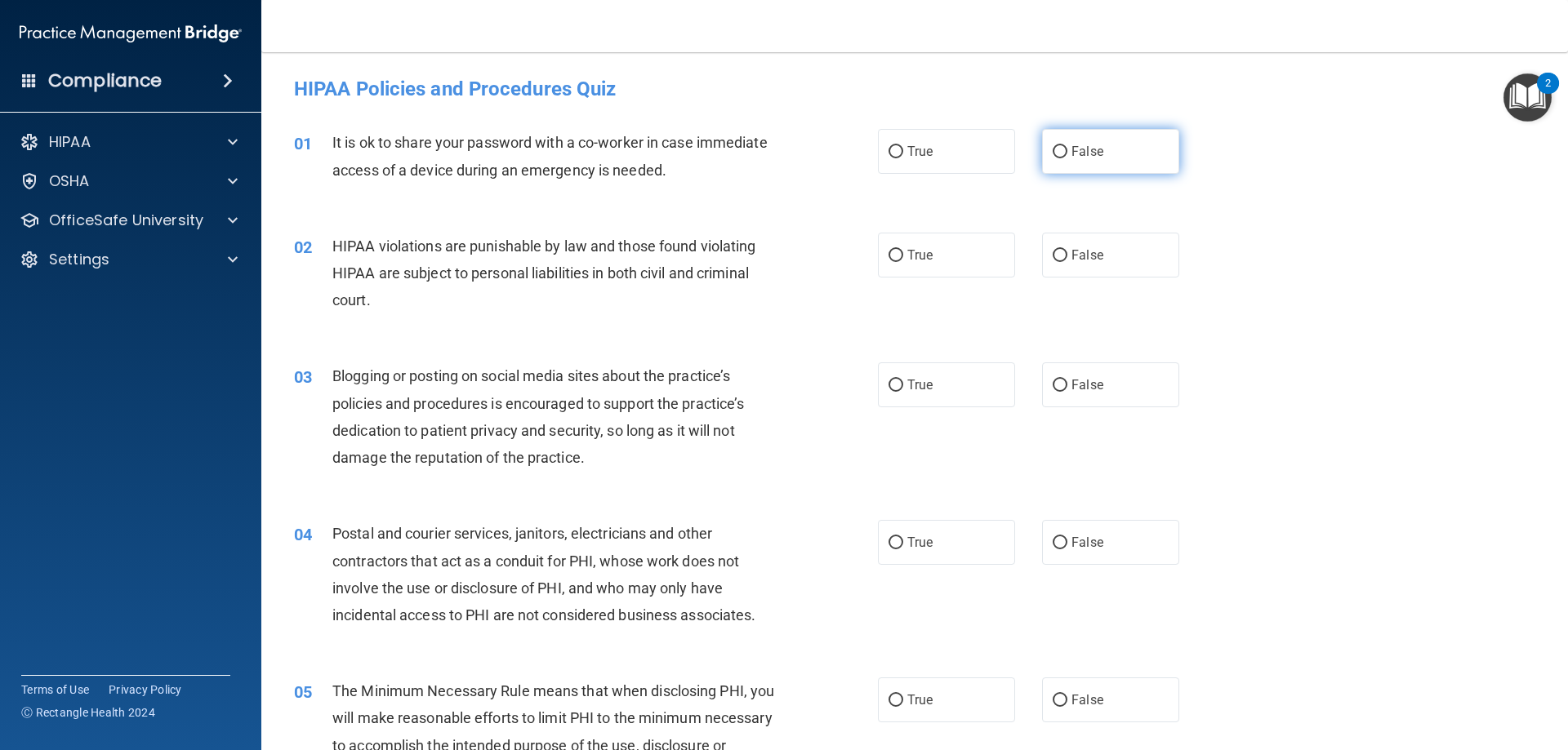
click at [1120, 137] on label "False" at bounding box center [1110, 151] width 137 height 45
click at [1068, 146] on input "False" at bounding box center [1060, 152] width 15 height 12
radio input "true"
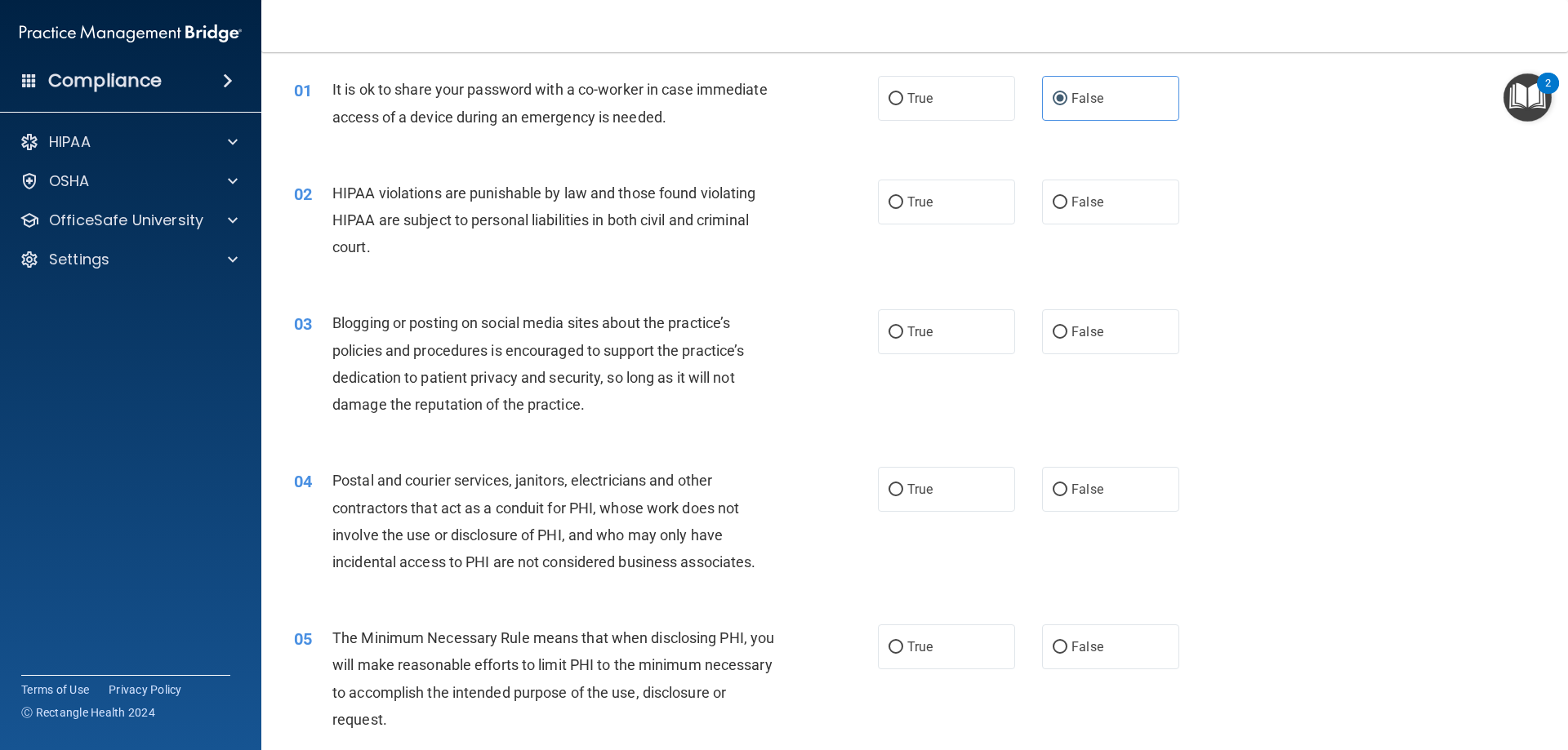
scroll to position [81, 0]
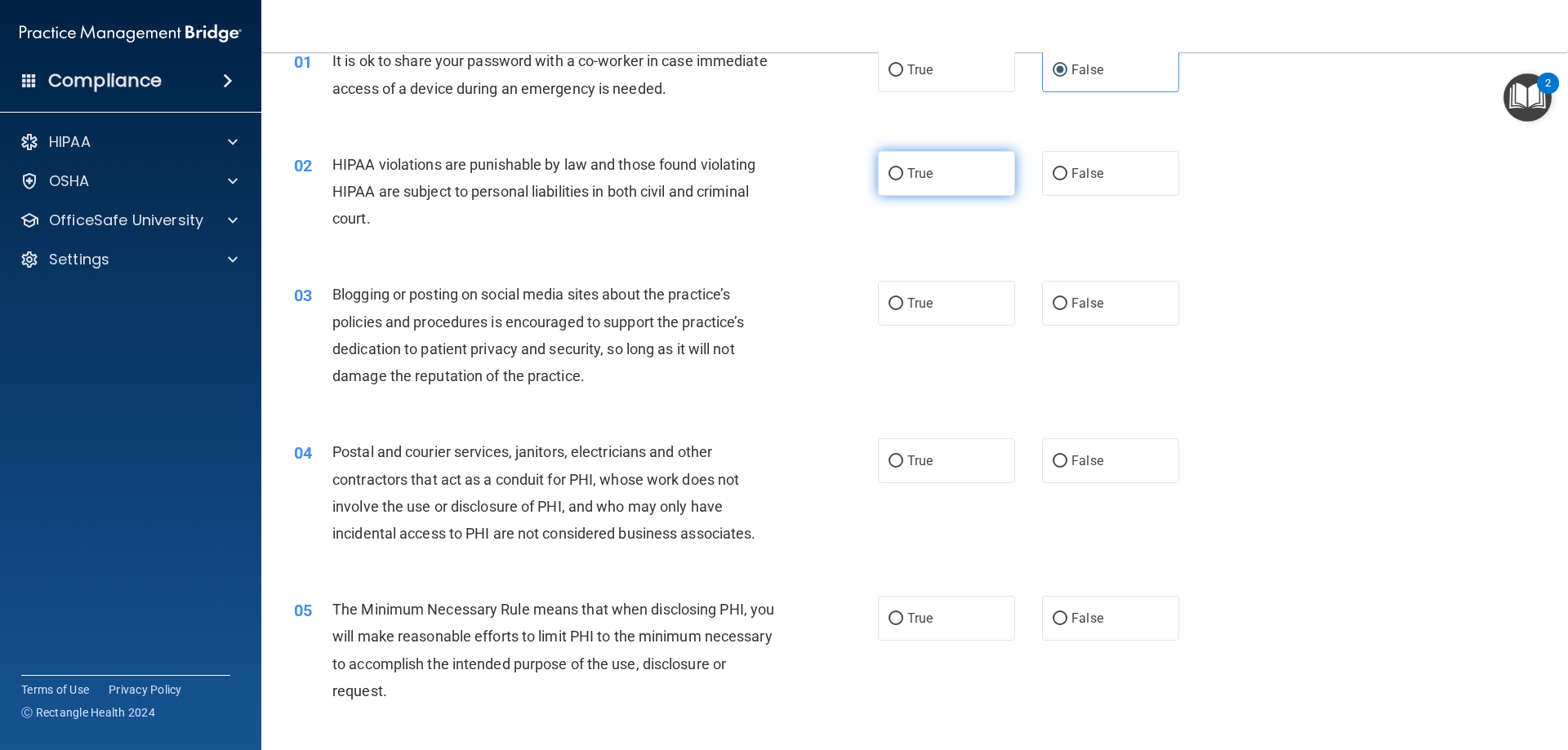
click at [928, 170] on label "True" at bounding box center [946, 172] width 137 height 45
click at [904, 170] on input "True" at bounding box center [896, 174] width 15 height 12
radio input "true"
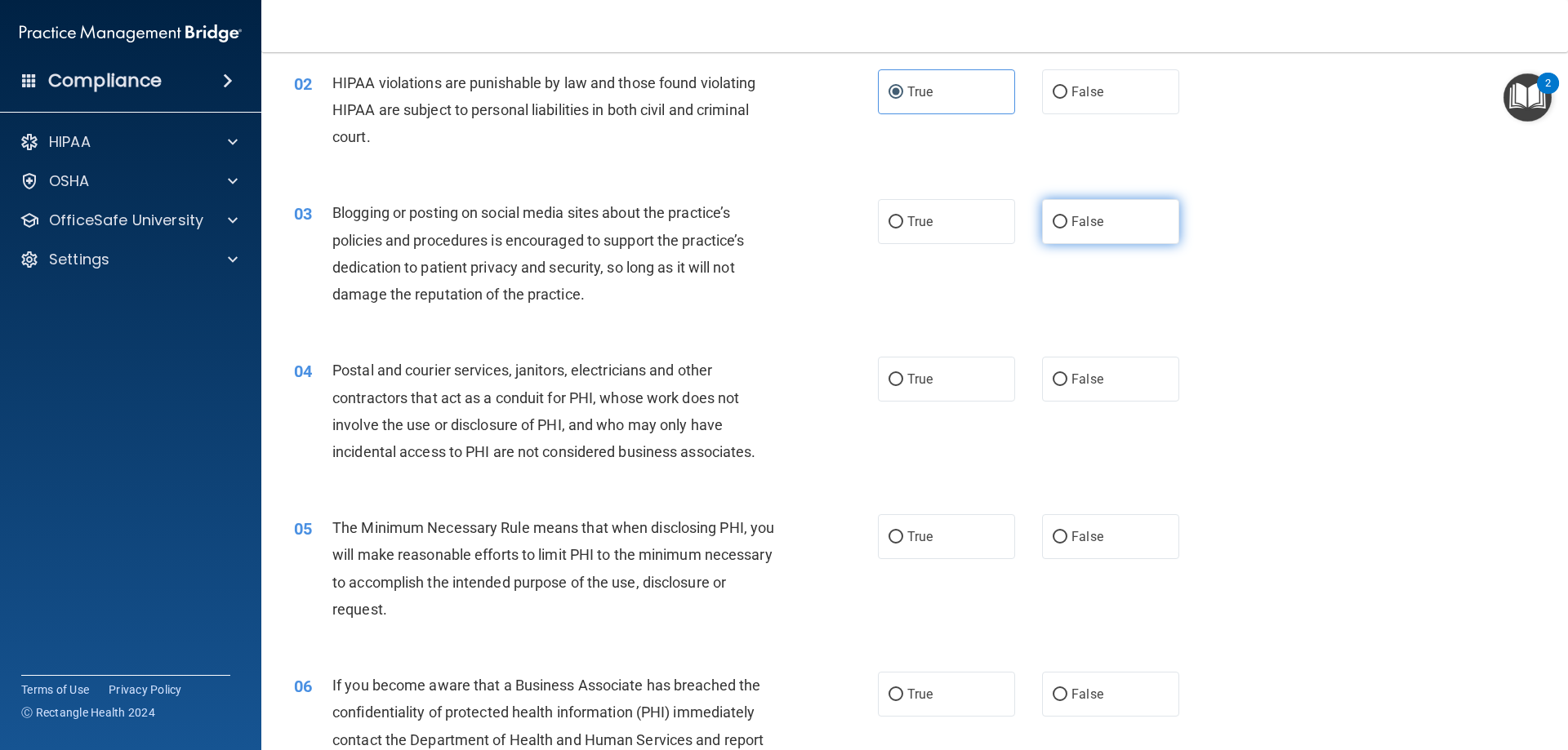
click at [1135, 210] on label "False" at bounding box center [1110, 221] width 137 height 45
click at [1068, 216] on input "False" at bounding box center [1060, 222] width 15 height 12
radio input "true"
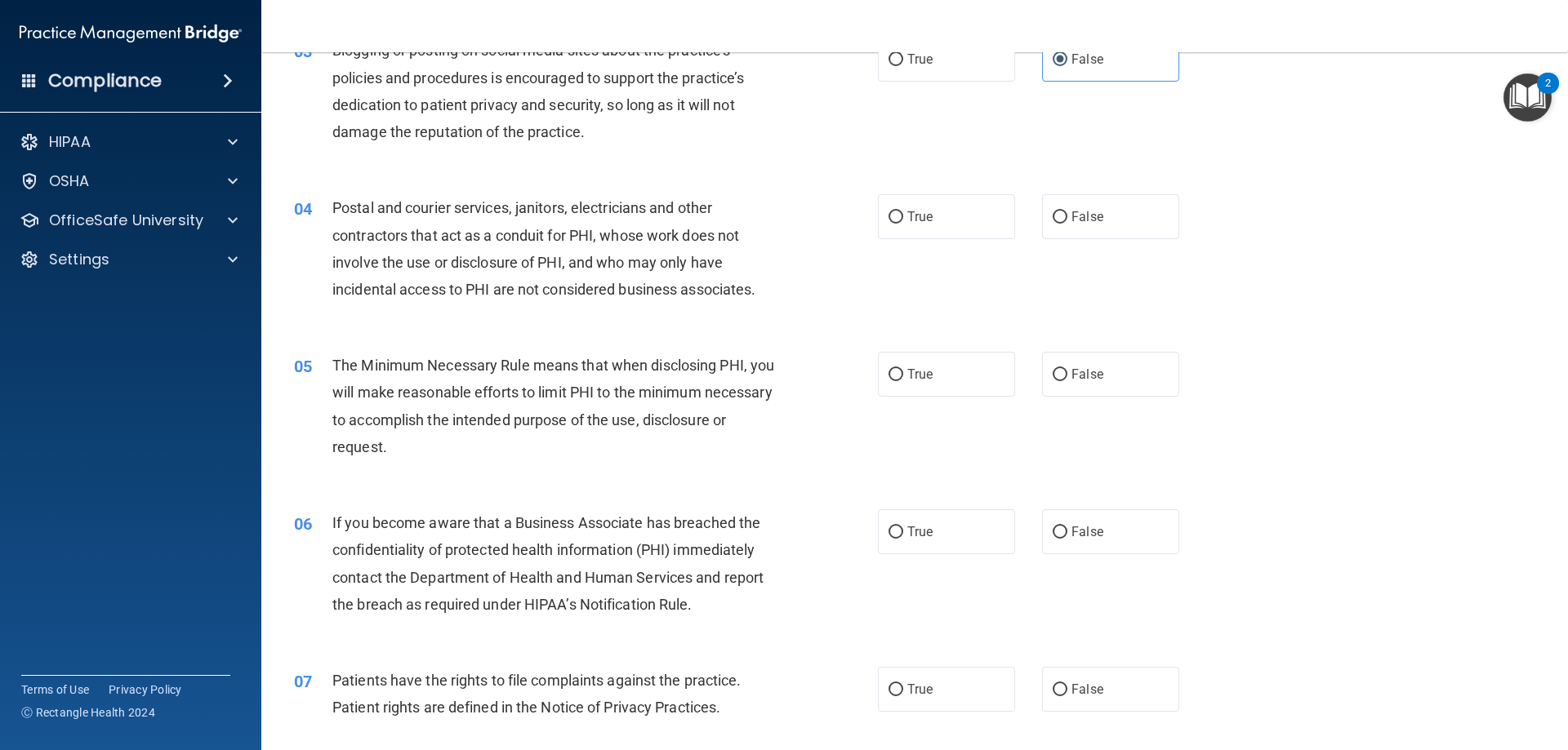
scroll to position [327, 0]
click at [932, 220] on label "True" at bounding box center [946, 215] width 137 height 45
click at [904, 220] on input "True" at bounding box center [896, 216] width 15 height 12
radio input "true"
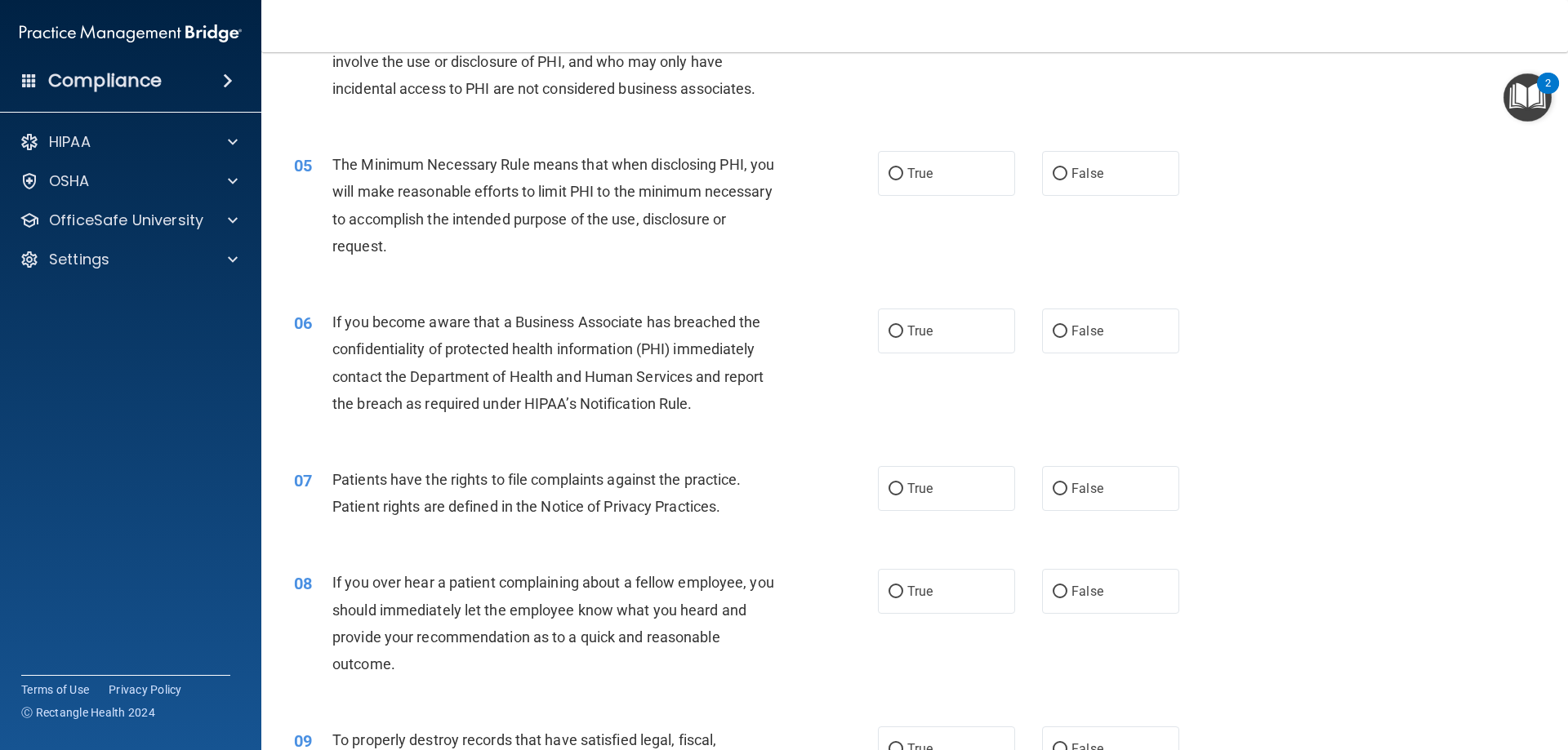
scroll to position [490, 0]
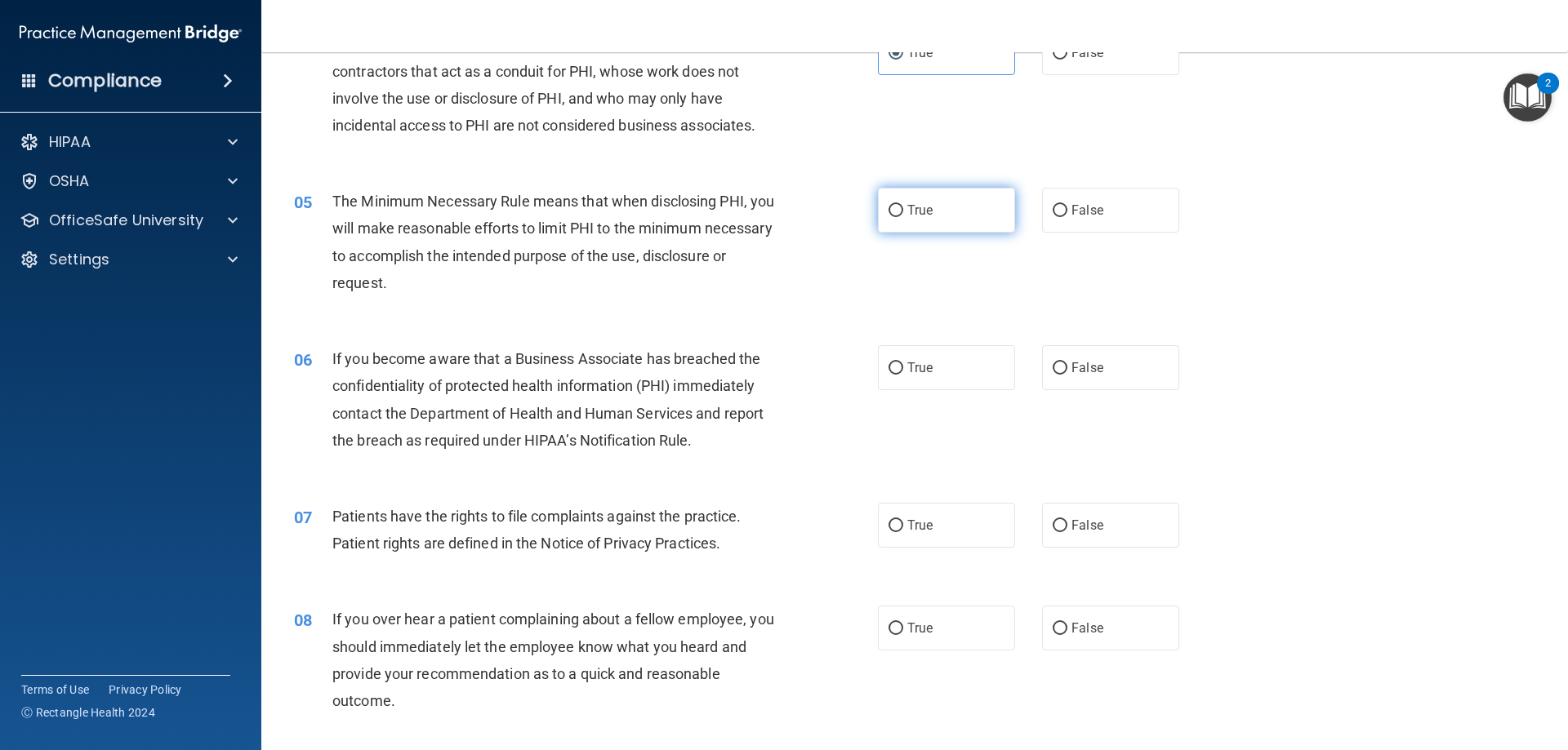
click at [961, 211] on label "True" at bounding box center [946, 209] width 137 height 45
click at [904, 211] on input "True" at bounding box center [896, 210] width 15 height 12
radio input "true"
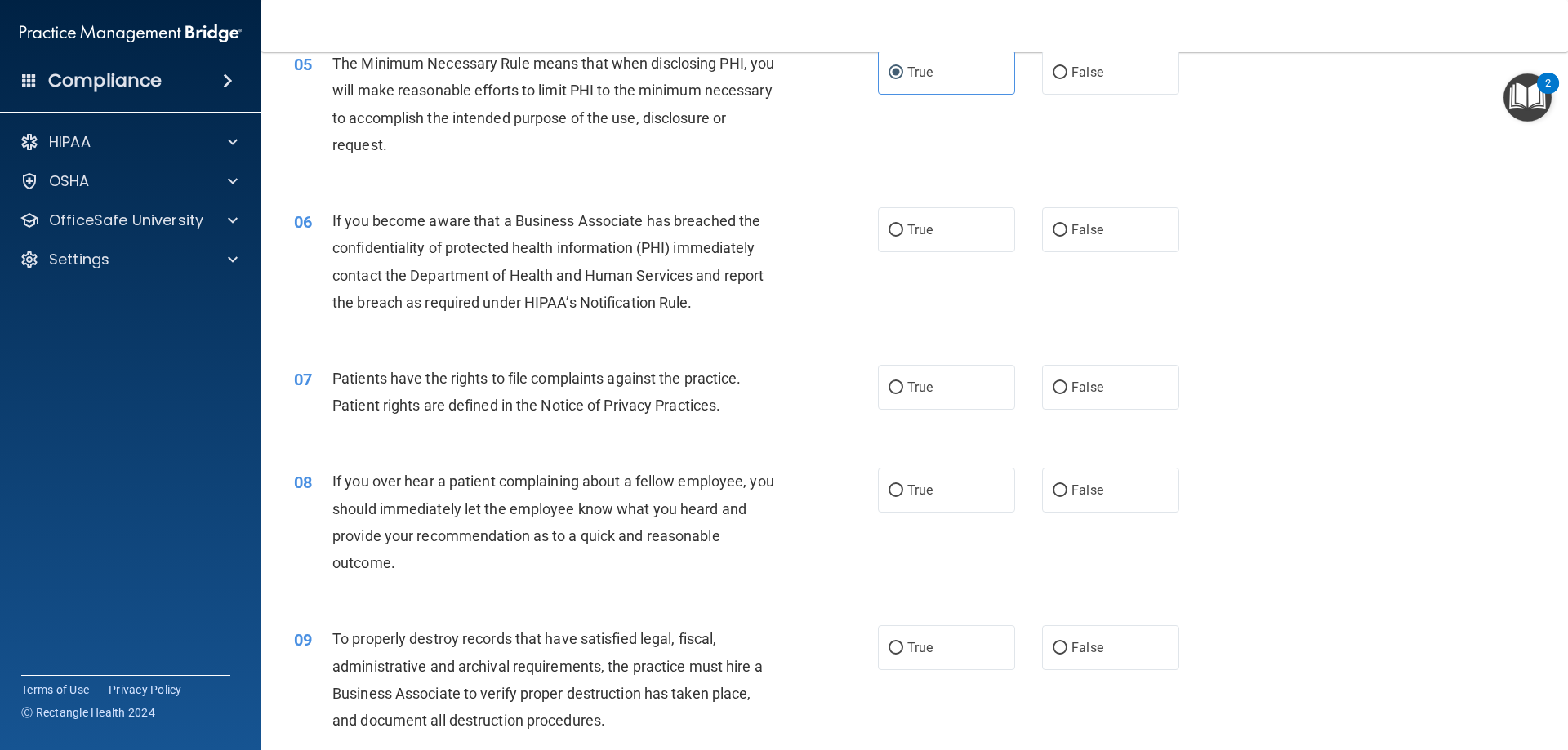
scroll to position [653, 0]
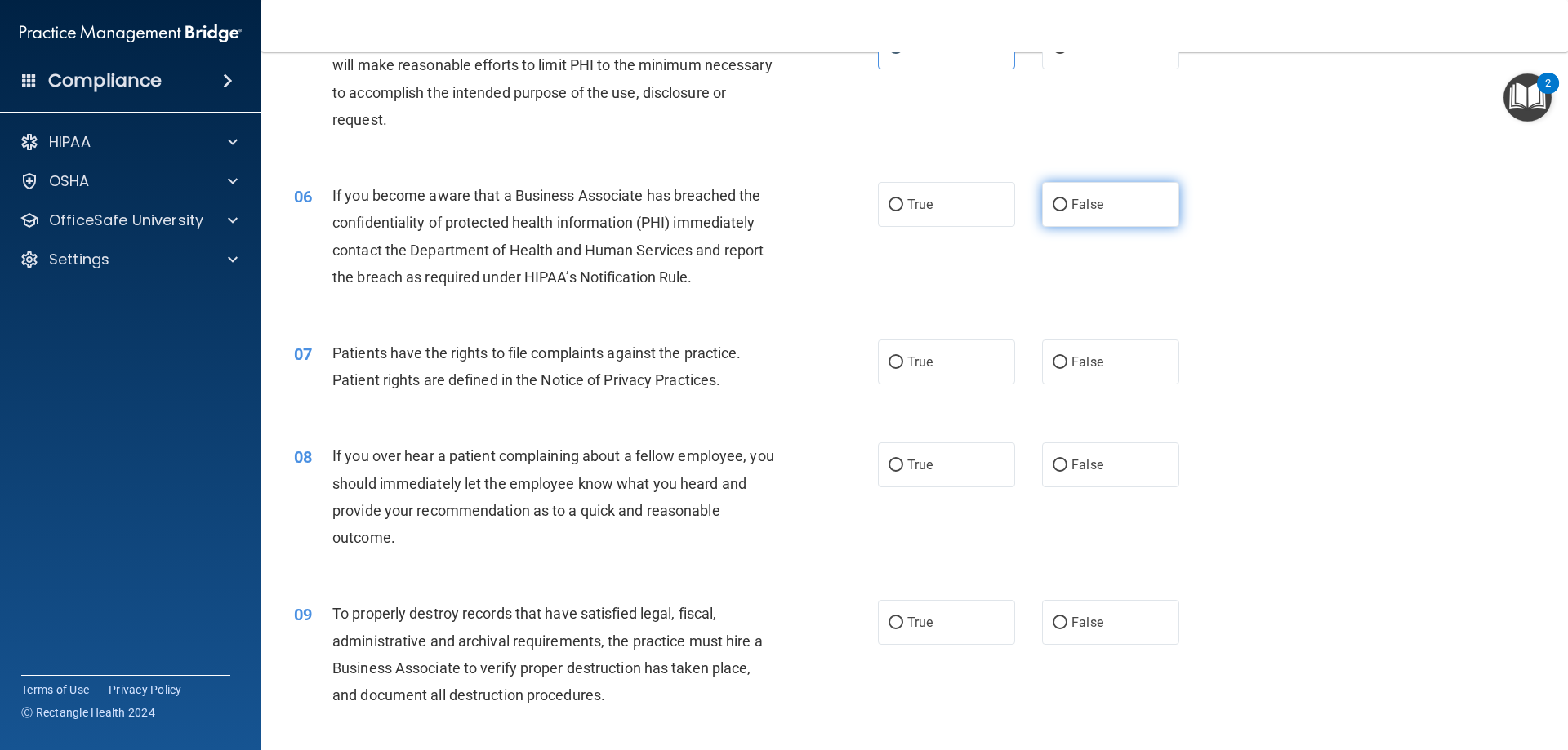
click at [1081, 208] on span "False" at bounding box center [1088, 205] width 32 height 15
click at [1068, 208] on input "False" at bounding box center [1060, 205] width 15 height 12
radio input "true"
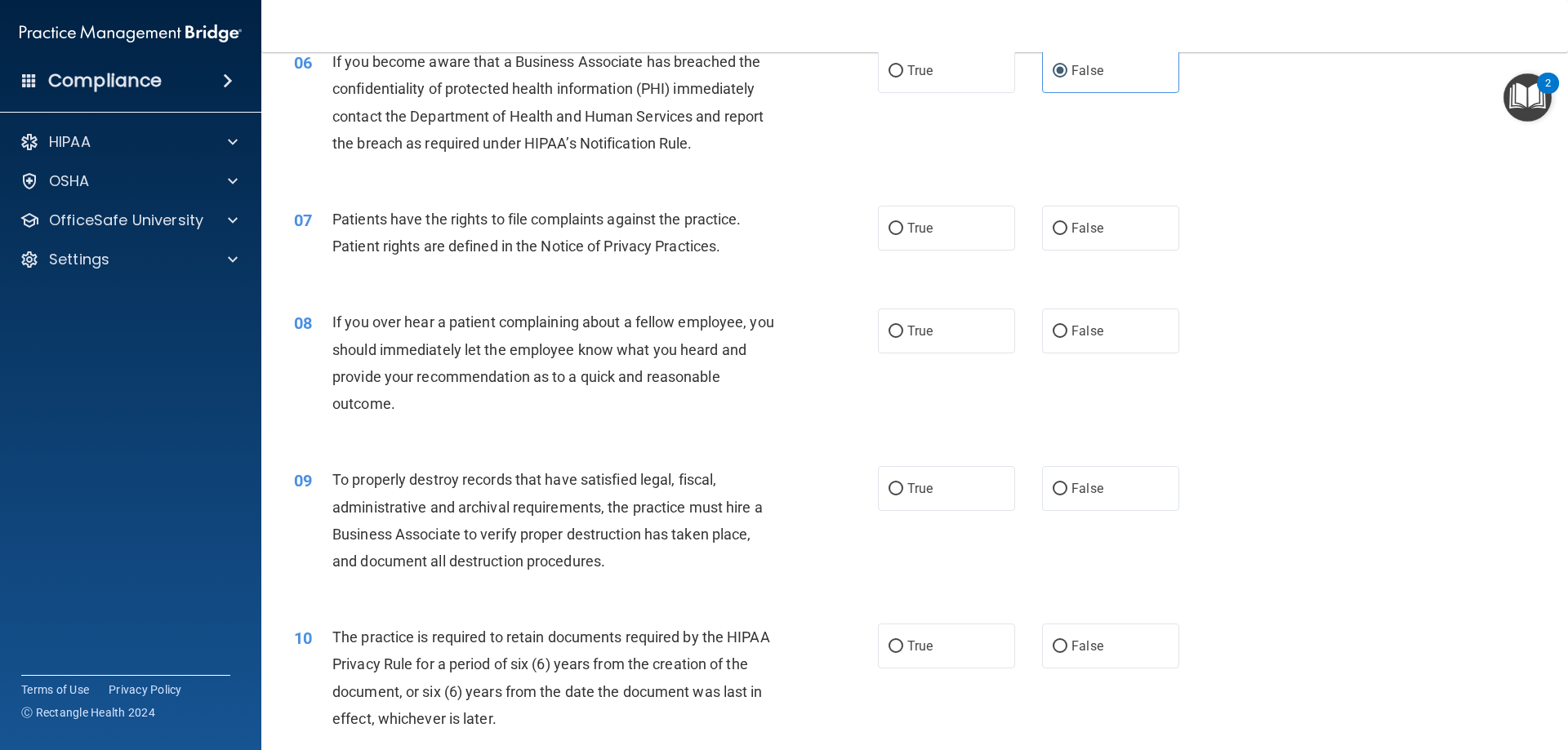
scroll to position [816, 0]
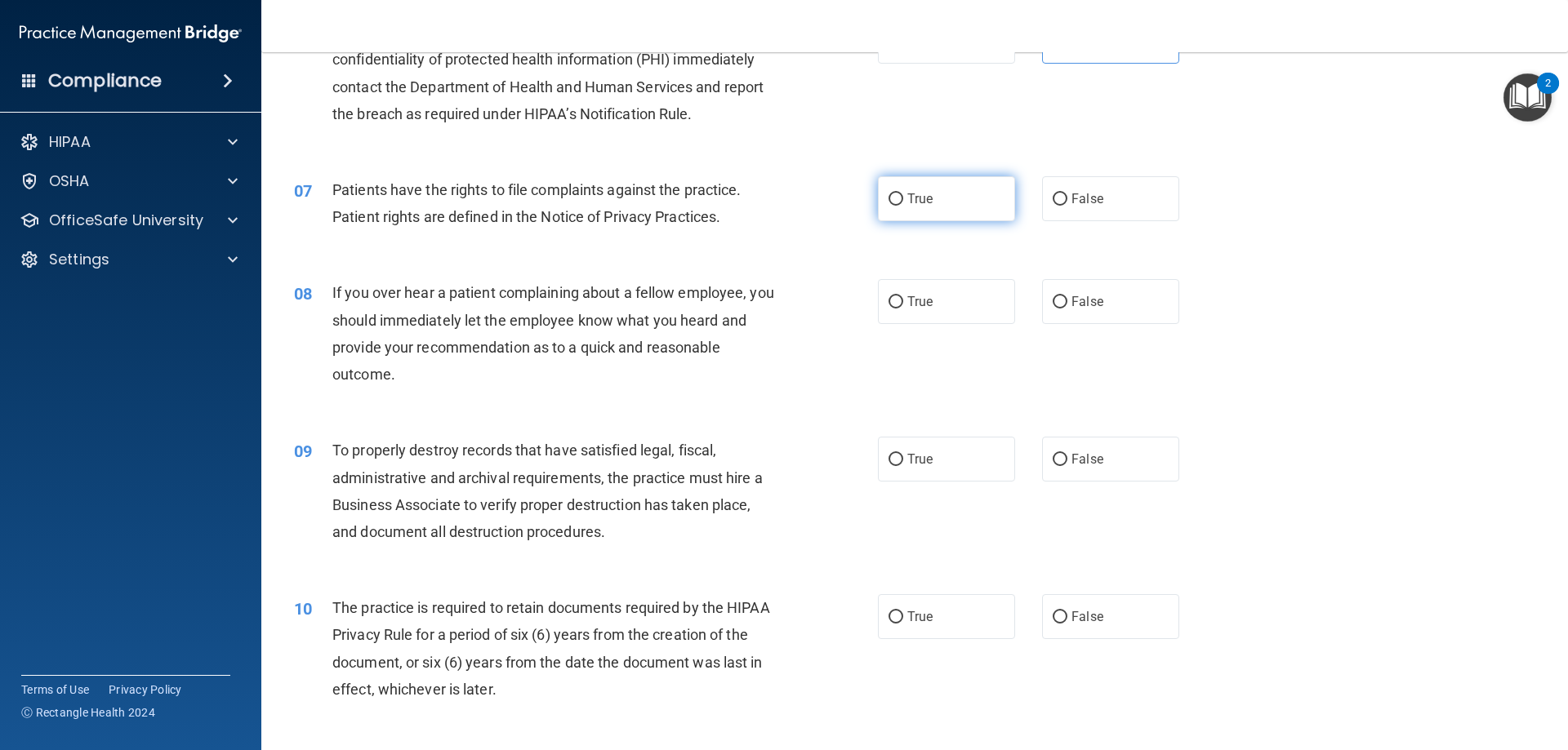
click at [908, 201] on span "True" at bounding box center [920, 199] width 26 height 15
click at [904, 201] on input "True" at bounding box center [896, 199] width 15 height 12
radio input "true"
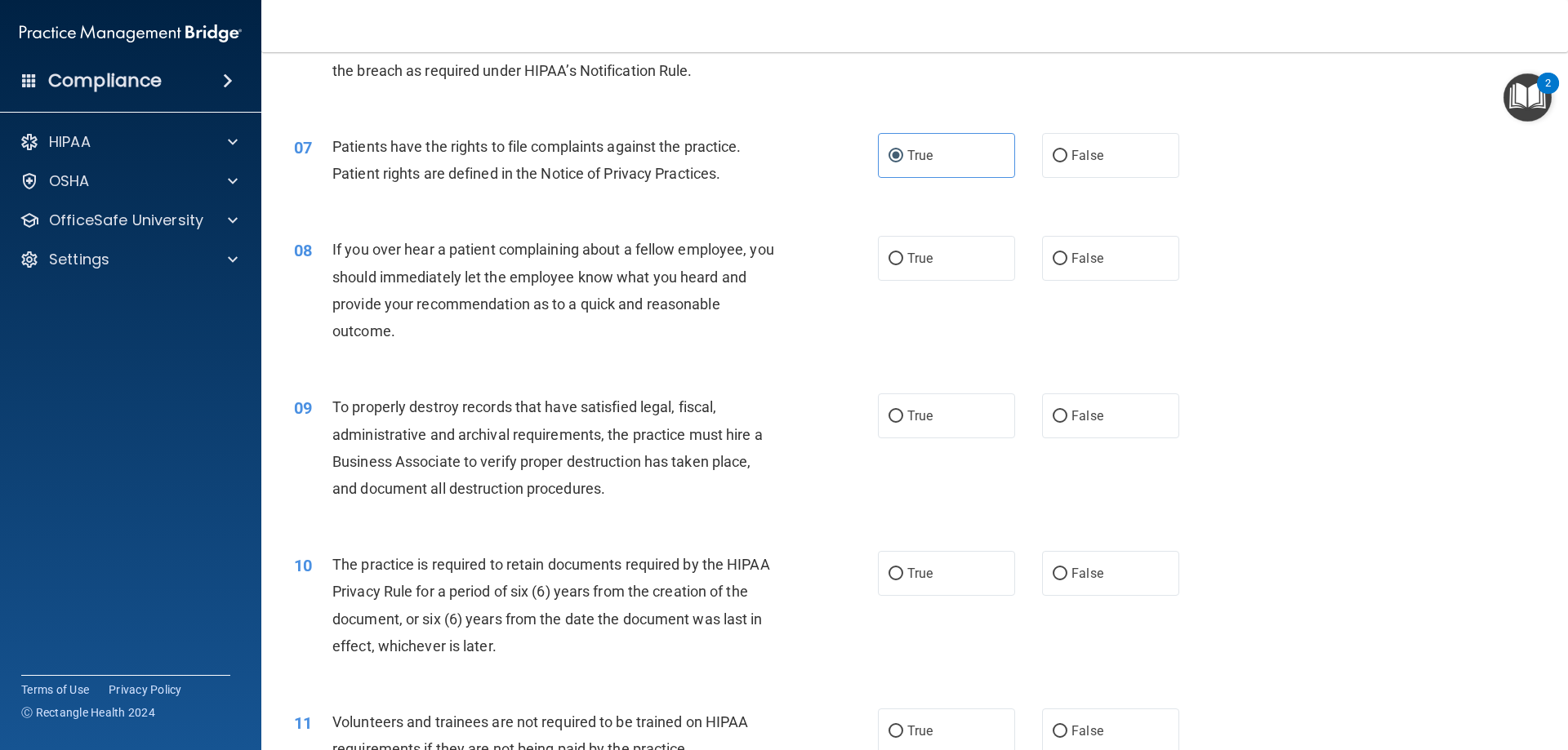
scroll to position [898, 0]
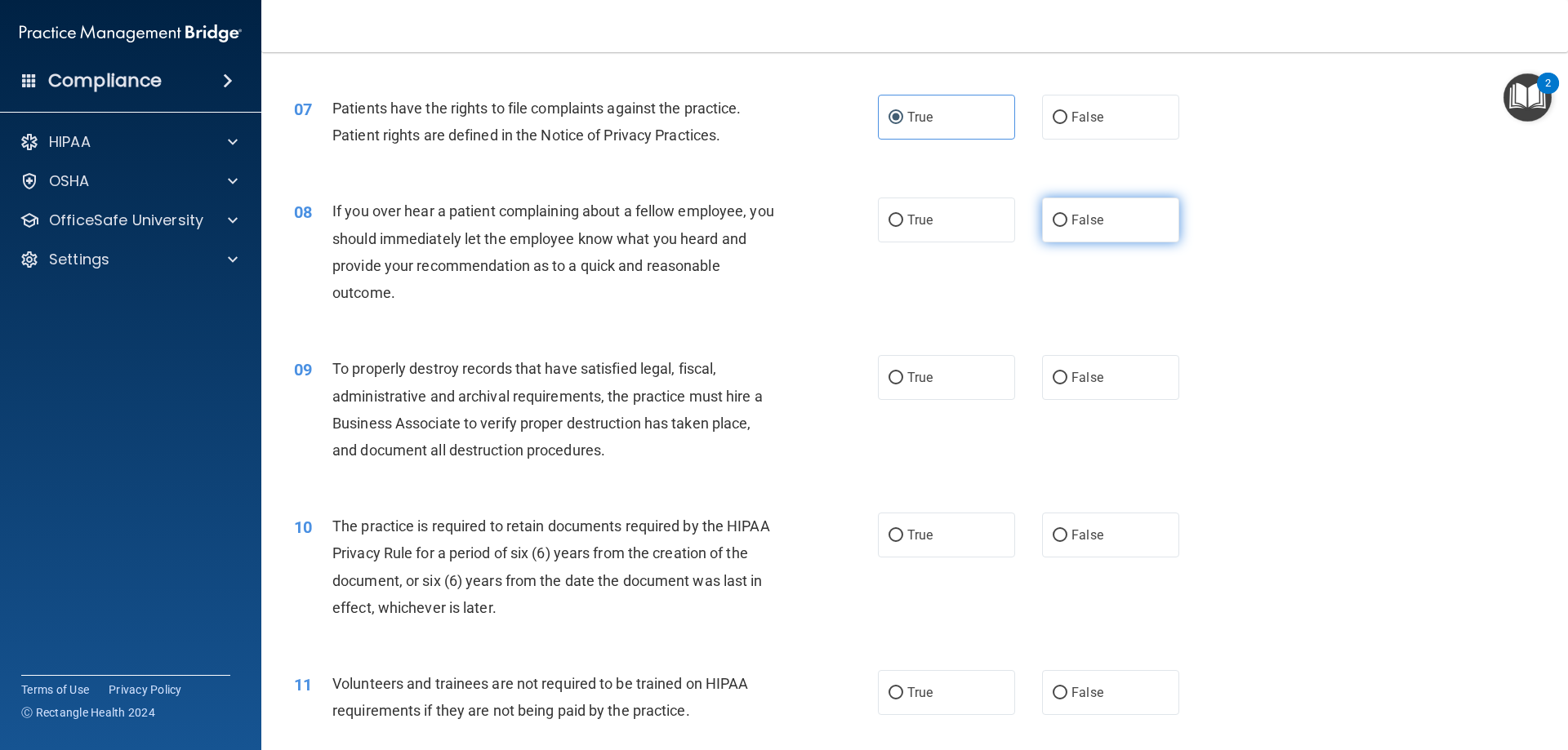
click at [1100, 216] on label "False" at bounding box center [1110, 220] width 137 height 45
click at [1068, 216] on input "False" at bounding box center [1060, 221] width 15 height 12
radio input "true"
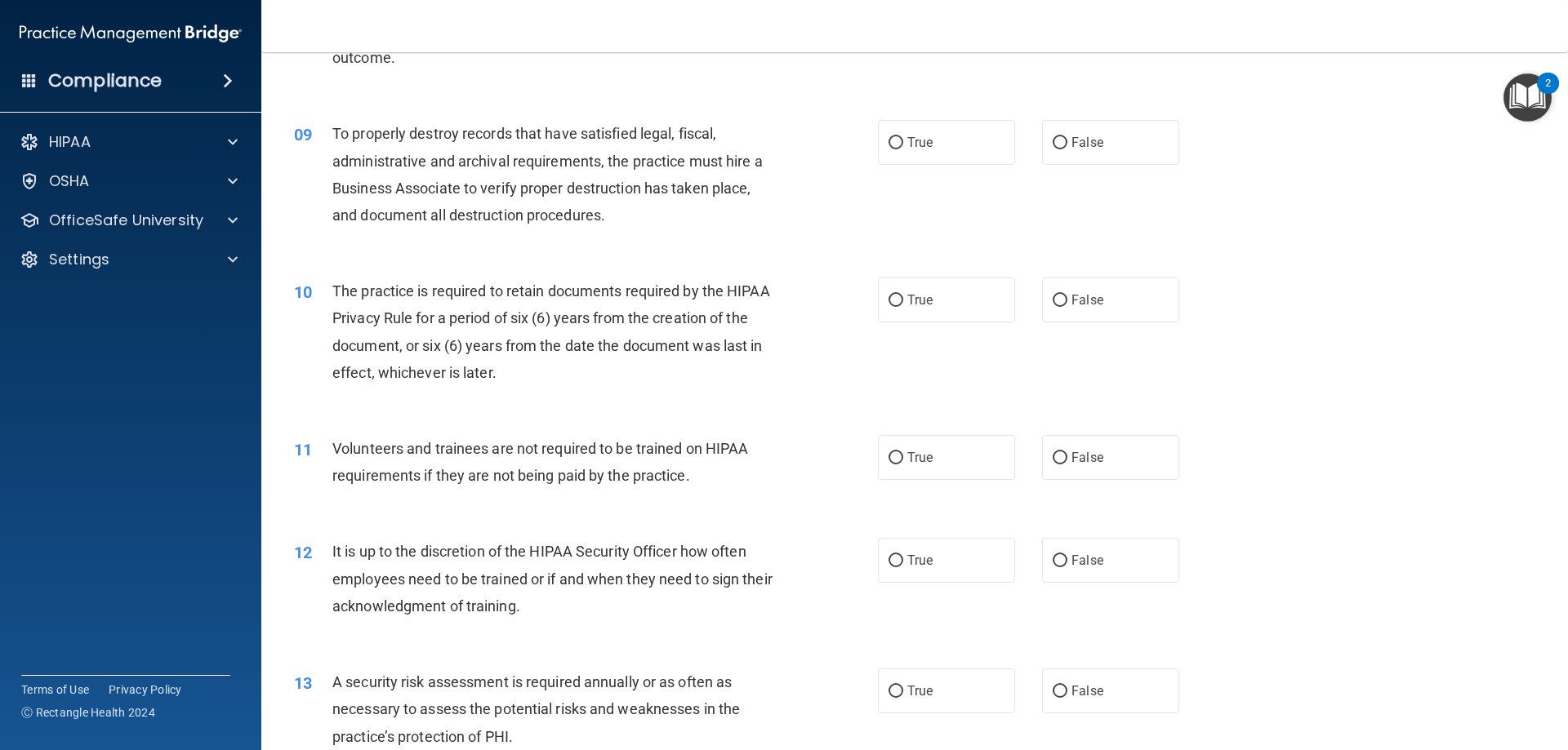
scroll to position [1143, 0]
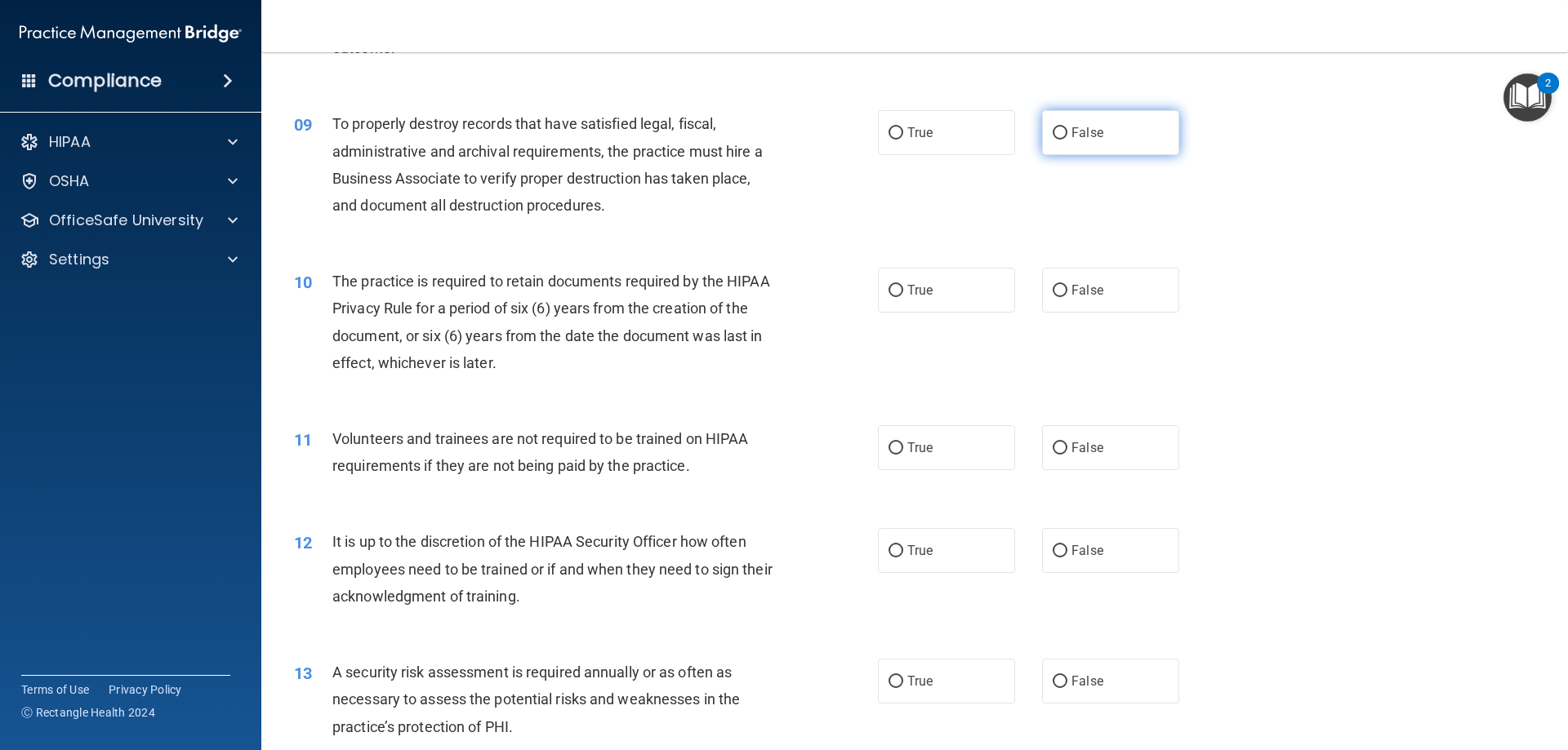
drag, startPoint x: 1076, startPoint y: 134, endPoint x: 1039, endPoint y: 137, distance: 37.1
click at [1076, 134] on span "False" at bounding box center [1088, 133] width 32 height 15
click at [1068, 134] on input "False" at bounding box center [1060, 133] width 15 height 12
radio input "true"
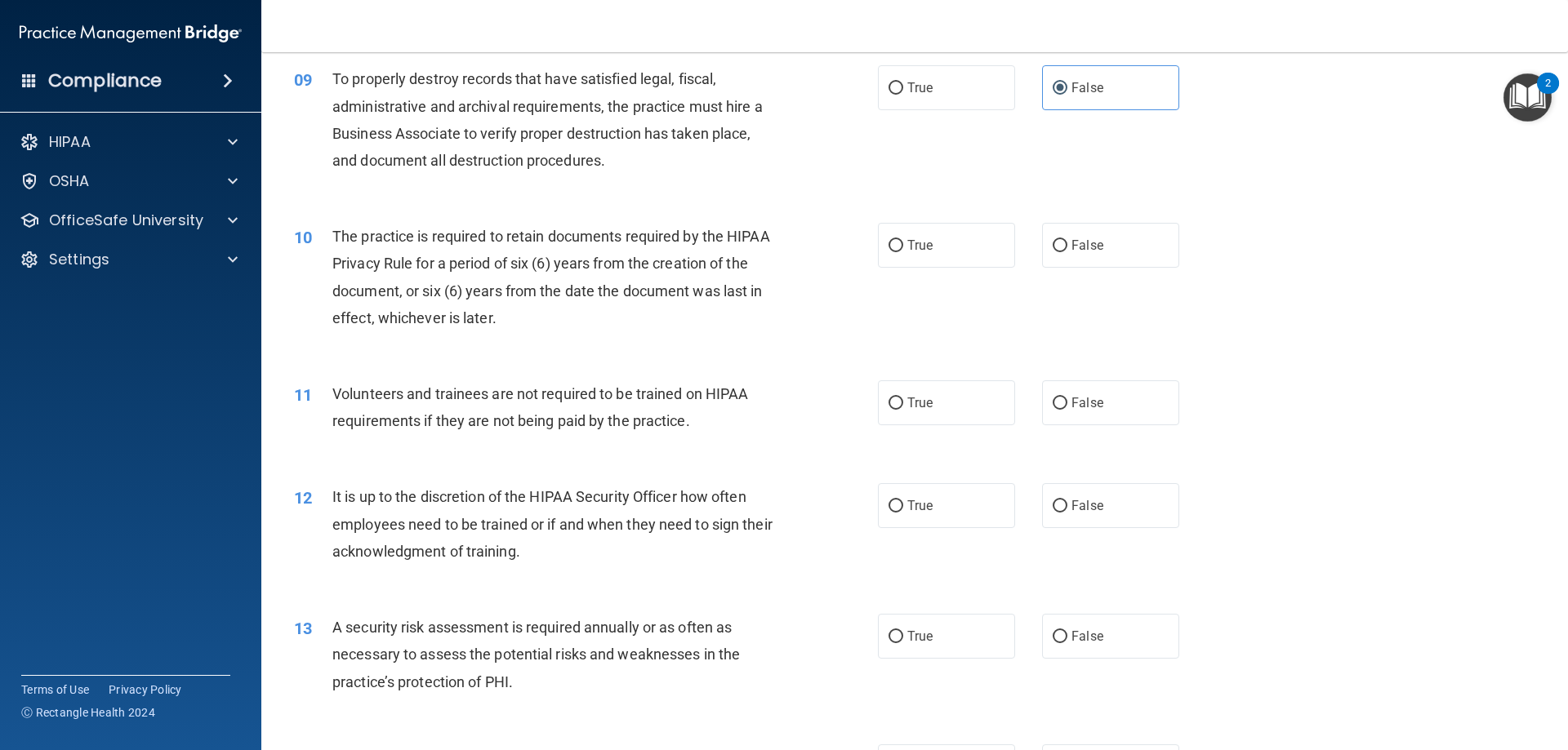
scroll to position [1224, 0]
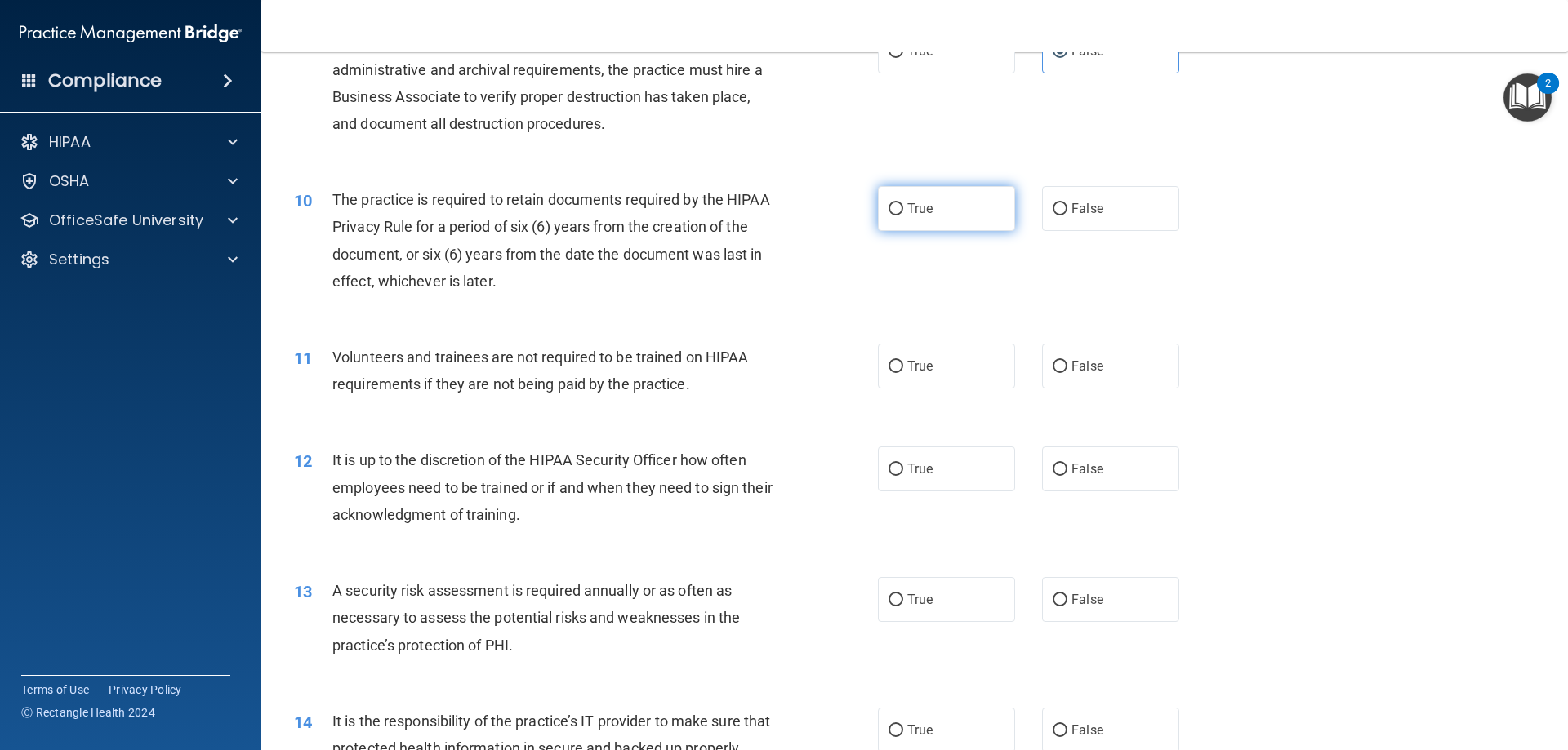
drag, startPoint x: 940, startPoint y: 205, endPoint x: 928, endPoint y: 205, distance: 12.0
click at [937, 205] on label "True" at bounding box center [946, 208] width 137 height 45
click at [904, 205] on input "True" at bounding box center [896, 209] width 15 height 12
radio input "true"
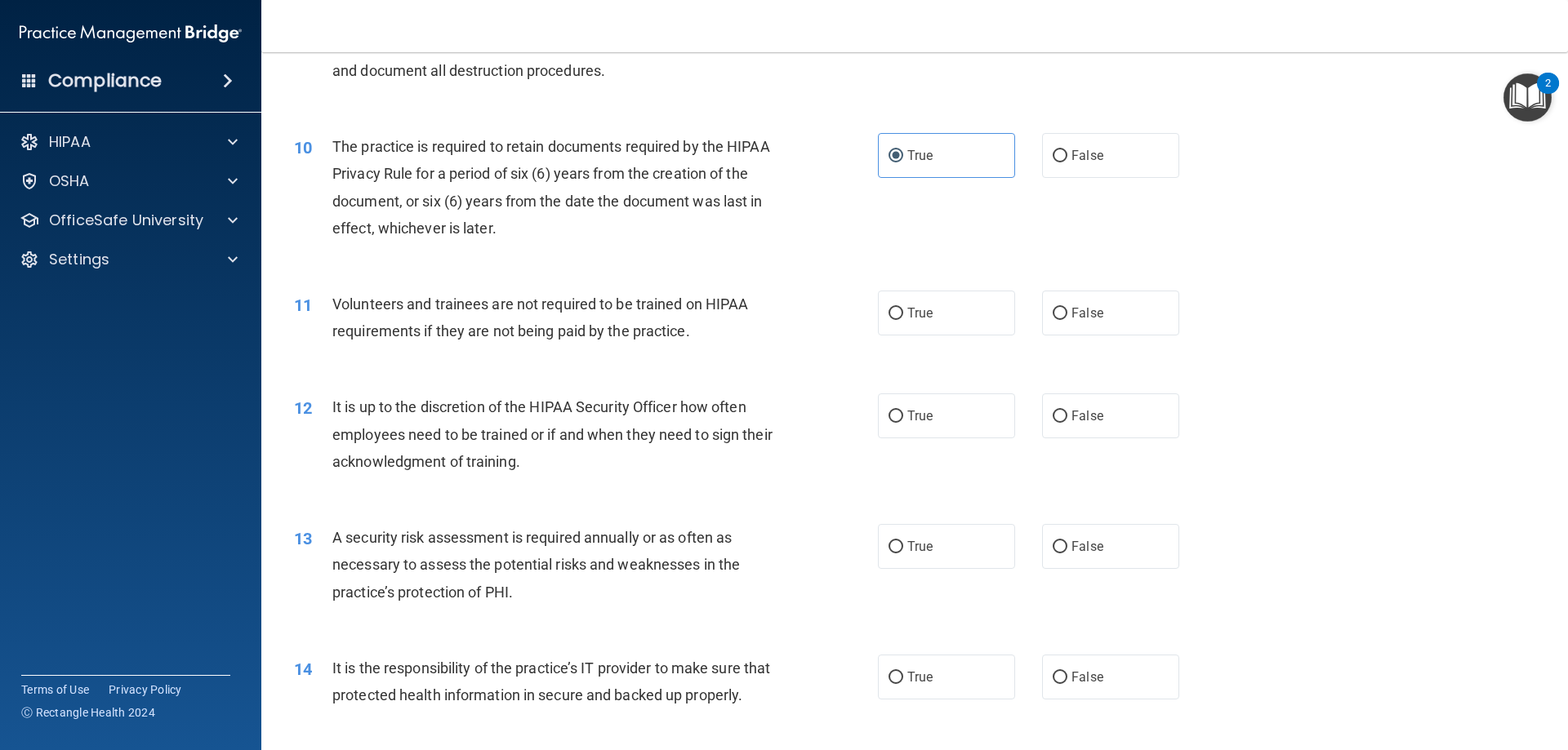
scroll to position [1306, 0]
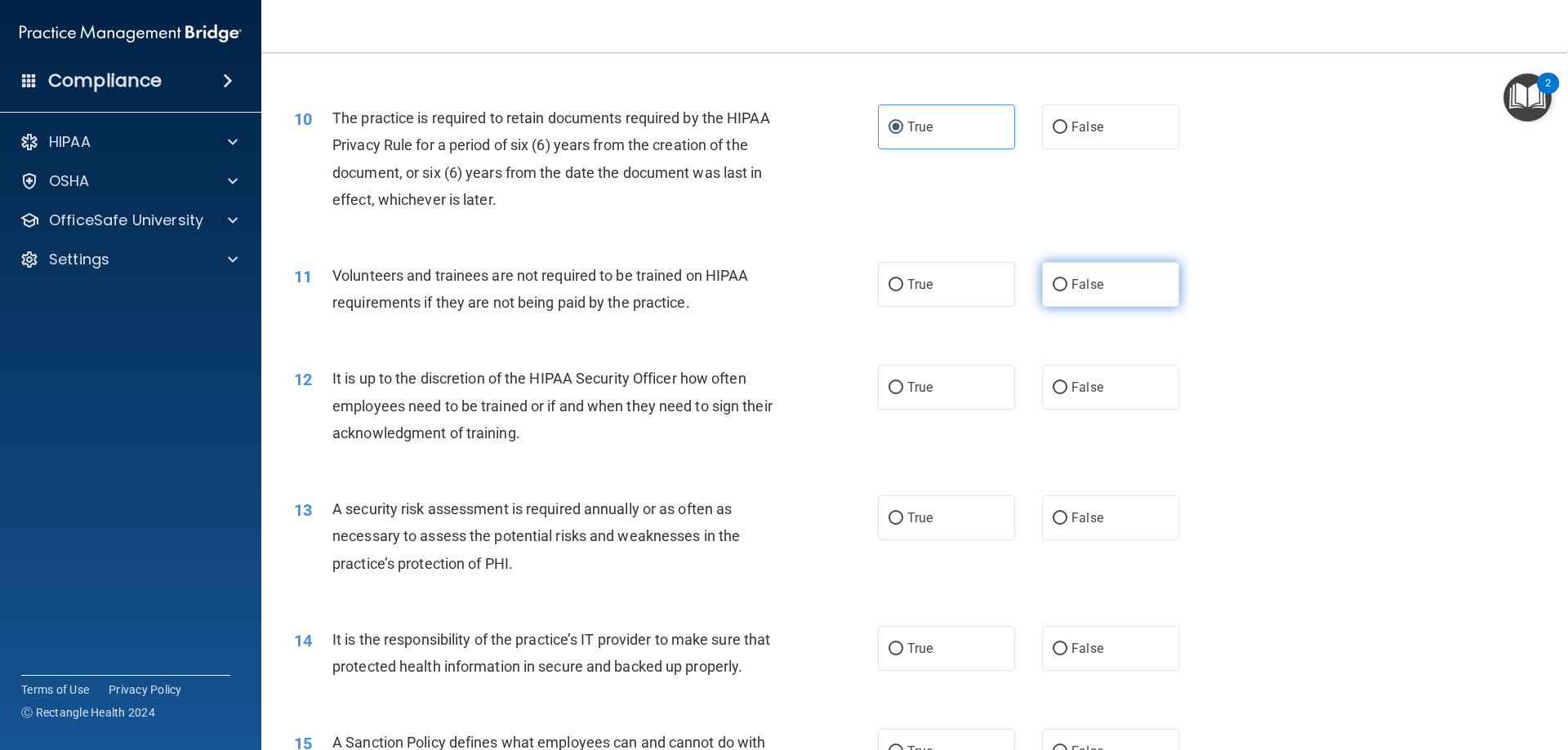
click at [1081, 287] on span "False" at bounding box center [1088, 284] width 32 height 15
click at [1068, 287] on input "False" at bounding box center [1060, 285] width 15 height 12
radio input "true"
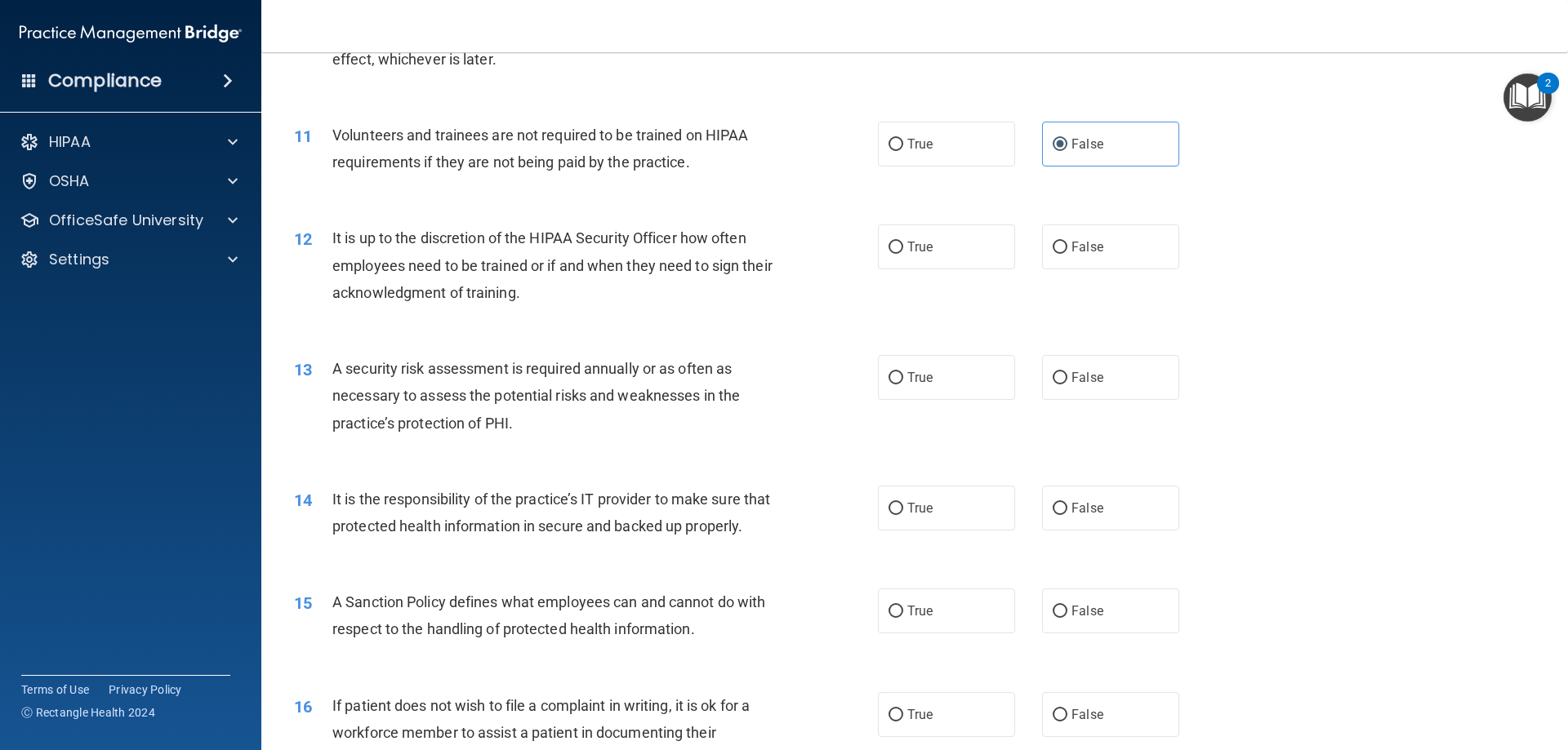
scroll to position [1470, 0]
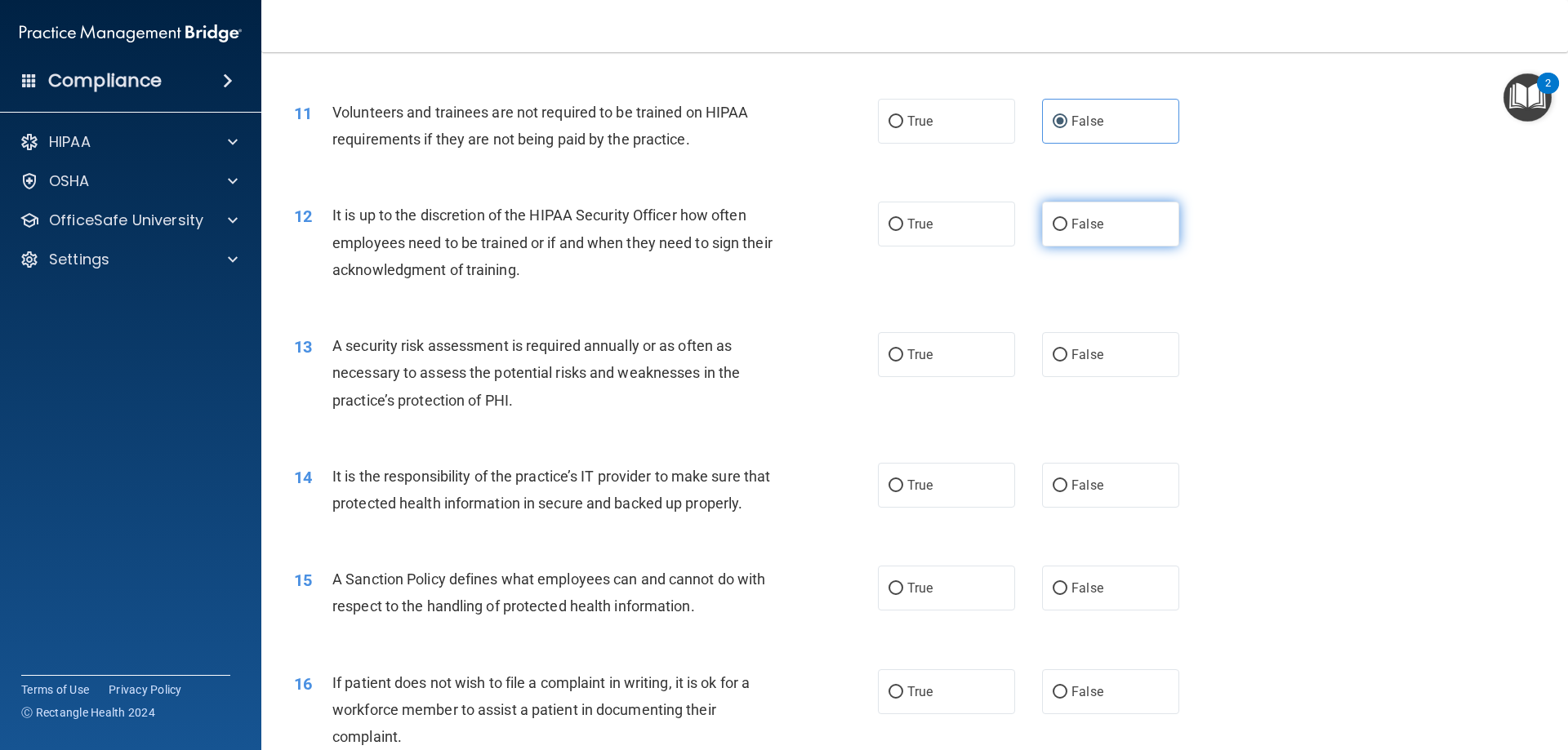
click at [1099, 234] on label "False" at bounding box center [1110, 223] width 137 height 45
click at [1068, 231] on input "False" at bounding box center [1060, 224] width 15 height 12
radio input "true"
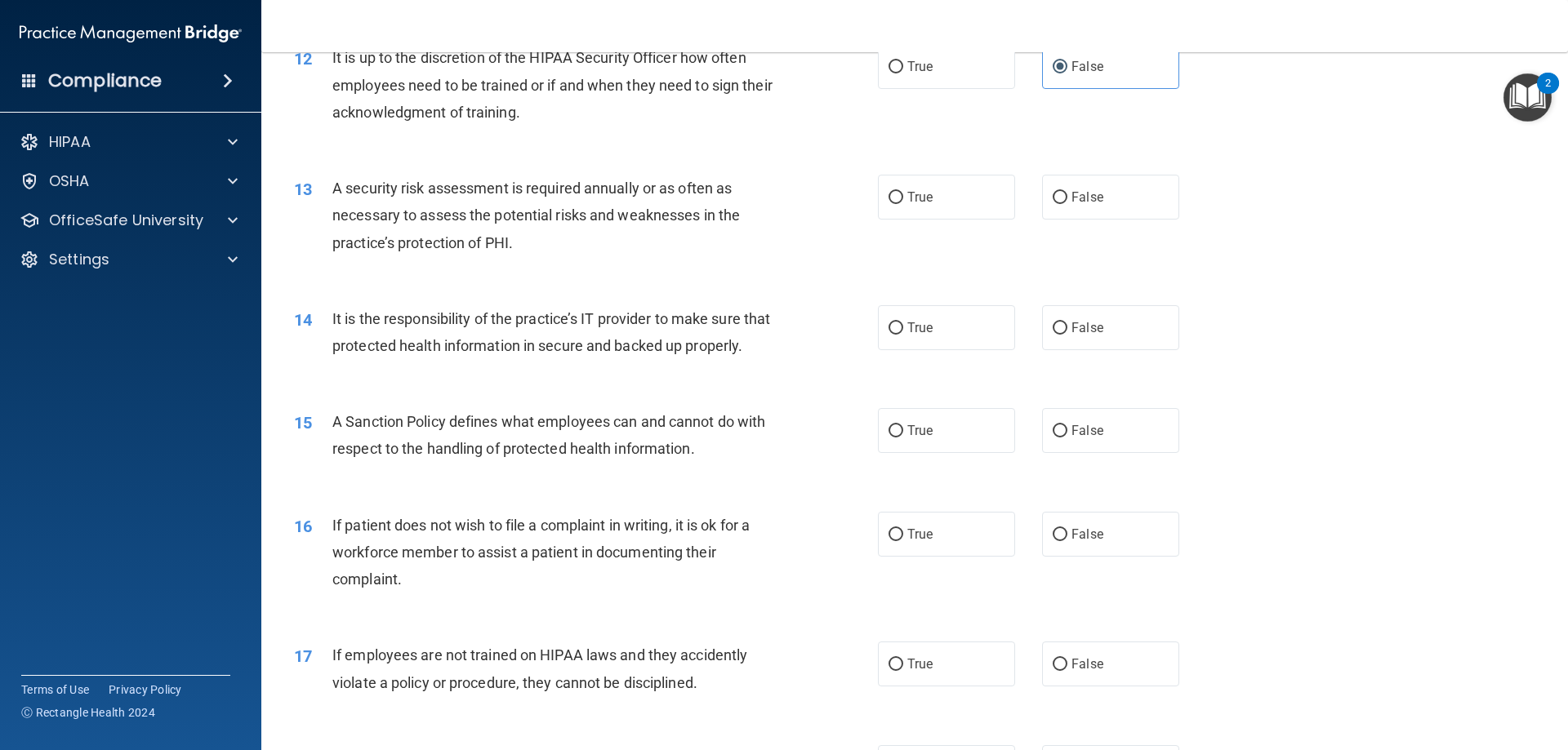
scroll to position [1633, 0]
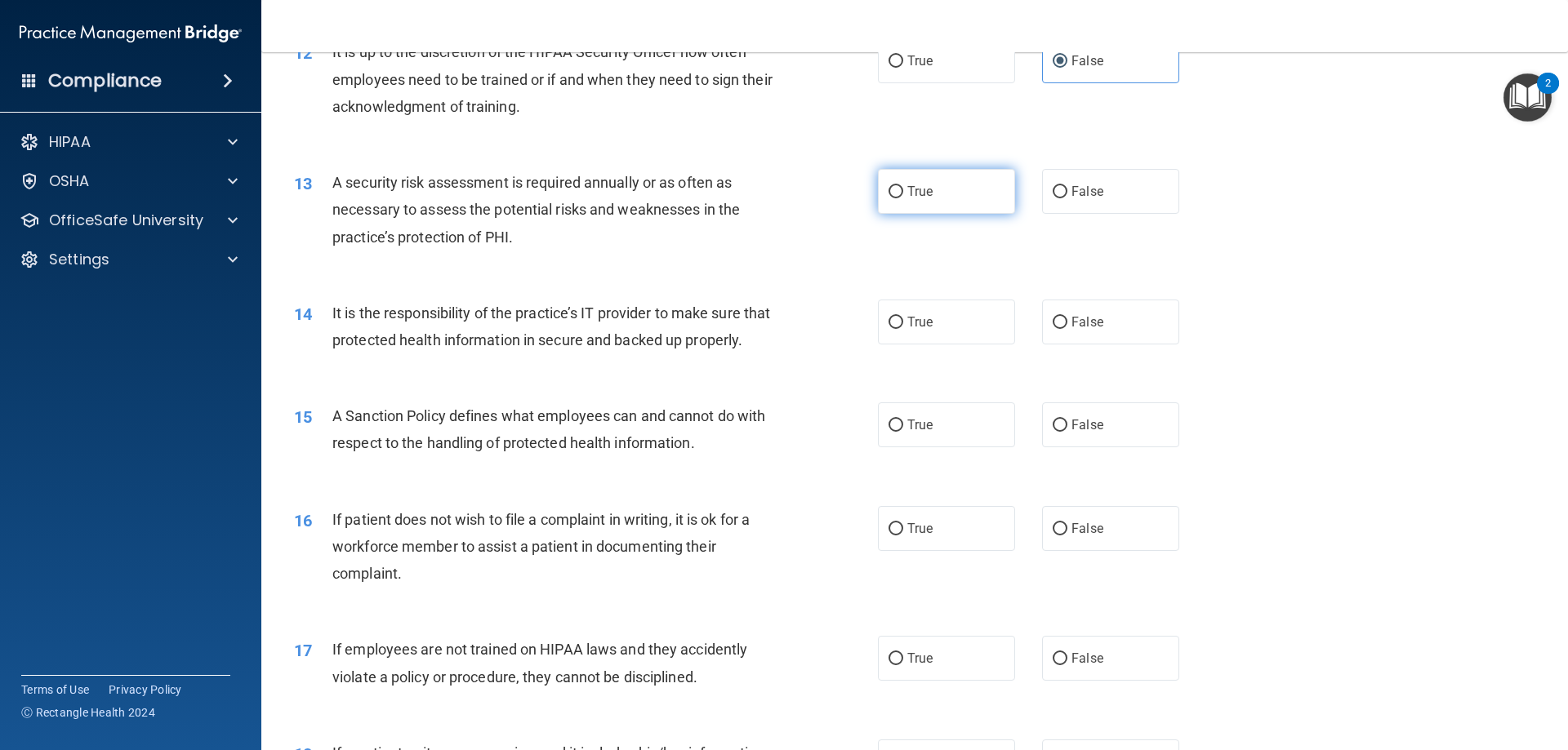
click at [923, 202] on label "True" at bounding box center [946, 190] width 137 height 45
click at [904, 198] on input "True" at bounding box center [896, 192] width 15 height 12
radio input "true"
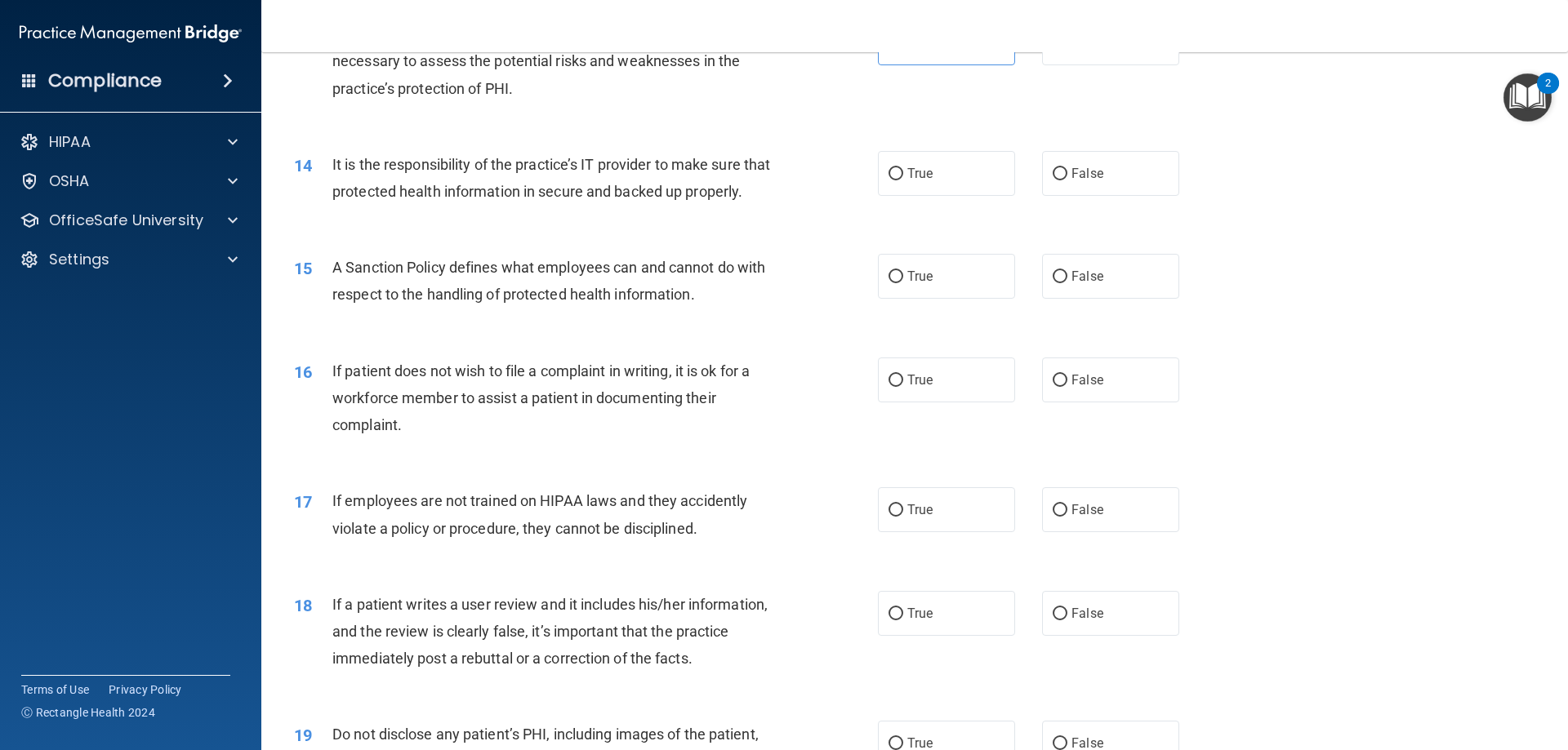
scroll to position [1796, 0]
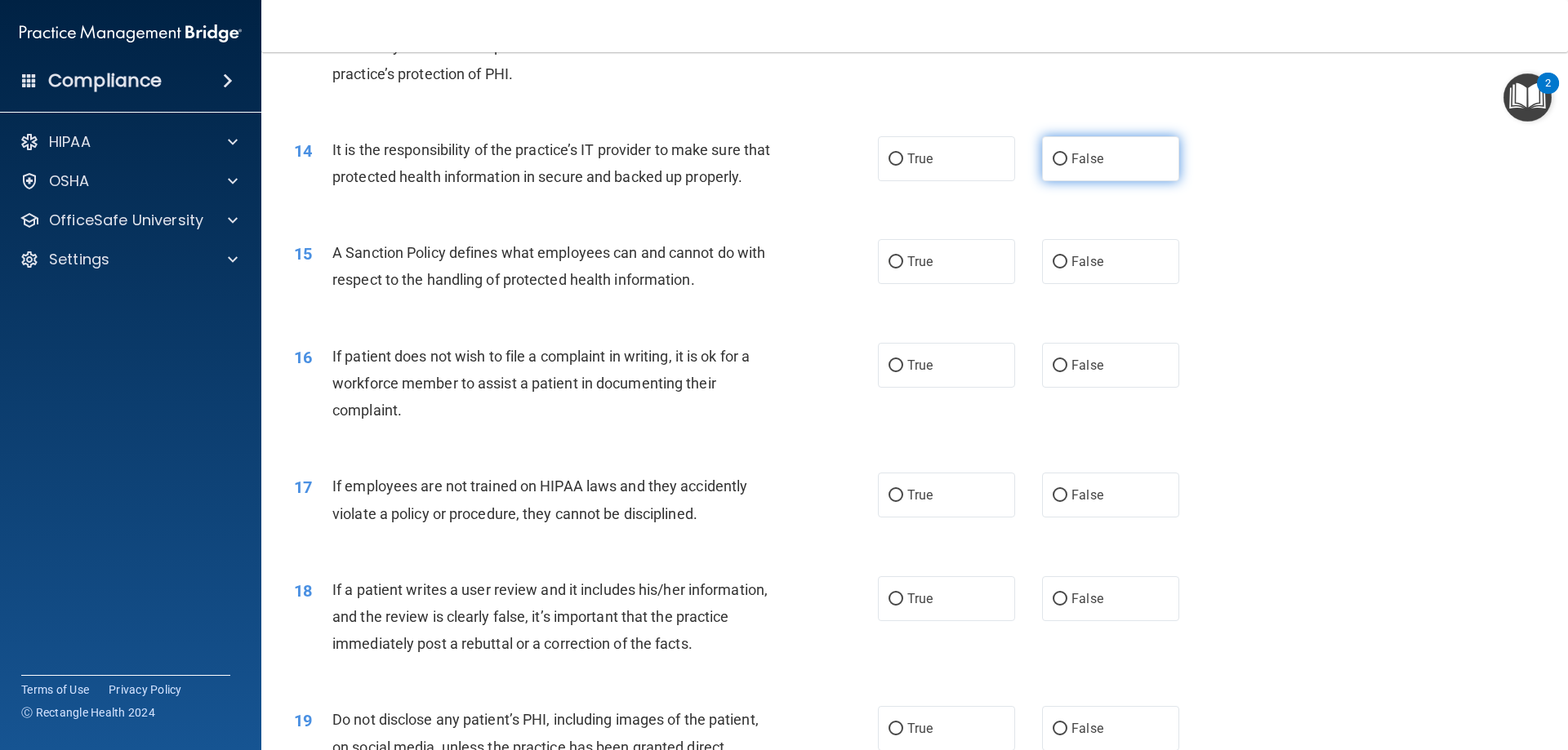
click at [1095, 152] on label "False" at bounding box center [1110, 158] width 137 height 45
click at [1068, 153] on input "False" at bounding box center [1060, 159] width 15 height 12
radio input "true"
click at [1095, 275] on label "False" at bounding box center [1110, 261] width 137 height 45
click at [1068, 269] on input "False" at bounding box center [1060, 262] width 15 height 12
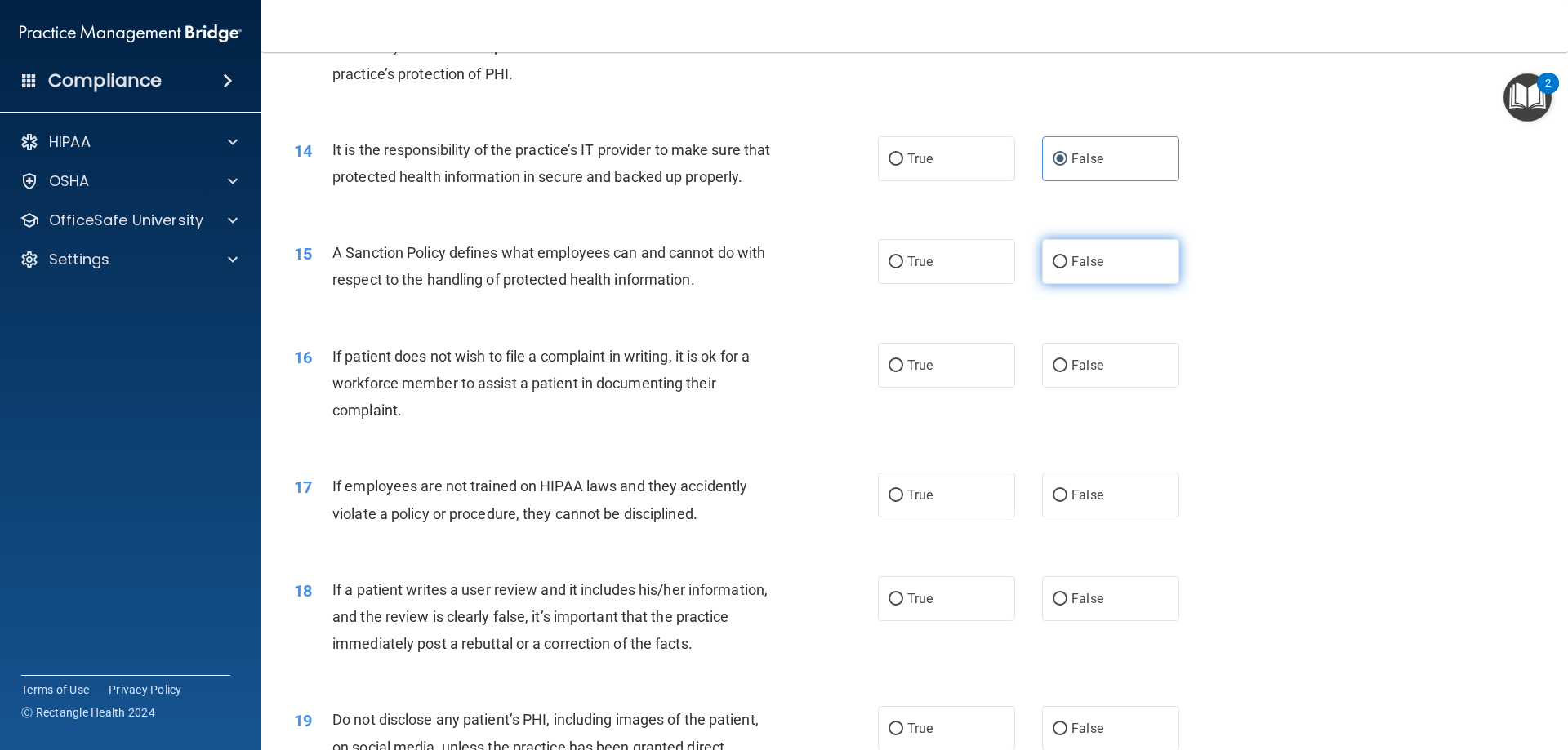
radio input "true"
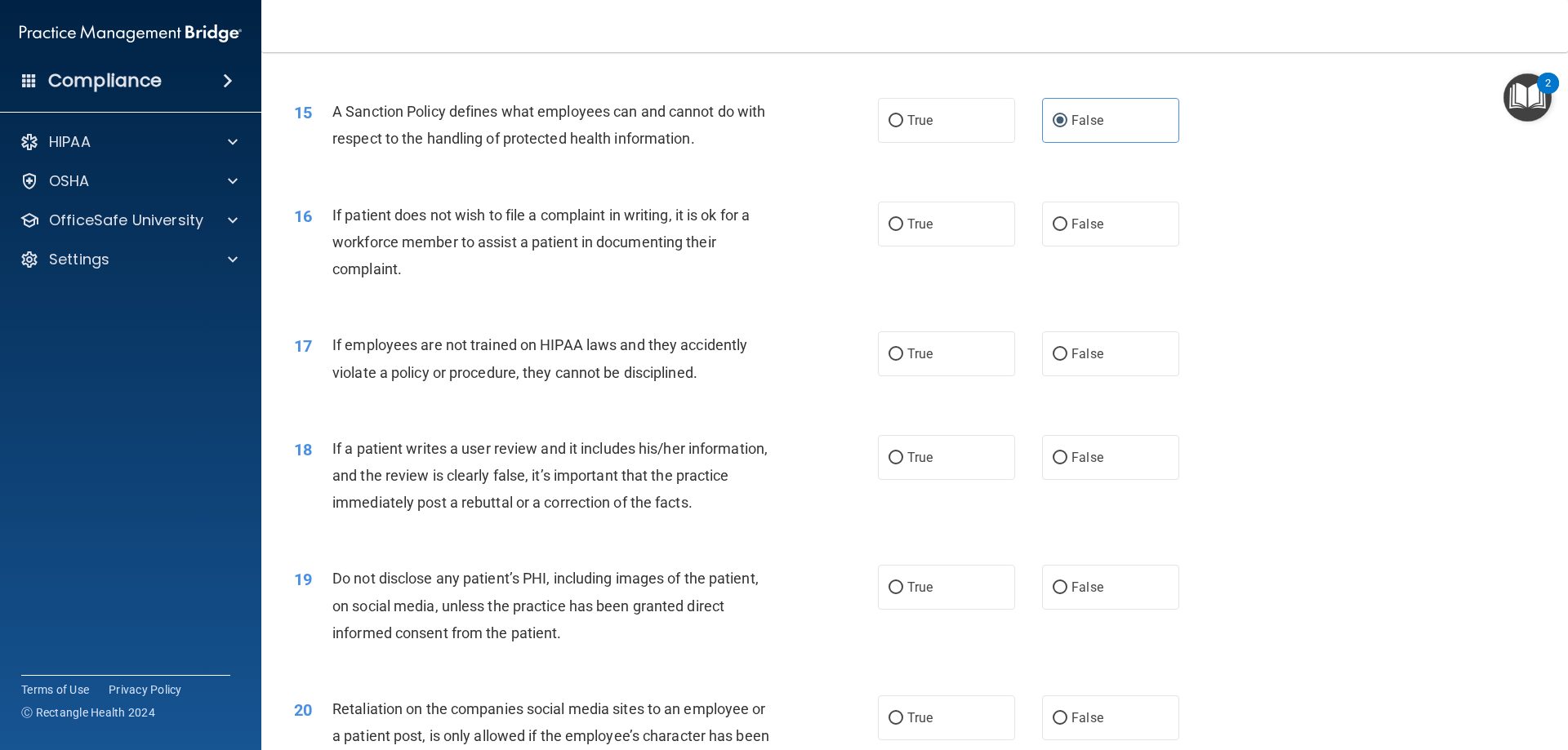
scroll to position [1959, 0]
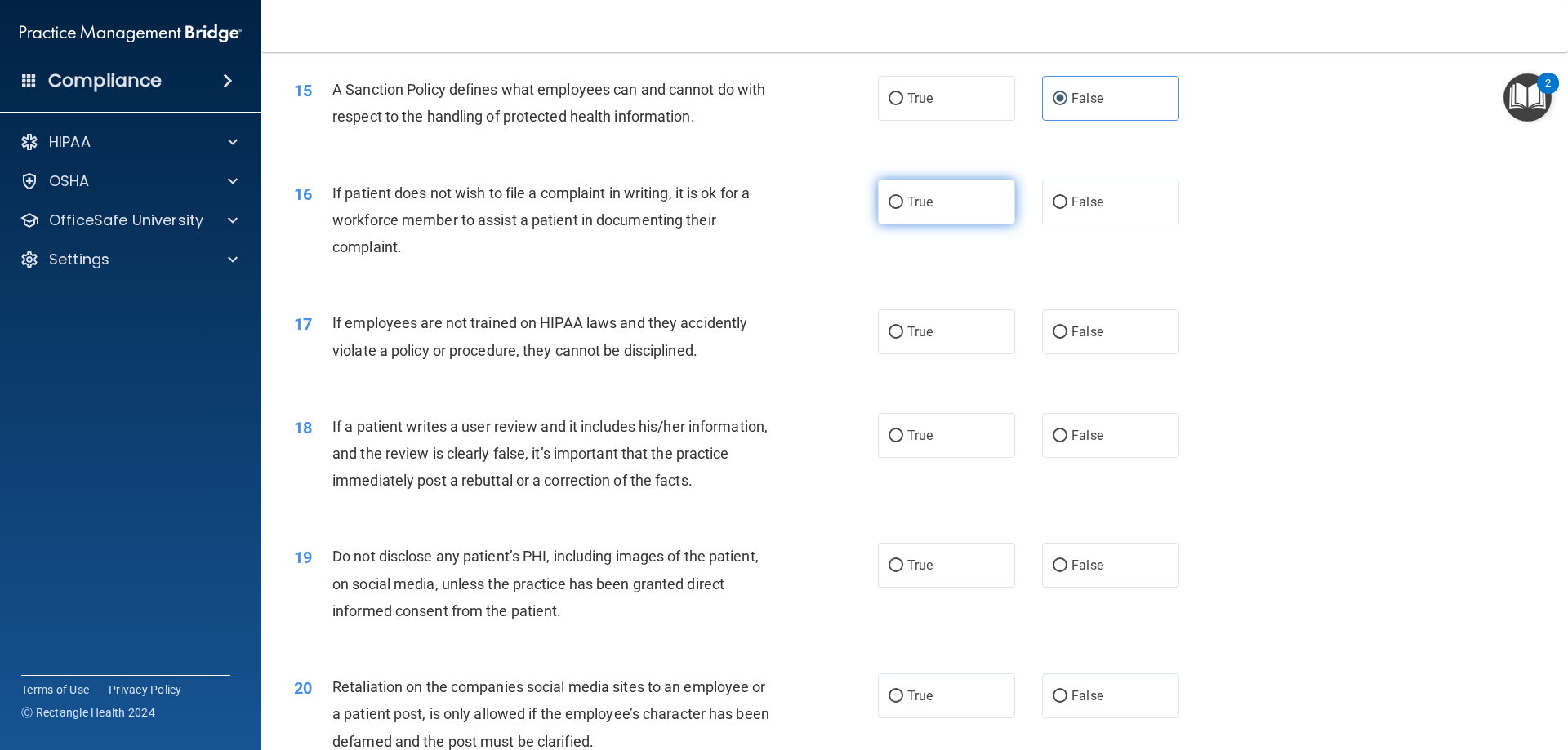
click at [939, 224] on label "True" at bounding box center [946, 202] width 137 height 45
click at [904, 209] on input "True" at bounding box center [896, 203] width 15 height 12
radio input "true"
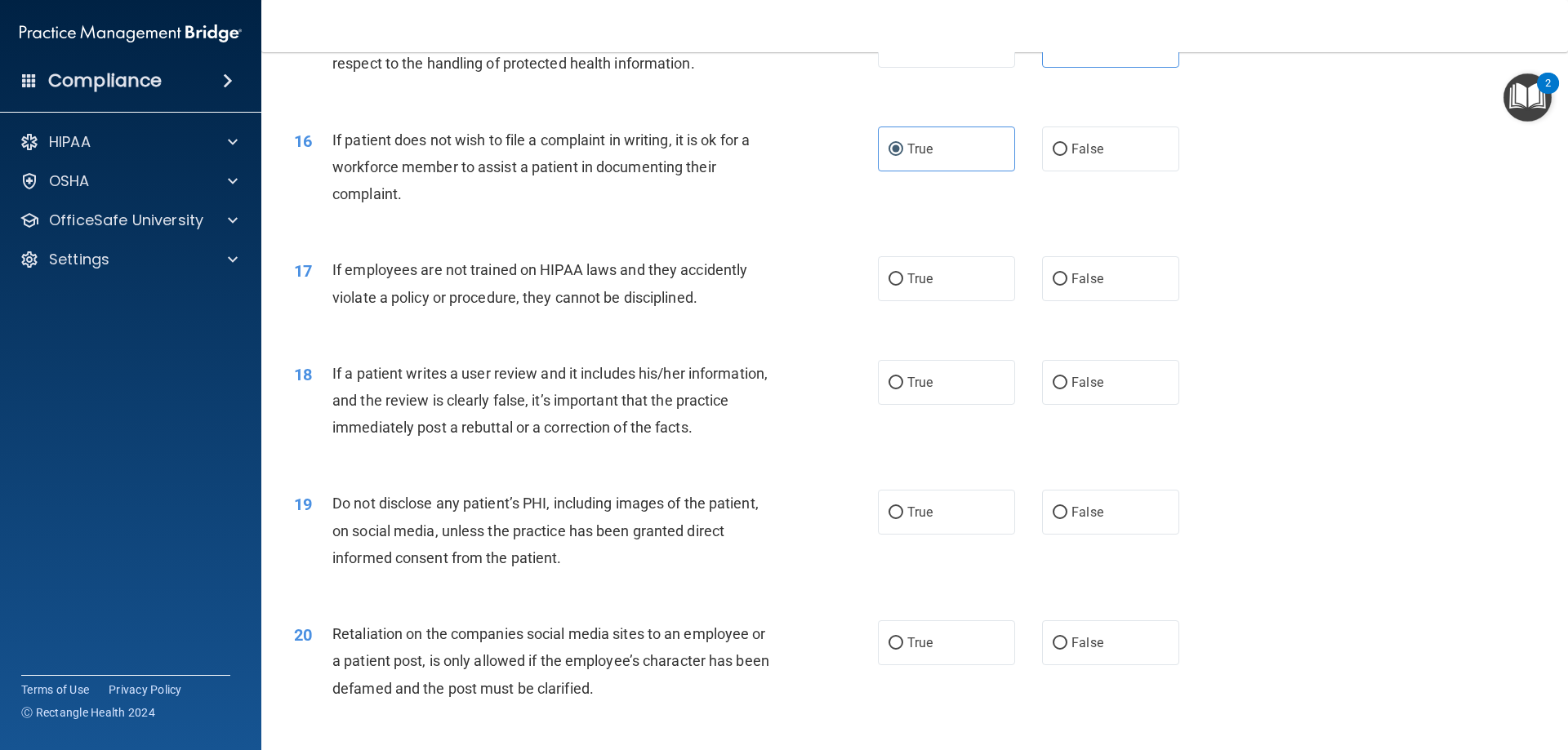
scroll to position [2041, 0]
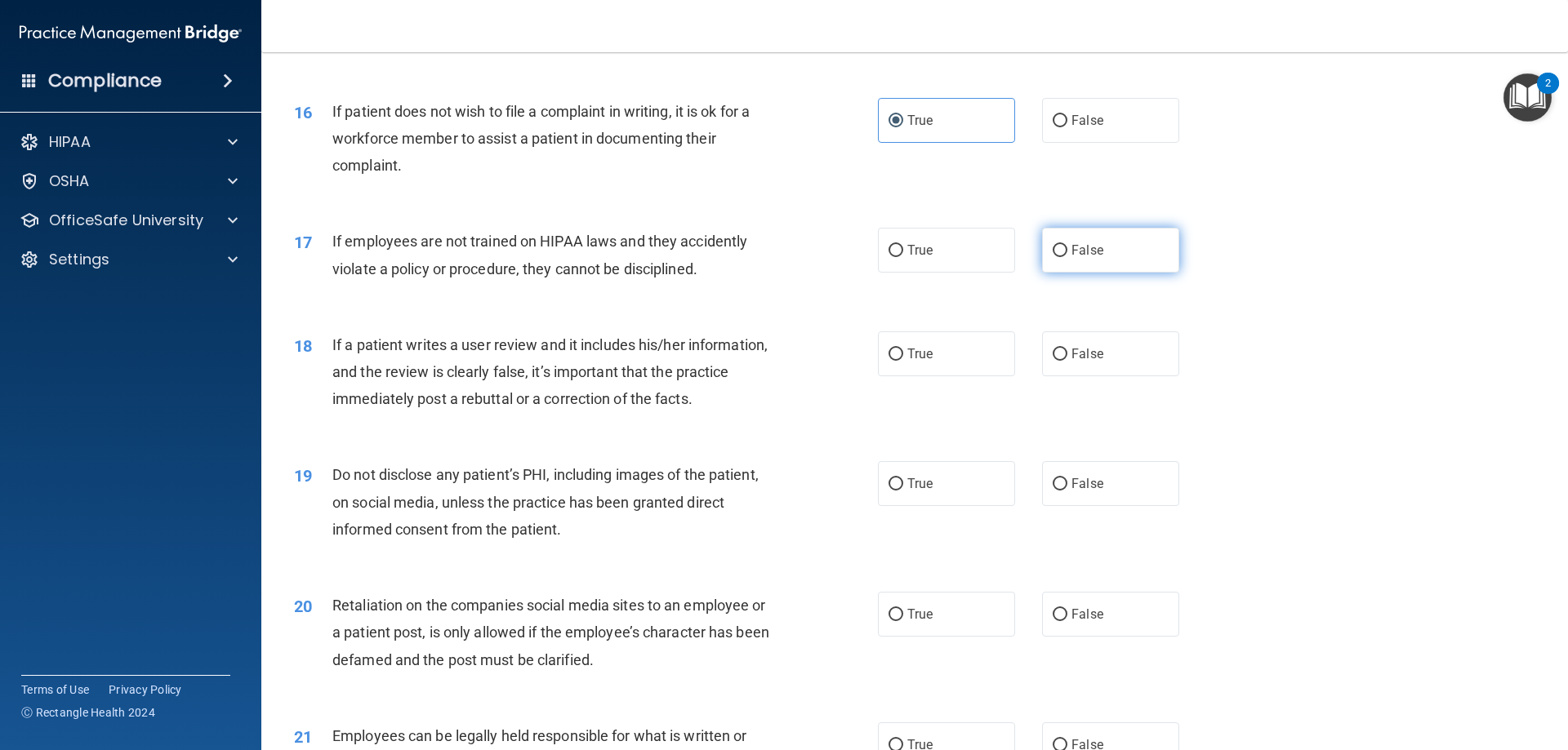
click at [1072, 258] on span "False" at bounding box center [1088, 250] width 32 height 15
click at [1064, 258] on input "False" at bounding box center [1060, 251] width 15 height 12
radio input "true"
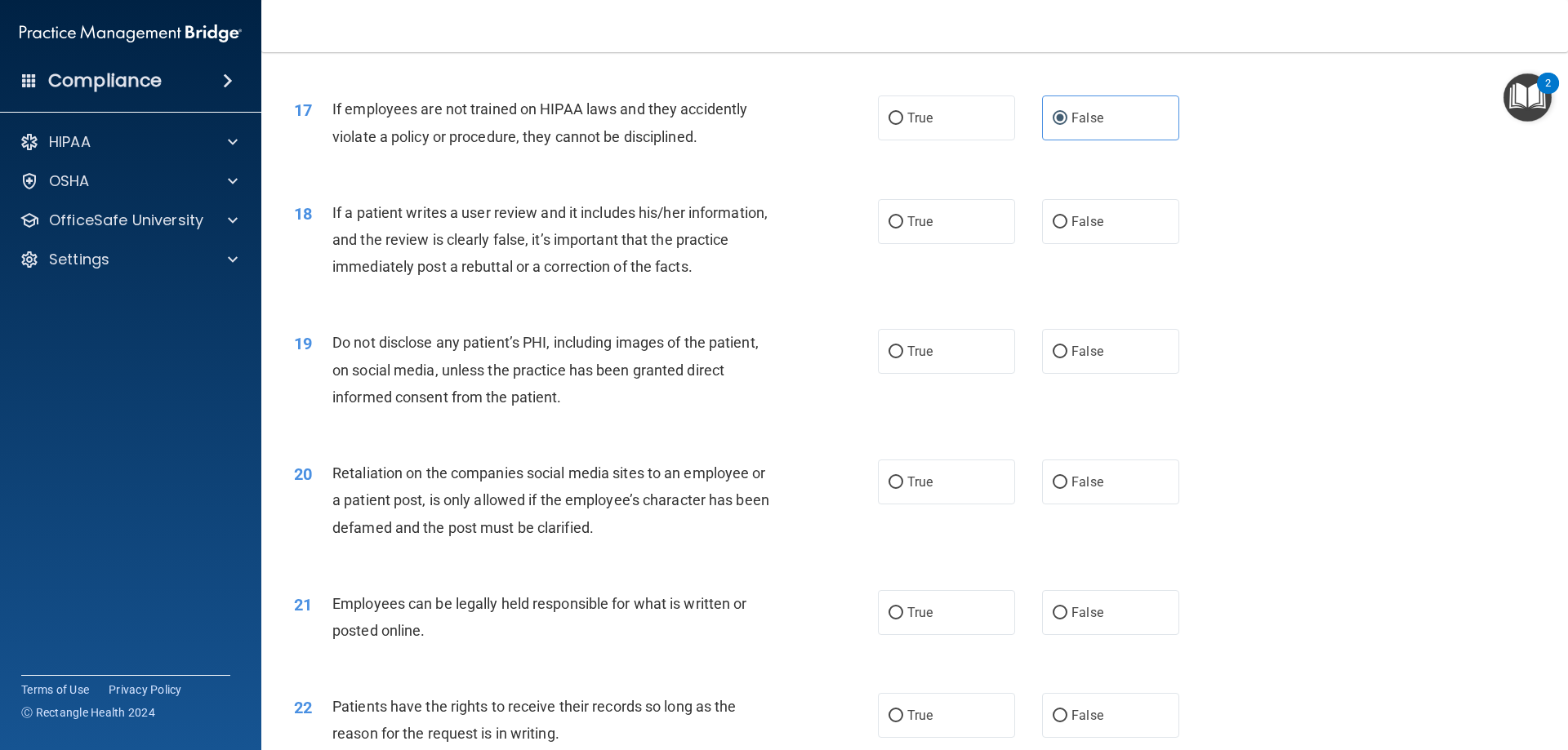
scroll to position [2205, 0]
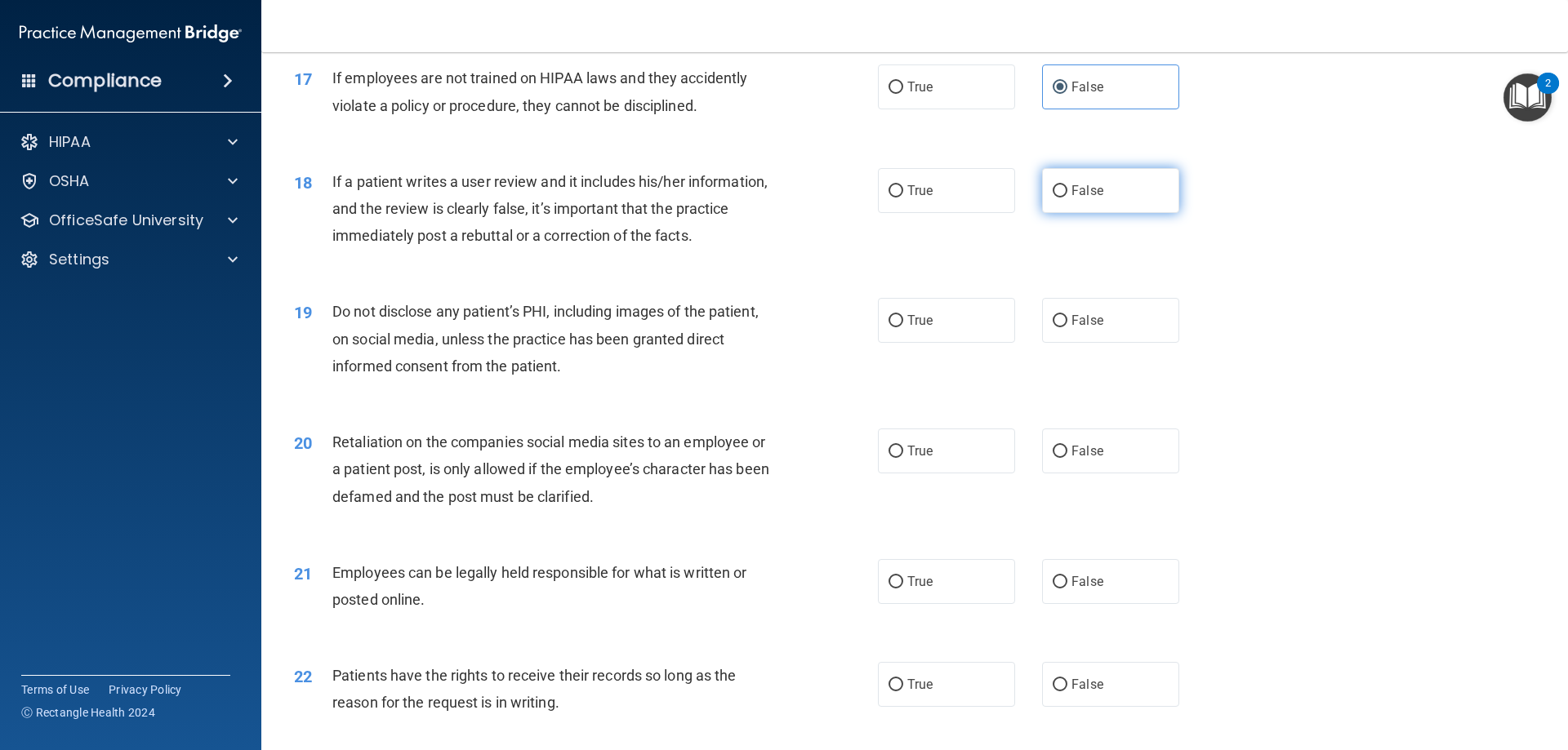
click at [1097, 213] on label "False" at bounding box center [1110, 190] width 137 height 45
click at [1068, 198] on input "False" at bounding box center [1060, 191] width 15 height 12
radio input "true"
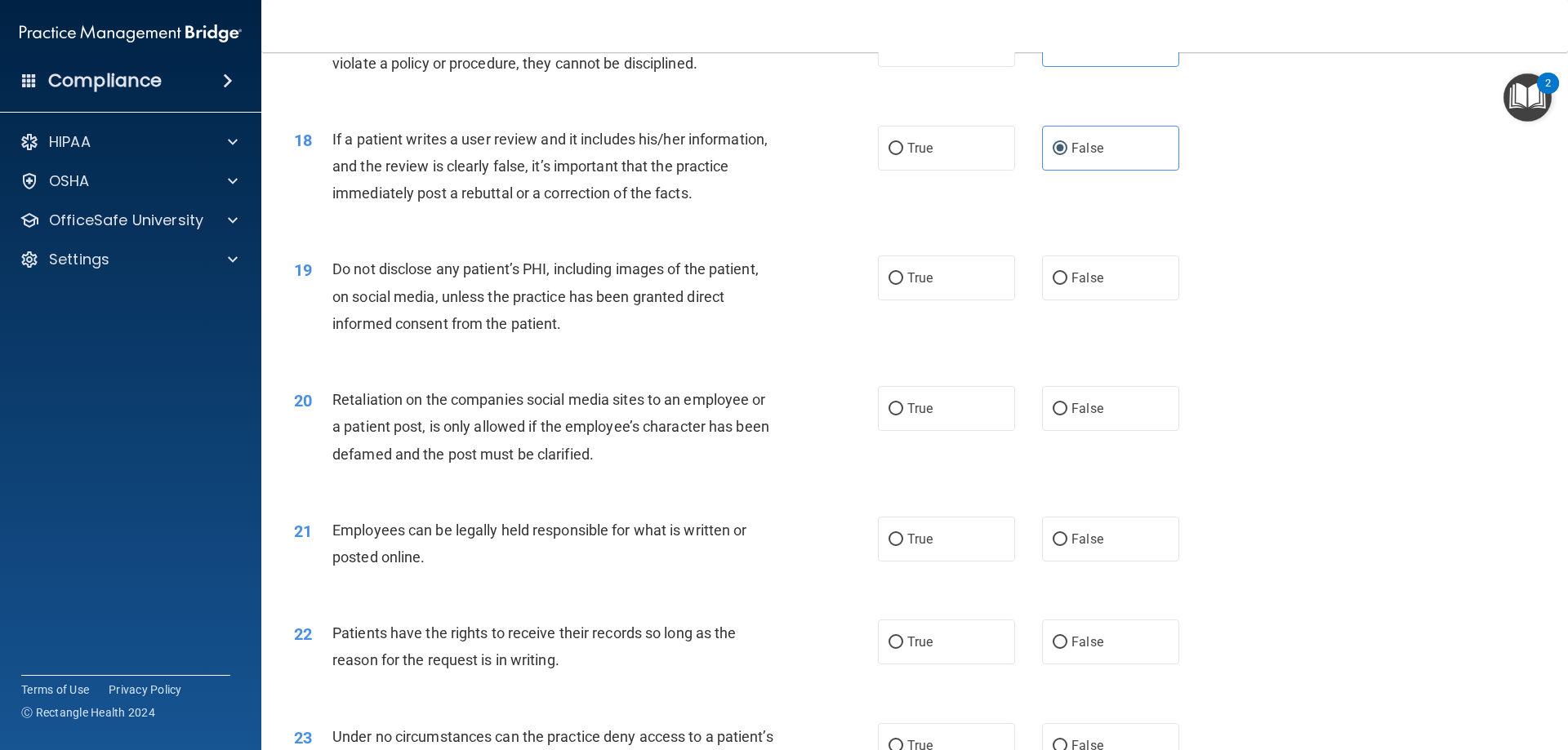
scroll to position [2367, 0]
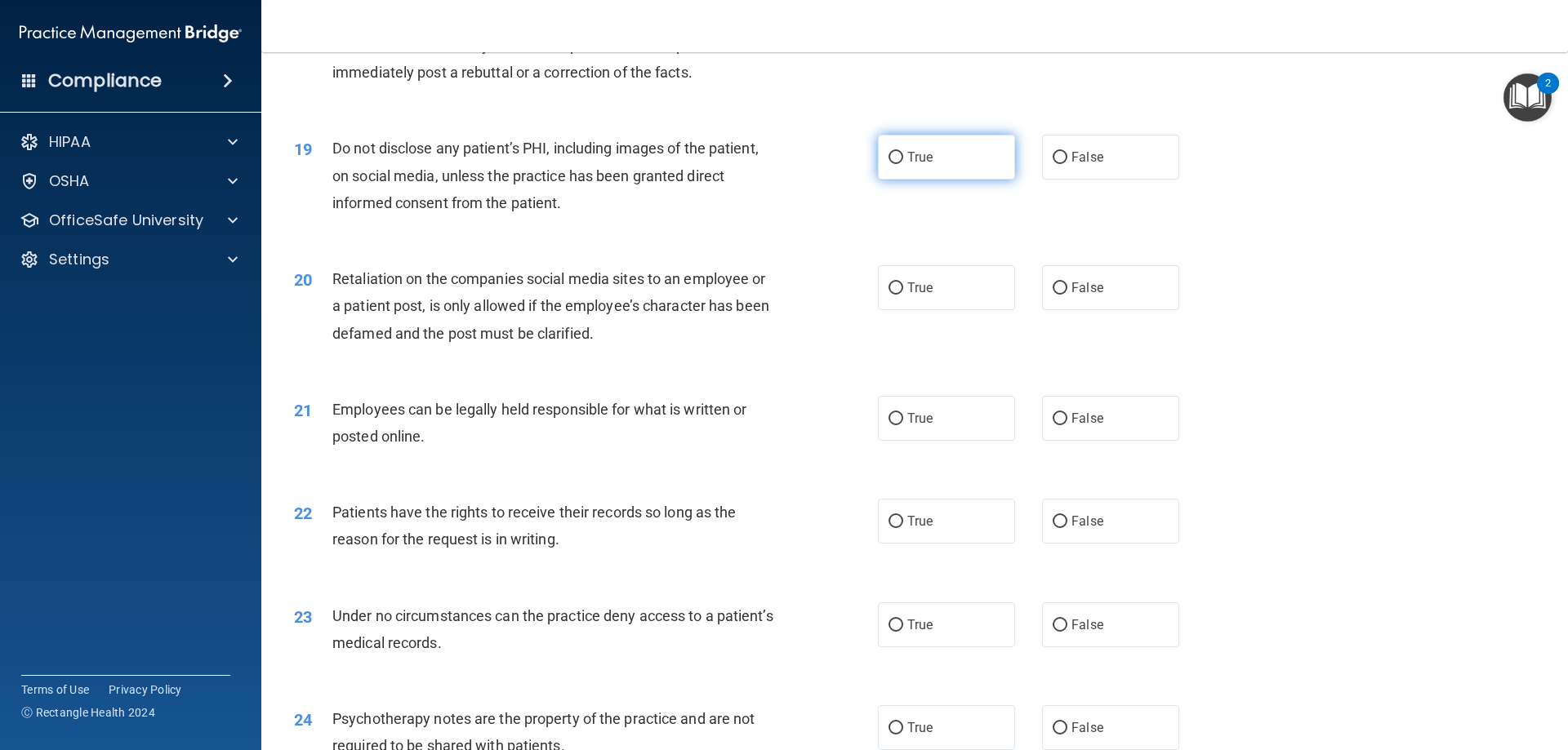
click at [927, 175] on label "True" at bounding box center [946, 156] width 137 height 45
click at [904, 164] on input "True" at bounding box center [896, 157] width 15 height 12
radio input "true"
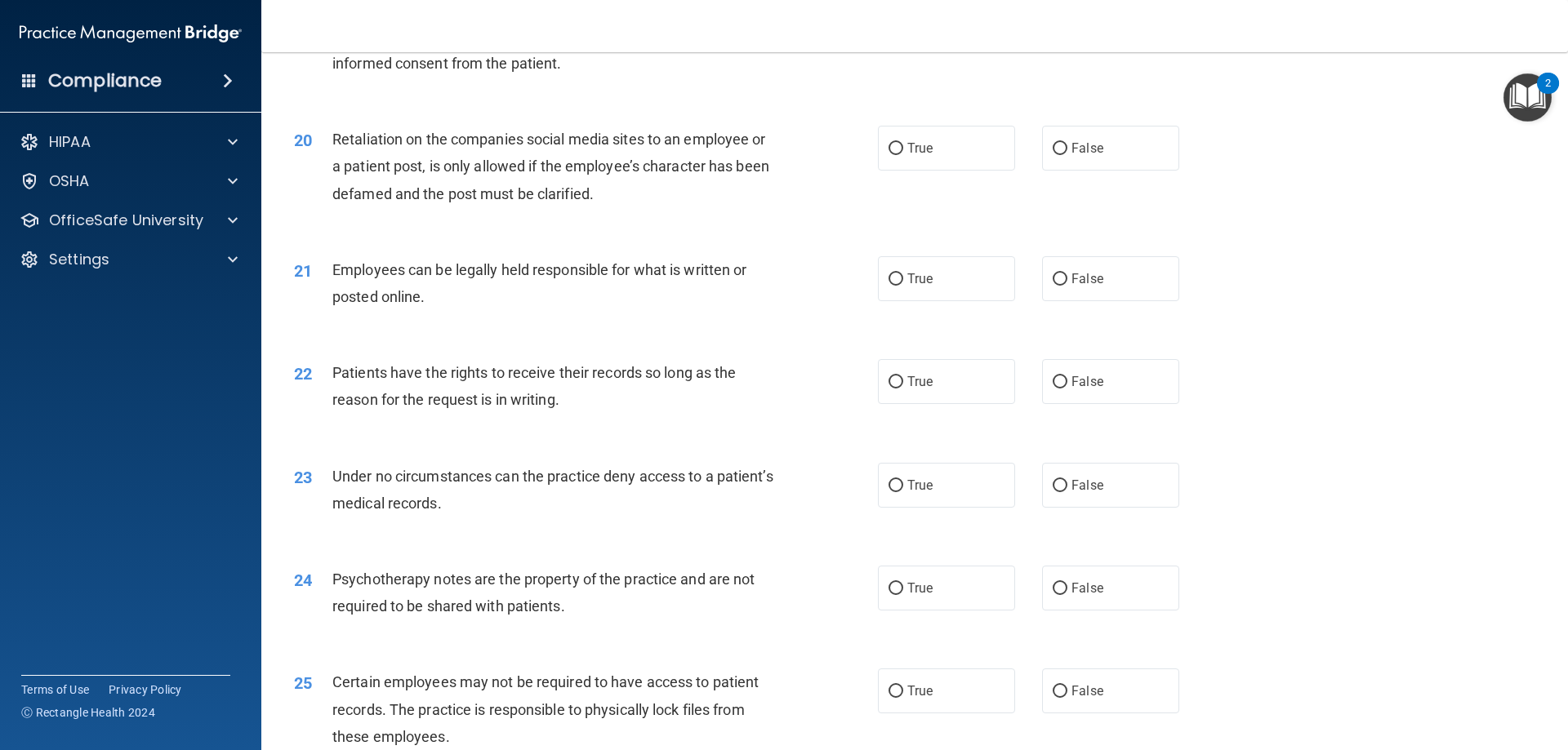
scroll to position [2531, 0]
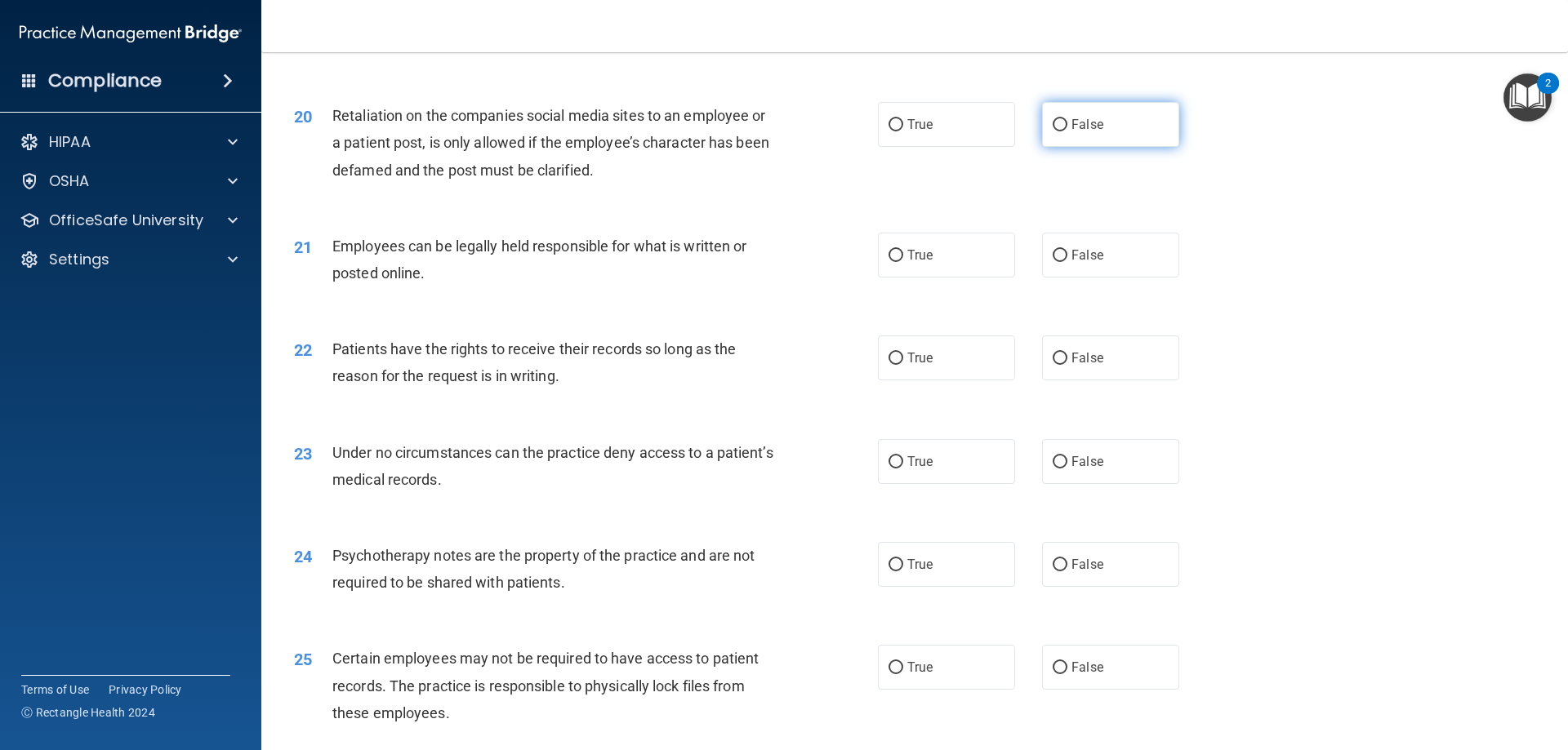
click at [1114, 147] on label "False" at bounding box center [1110, 124] width 137 height 45
click at [1068, 132] on input "False" at bounding box center [1060, 125] width 15 height 12
radio input "true"
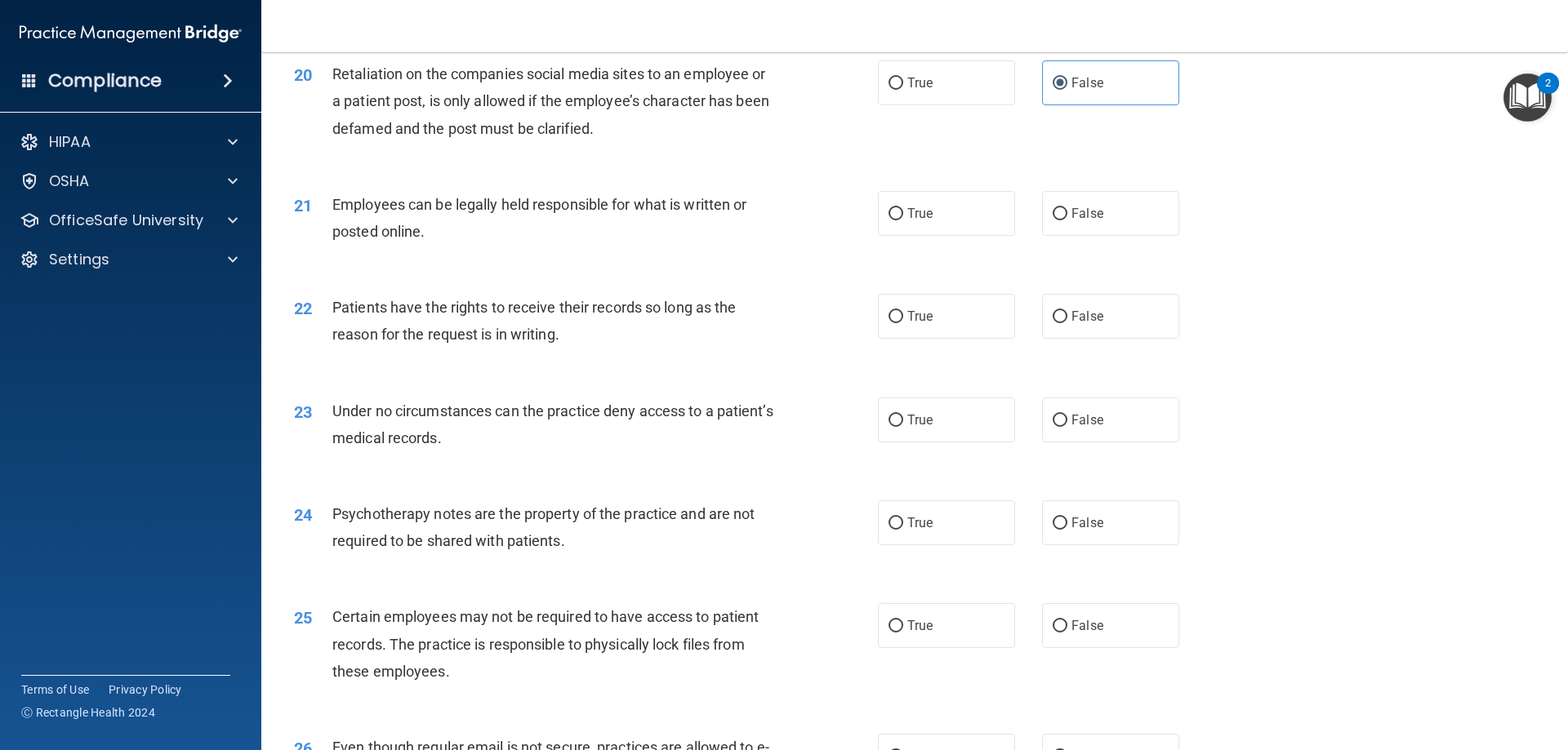
scroll to position [2613, 0]
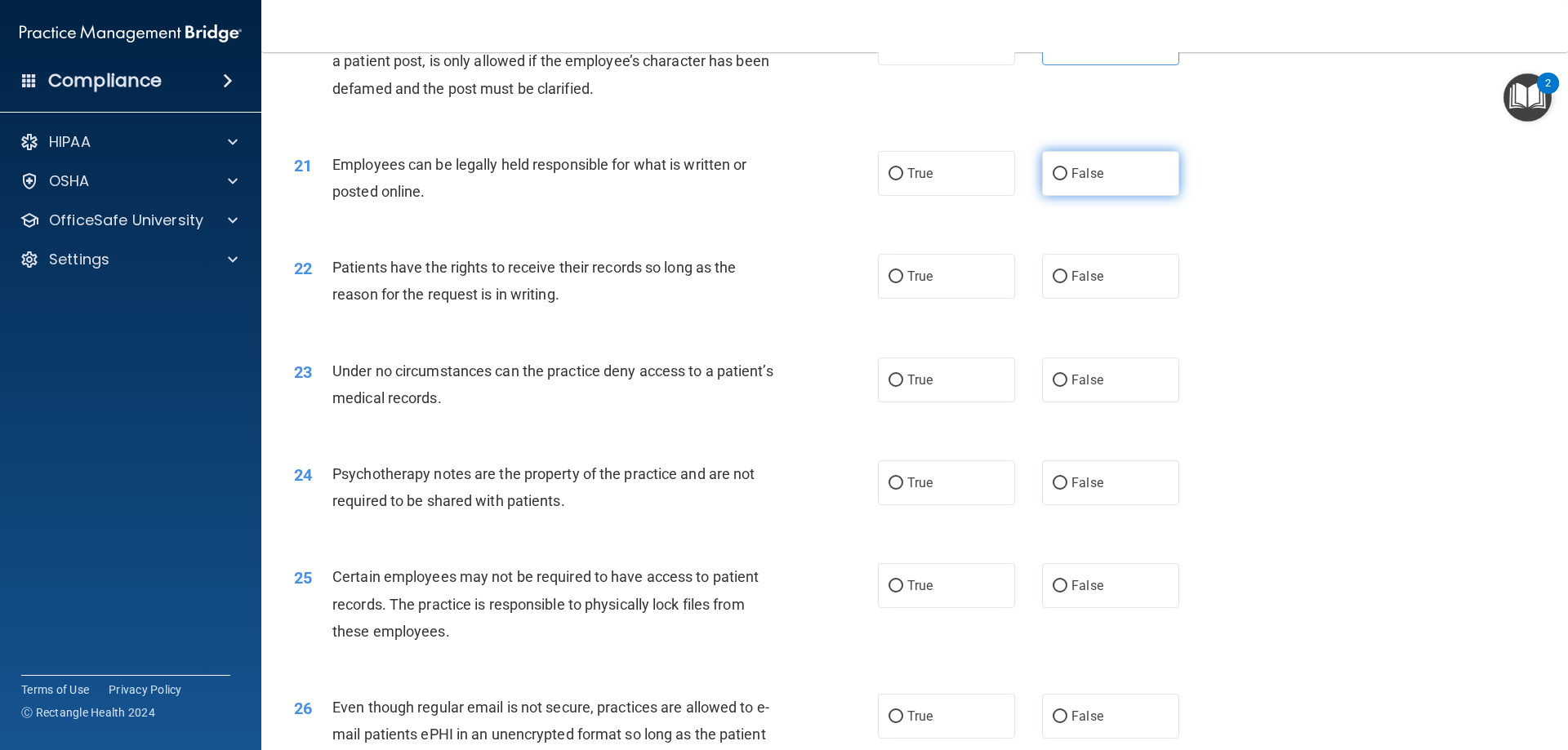
click at [1108, 193] on label "False" at bounding box center [1110, 172] width 137 height 45
click at [1068, 181] on input "False" at bounding box center [1060, 174] width 15 height 12
radio input "true"
drag, startPoint x: 1074, startPoint y: 302, endPoint x: 955, endPoint y: 322, distance: 120.7
click at [1072, 284] on span "False" at bounding box center [1088, 277] width 32 height 15
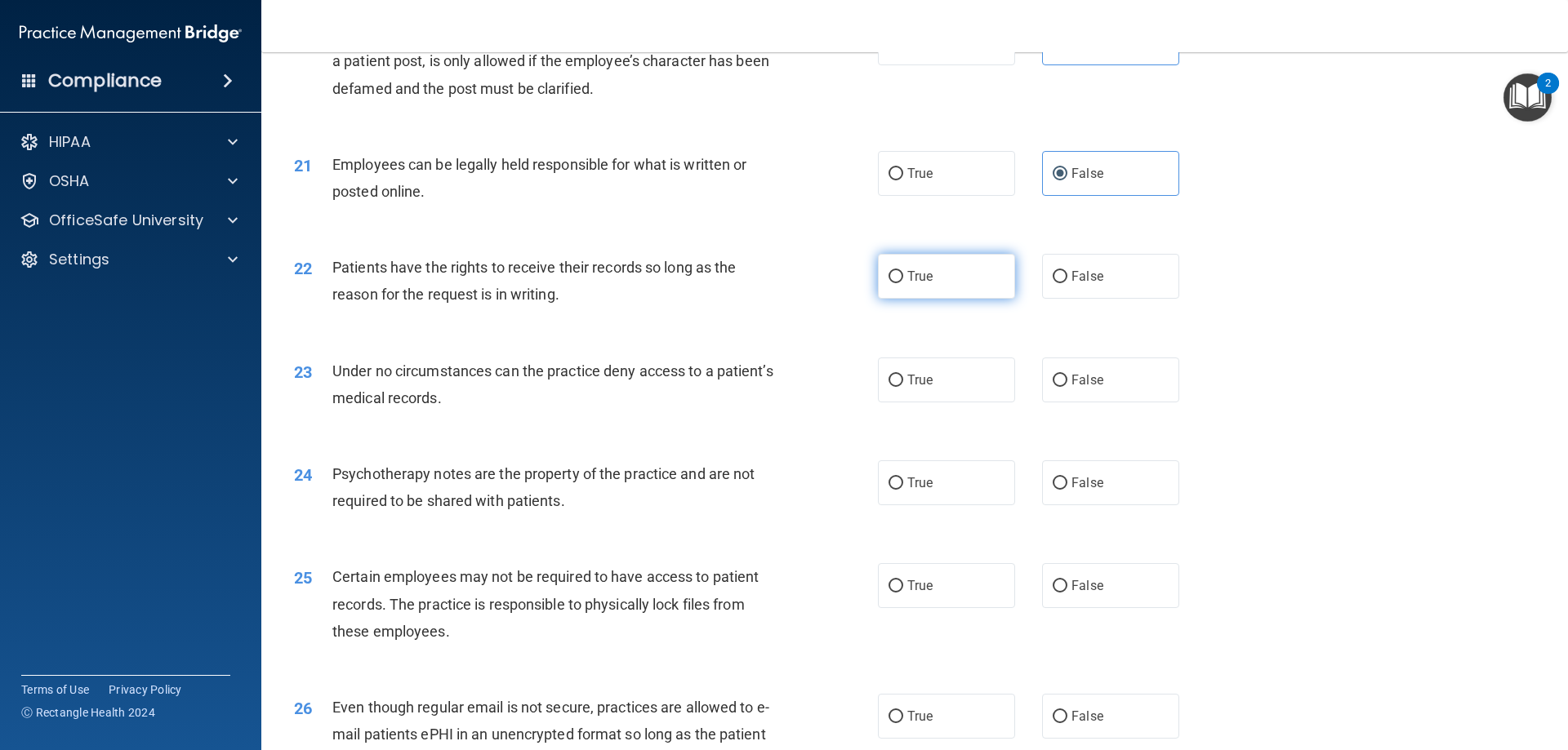
click at [1068, 283] on input "False" at bounding box center [1060, 277] width 15 height 12
radio input "true"
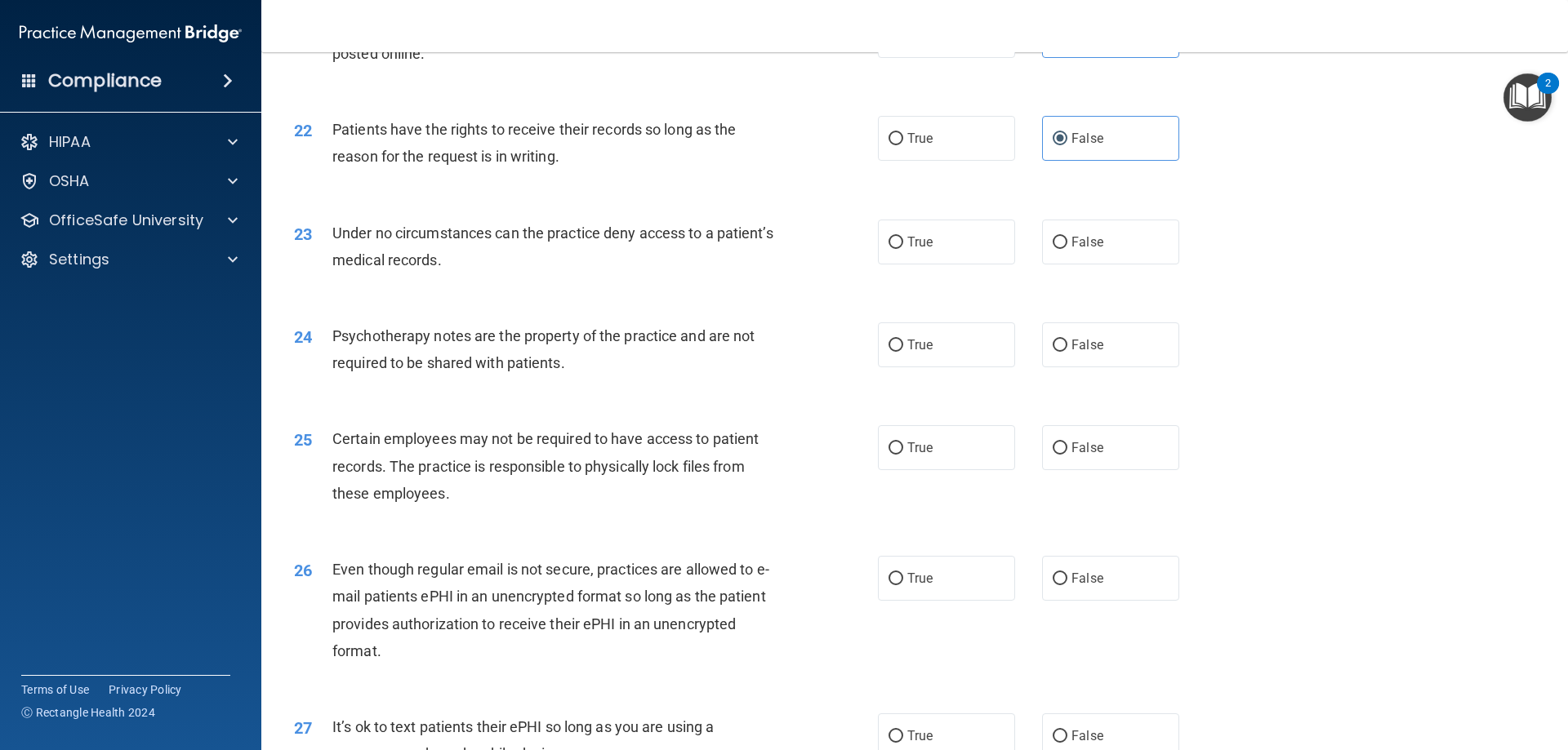
scroll to position [2776, 0]
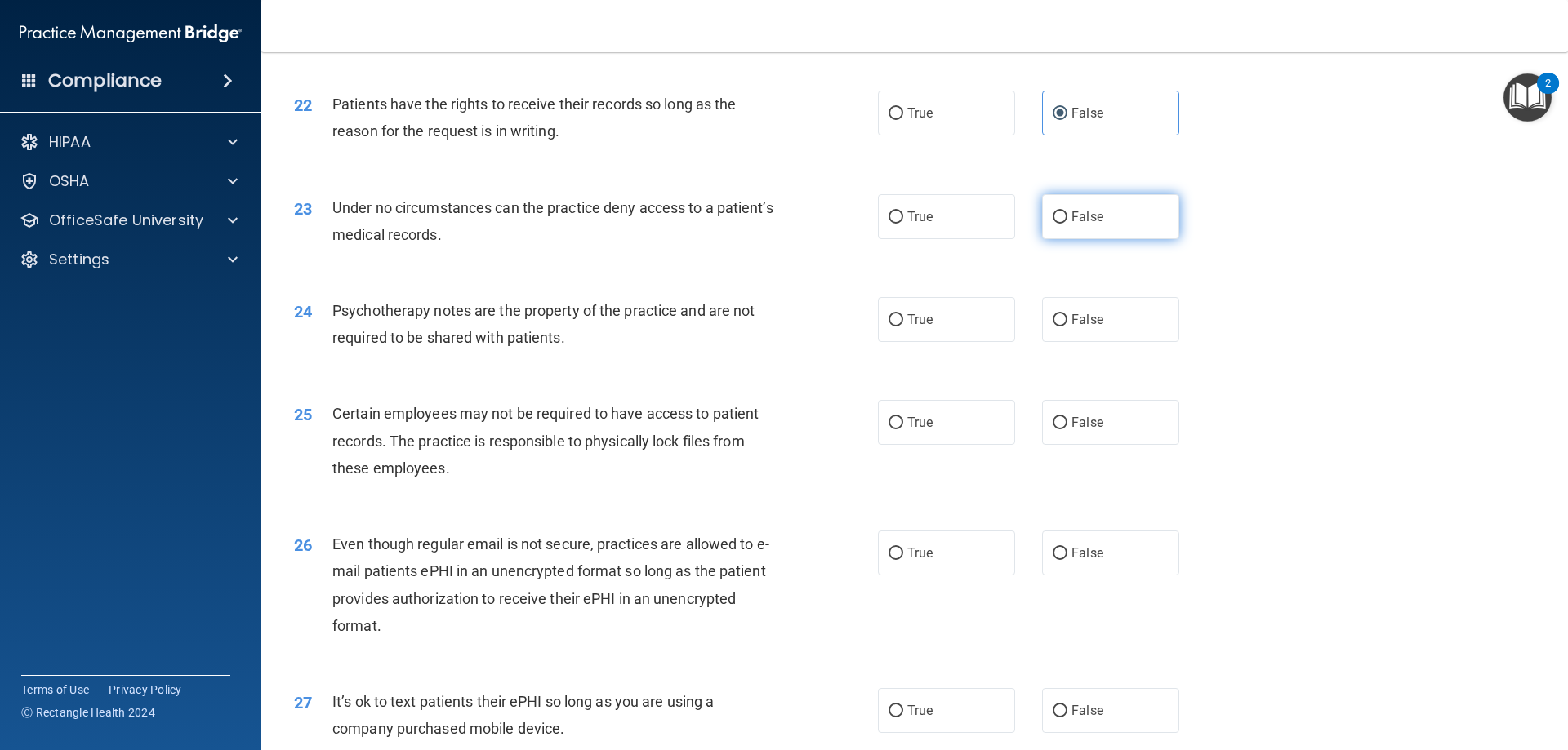
click at [1098, 240] on label "False" at bounding box center [1110, 216] width 137 height 45
click at [1068, 223] on input "False" at bounding box center [1060, 217] width 15 height 12
radio input "true"
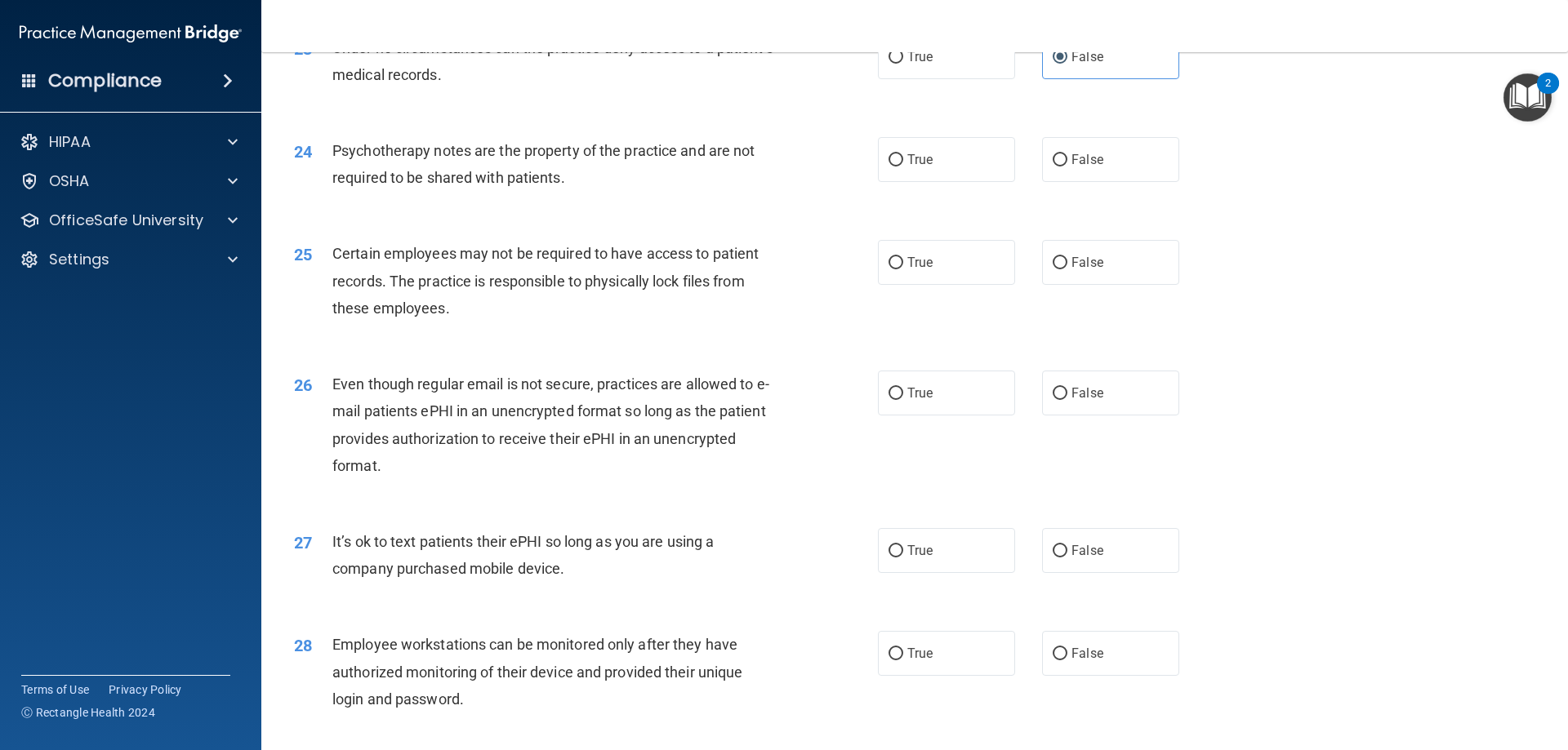
scroll to position [2939, 0]
click at [928, 281] on label "True" at bounding box center [946, 259] width 137 height 45
click at [904, 266] on input "True" at bounding box center [896, 259] width 15 height 12
radio input "true"
click at [919, 398] on span "True" at bounding box center [920, 389] width 26 height 15
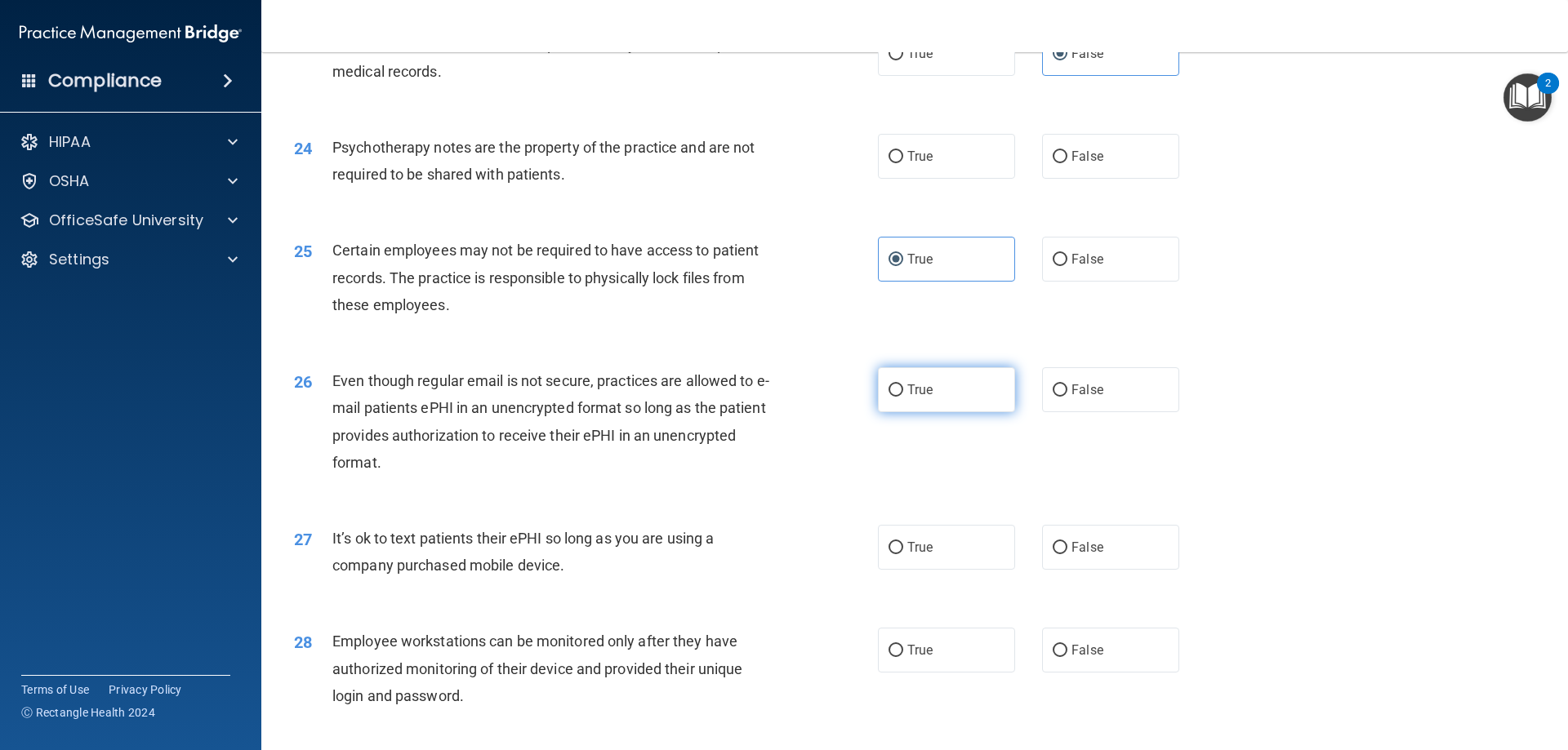
click at [904, 397] on input "True" at bounding box center [896, 390] width 15 height 12
radio input "true"
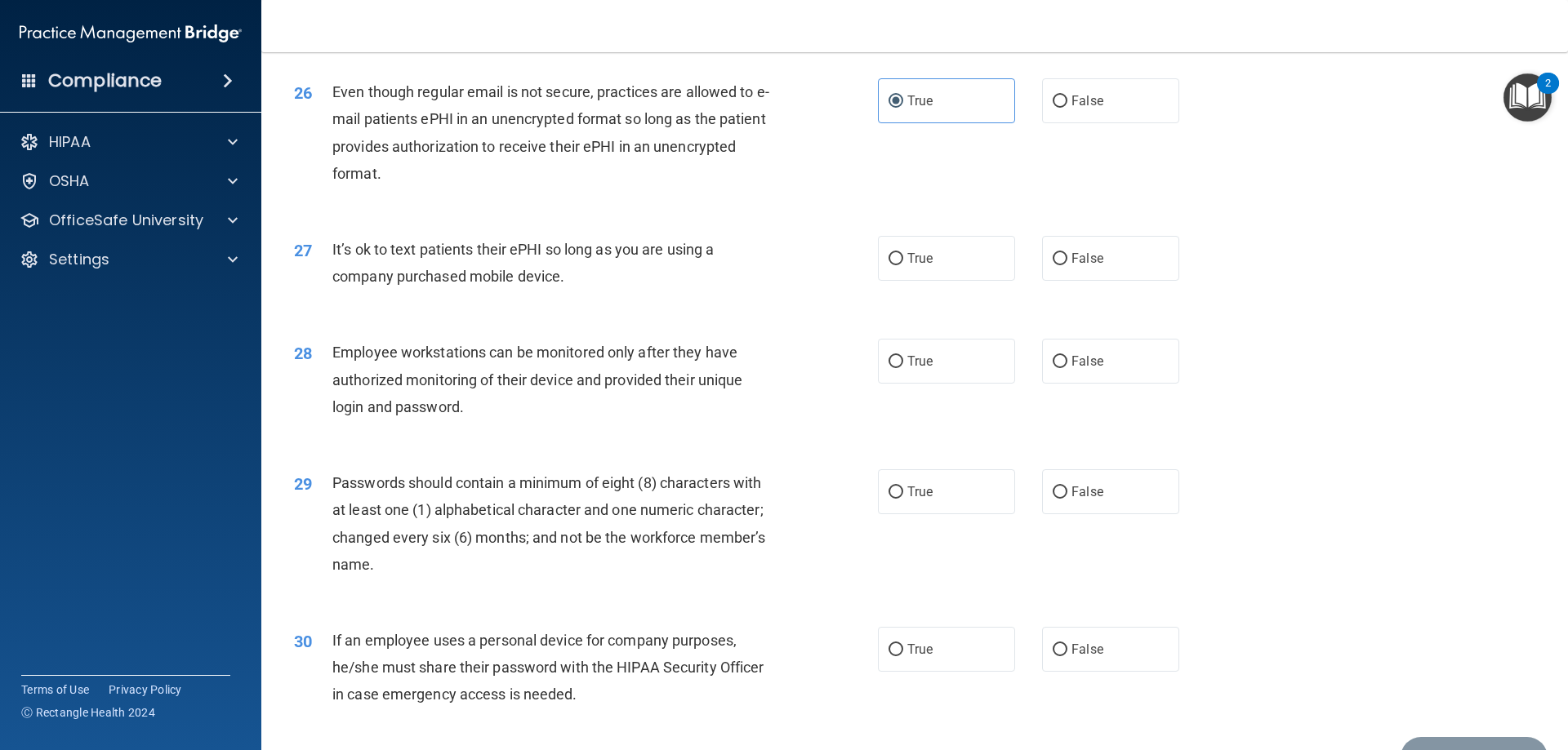
scroll to position [3266, 0]
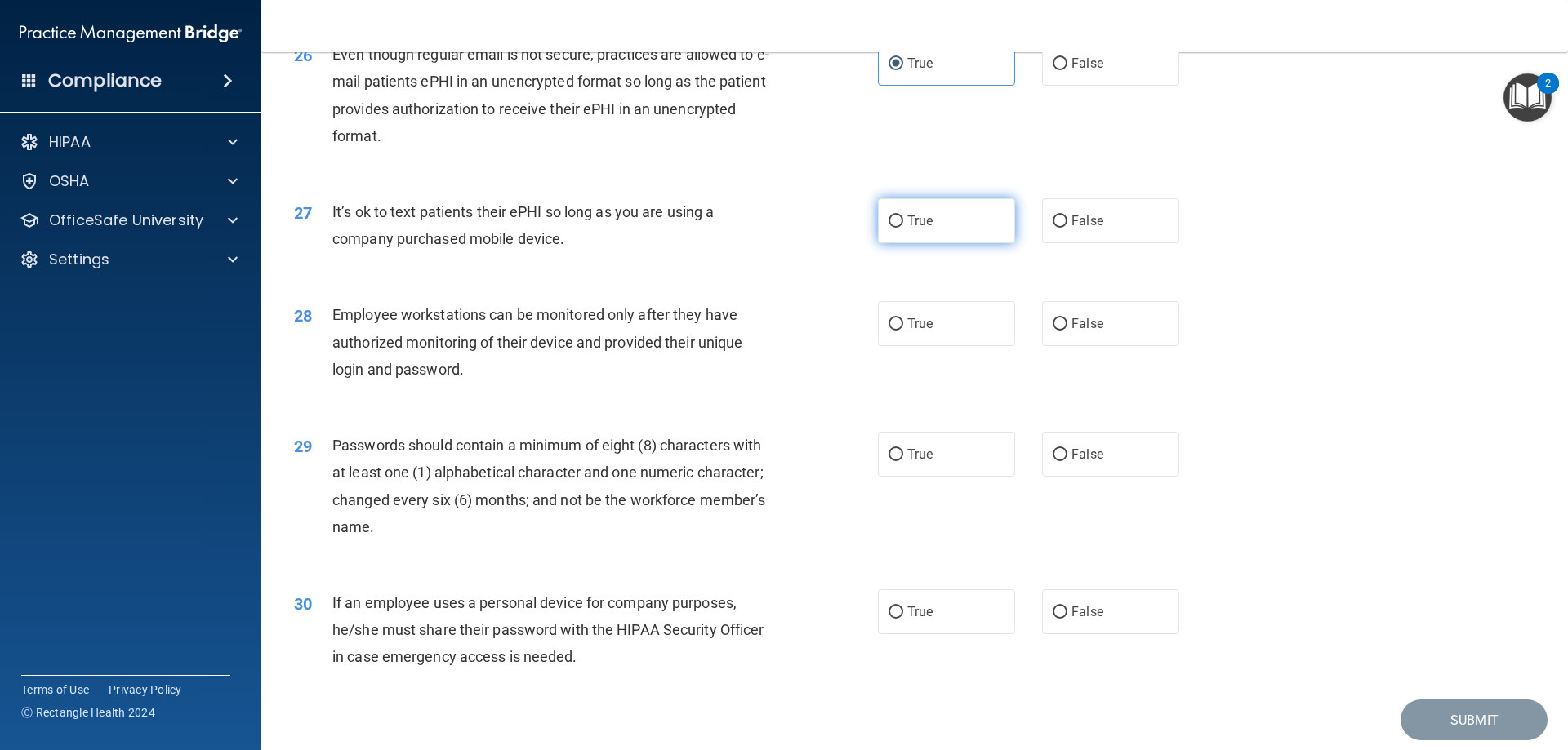
click at [935, 243] on label "True" at bounding box center [946, 220] width 137 height 45
click at [904, 228] on input "True" at bounding box center [896, 222] width 15 height 12
radio input "true"
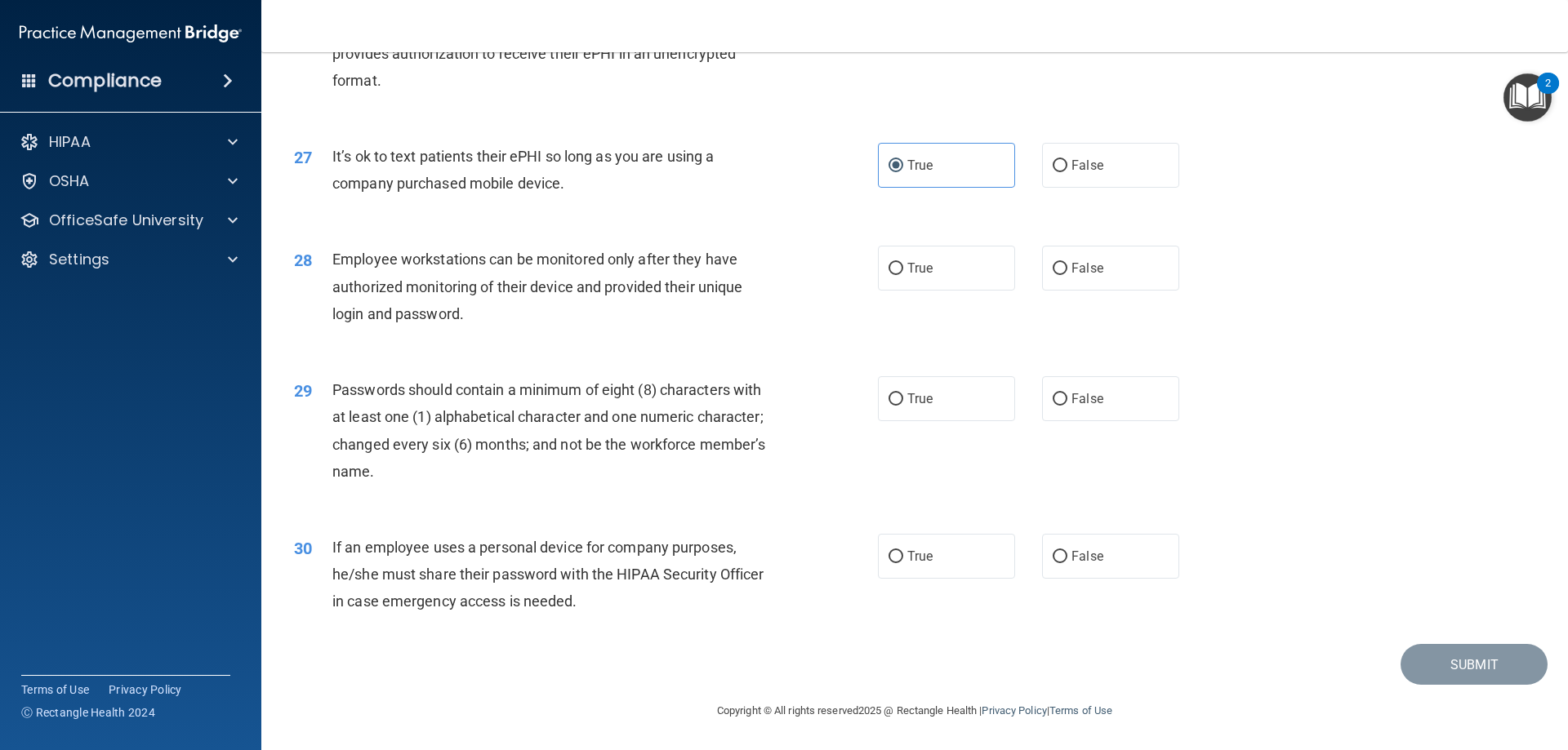
scroll to position [3348, 0]
click at [911, 277] on label "True" at bounding box center [946, 268] width 137 height 45
click at [904, 276] on input "True" at bounding box center [896, 269] width 15 height 12
radio input "true"
click at [945, 401] on label "True" at bounding box center [946, 398] width 137 height 45
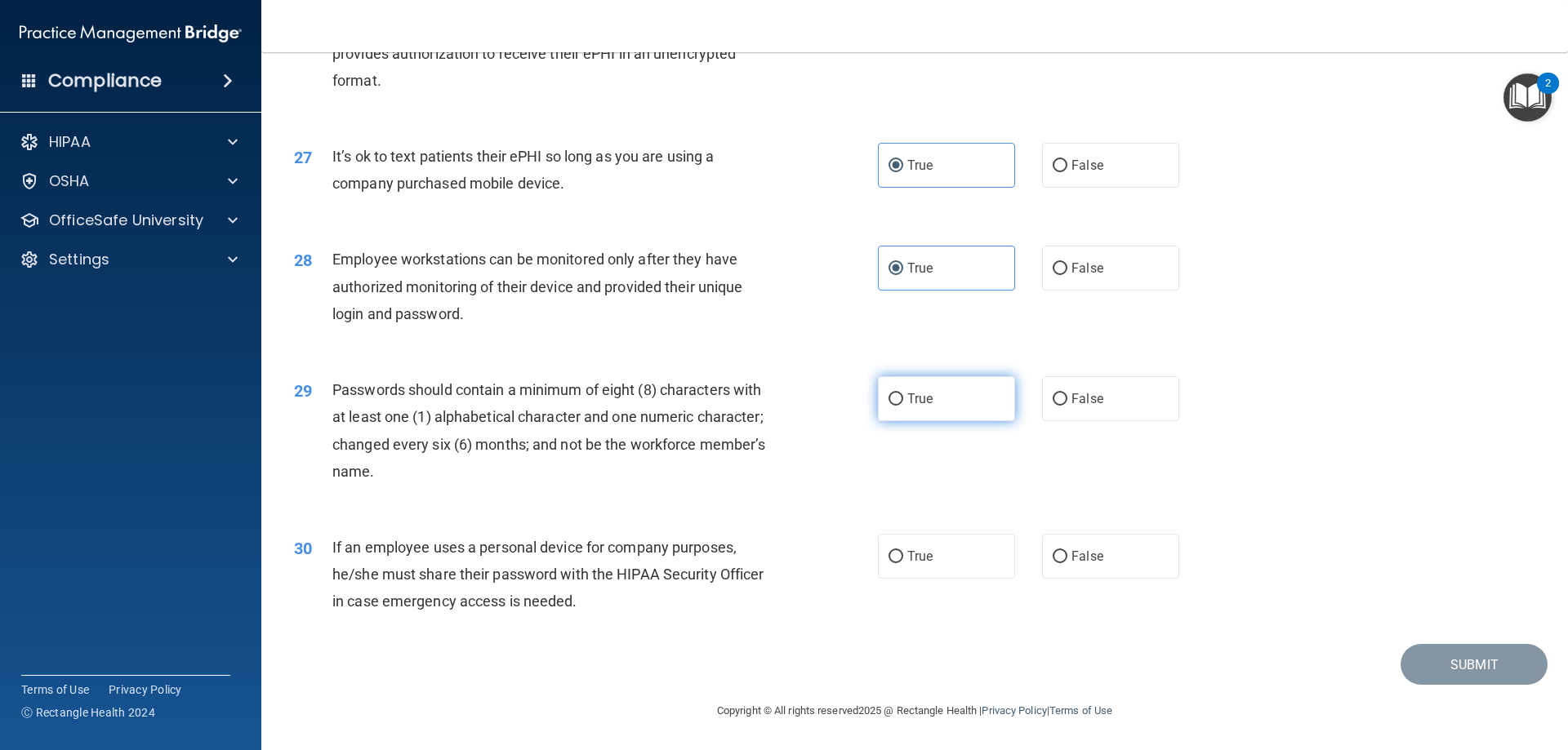
click at [904, 401] on input "True" at bounding box center [896, 400] width 15 height 12
radio input "true"
click at [1076, 550] on span "False" at bounding box center [1088, 556] width 32 height 15
click at [1068, 551] on input "False" at bounding box center [1060, 557] width 15 height 12
radio input "true"
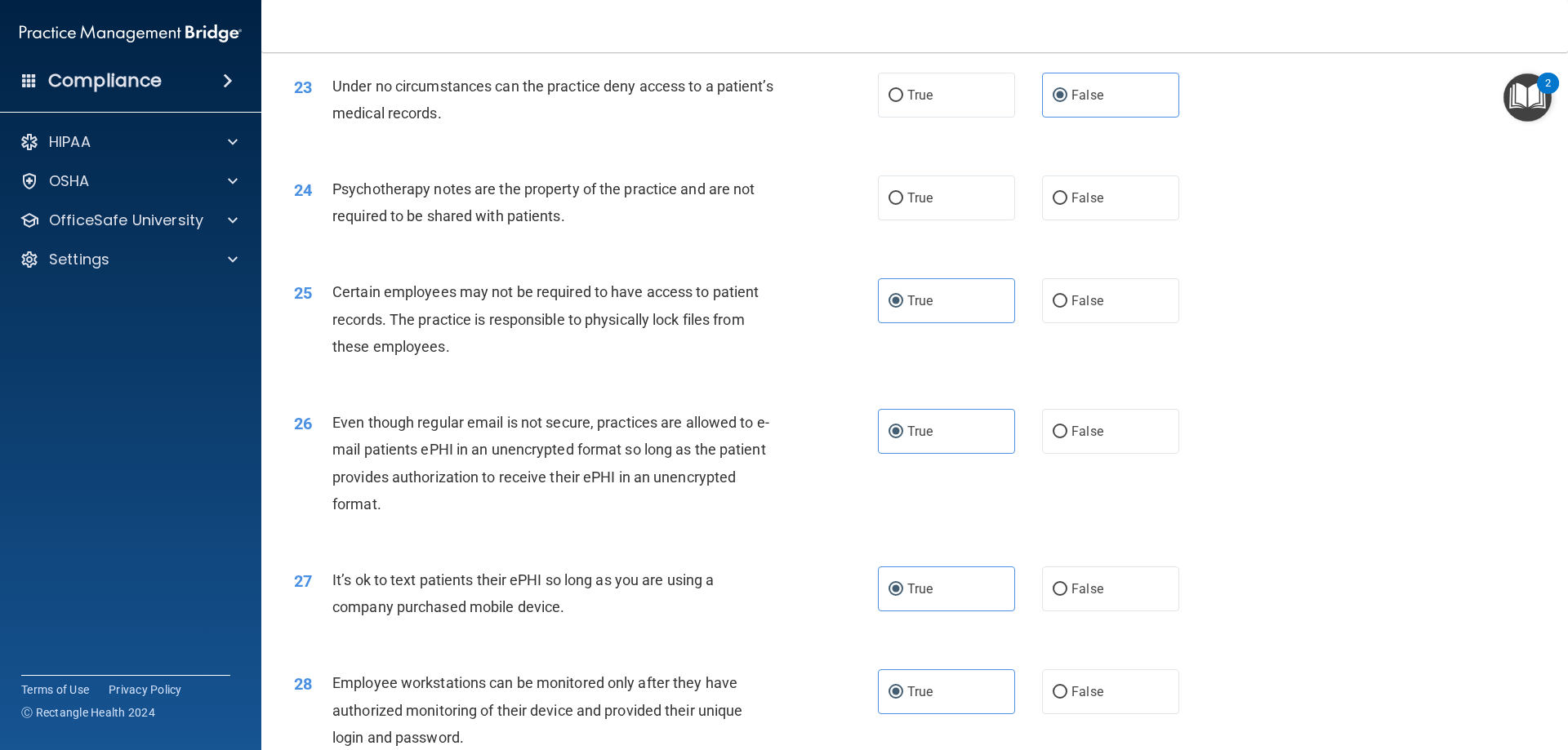
scroll to position [2858, 0]
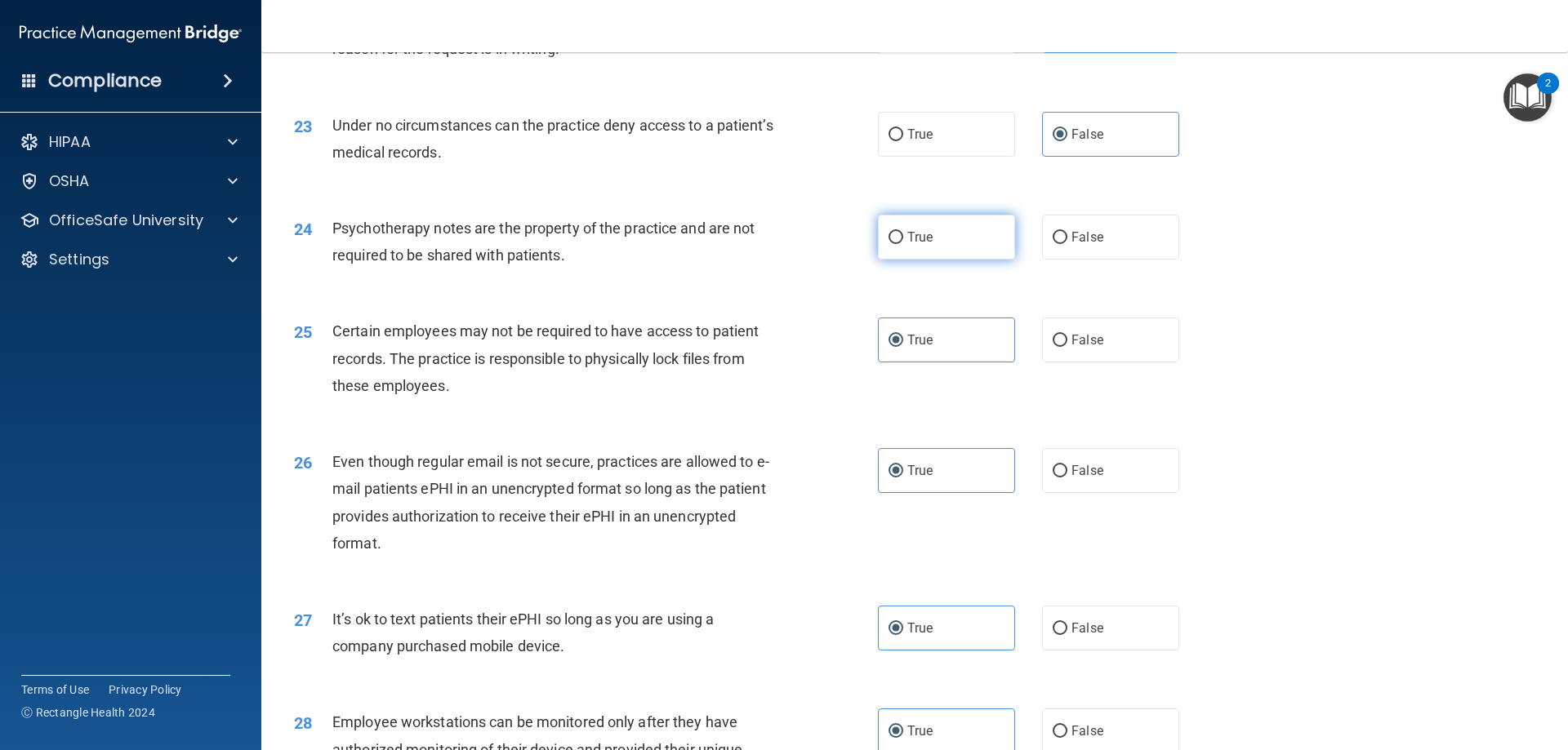
click at [910, 254] on label "True" at bounding box center [946, 237] width 137 height 45
click at [904, 244] on input "True" at bounding box center [896, 238] width 15 height 12
radio input "true"
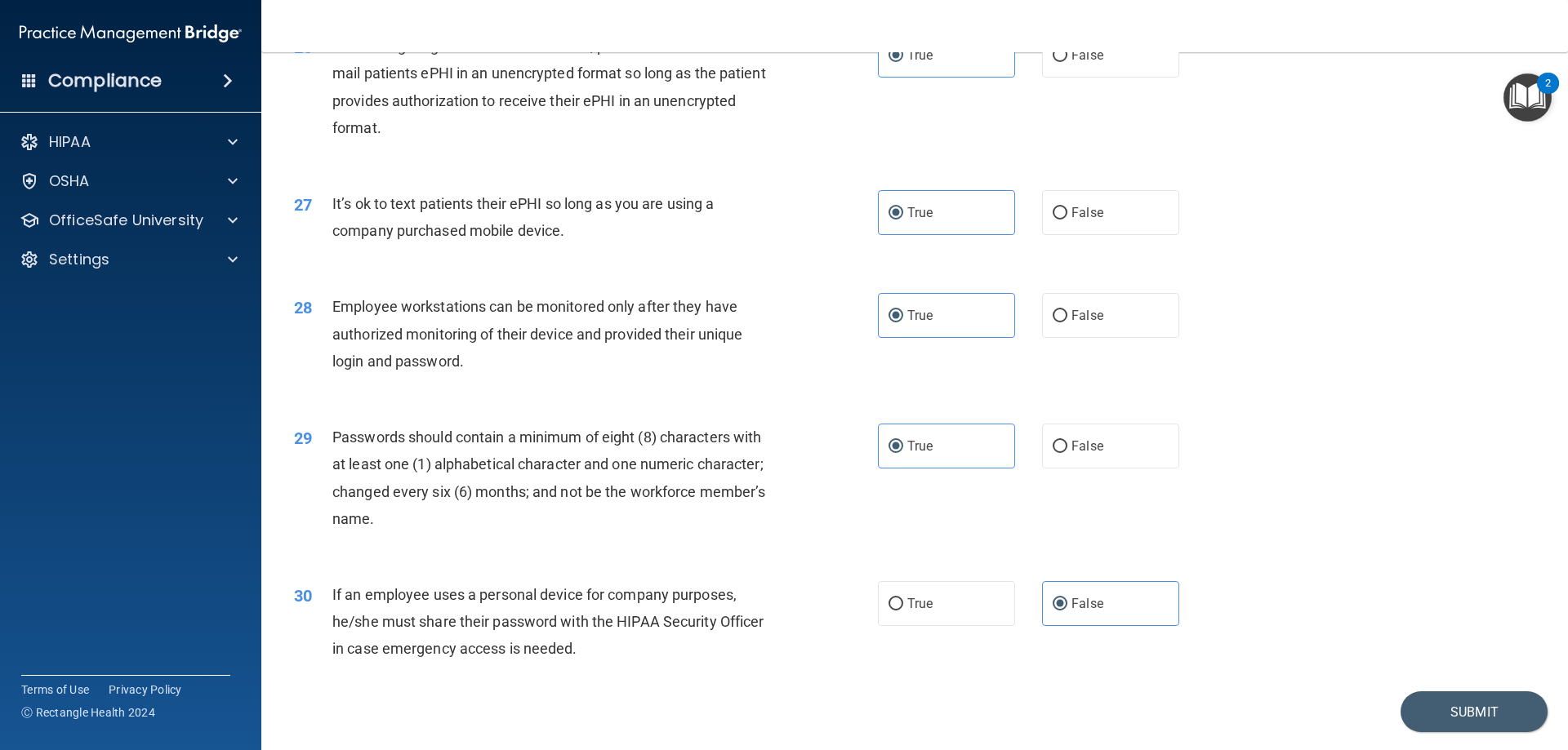
scroll to position [3348, 0]
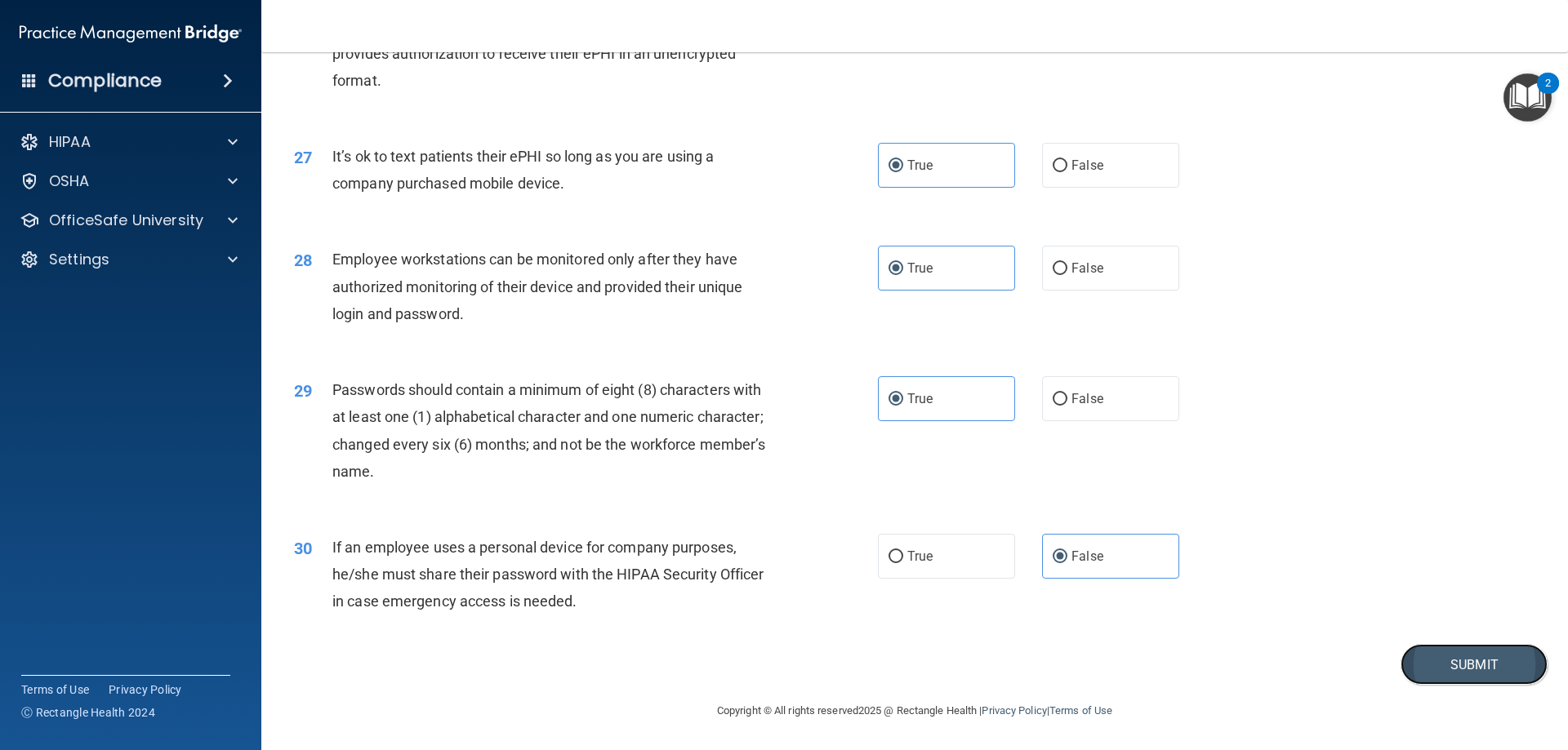
click at [1428, 655] on button "Submit" at bounding box center [1474, 665] width 147 height 42
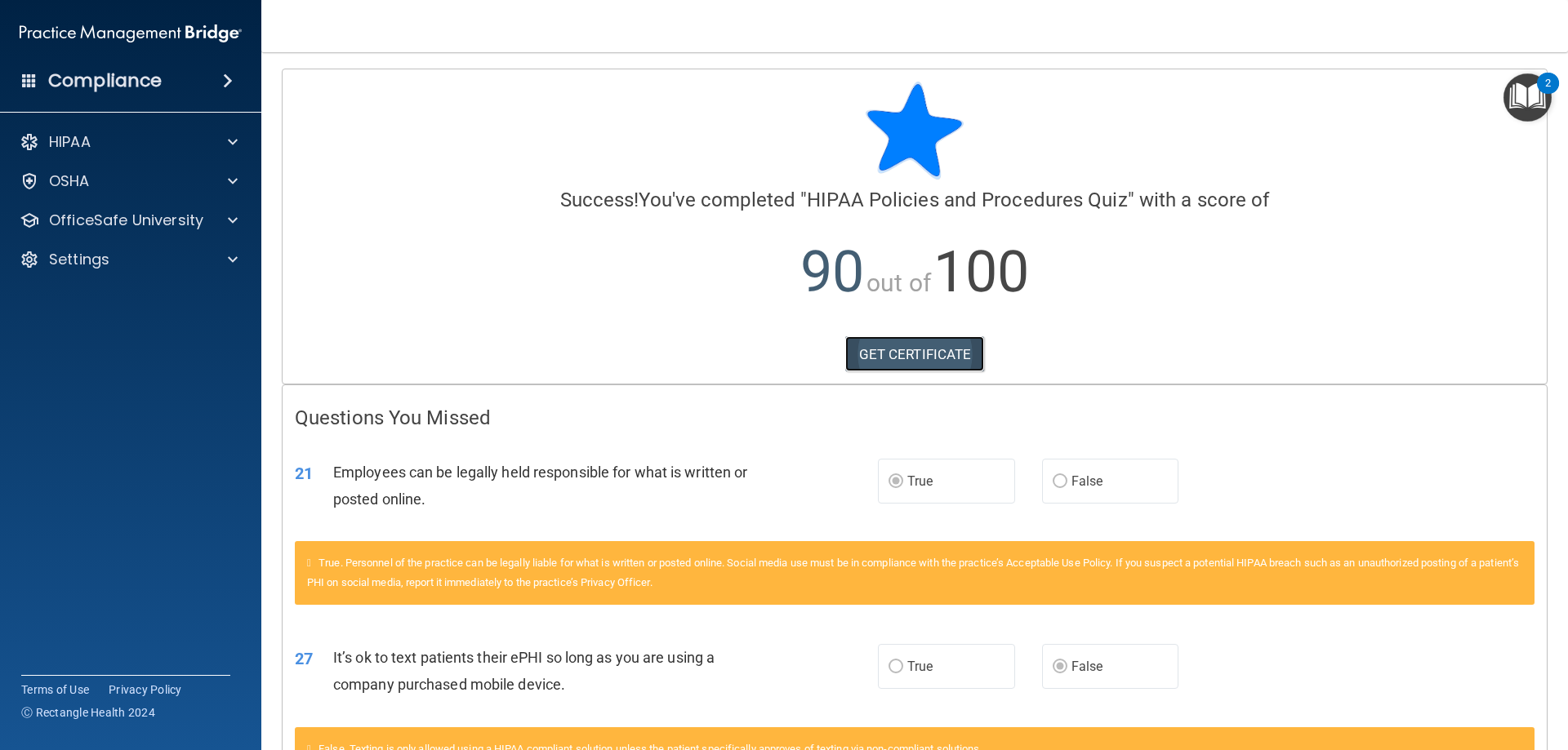
click at [862, 360] on link "GET CERTIFICATE" at bounding box center [914, 354] width 139 height 36
click at [153, 210] on div "OfficeSafe University" at bounding box center [131, 221] width 262 height 32
click at [228, 217] on span at bounding box center [233, 220] width 9 height 20
click at [194, 263] on img at bounding box center [198, 260] width 21 height 21
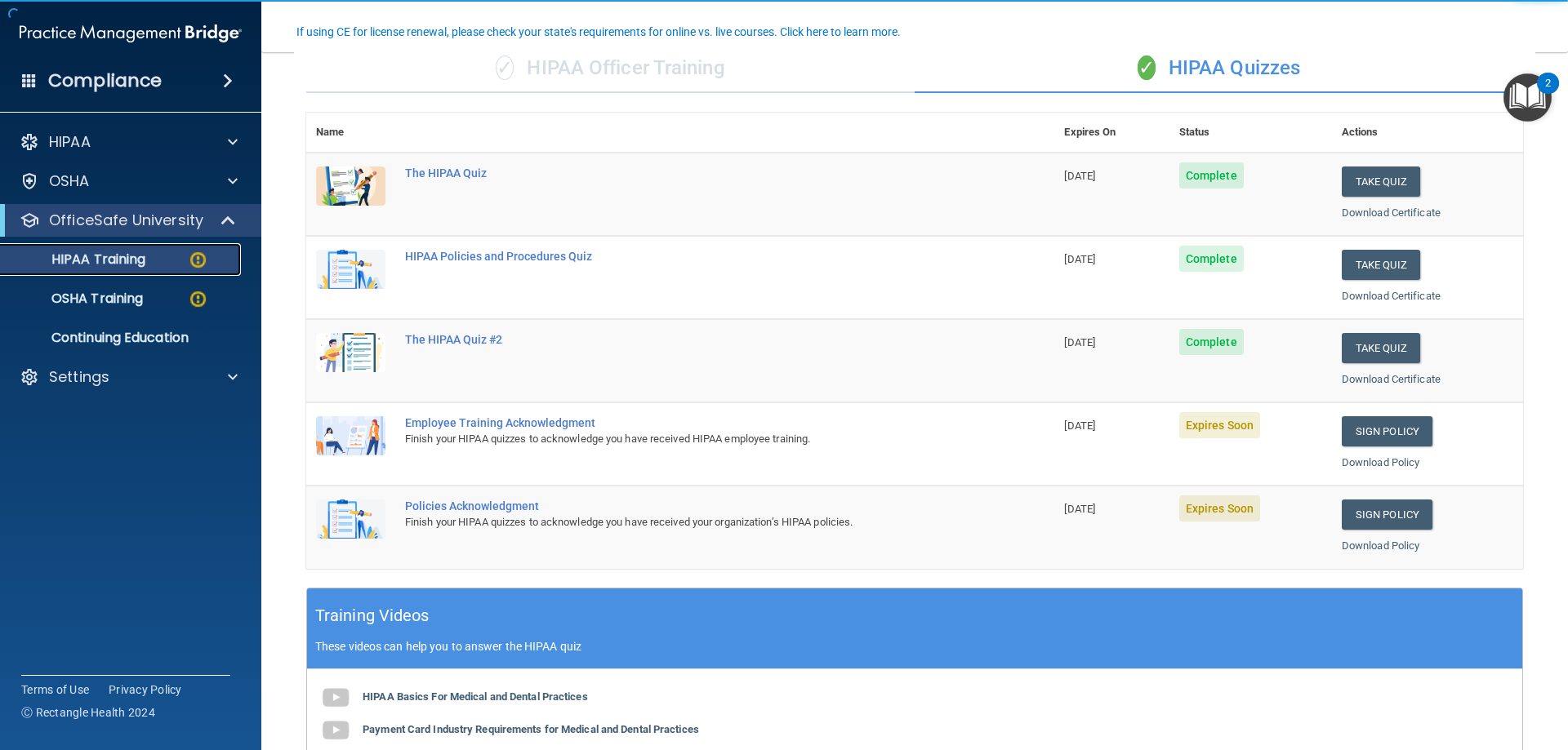
scroll to position [163, 0]
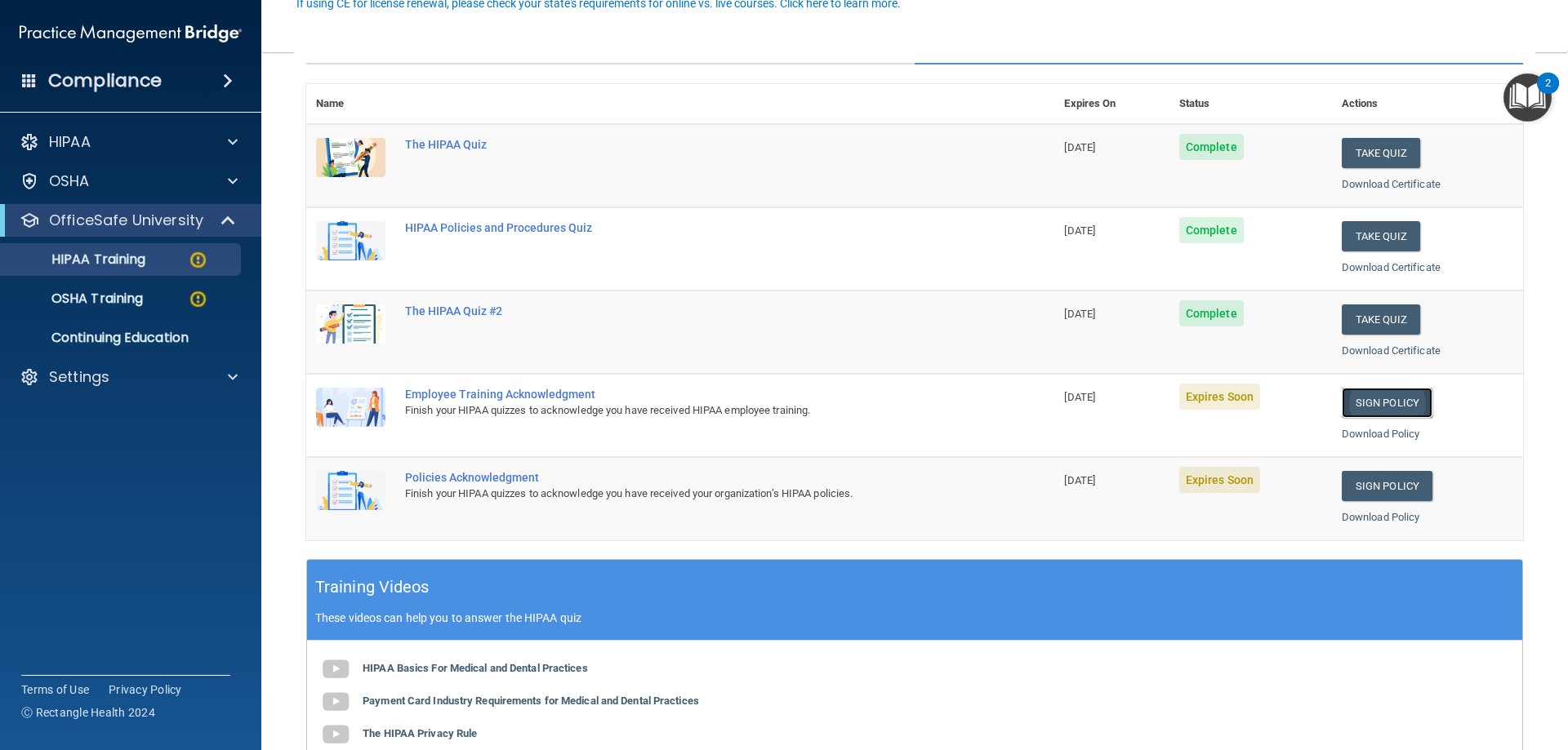
click at [1348, 401] on link "Sign Policy" at bounding box center [1387, 403] width 91 height 30
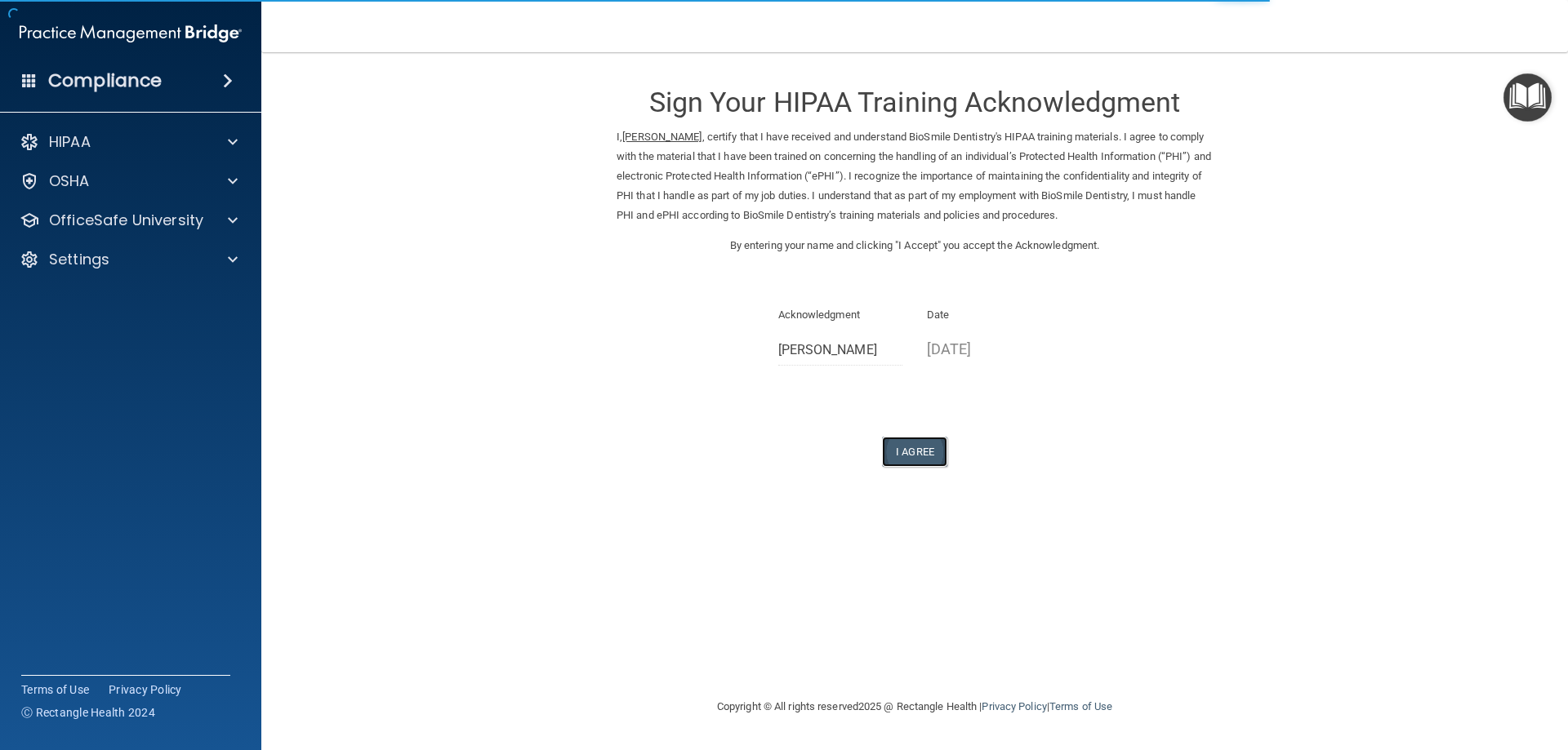
click at [925, 445] on button "I Agree" at bounding box center [914, 452] width 65 height 30
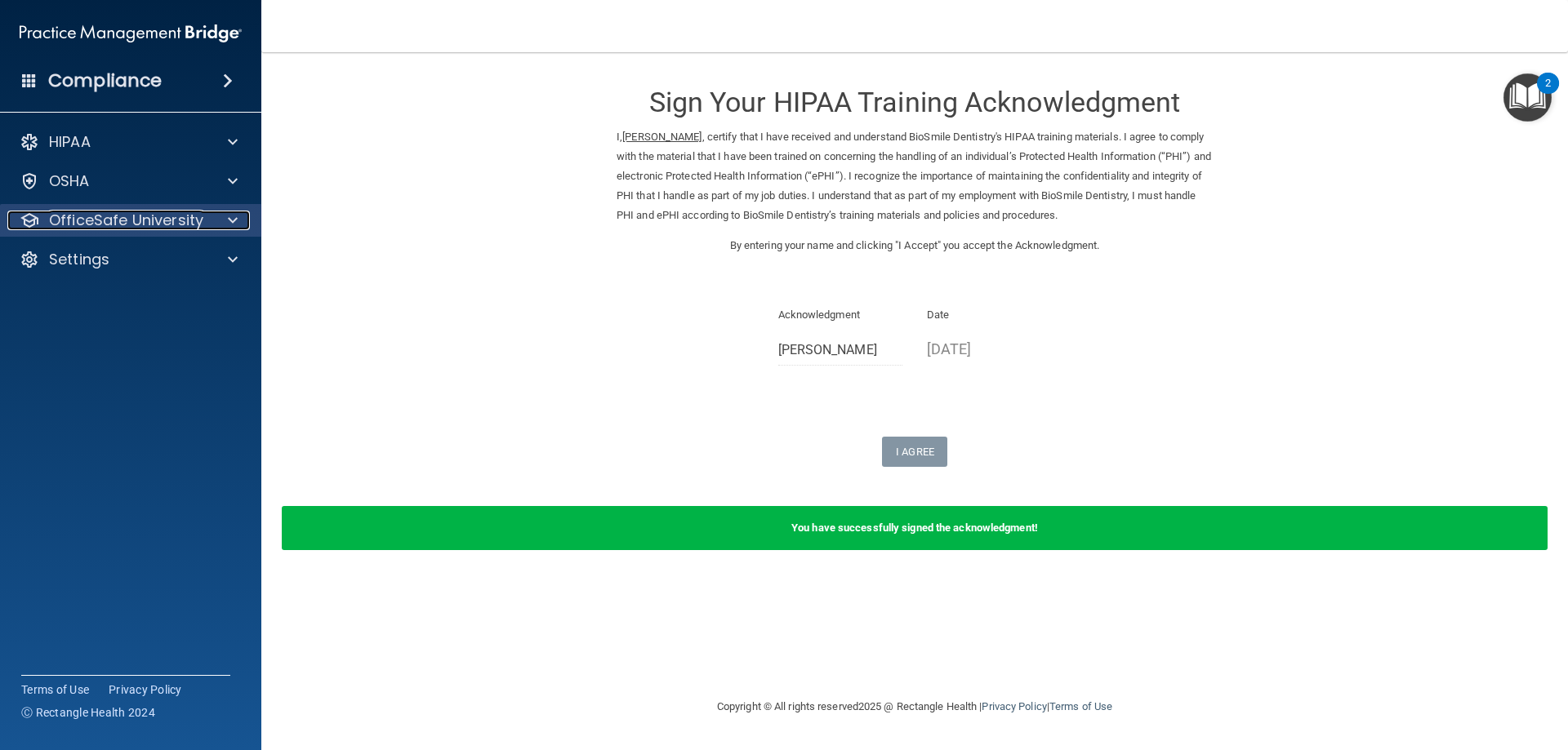
click at [232, 216] on span at bounding box center [233, 220] width 9 height 20
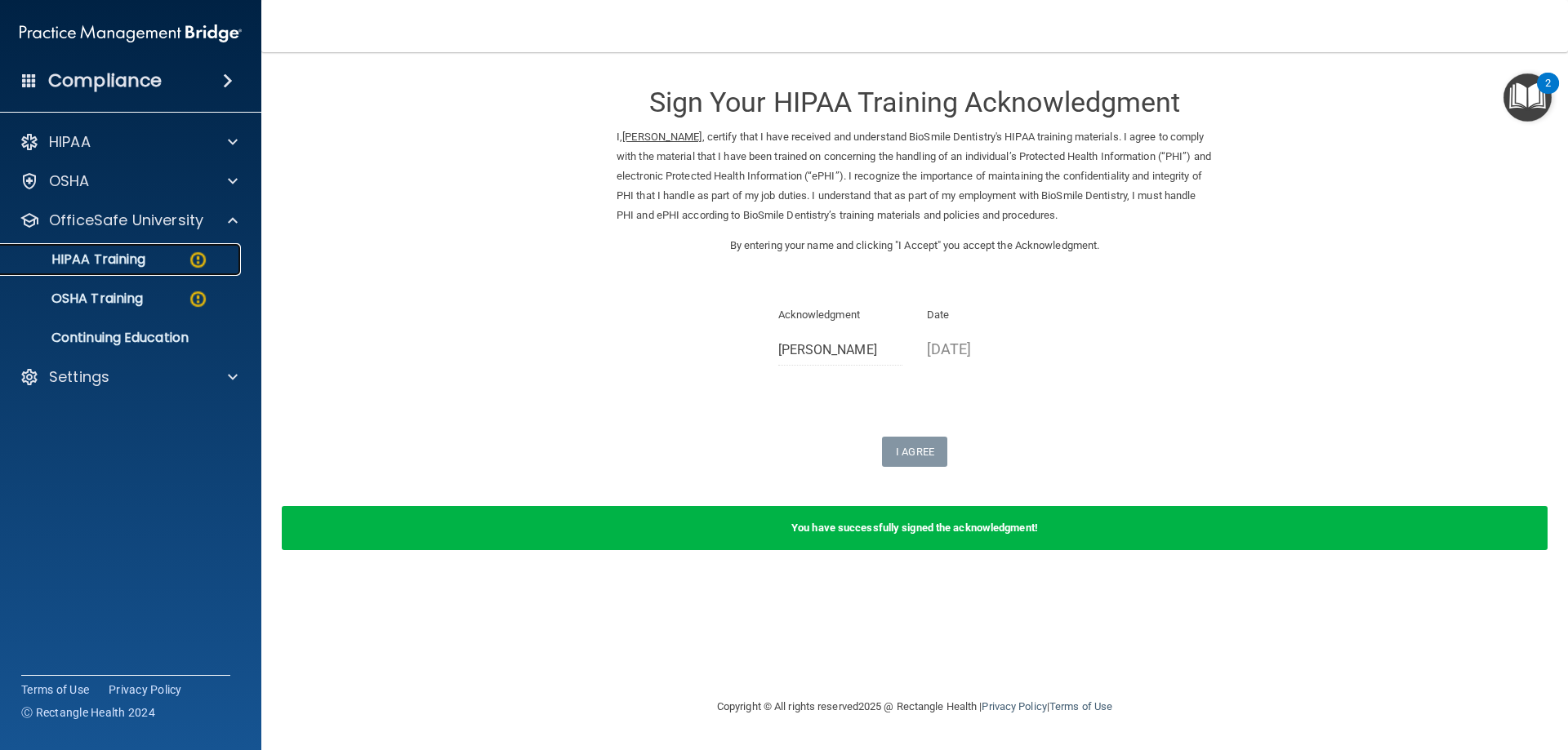
click at [198, 257] on img at bounding box center [198, 260] width 21 height 21
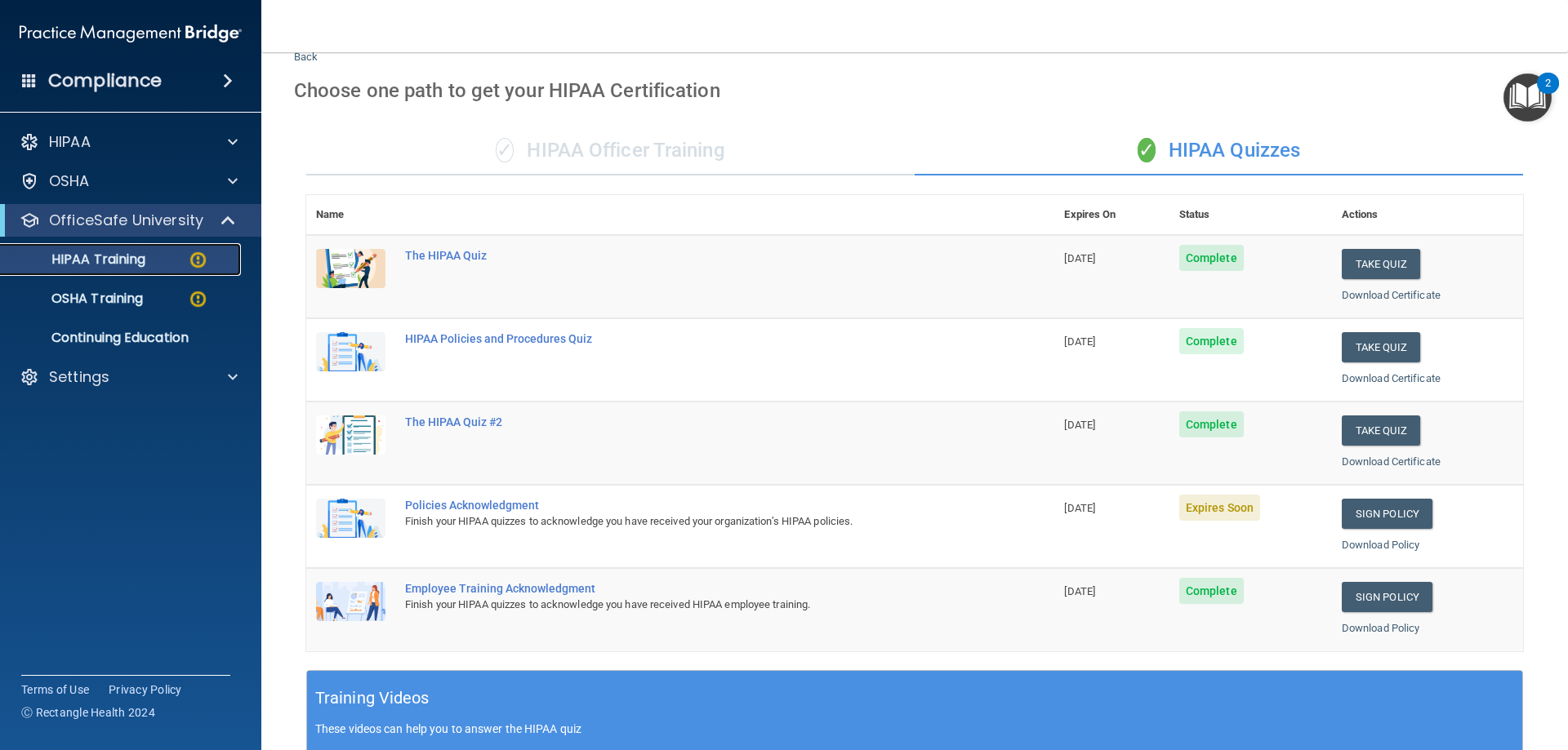
scroll to position [245, 0]
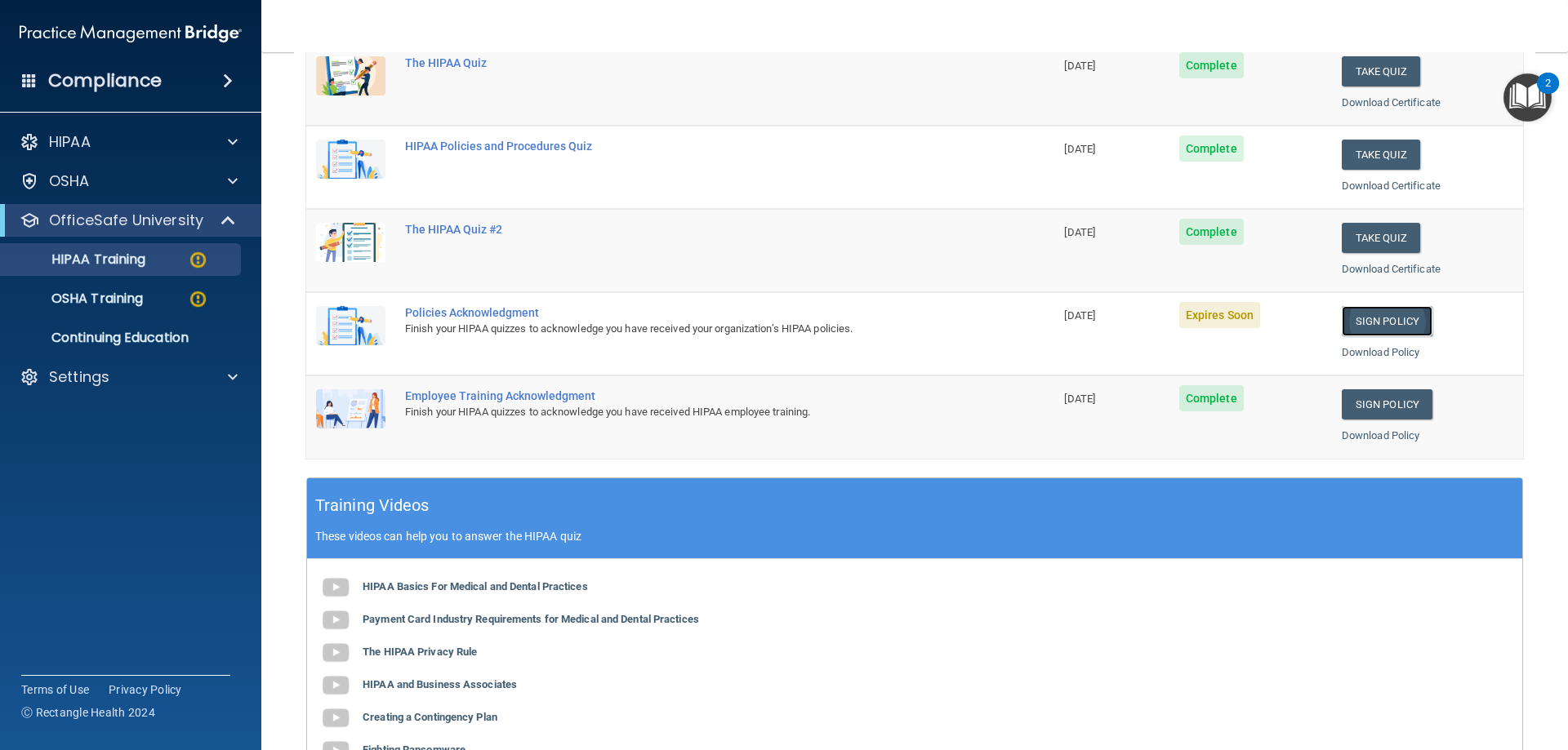
click at [1350, 324] on link "Sign Policy" at bounding box center [1387, 321] width 91 height 30
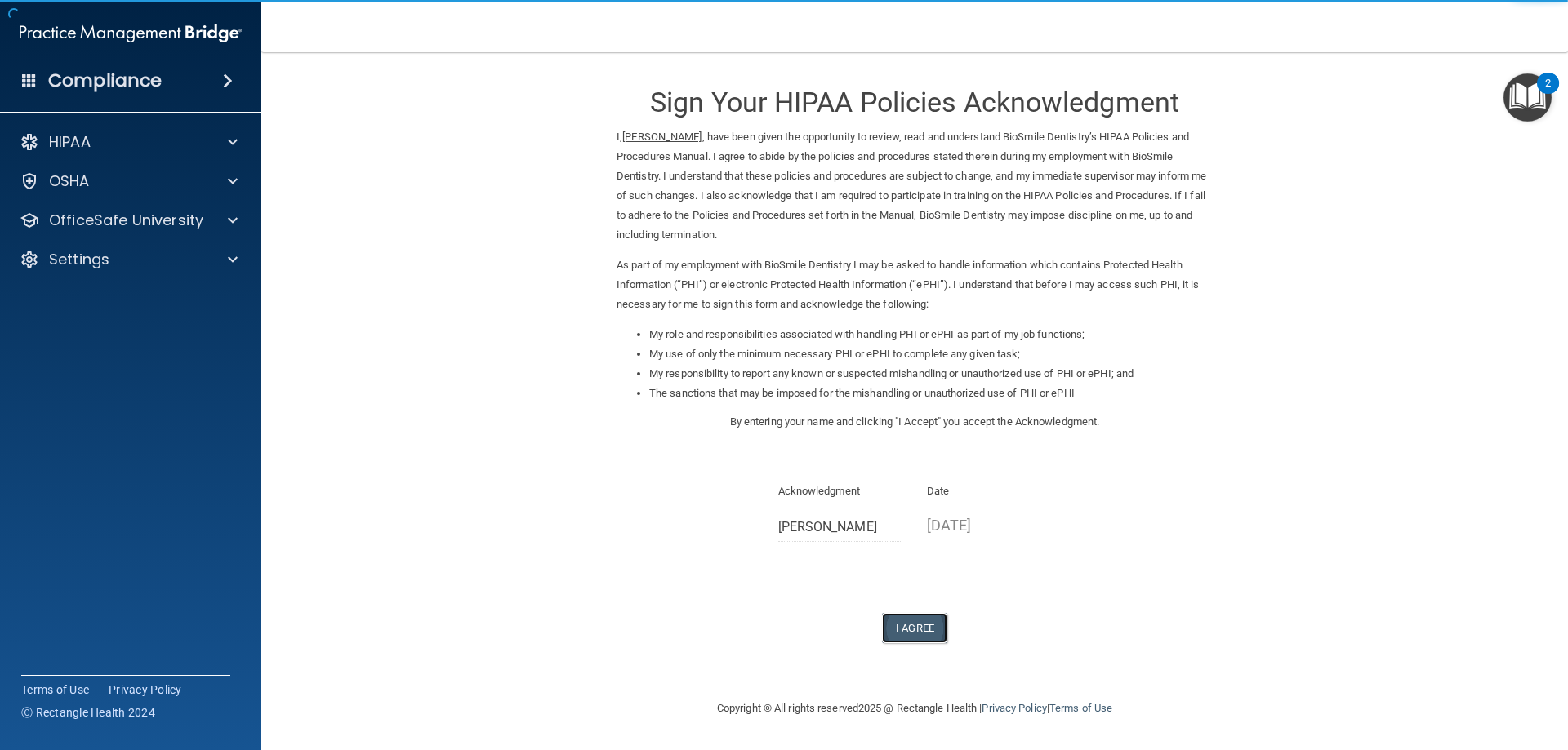
click at [917, 623] on button "I Agree" at bounding box center [914, 628] width 65 height 30
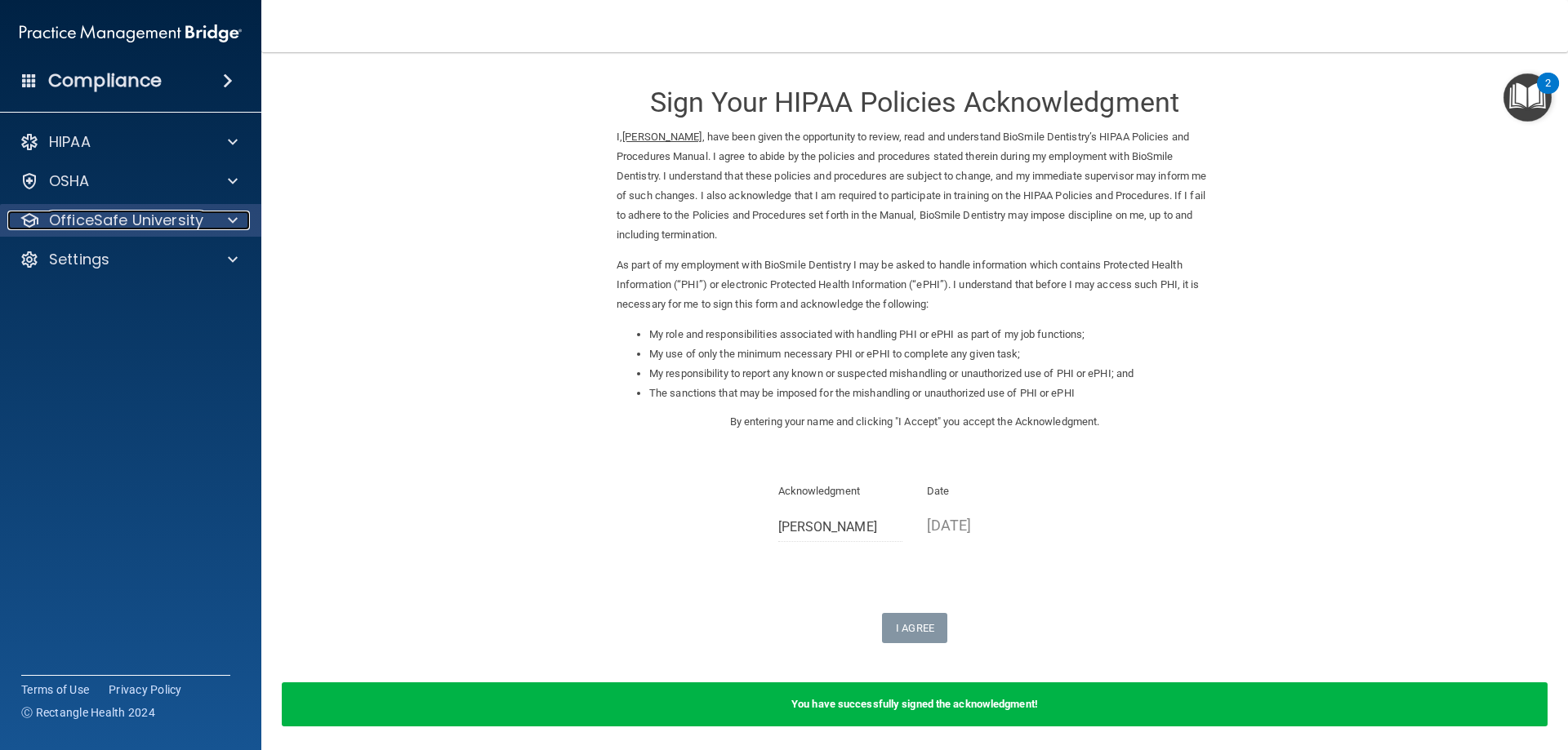
click at [234, 221] on span at bounding box center [233, 220] width 9 height 20
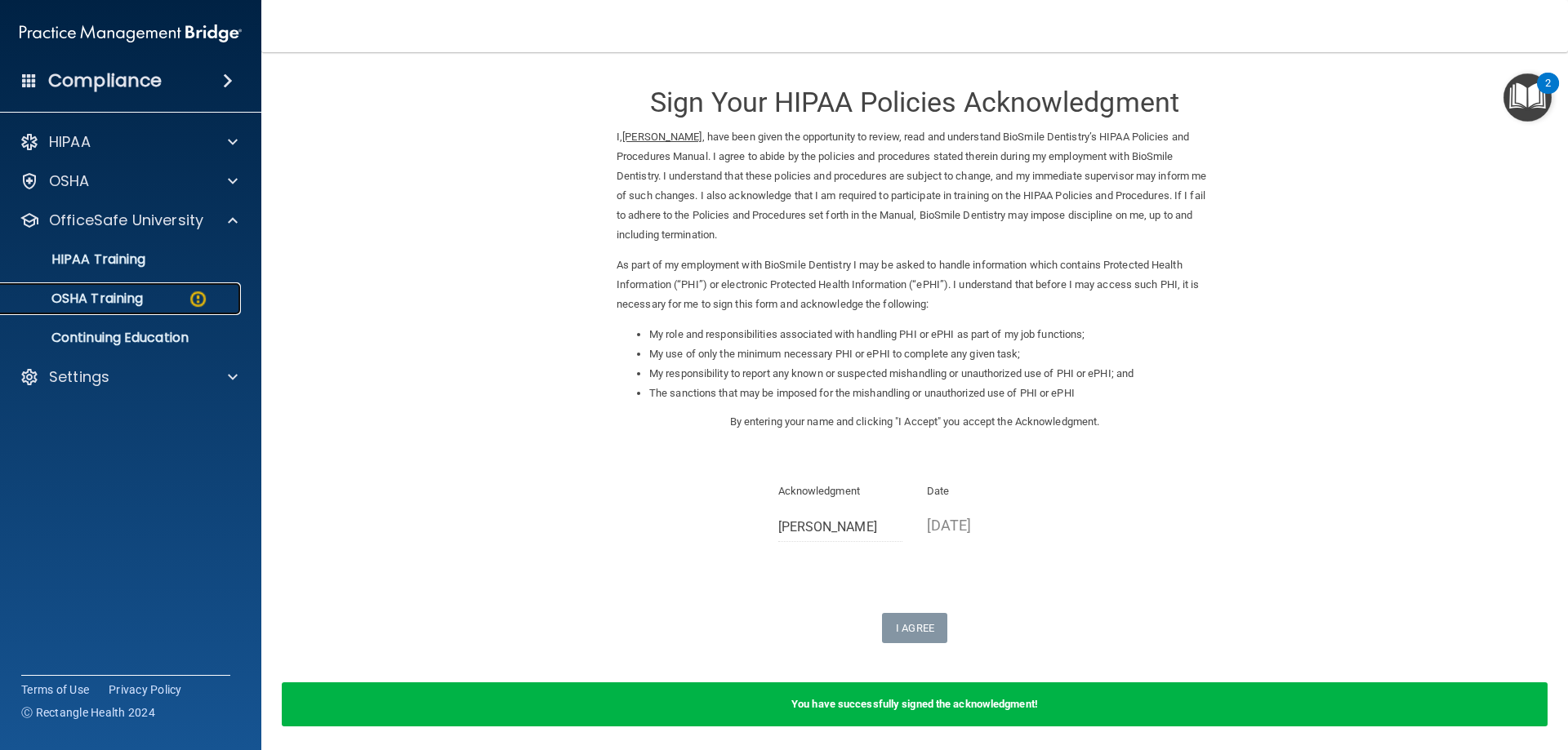
click at [198, 293] on img at bounding box center [198, 299] width 21 height 21
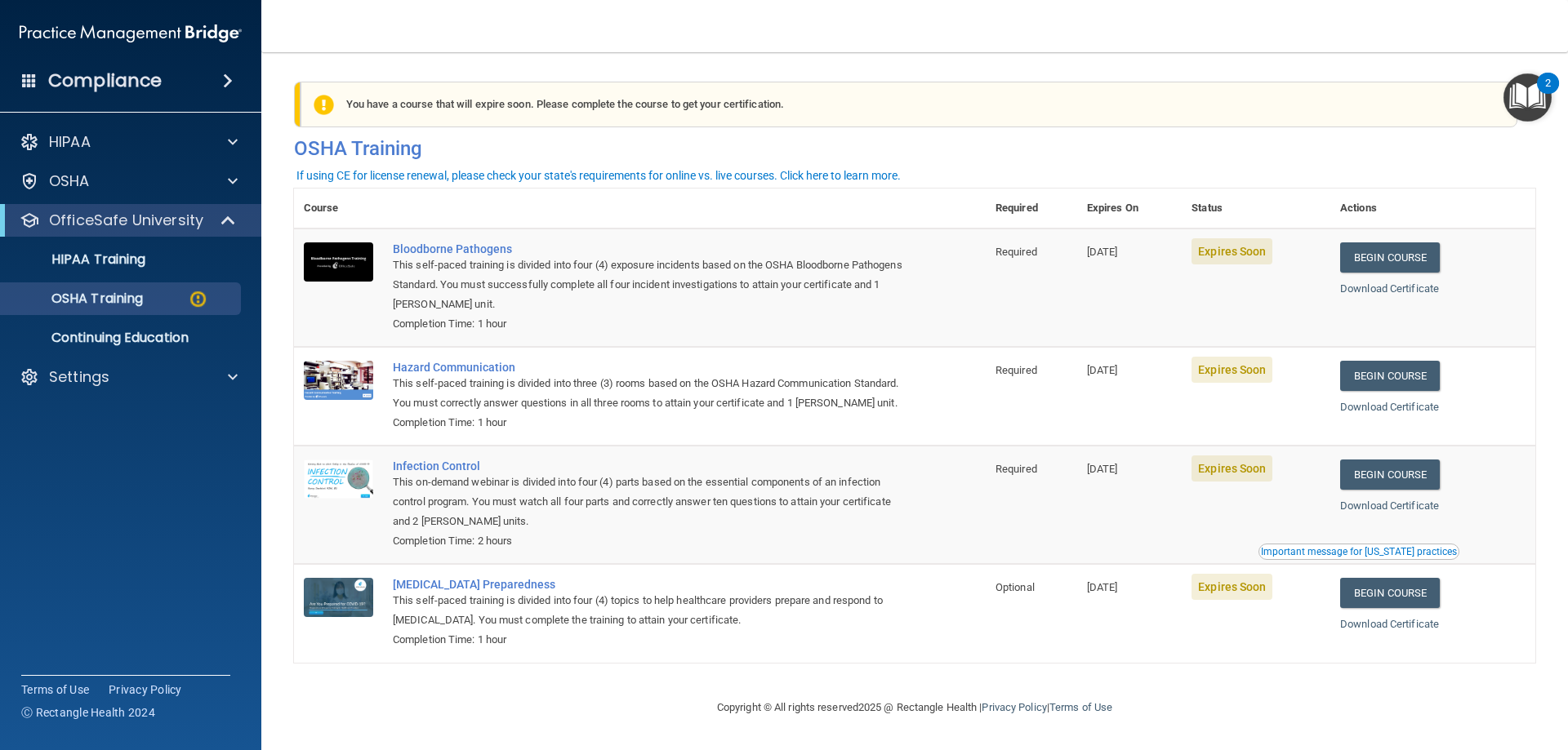
click at [856, 446] on td "Hazard Communication This self-paced training is divided into three (3) rooms b…" at bounding box center [684, 396] width 603 height 98
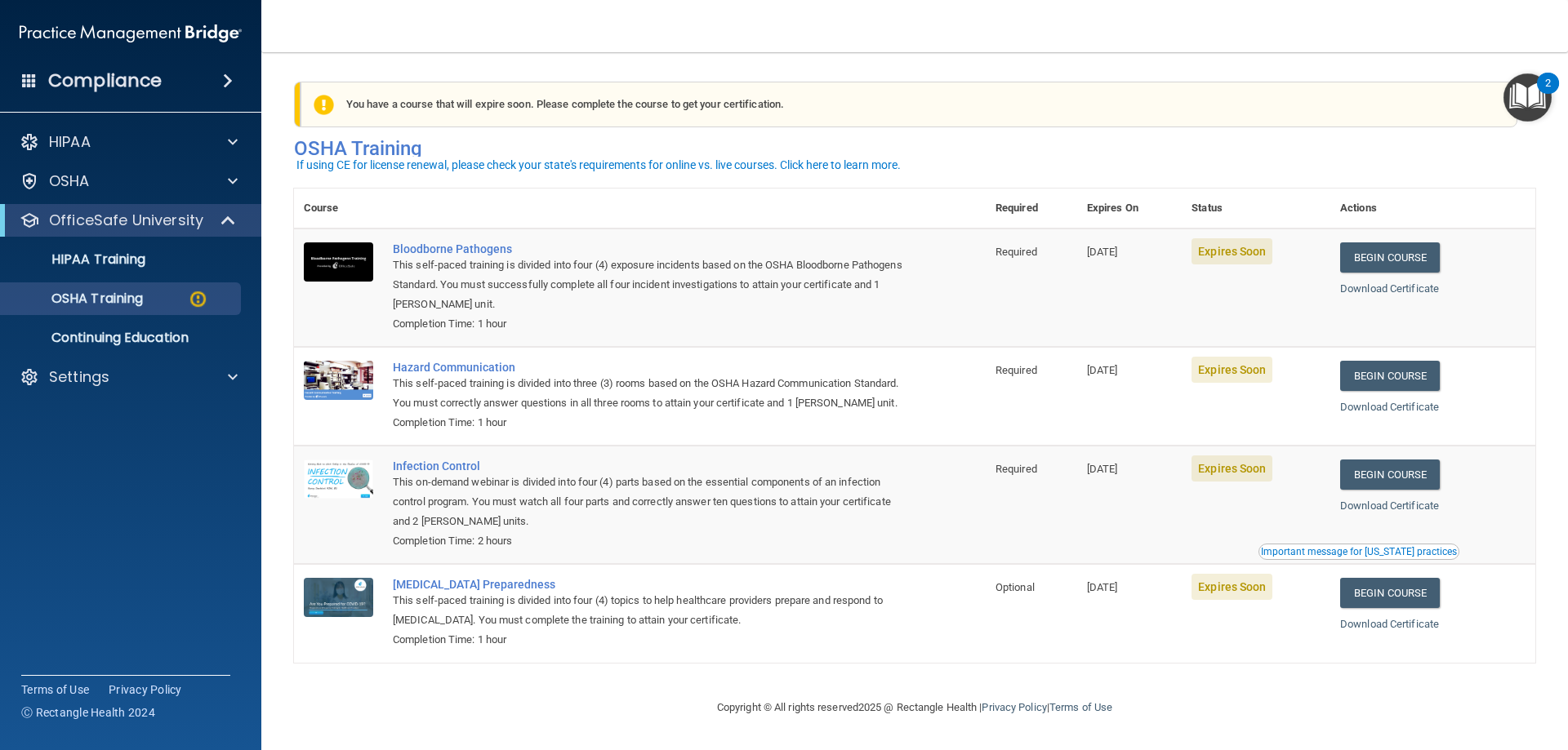
scroll to position [21, 0]
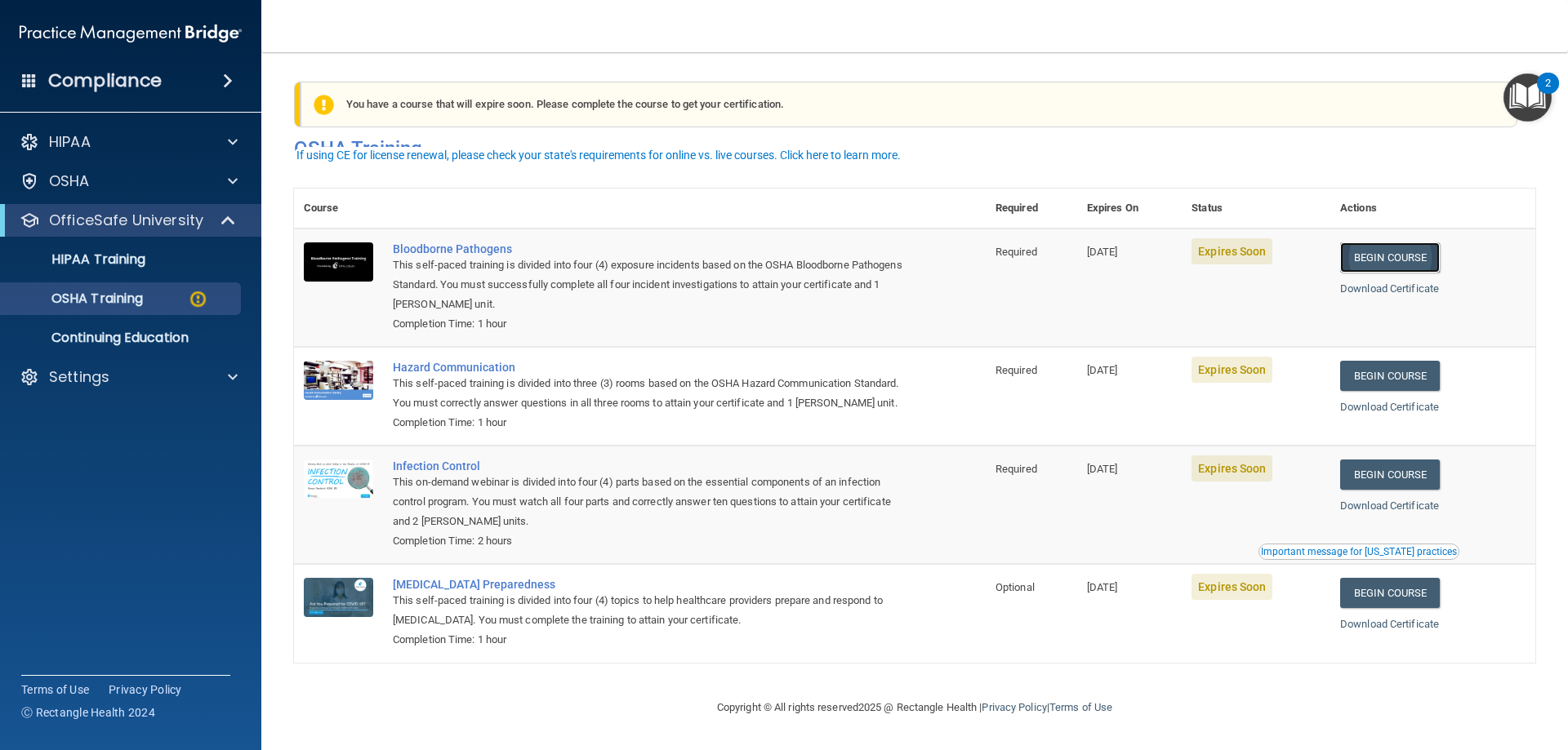
click at [1405, 242] on link "Begin Course" at bounding box center [1390, 258] width 99 height 30
click at [135, 256] on p "HIPAA Training" at bounding box center [78, 259] width 135 height 16
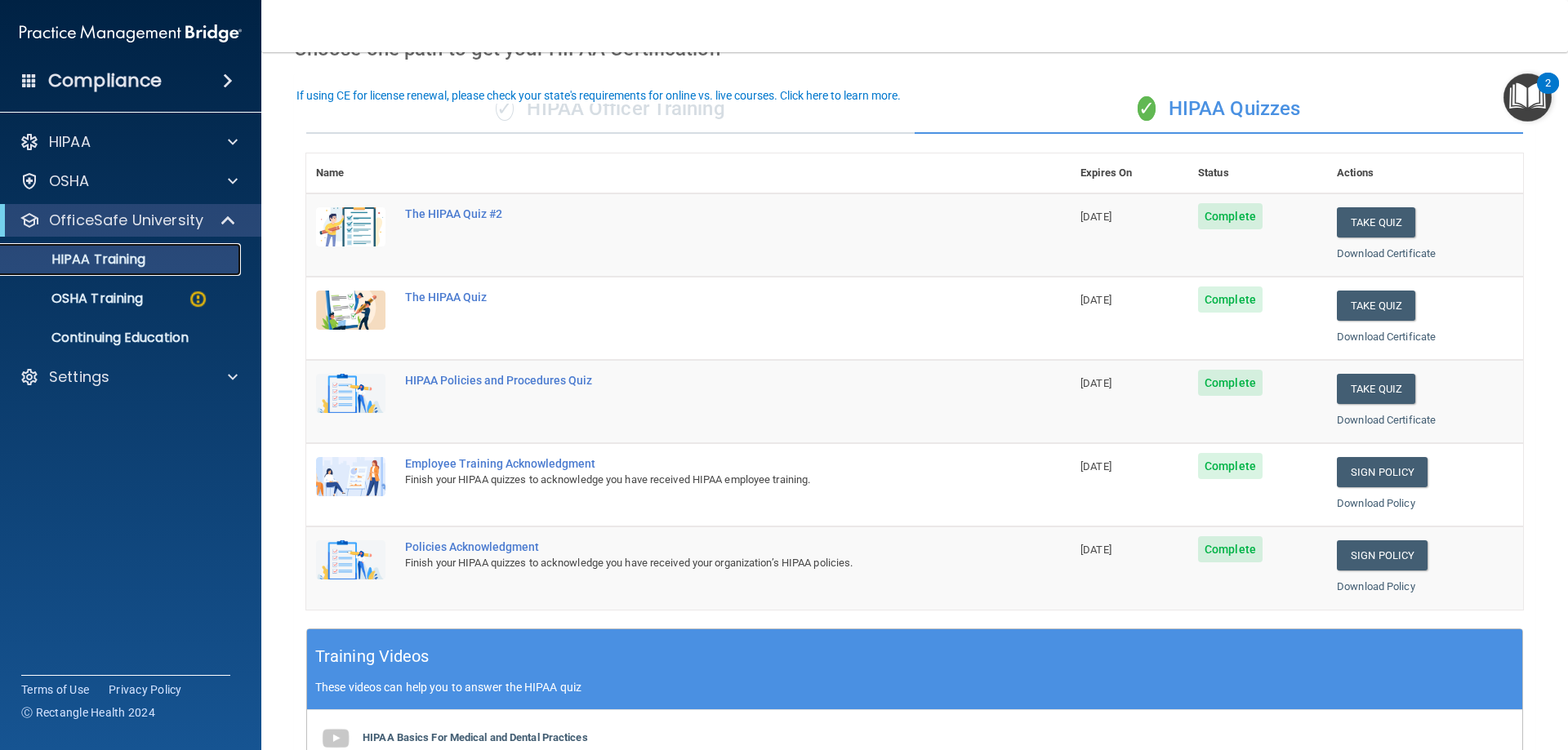
scroll to position [71, 0]
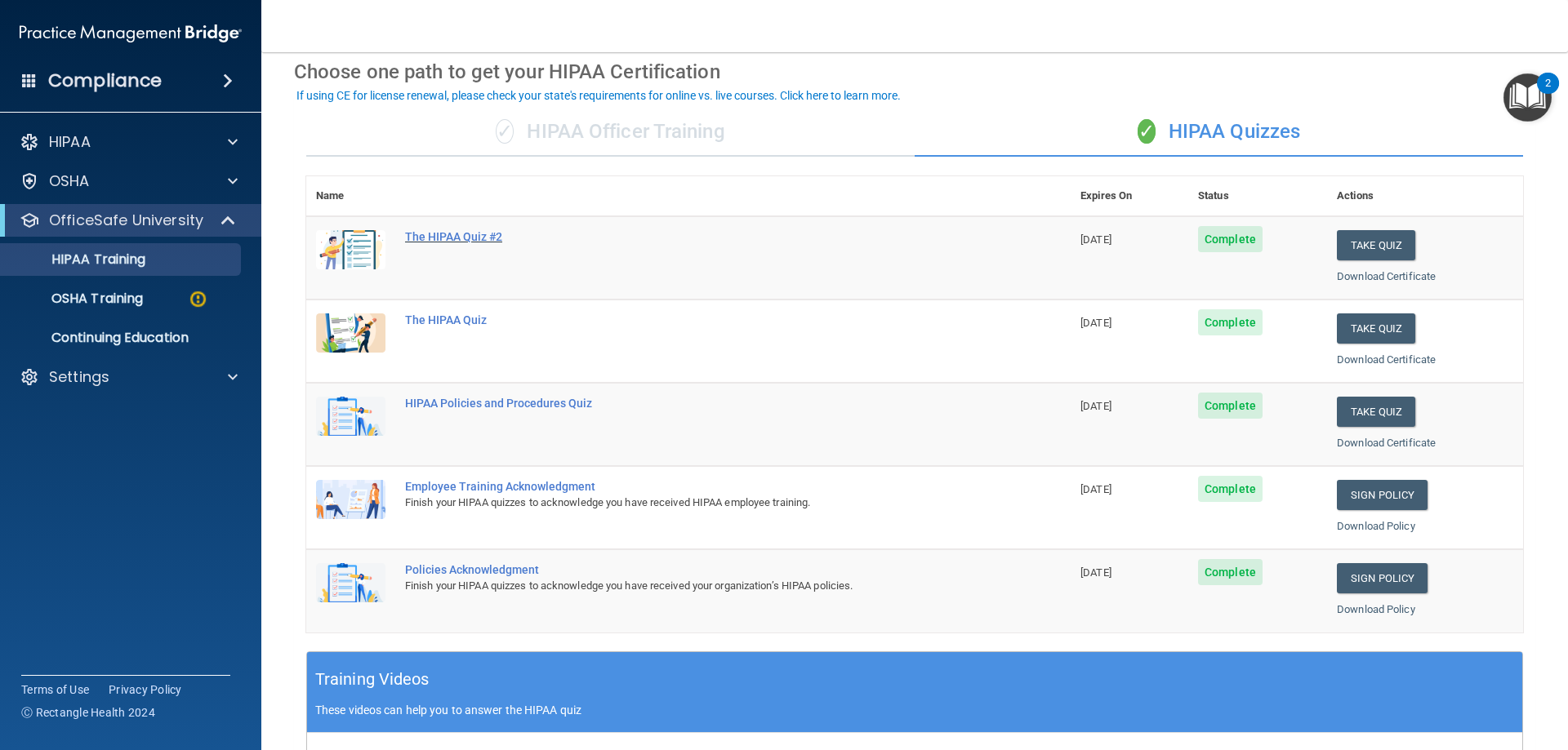
click at [459, 240] on div "The HIPAA Quiz #2" at bounding box center [697, 237] width 584 height 13
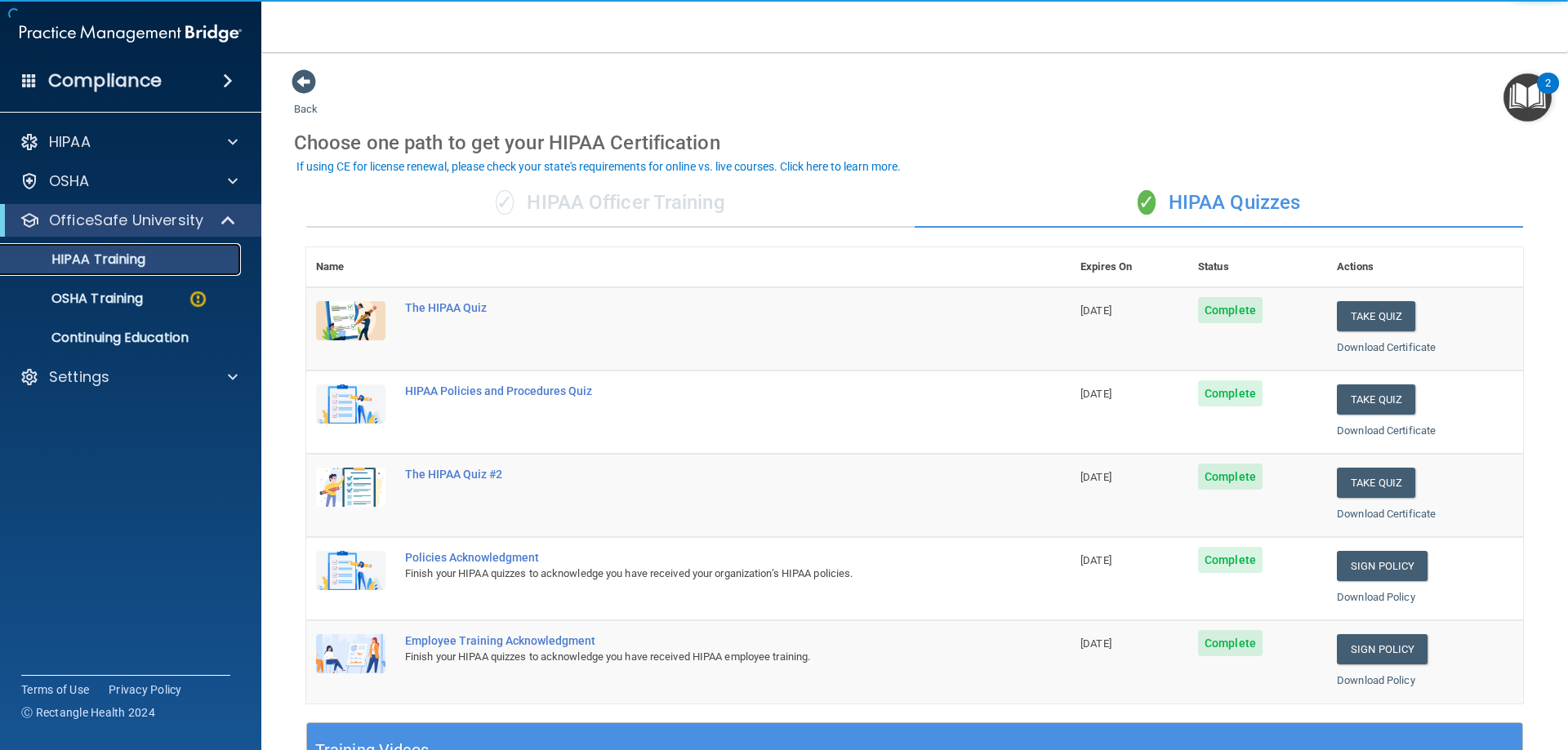
click at [135, 262] on p "HIPAA Training" at bounding box center [78, 259] width 135 height 16
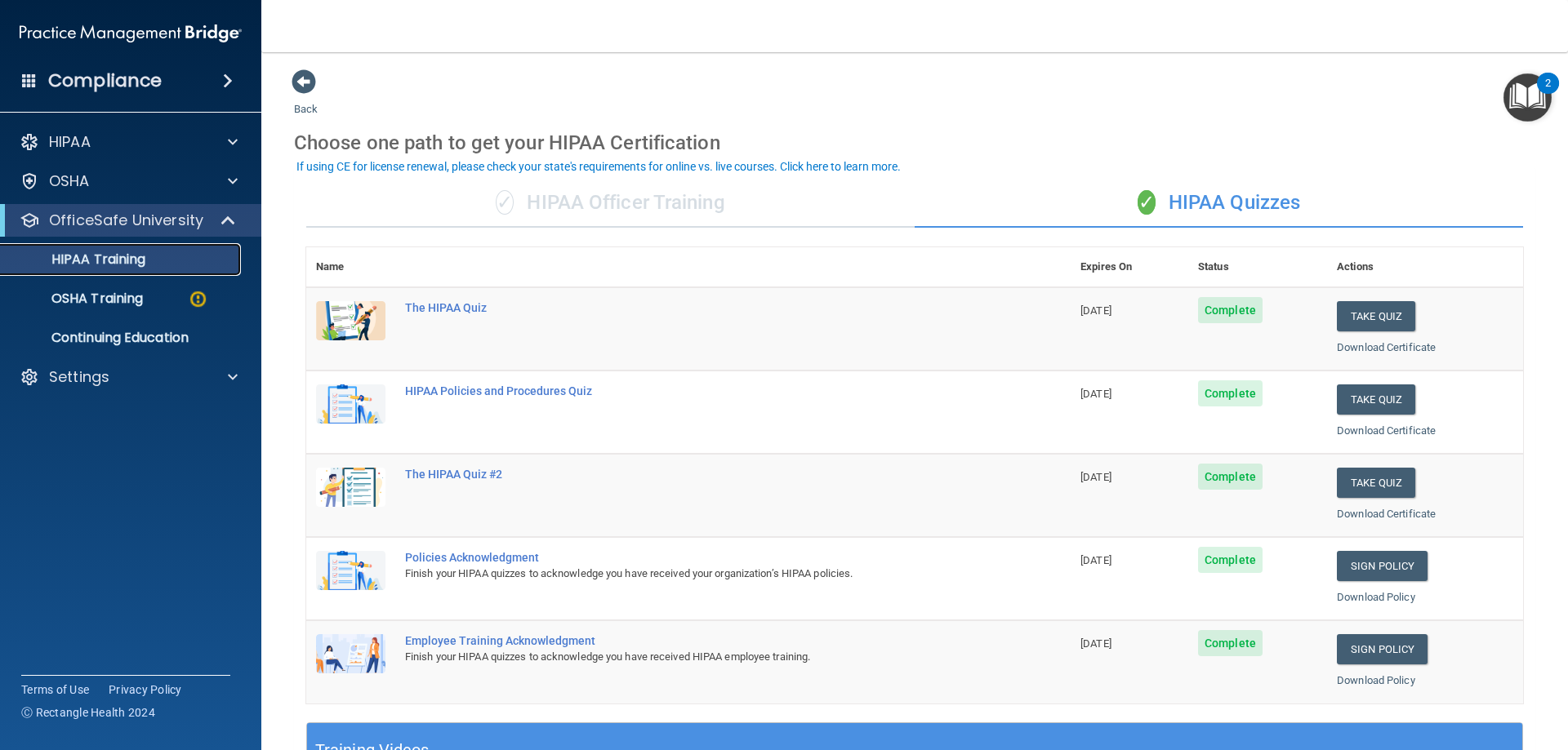
click at [132, 252] on p "HIPAA Training" at bounding box center [78, 259] width 135 height 16
click at [582, 195] on div "✓ HIPAA Officer Training" at bounding box center [610, 204] width 608 height 49
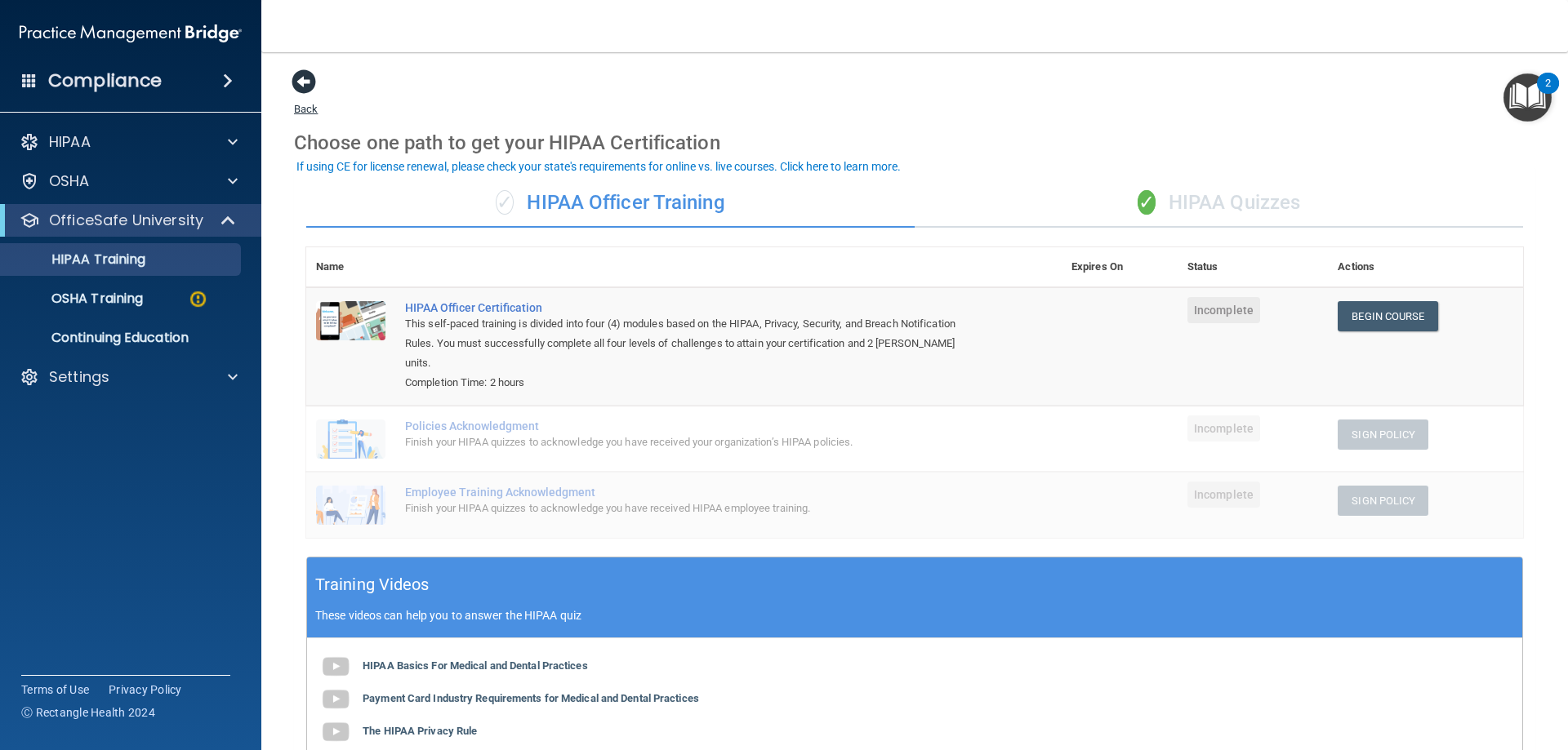
click at [299, 82] on span at bounding box center [304, 81] width 25 height 25
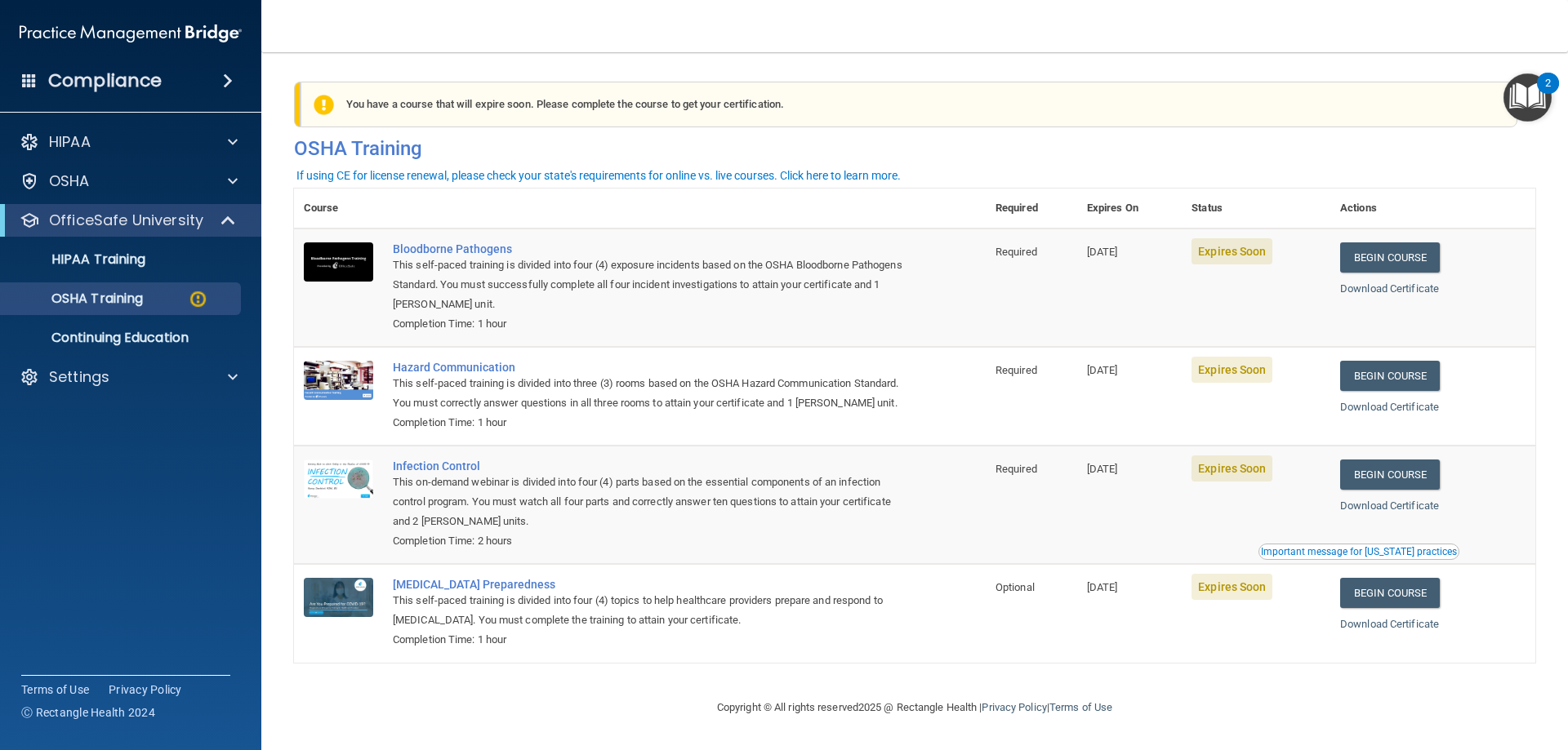
click at [820, 172] on div "If using CE for license renewal, please check your state's requirements for onl…" at bounding box center [599, 175] width 604 height 11
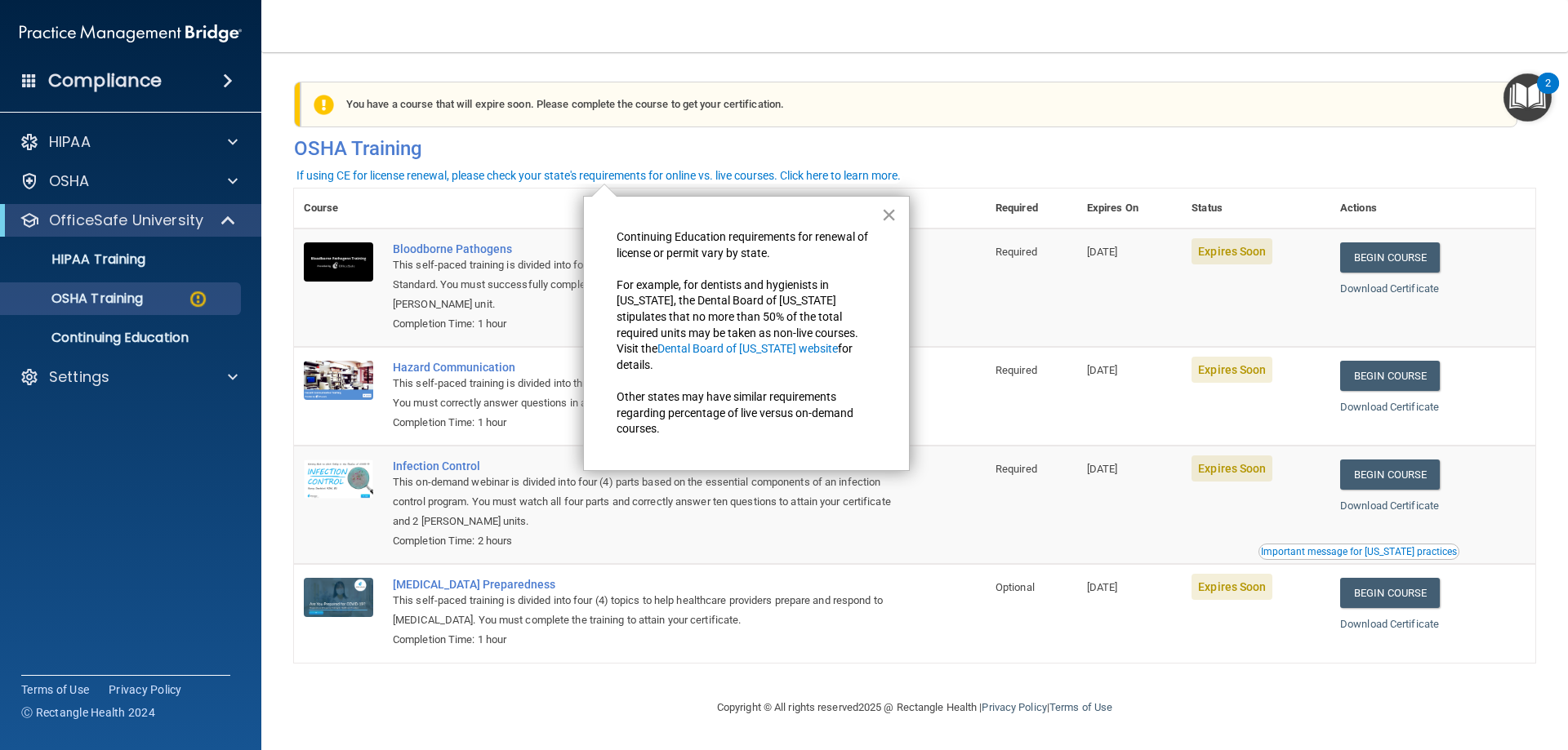
click at [893, 214] on button "×" at bounding box center [889, 215] width 15 height 27
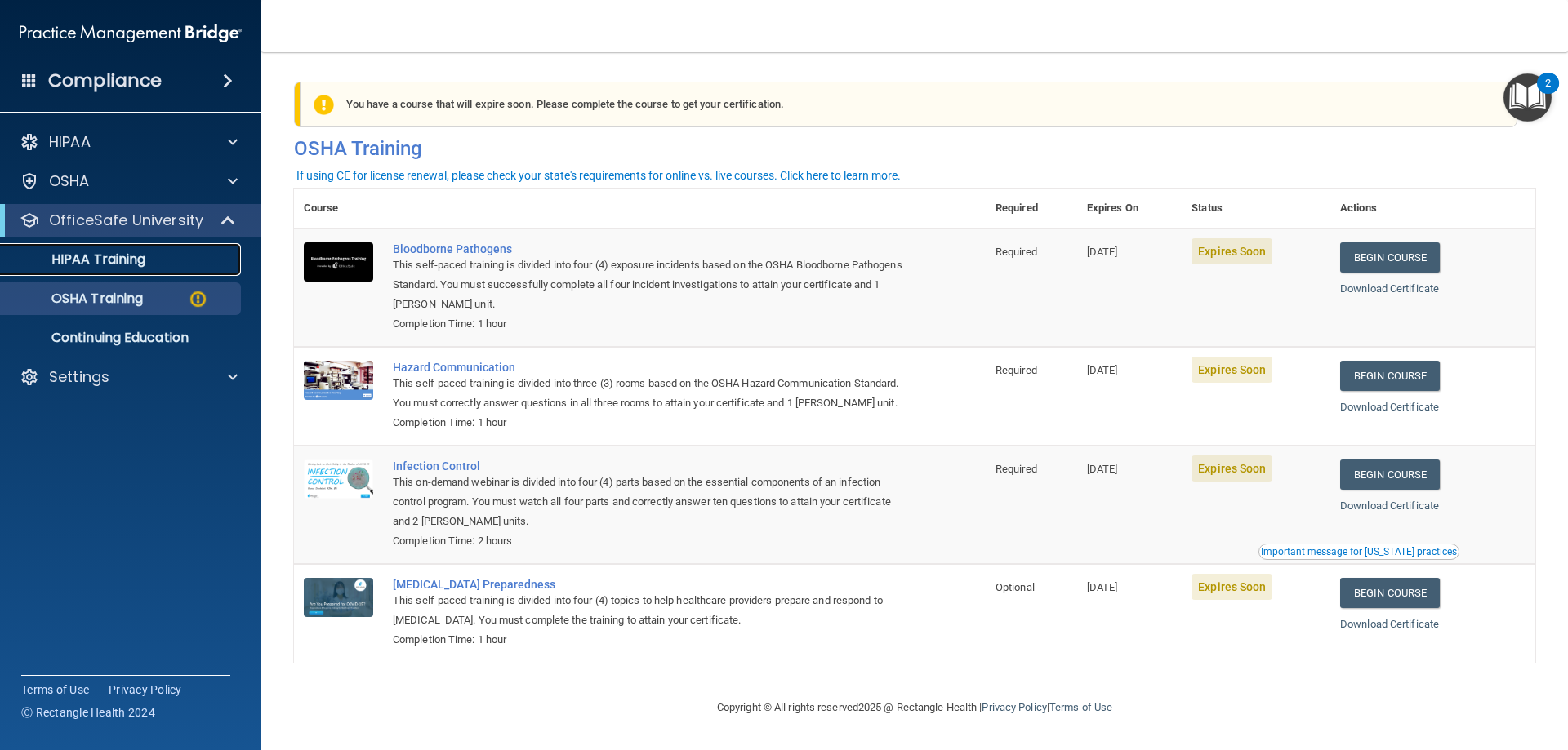
click at [143, 262] on p "HIPAA Training" at bounding box center [78, 259] width 135 height 16
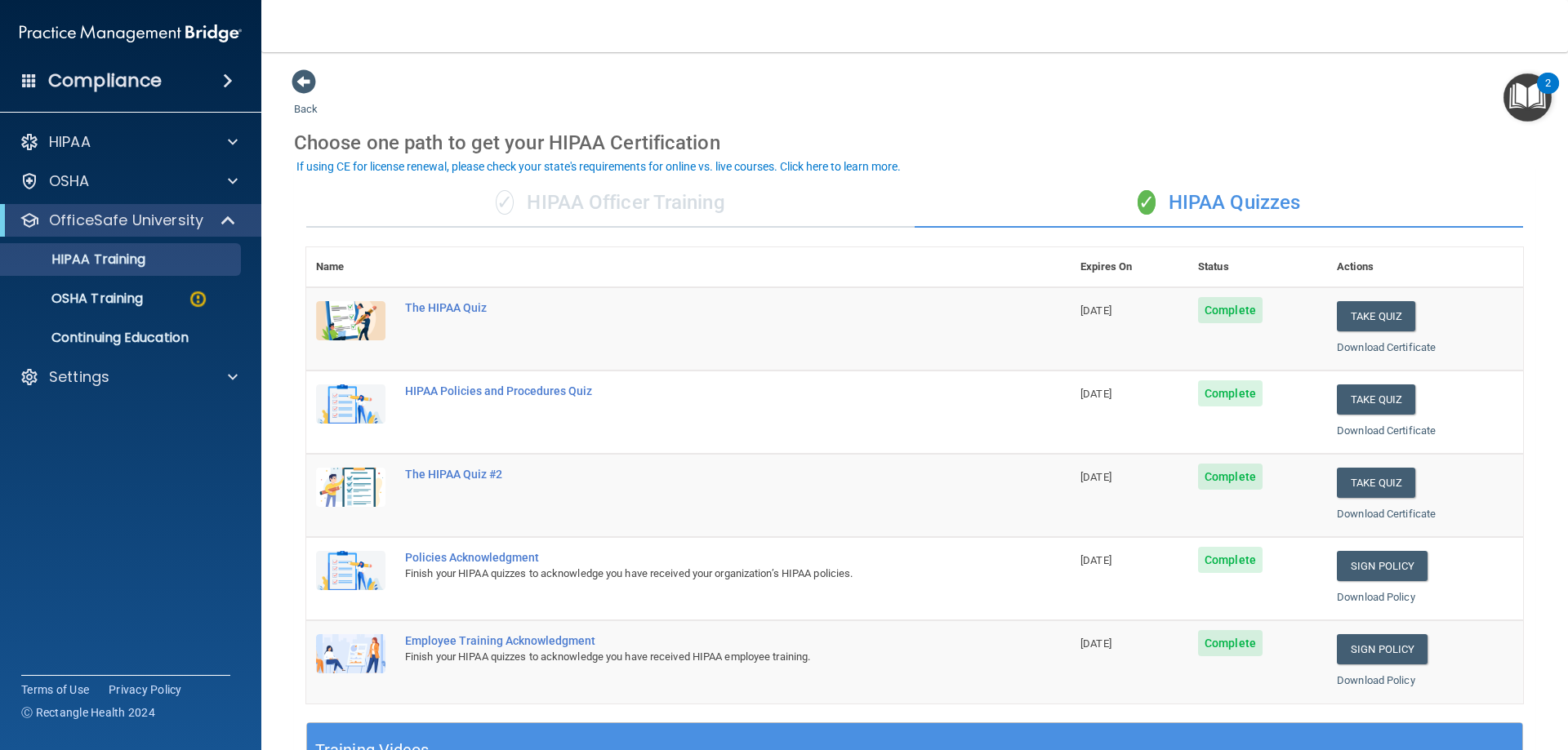
click at [831, 161] on div "If using CE for license renewal, please check your state's requirements for onl…" at bounding box center [599, 167] width 604 height 11
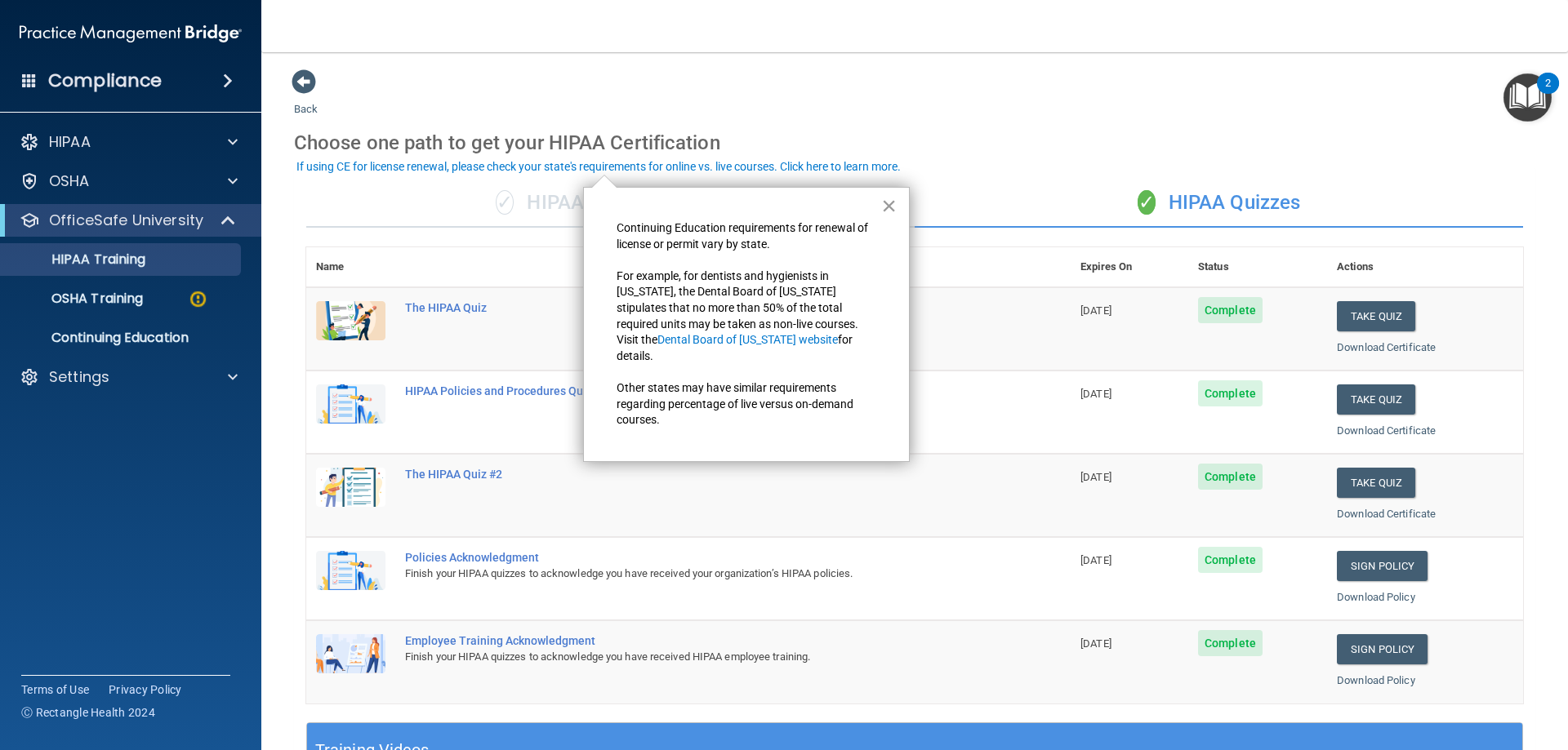
click at [885, 208] on button "×" at bounding box center [889, 205] width 15 height 27
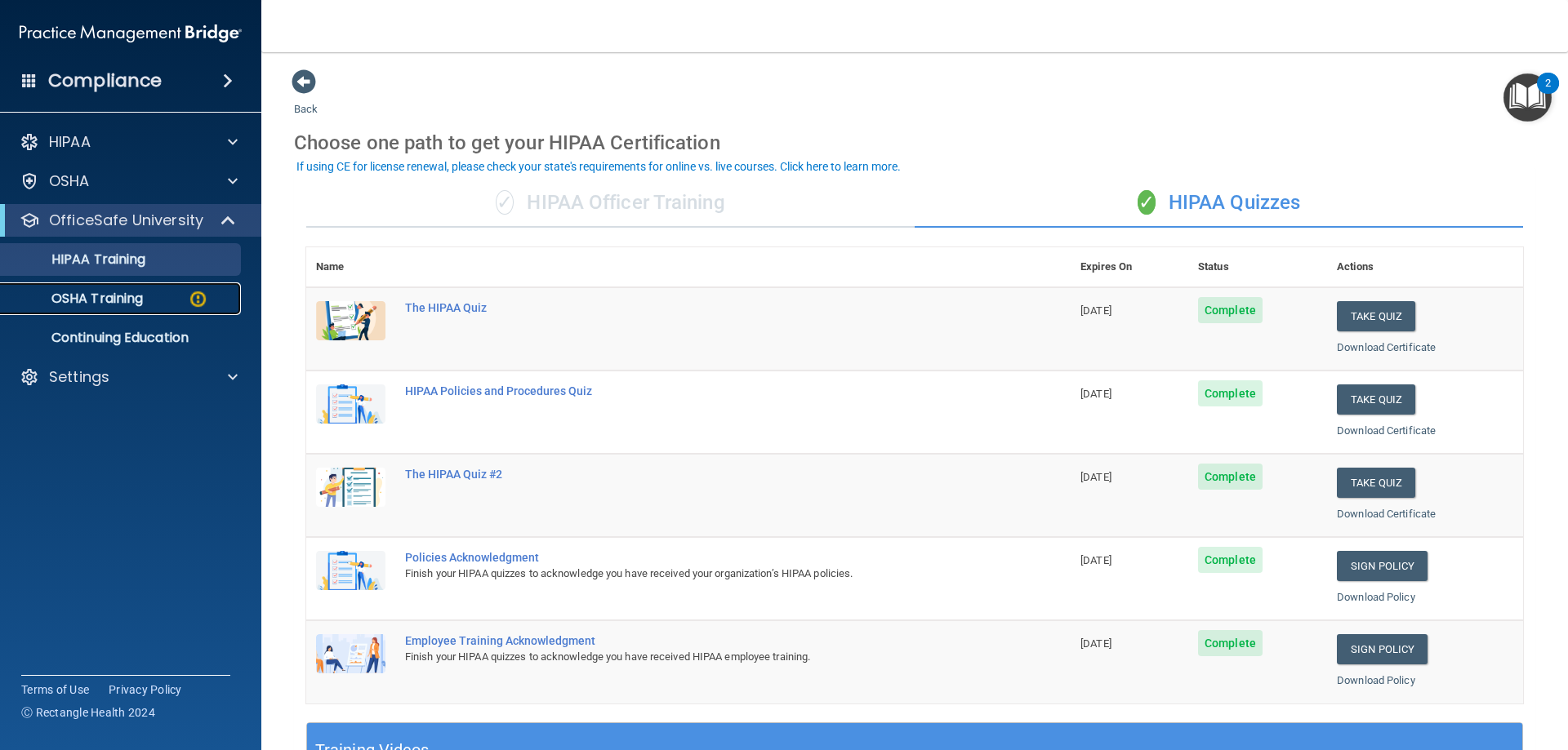
click at [196, 294] on img at bounding box center [198, 299] width 21 height 21
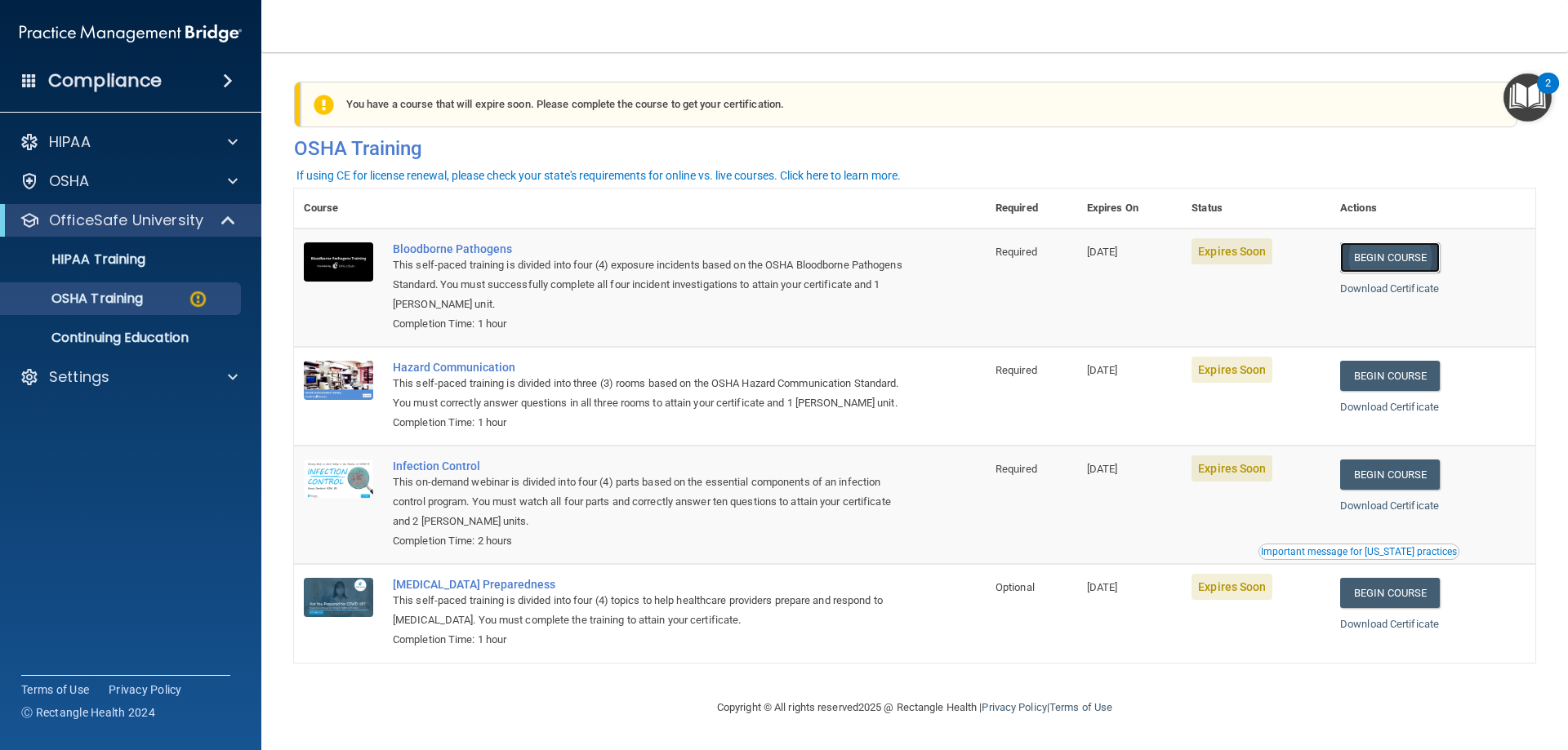
click at [1406, 262] on link "Begin Course" at bounding box center [1390, 258] width 99 height 30
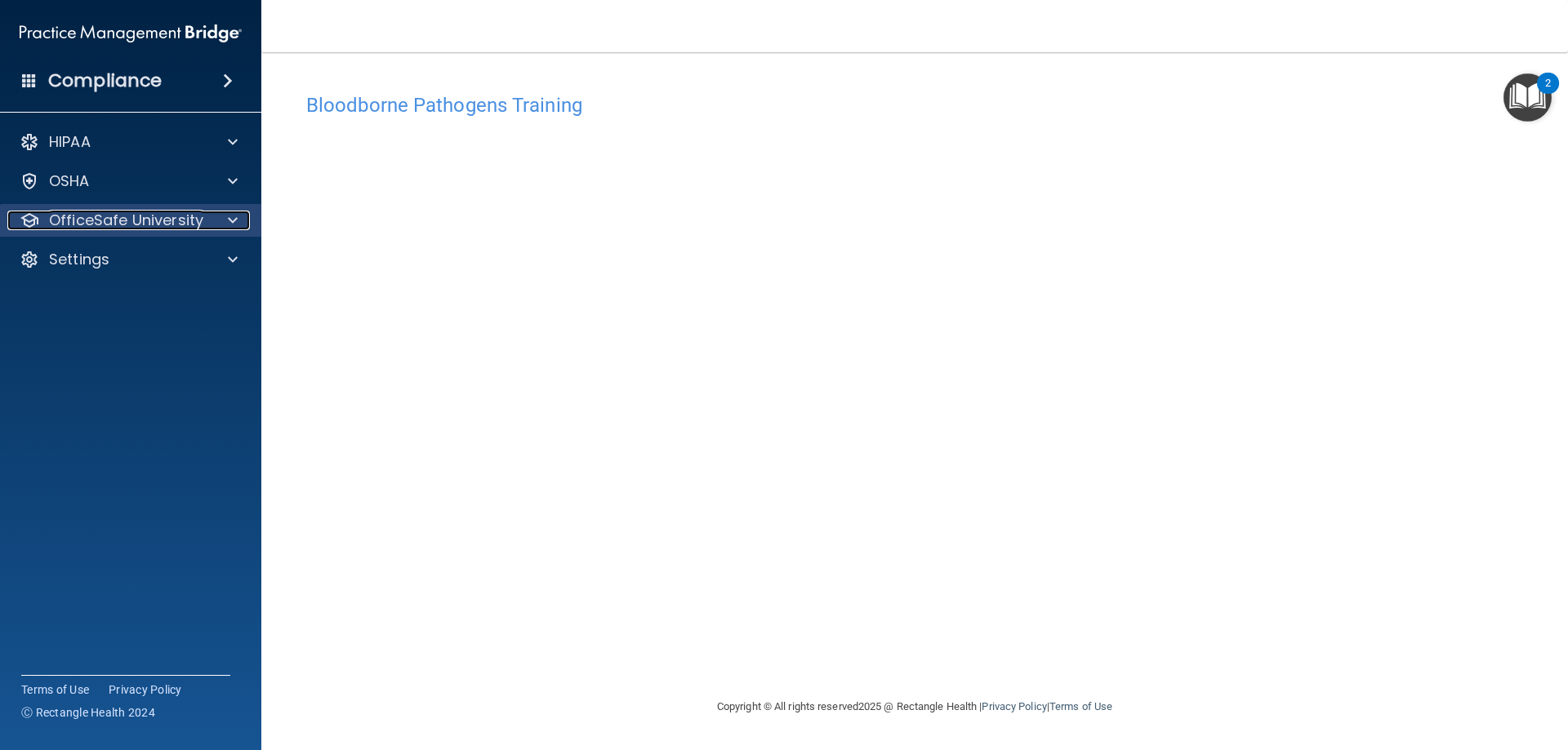
click at [228, 215] on span at bounding box center [233, 220] width 9 height 20
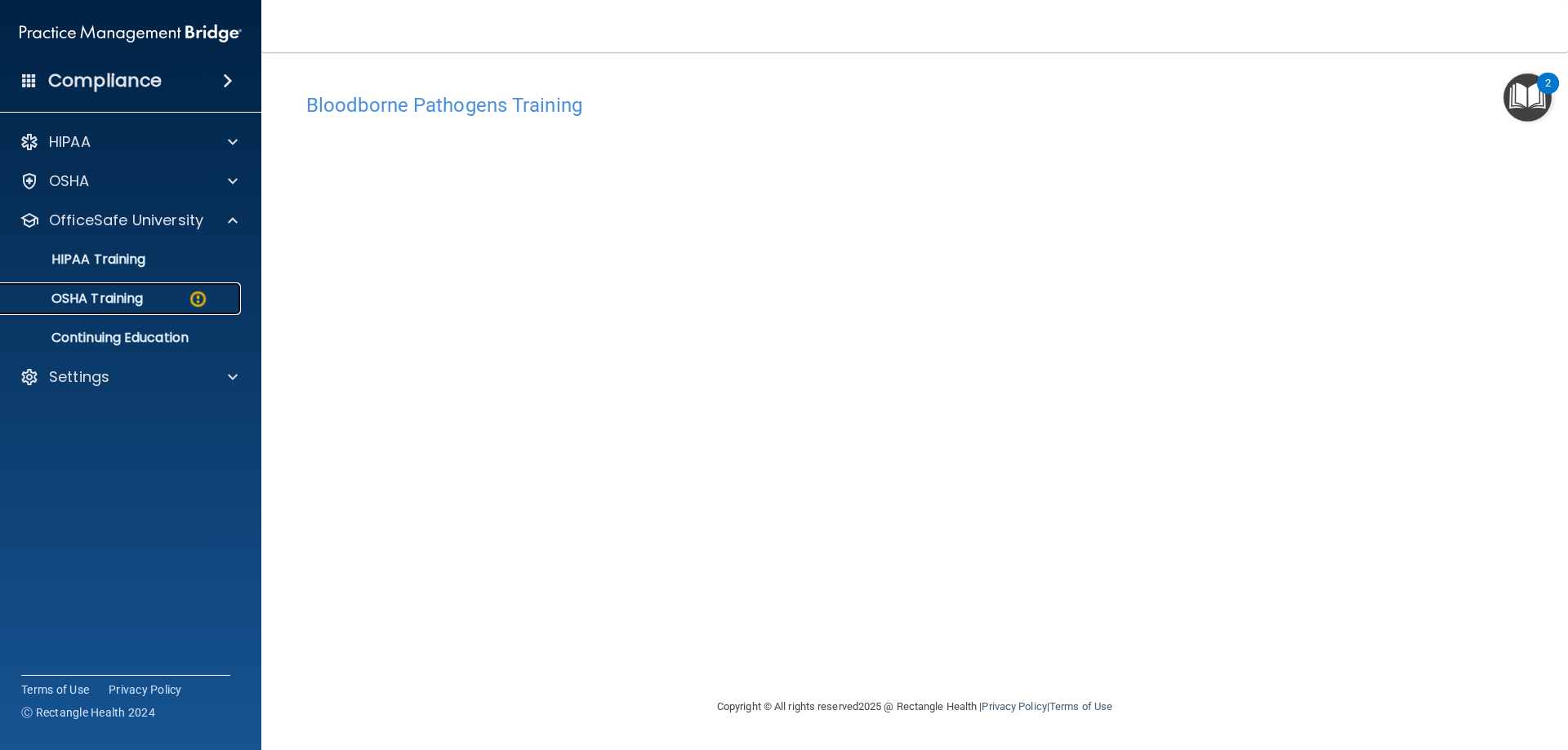
click at [193, 295] on img at bounding box center [198, 299] width 21 height 21
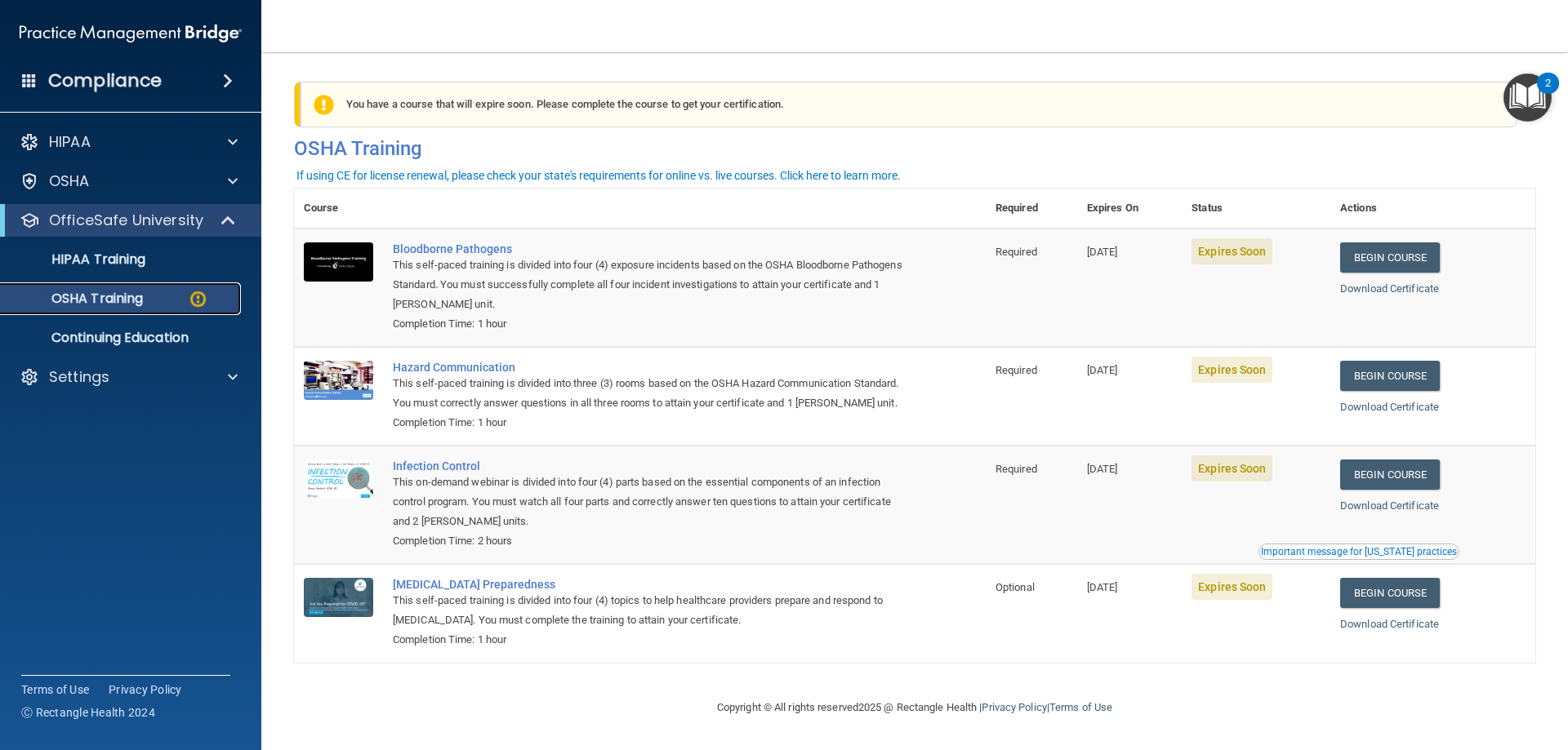
click at [200, 294] on img at bounding box center [198, 299] width 21 height 21
click at [1406, 254] on link "Begin Course" at bounding box center [1390, 258] width 99 height 30
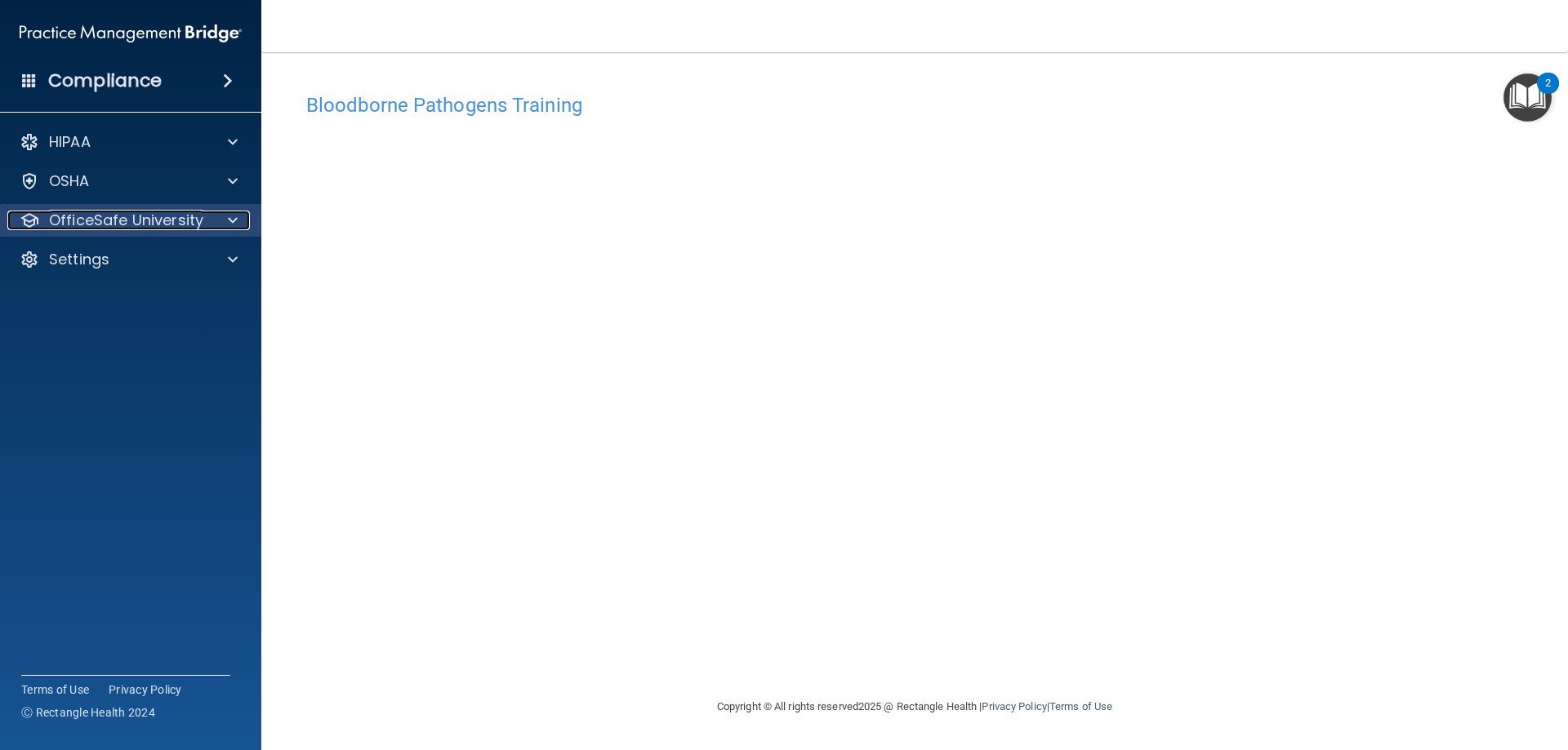
click at [236, 213] on span at bounding box center [233, 220] width 9 height 20
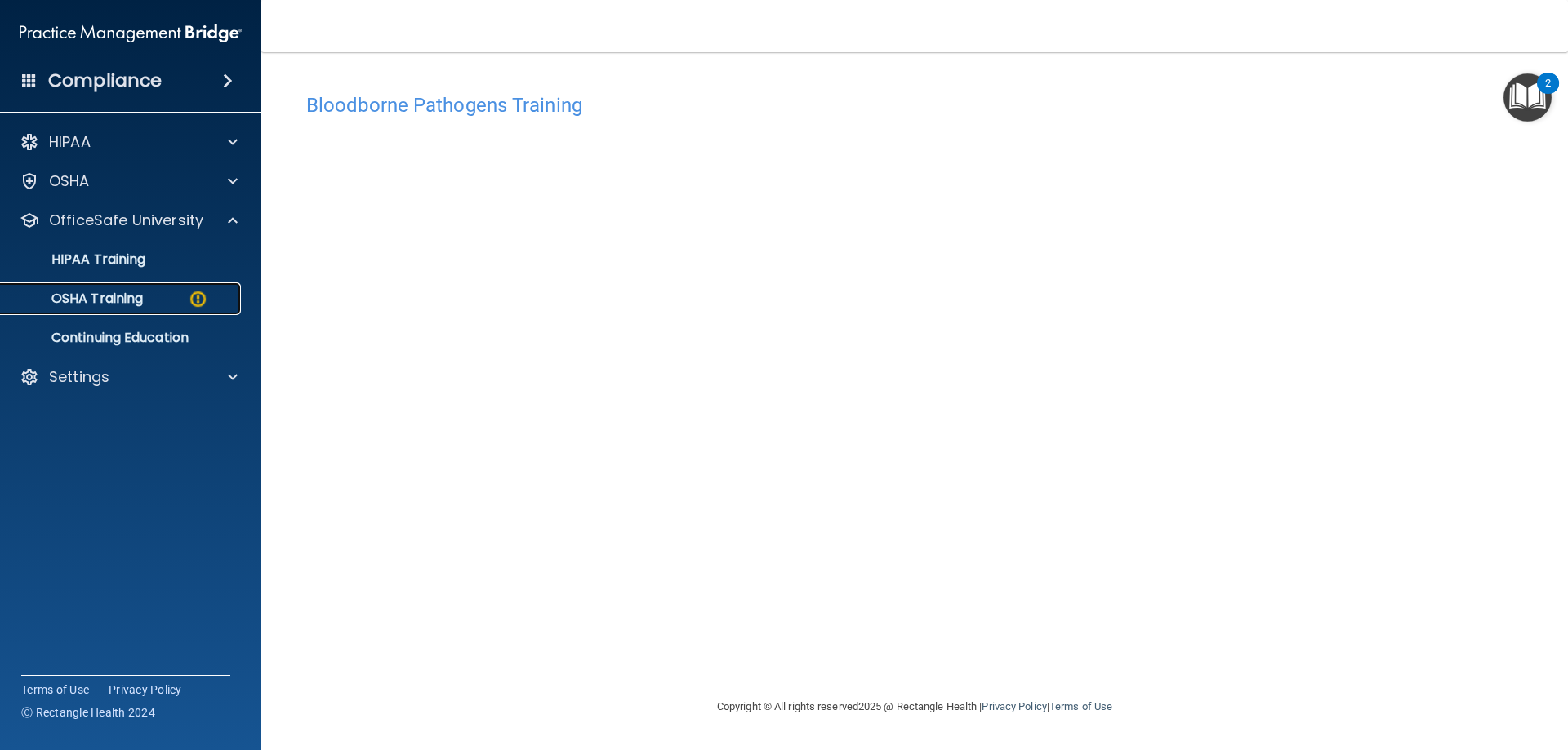
click at [153, 291] on div "OSHA Training" at bounding box center [121, 298] width 223 height 16
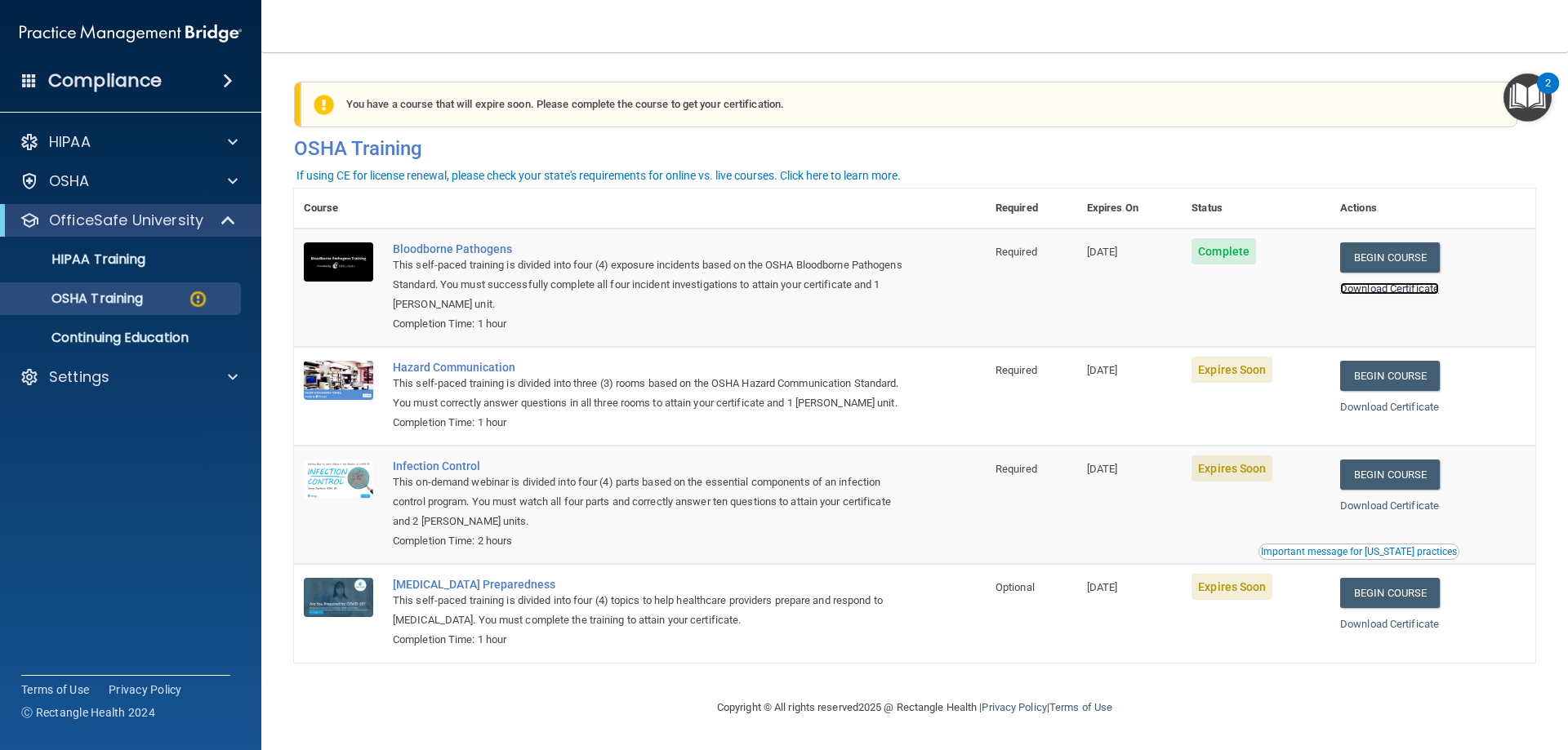
click at [1397, 294] on link "Download Certificate" at bounding box center [1390, 288] width 99 height 12
click at [1403, 375] on link "Begin Course" at bounding box center [1390, 376] width 99 height 30
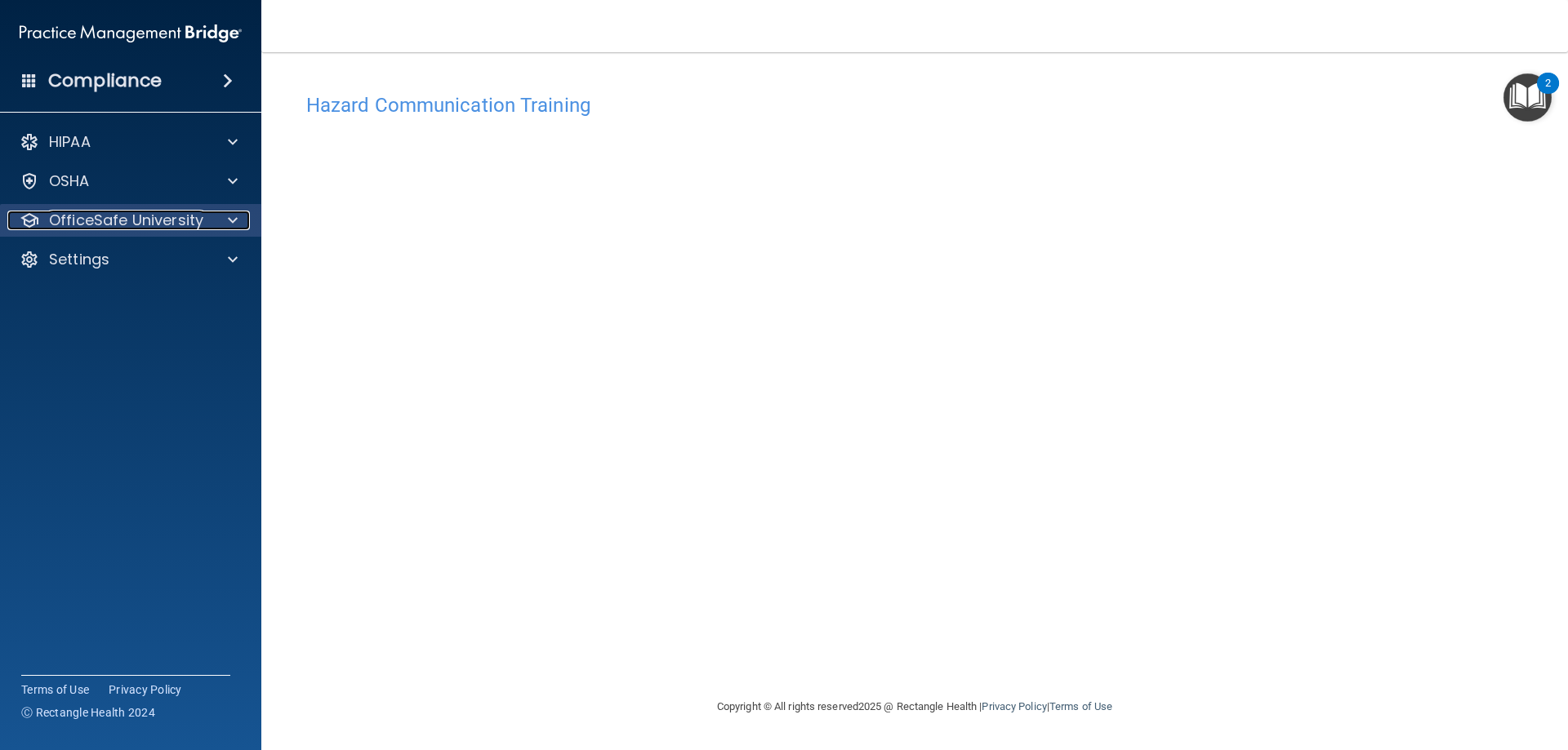
click at [228, 218] on span at bounding box center [233, 220] width 9 height 20
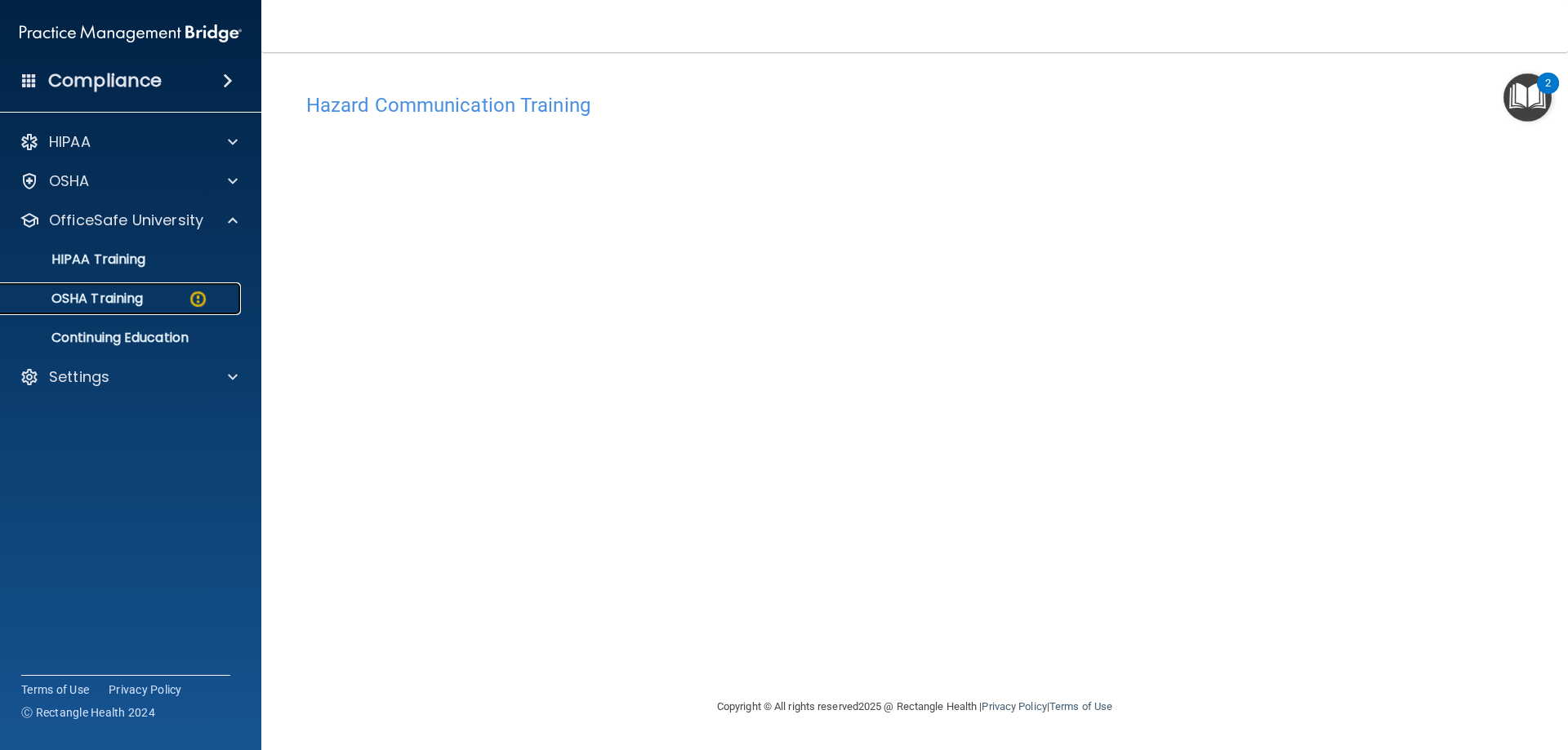
click at [169, 301] on div "OSHA Training" at bounding box center [121, 298] width 223 height 16
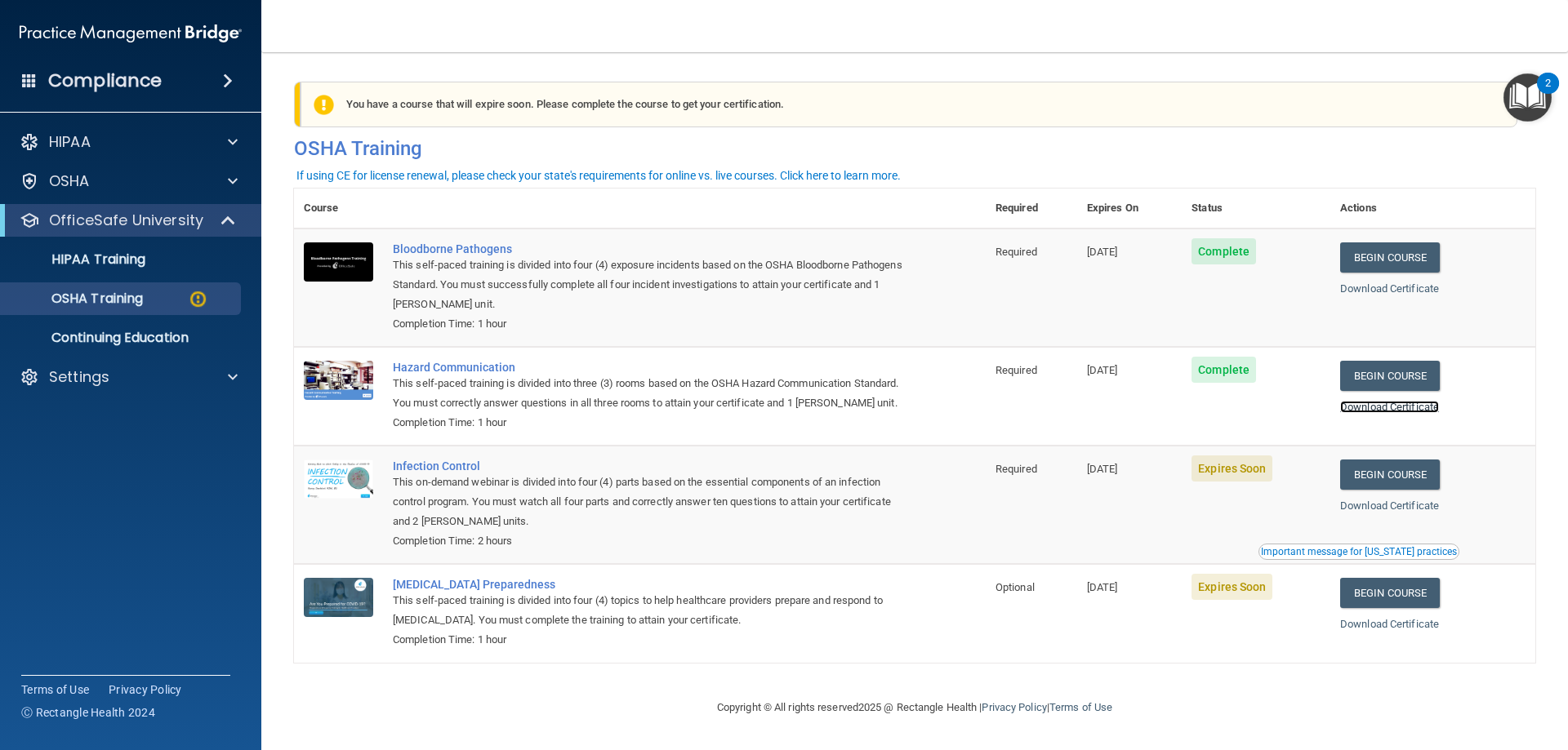
click at [1383, 408] on link "Download Certificate" at bounding box center [1390, 406] width 99 height 12
click at [1389, 490] on link "Begin Course" at bounding box center [1390, 474] width 99 height 30
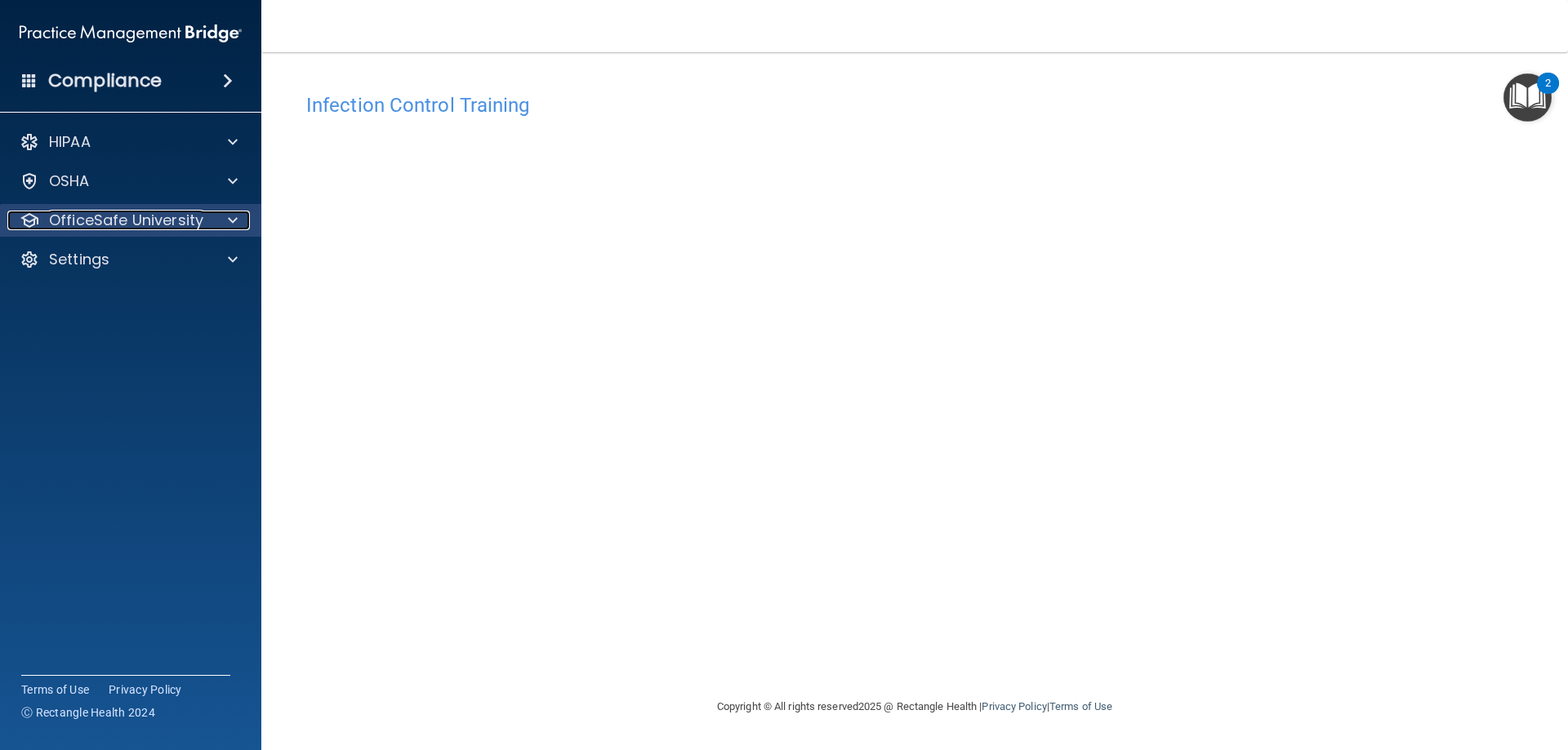
click at [225, 216] on div at bounding box center [230, 220] width 41 height 20
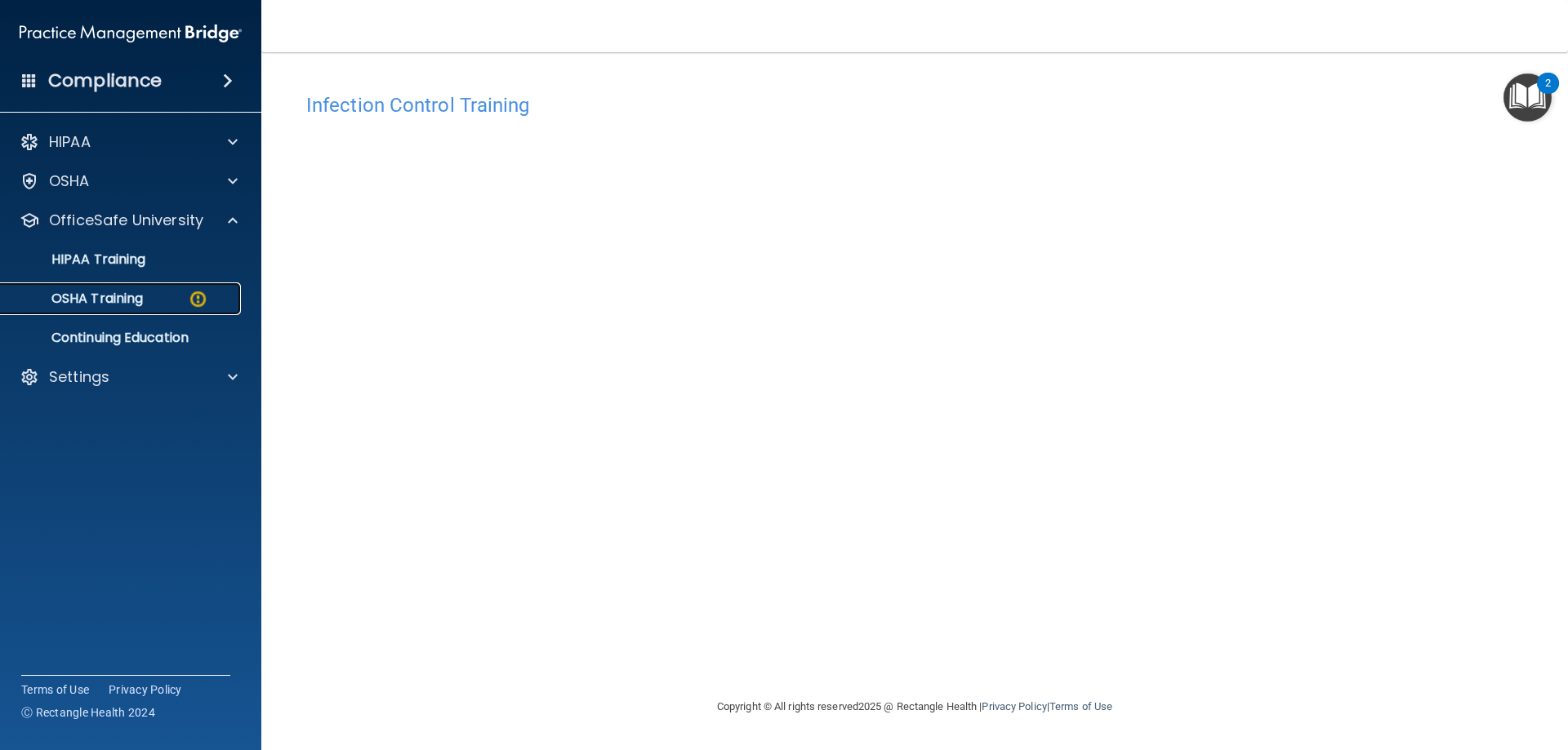
click at [134, 296] on p "OSHA Training" at bounding box center [77, 298] width 133 height 16
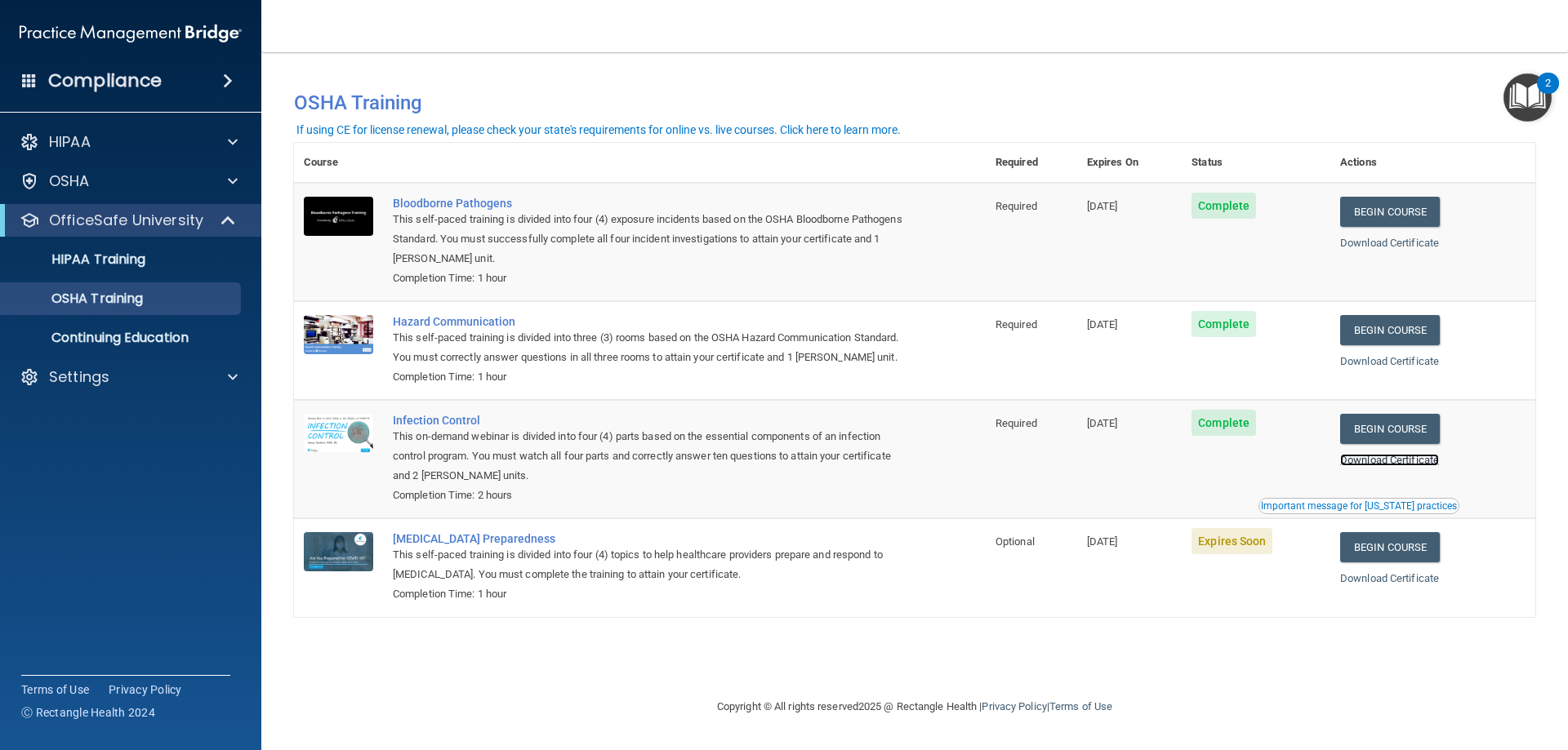
click at [1394, 466] on link "Download Certificate" at bounding box center [1390, 459] width 99 height 12
click at [1407, 562] on link "Begin Course" at bounding box center [1390, 547] width 99 height 30
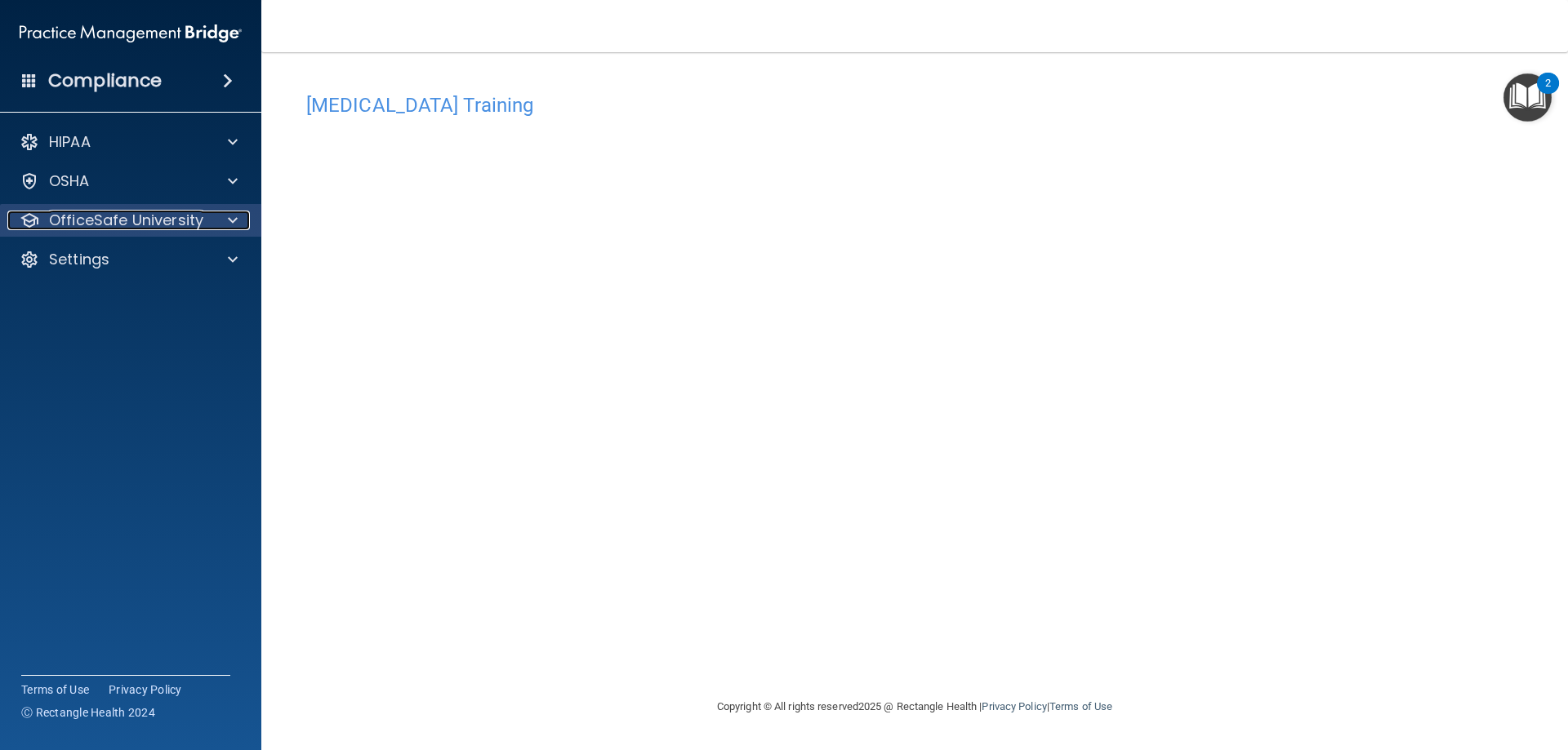
click at [243, 217] on div at bounding box center [230, 220] width 41 height 20
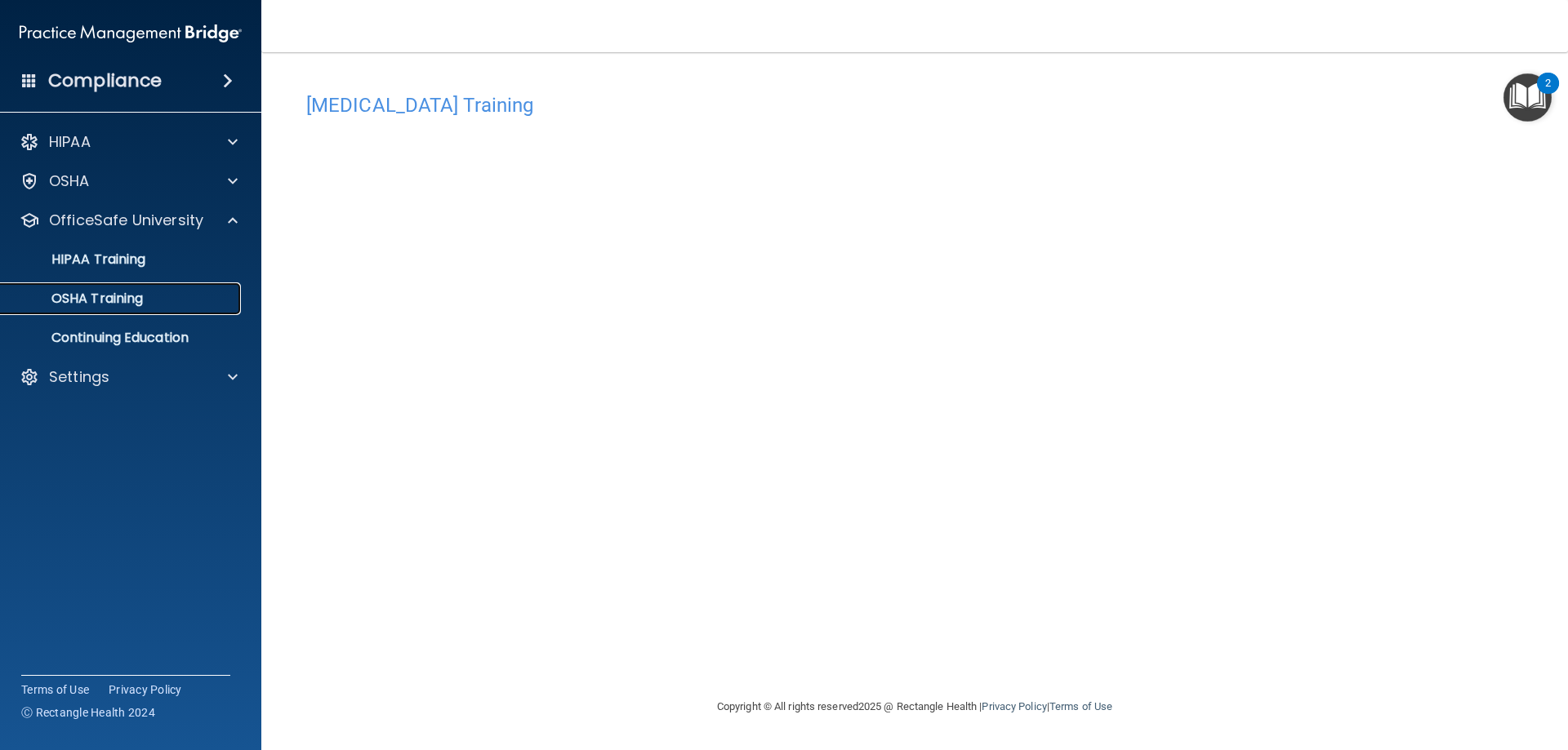
click at [123, 291] on p "OSHA Training" at bounding box center [77, 298] width 133 height 16
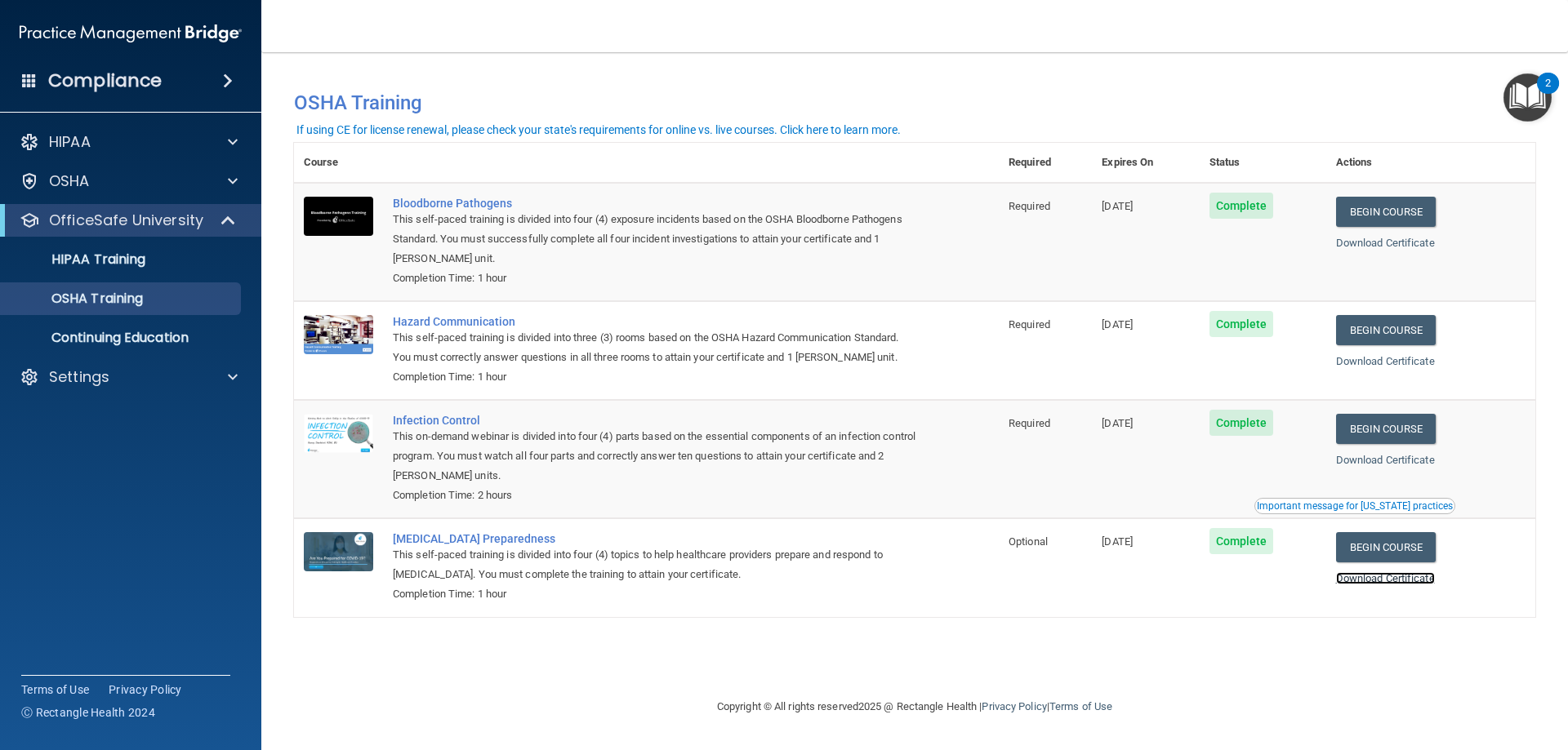
click at [1383, 583] on link "Download Certificate" at bounding box center [1385, 578] width 99 height 12
click at [113, 257] on p "HIPAA Training" at bounding box center [78, 259] width 135 height 16
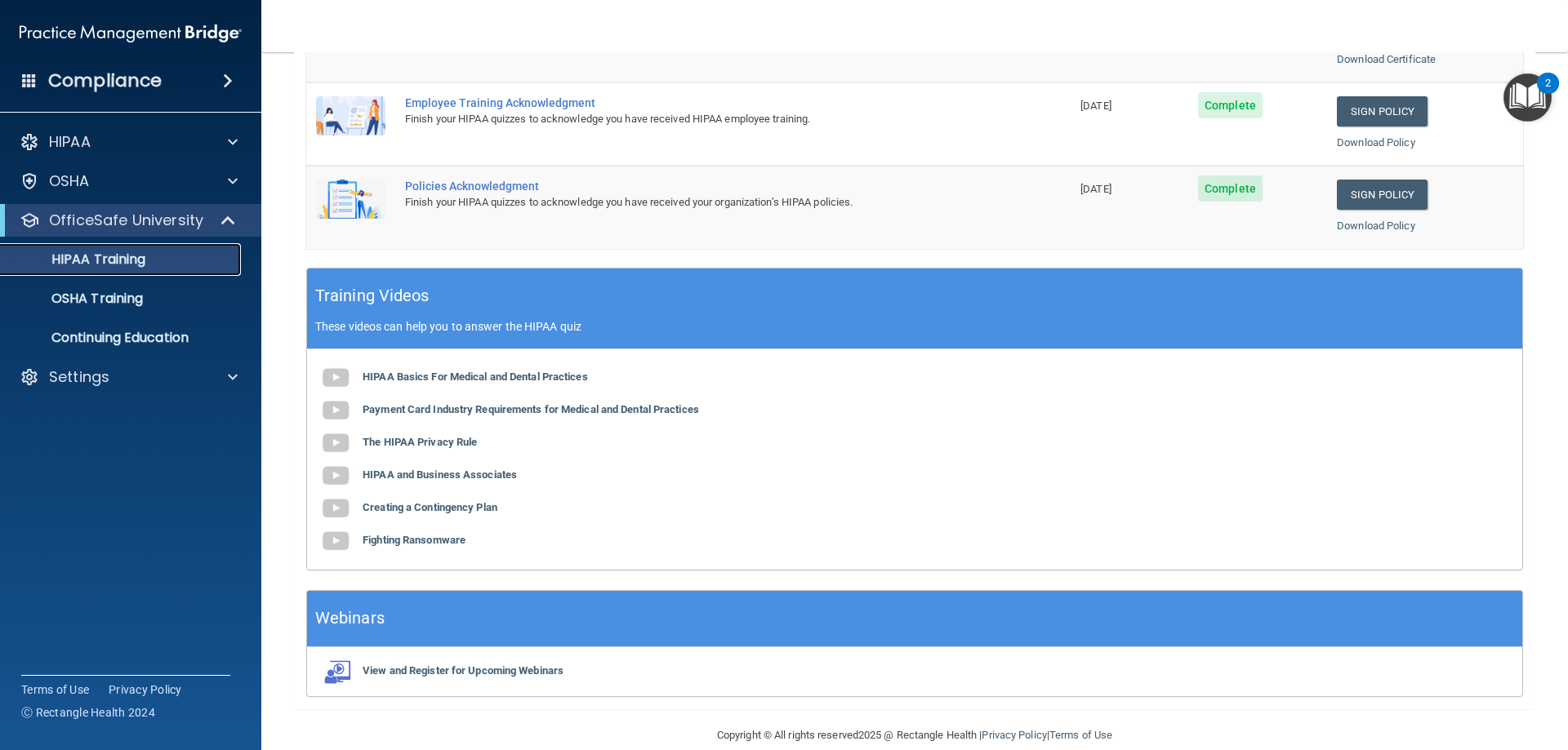
scroll to position [479, 0]
